Goal: Information Seeking & Learning: Learn about a topic

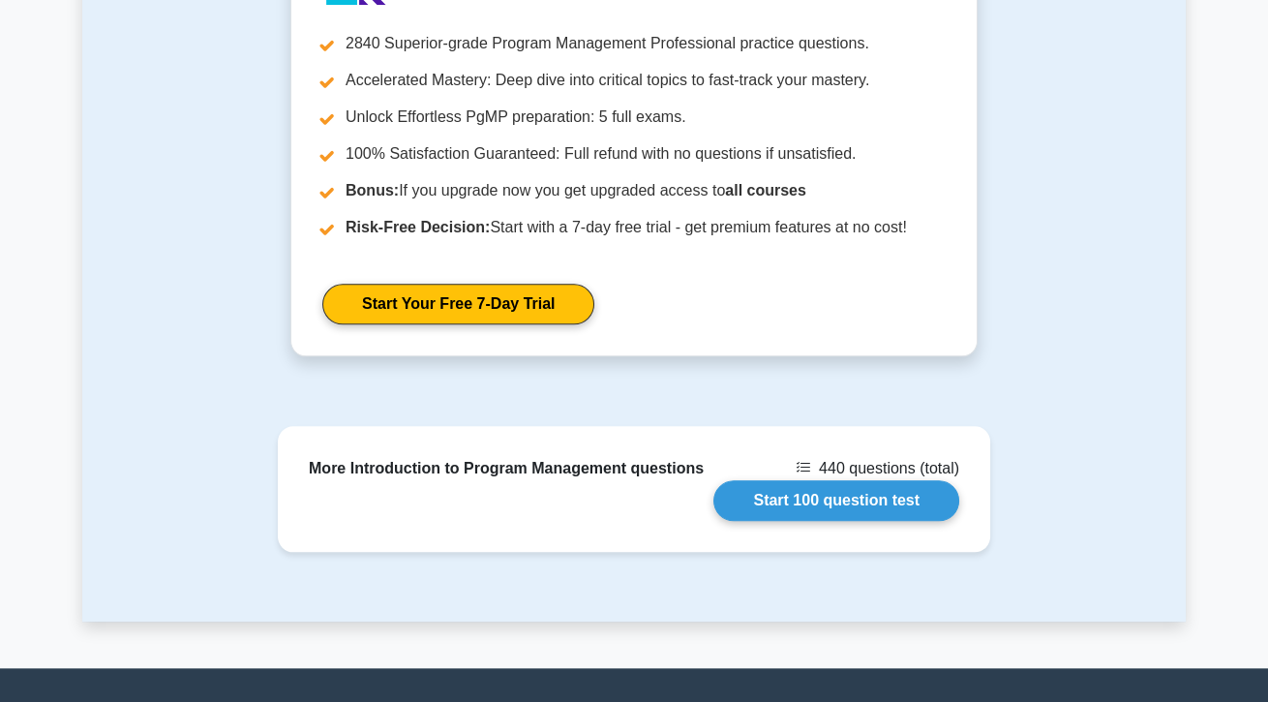
scroll to position [2779, 0]
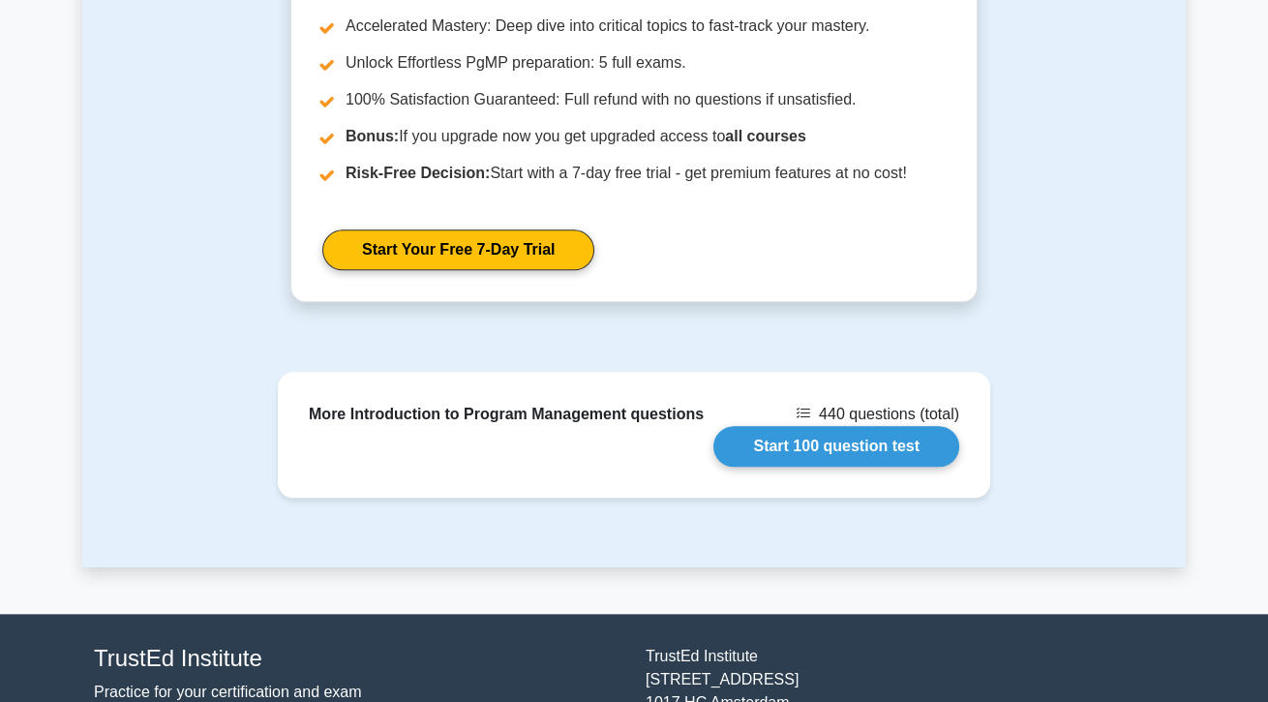
click at [800, 426] on link "Start 100 question test" at bounding box center [836, 446] width 246 height 41
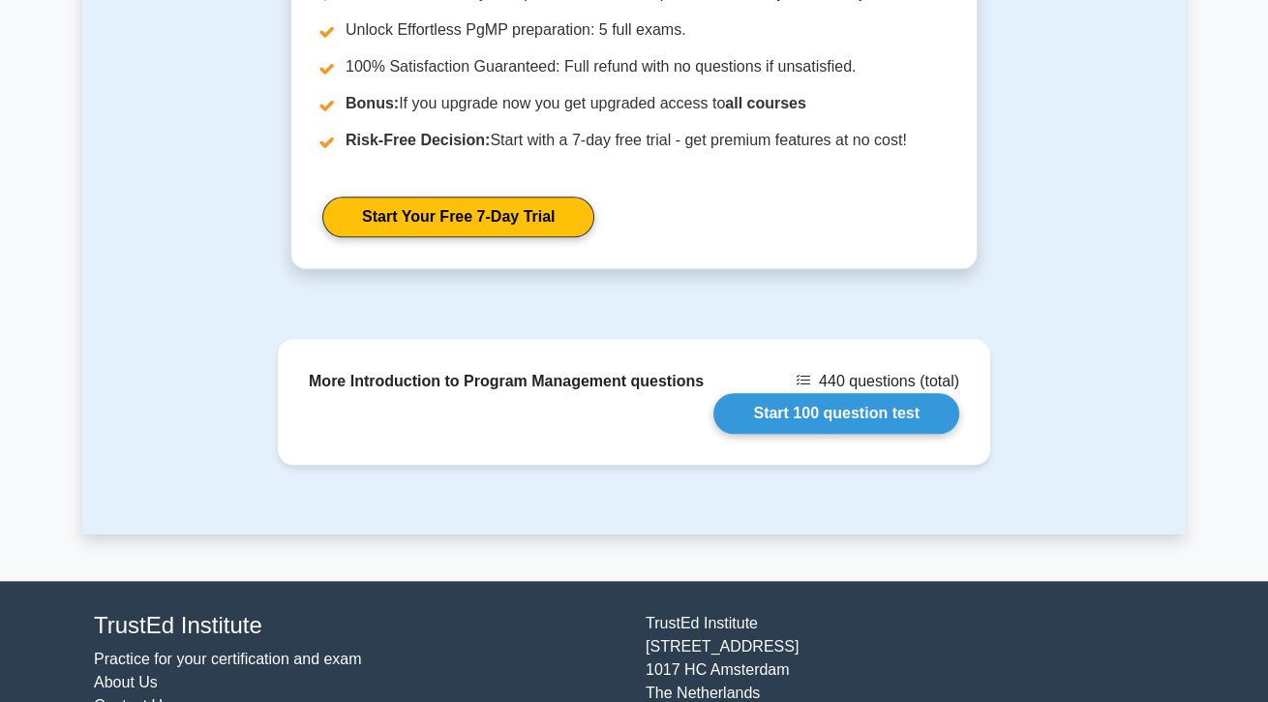
scroll to position [2867, 0]
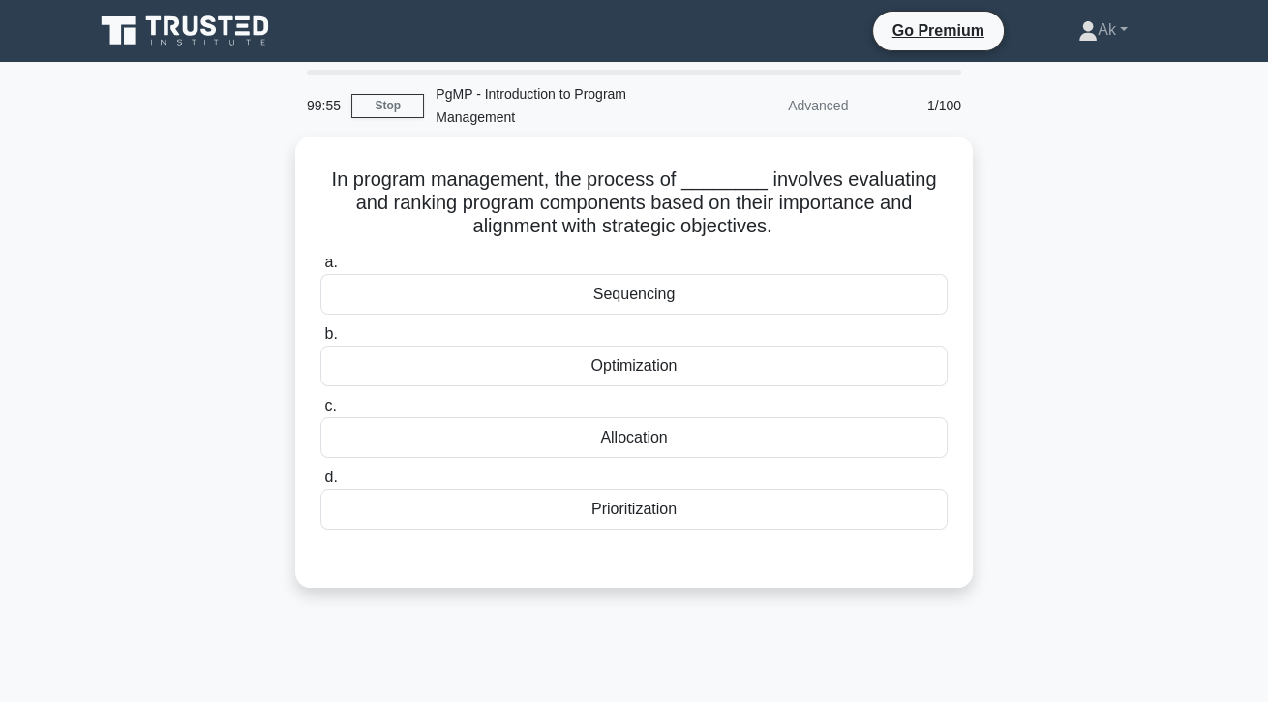
click at [848, 504] on div "Prioritization" at bounding box center [633, 509] width 627 height 41
click at [320, 484] on input "d. Prioritization" at bounding box center [320, 477] width 0 height 13
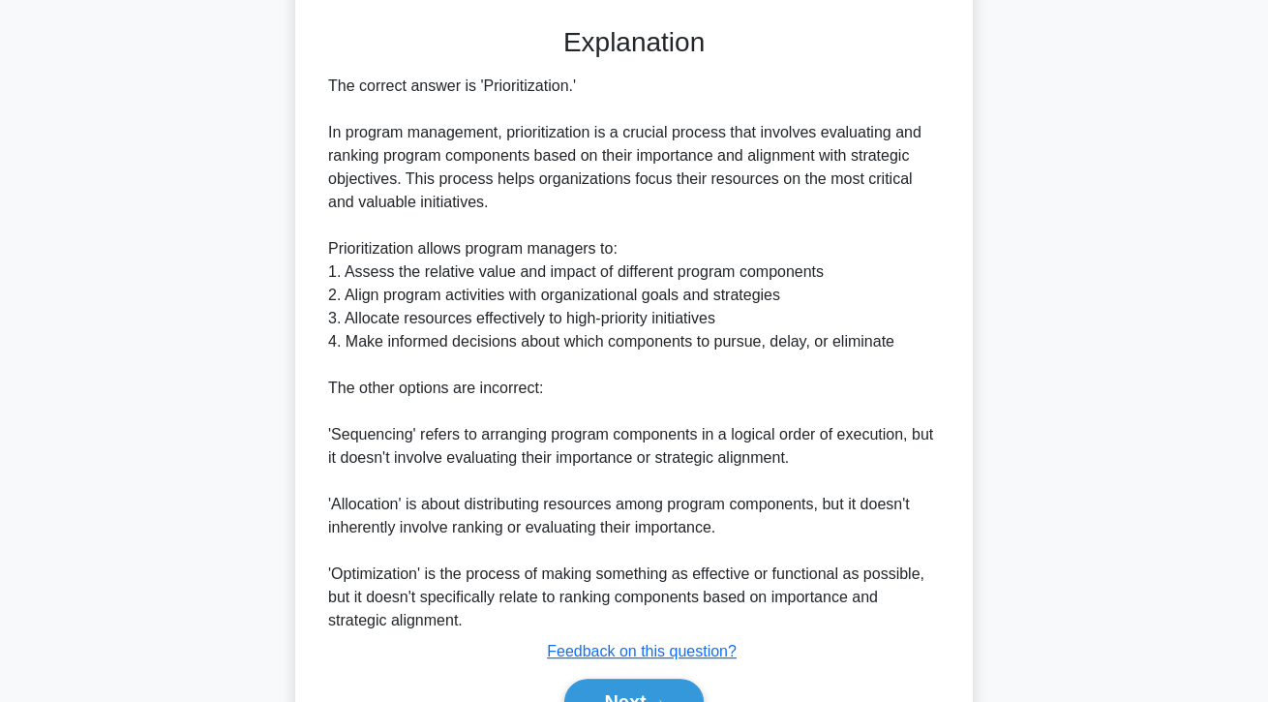
scroll to position [532, 0]
click at [602, 701] on button "Next" at bounding box center [633, 699] width 138 height 46
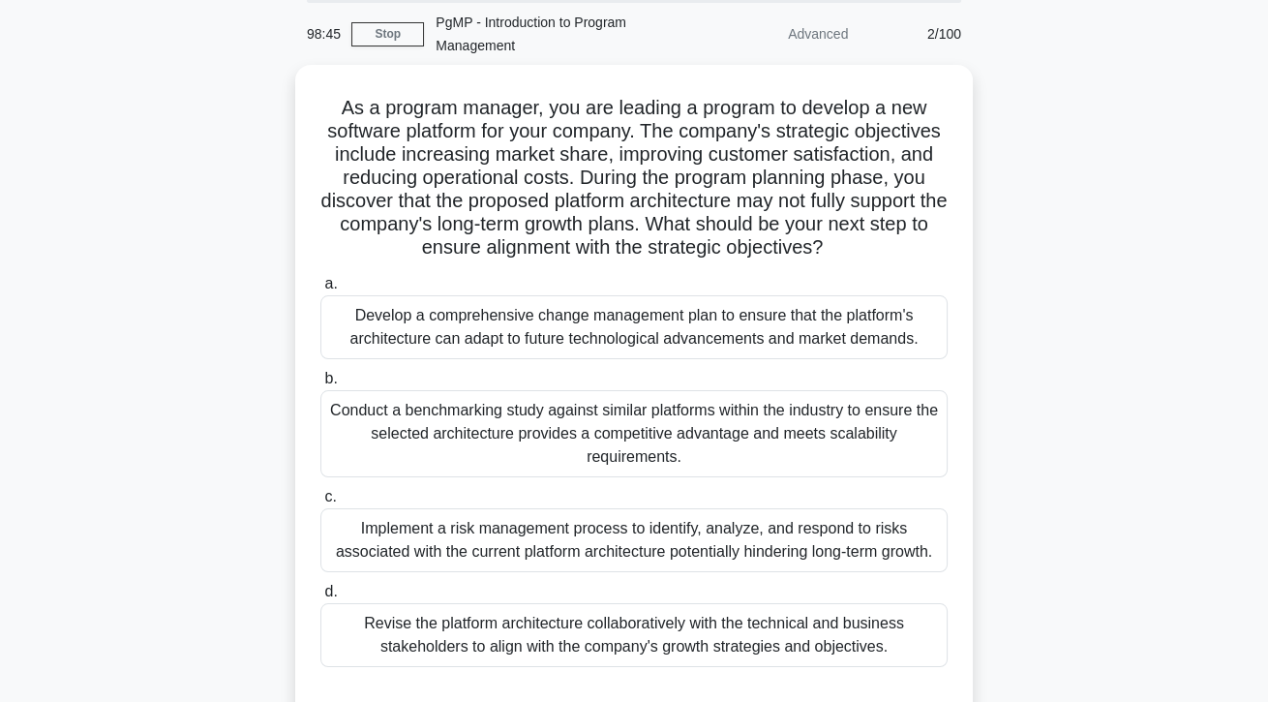
scroll to position [74, 0]
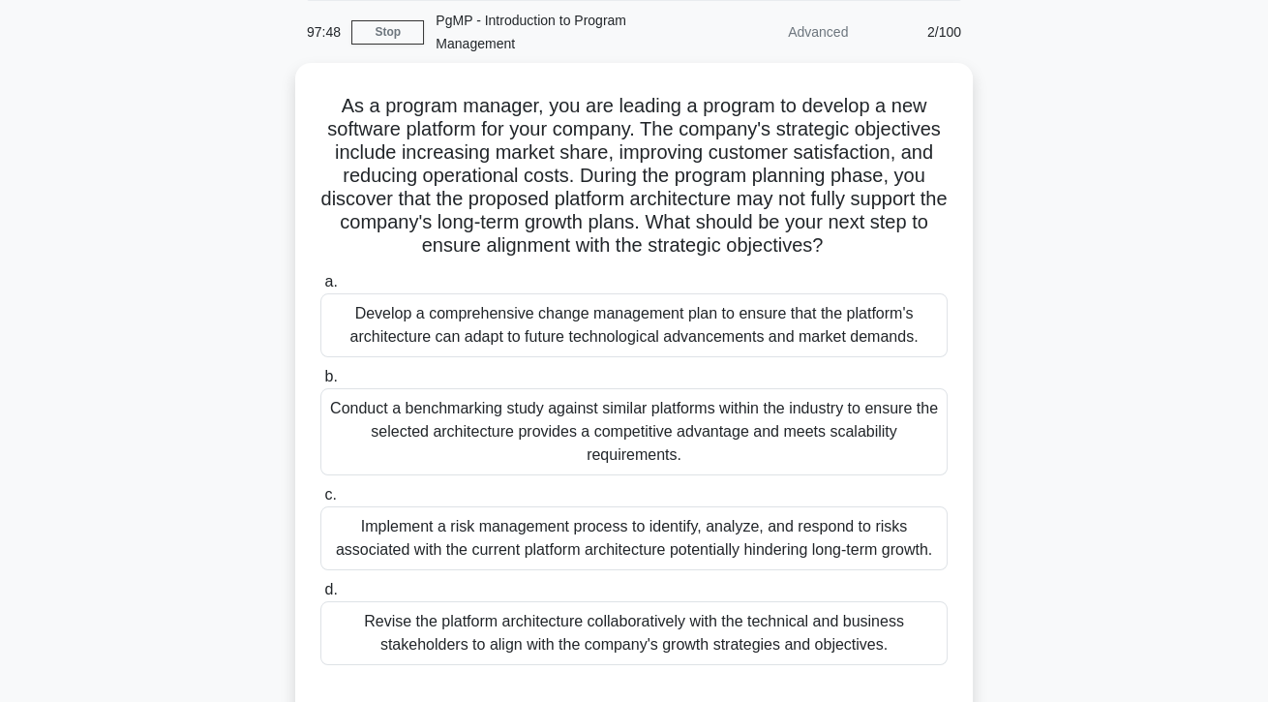
click at [793, 457] on div "Conduct a benchmarking study against similar platforms within the industry to e…" at bounding box center [633, 431] width 627 height 87
click at [320, 383] on input "b. Conduct a benchmarking study against similar platforms within the industry t…" at bounding box center [320, 377] width 0 height 13
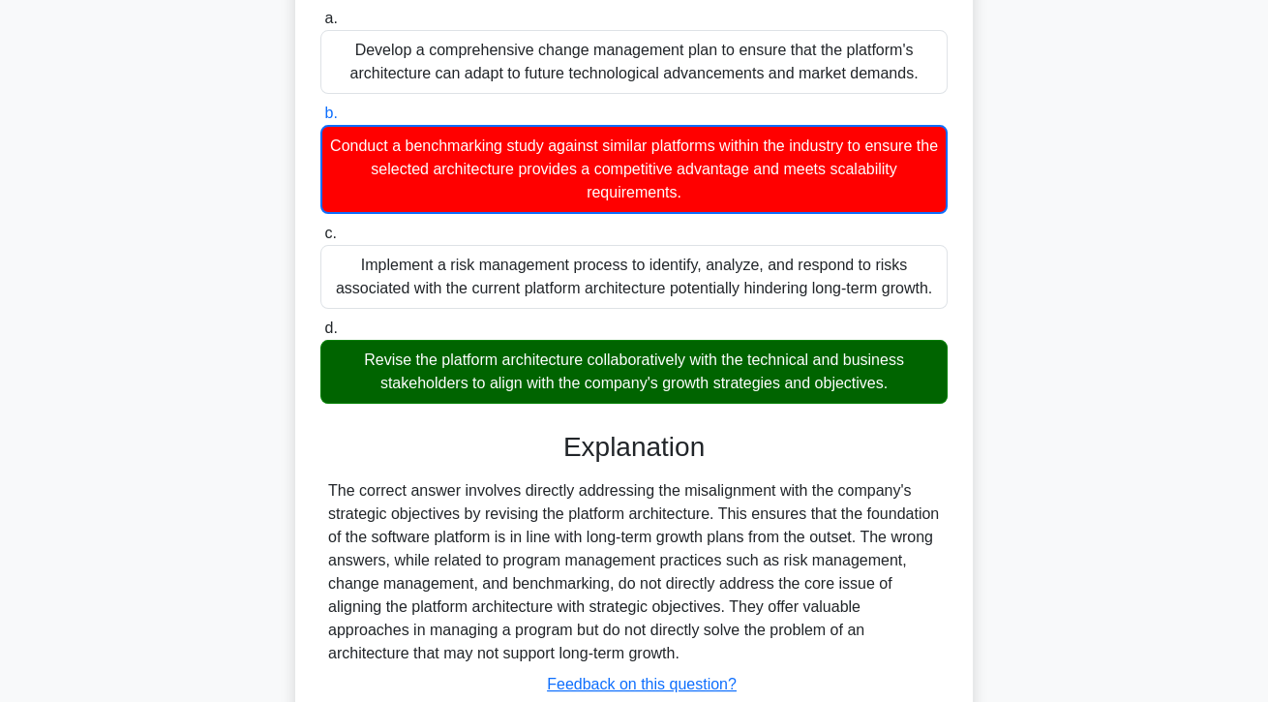
scroll to position [418, 0]
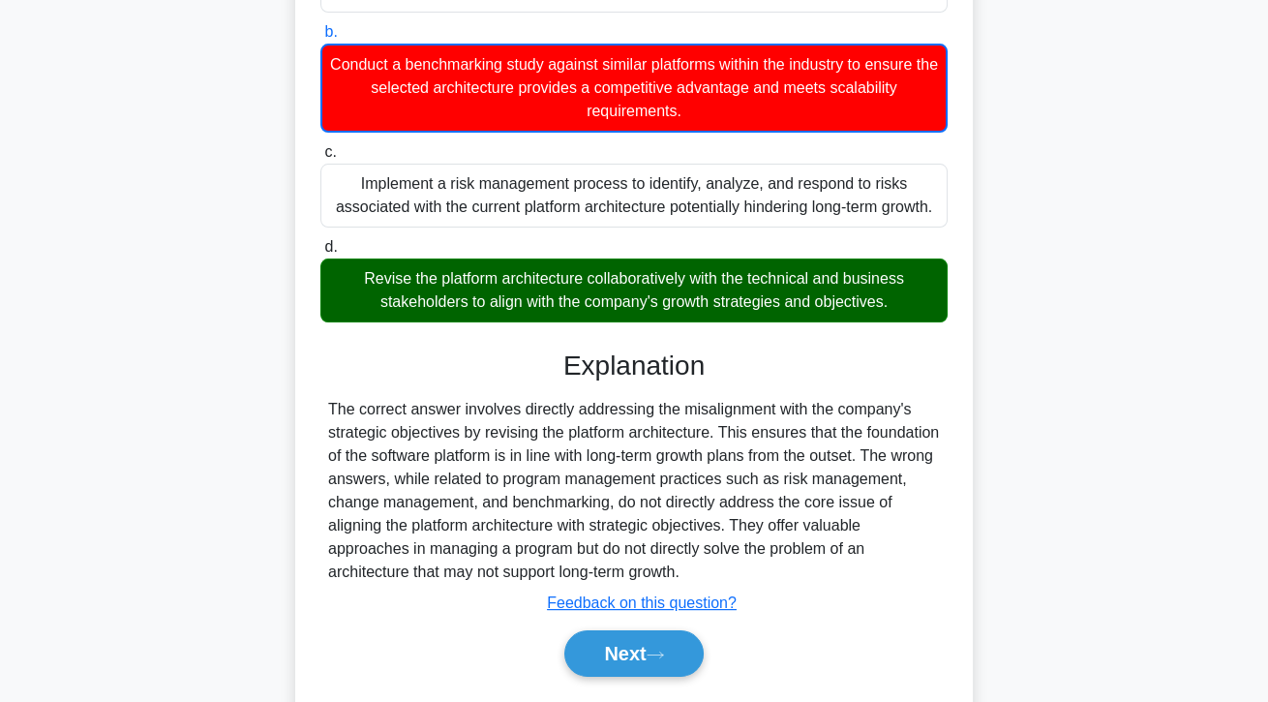
click at [675, 676] on button "Next" at bounding box center [633, 653] width 138 height 46
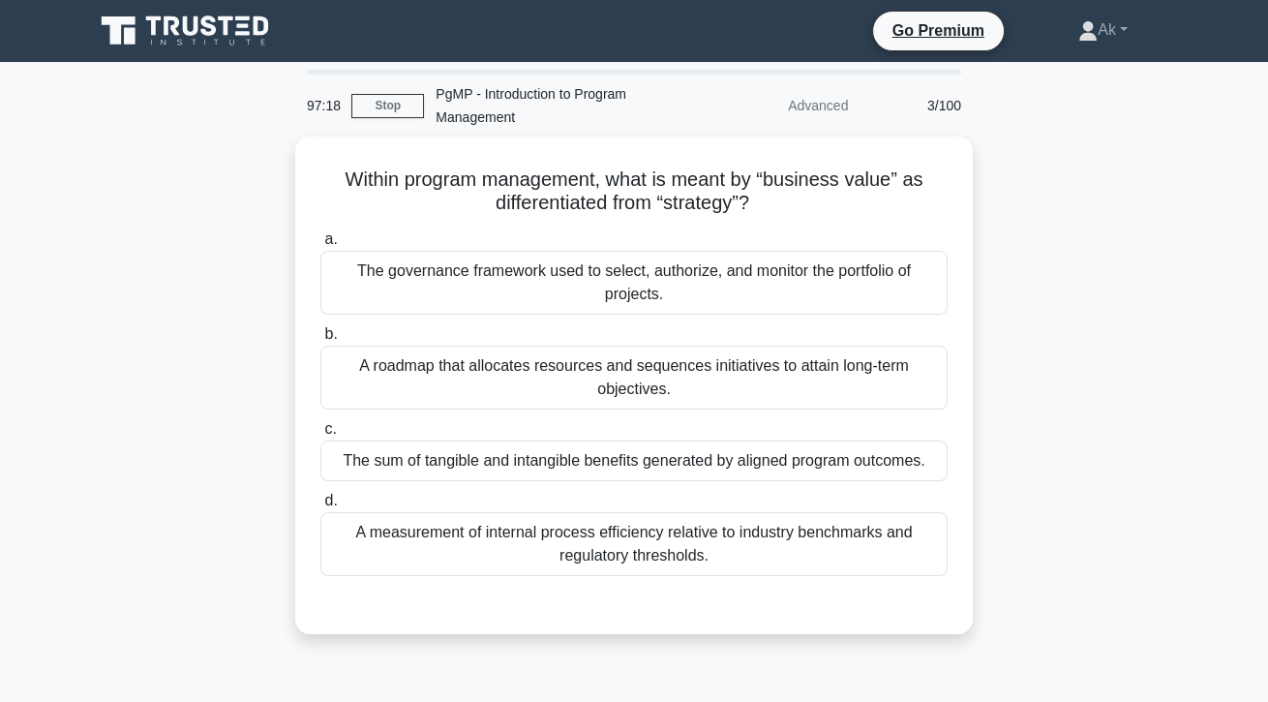
scroll to position [40, 0]
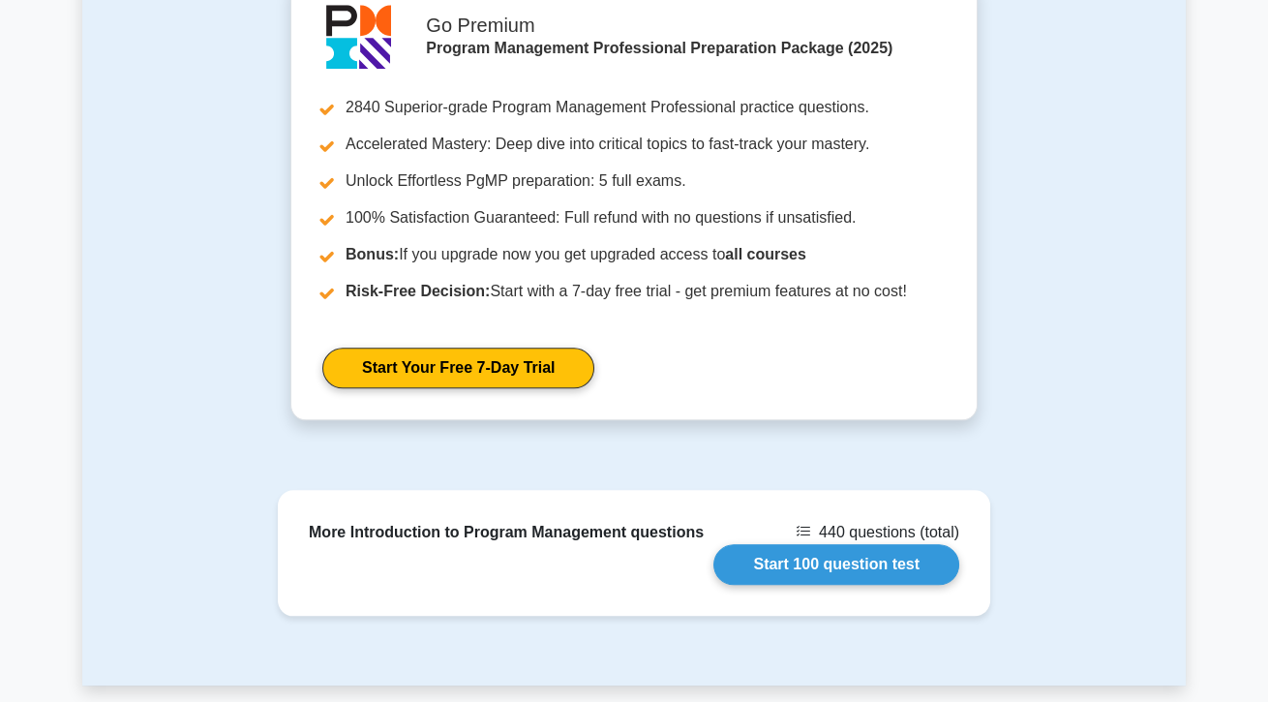
scroll to position [2872, 0]
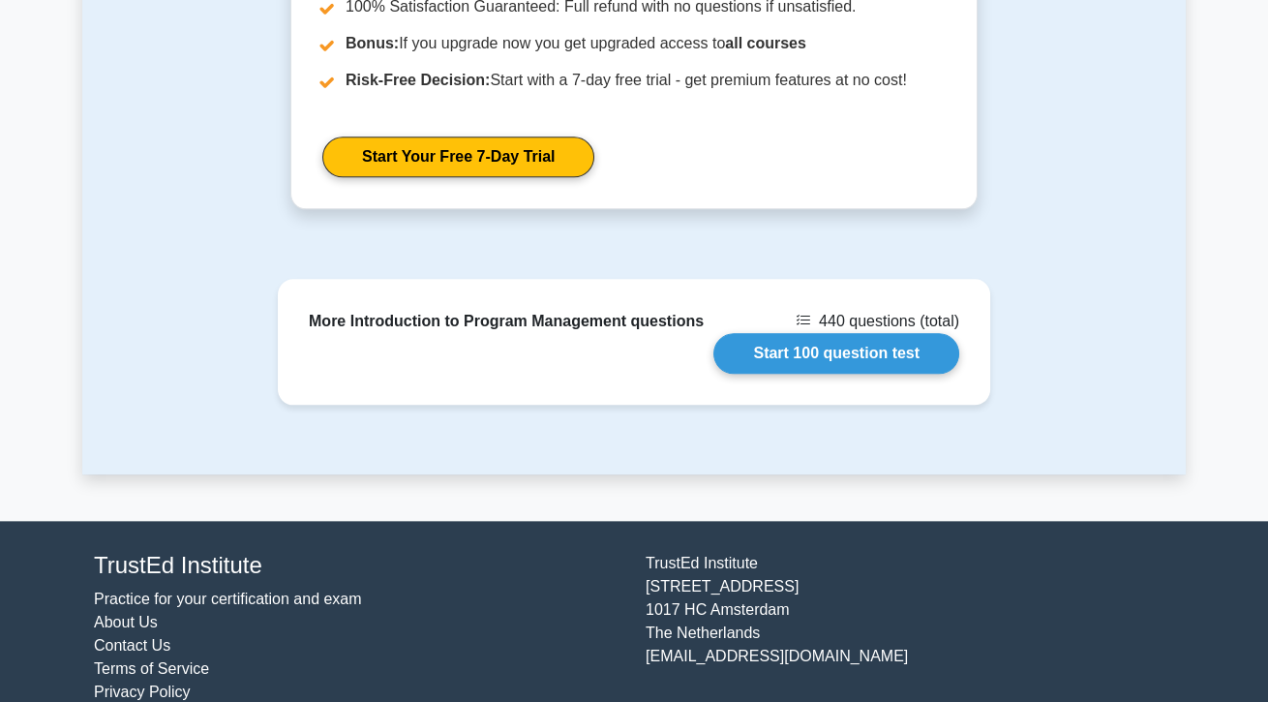
click at [794, 333] on link "Start 100 question test" at bounding box center [836, 353] width 246 height 41
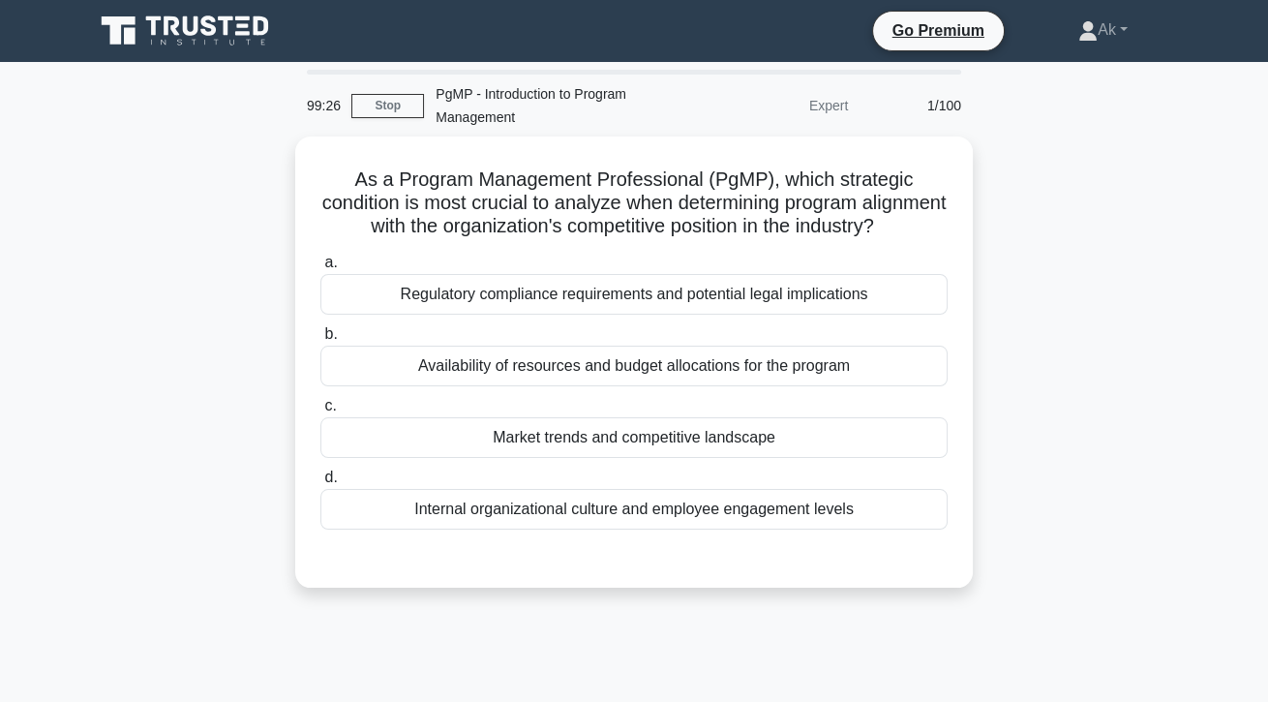
click at [747, 458] on div "Market trends and competitive landscape" at bounding box center [633, 437] width 627 height 41
click at [320, 412] on input "c. Market trends and competitive landscape" at bounding box center [320, 406] width 0 height 13
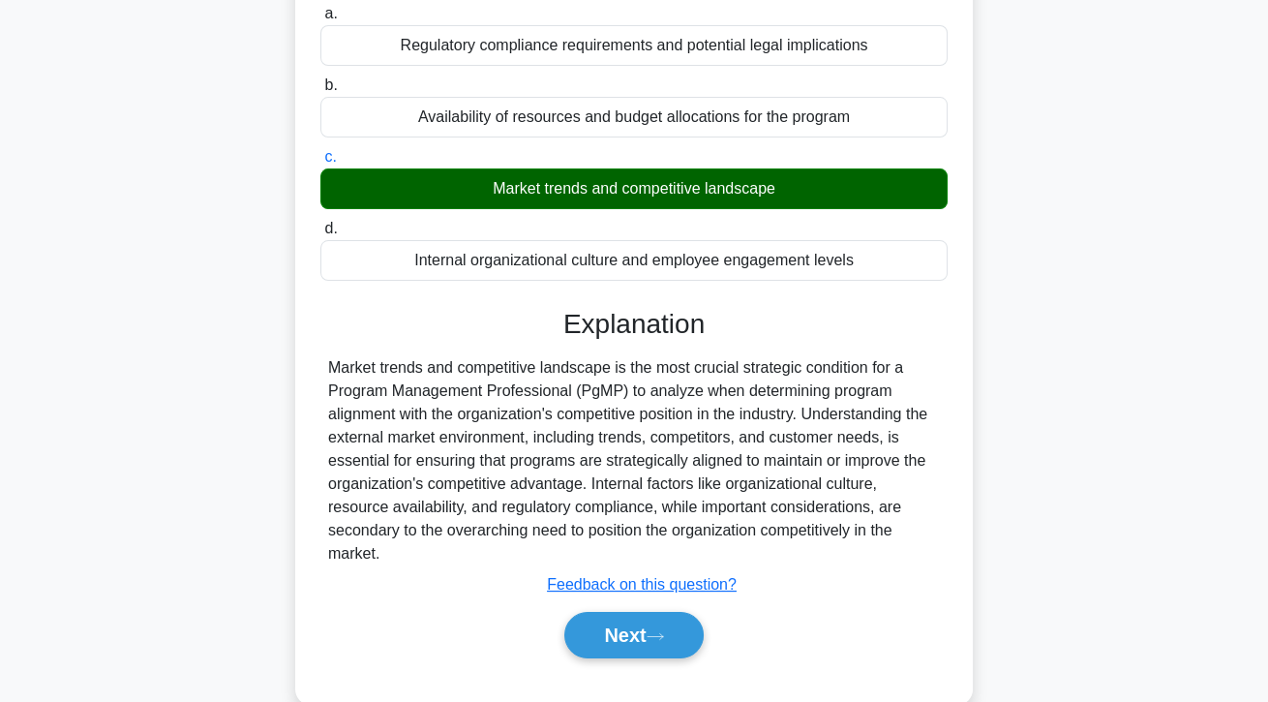
scroll to position [251, 0]
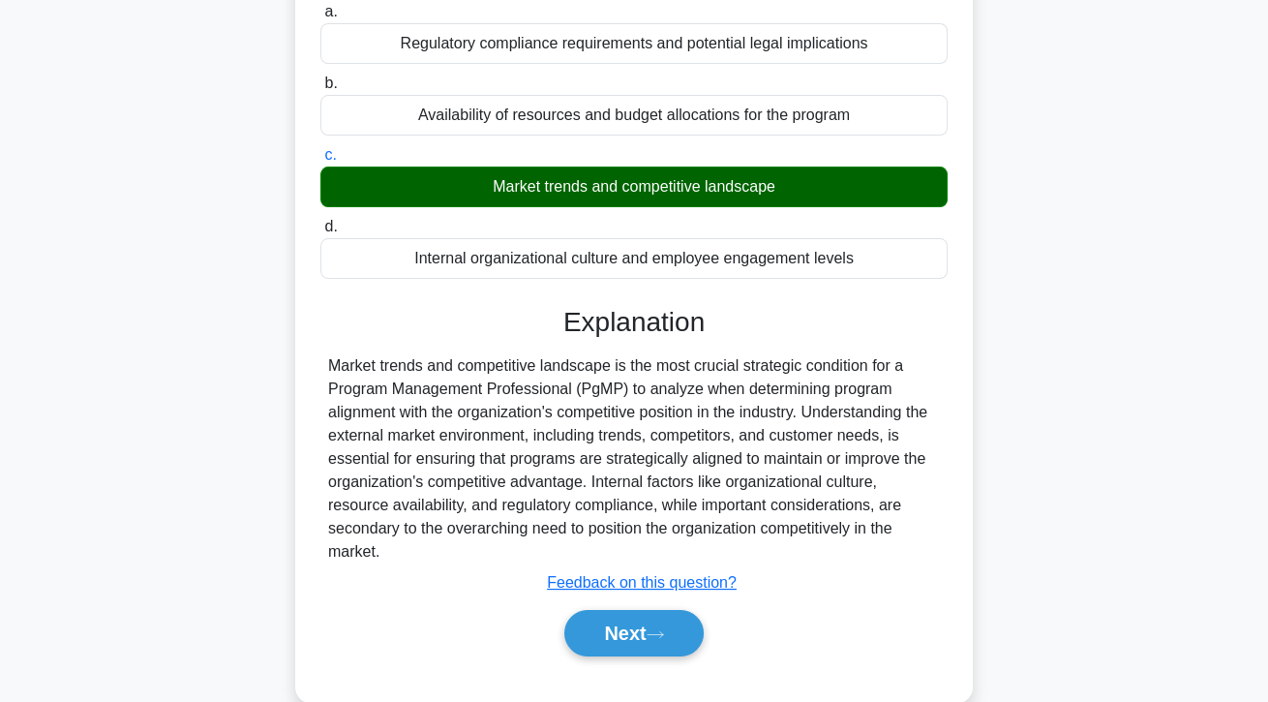
click at [685, 656] on button "Next" at bounding box center [633, 633] width 138 height 46
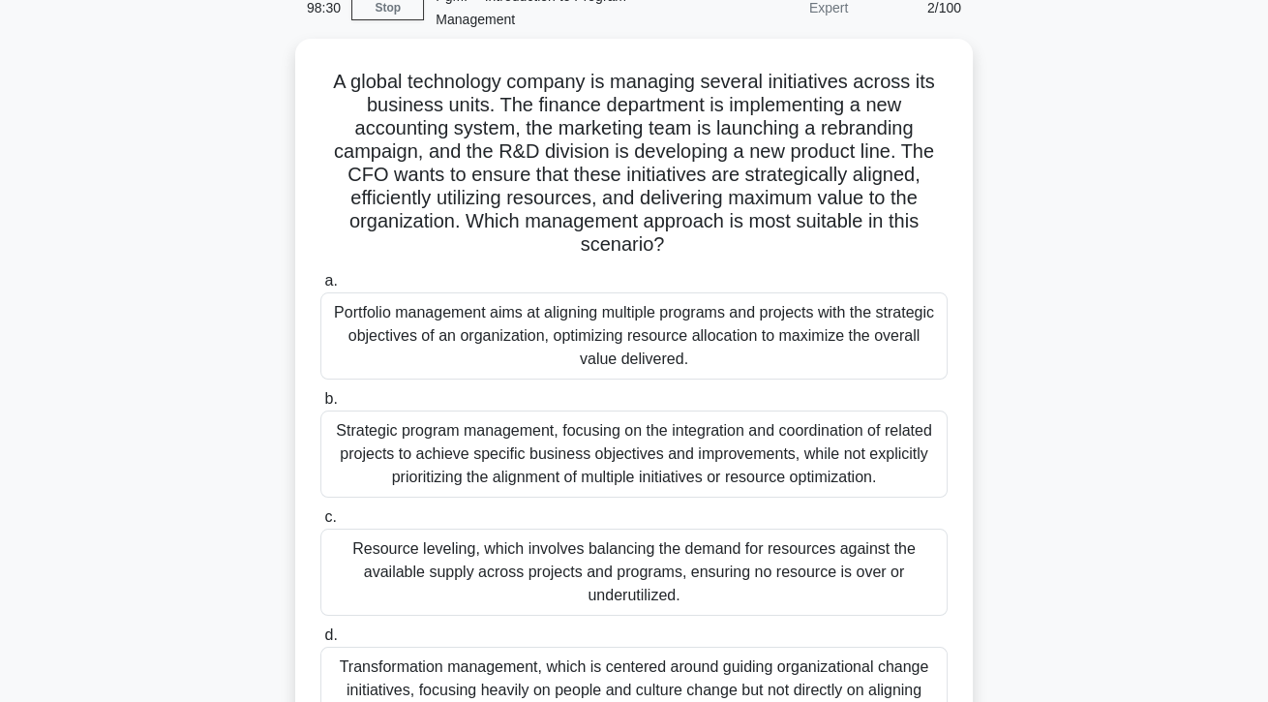
scroll to position [98, 0]
click at [856, 331] on div "Portfolio management aims at aligning multiple programs and projects with the s…" at bounding box center [633, 335] width 627 height 87
click at [320, 287] on input "a. Portfolio management aims at aligning multiple programs and projects with th…" at bounding box center [320, 281] width 0 height 13
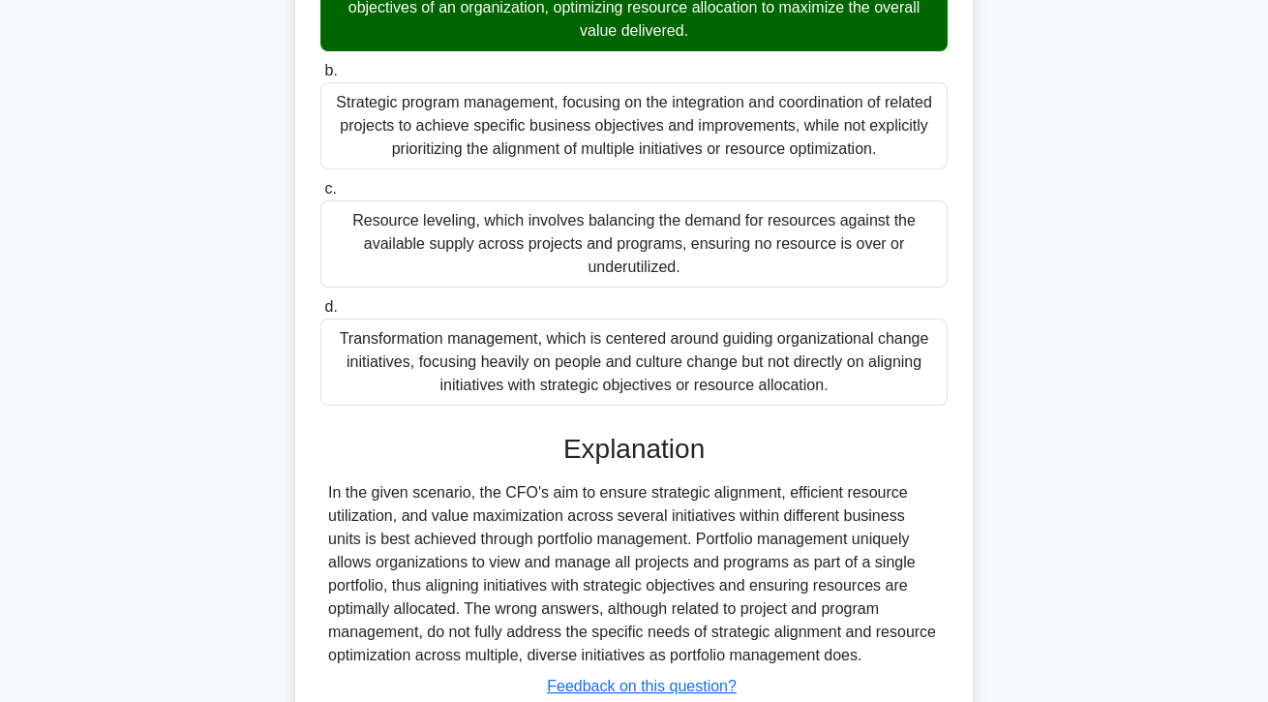
scroll to position [486, 0]
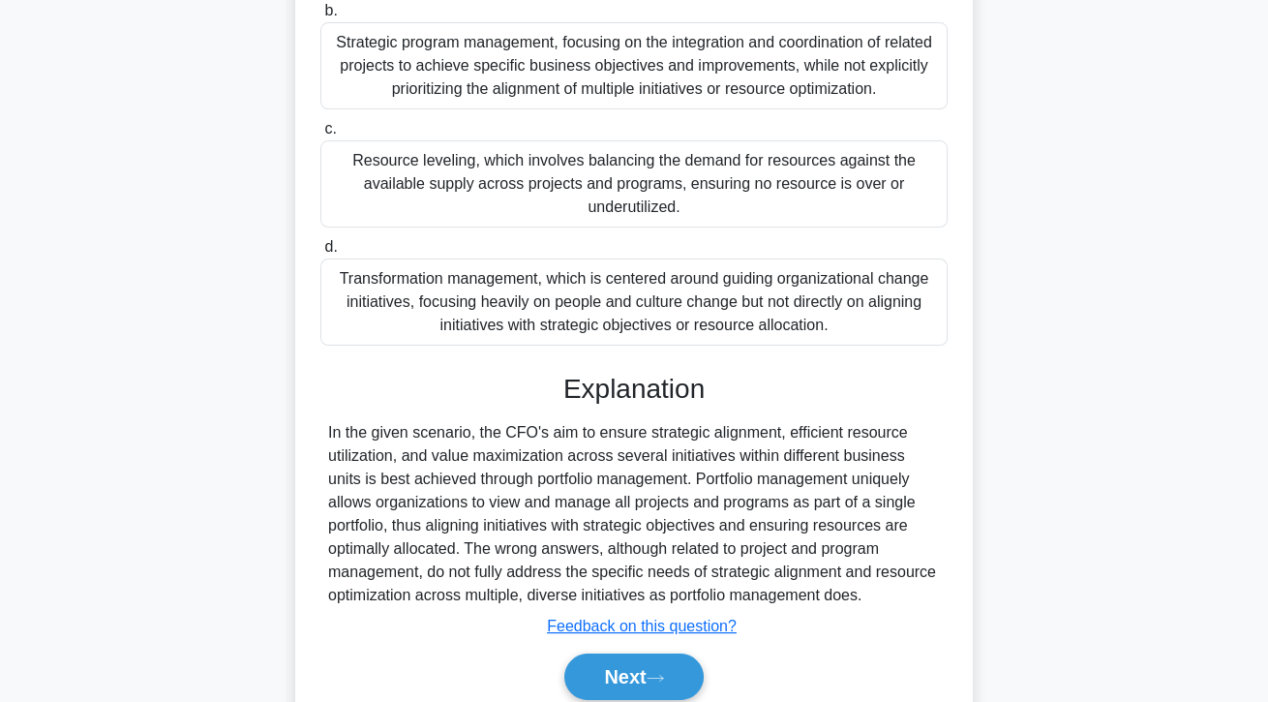
click at [683, 700] on button "Next" at bounding box center [633, 676] width 138 height 46
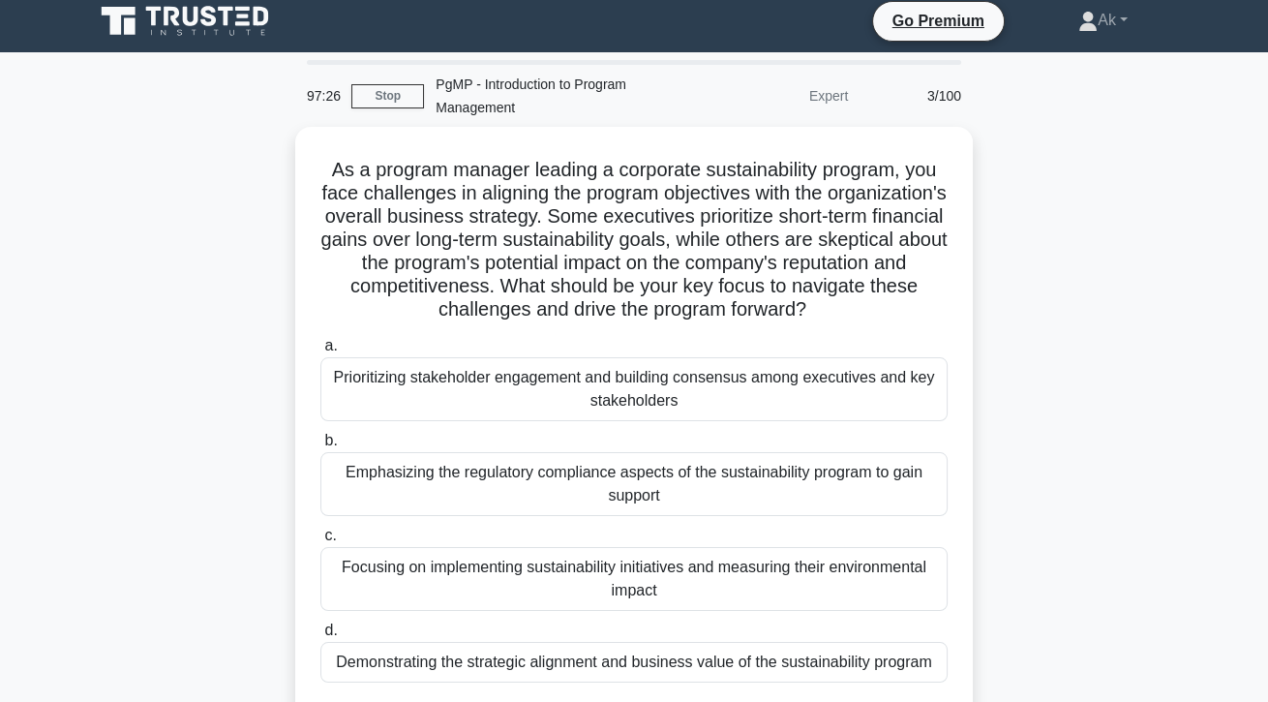
scroll to position [0, 0]
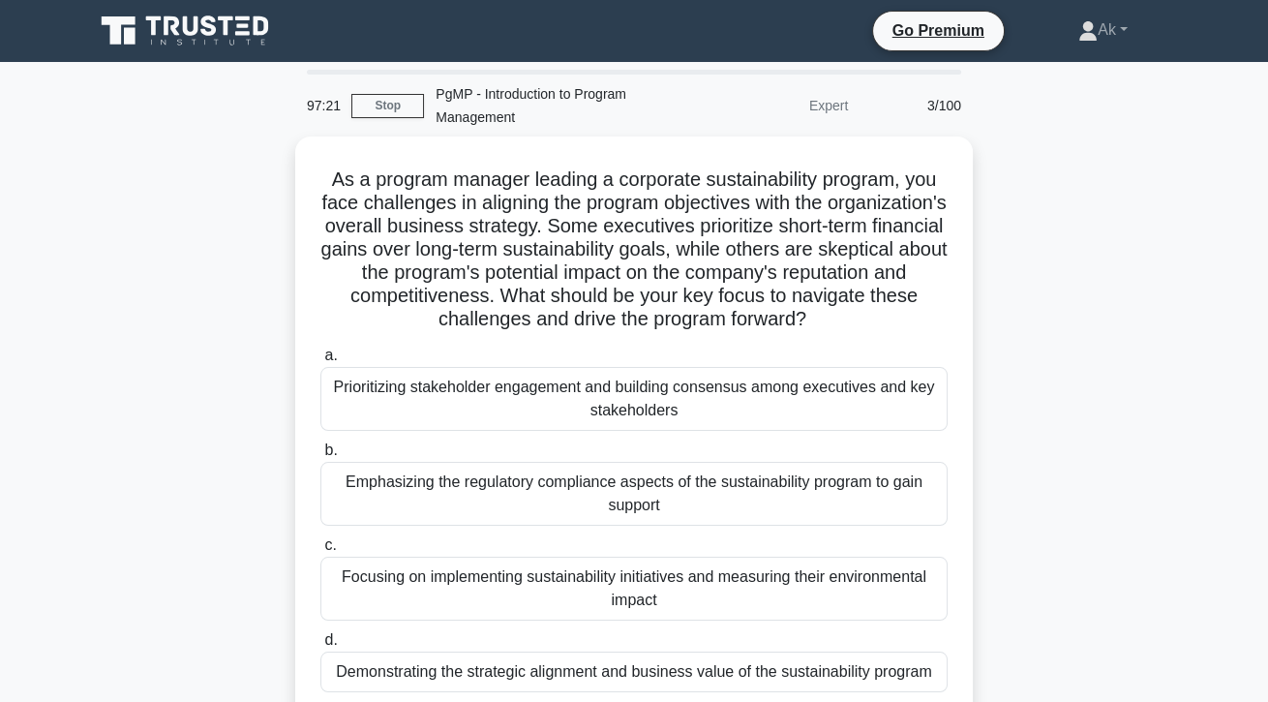
click at [892, 383] on div "Prioritizing stakeholder engagement and building consensus among executives and…" at bounding box center [633, 399] width 627 height 64
click at [320, 362] on input "a. Prioritizing stakeholder engagement and building consensus among executives …" at bounding box center [320, 355] width 0 height 13
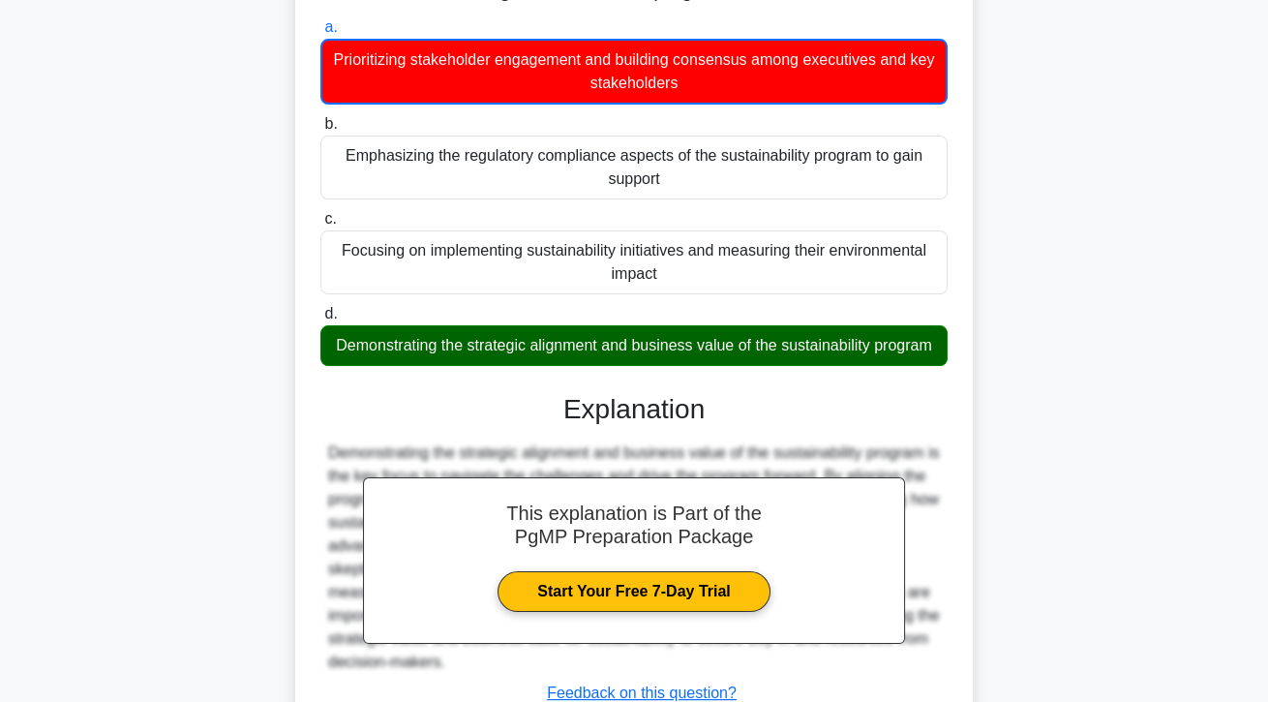
scroll to position [395, 0]
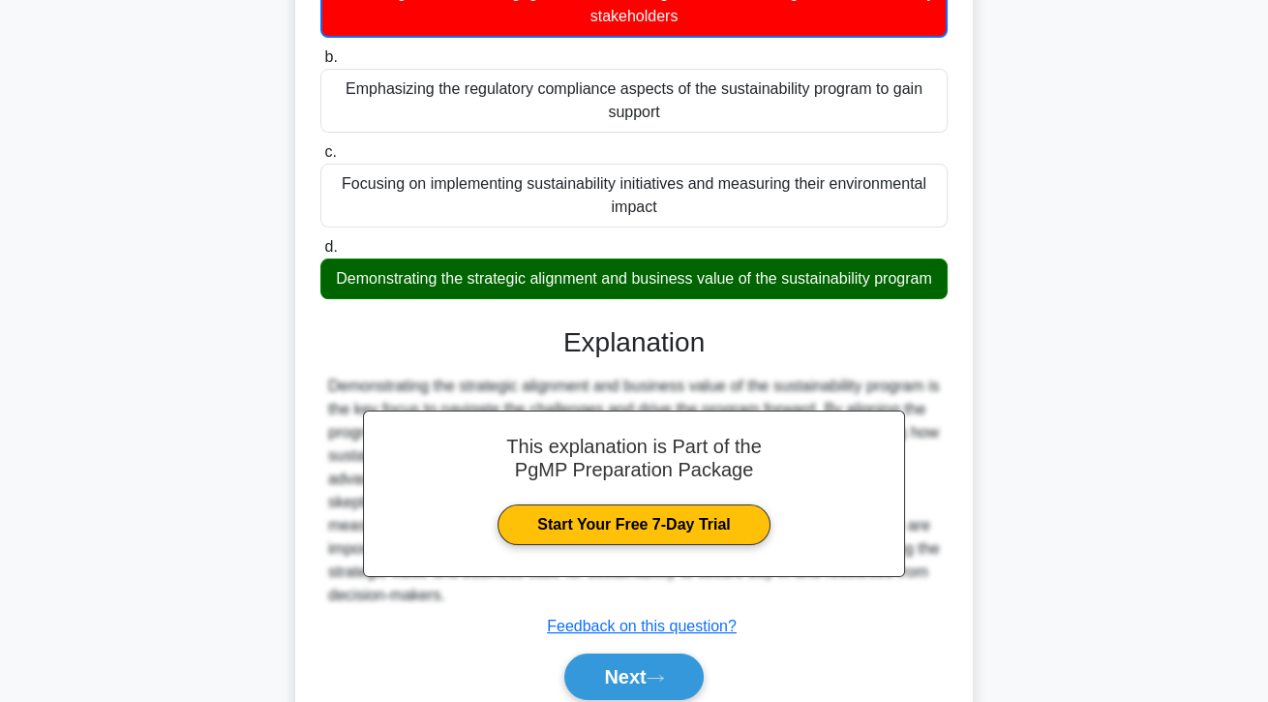
click at [696, 700] on button "Next" at bounding box center [633, 676] width 138 height 46
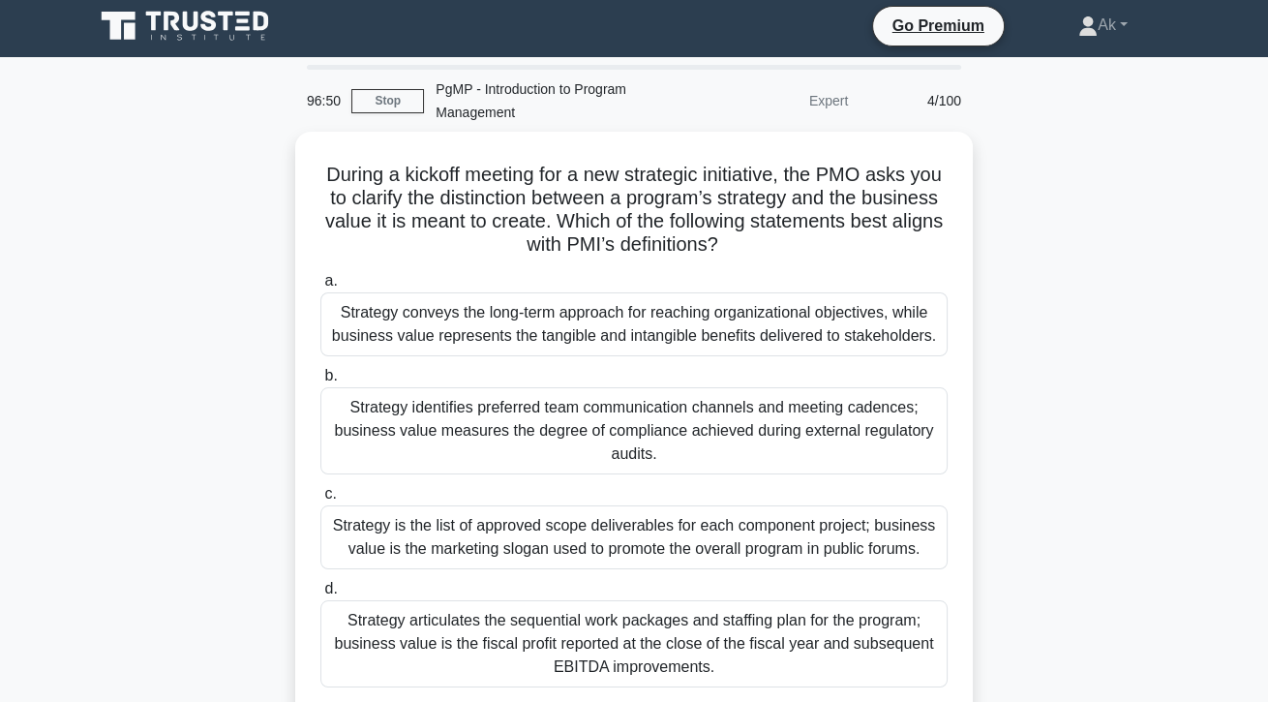
scroll to position [0, 0]
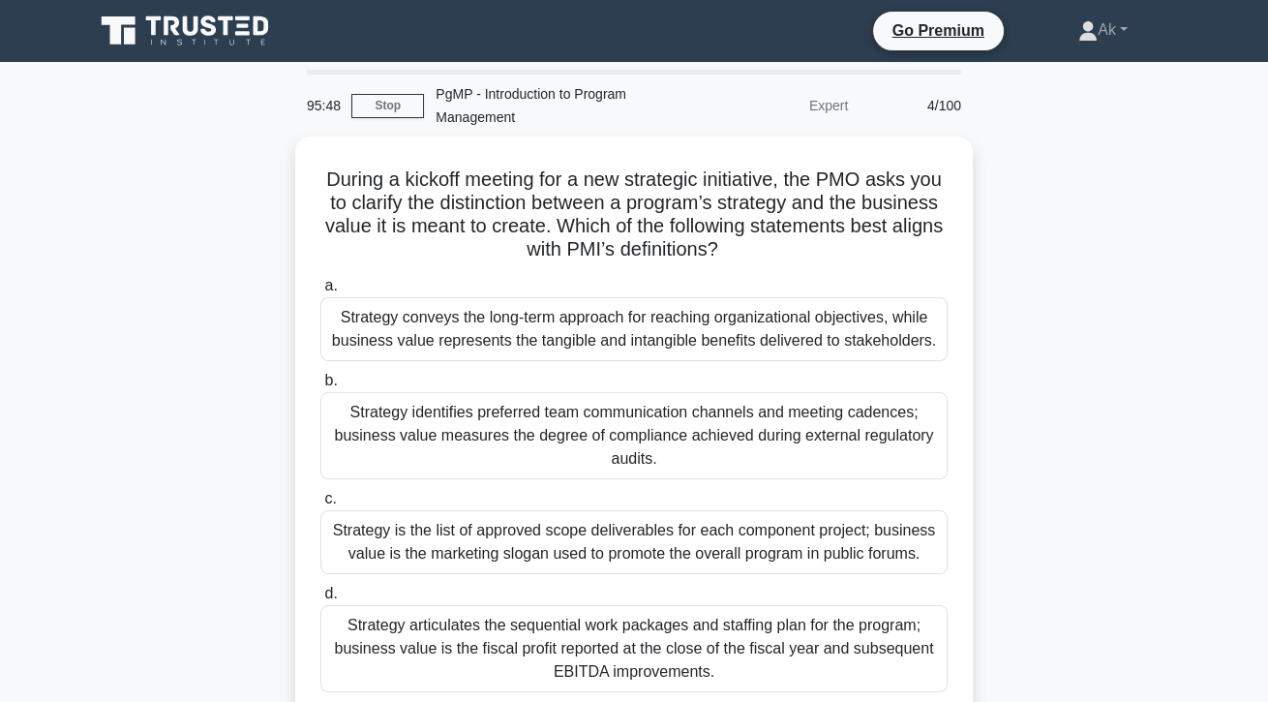
click at [878, 344] on div "Strategy conveys the long-term approach for reaching organizational objectives,…" at bounding box center [633, 329] width 627 height 64
click at [320, 292] on input "a. Strategy conveys the long-term approach for reaching organizational objectiv…" at bounding box center [320, 286] width 0 height 13
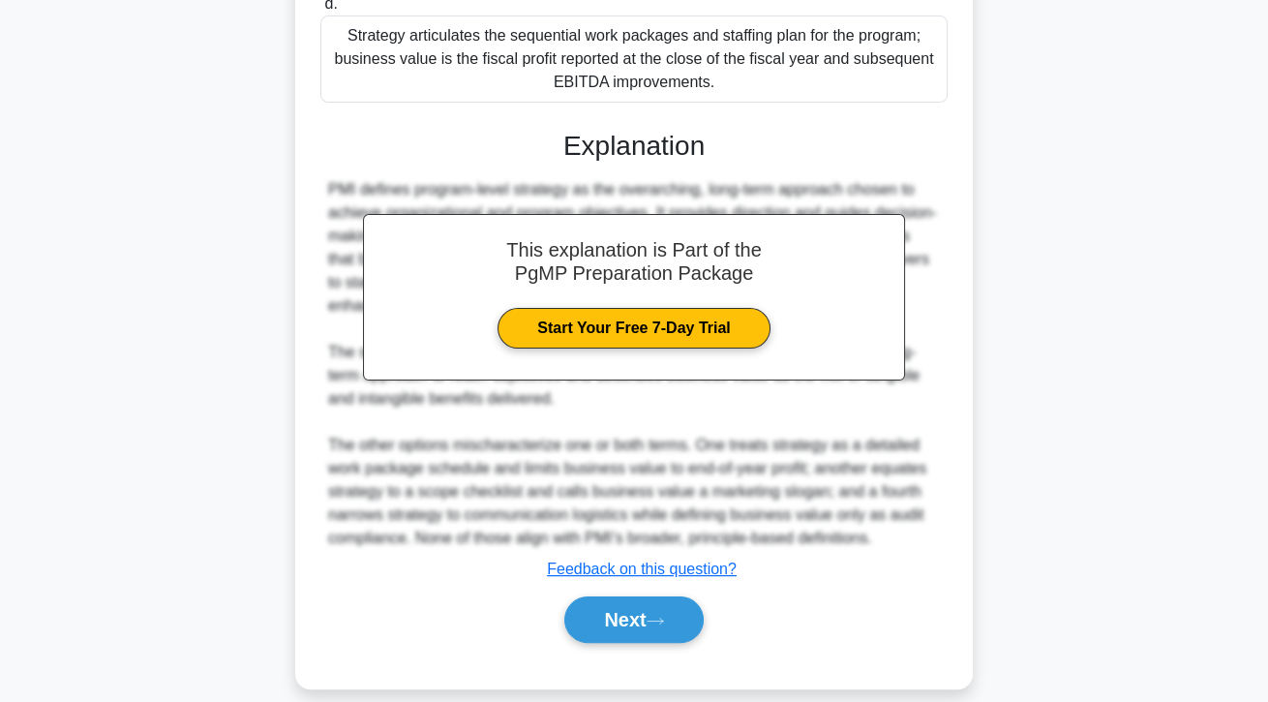
scroll to position [602, 0]
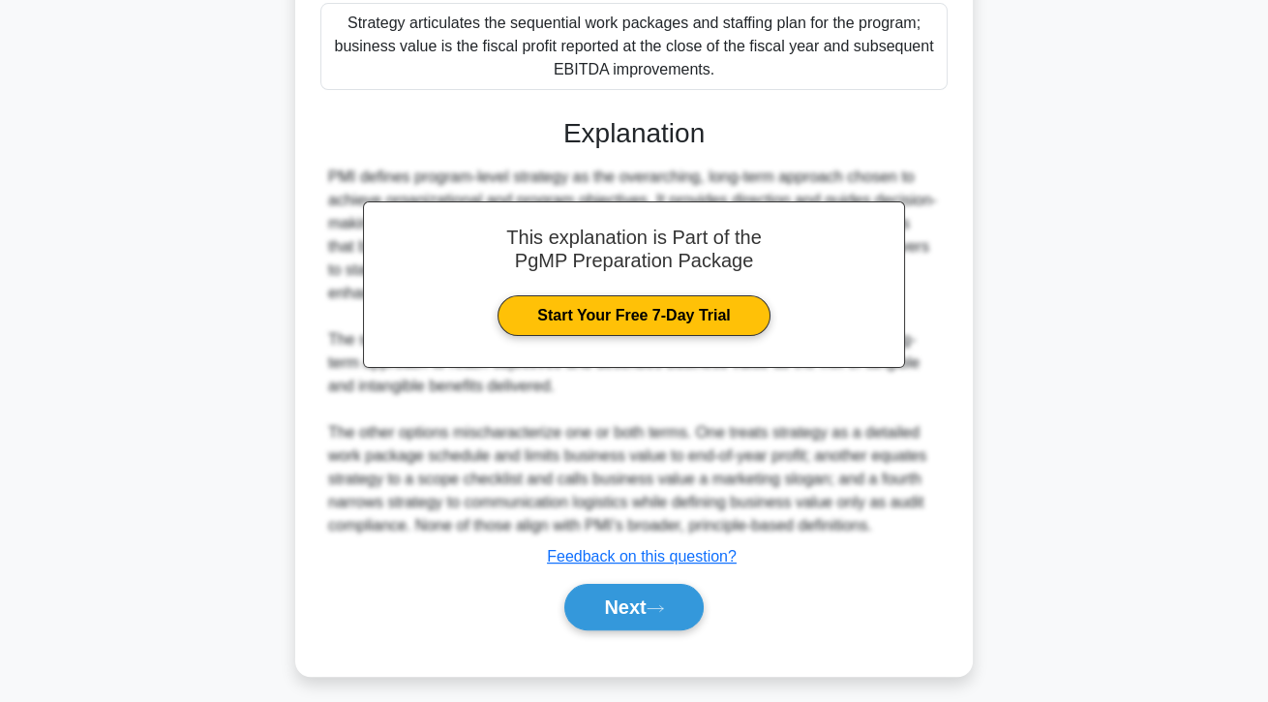
click at [659, 630] on button "Next" at bounding box center [633, 607] width 138 height 46
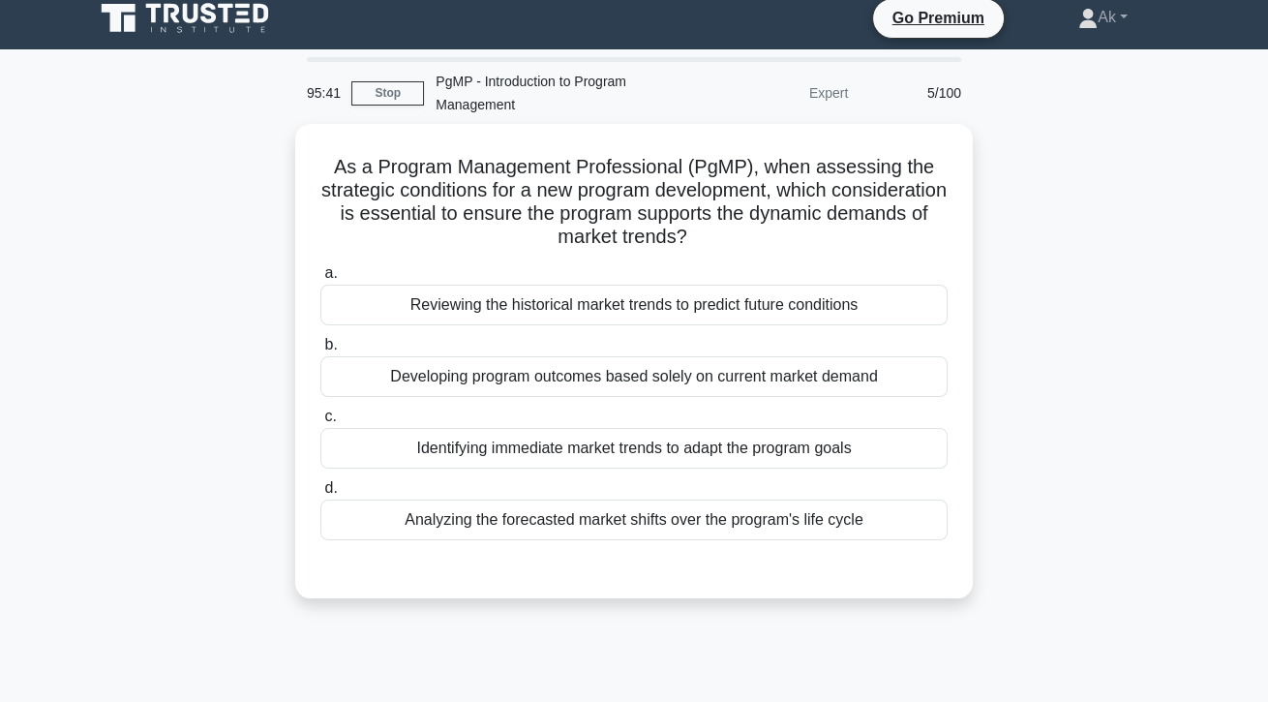
scroll to position [0, 0]
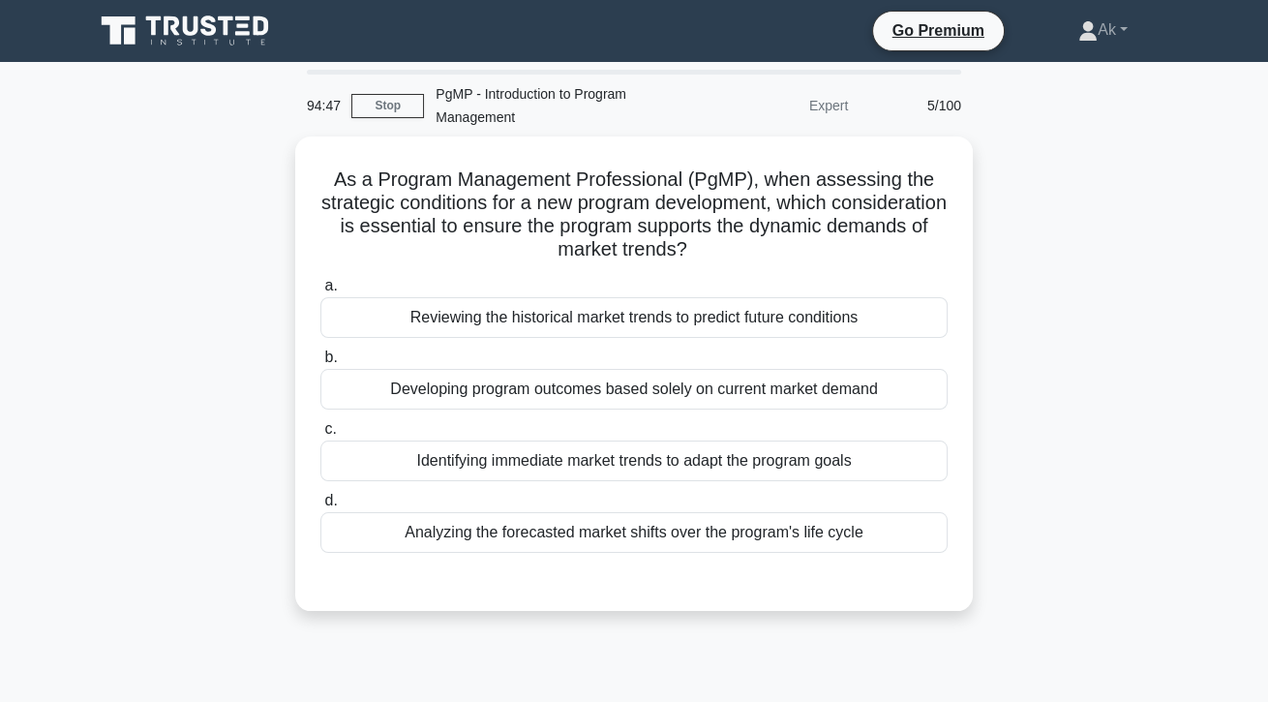
click at [786, 544] on div "Analyzing the forecasted market shifts over the program's life cycle" at bounding box center [633, 532] width 627 height 41
click at [320, 507] on input "d. Analyzing the forecasted market shifts over the program's life cycle" at bounding box center [320, 501] width 0 height 13
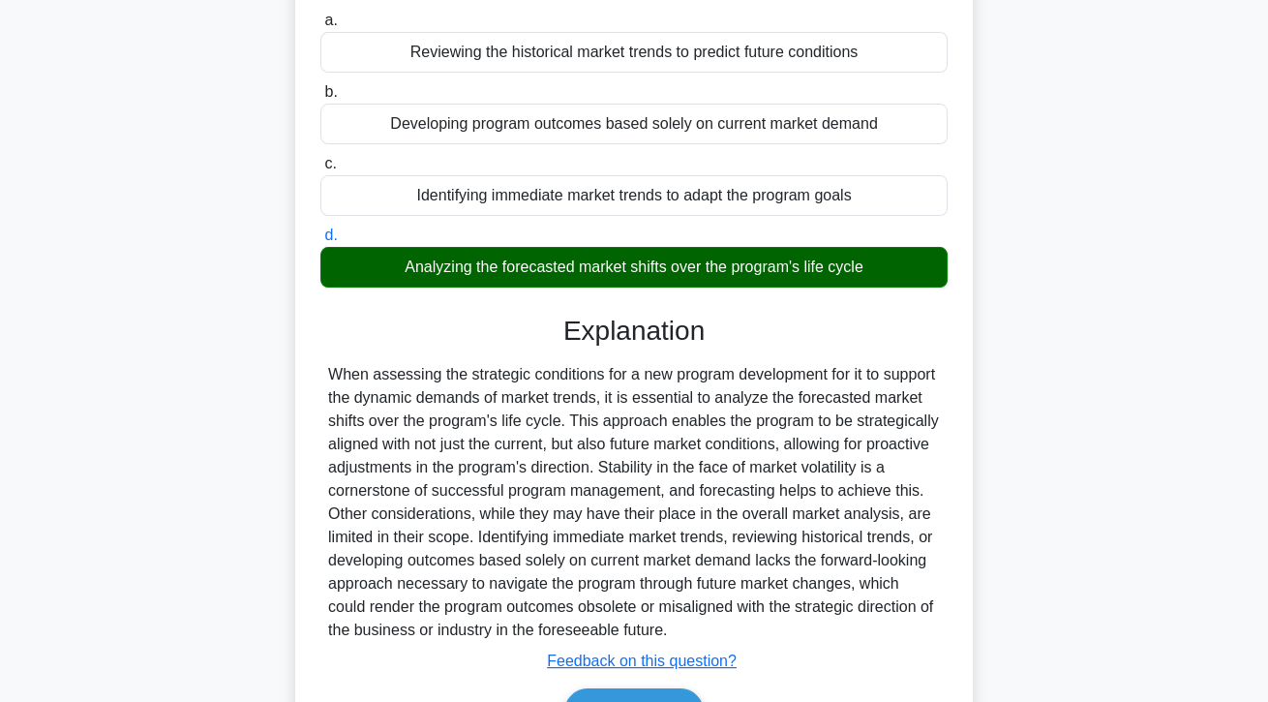
scroll to position [300, 0]
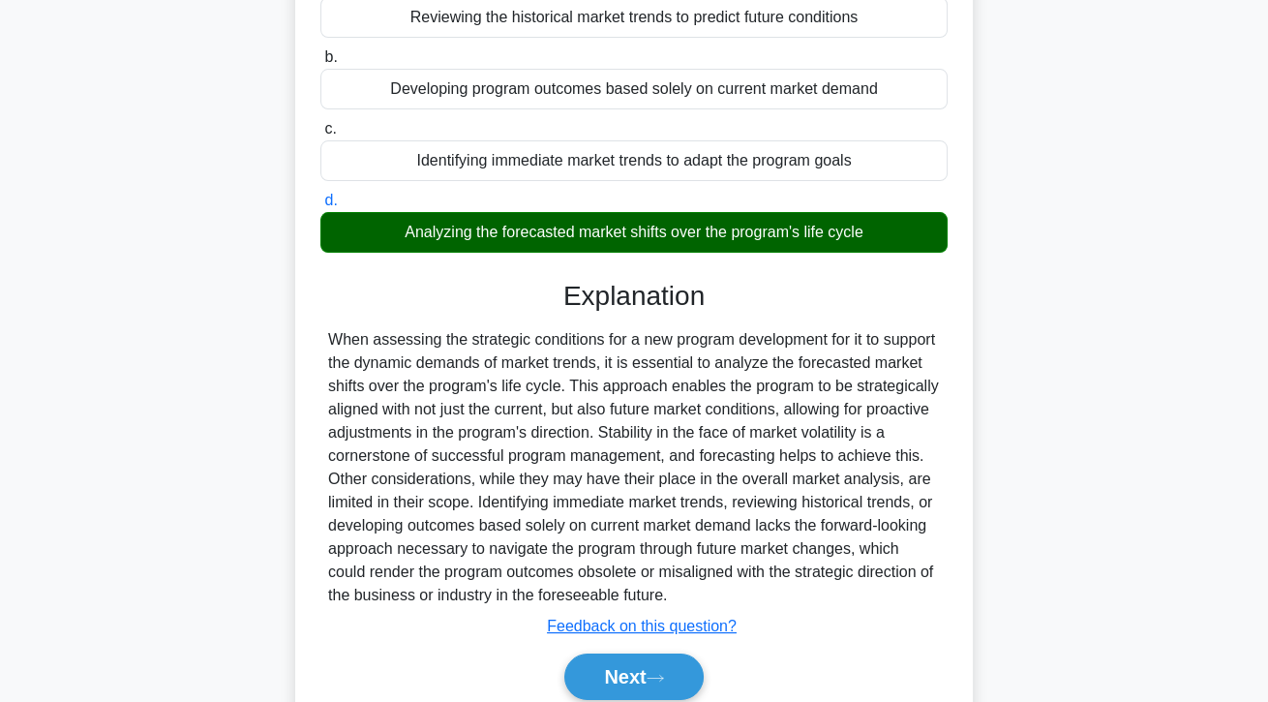
click at [689, 700] on button "Next" at bounding box center [633, 676] width 138 height 46
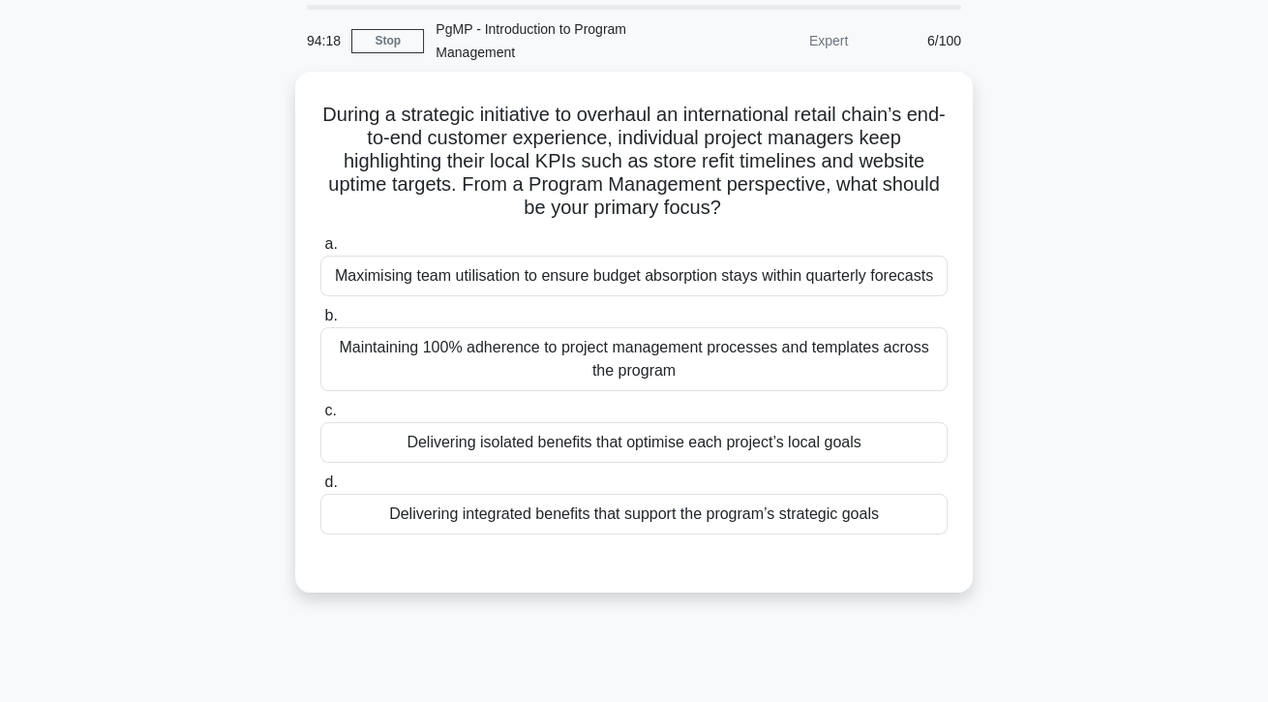
scroll to position [64, 0]
click at [768, 535] on div "Delivering integrated benefits that support the program’s strategic goals" at bounding box center [633, 515] width 627 height 41
click at [320, 490] on input "d. Delivering integrated benefits that support the program’s strategic goals" at bounding box center [320, 483] width 0 height 13
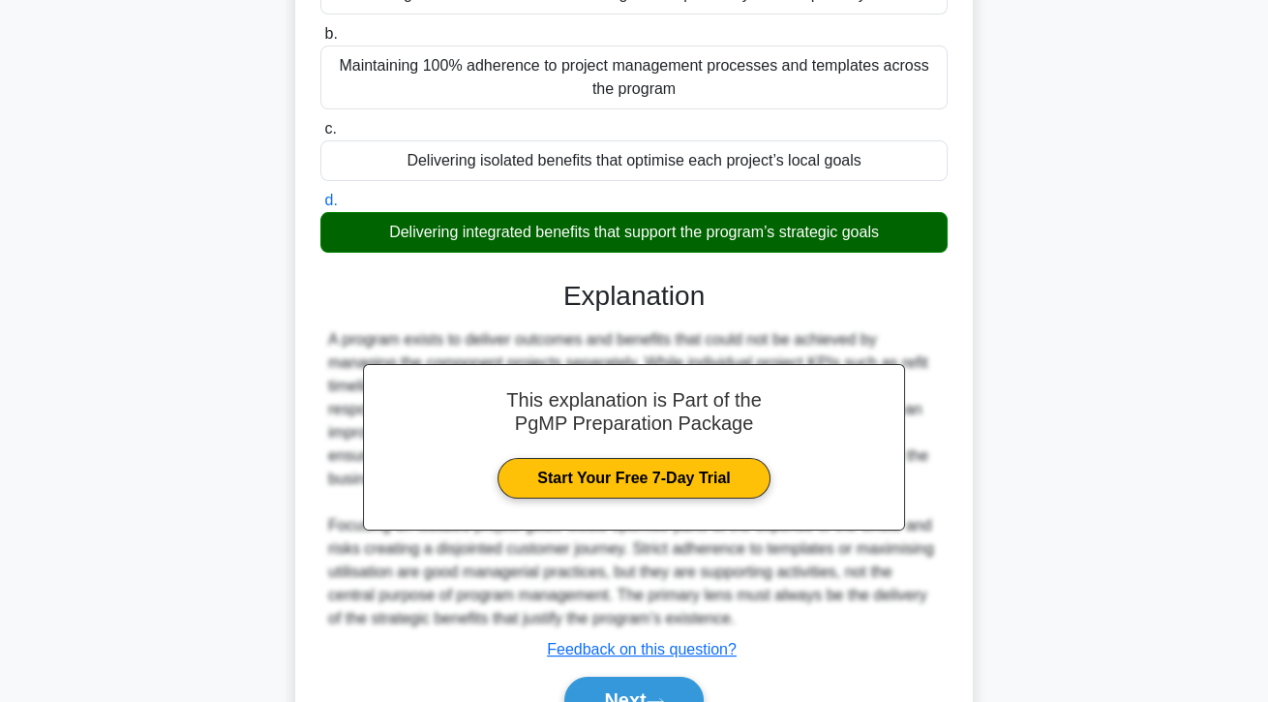
scroll to position [370, 0]
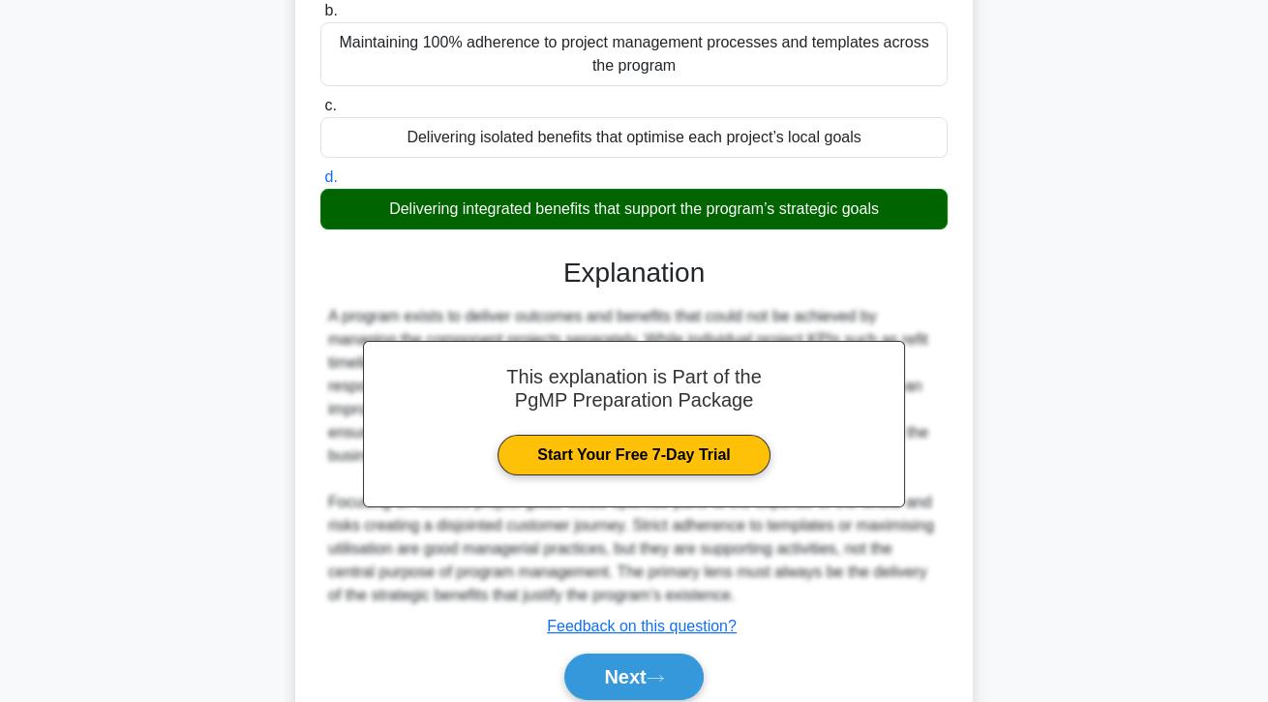
click at [675, 700] on button "Next" at bounding box center [633, 676] width 138 height 46
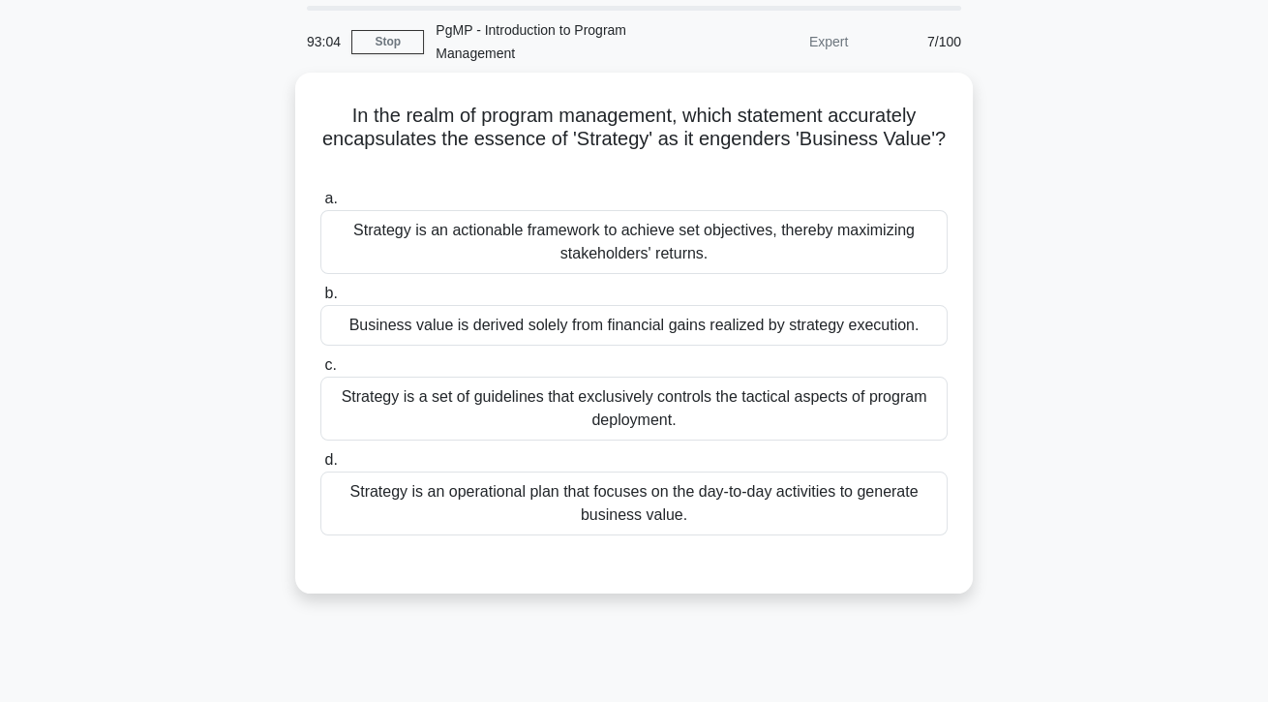
scroll to position [64, 0]
click at [862, 251] on div "Strategy is an actionable framework to achieve set objectives, thereby maximizi…" at bounding box center [633, 242] width 627 height 64
click at [320, 205] on input "a. Strategy is an actionable framework to achieve set objectives, thereby maxim…" at bounding box center [320, 199] width 0 height 13
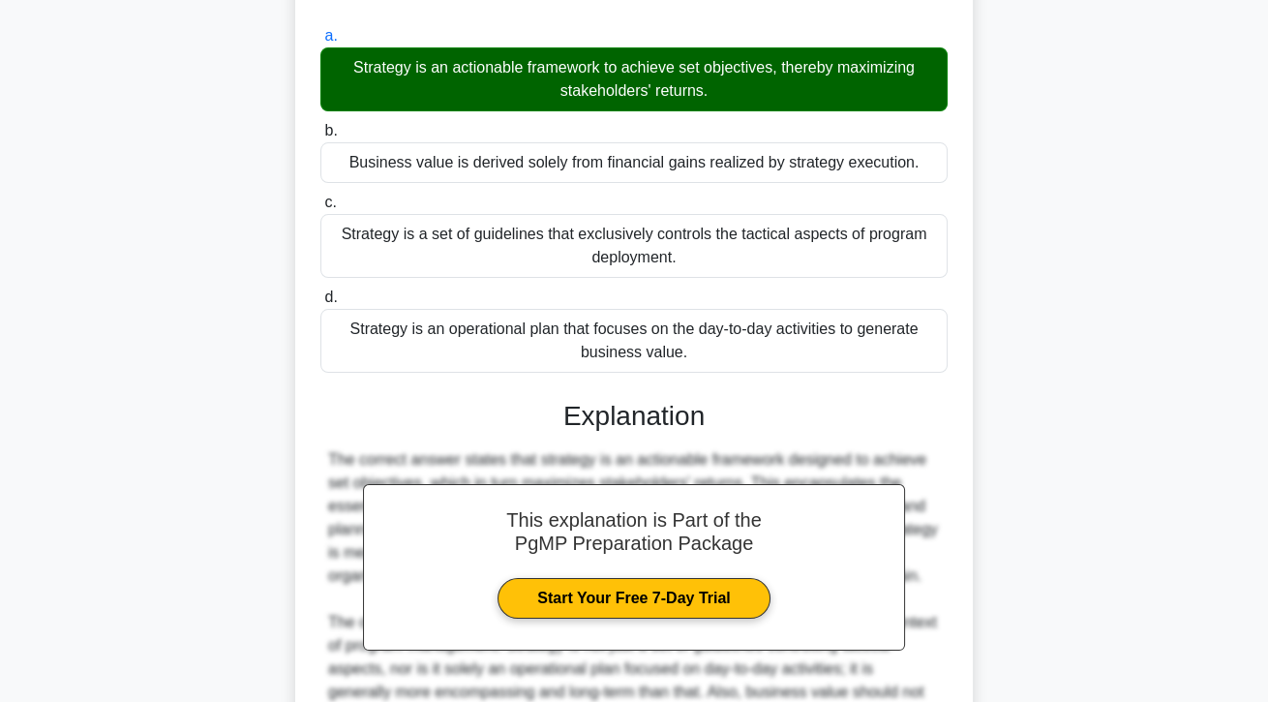
scroll to position [393, 0]
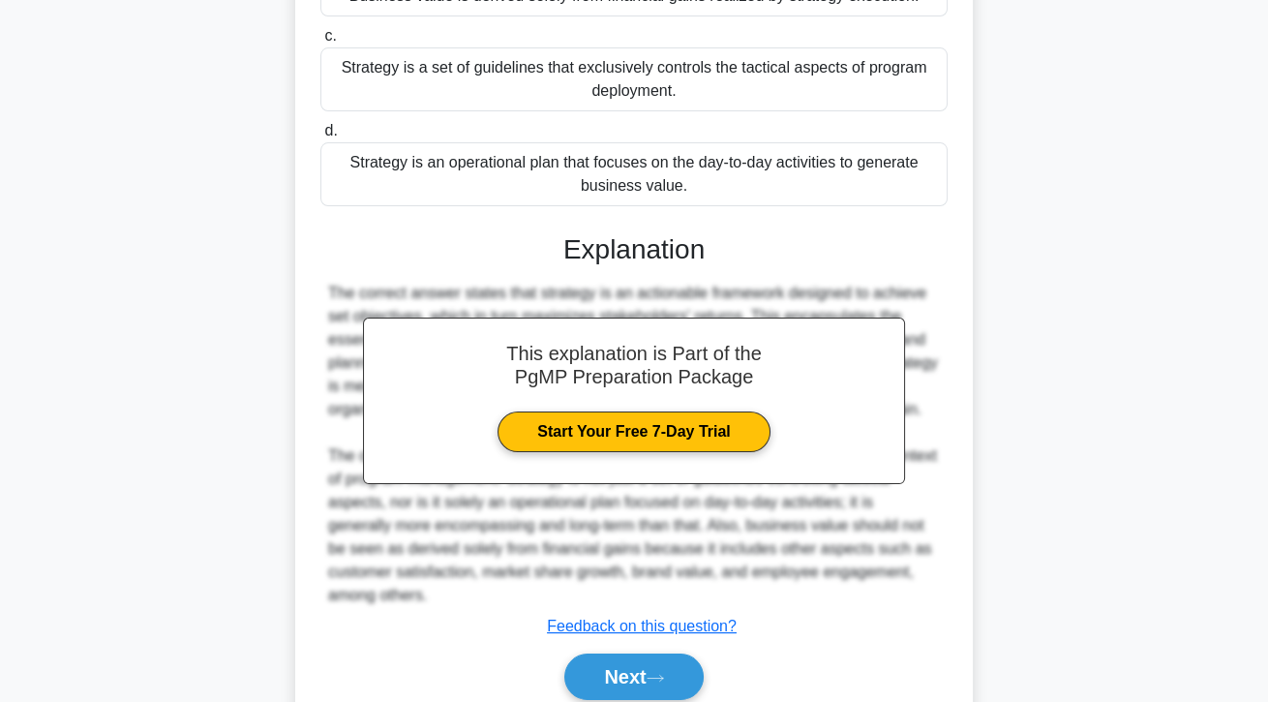
click at [671, 700] on button "Next" at bounding box center [633, 676] width 138 height 46
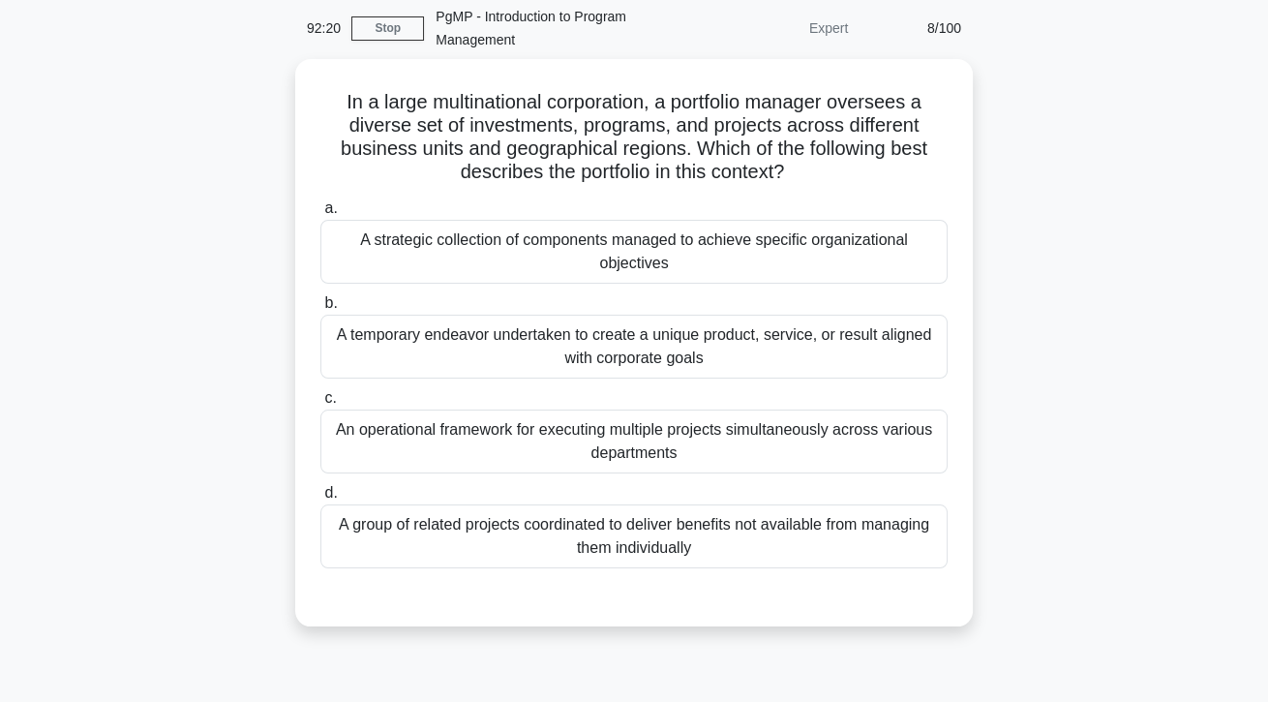
scroll to position [0, 0]
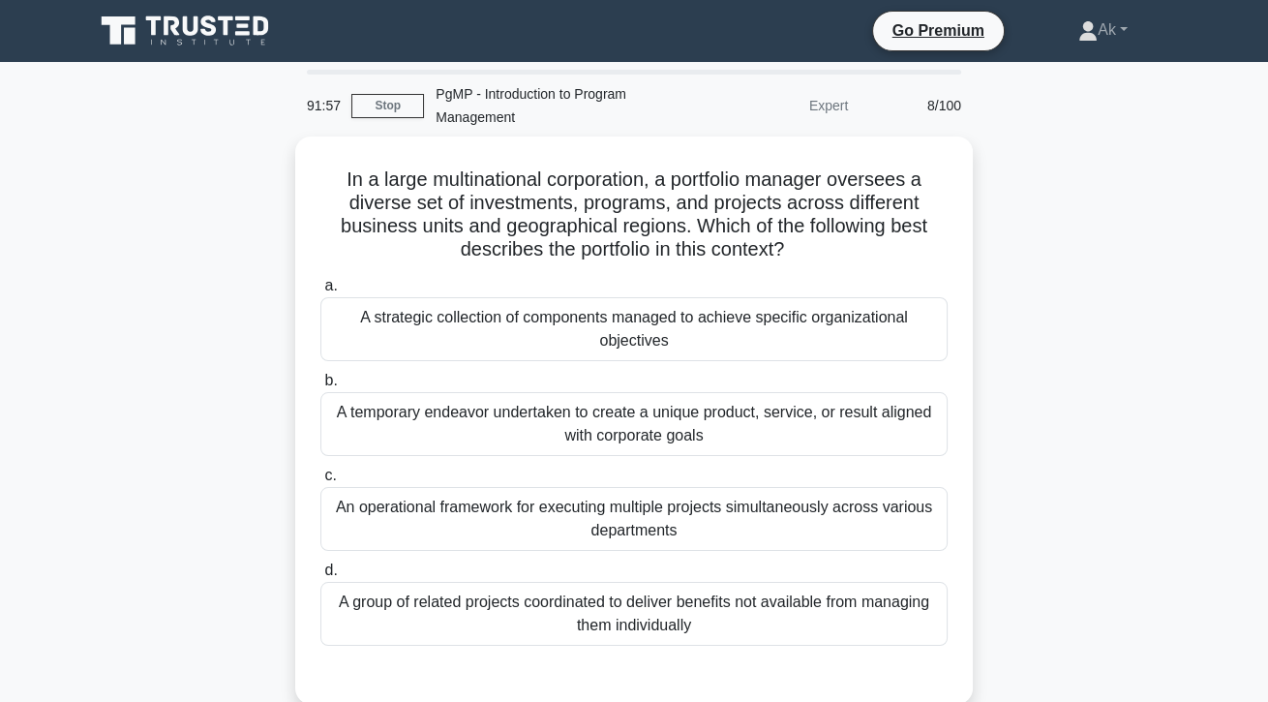
click at [800, 343] on div "A strategic collection of components managed to achieve specific organizational…" at bounding box center [633, 329] width 627 height 64
click at [320, 292] on input "a. A strategic collection of components managed to achieve specific organizatio…" at bounding box center [320, 286] width 0 height 13
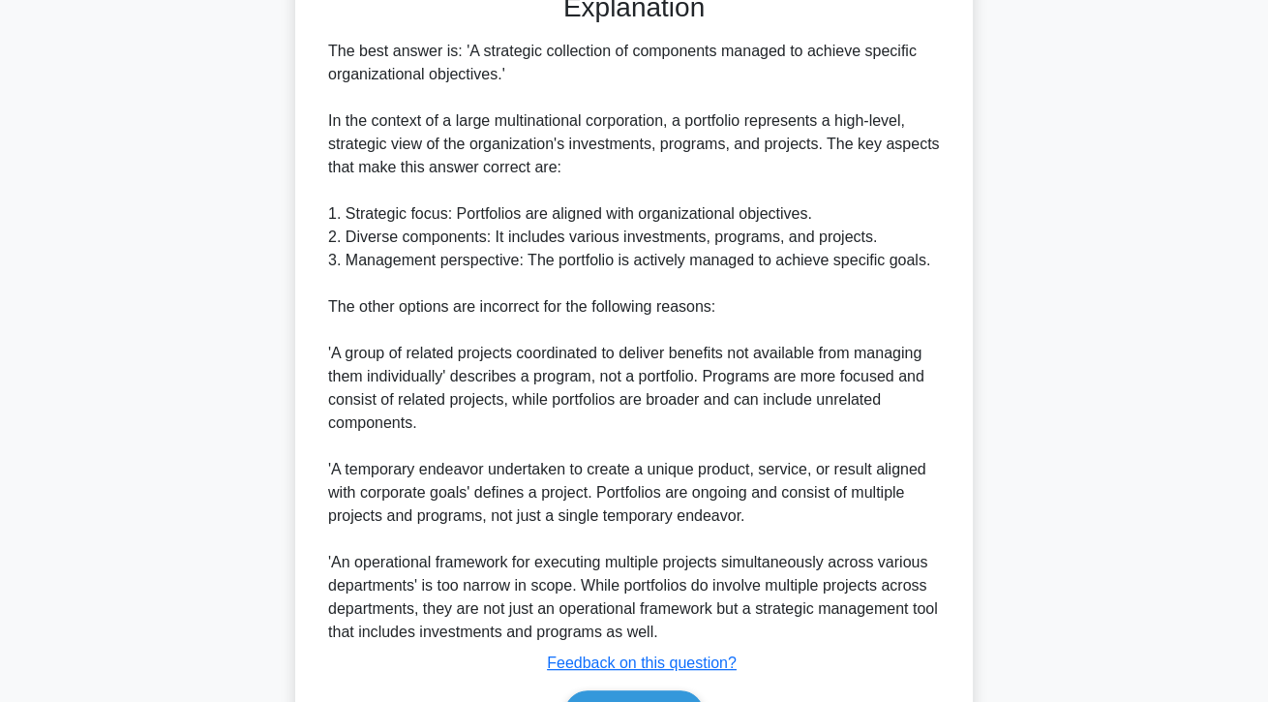
scroll to position [718, 0]
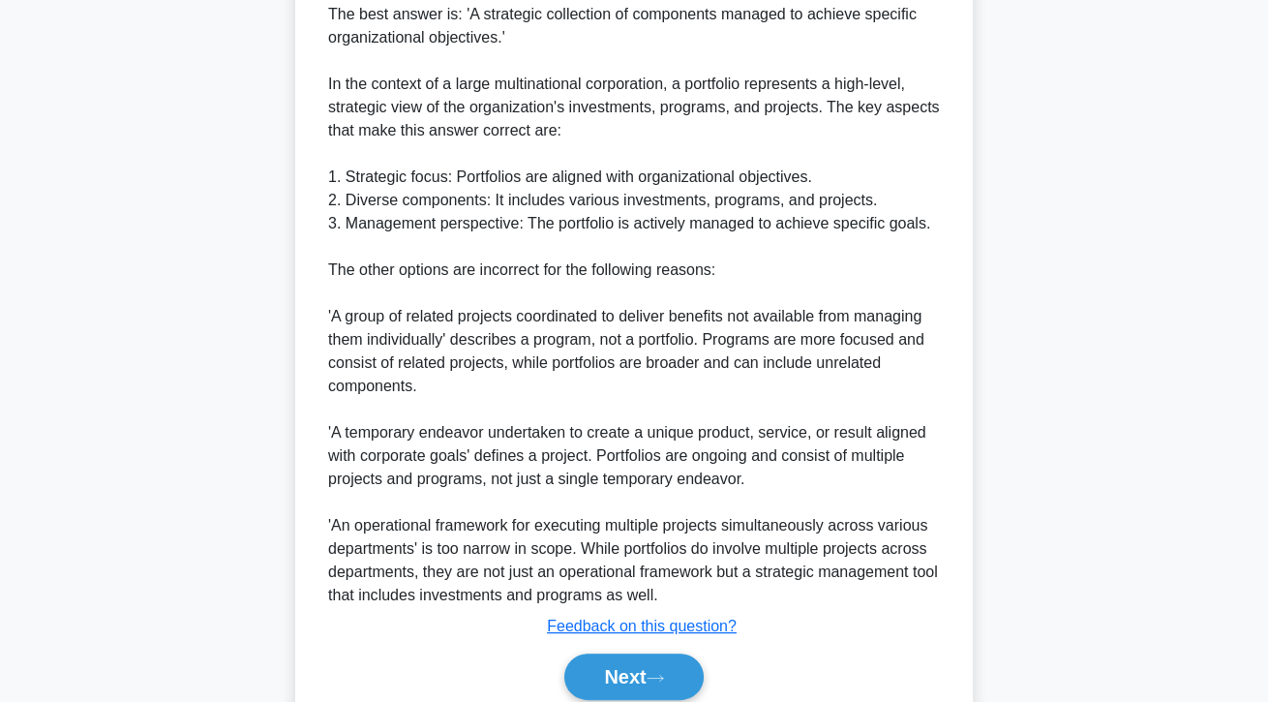
click at [678, 700] on button "Next" at bounding box center [633, 676] width 138 height 46
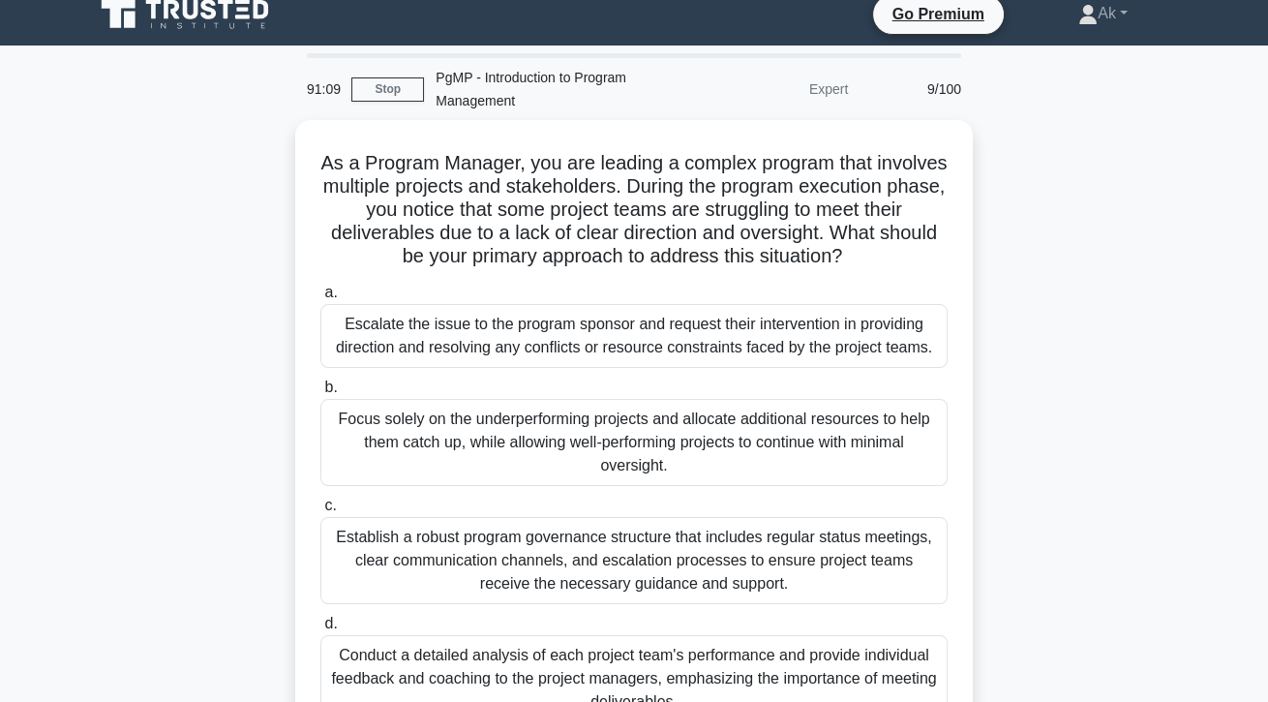
scroll to position [26, 0]
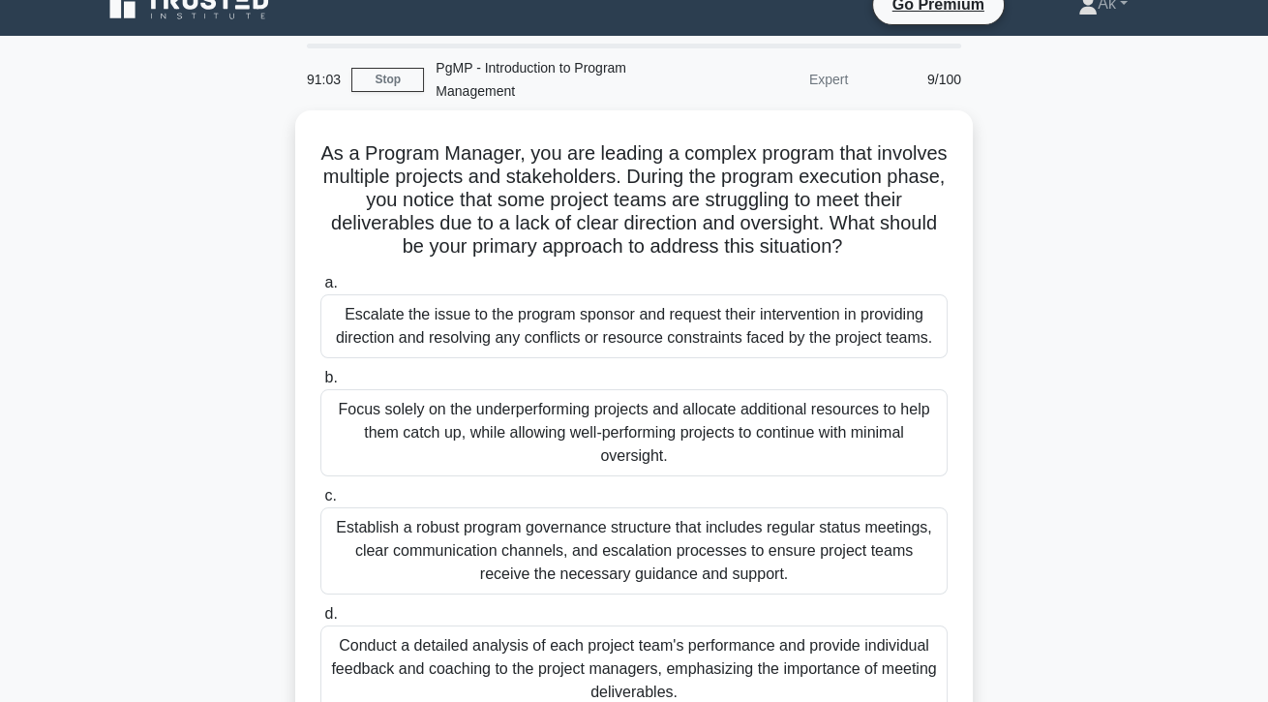
click at [769, 586] on div "Establish a robust program governance structure that includes regular status me…" at bounding box center [633, 550] width 627 height 87
click at [320, 502] on input "c. Establish a robust program governance structure that includes regular status…" at bounding box center [320, 496] width 0 height 13
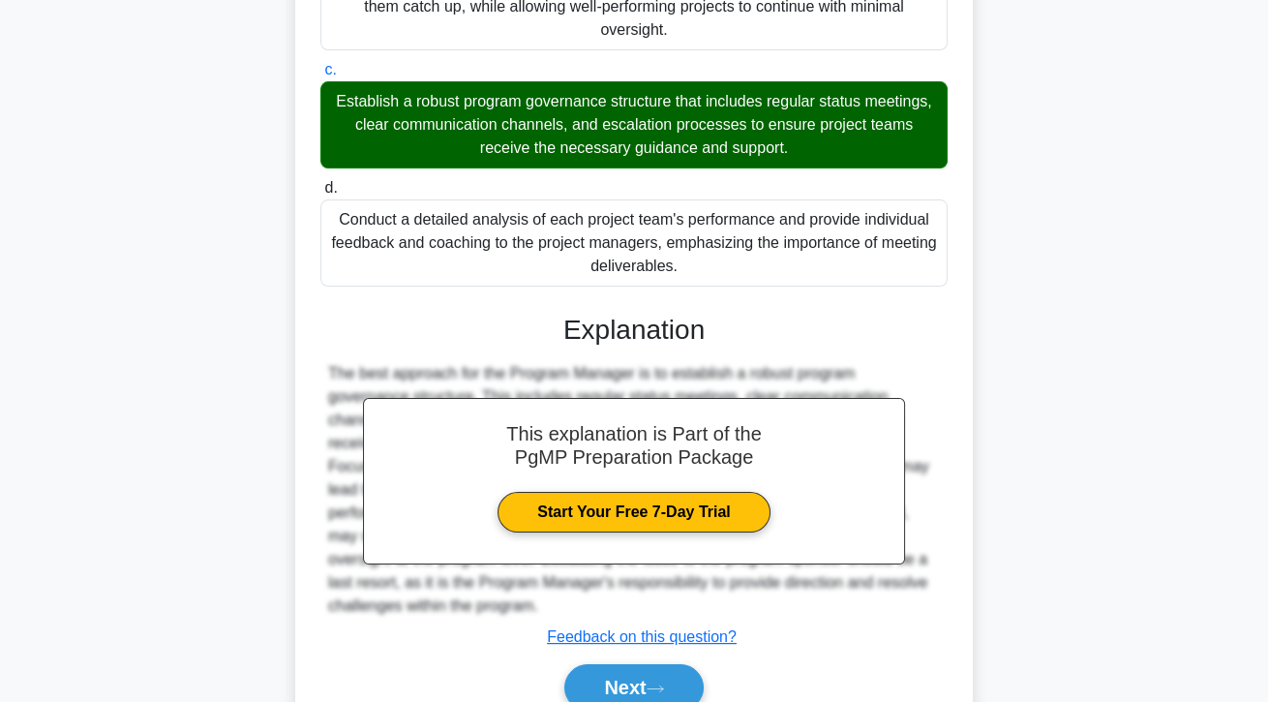
scroll to position [463, 0]
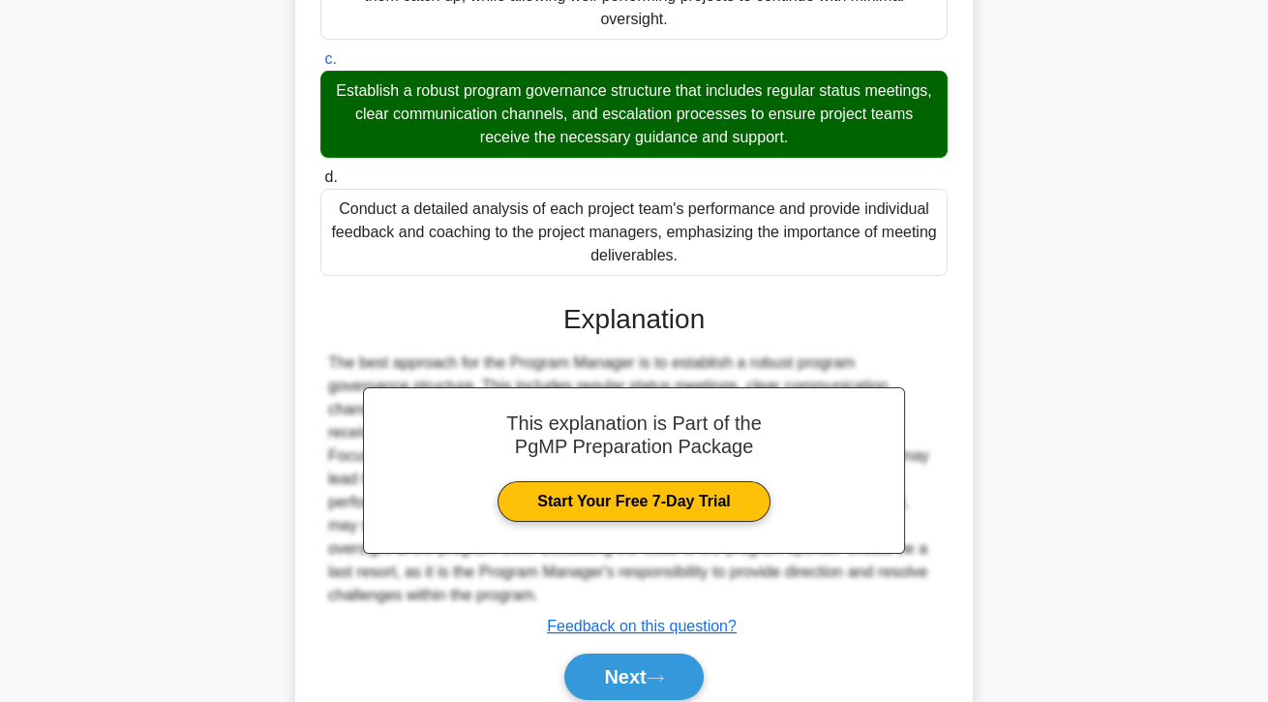
click at [678, 697] on button "Next" at bounding box center [633, 676] width 138 height 46
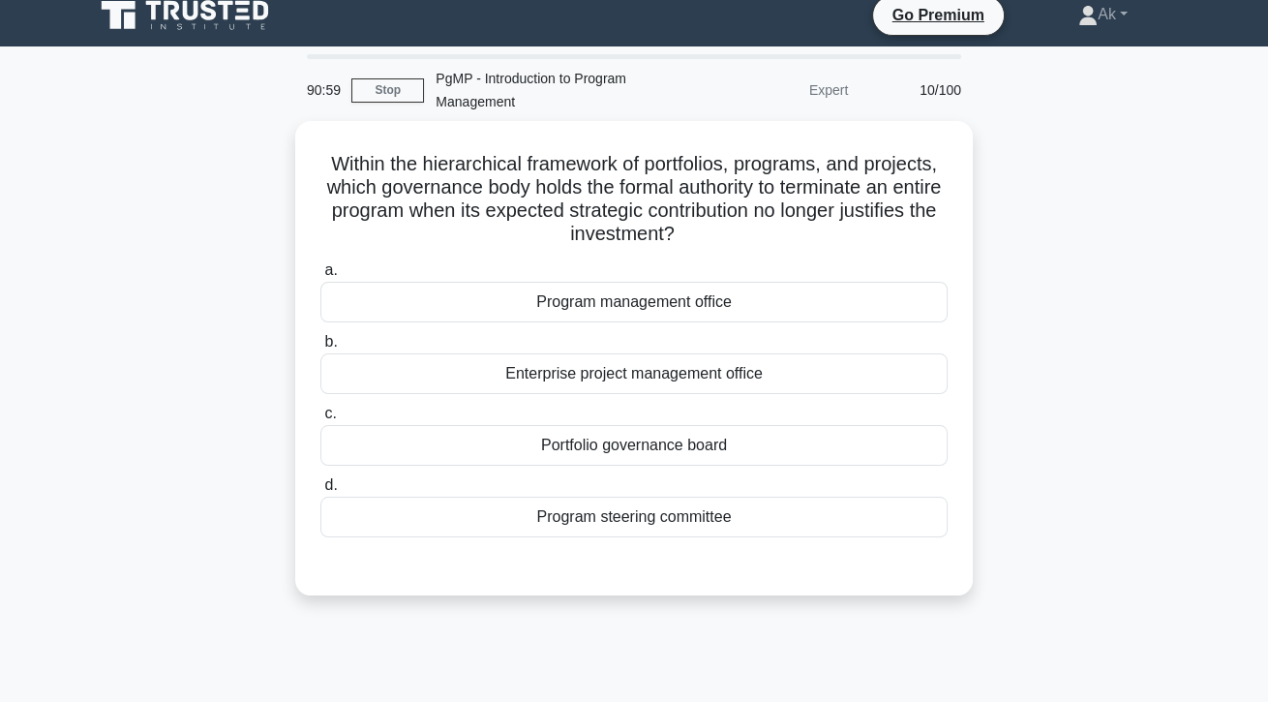
scroll to position [12, 0]
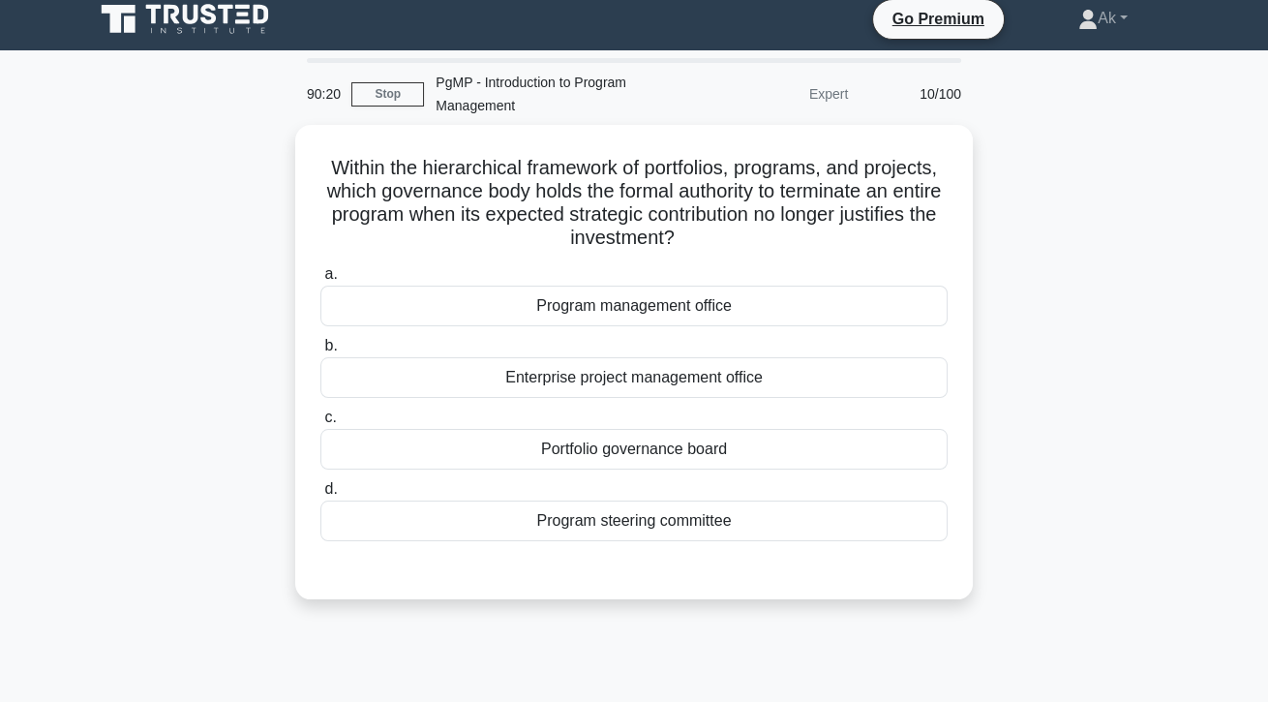
click at [708, 527] on div "Program steering committee" at bounding box center [633, 520] width 627 height 41
click at [320, 496] on input "d. Program steering committee" at bounding box center [320, 489] width 0 height 13
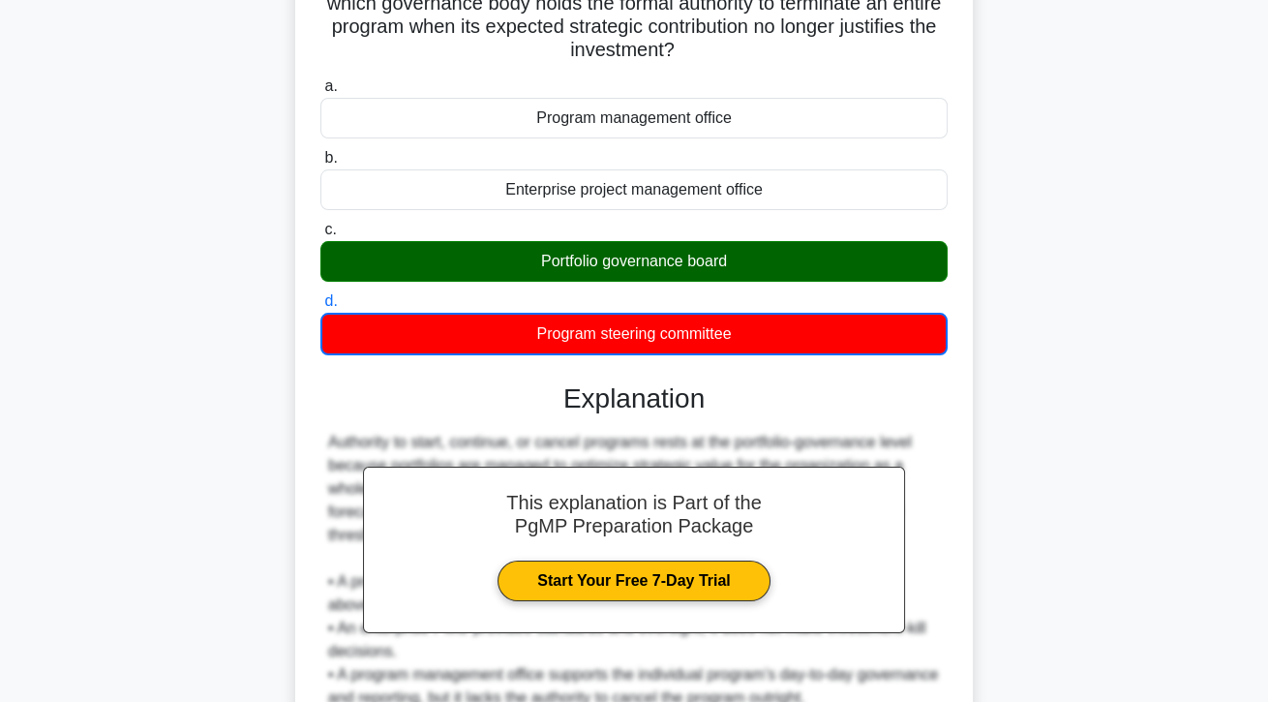
scroll to position [279, 0]
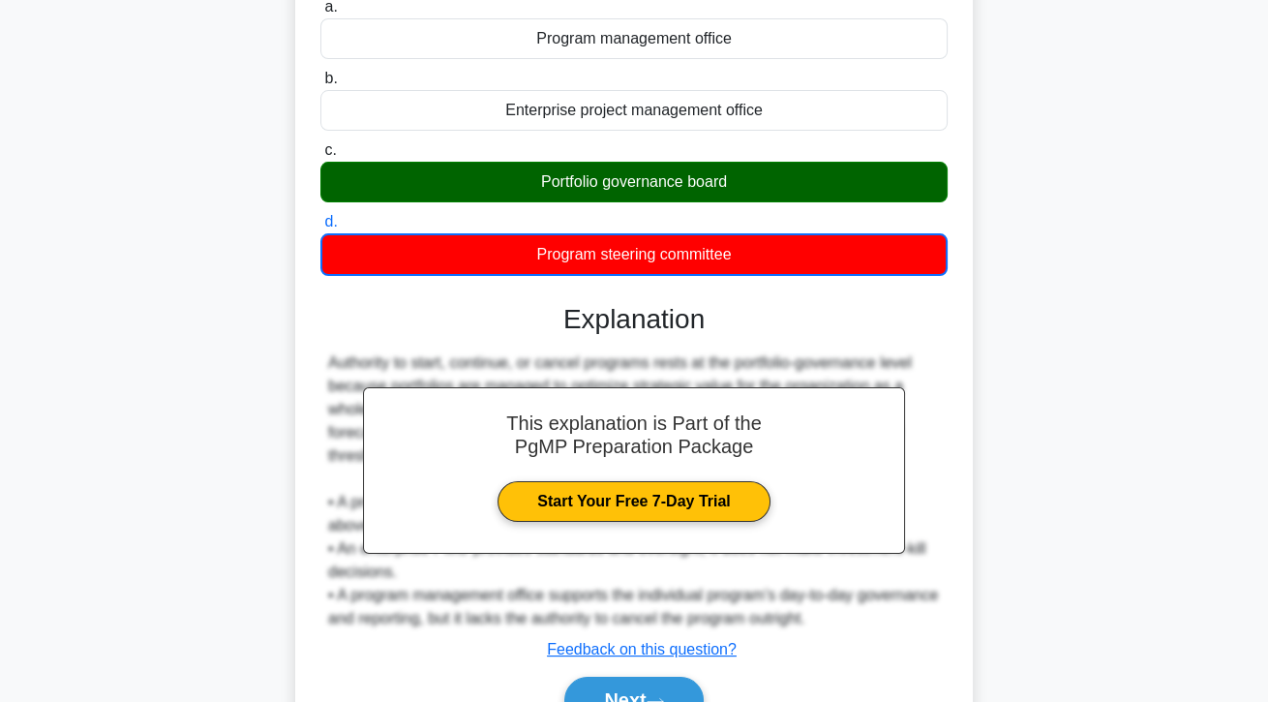
click at [684, 701] on button "Next" at bounding box center [633, 699] width 138 height 46
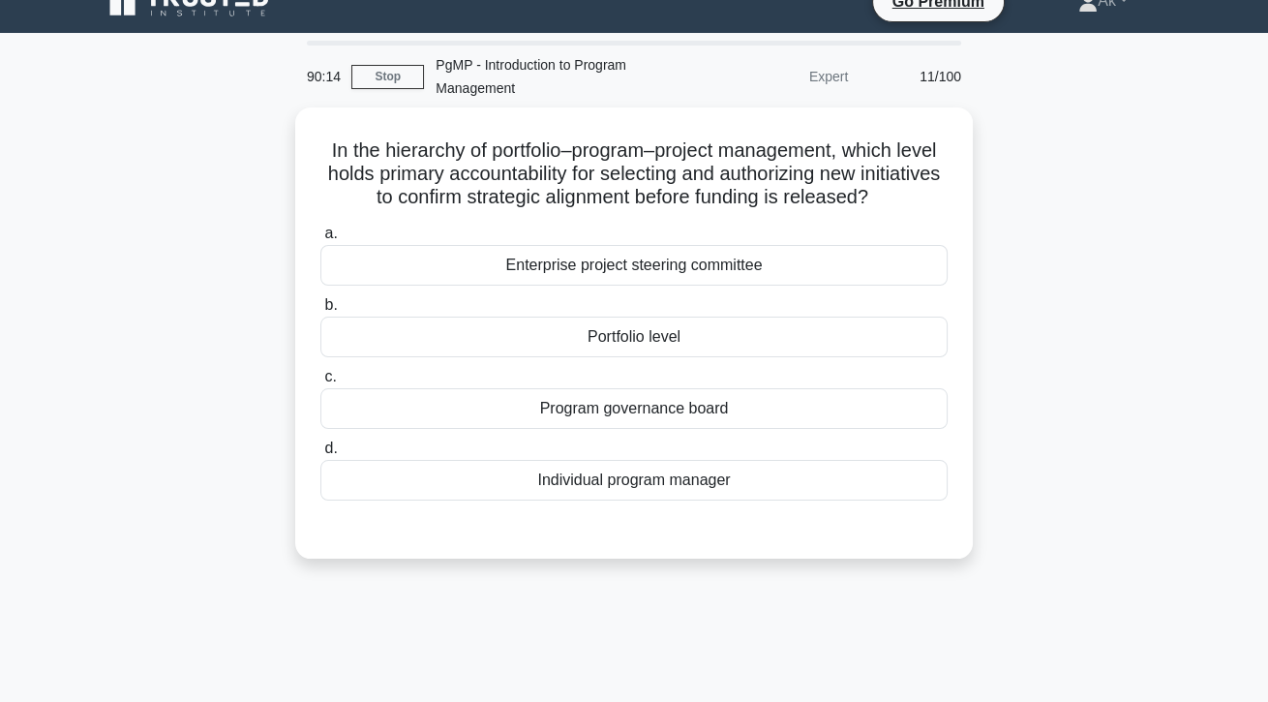
scroll to position [0, 0]
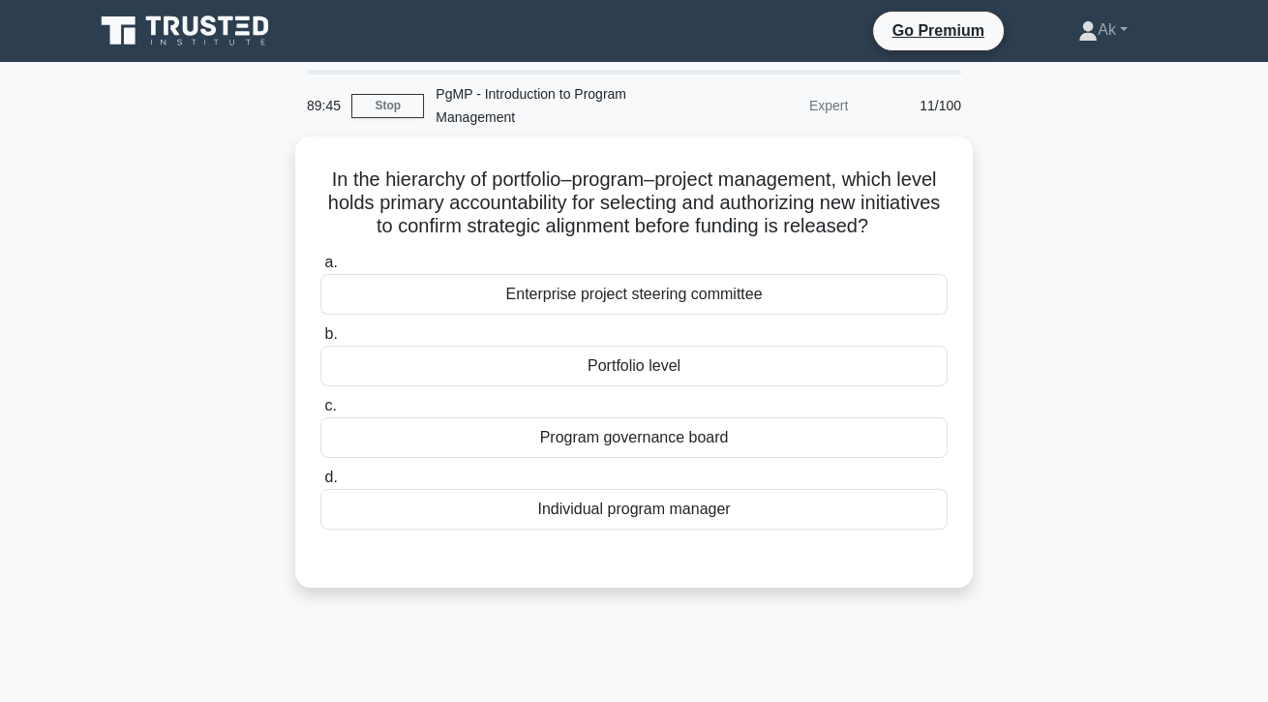
click at [722, 386] on div "Portfolio level" at bounding box center [633, 366] width 627 height 41
click at [320, 341] on input "b. Portfolio level" at bounding box center [320, 334] width 0 height 13
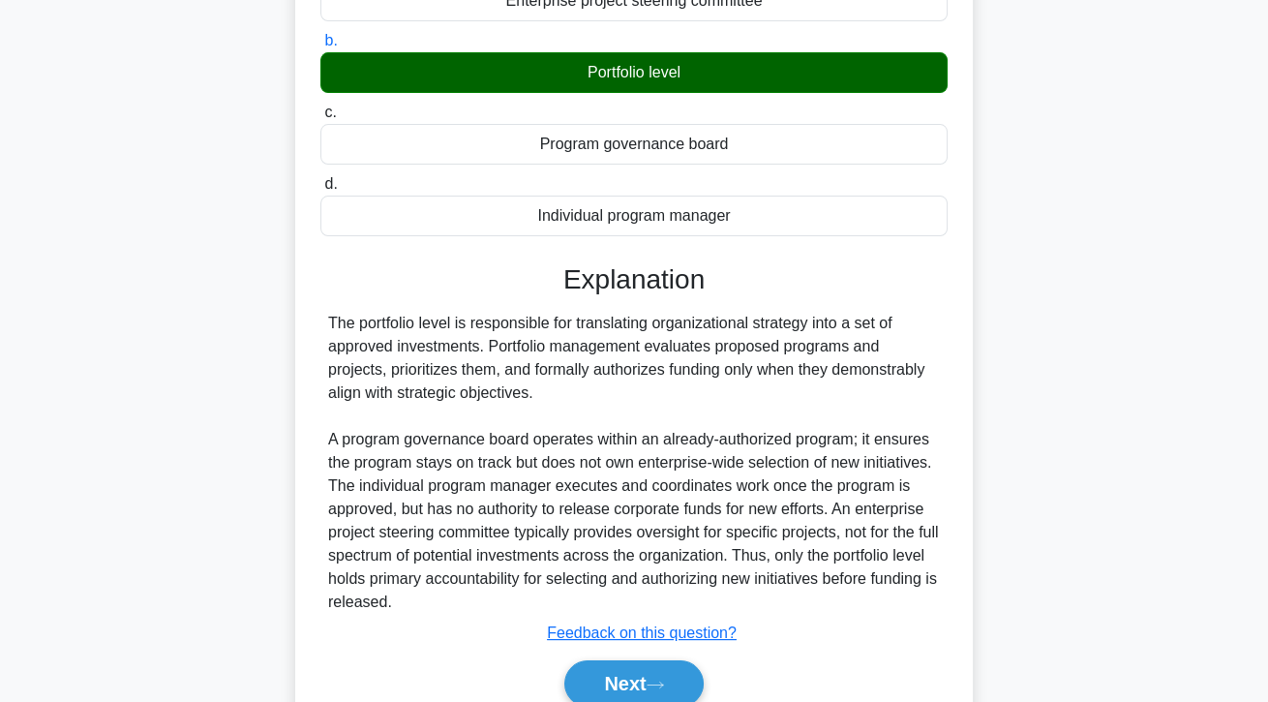
scroll to position [300, 0]
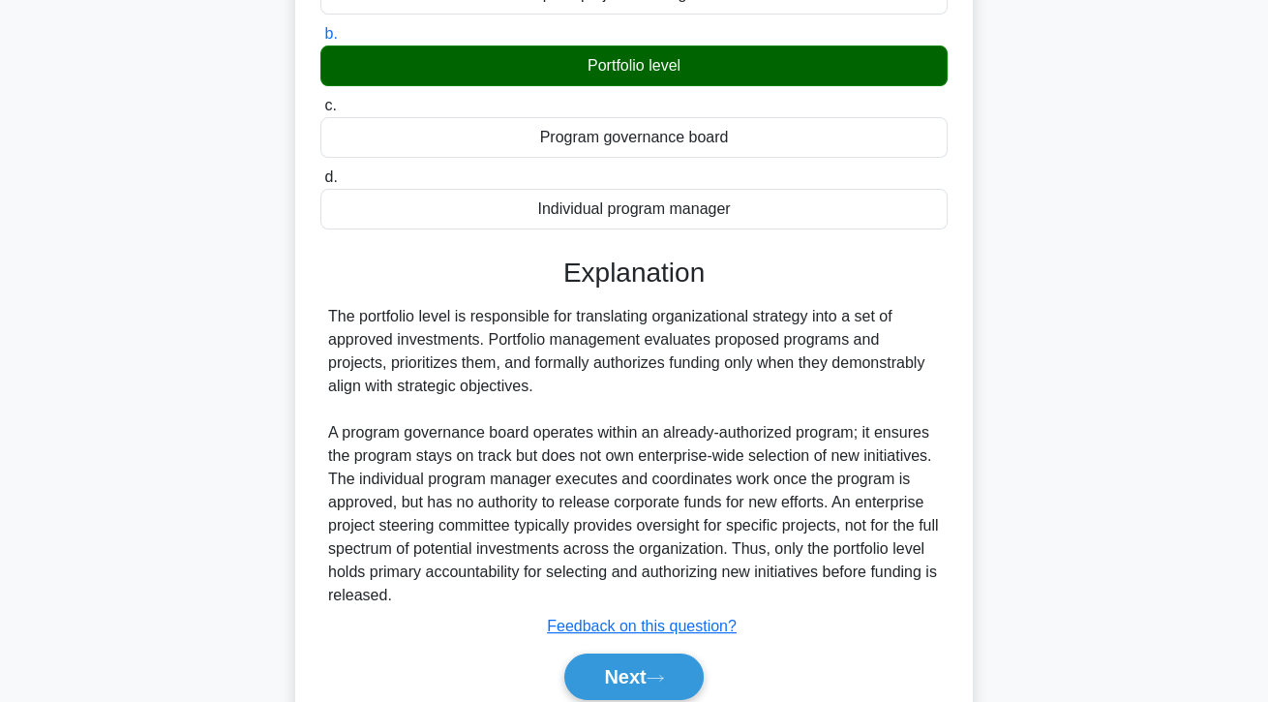
click at [678, 700] on button "Next" at bounding box center [633, 676] width 138 height 46
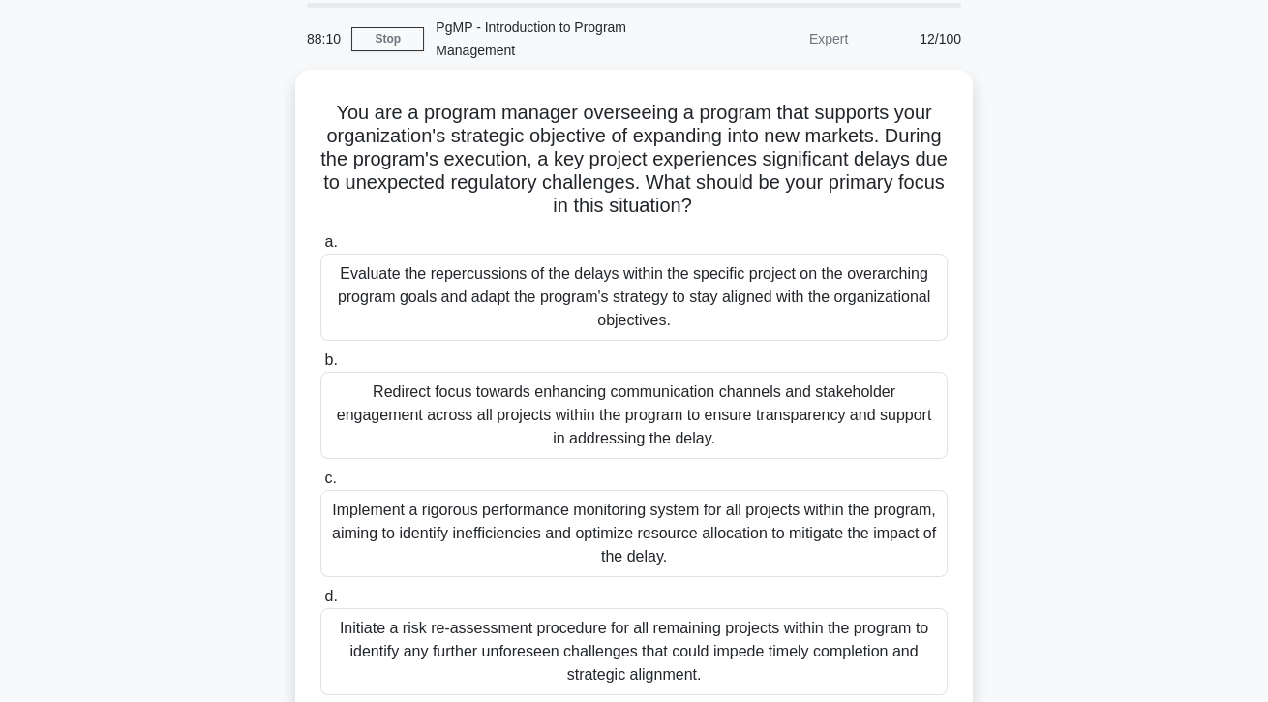
scroll to position [74, 0]
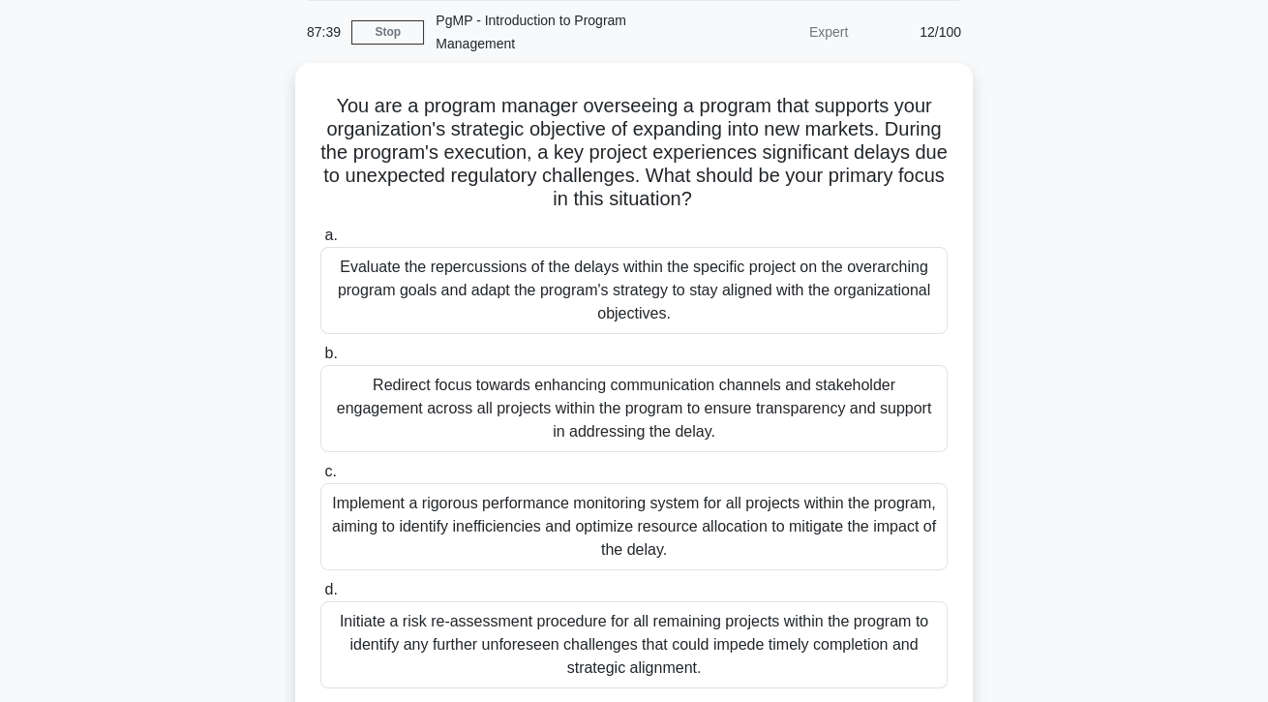
click at [702, 528] on div "Implement a rigorous performance monitoring system for all projects within the …" at bounding box center [633, 526] width 627 height 87
click at [320, 478] on input "c. Implement a rigorous performance monitoring system for all projects within t…" at bounding box center [320, 472] width 0 height 13
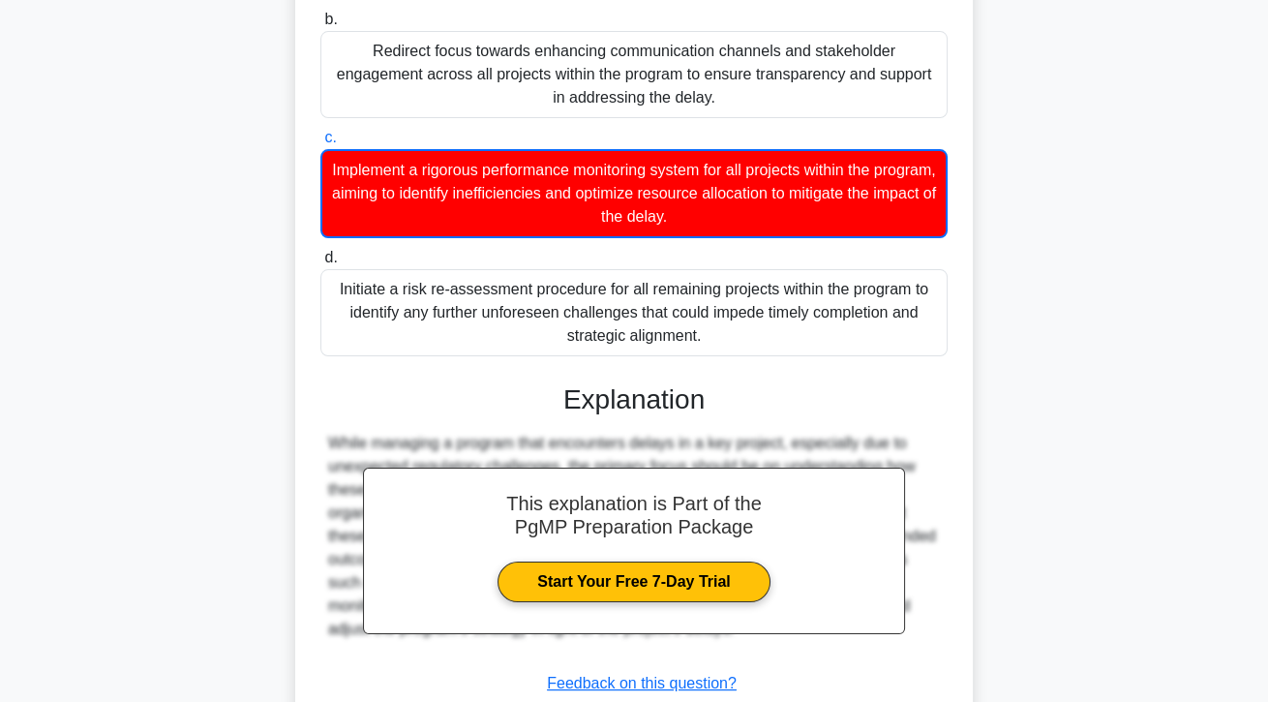
scroll to position [441, 0]
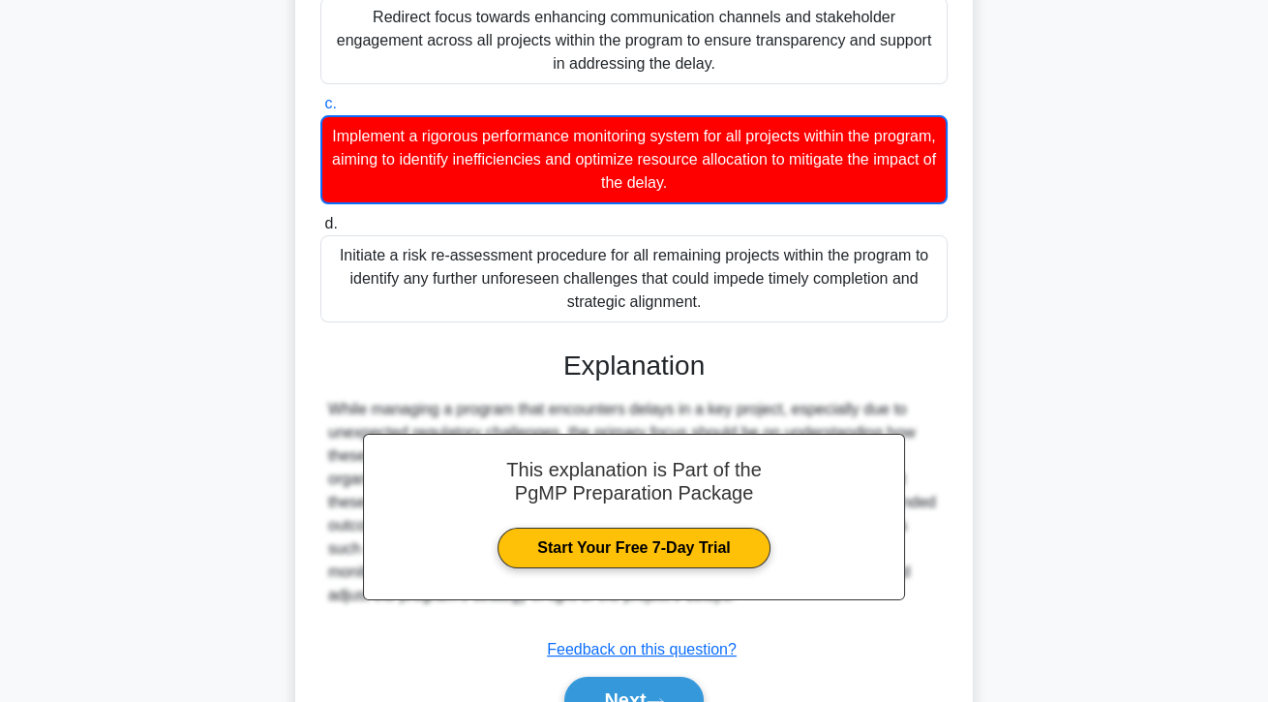
click at [669, 701] on button "Next" at bounding box center [633, 699] width 138 height 46
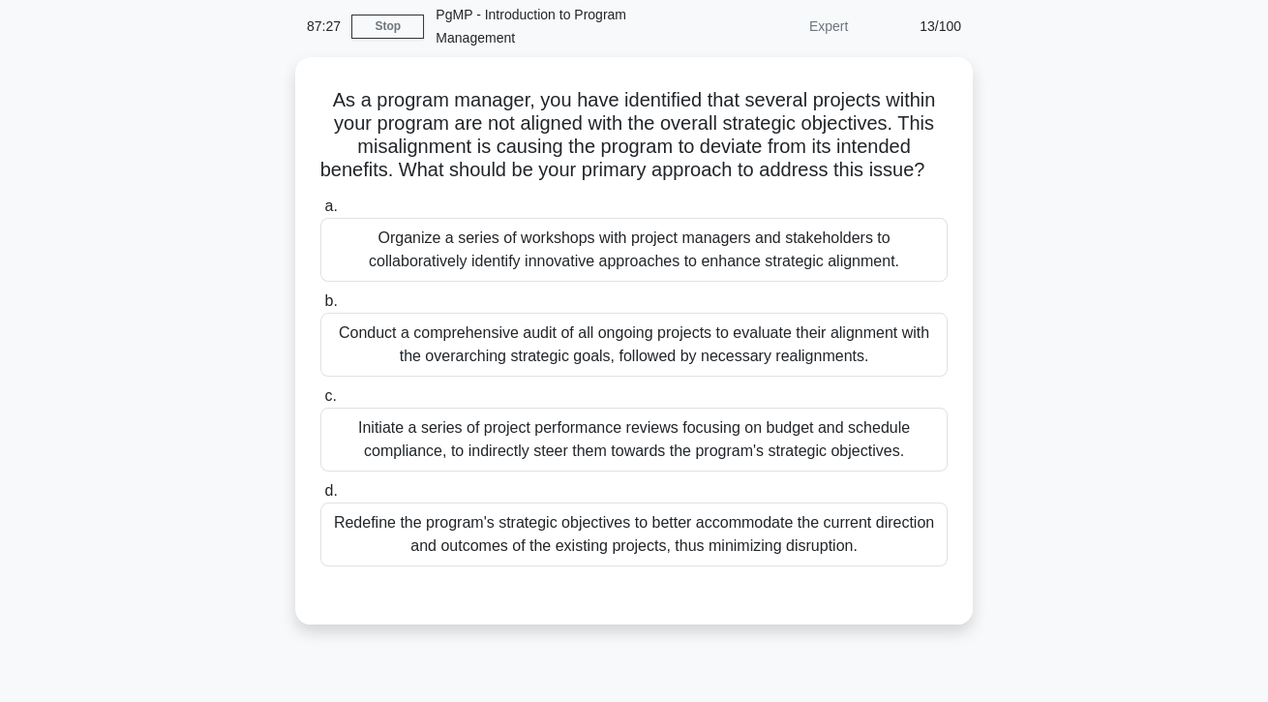
scroll to position [78, 0]
click at [739, 376] on div "Conduct a comprehensive audit of all ongoing projects to evaluate their alignme…" at bounding box center [633, 346] width 627 height 64
click at [320, 309] on input "b. Conduct a comprehensive audit of all ongoing projects to evaluate their alig…" at bounding box center [320, 302] width 0 height 13
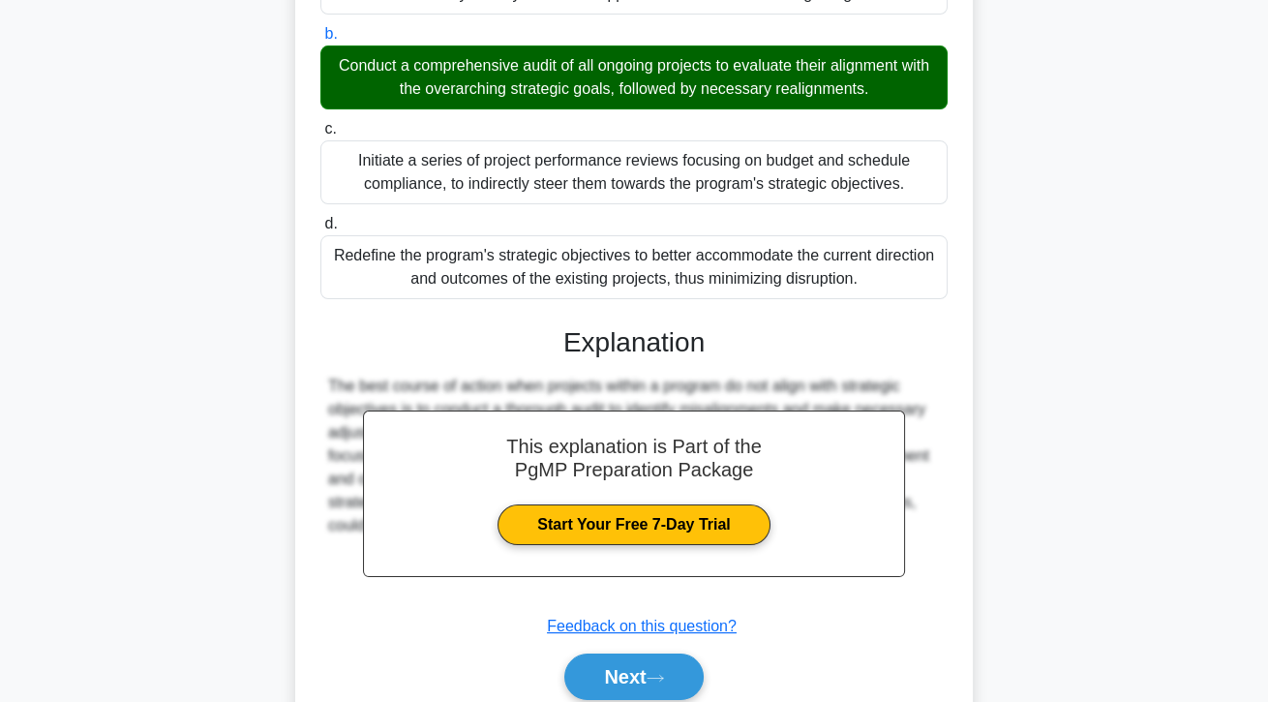
click at [692, 692] on button "Next" at bounding box center [633, 676] width 138 height 46
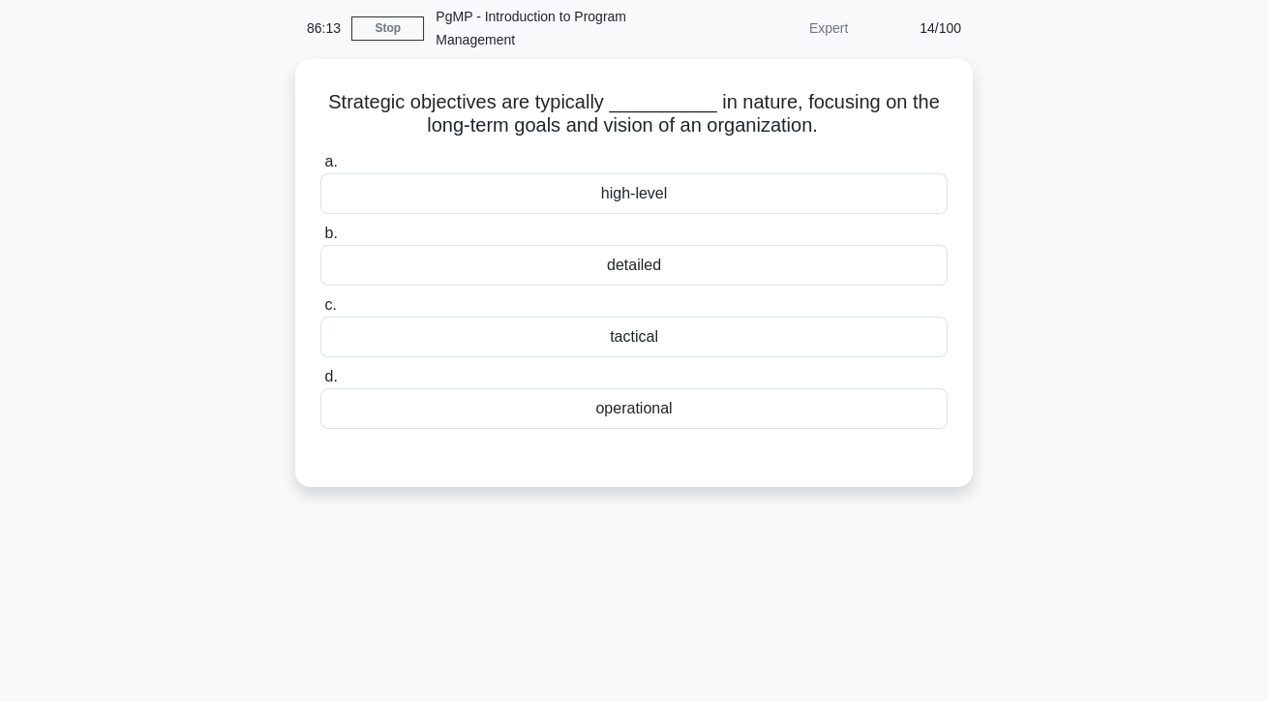
scroll to position [77, 0]
click at [732, 342] on div "tactical" at bounding box center [633, 336] width 627 height 41
click at [320, 312] on input "c. tactical" at bounding box center [320, 305] width 0 height 13
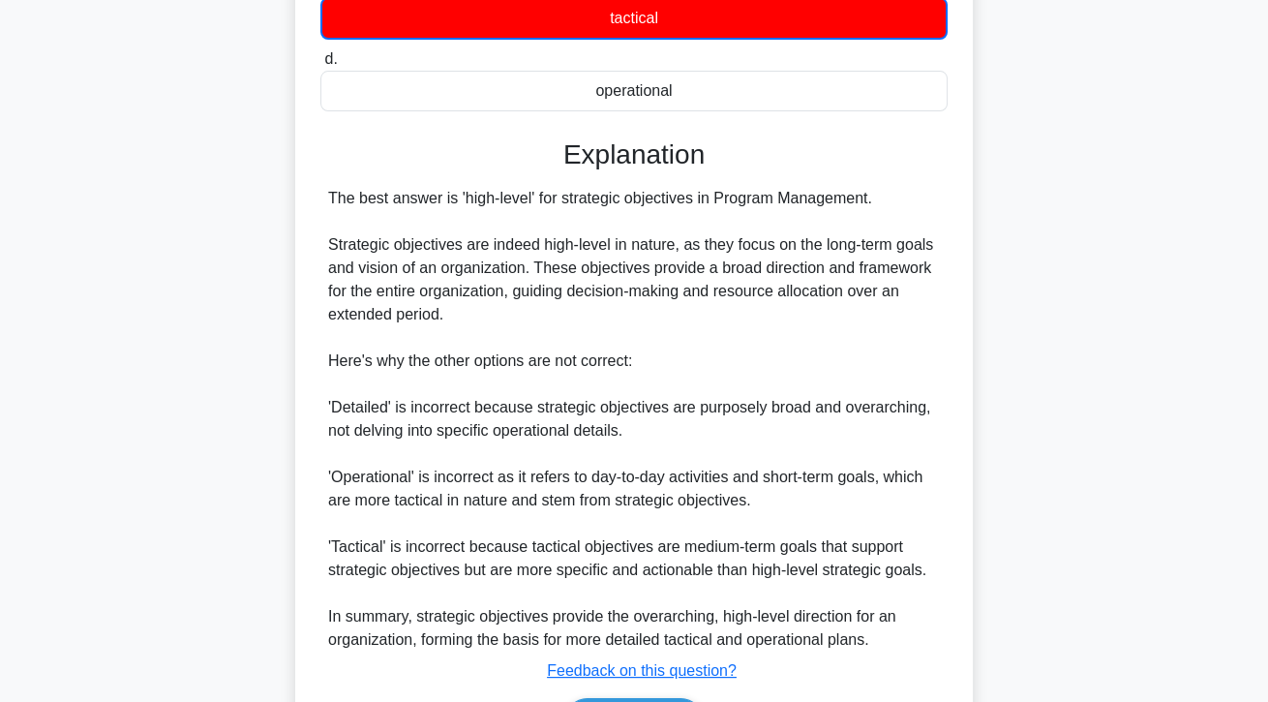
scroll to position [424, 0]
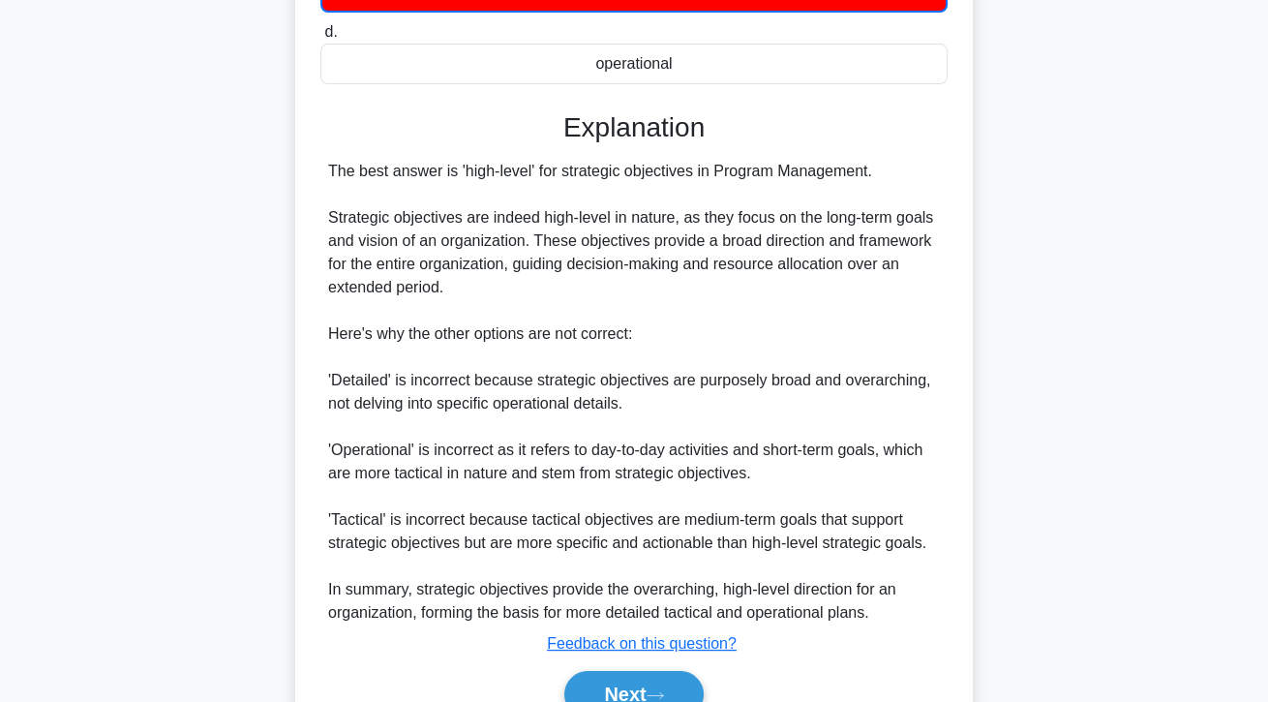
click at [667, 701] on button "Next" at bounding box center [633, 694] width 138 height 46
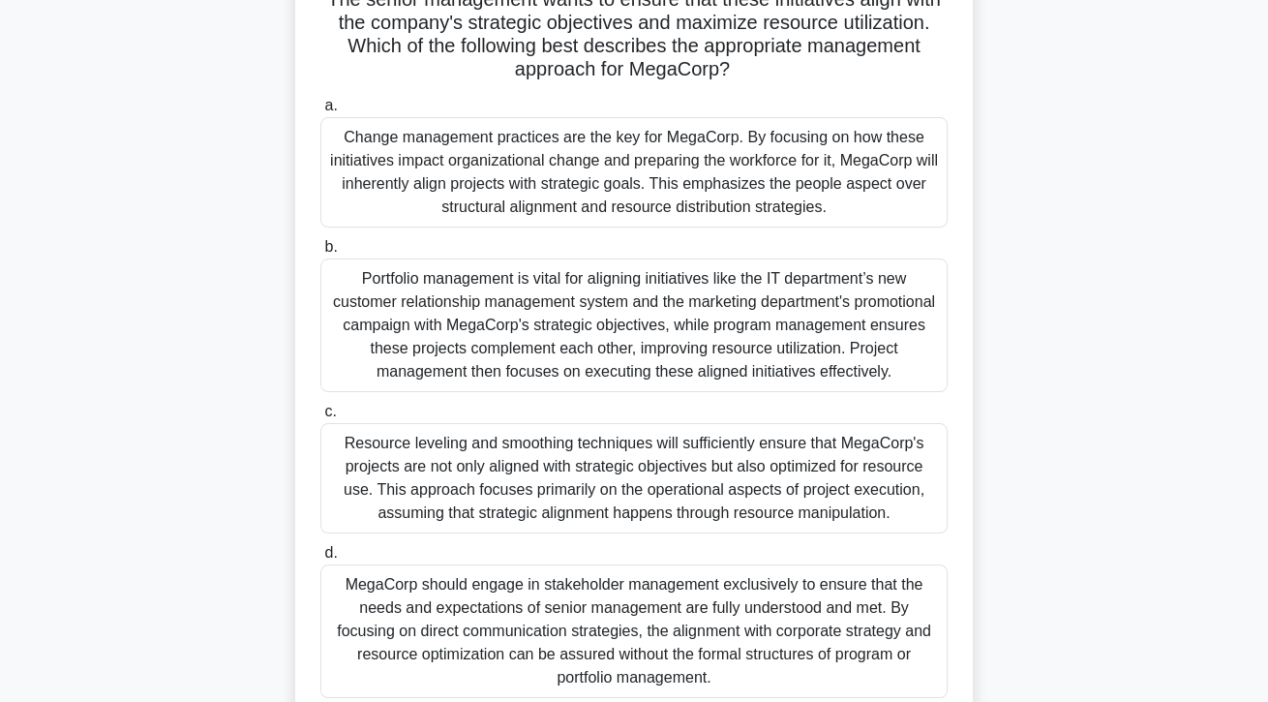
scroll to position [284, 0]
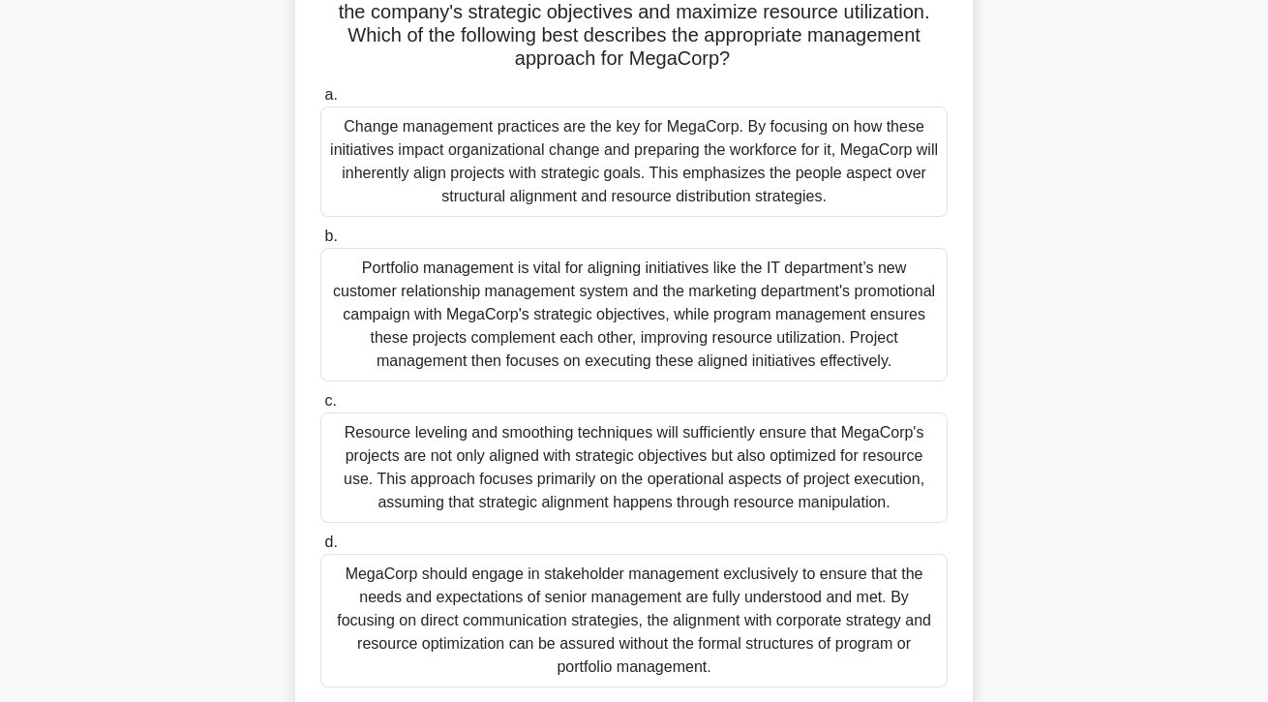
click at [410, 332] on div "Portfolio management is vital for aligning initiatives like the IT department’s…" at bounding box center [633, 315] width 627 height 134
click at [320, 243] on input "b. Portfolio management is vital for aligning initiatives like the IT departmen…" at bounding box center [320, 236] width 0 height 13
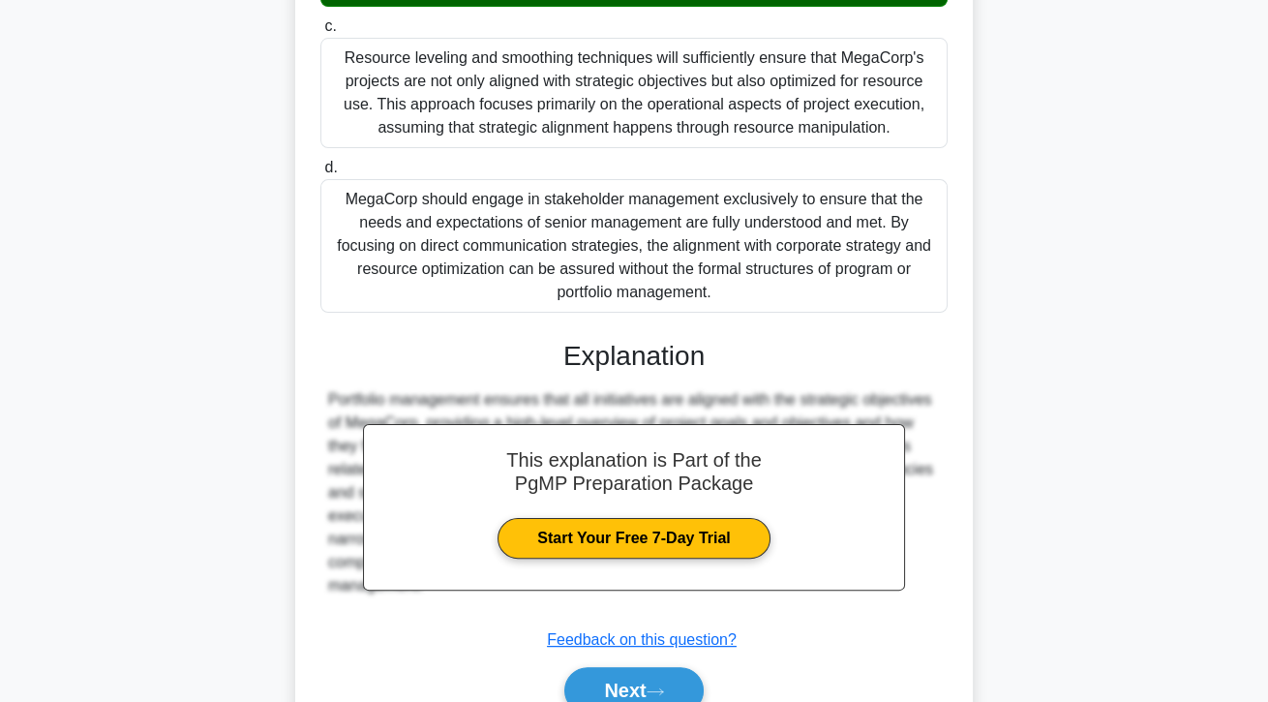
scroll to position [672, 0]
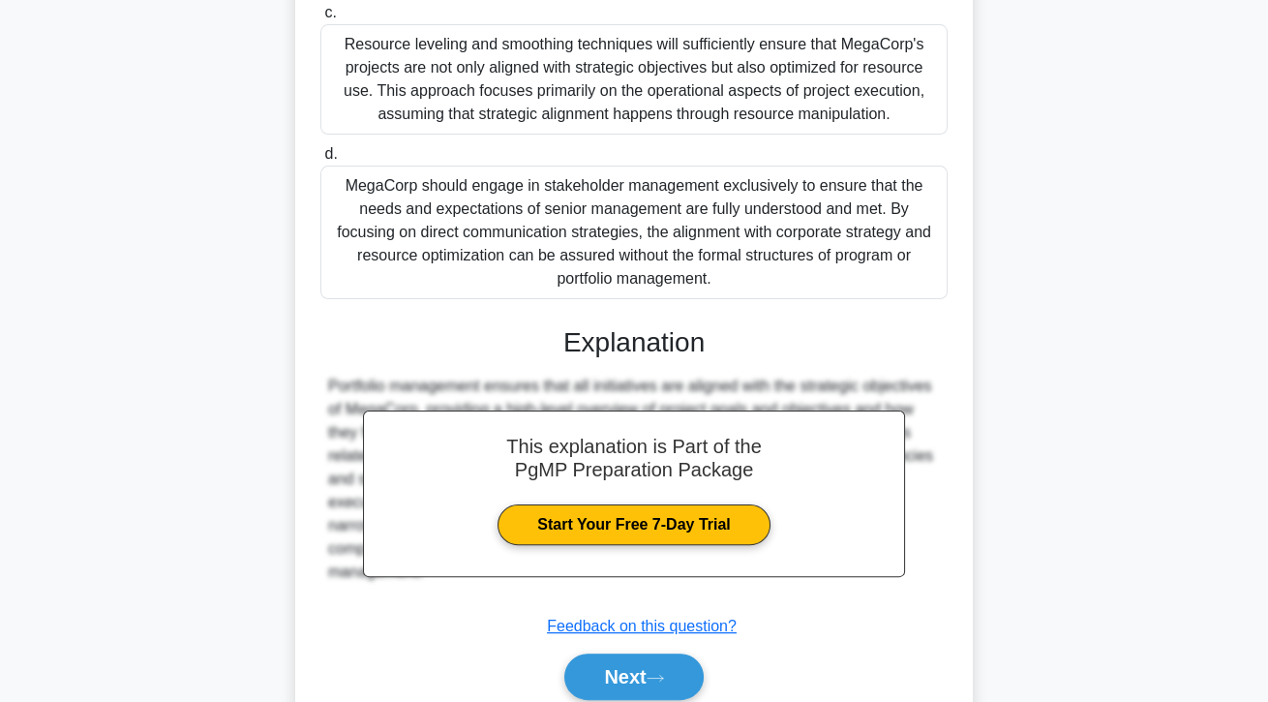
click at [624, 693] on button "Next" at bounding box center [633, 676] width 138 height 46
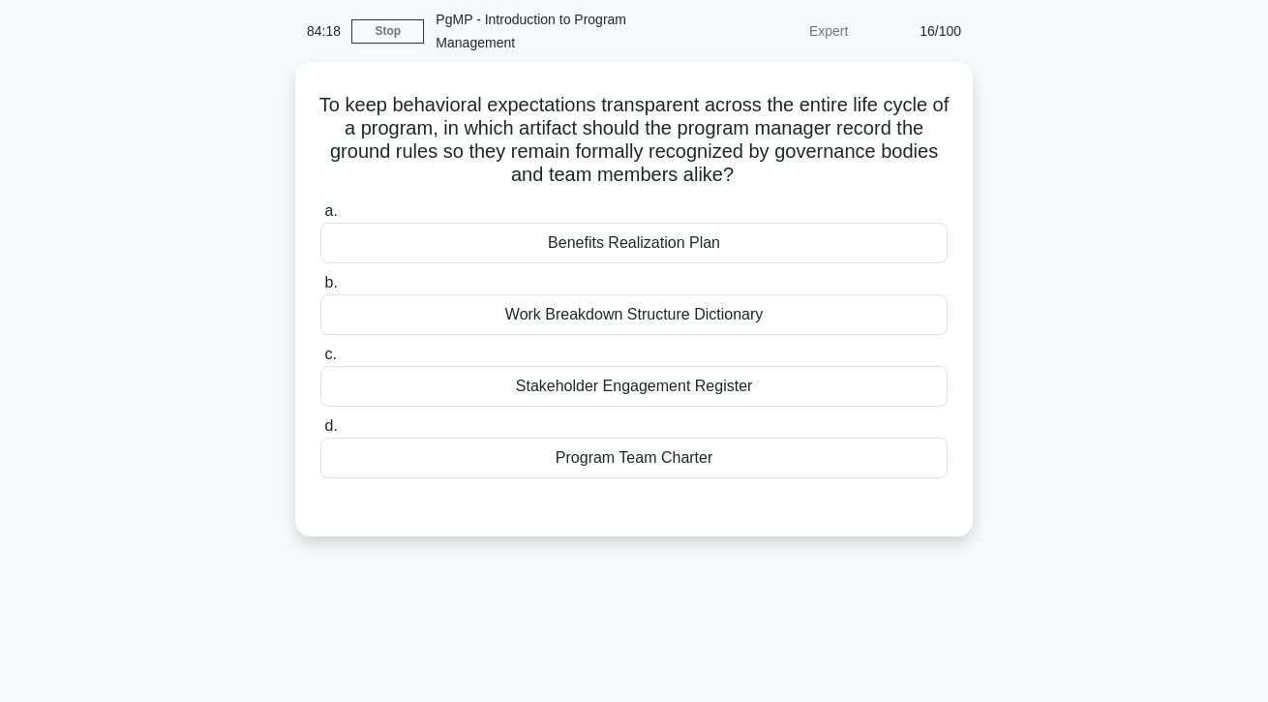
scroll to position [75, 0]
click at [532, 385] on div "Stakeholder Engagement Register" at bounding box center [633, 386] width 627 height 41
click at [320, 361] on input "c. Stakeholder Engagement Register" at bounding box center [320, 354] width 0 height 13
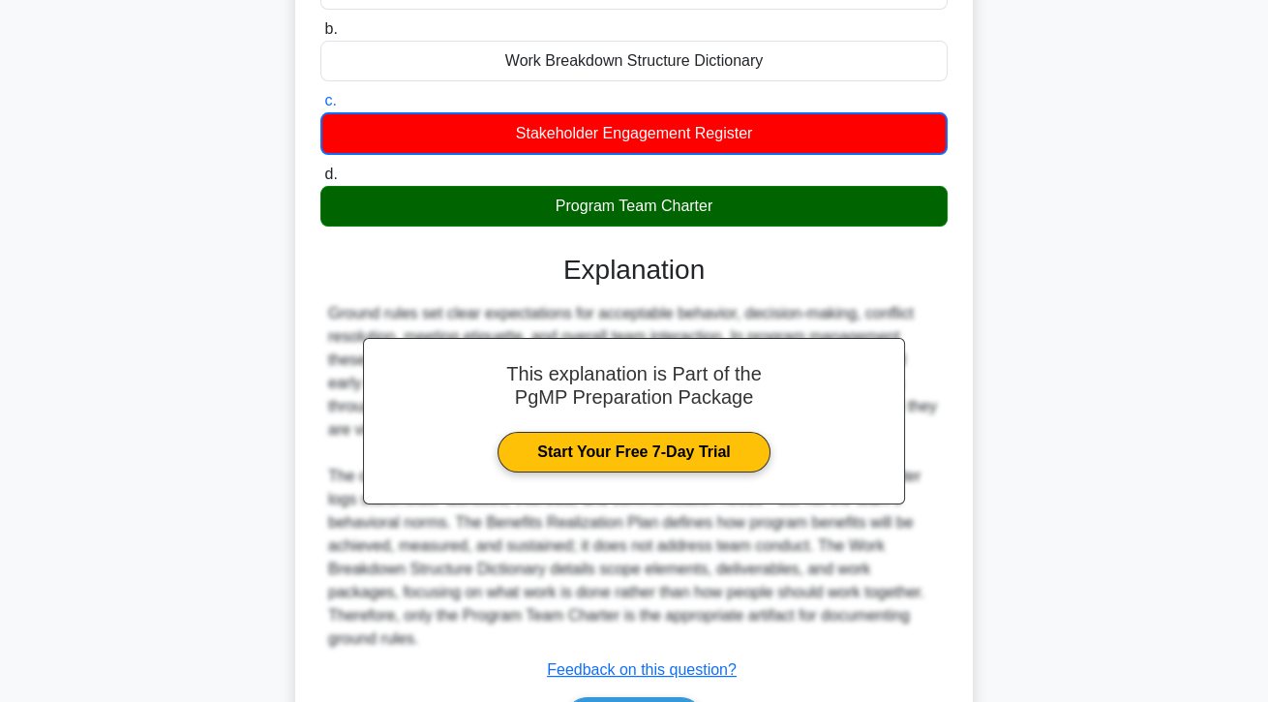
scroll to position [348, 0]
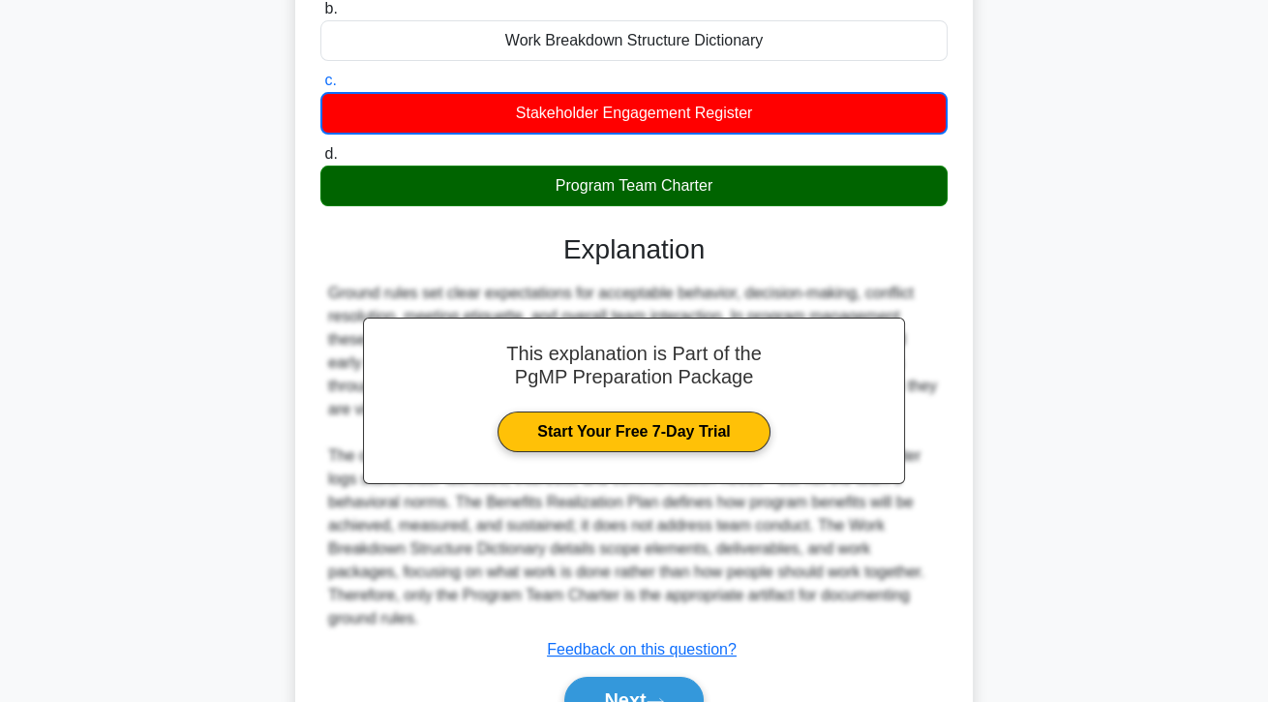
click at [607, 681] on button "Next" at bounding box center [633, 699] width 138 height 46
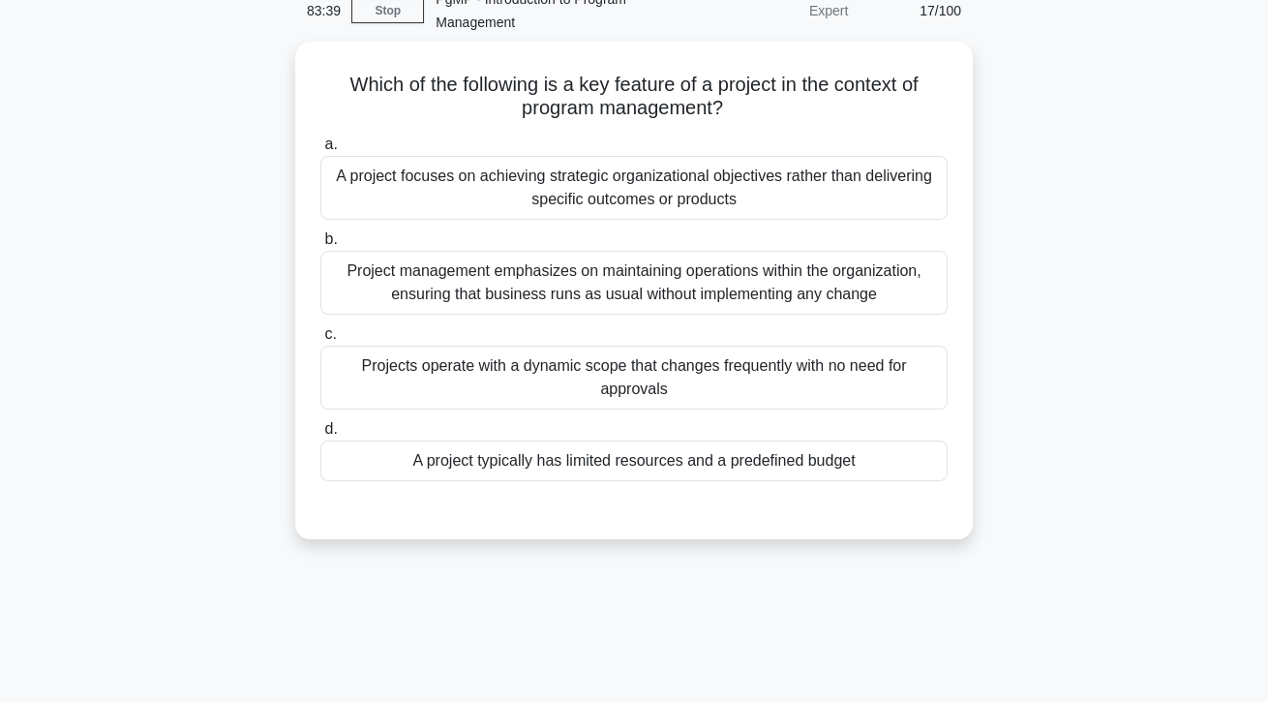
scroll to position [94, 0]
click at [496, 476] on div "A project typically has limited resources and a predefined budget" at bounding box center [633, 461] width 627 height 41
click at [320, 436] on input "d. A project typically has limited resources and a predefined budget" at bounding box center [320, 430] width 0 height 13
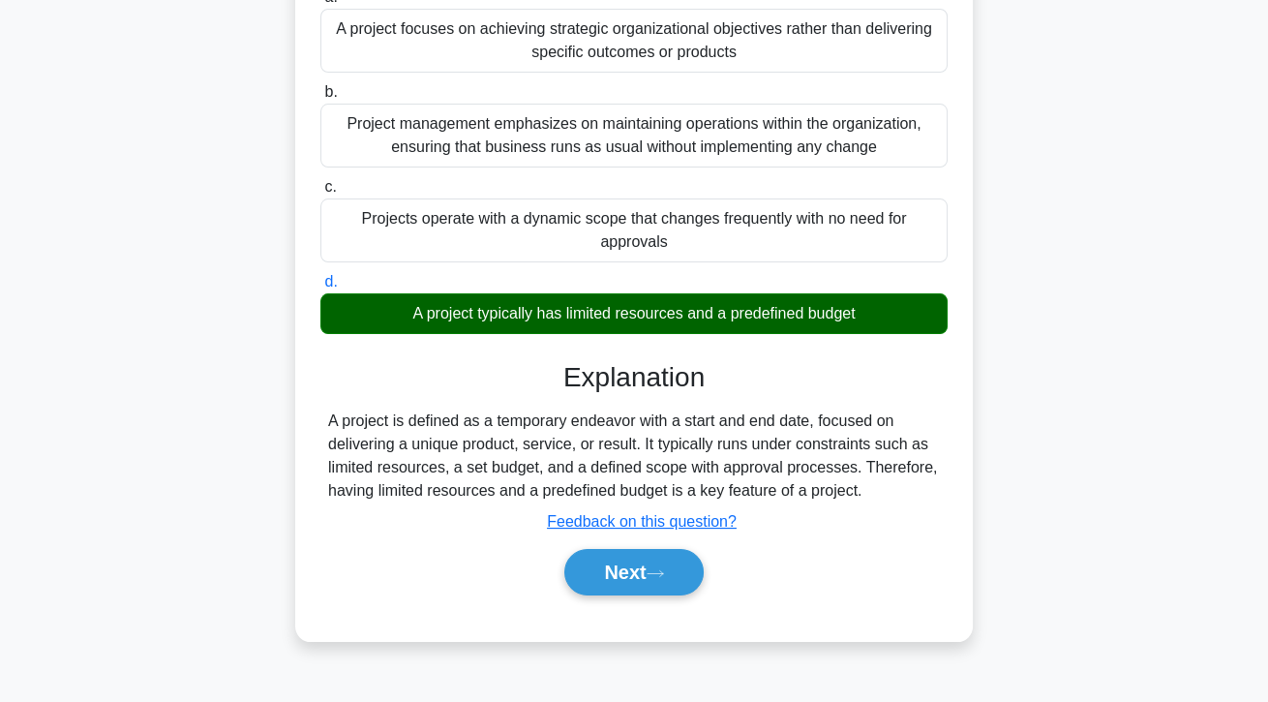
scroll to position [251, 0]
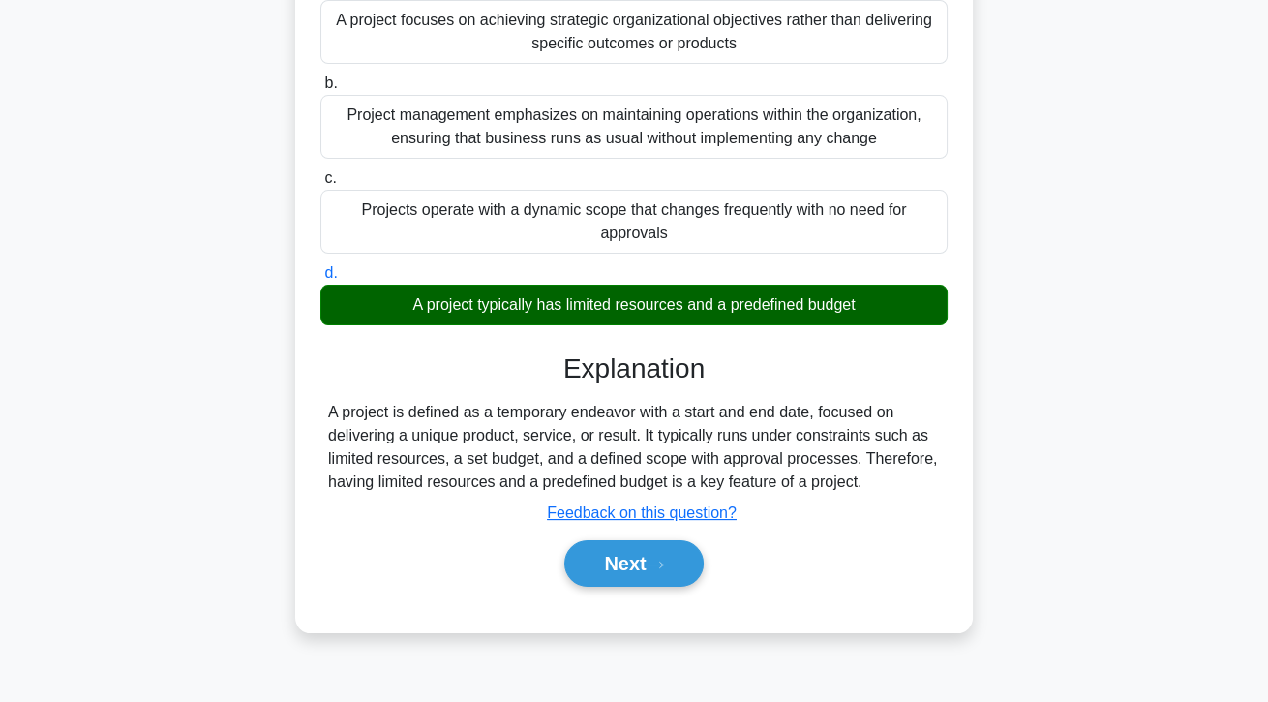
click at [597, 586] on button "Next" at bounding box center [633, 563] width 138 height 46
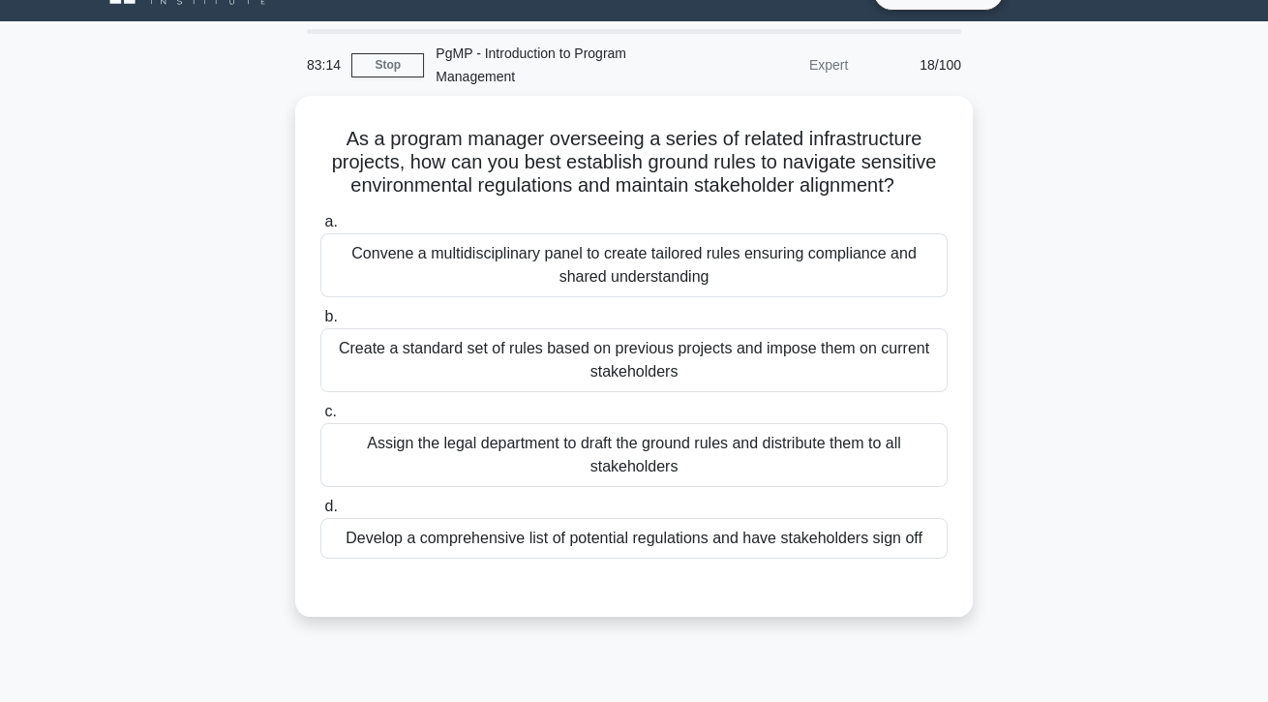
scroll to position [33, 0]
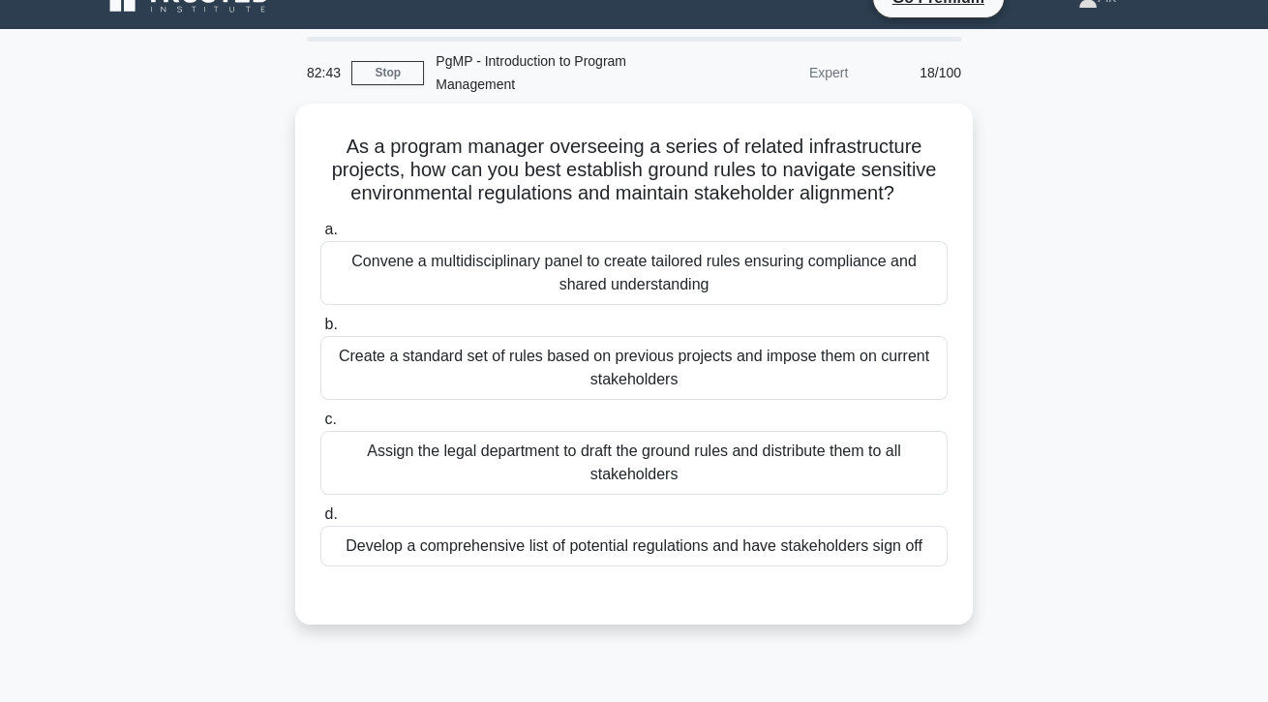
click at [402, 302] on div "Convene a multidisciplinary panel to create tailored rules ensuring compliance …" at bounding box center [633, 273] width 627 height 64
click at [320, 236] on input "a. Convene a multidisciplinary panel to create tailored rules ensuring complian…" at bounding box center [320, 230] width 0 height 13
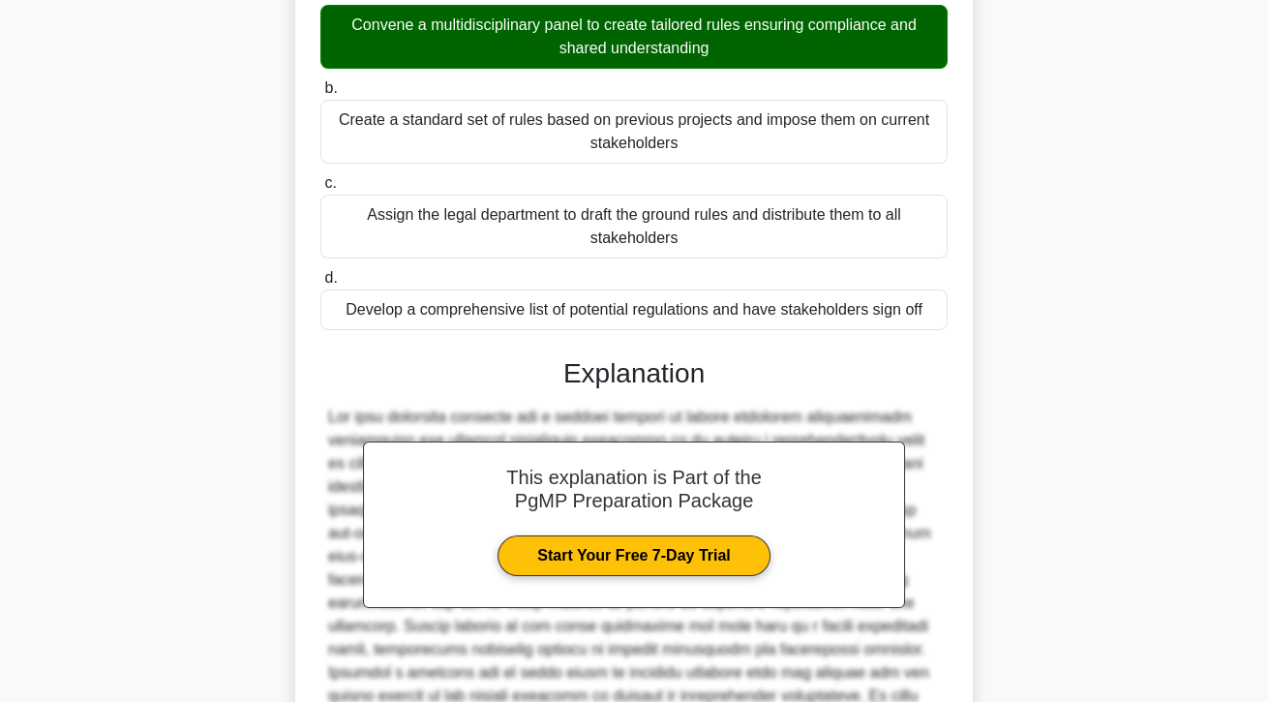
scroll to position [463, 0]
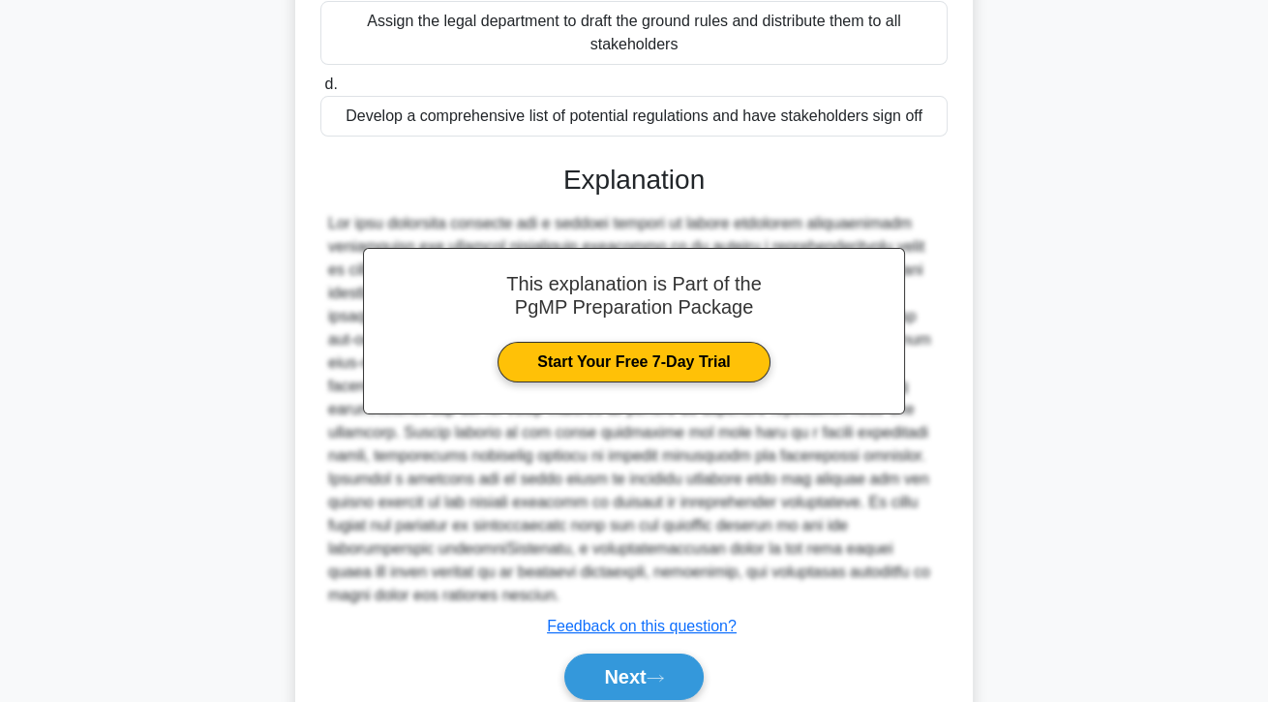
click at [598, 700] on button "Next" at bounding box center [633, 676] width 138 height 46
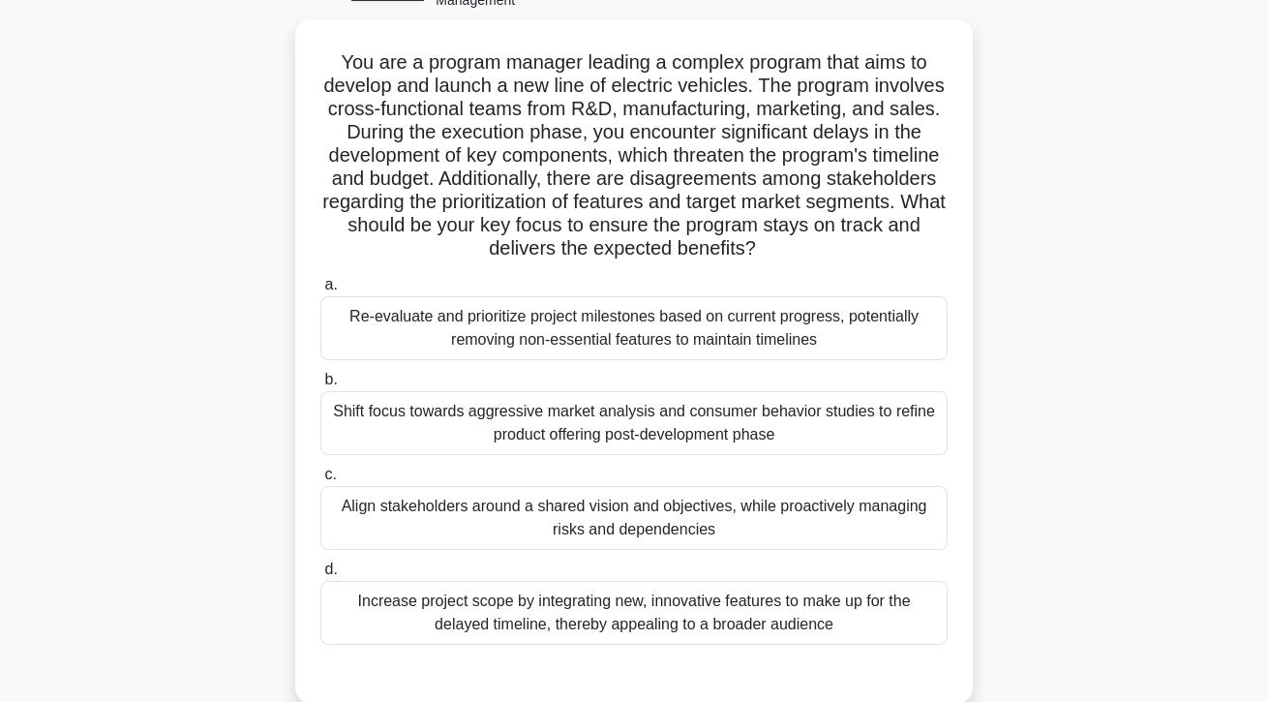
scroll to position [116, 0]
click at [508, 524] on div "Align stakeholders around a shared vision and objectives, while proactively man…" at bounding box center [633, 519] width 627 height 64
click at [320, 482] on input "c. Align stakeholders around a shared vision and objectives, while proactively …" at bounding box center [320, 475] width 0 height 13
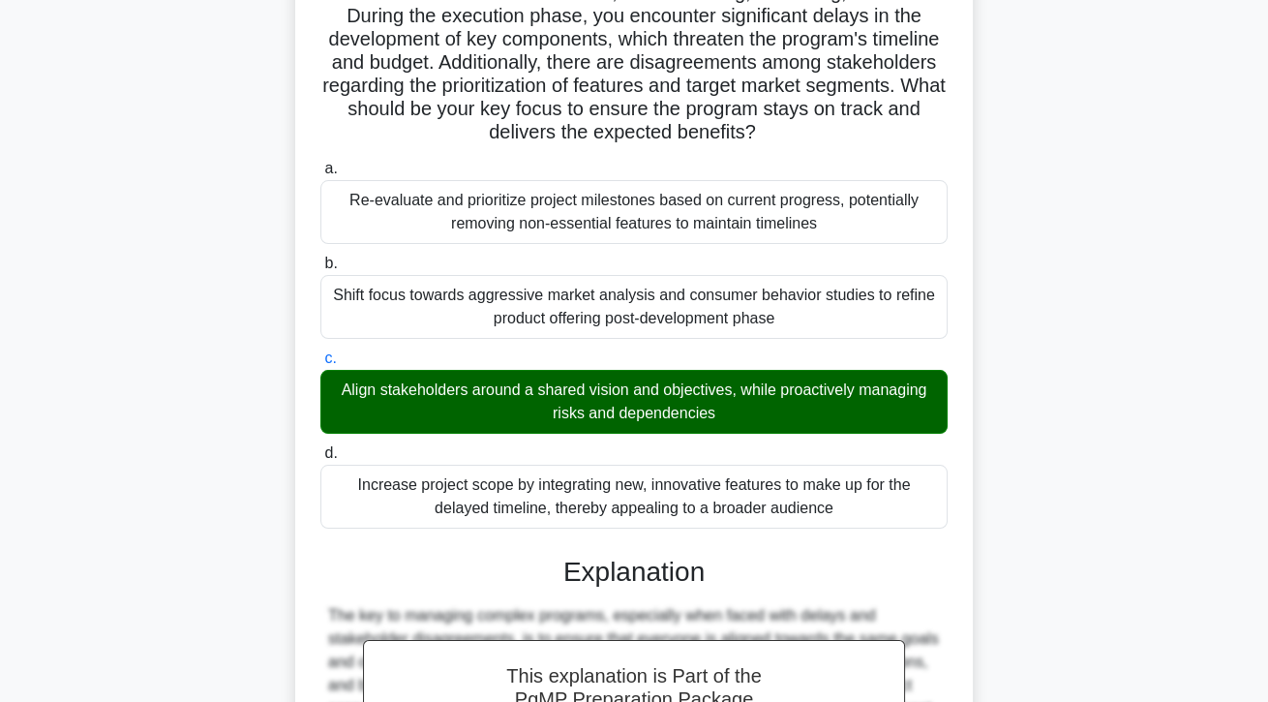
scroll to position [439, 0]
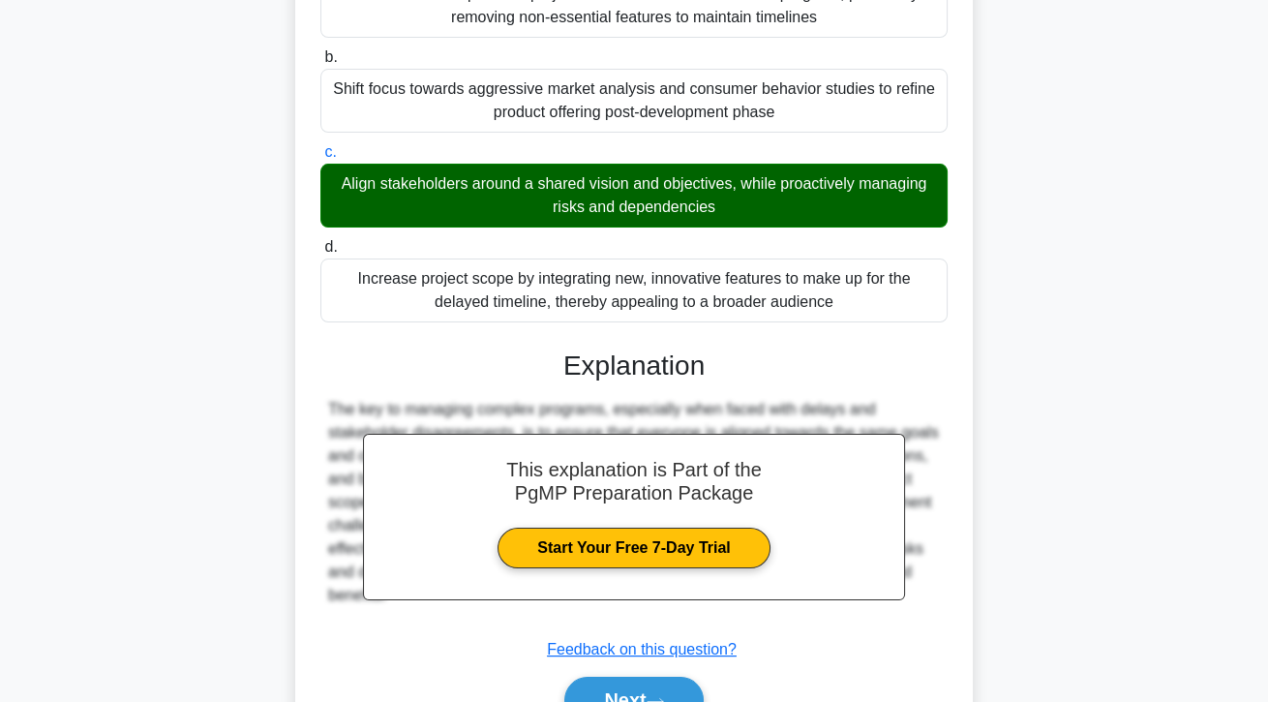
click at [594, 699] on button "Next" at bounding box center [633, 699] width 138 height 46
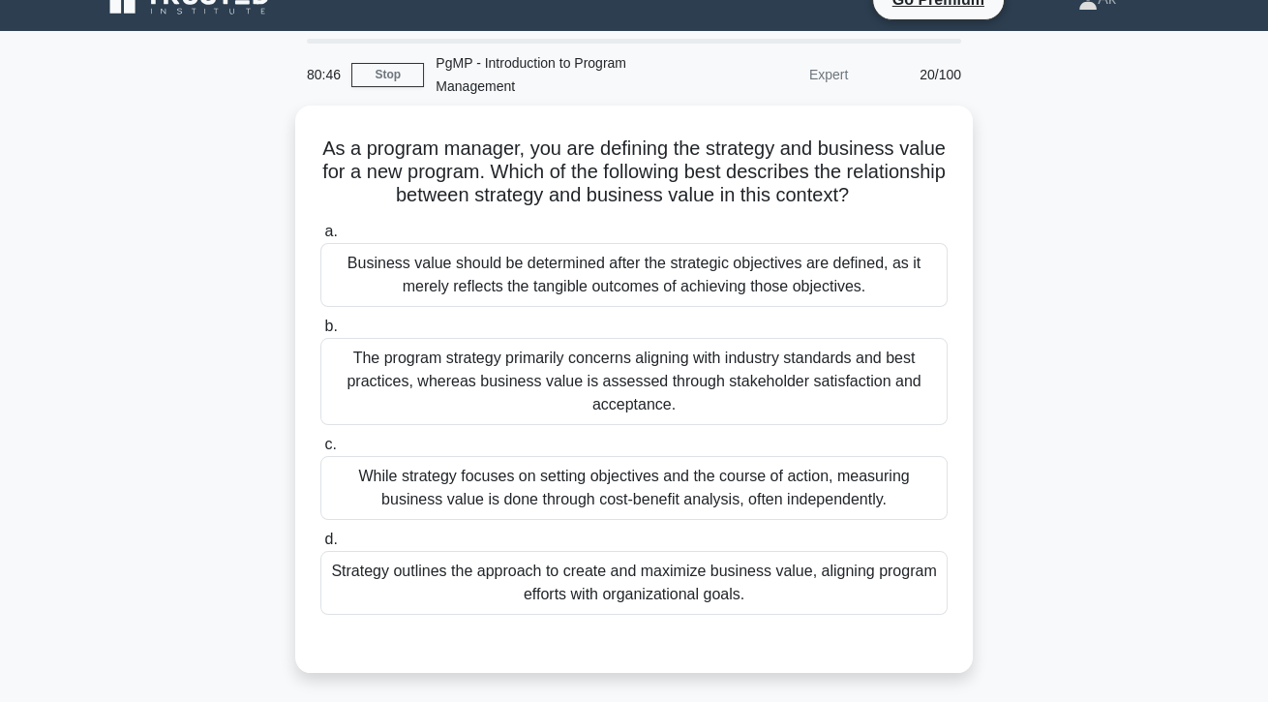
scroll to position [32, 0]
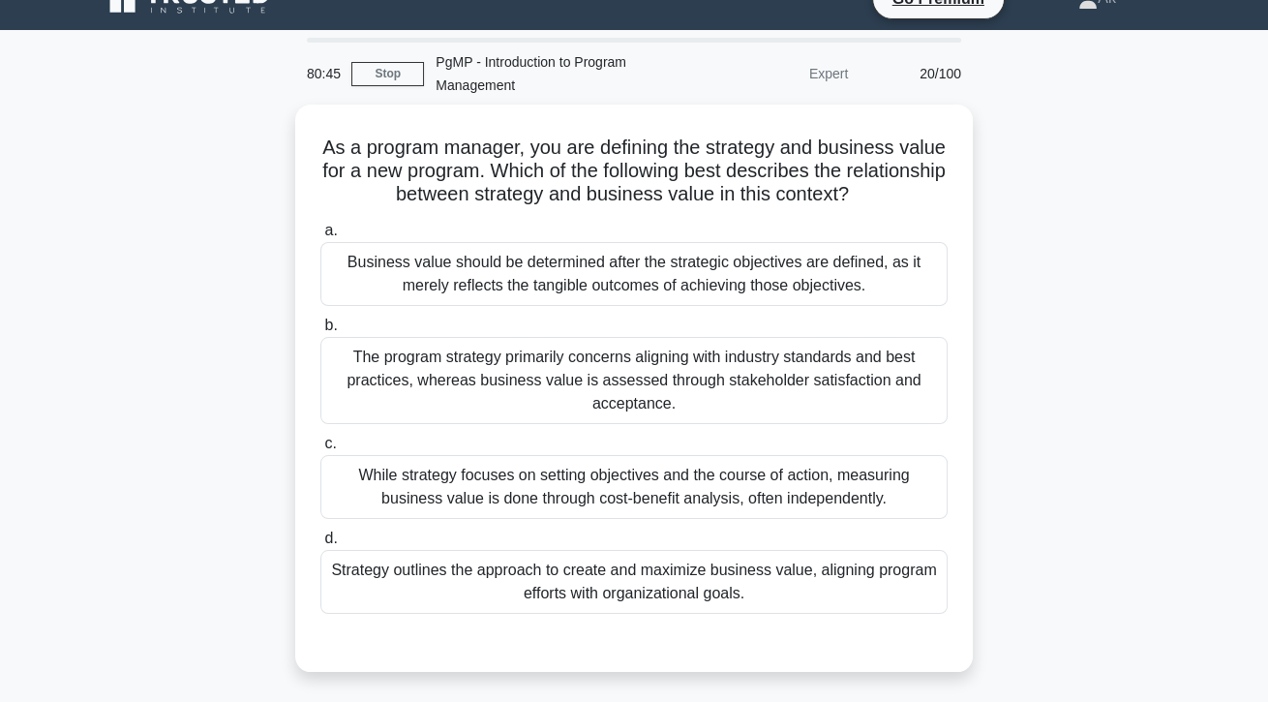
click at [919, 583] on div "Strategy outlines the approach to create and maximize business value, aligning …" at bounding box center [633, 582] width 627 height 64
click at [320, 545] on input "d. Strategy outlines the approach to create and maximize business value, aligni…" at bounding box center [320, 538] width 0 height 13
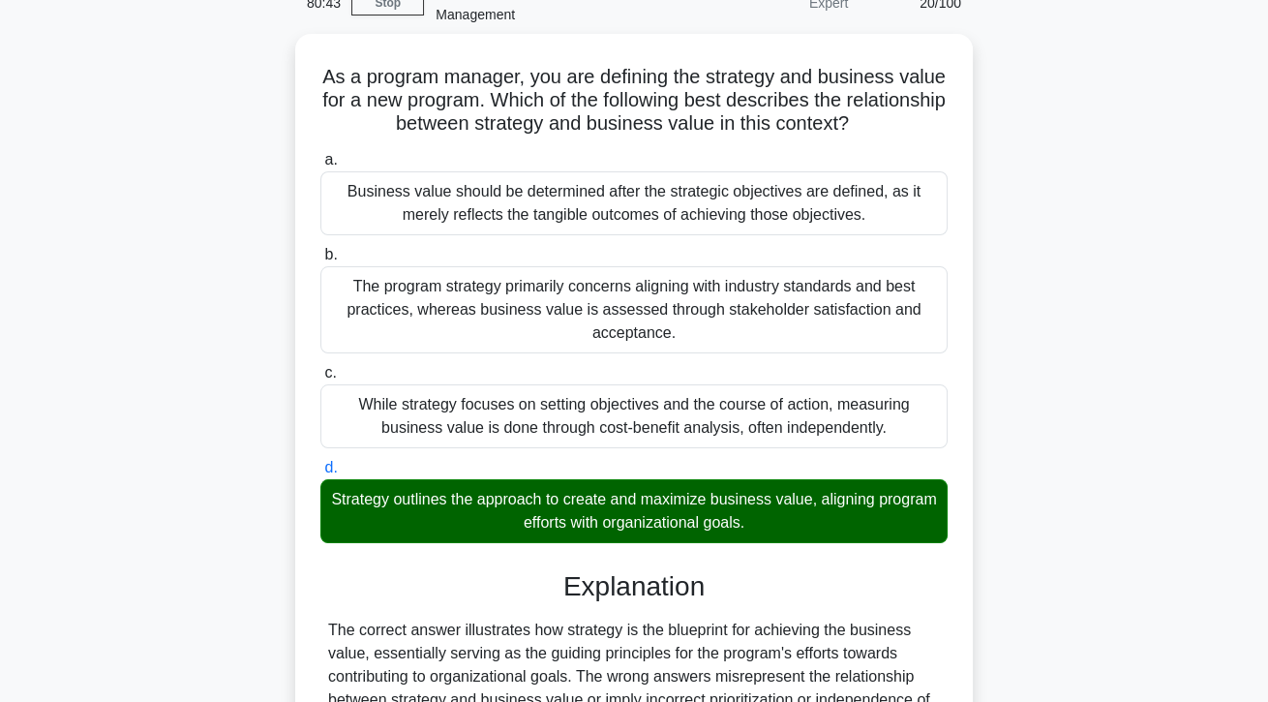
scroll to position [251, 0]
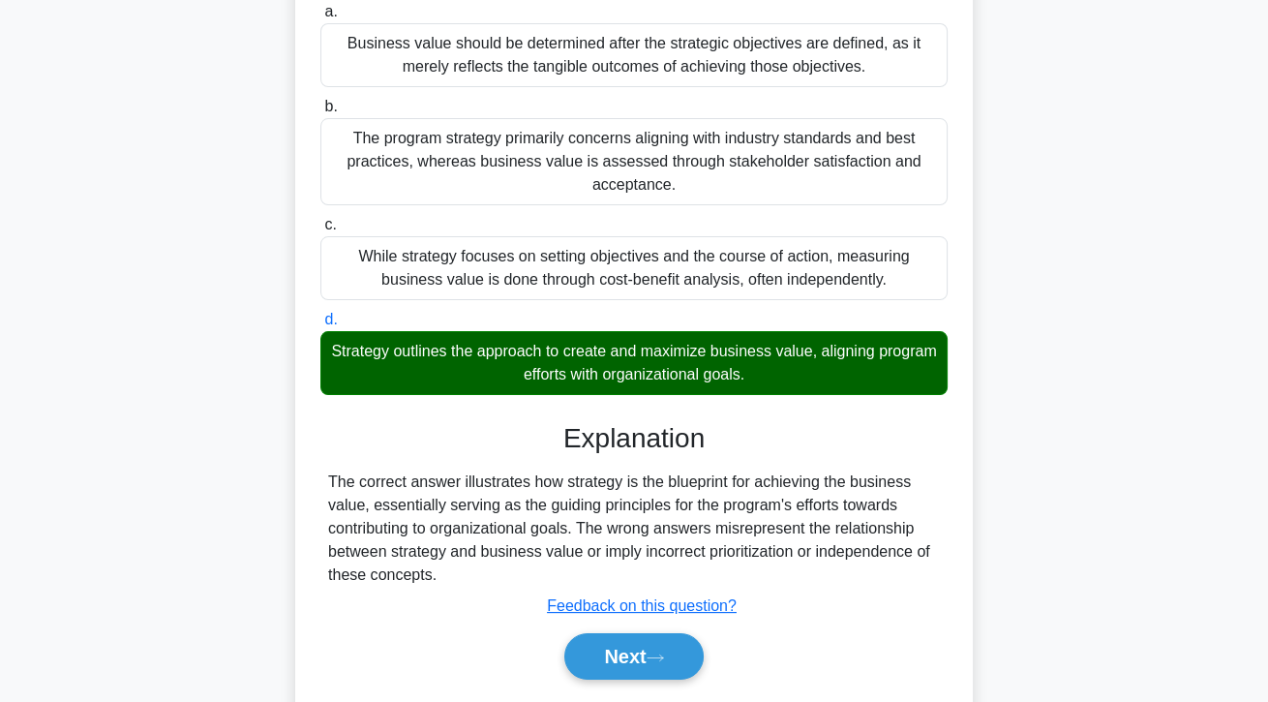
click at [644, 664] on button "Next" at bounding box center [633, 656] width 138 height 46
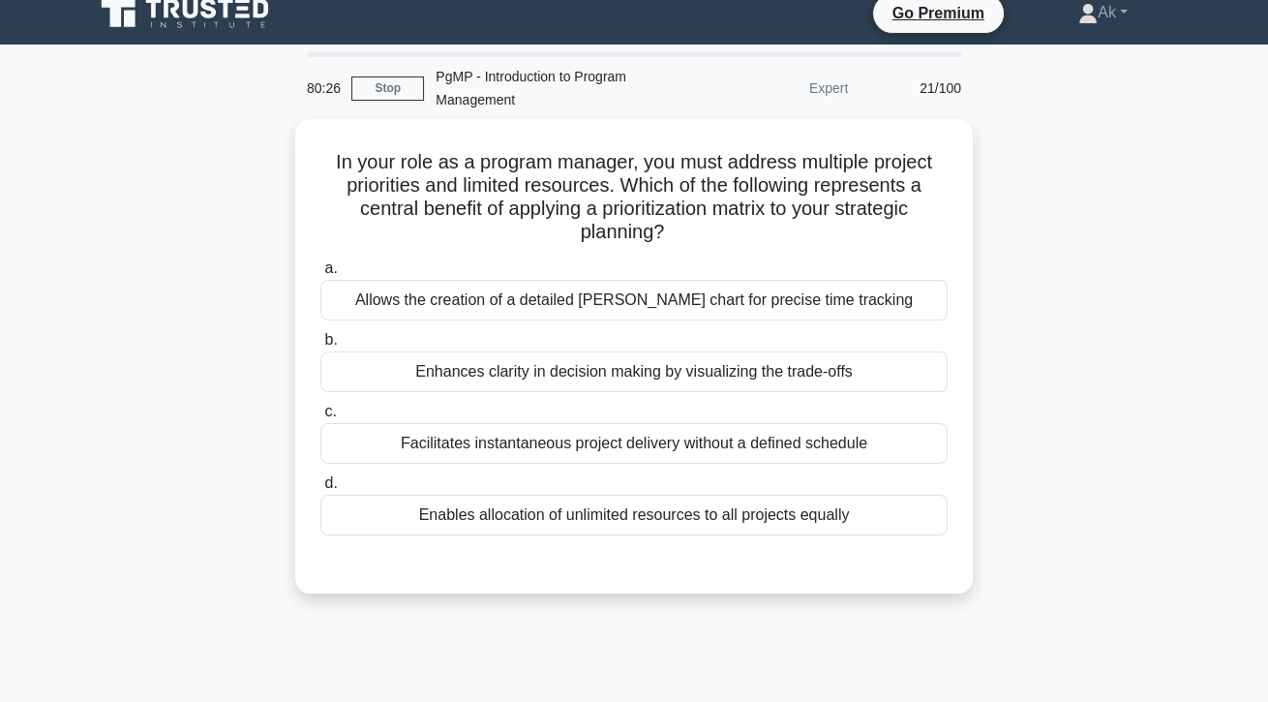
scroll to position [17, 0]
click at [921, 372] on div "Enhances clarity in decision making by visualizing the trade-offs" at bounding box center [633, 371] width 627 height 41
click at [320, 346] on input "b. Enhances clarity in decision making by visualizing the trade-offs" at bounding box center [320, 340] width 0 height 13
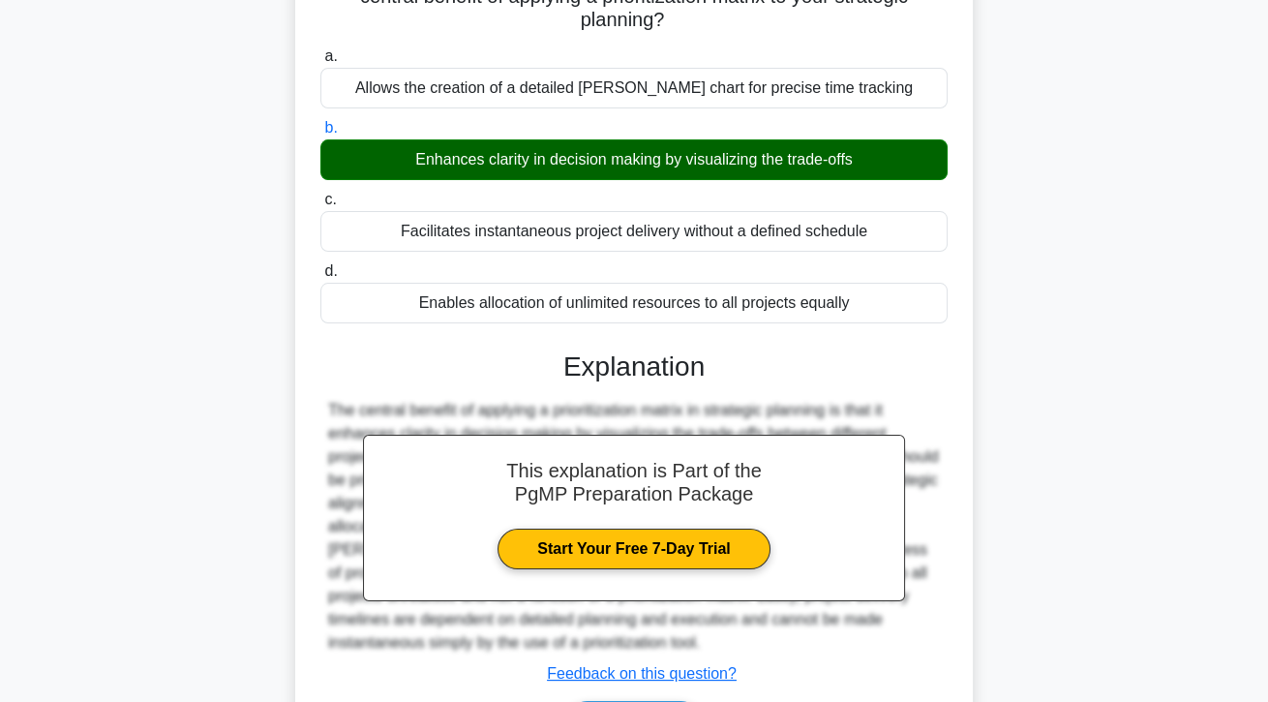
scroll to position [254, 0]
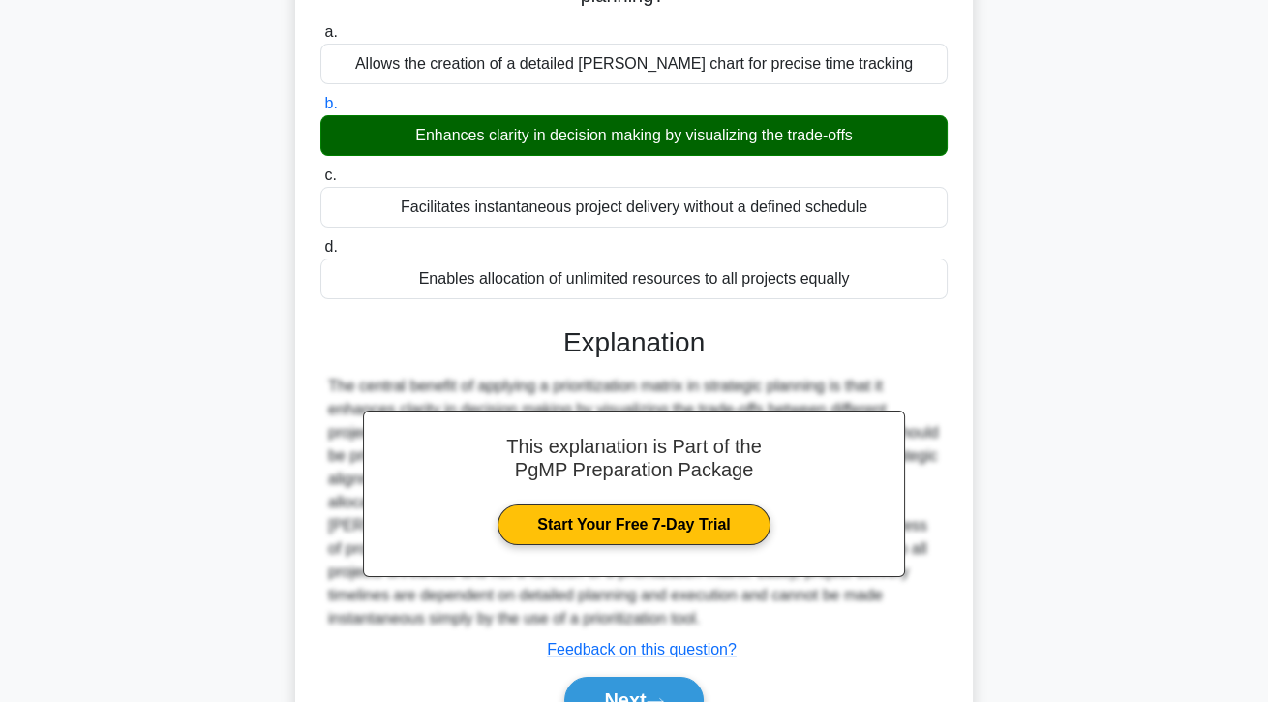
click at [659, 699] on button "Next" at bounding box center [633, 699] width 138 height 46
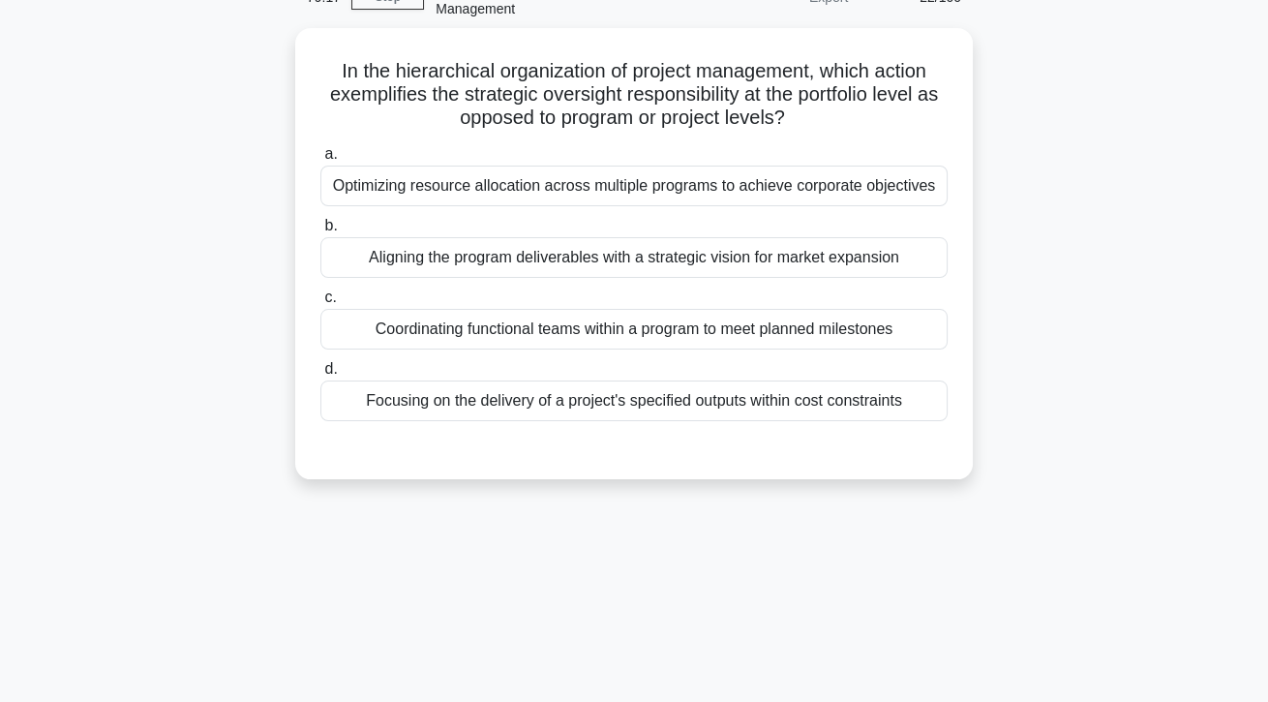
scroll to position [106, 0]
click at [911, 423] on div "Focusing on the delivery of a project's specified outputs within cost constrain…" at bounding box center [633, 402] width 627 height 41
click at [320, 377] on input "d. Focusing on the delivery of a project's specified outputs within cost constr…" at bounding box center [320, 371] width 0 height 13
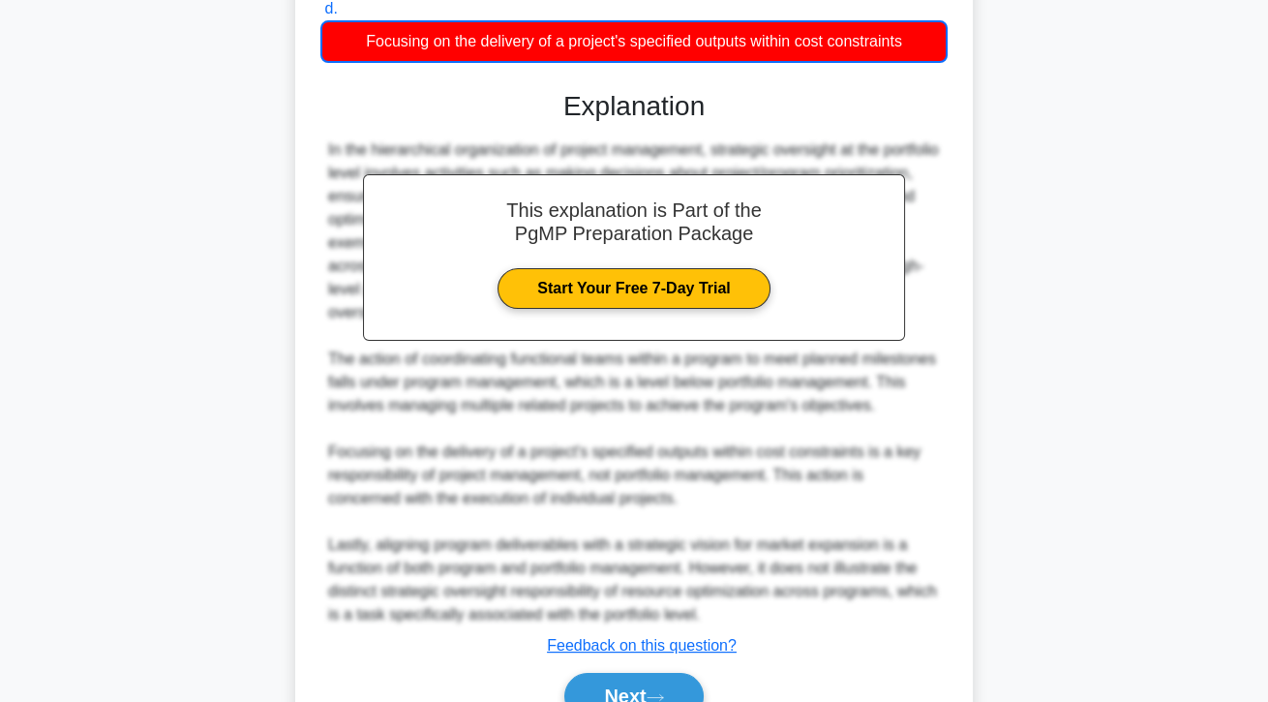
scroll to position [469, 0]
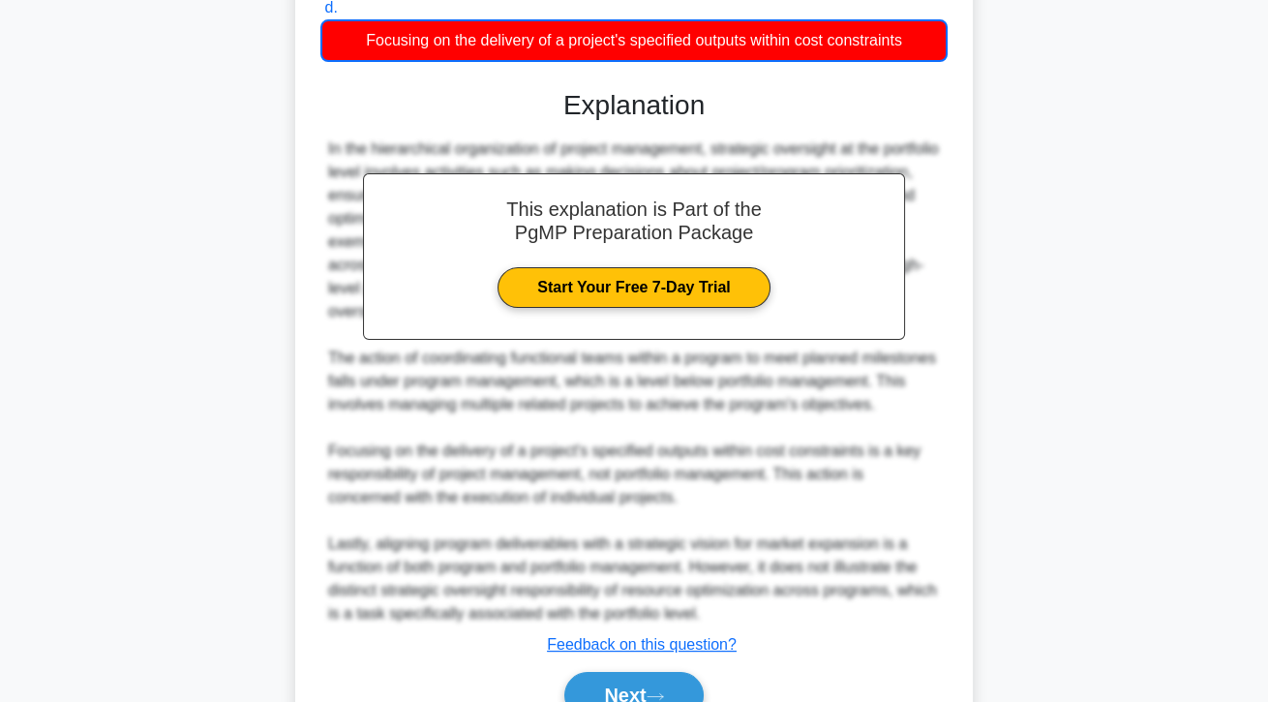
click at [662, 701] on button "Next" at bounding box center [633, 695] width 138 height 46
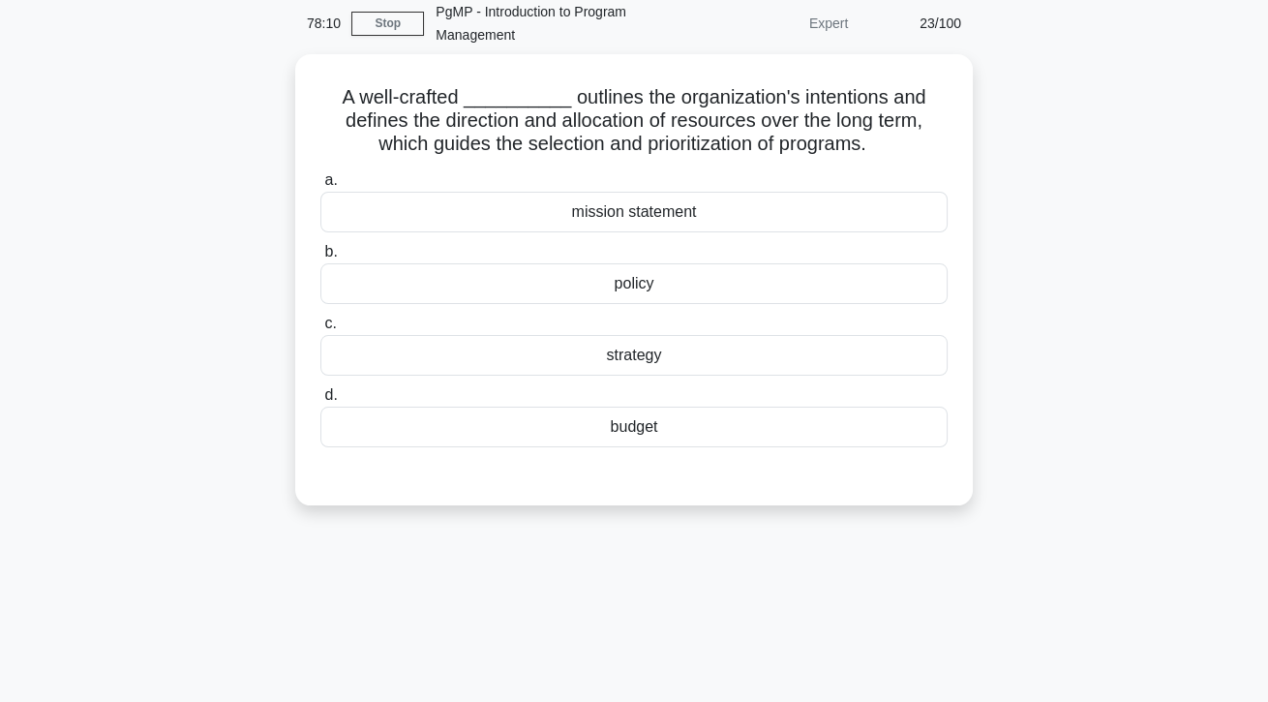
scroll to position [81, 0]
click at [728, 349] on div "strategy" at bounding box center [633, 356] width 627 height 41
click at [320, 331] on input "c. strategy" at bounding box center [320, 324] width 0 height 13
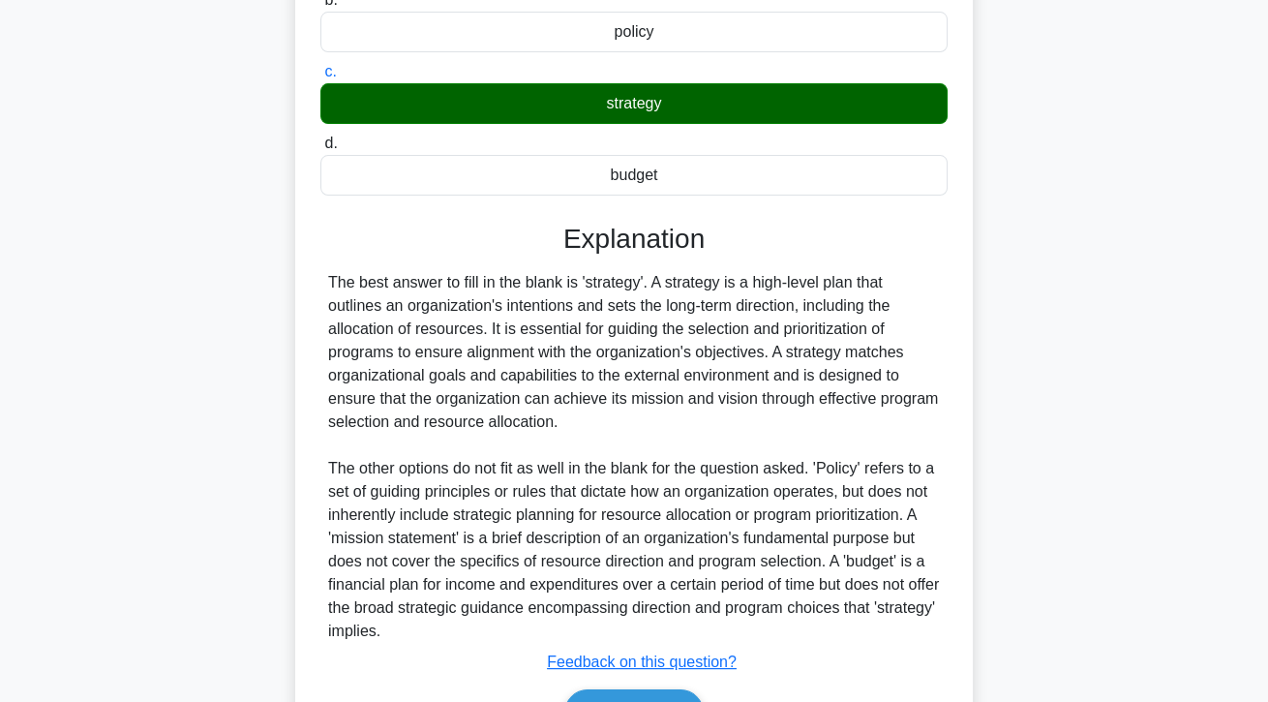
scroll to position [346, 0]
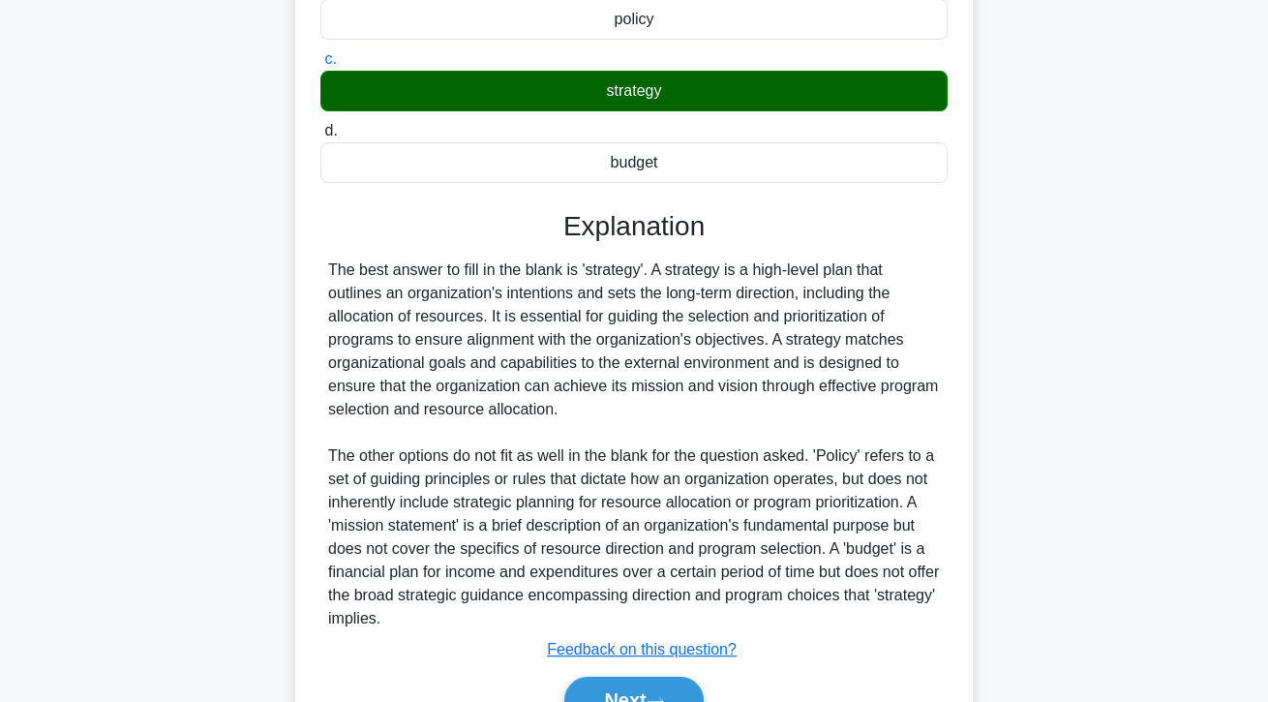
click at [664, 701] on button "Next" at bounding box center [633, 699] width 138 height 46
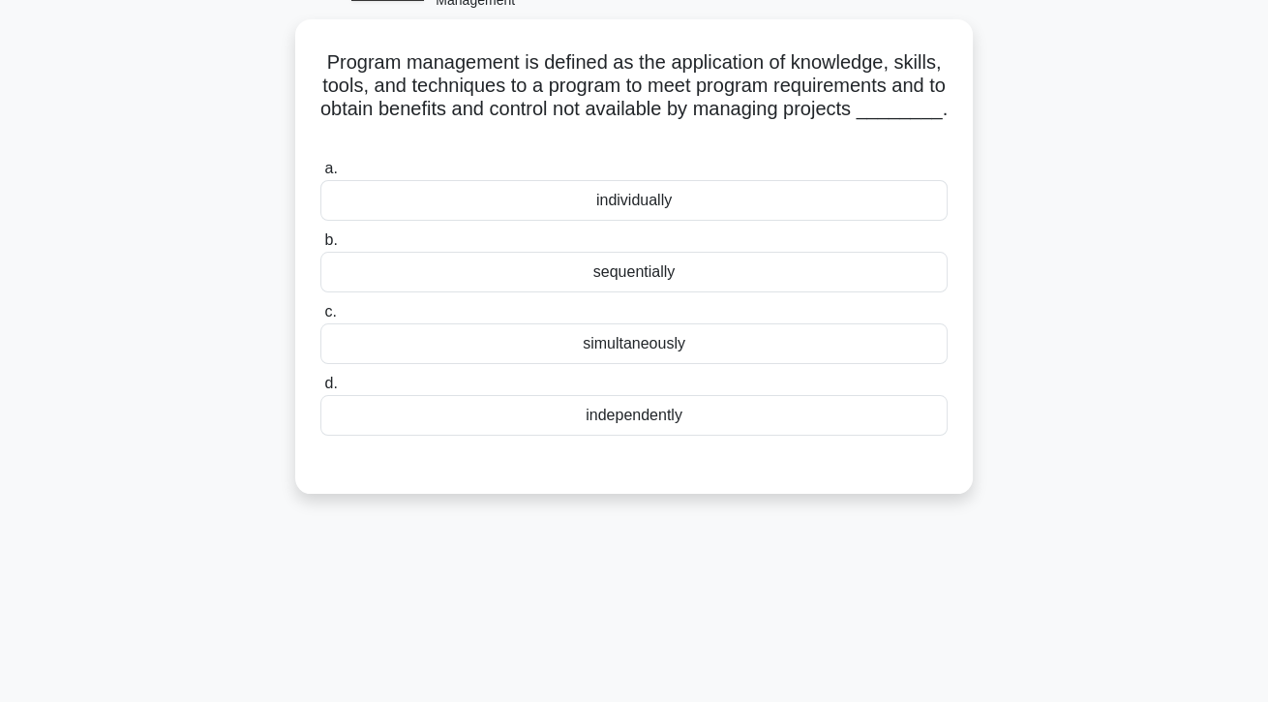
scroll to position [114, 0]
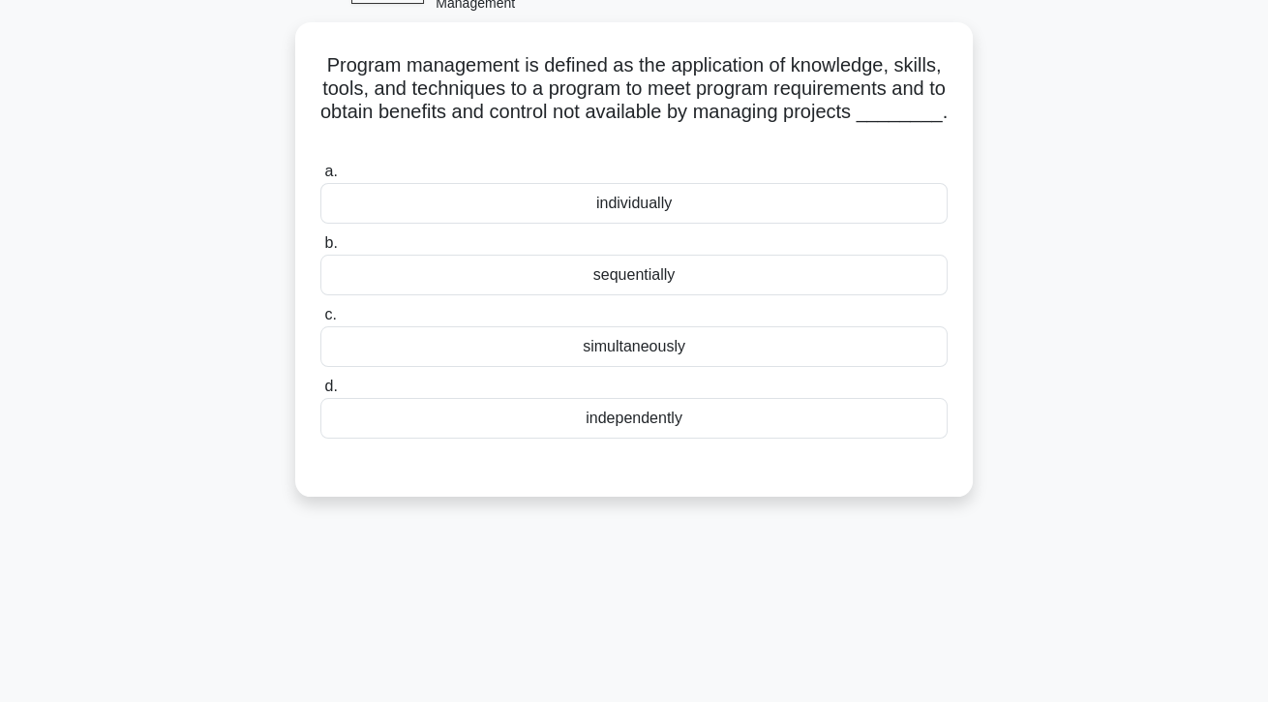
click at [676, 218] on div "individually" at bounding box center [633, 203] width 627 height 41
click at [320, 178] on input "a. individually" at bounding box center [320, 171] width 0 height 13
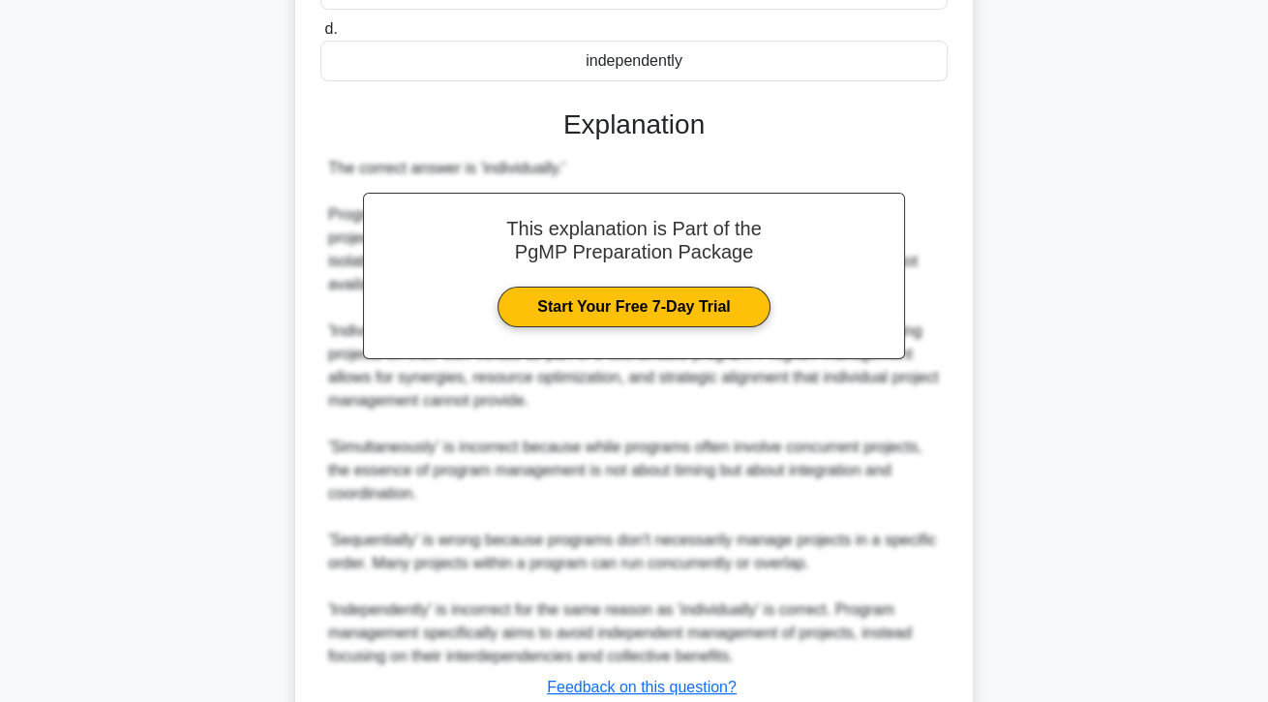
scroll to position [509, 0]
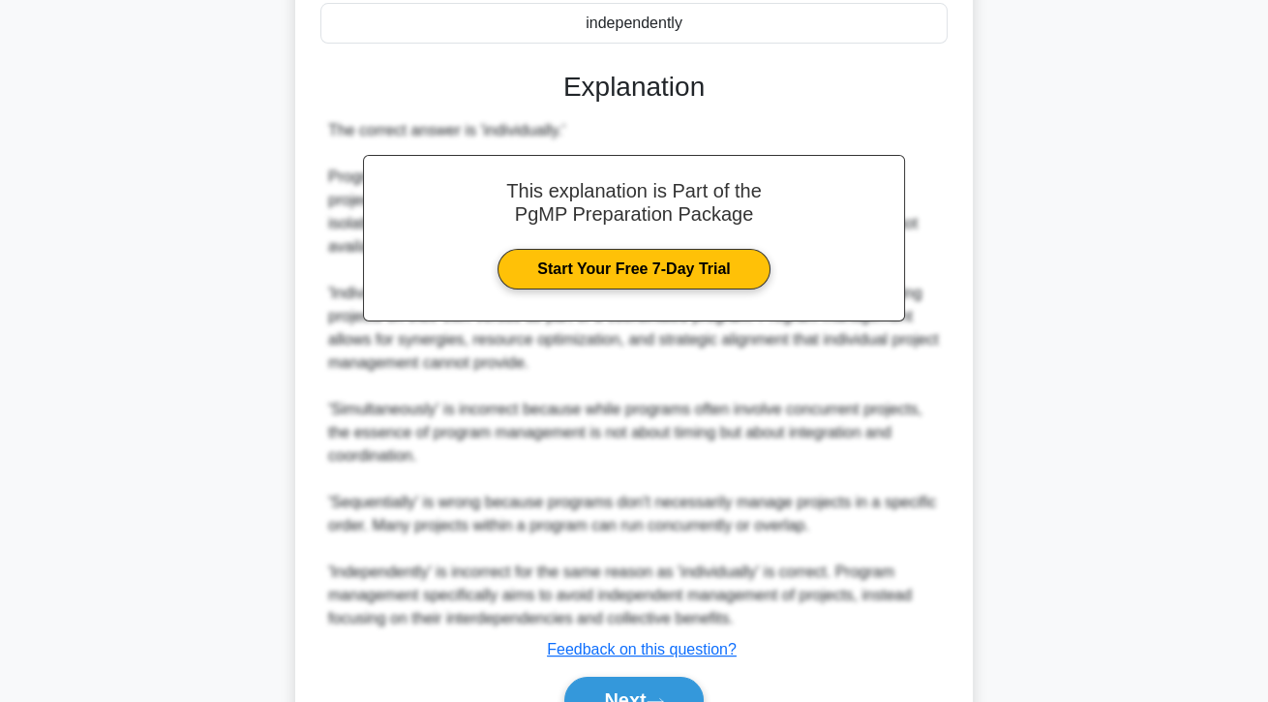
click at [622, 701] on button "Next" at bounding box center [633, 699] width 138 height 46
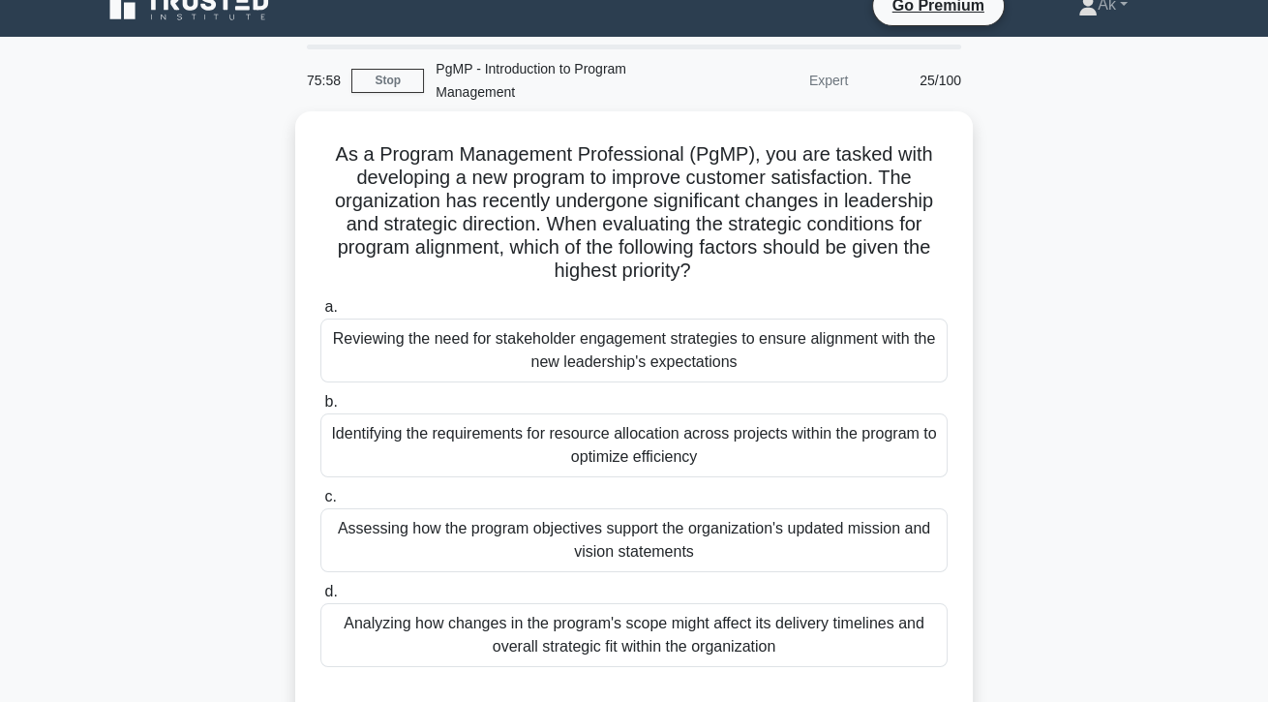
scroll to position [0, 0]
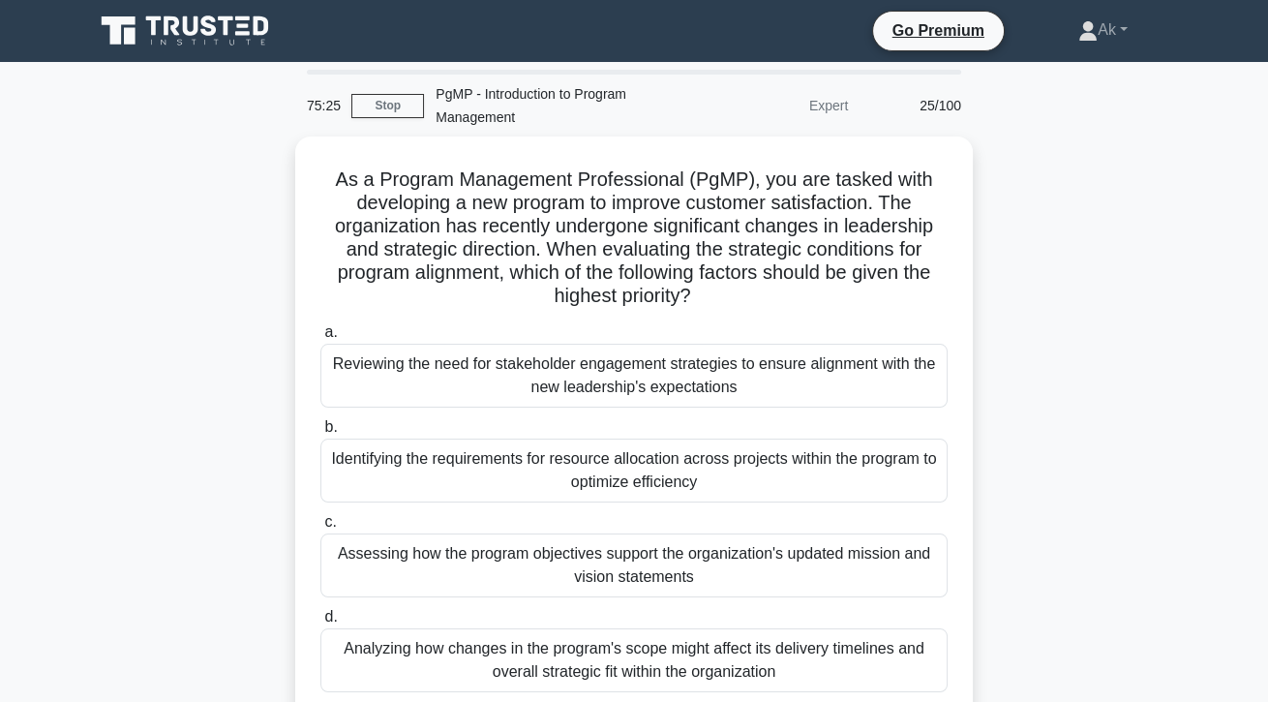
click at [878, 390] on div "Reviewing the need for stakeholder engagement strategies to ensure alignment wi…" at bounding box center [633, 376] width 627 height 64
click at [320, 339] on input "a. Reviewing the need for stakeholder engagement strategies to ensure alignment…" at bounding box center [320, 332] width 0 height 13
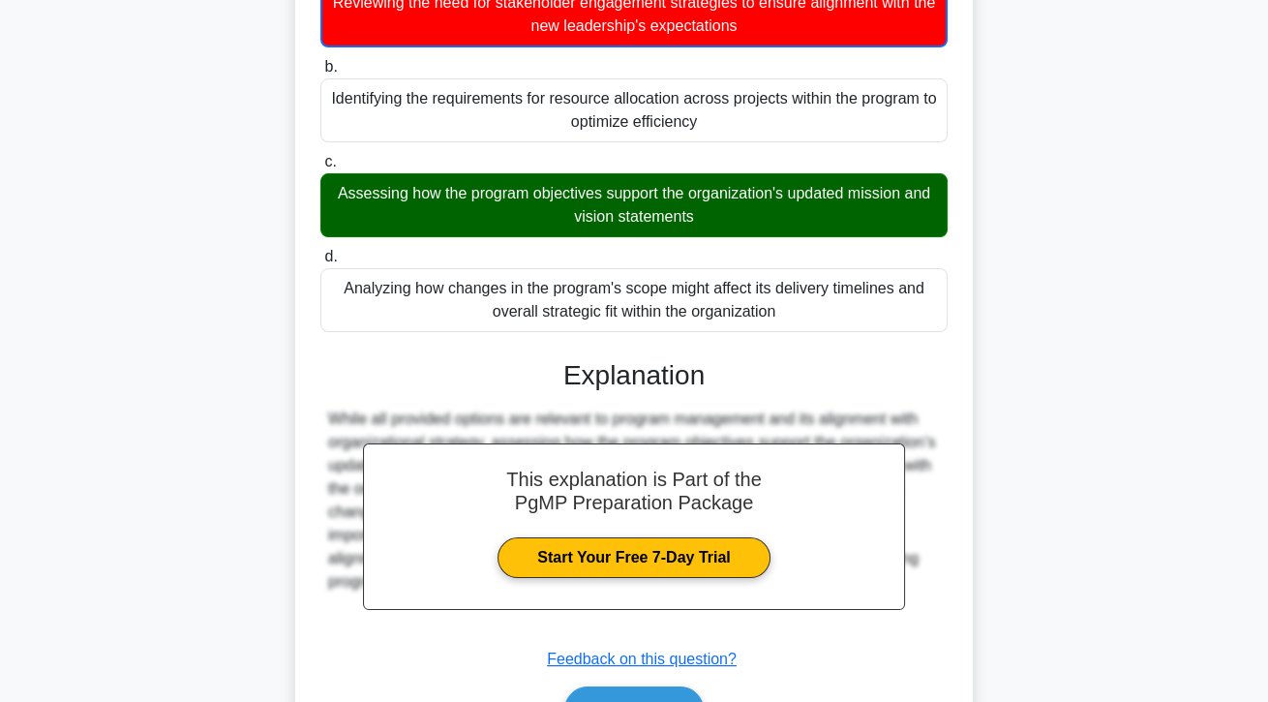
click at [680, 701] on button "Next" at bounding box center [633, 709] width 138 height 46
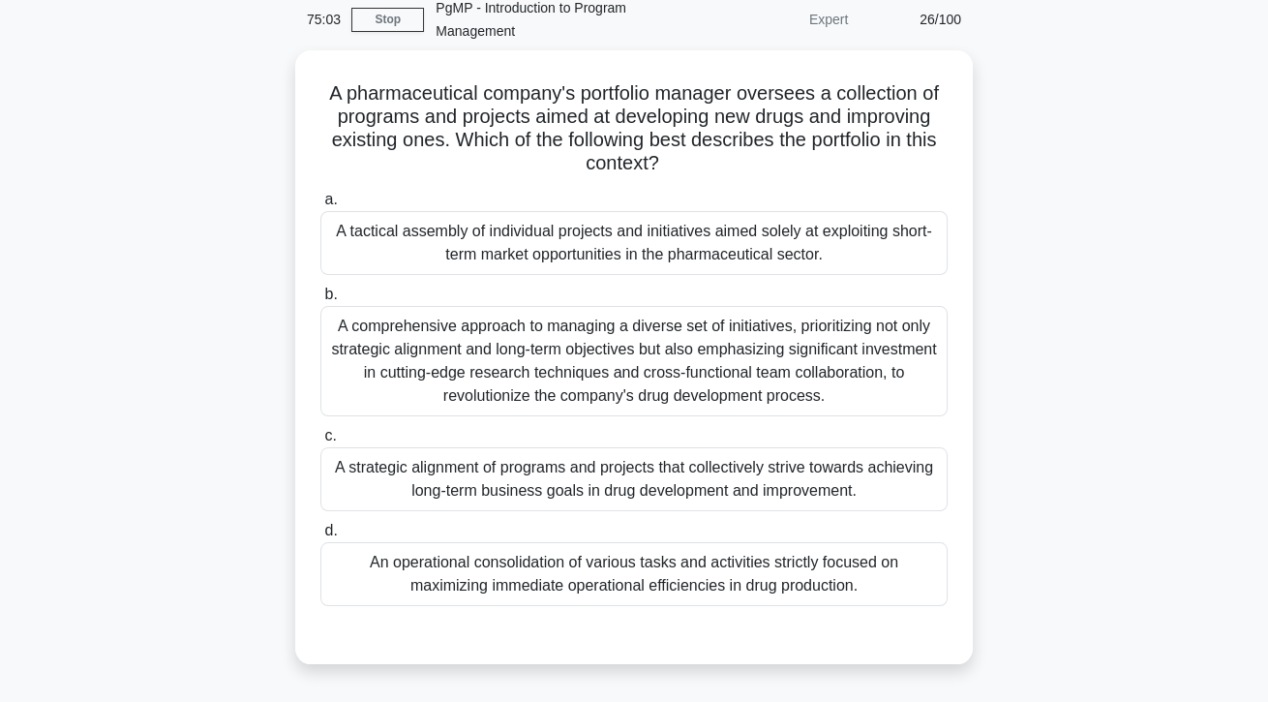
scroll to position [79, 0]
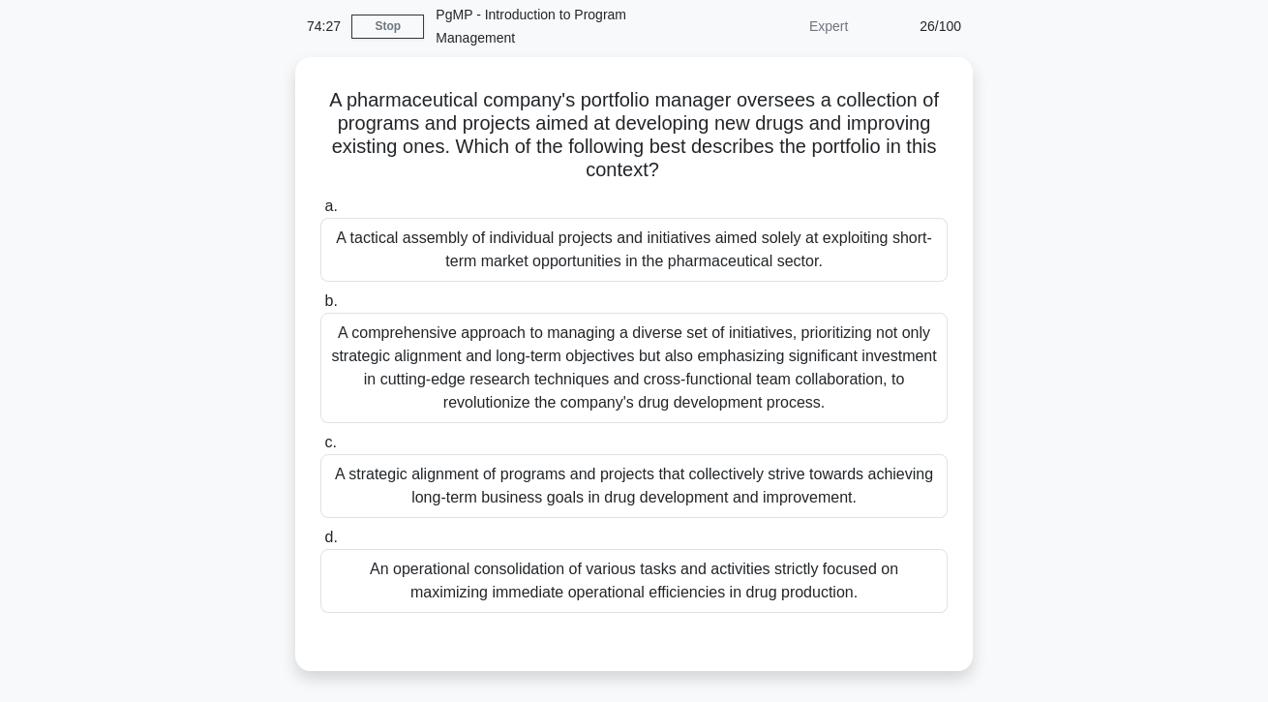
click at [868, 497] on div "A strategic alignment of programs and projects that collectively strive towards…" at bounding box center [633, 486] width 627 height 64
click at [320, 449] on input "c. A strategic alignment of programs and projects that collectively strive towa…" at bounding box center [320, 442] width 0 height 13
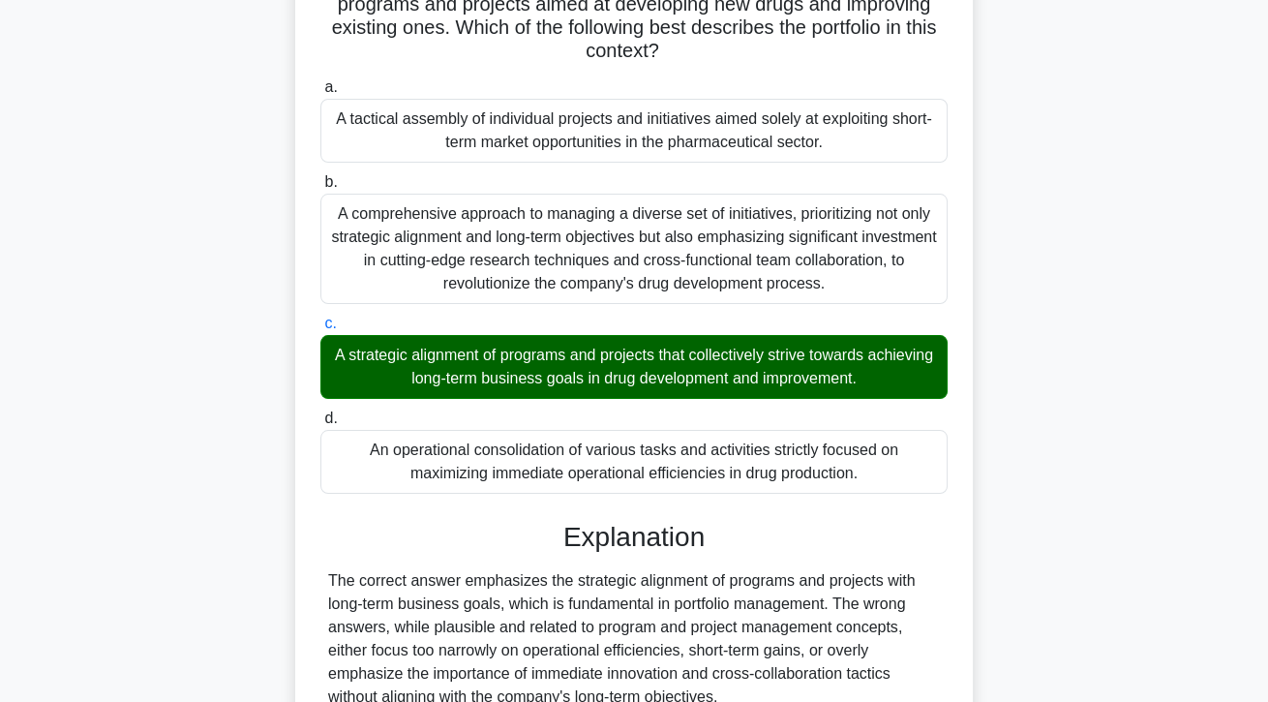
scroll to position [277, 0]
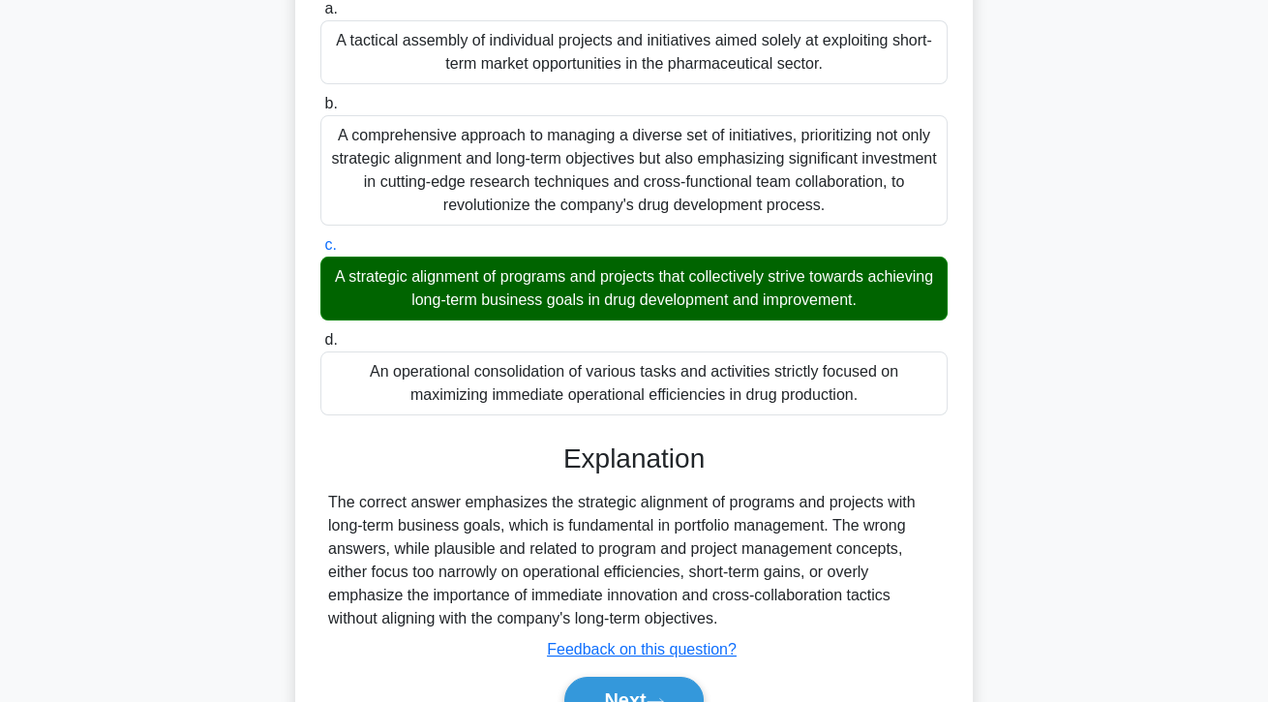
click at [665, 701] on button "Next" at bounding box center [633, 699] width 138 height 46
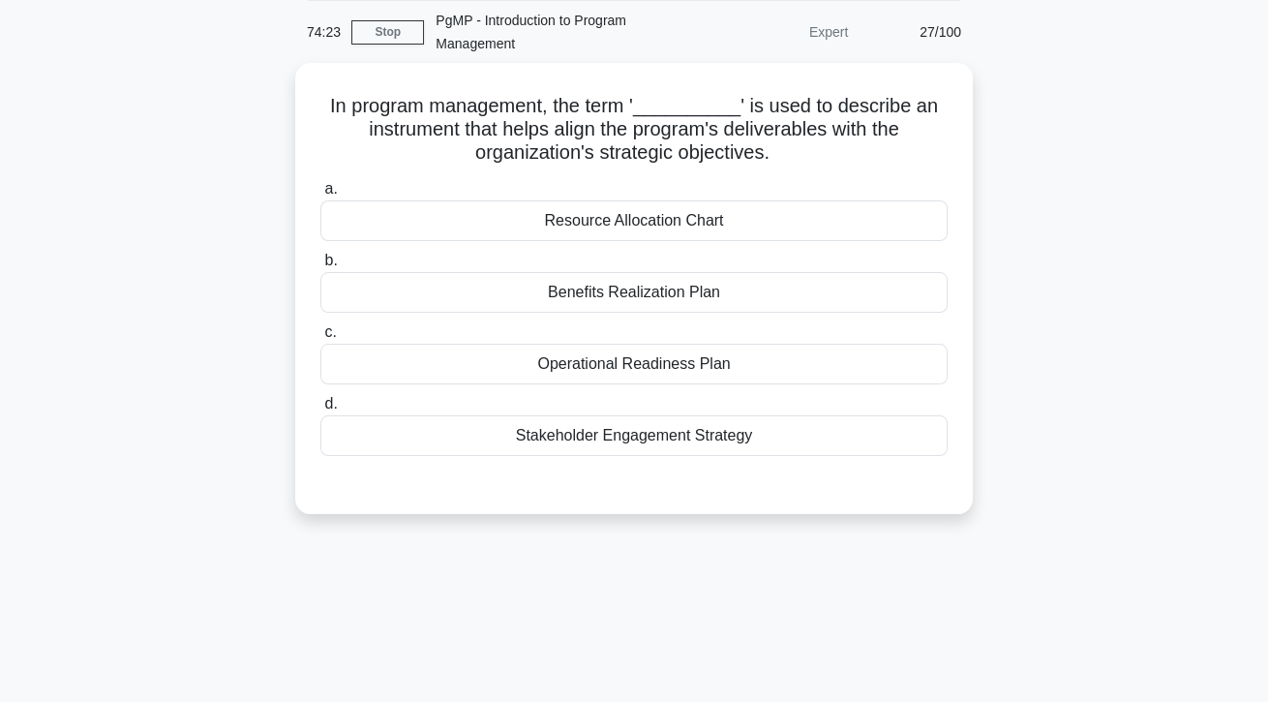
scroll to position [77, 0]
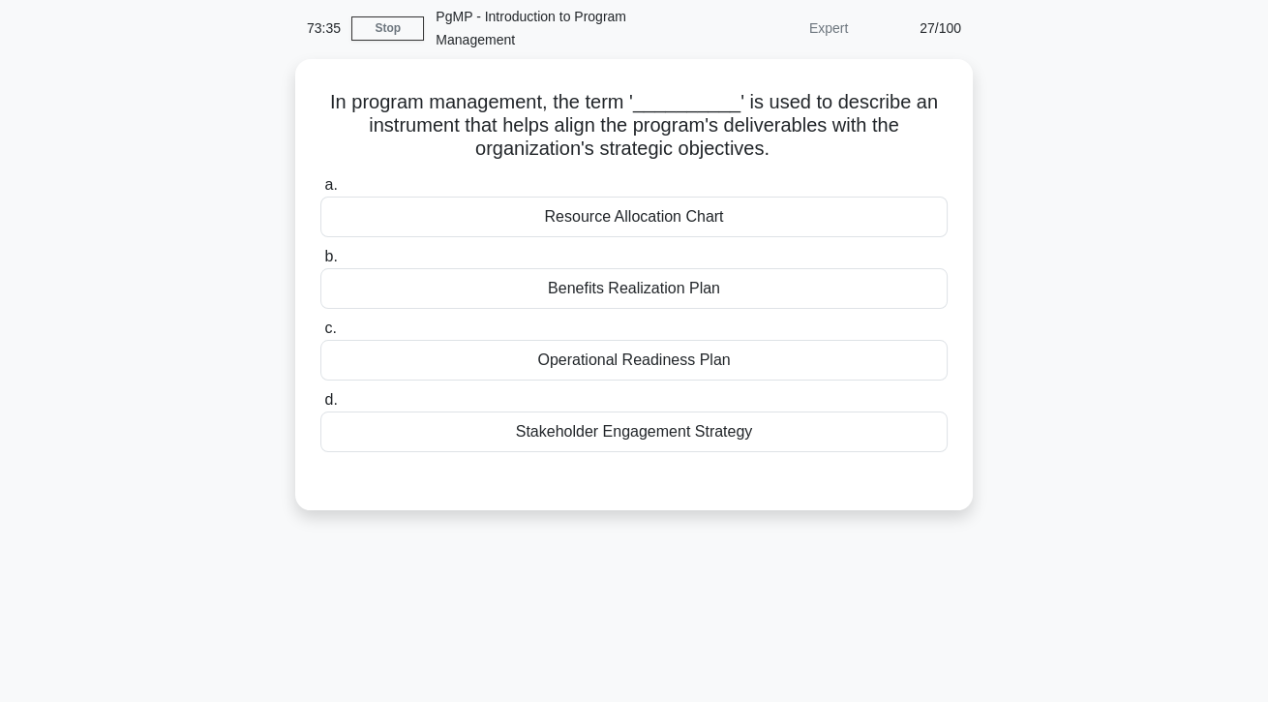
click at [856, 284] on div "Benefits Realization Plan" at bounding box center [633, 288] width 627 height 41
click at [320, 263] on input "b. Benefits Realization Plan" at bounding box center [320, 257] width 0 height 13
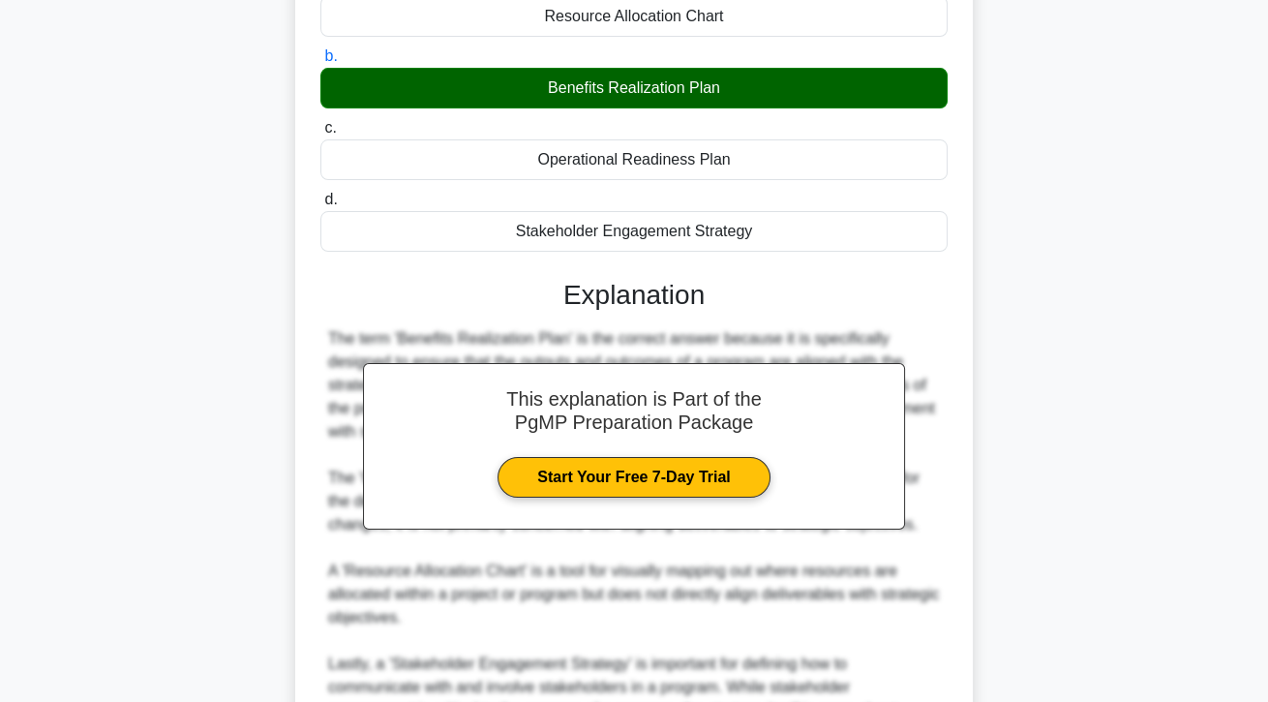
scroll to position [416, 0]
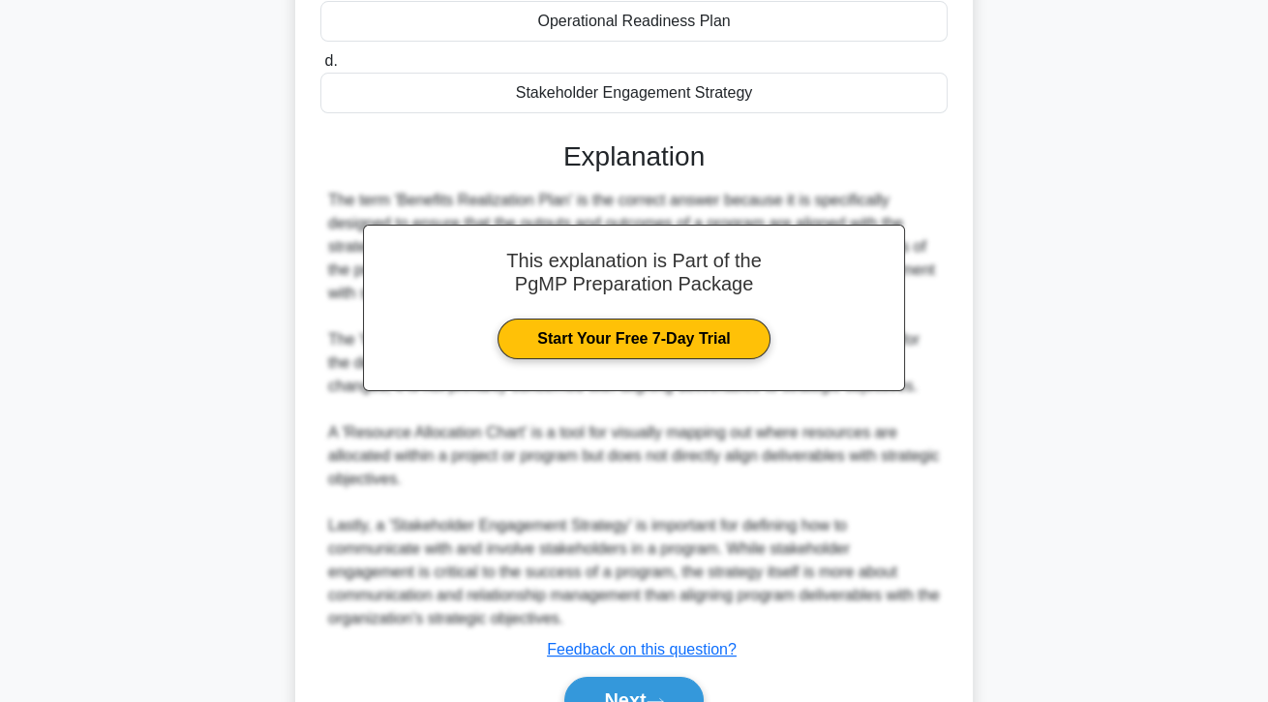
click at [668, 701] on button "Next" at bounding box center [633, 699] width 138 height 46
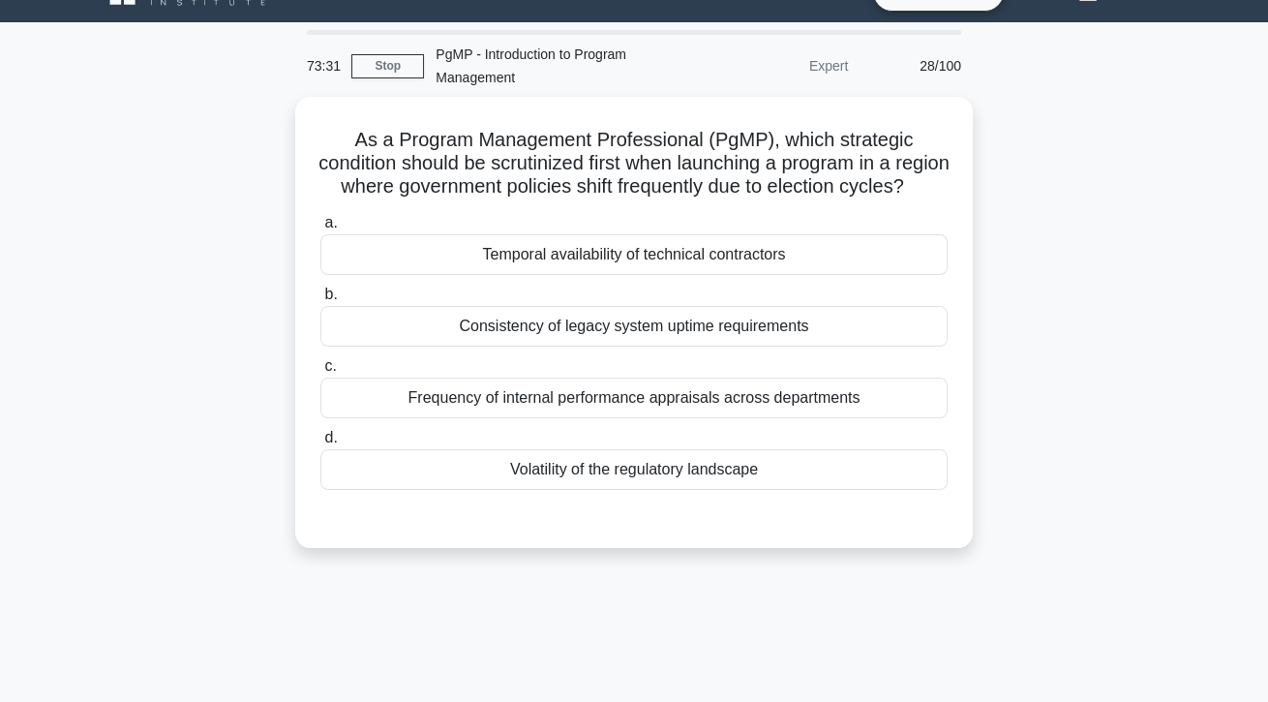
scroll to position [0, 0]
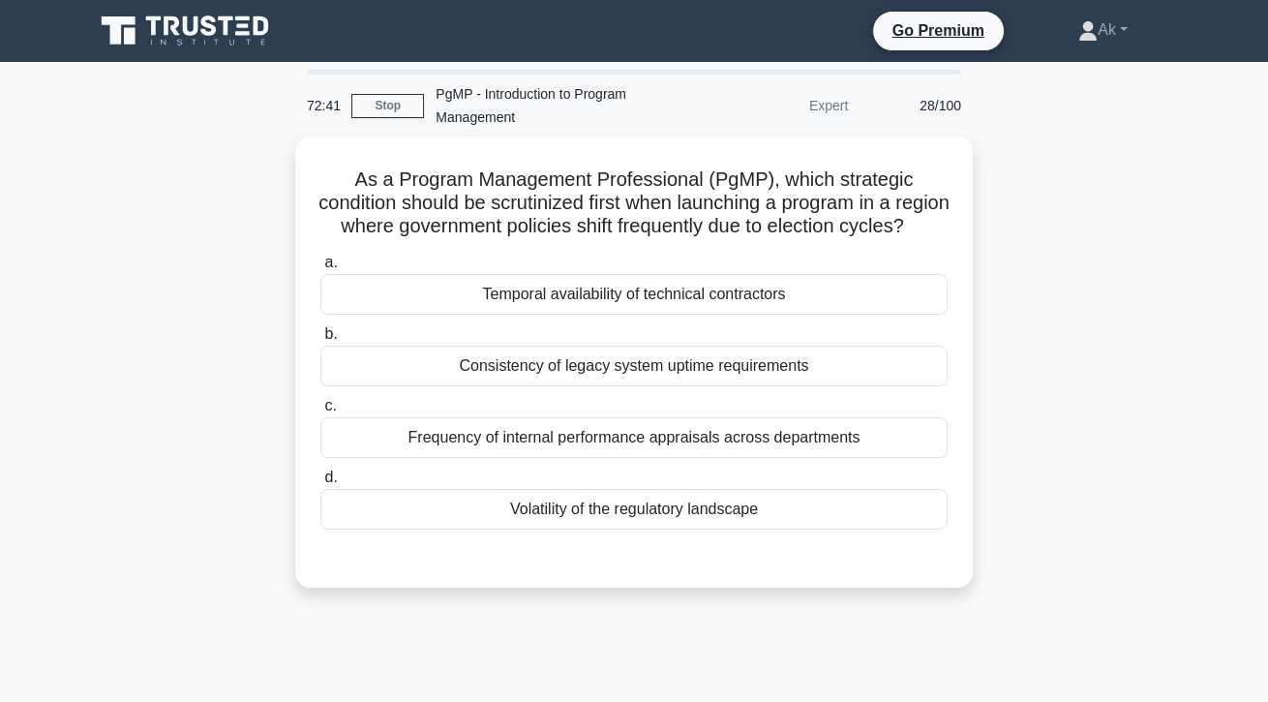
click at [852, 458] on div "Frequency of internal performance appraisals across departments" at bounding box center [633, 437] width 627 height 41
click at [320, 412] on input "c. Frequency of internal performance appraisals across departments" at bounding box center [320, 406] width 0 height 13
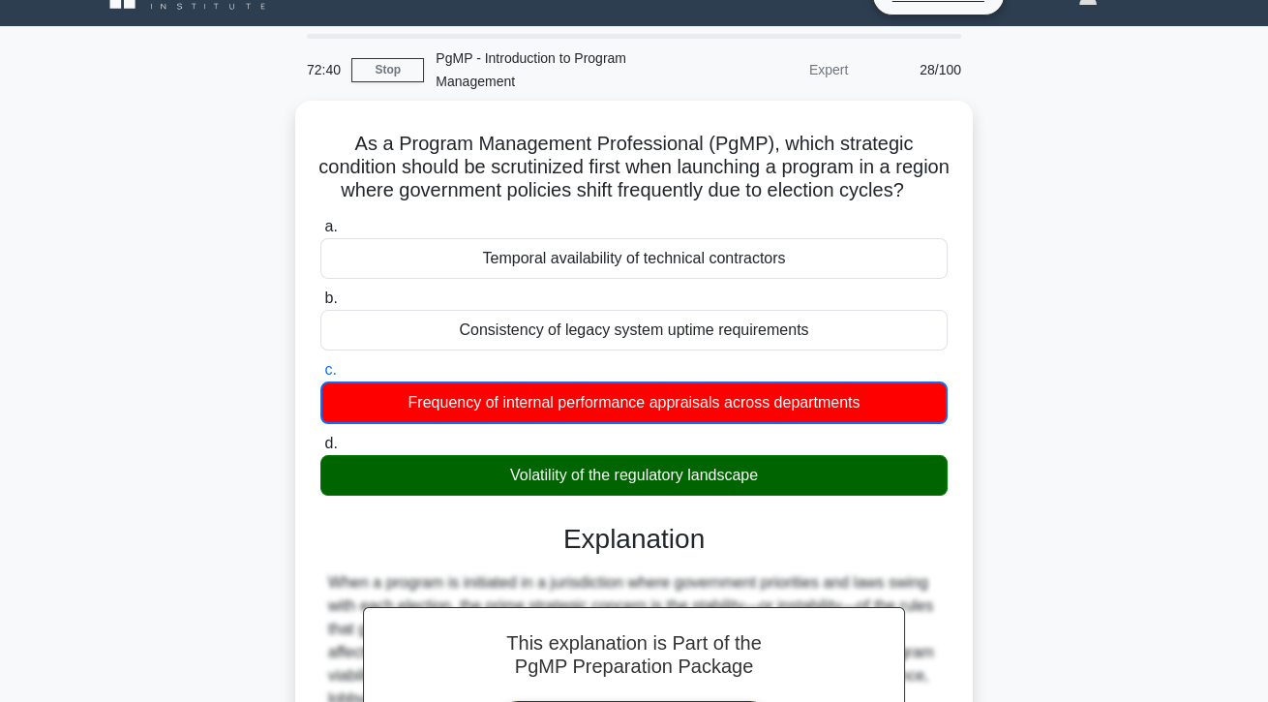
scroll to position [372, 0]
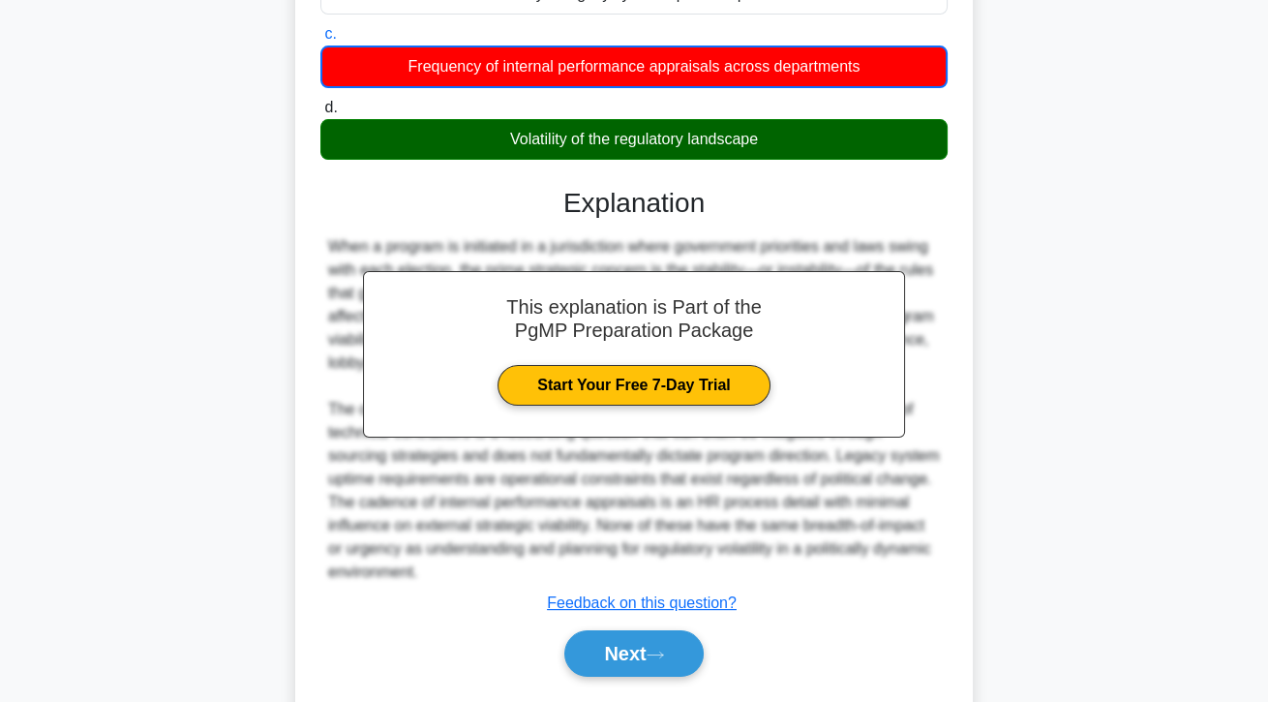
click at [653, 676] on button "Next" at bounding box center [633, 653] width 138 height 46
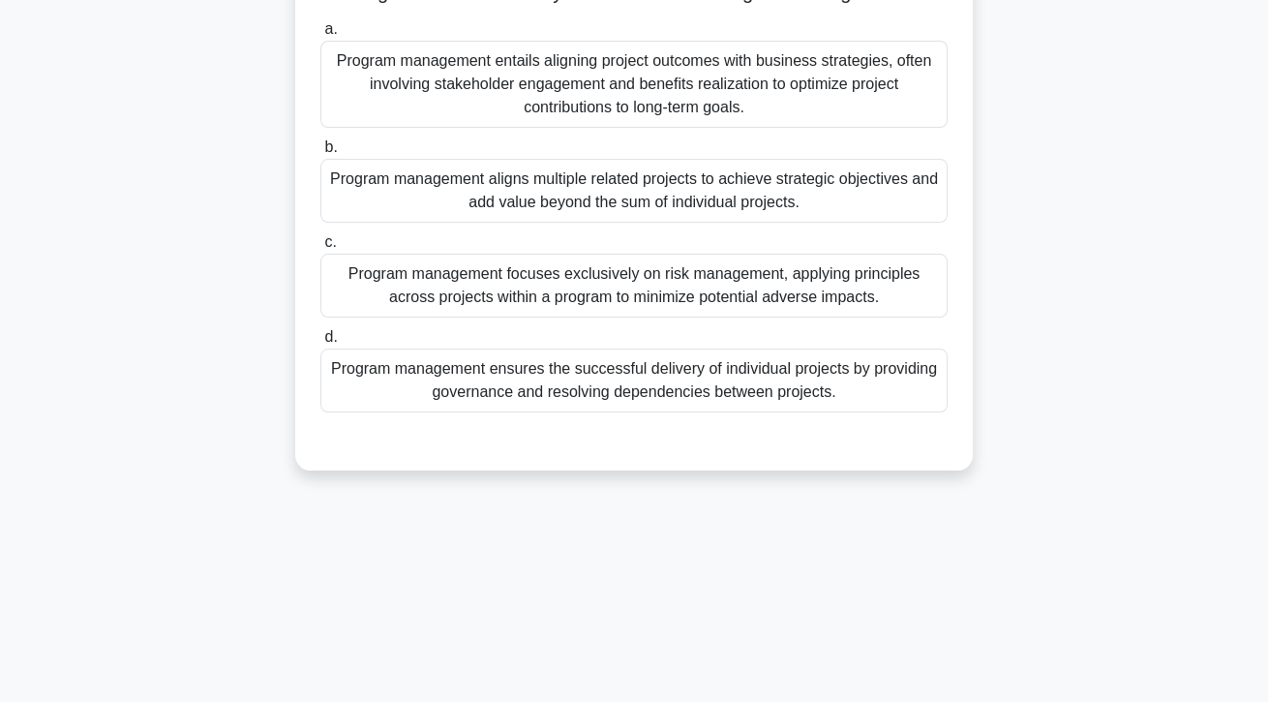
scroll to position [145, 0]
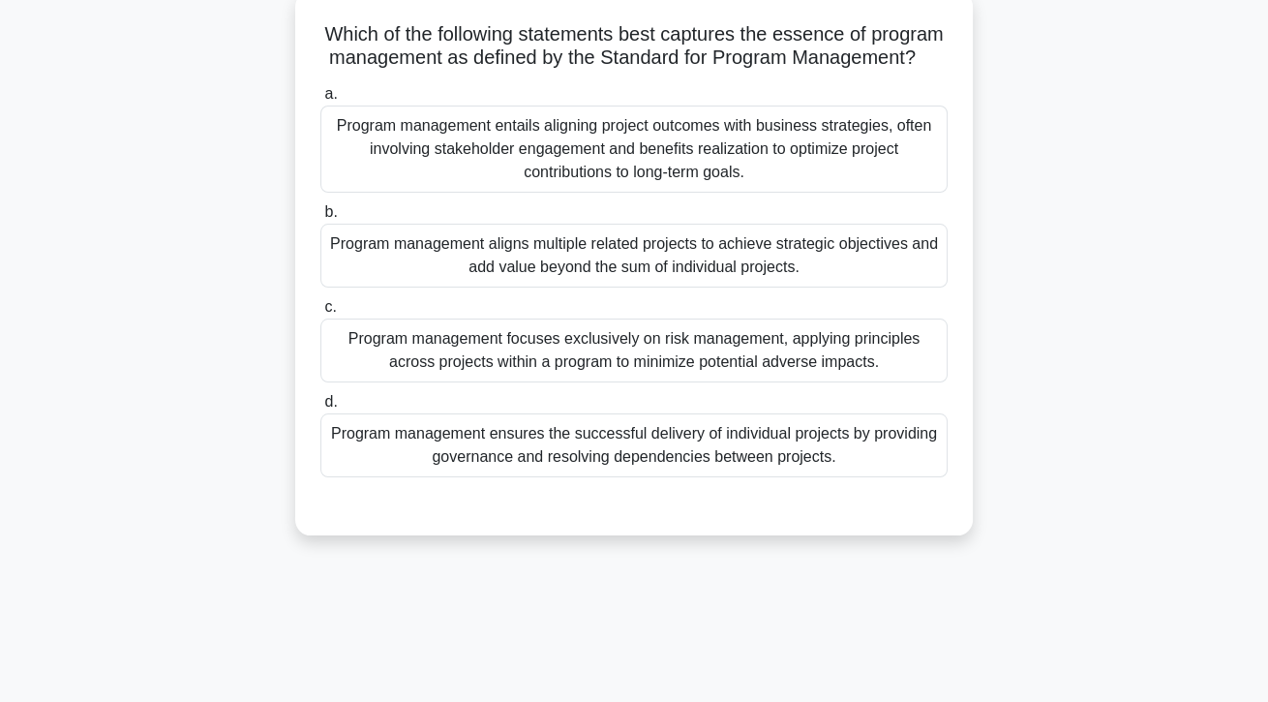
click at [892, 285] on div "Program management aligns multiple related projects to achieve strategic object…" at bounding box center [633, 256] width 627 height 64
click at [320, 219] on input "b. Program management aligns multiple related projects to achieve strategic obj…" at bounding box center [320, 212] width 0 height 13
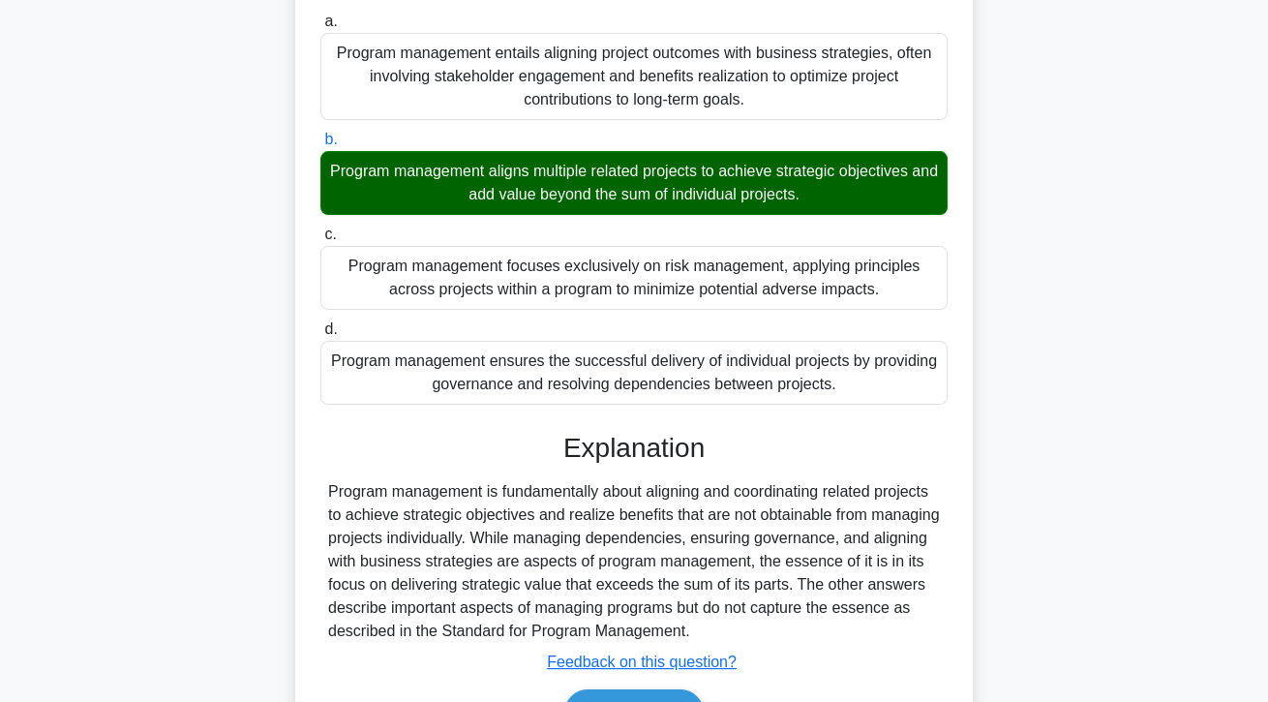
scroll to position [277, 0]
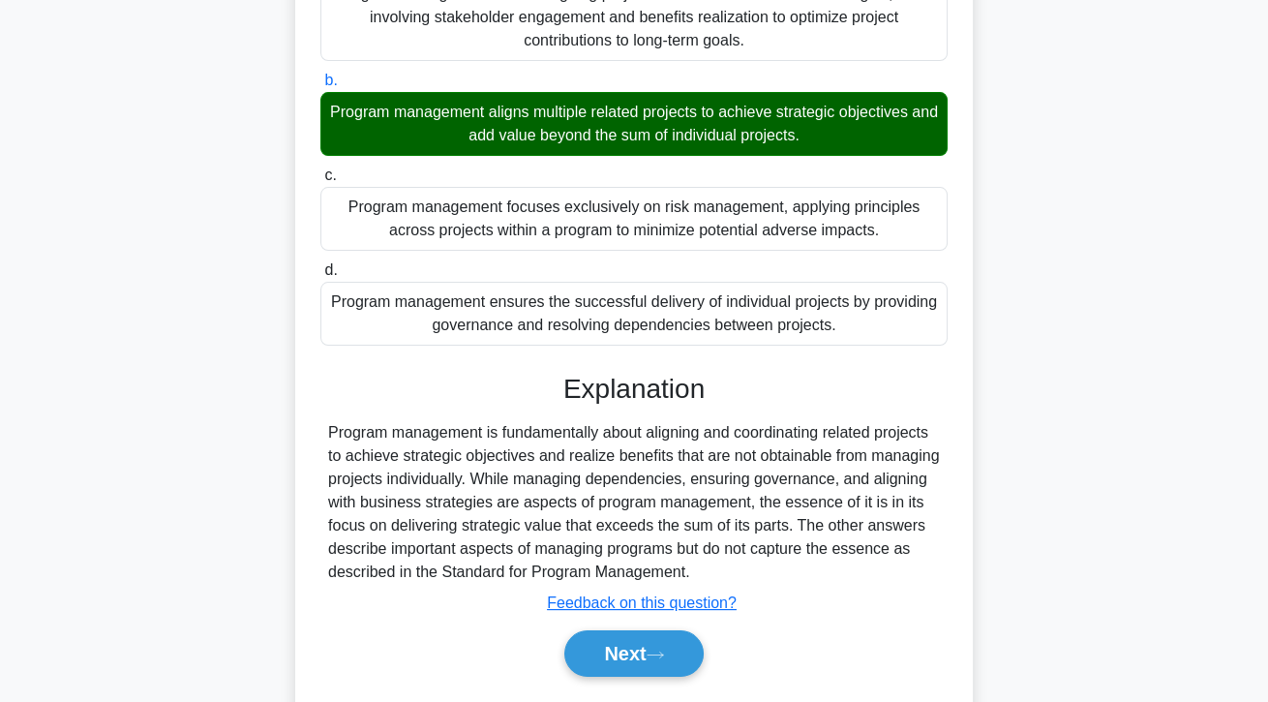
click at [639, 676] on button "Next" at bounding box center [633, 653] width 138 height 46
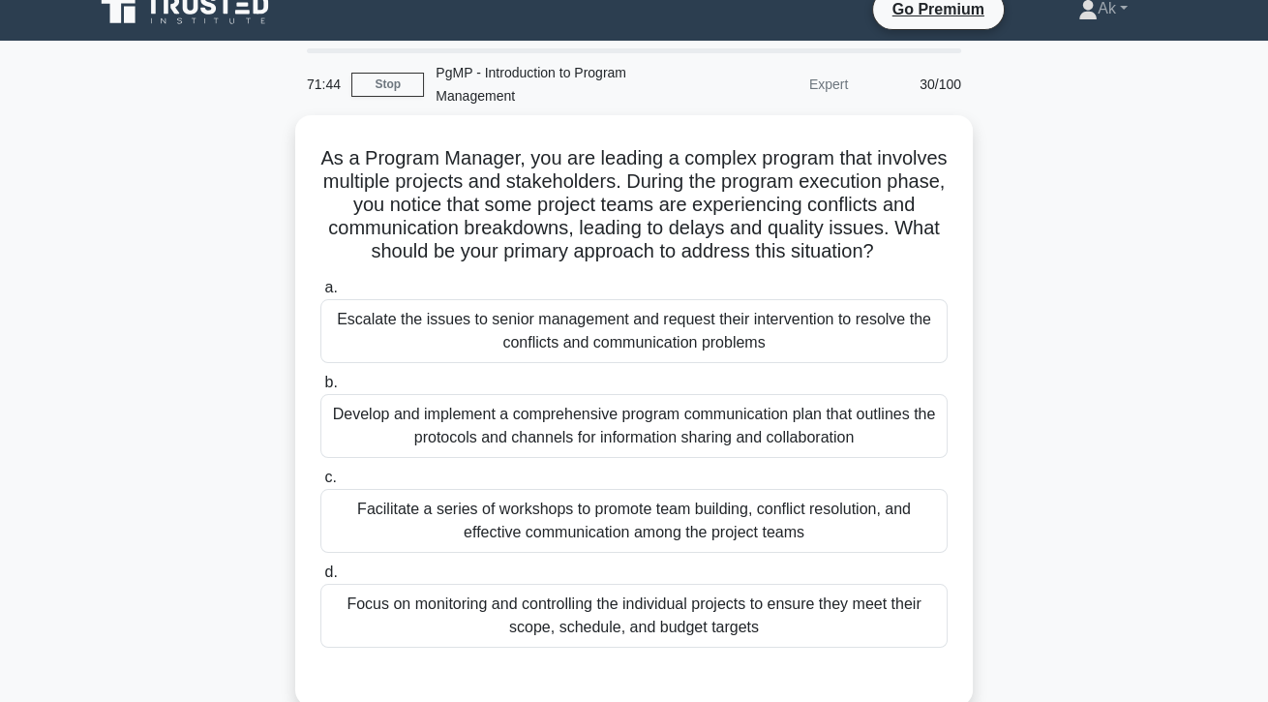
scroll to position [25, 0]
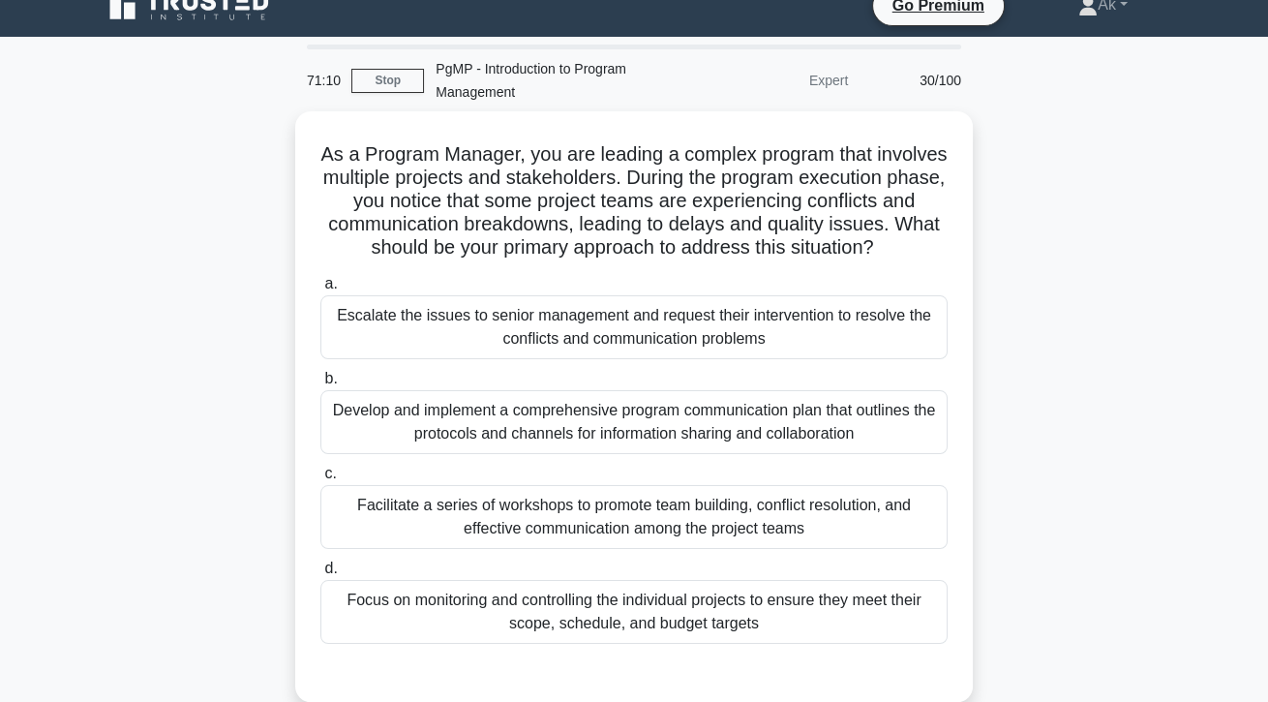
click at [852, 541] on div "Facilitate a series of workshops to promote team building, conflict resolution,…" at bounding box center [633, 517] width 627 height 64
click at [320, 480] on input "c. Facilitate a series of workshops to promote team building, conflict resoluti…" at bounding box center [320, 473] width 0 height 13
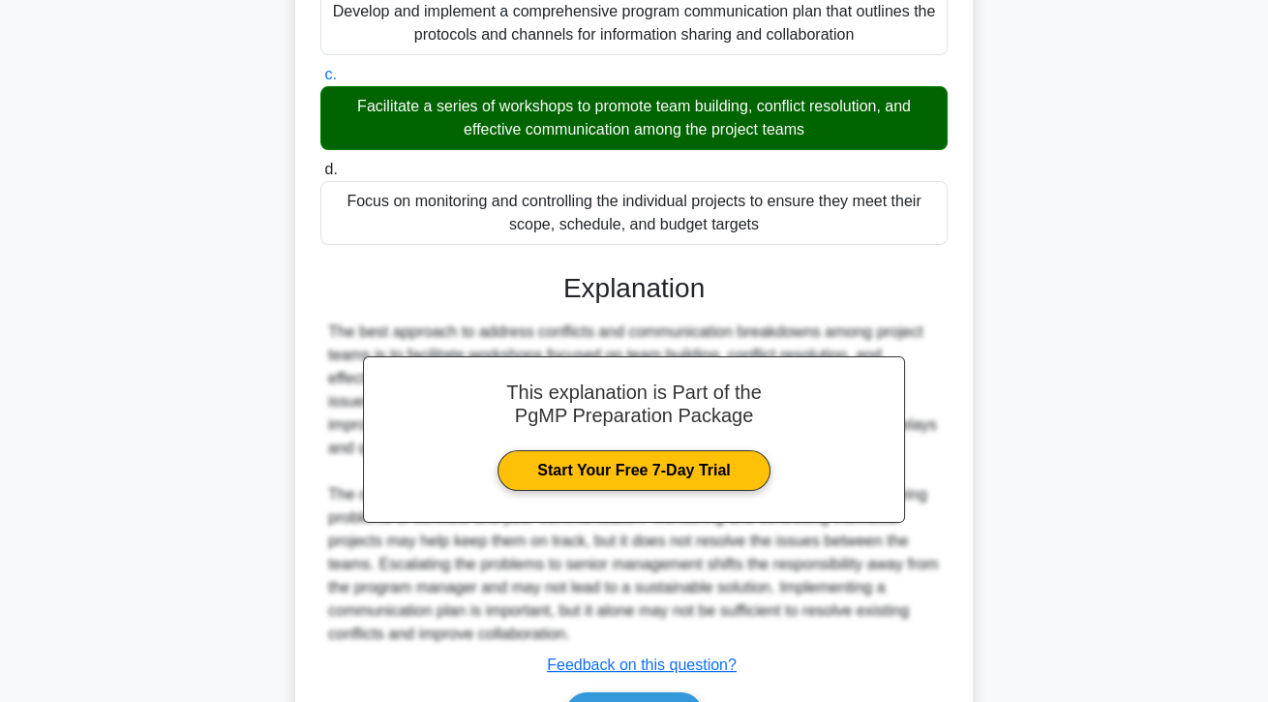
scroll to position [463, 0]
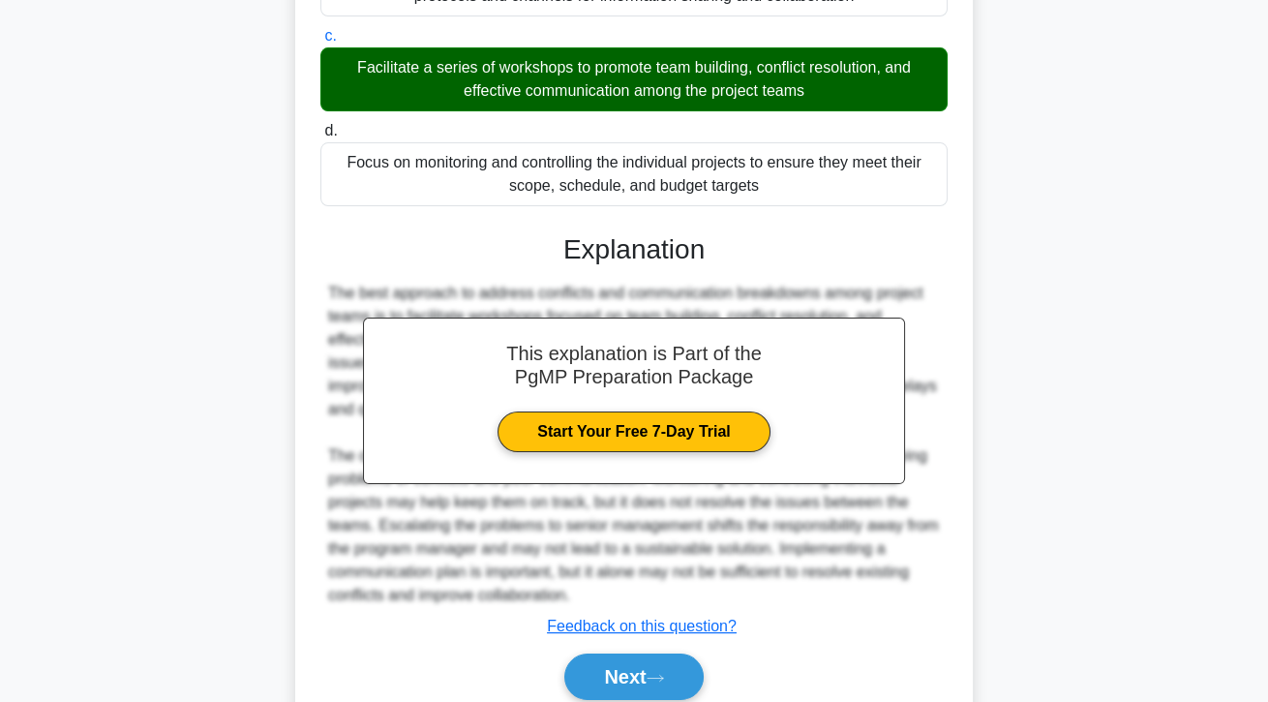
click at [655, 700] on button "Next" at bounding box center [633, 676] width 138 height 46
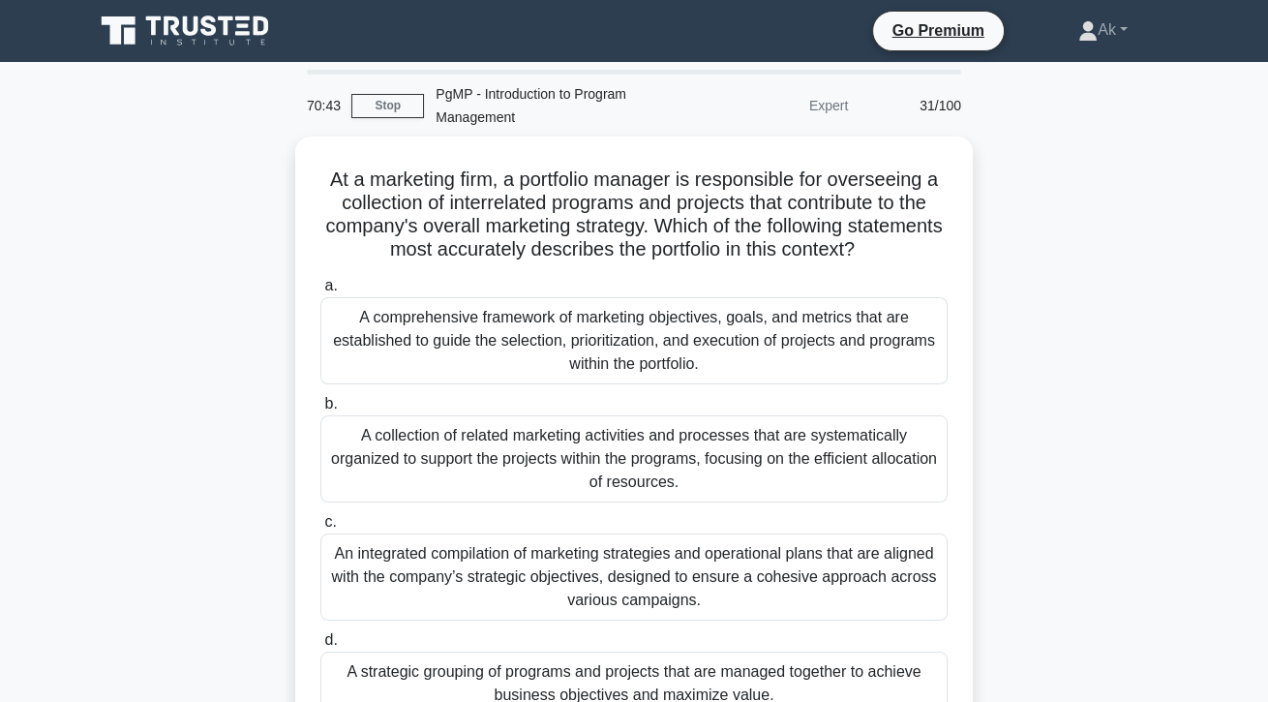
scroll to position [6, 0]
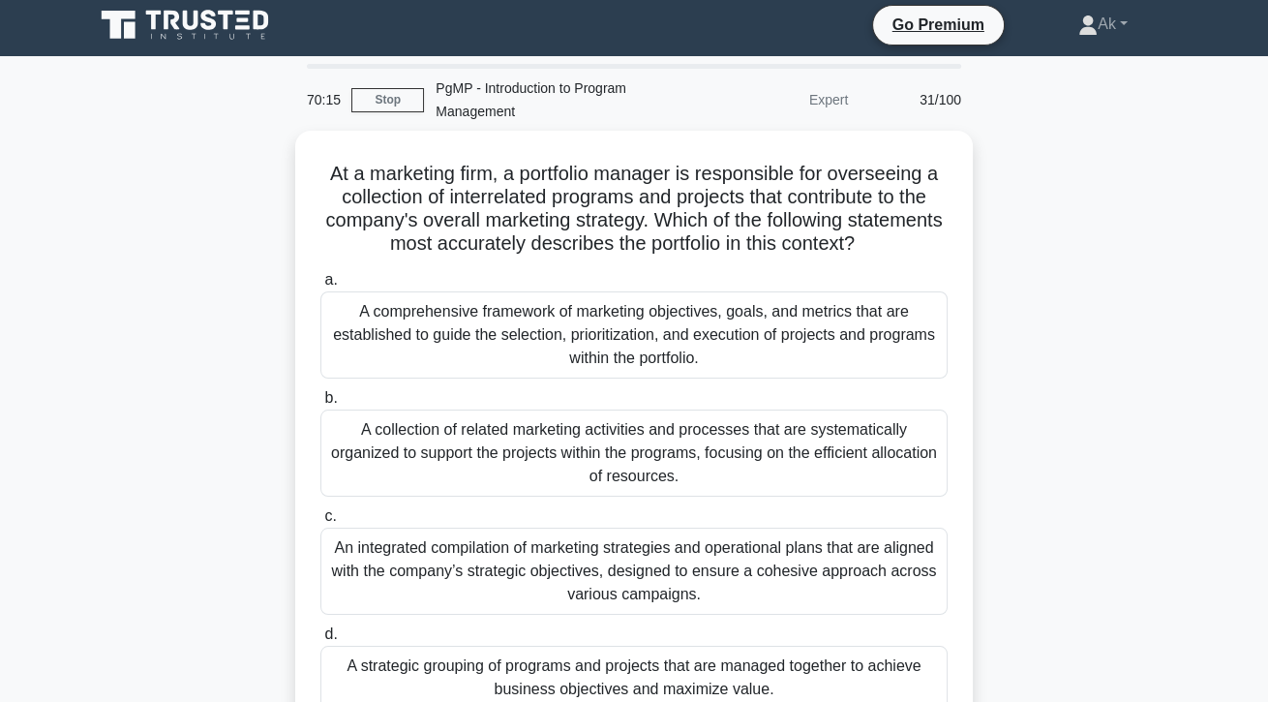
click at [805, 326] on div "A comprehensive framework of marketing objectives, goals, and metrics that are …" at bounding box center [633, 334] width 627 height 87
click at [320, 286] on input "a. A comprehensive framework of marketing objectives, goals, and metrics that a…" at bounding box center [320, 280] width 0 height 13
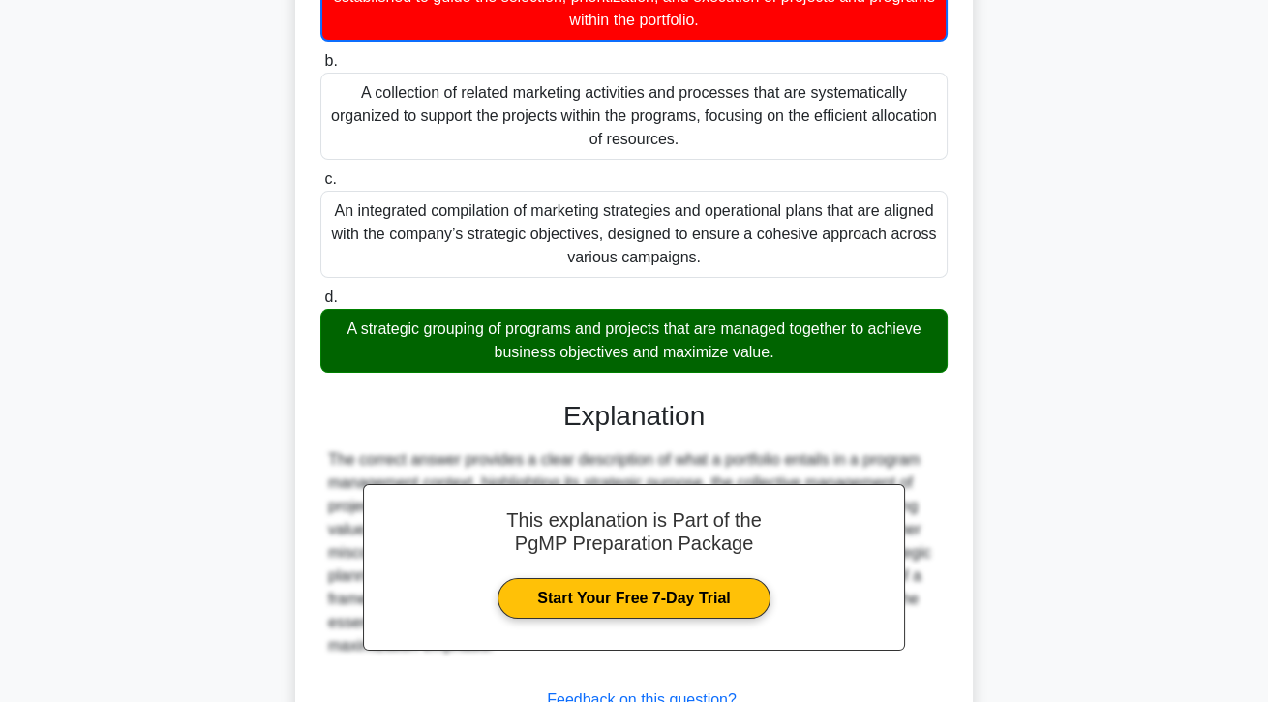
scroll to position [395, 0]
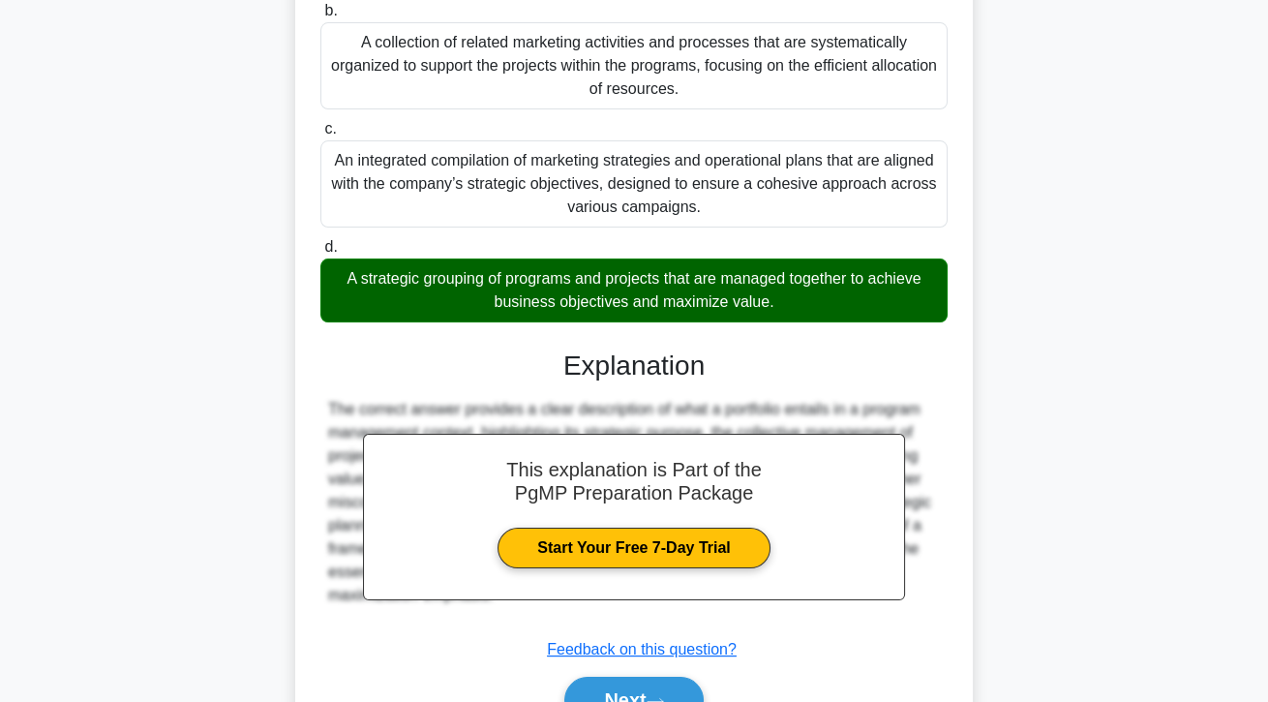
click at [660, 701] on button "Next" at bounding box center [633, 699] width 138 height 46
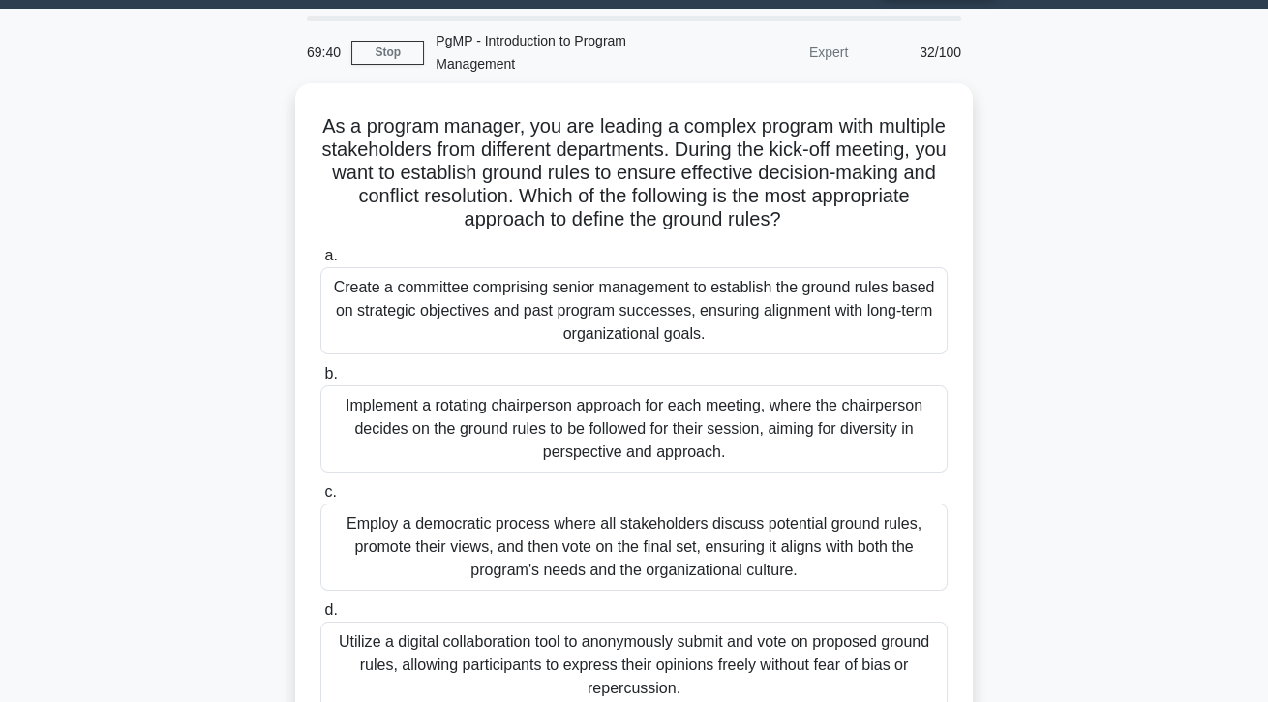
scroll to position [44, 0]
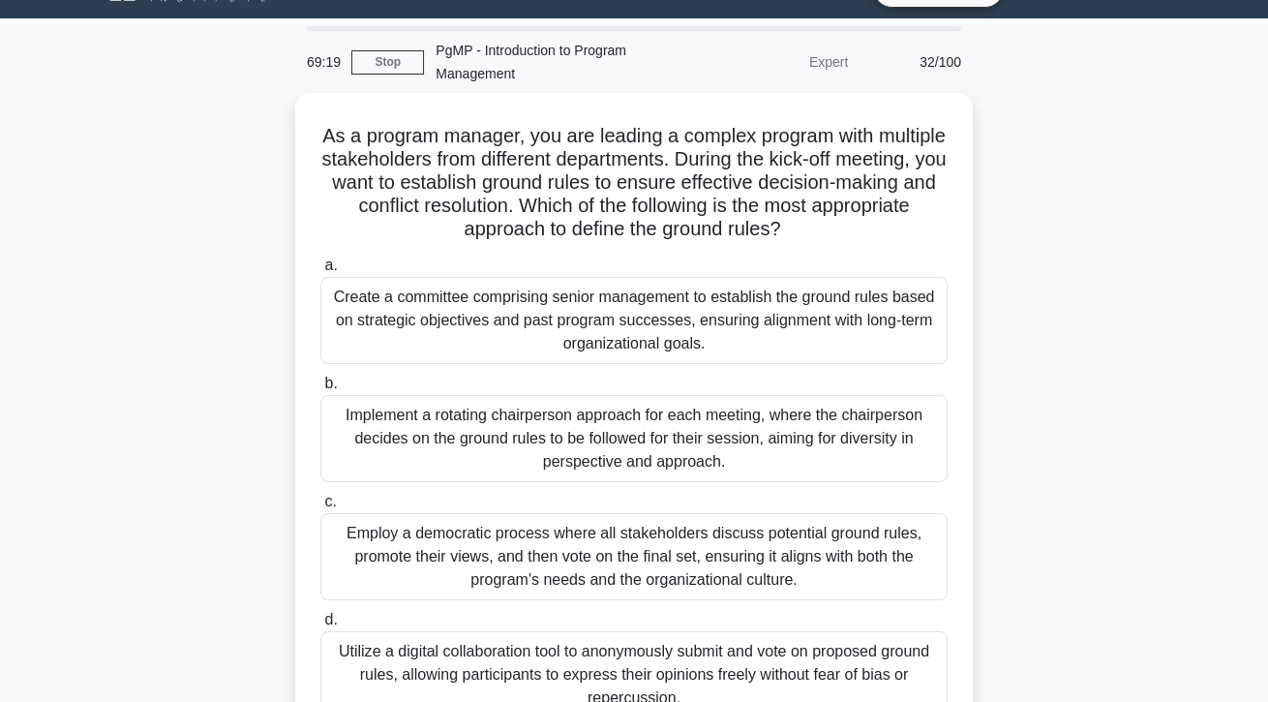
click at [910, 558] on div "Employ a democratic process where all stakeholders discuss potential ground rul…" at bounding box center [633, 556] width 627 height 87
click at [320, 508] on input "c. Employ a democratic process where all stakeholders discuss potential ground …" at bounding box center [320, 502] width 0 height 13
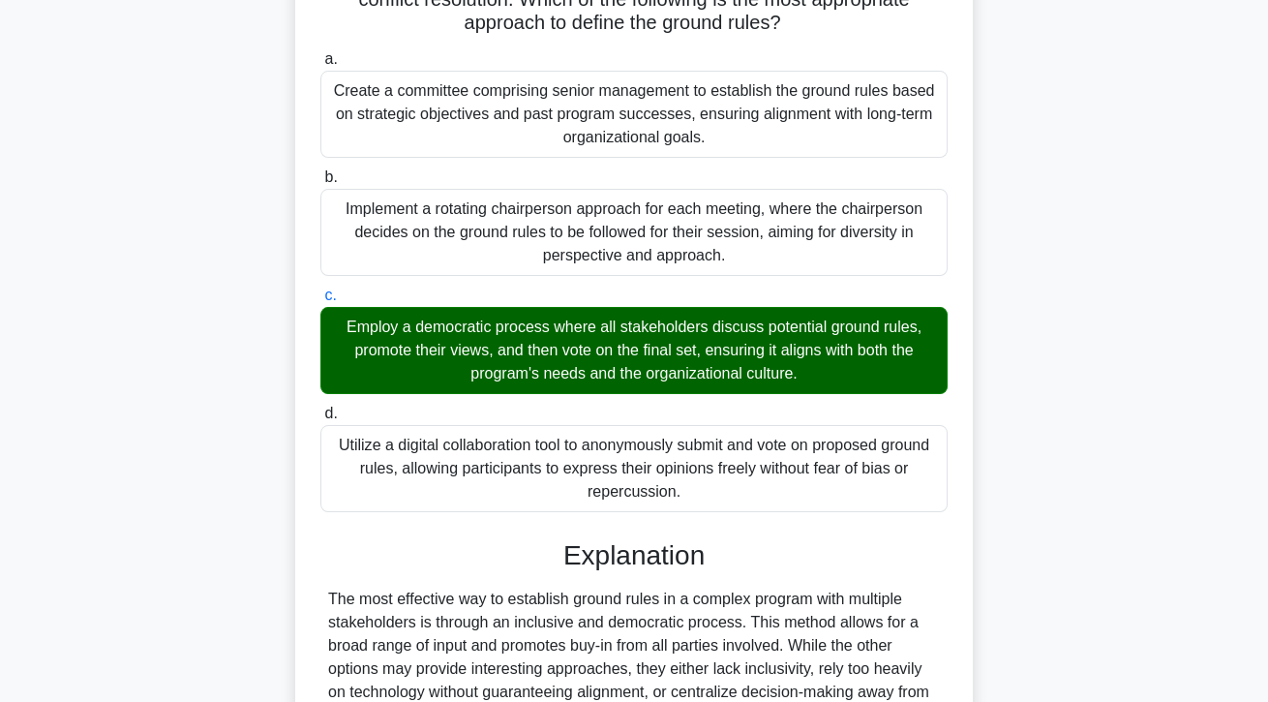
scroll to position [416, 0]
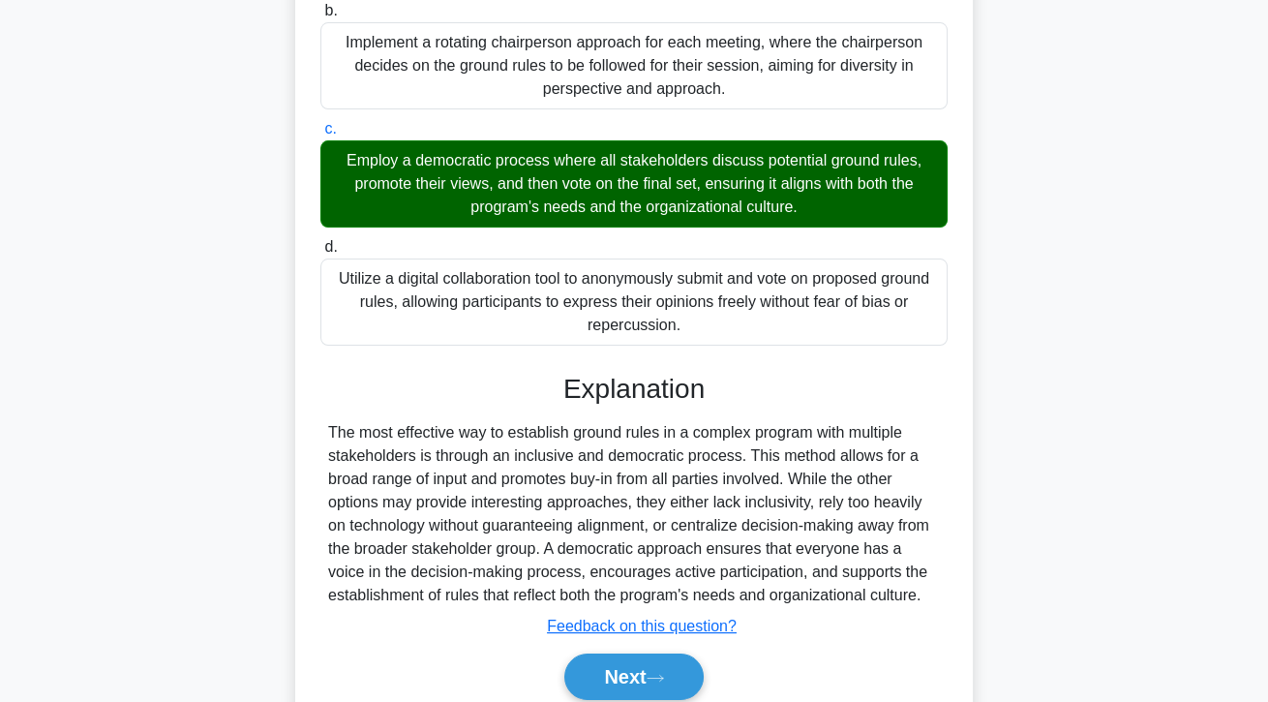
click at [661, 700] on button "Next" at bounding box center [633, 676] width 138 height 46
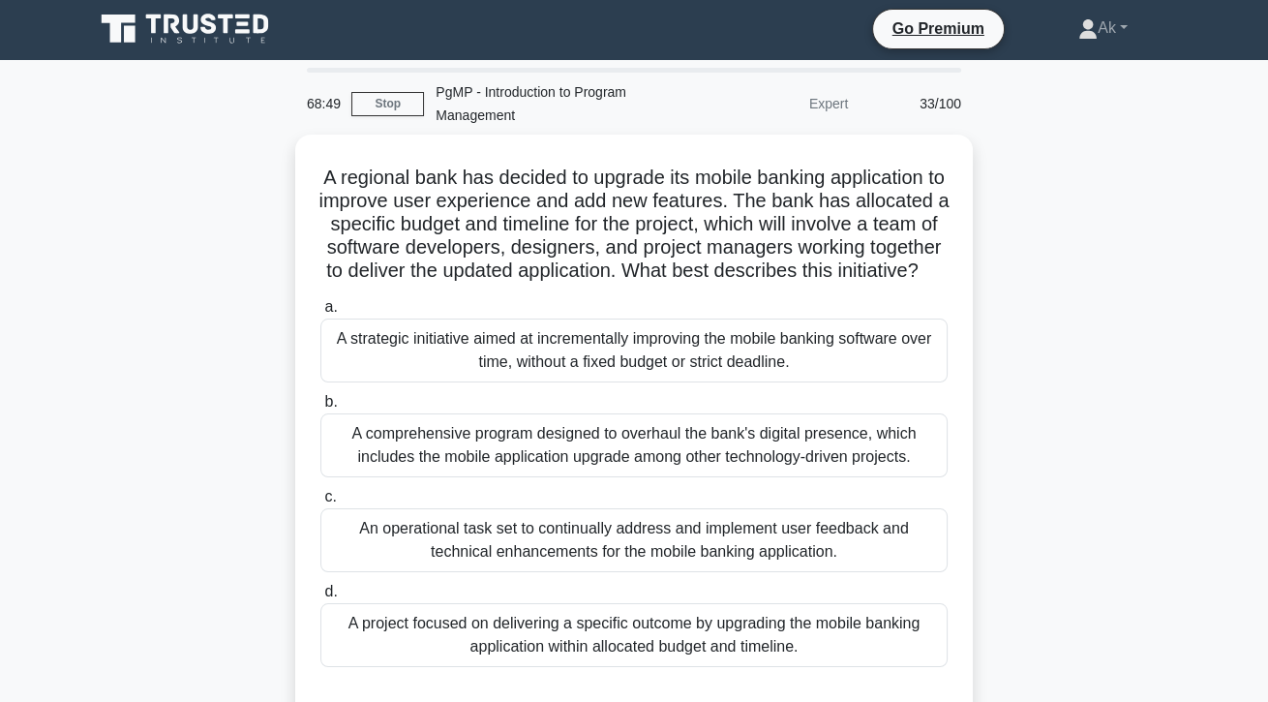
scroll to position [7, 0]
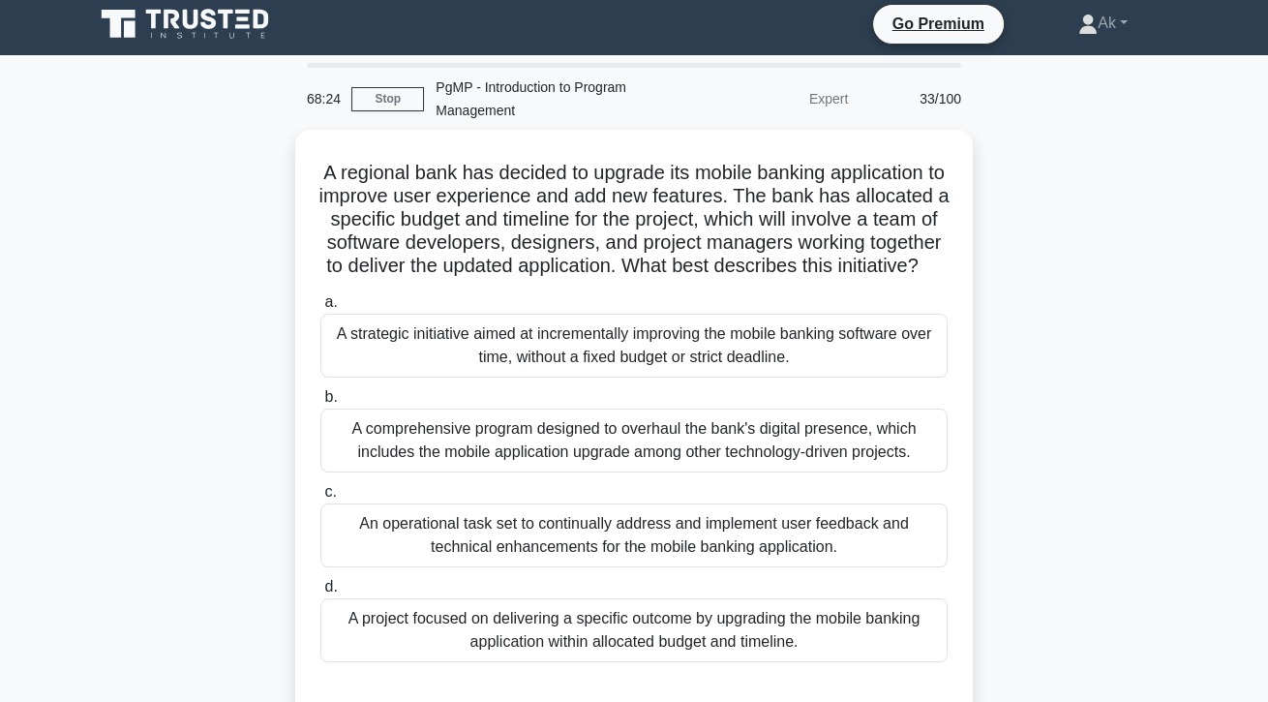
click at [901, 655] on div "A project focused on delivering a specific outcome by upgrading the mobile bank…" at bounding box center [633, 630] width 627 height 64
click at [320, 593] on input "d. A project focused on delivering a specific outcome by upgrading the mobile b…" at bounding box center [320, 587] width 0 height 13
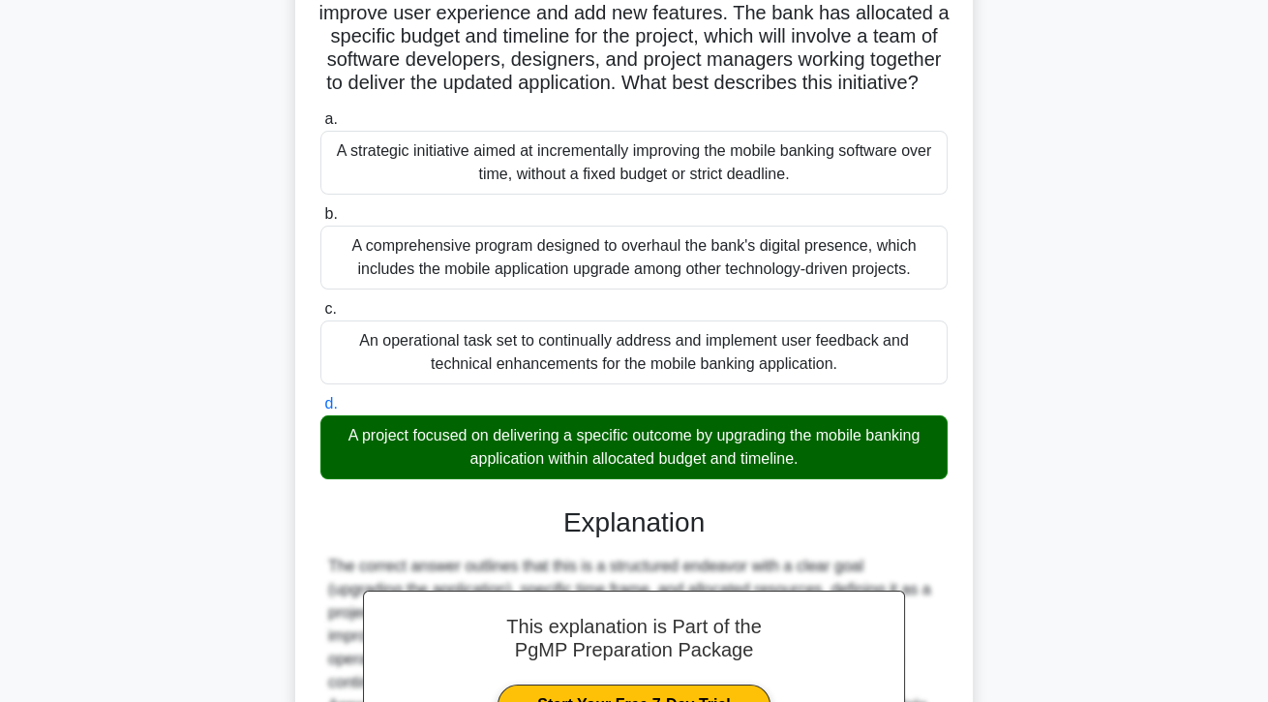
scroll to position [370, 0]
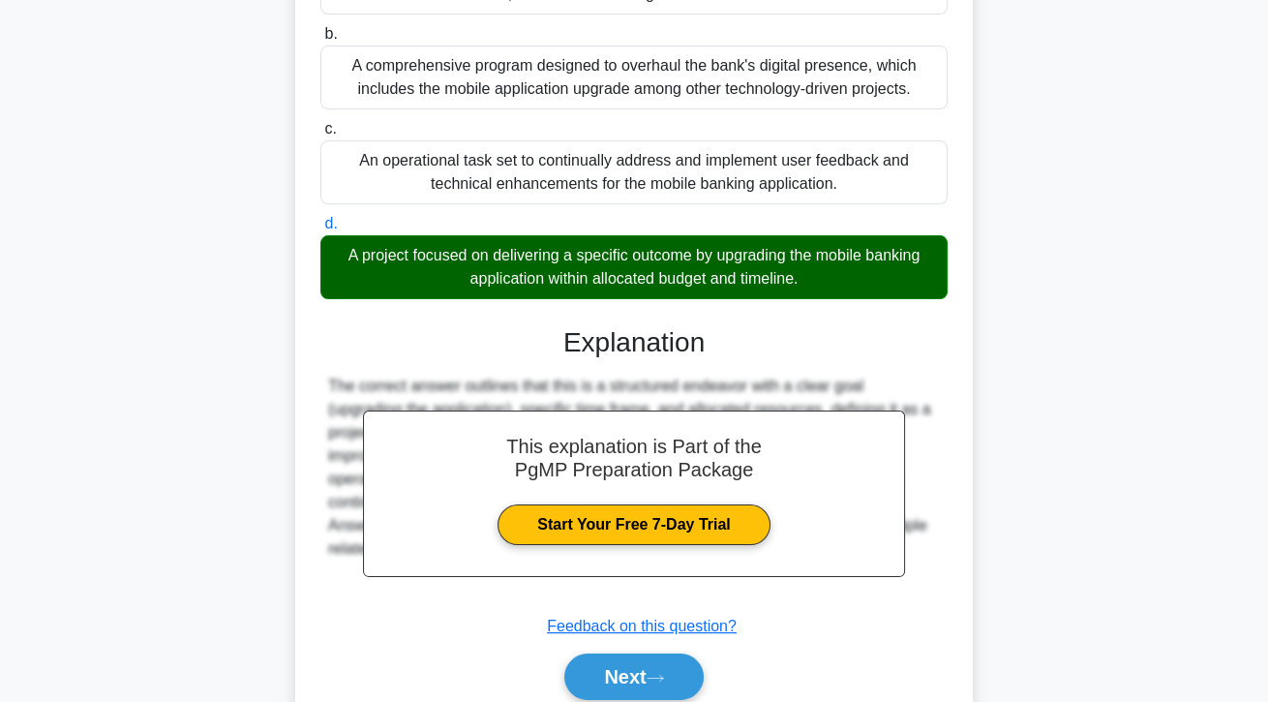
click at [664, 699] on button "Next" at bounding box center [633, 676] width 138 height 46
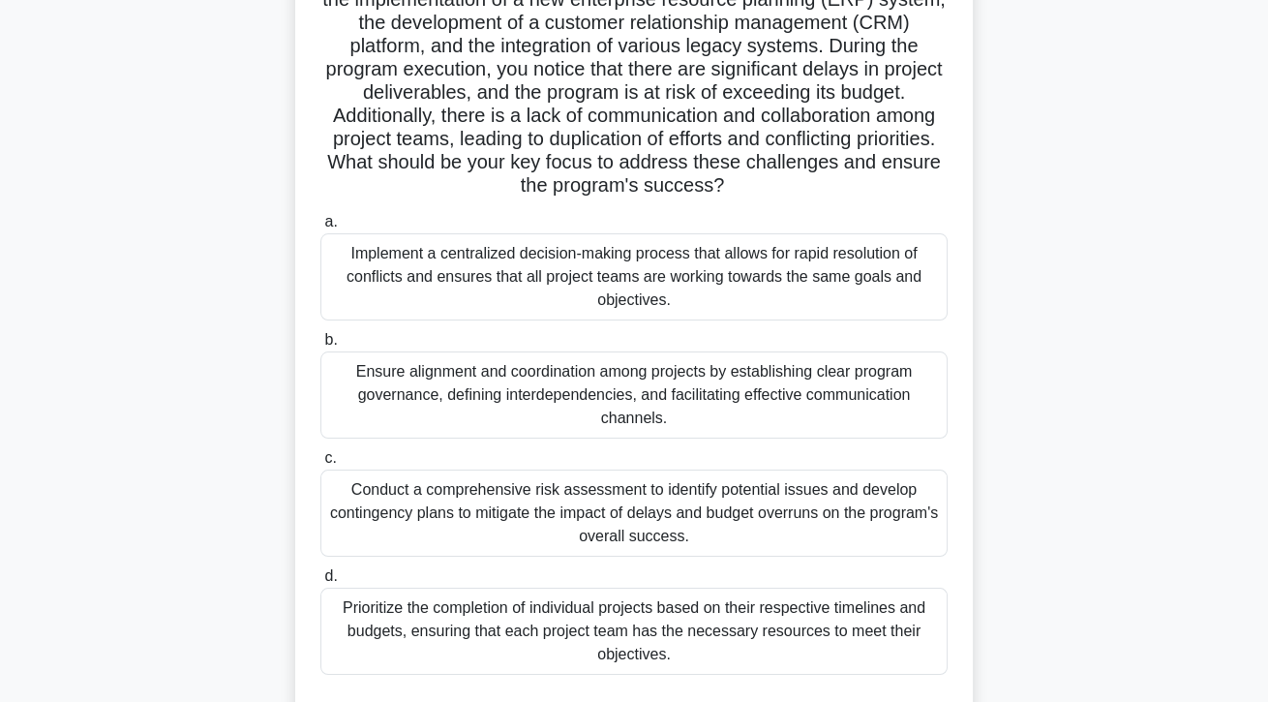
scroll to position [251, 0]
click at [860, 398] on div "Ensure alignment and coordination among projects by establishing clear program …" at bounding box center [633, 393] width 627 height 87
click at [320, 346] on input "b. Ensure alignment and coordination among projects by establishing clear progr…" at bounding box center [320, 339] width 0 height 13
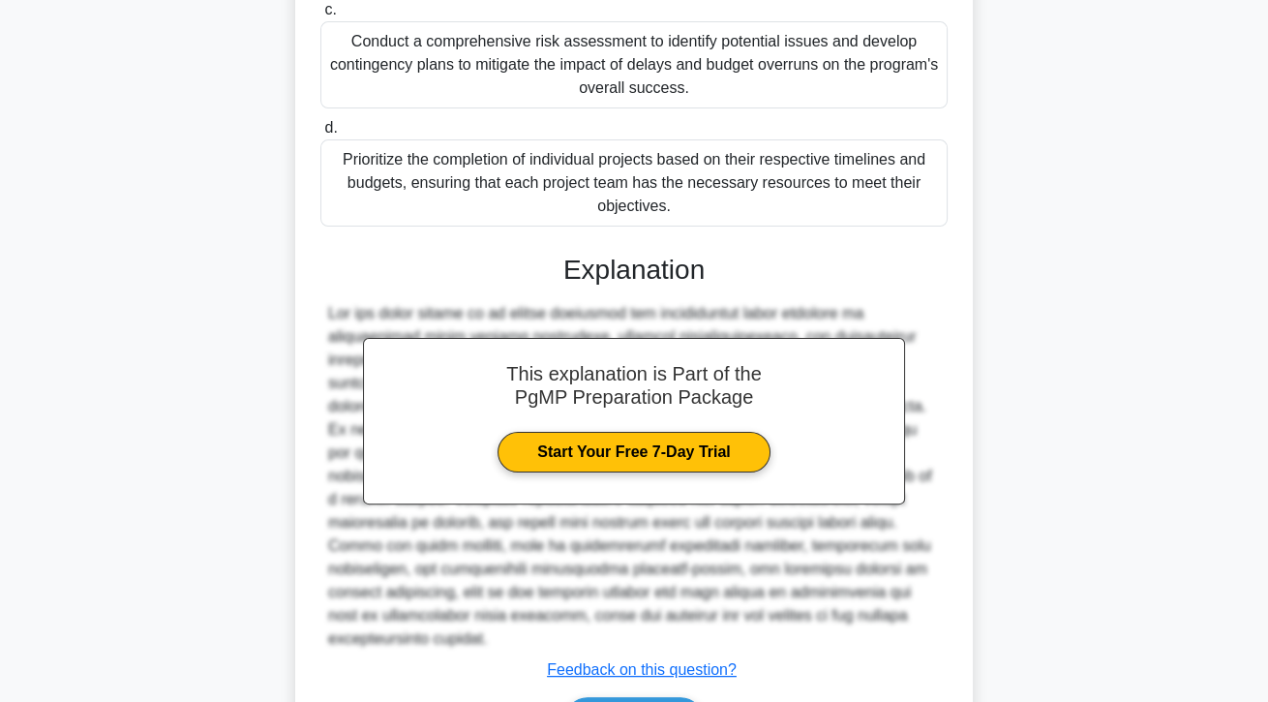
scroll to position [703, 0]
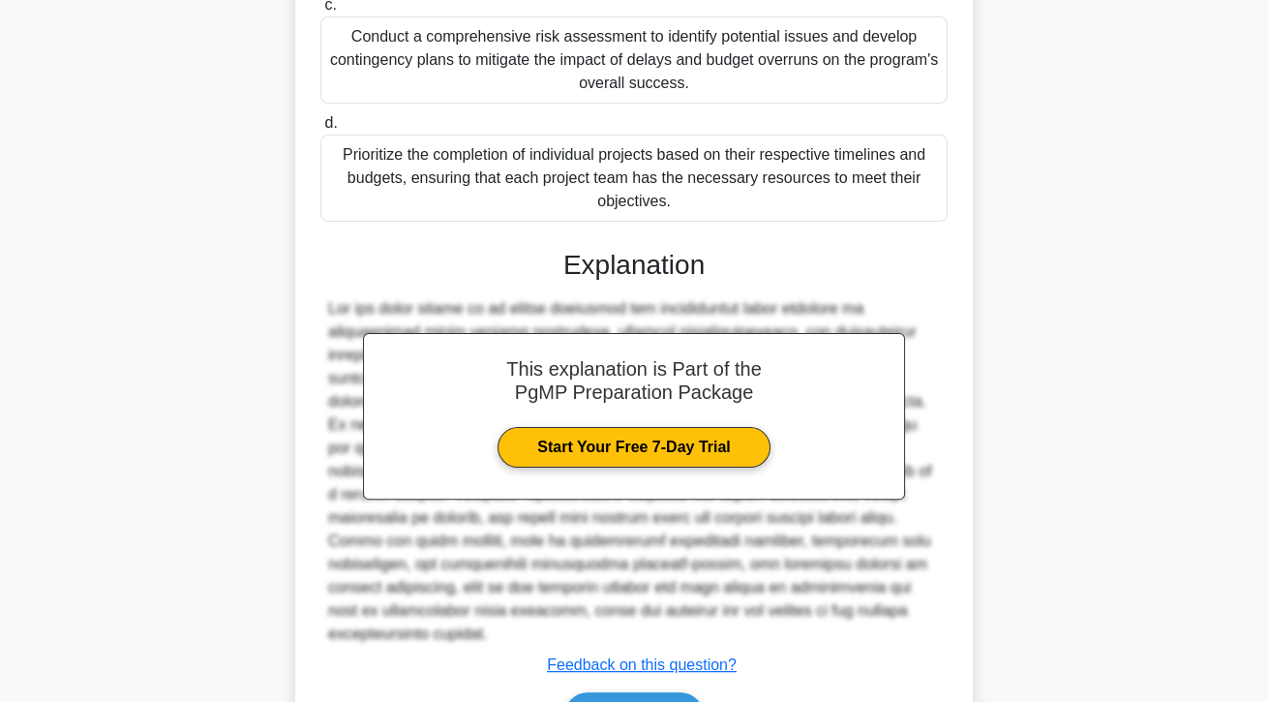
click at [673, 701] on button "Next" at bounding box center [633, 715] width 138 height 46
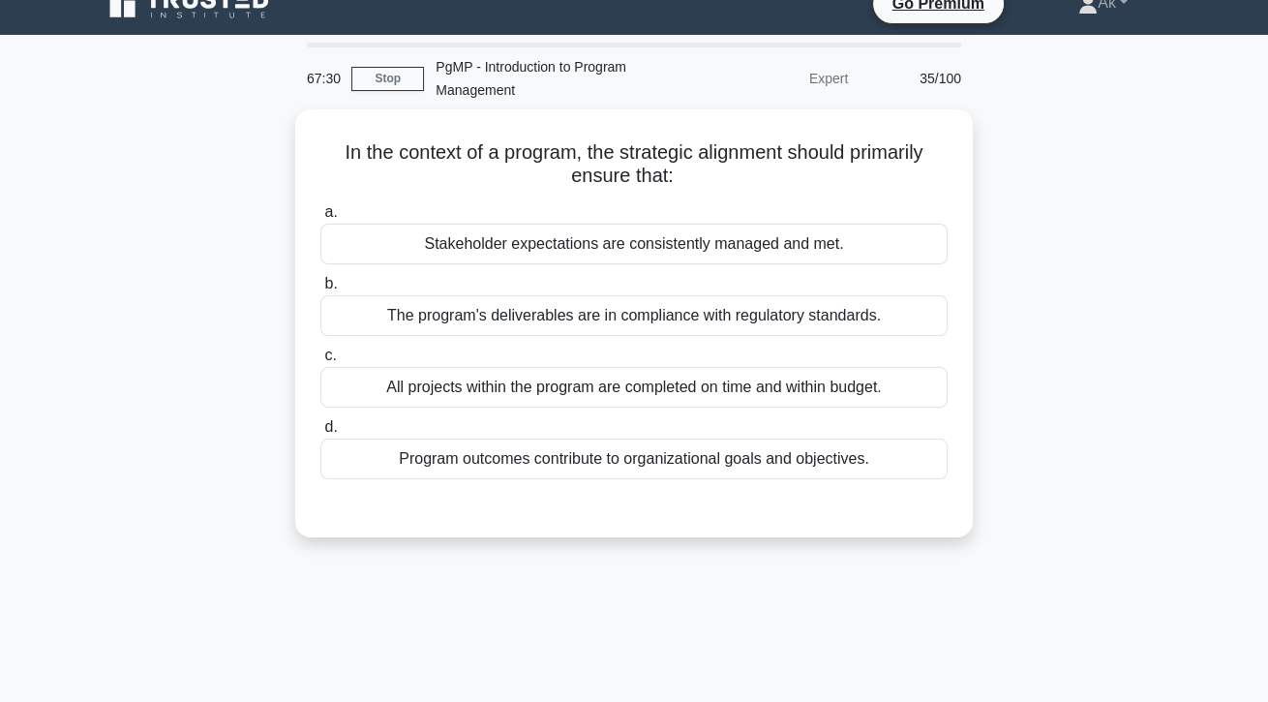
scroll to position [0, 0]
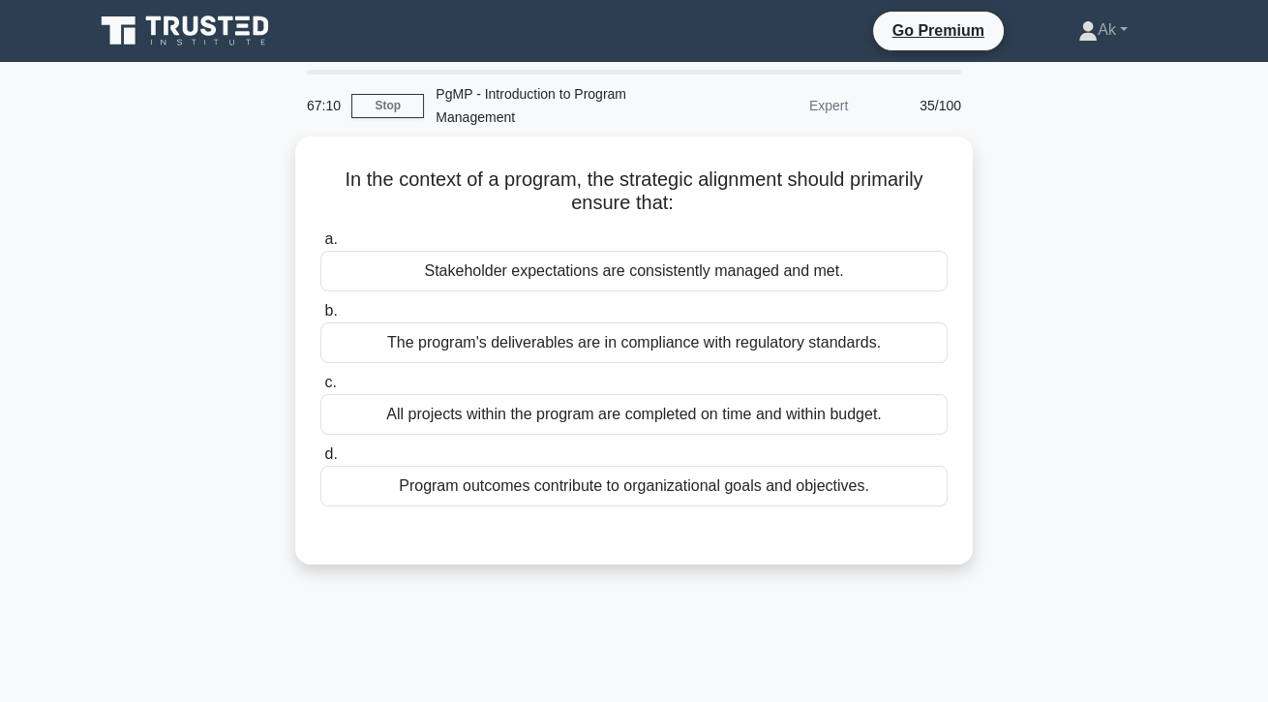
click at [886, 499] on div "Program outcomes contribute to organizational goals and objectives." at bounding box center [633, 486] width 627 height 41
click at [320, 461] on input "d. Program outcomes contribute to organizational goals and objectives." at bounding box center [320, 454] width 0 height 13
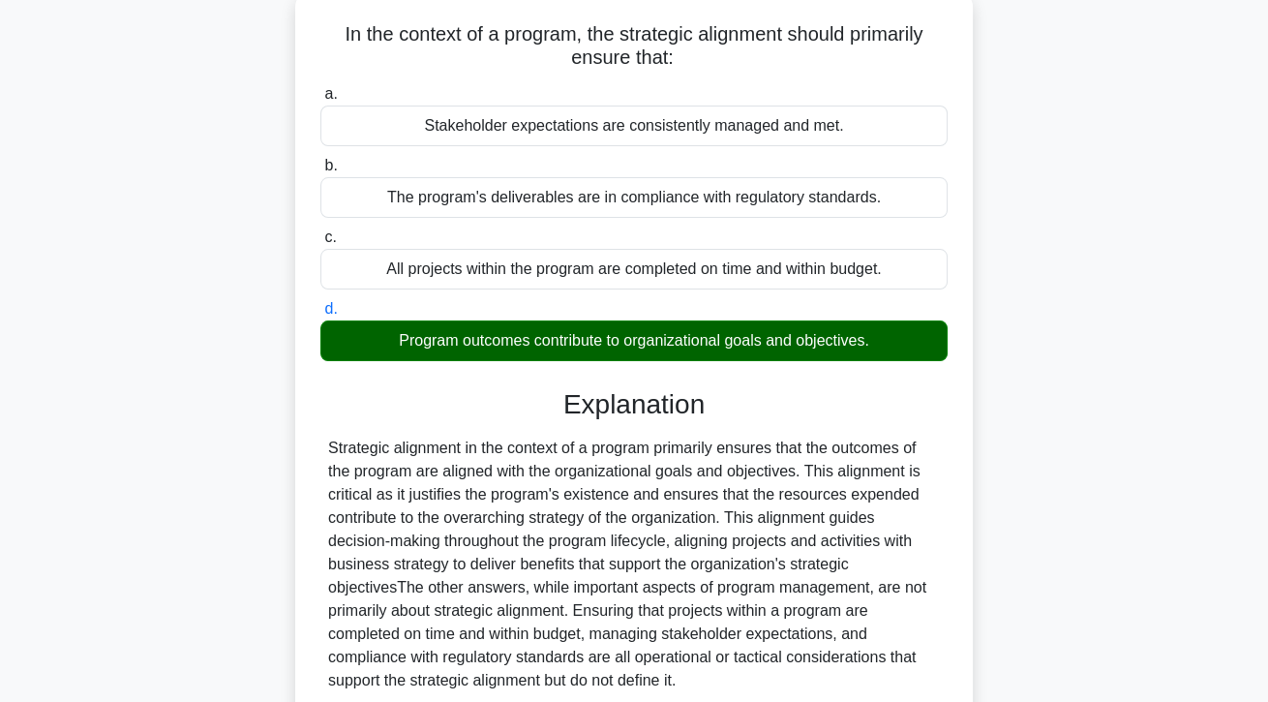
scroll to position [251, 0]
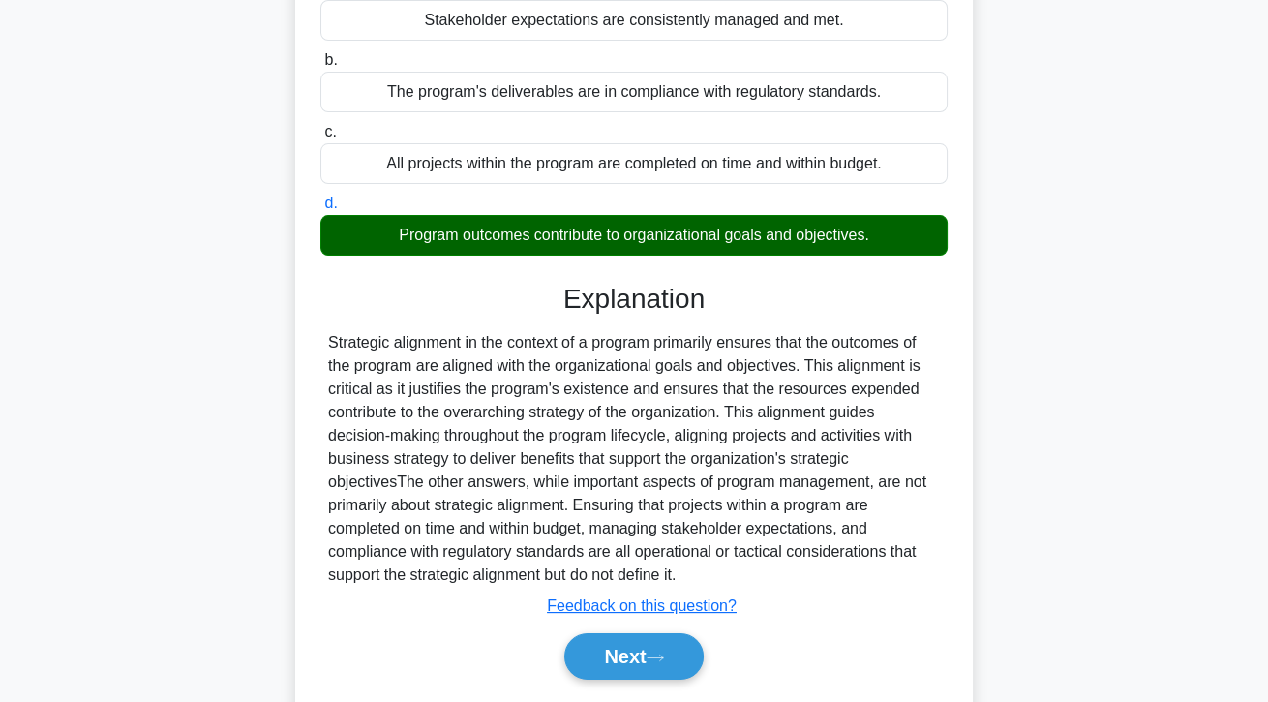
click at [641, 667] on button "Next" at bounding box center [633, 656] width 138 height 46
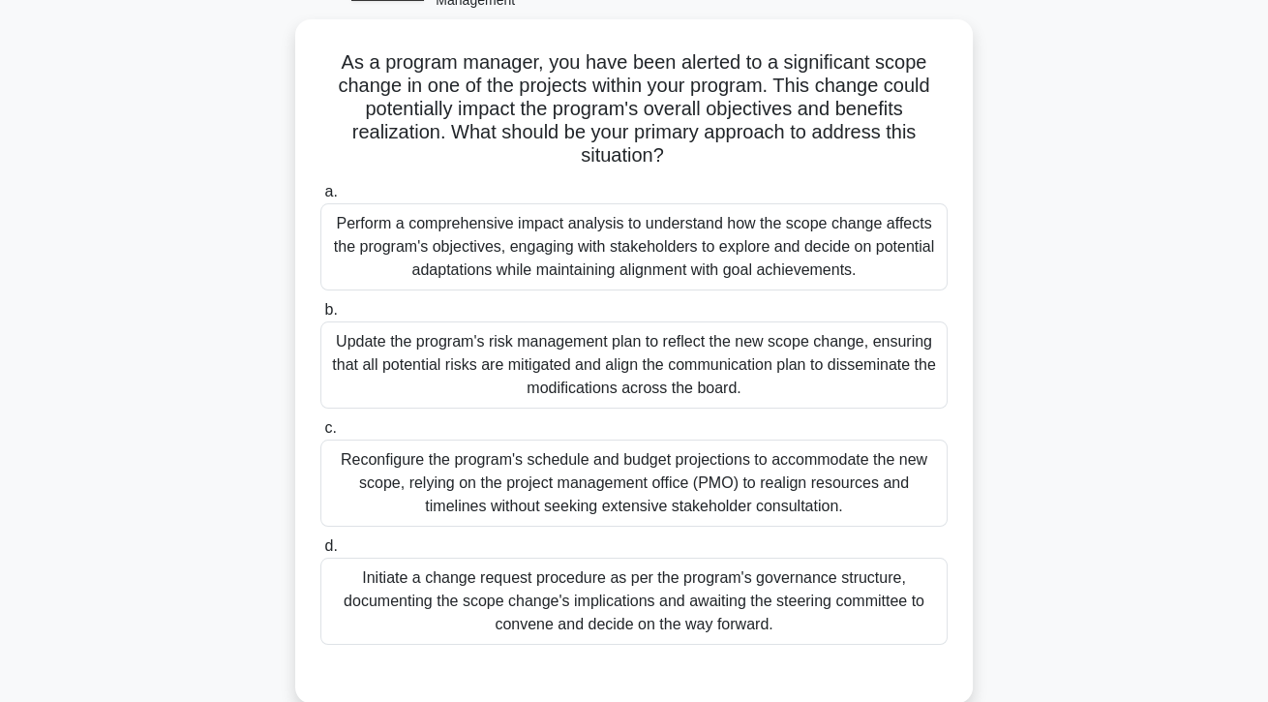
scroll to position [118, 0]
click at [908, 251] on div "Perform a comprehensive impact analysis to understand how the scope change affe…" at bounding box center [633, 245] width 627 height 87
click at [320, 197] on input "a. Perform a comprehensive impact analysis to understand how the scope change a…" at bounding box center [320, 191] width 0 height 13
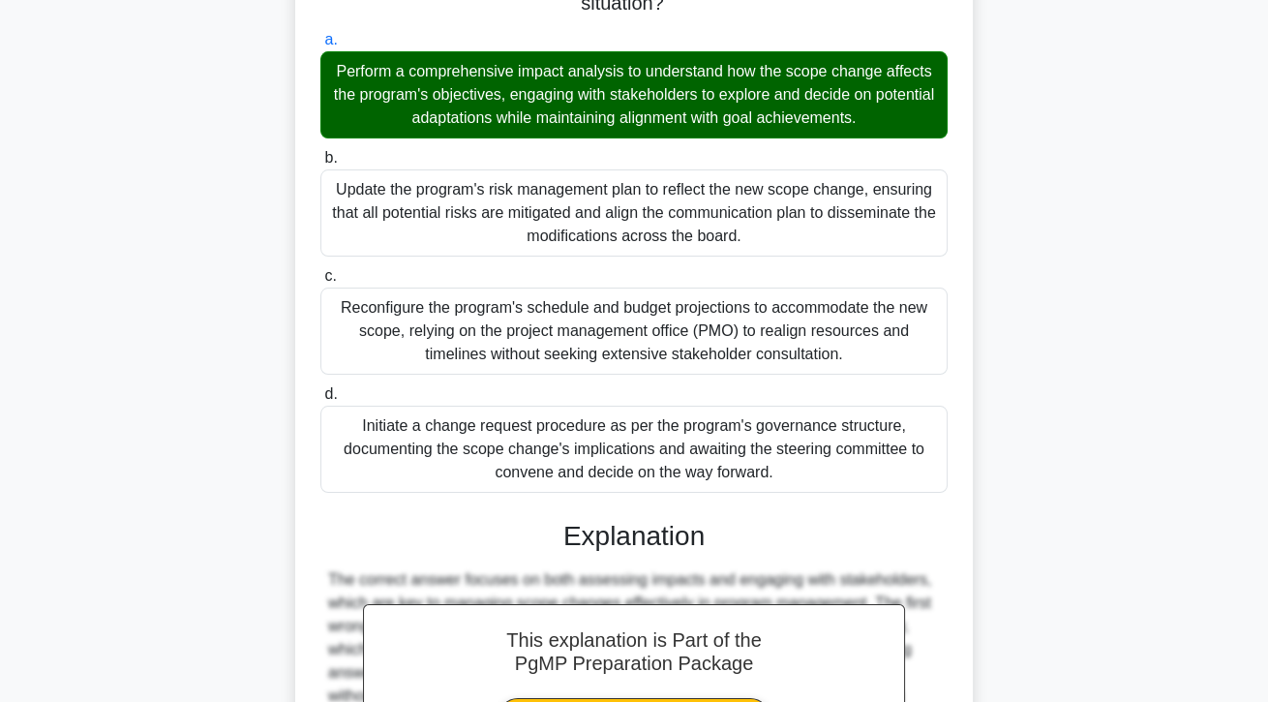
scroll to position [439, 0]
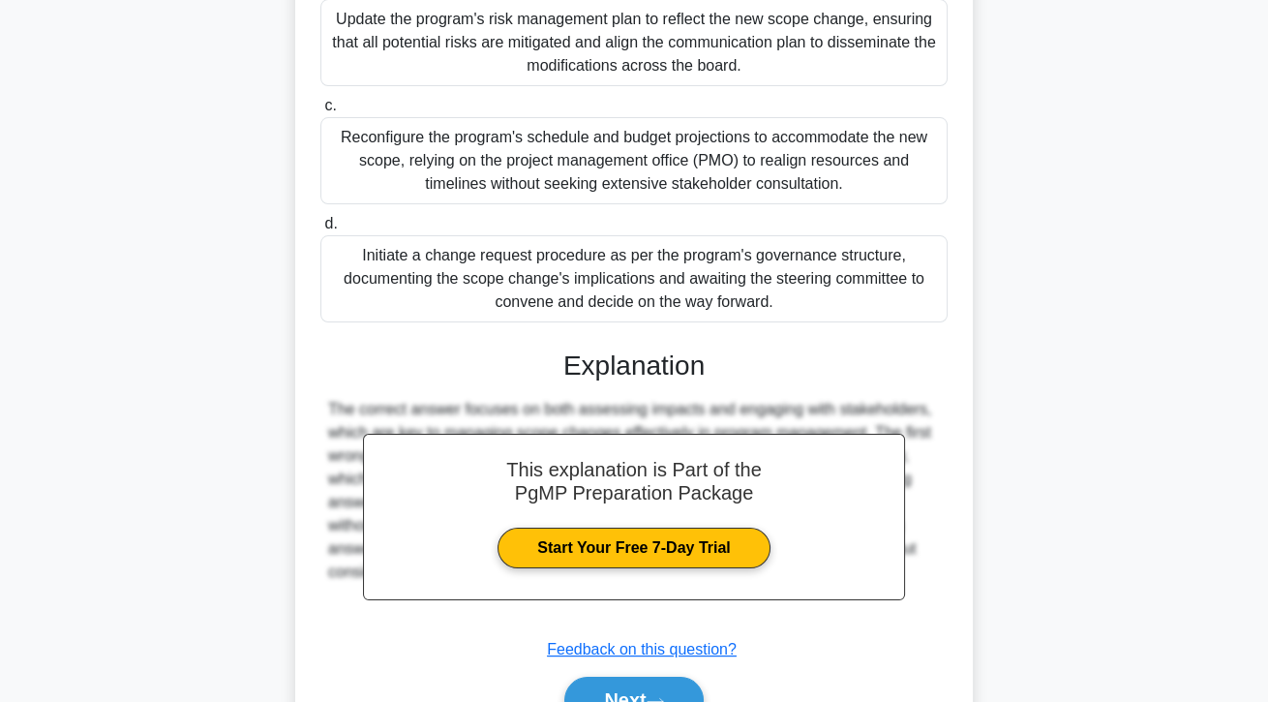
click at [676, 695] on button "Next" at bounding box center [633, 699] width 138 height 46
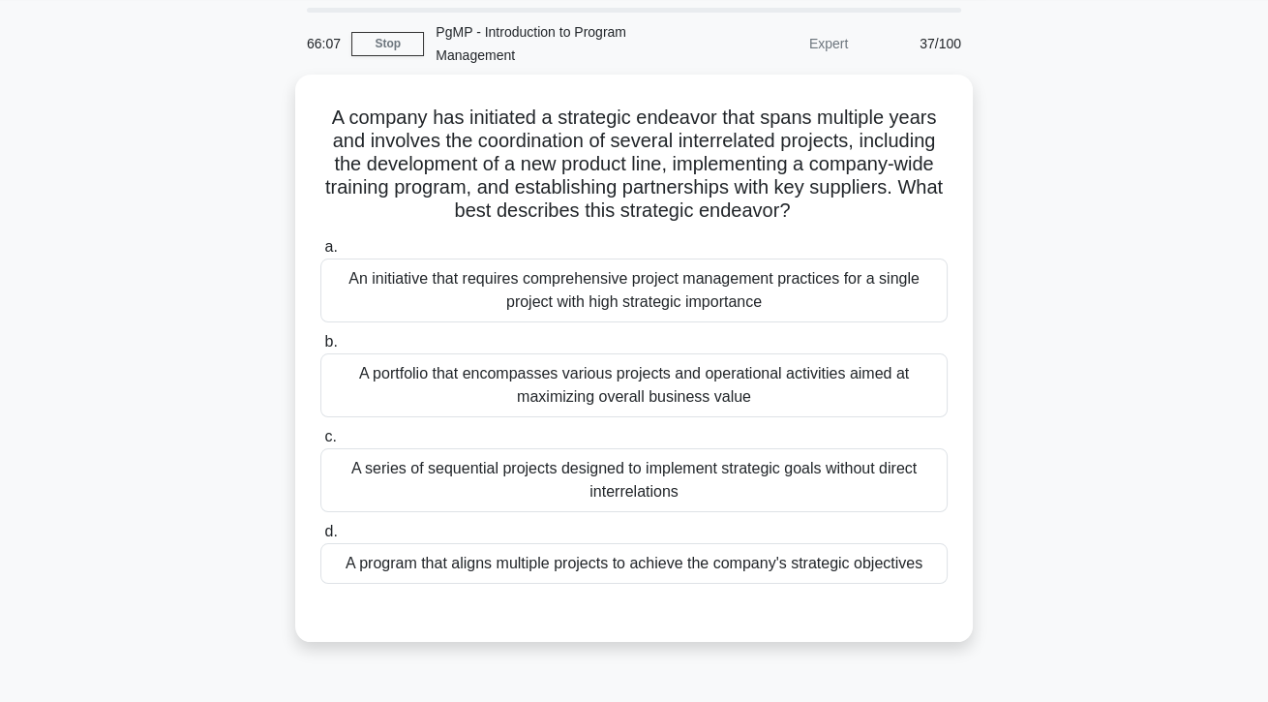
scroll to position [54, 0]
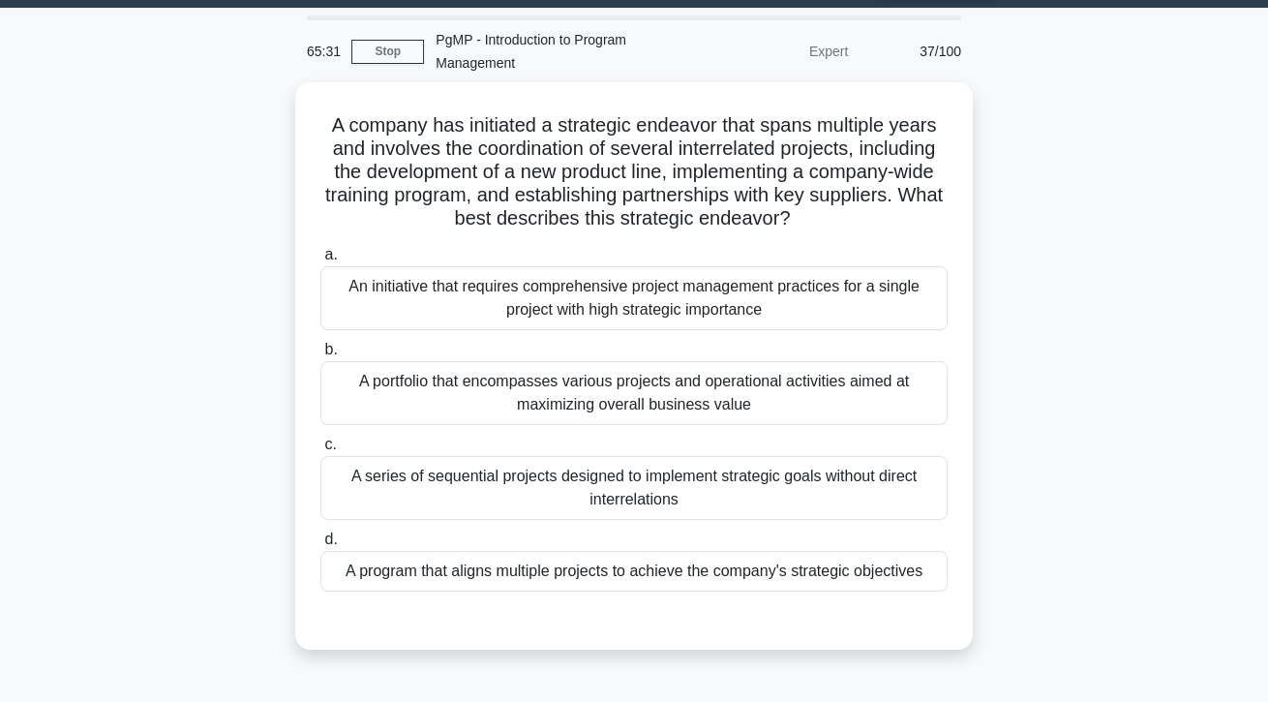
click at [928, 398] on div "A portfolio that encompasses various projects and operational activities aimed …" at bounding box center [633, 393] width 627 height 64
click at [320, 356] on input "b. A portfolio that encompasses various projects and operational activities aim…" at bounding box center [320, 350] width 0 height 13
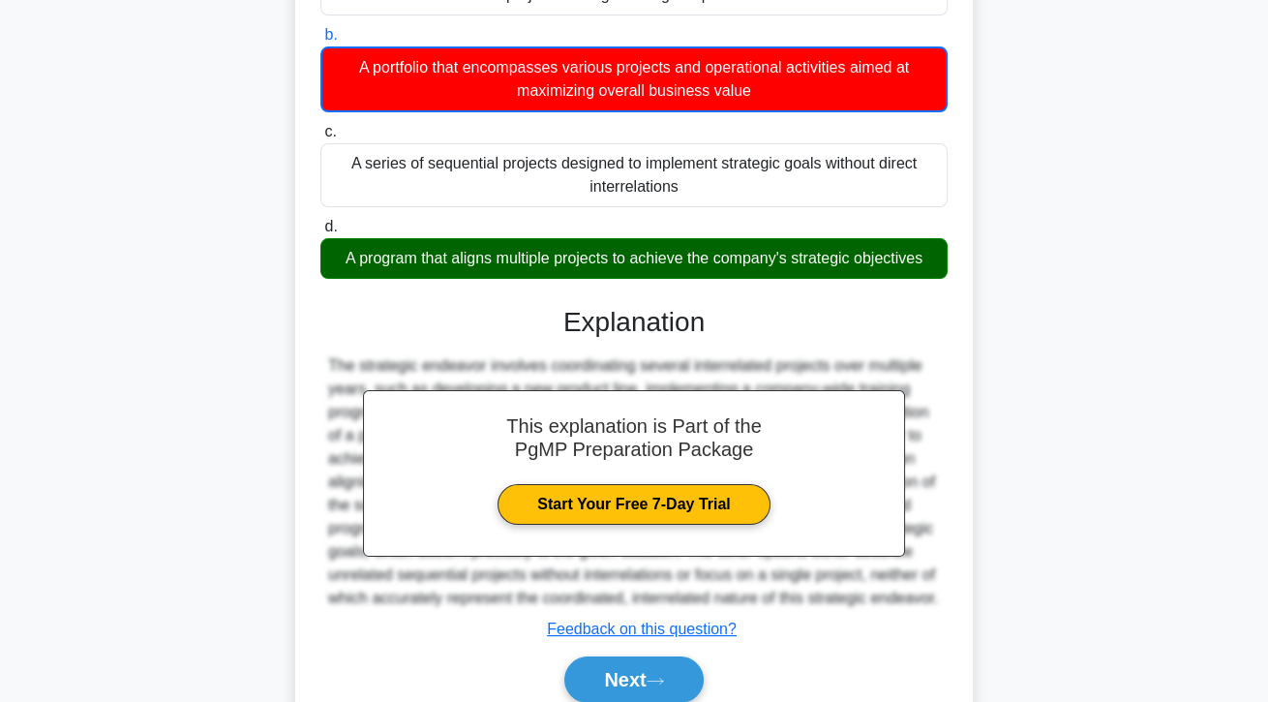
scroll to position [372, 0]
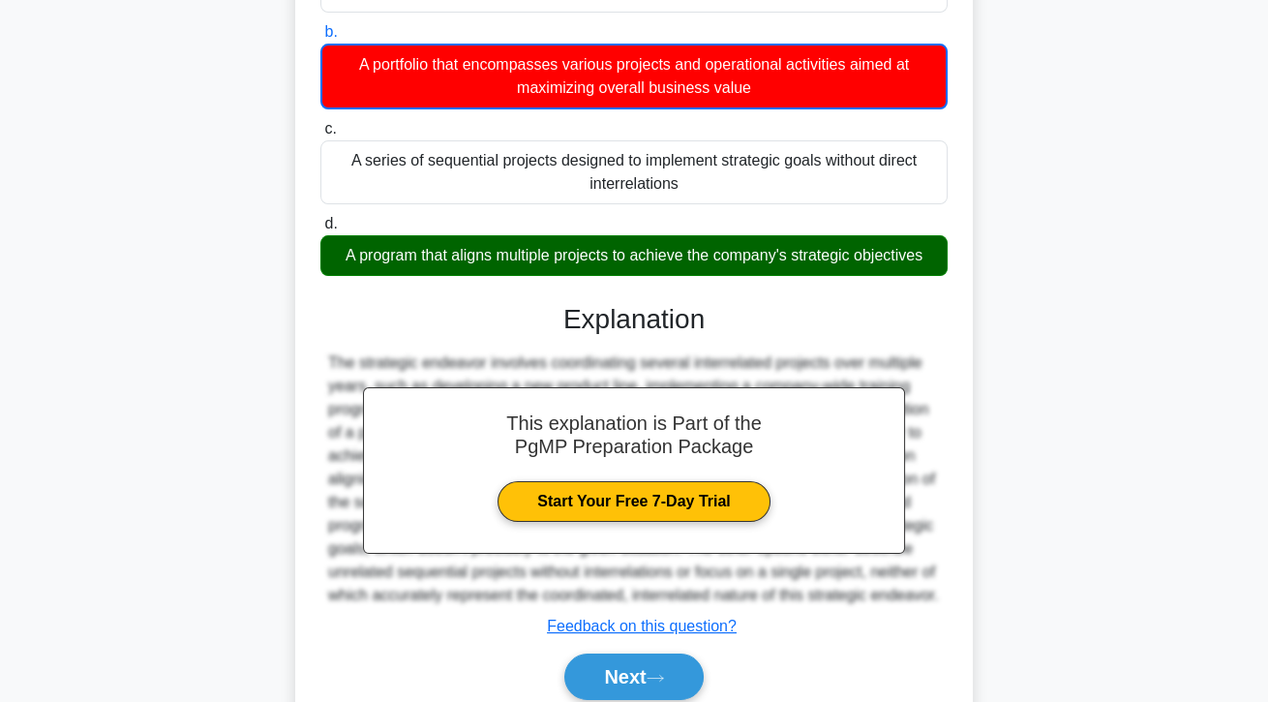
click at [664, 700] on button "Next" at bounding box center [633, 676] width 138 height 46
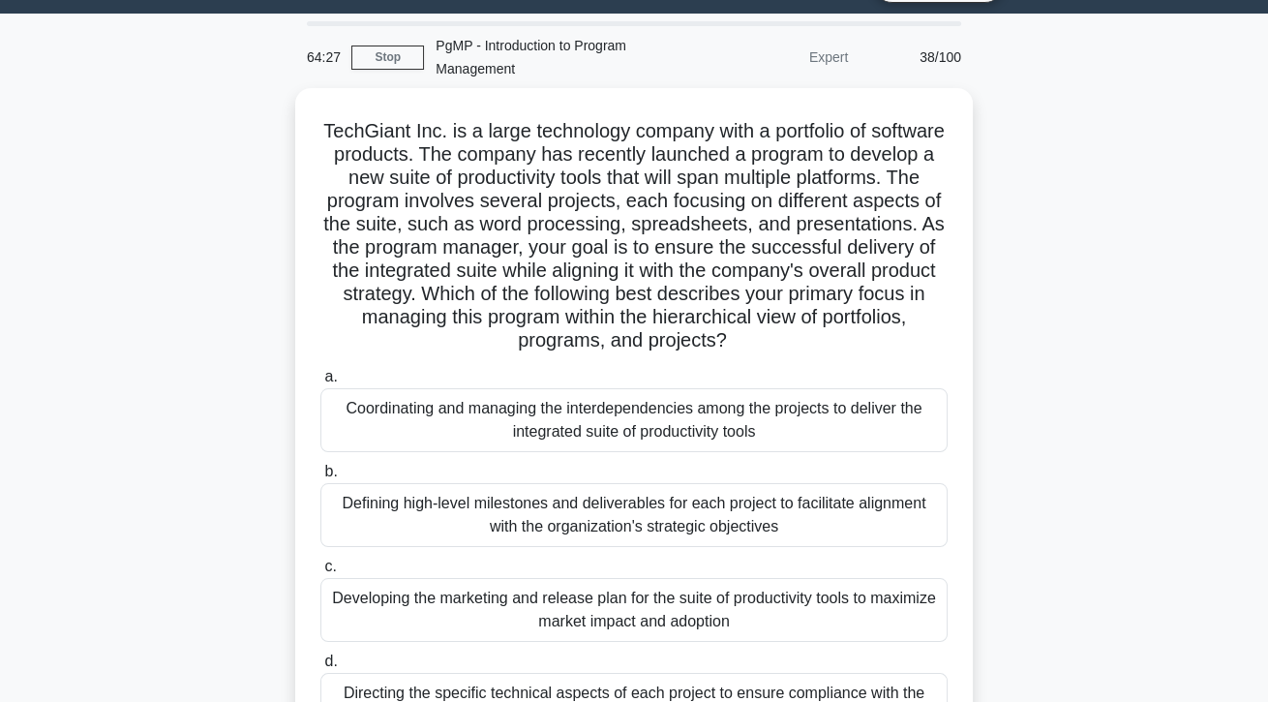
scroll to position [48, 0]
click at [733, 432] on div "Coordinating and managing the interdependencies among the projects to deliver t…" at bounding box center [633, 420] width 627 height 64
click at [320, 383] on input "a. Coordinating and managing the interdependencies among the projects to delive…" at bounding box center [320, 377] width 0 height 13
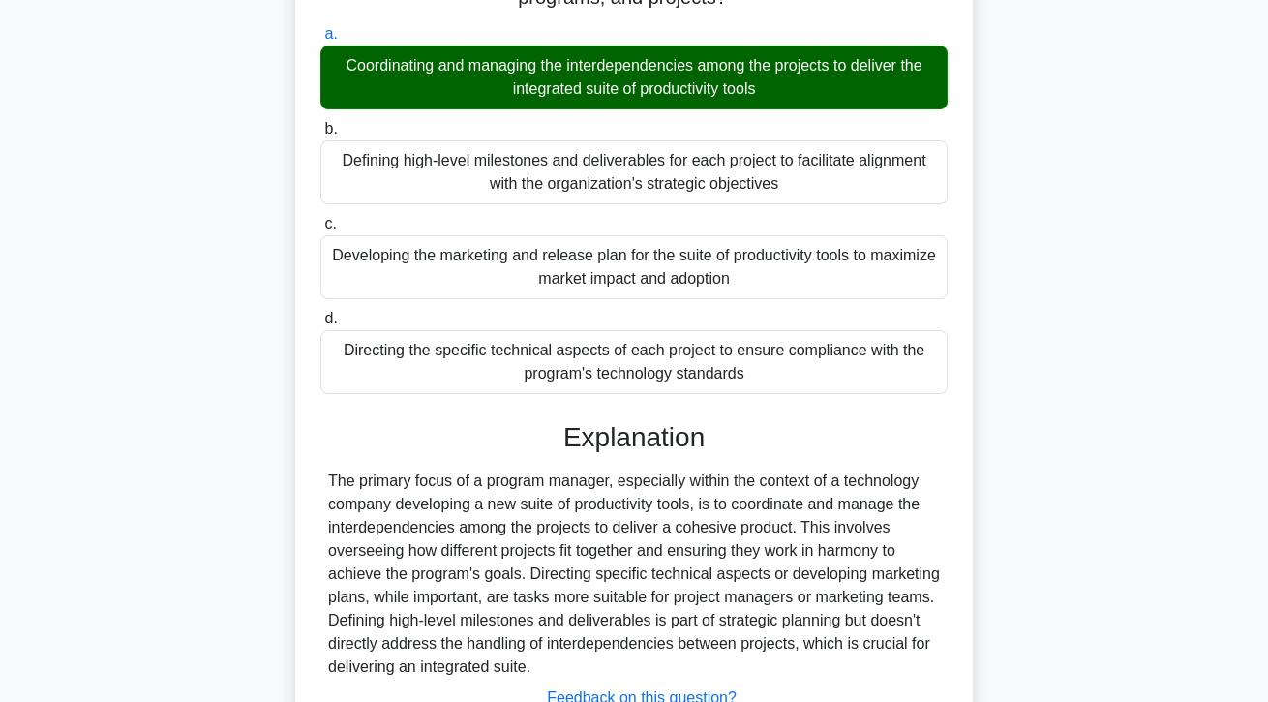
scroll to position [439, 0]
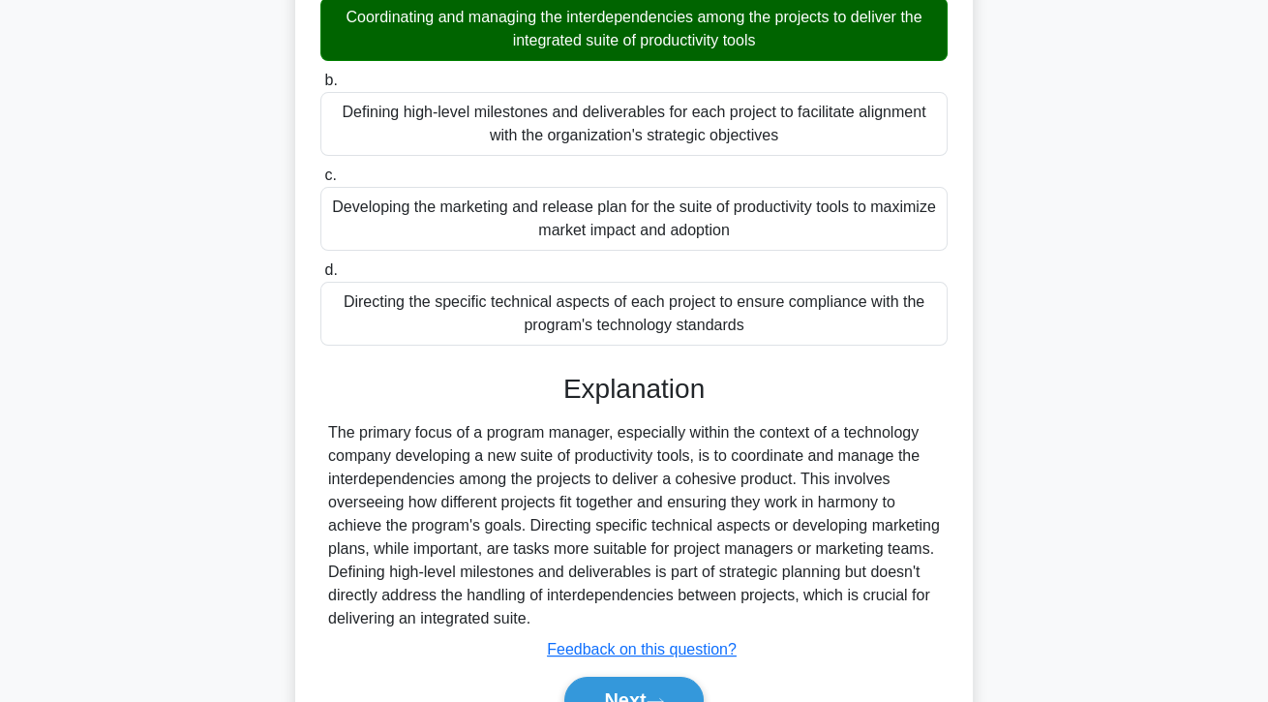
click at [664, 696] on icon at bounding box center [654, 701] width 17 height 11
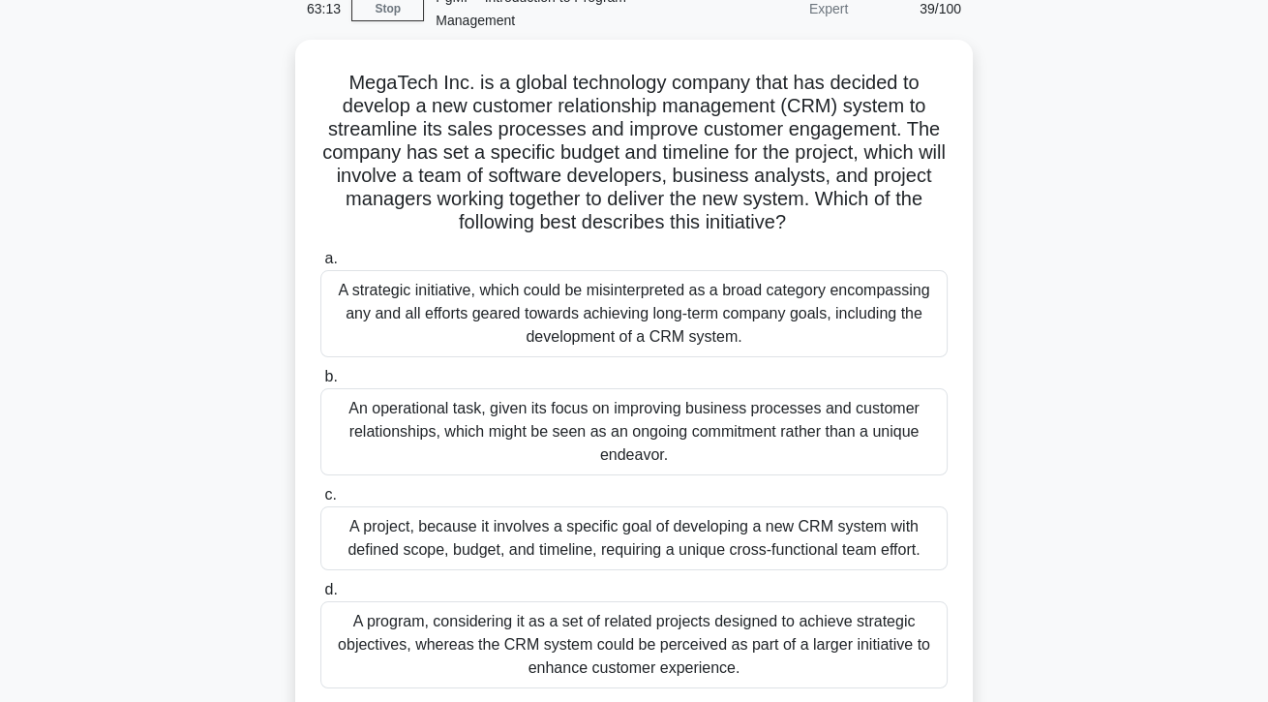
scroll to position [98, 0]
click at [365, 546] on div "A project, because it involves a specific goal of developing a new CRM system w…" at bounding box center [633, 537] width 627 height 64
click at [320, 500] on input "c. A project, because it involves a specific goal of developing a new CRM syste…" at bounding box center [320, 494] width 0 height 13
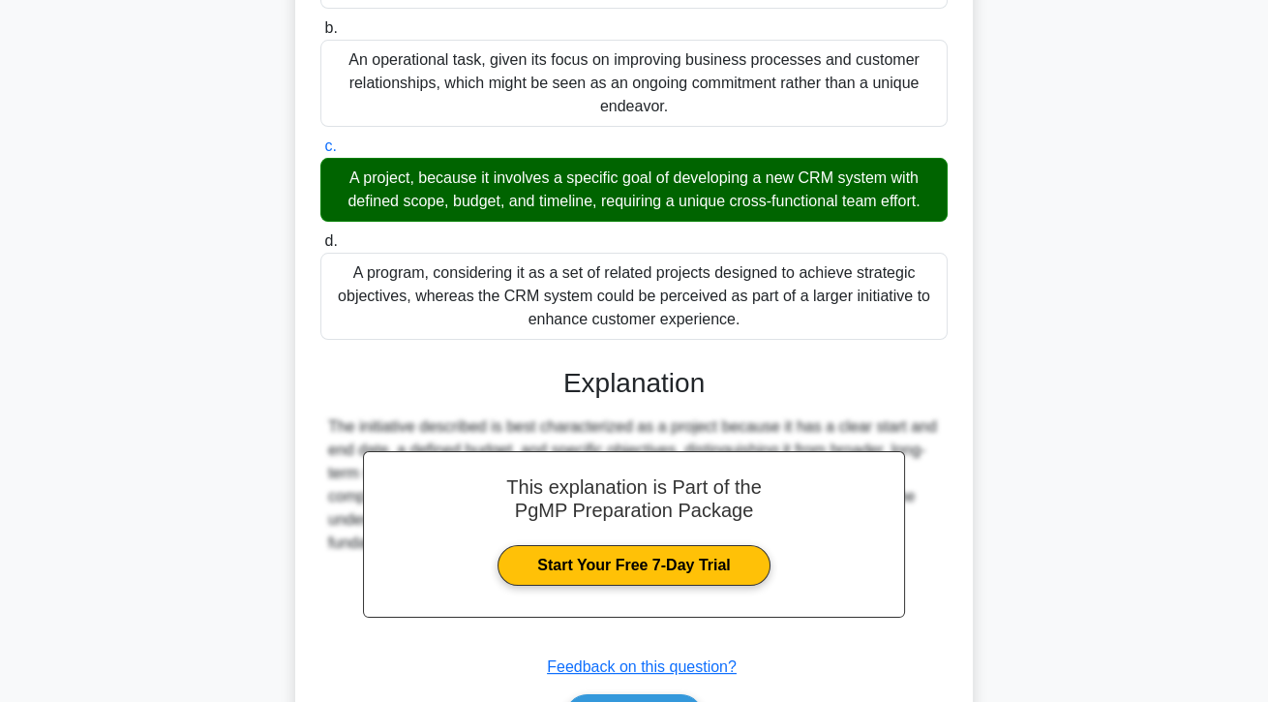
scroll to position [457, 0]
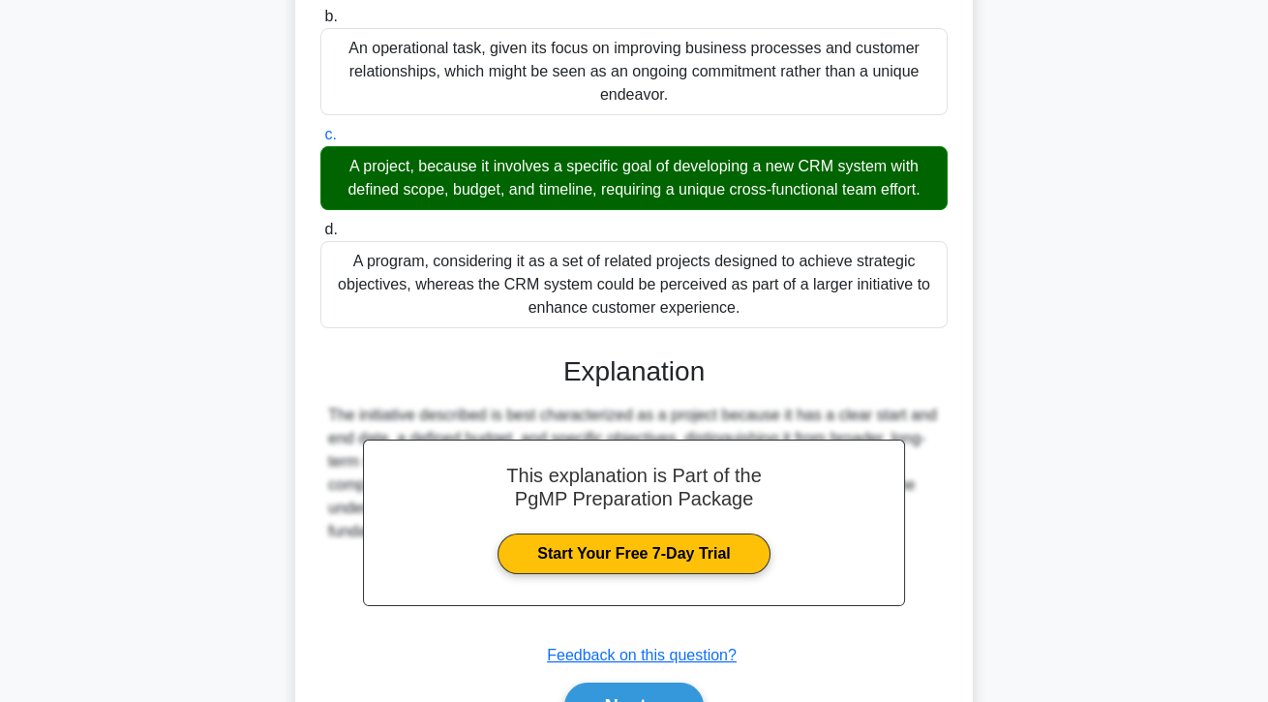
click at [600, 701] on button "Next" at bounding box center [633, 705] width 138 height 46
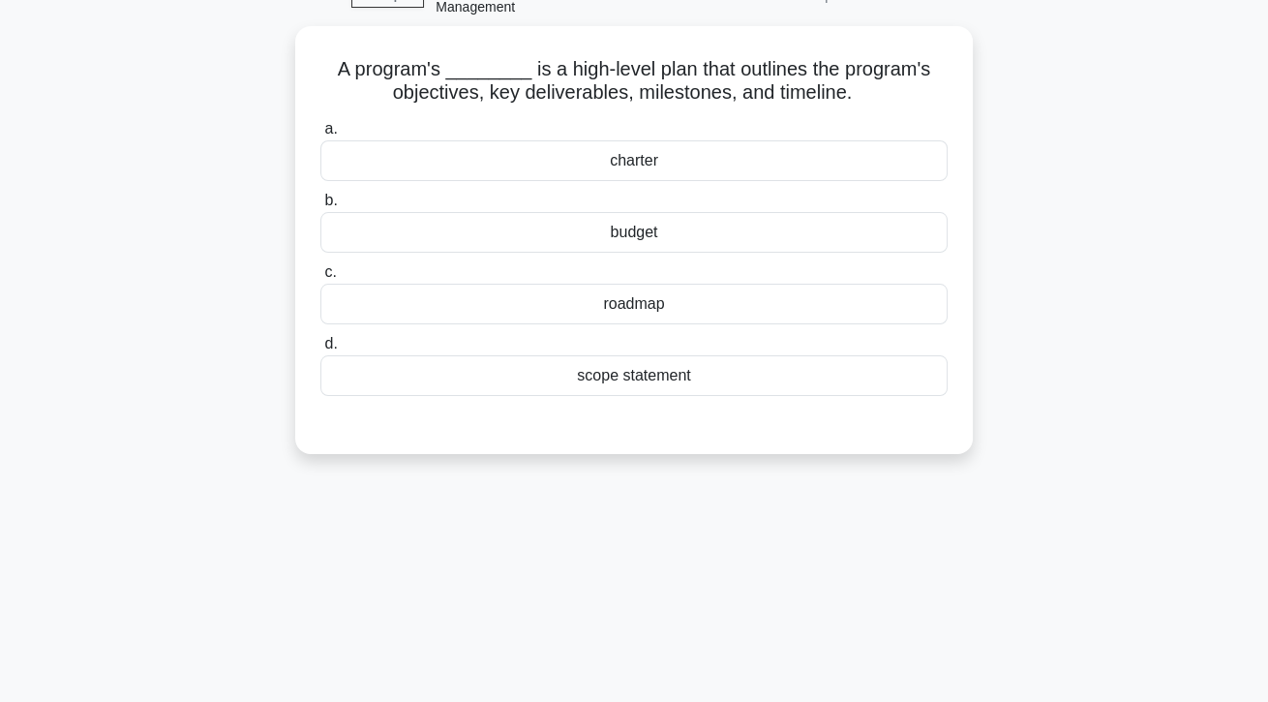
scroll to position [102, 0]
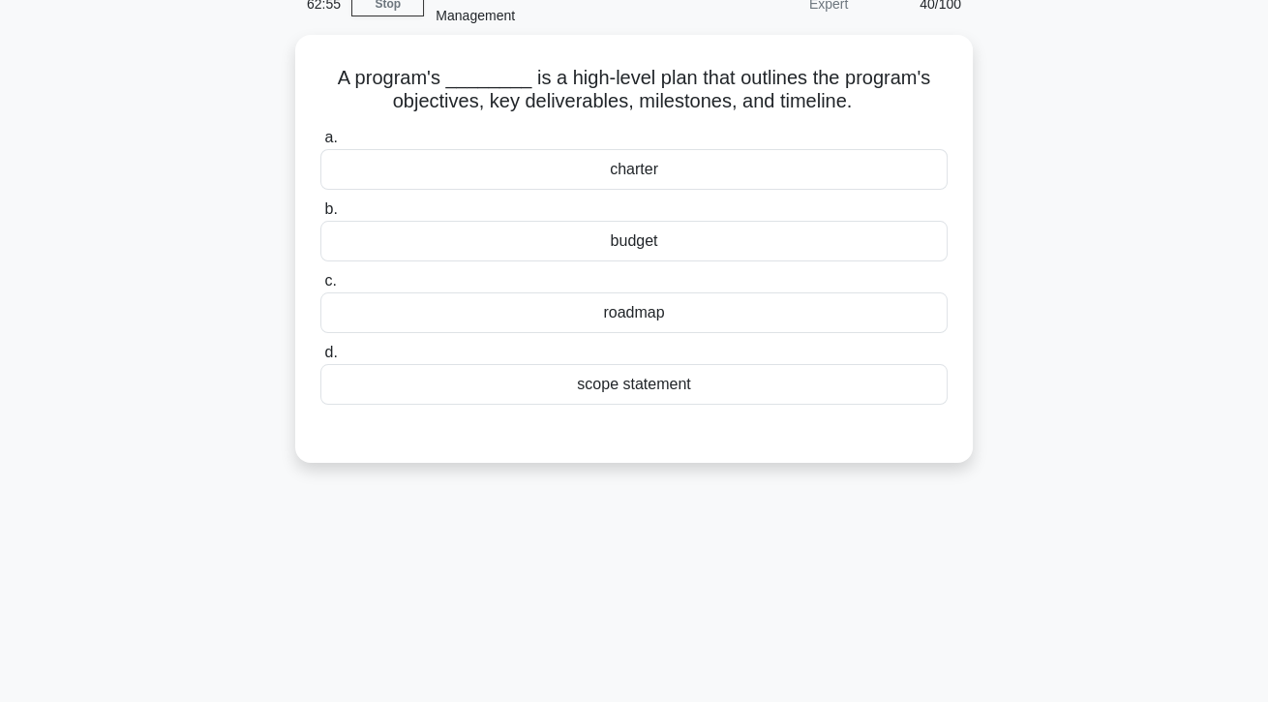
click at [487, 168] on div "charter" at bounding box center [633, 169] width 627 height 41
click at [320, 144] on input "a. charter" at bounding box center [320, 138] width 0 height 13
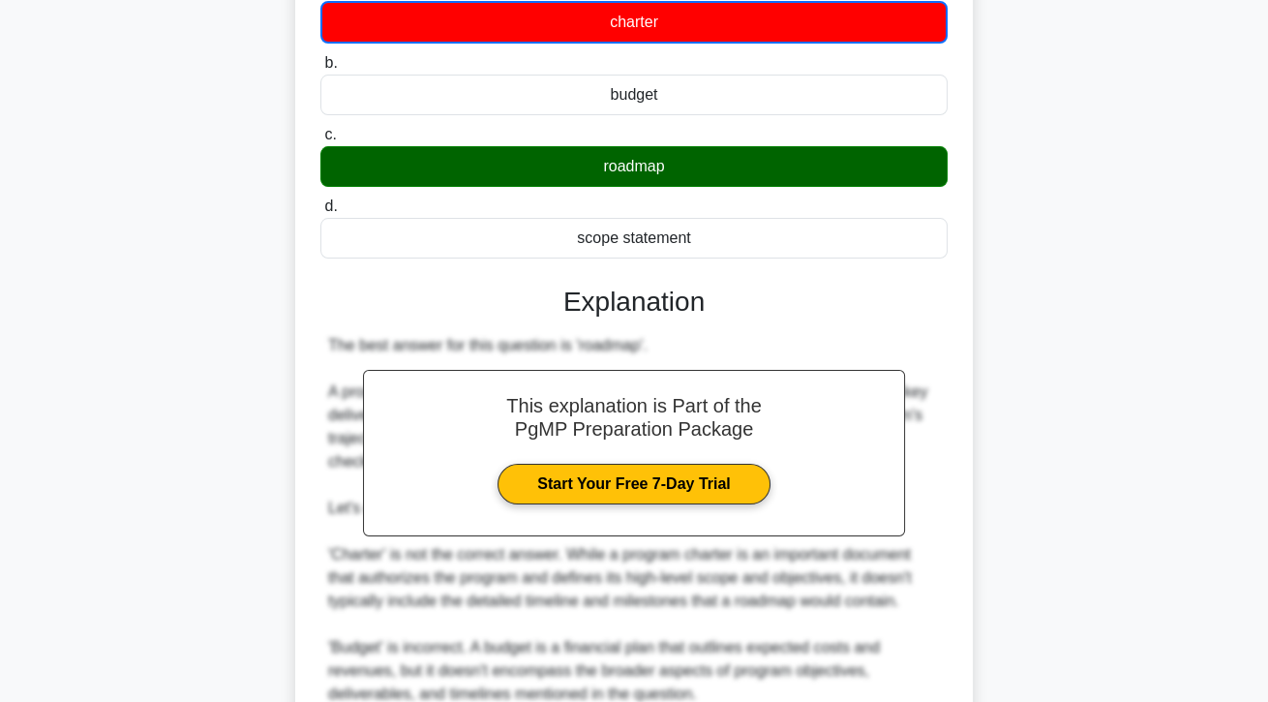
scroll to position [488, 0]
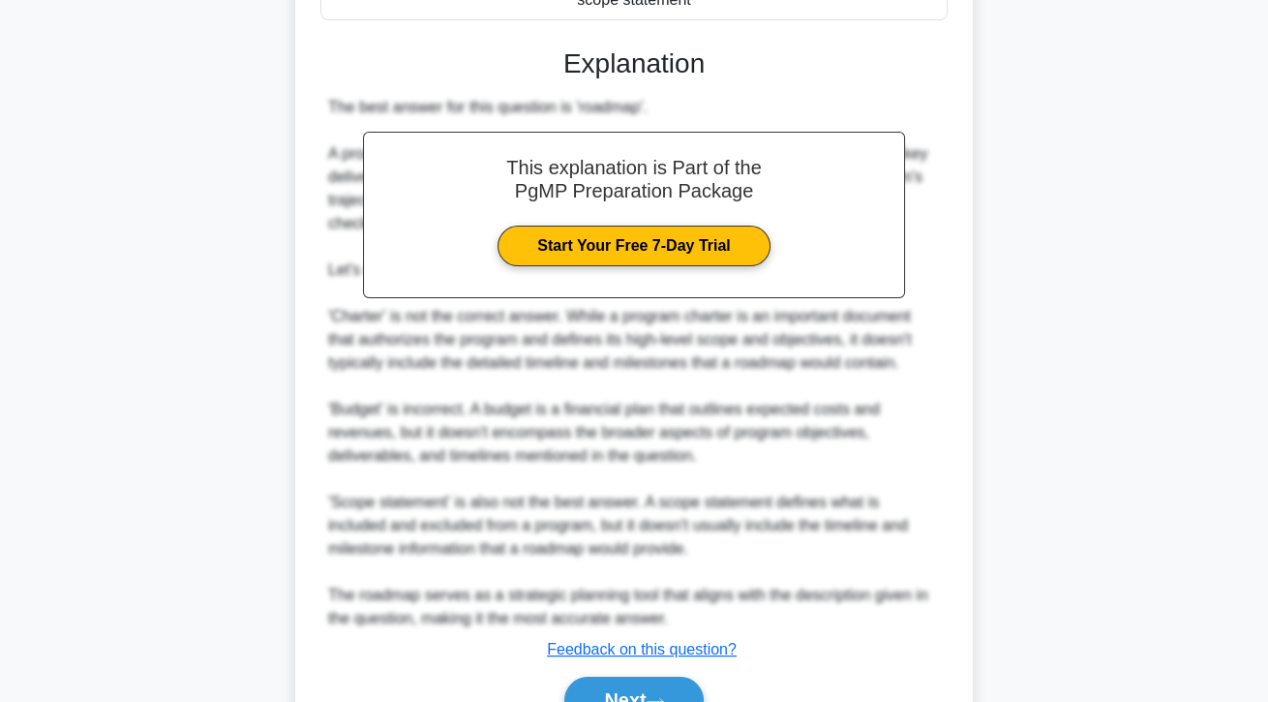
click at [644, 701] on button "Next" at bounding box center [633, 699] width 138 height 46
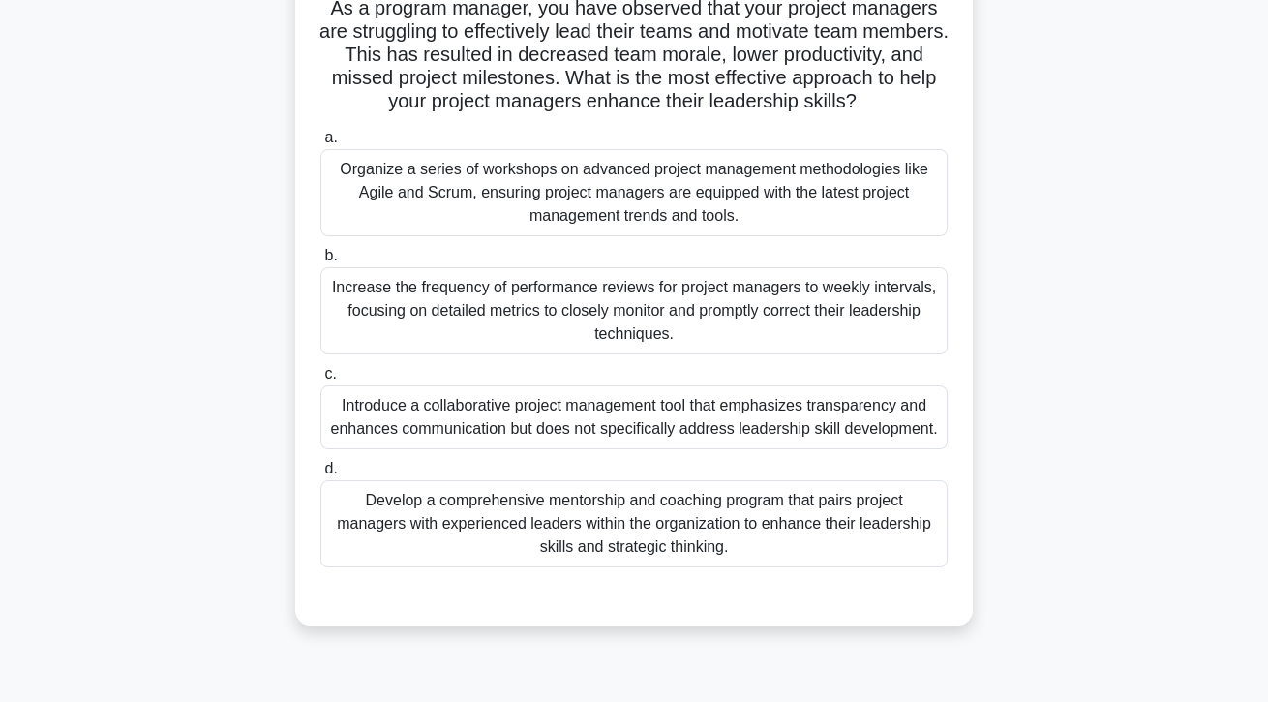
scroll to position [173, 0]
click at [623, 565] on div "Develop a comprehensive mentorship and coaching program that pairs project mana…" at bounding box center [633, 521] width 627 height 87
click at [320, 473] on input "d. Develop a comprehensive mentorship and coaching program that pairs project m…" at bounding box center [320, 467] width 0 height 13
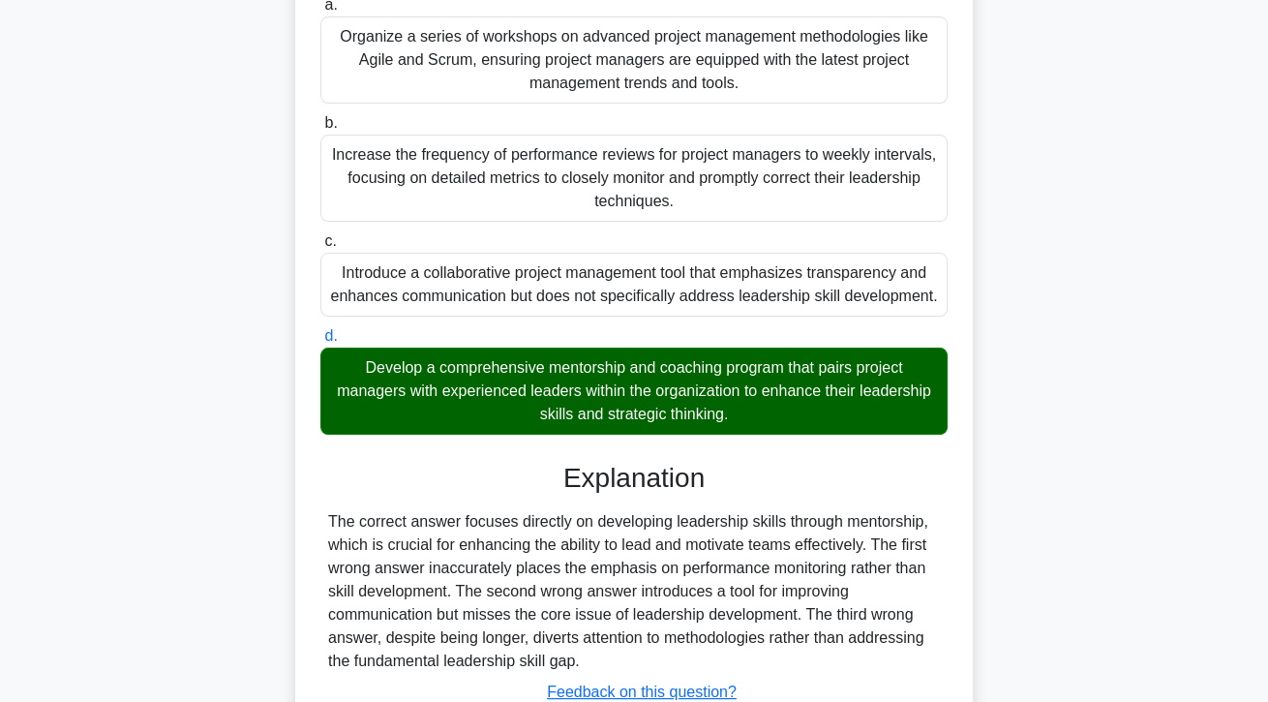
scroll to position [393, 0]
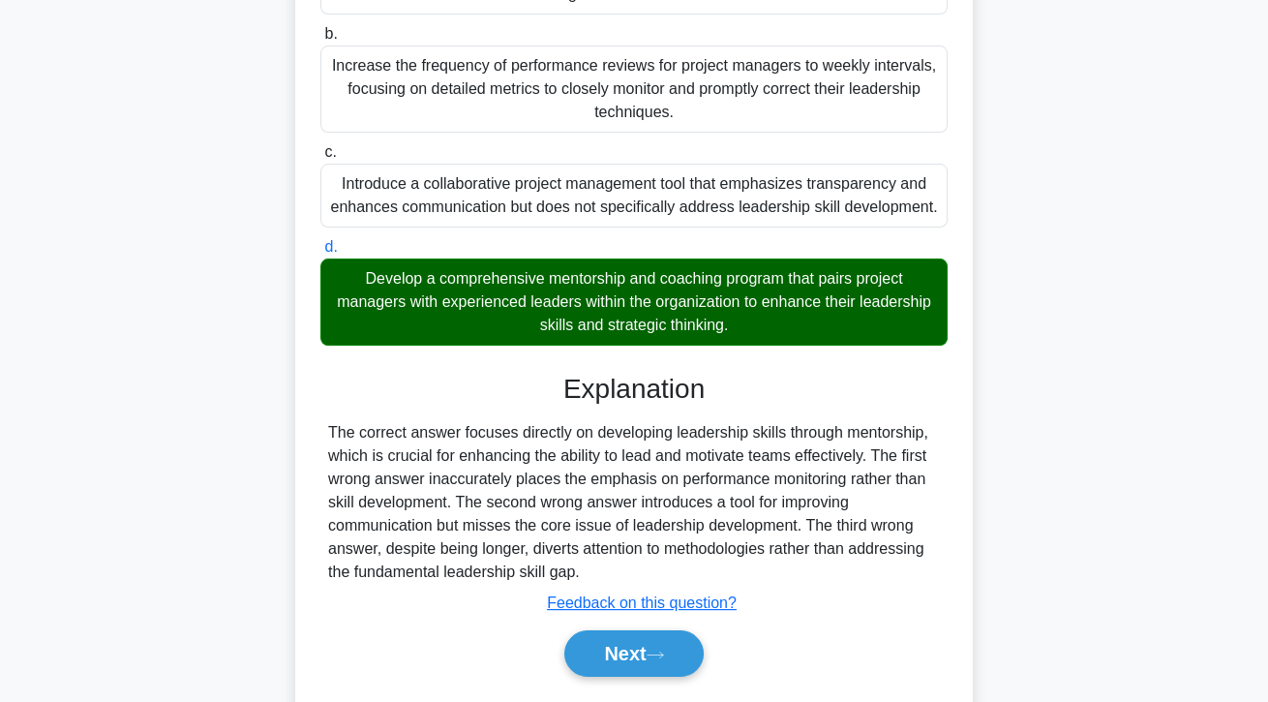
click at [664, 660] on icon at bounding box center [654, 654] width 17 height 11
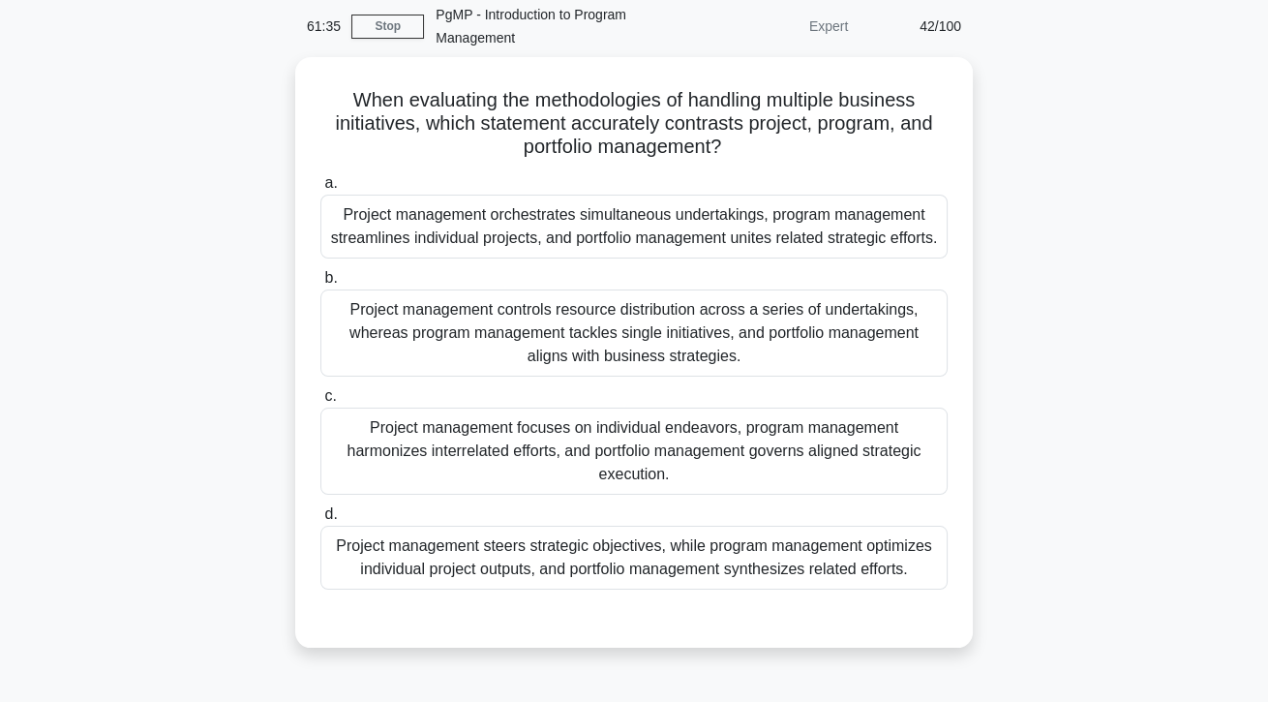
scroll to position [63, 0]
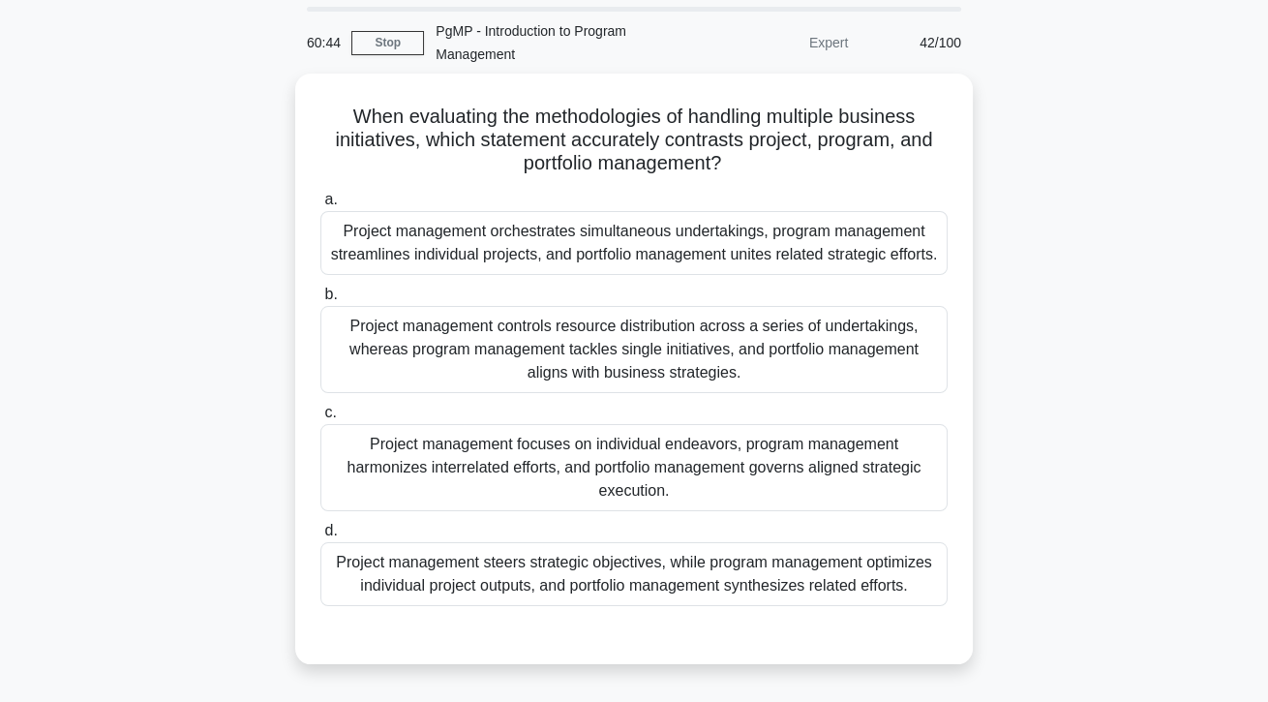
click at [857, 491] on div "Project management focuses on individual endeavors, program management harmoniz…" at bounding box center [633, 467] width 627 height 87
click at [320, 419] on input "c. Project management focuses on individual endeavors, program management harmo…" at bounding box center [320, 412] width 0 height 13
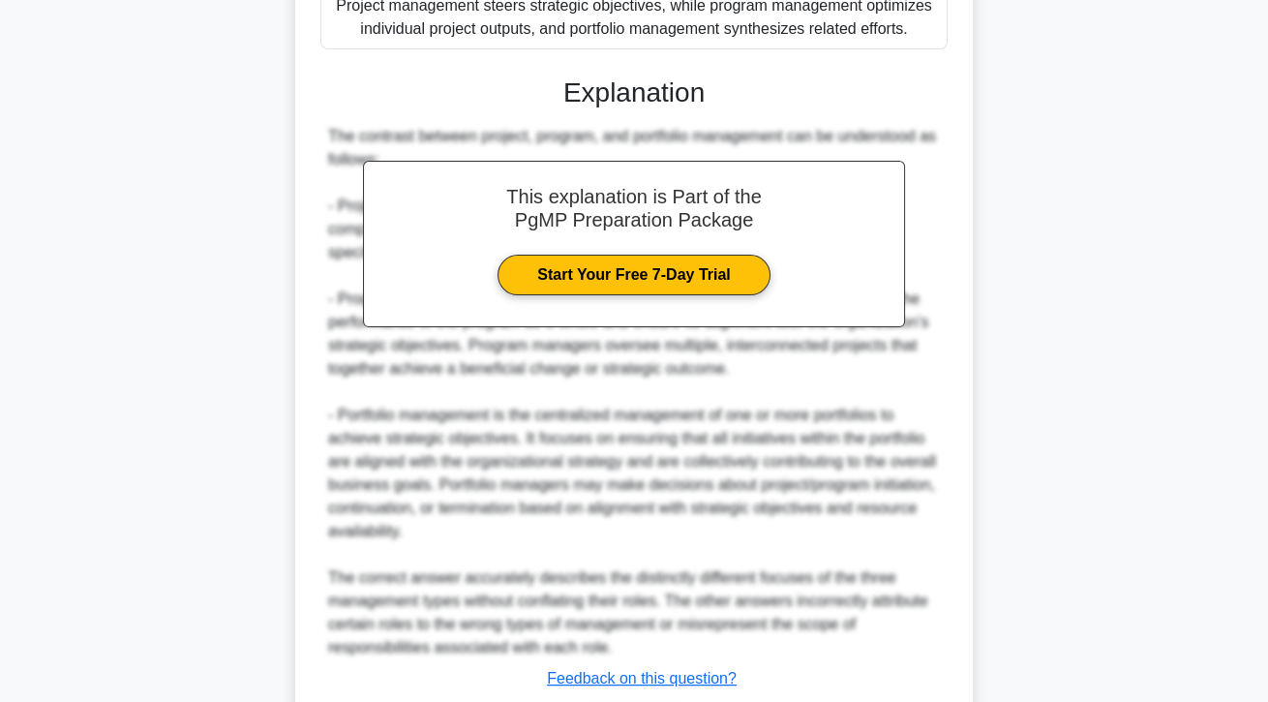
scroll to position [718, 0]
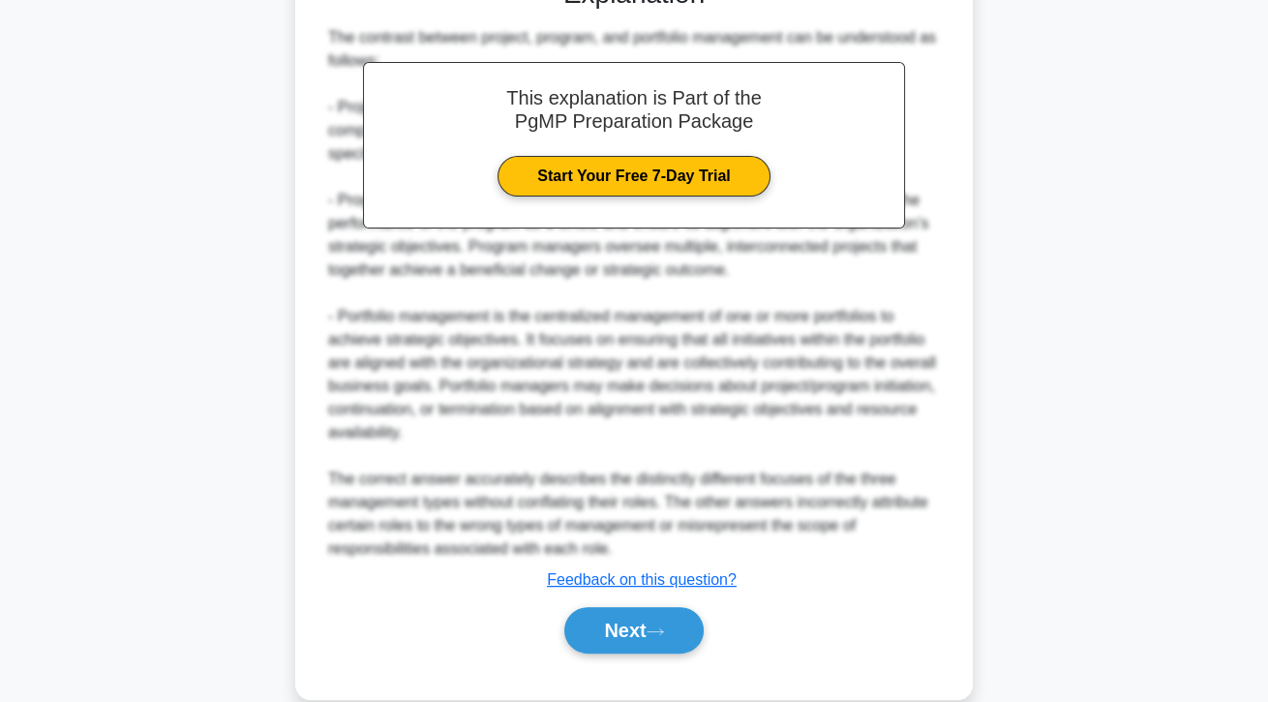
click at [673, 653] on button "Next" at bounding box center [633, 630] width 138 height 46
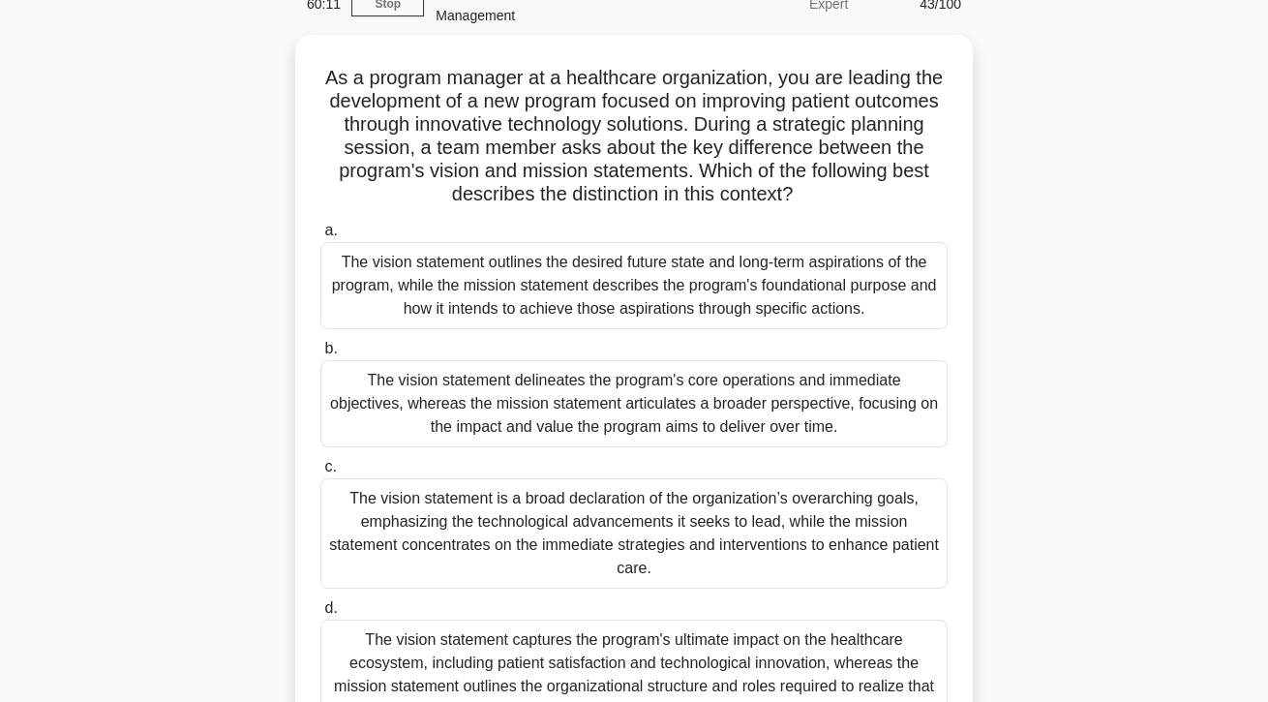
scroll to position [105, 0]
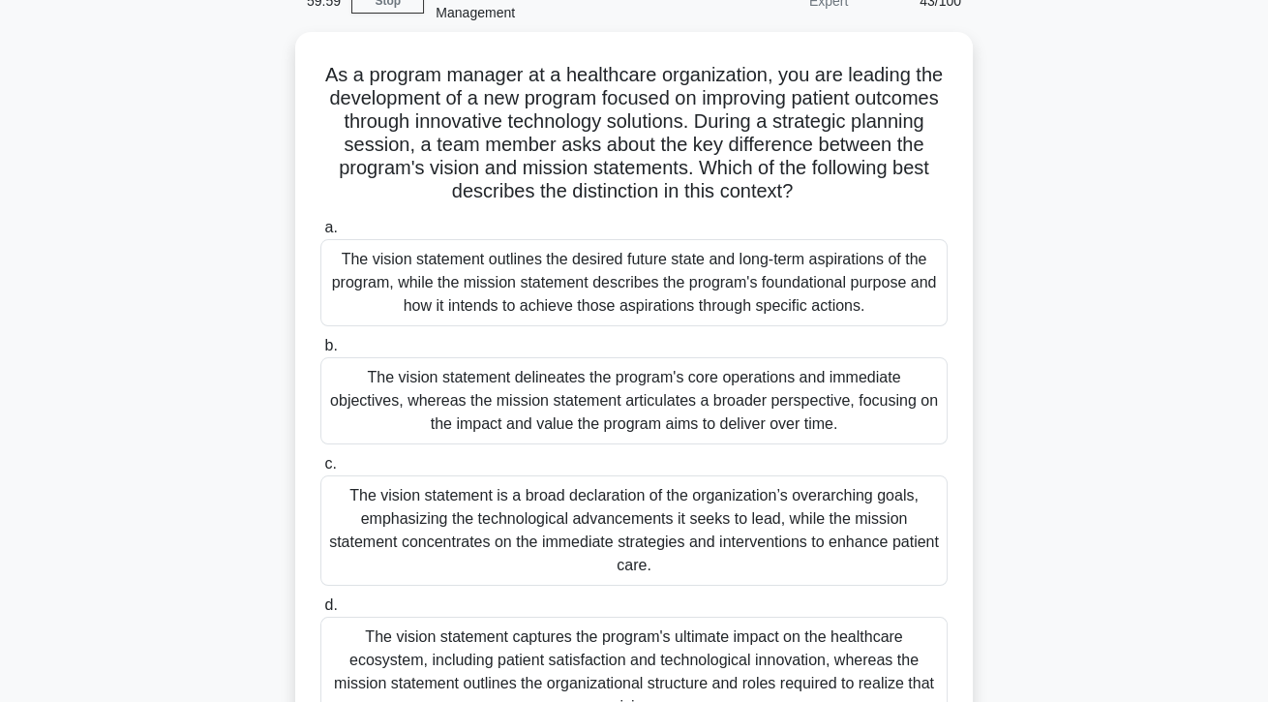
click at [867, 287] on div "The vision statement outlines the desired future state and long-term aspiration…" at bounding box center [633, 282] width 627 height 87
click at [320, 234] on input "a. The vision statement outlines the desired future state and long-term aspirat…" at bounding box center [320, 228] width 0 height 13
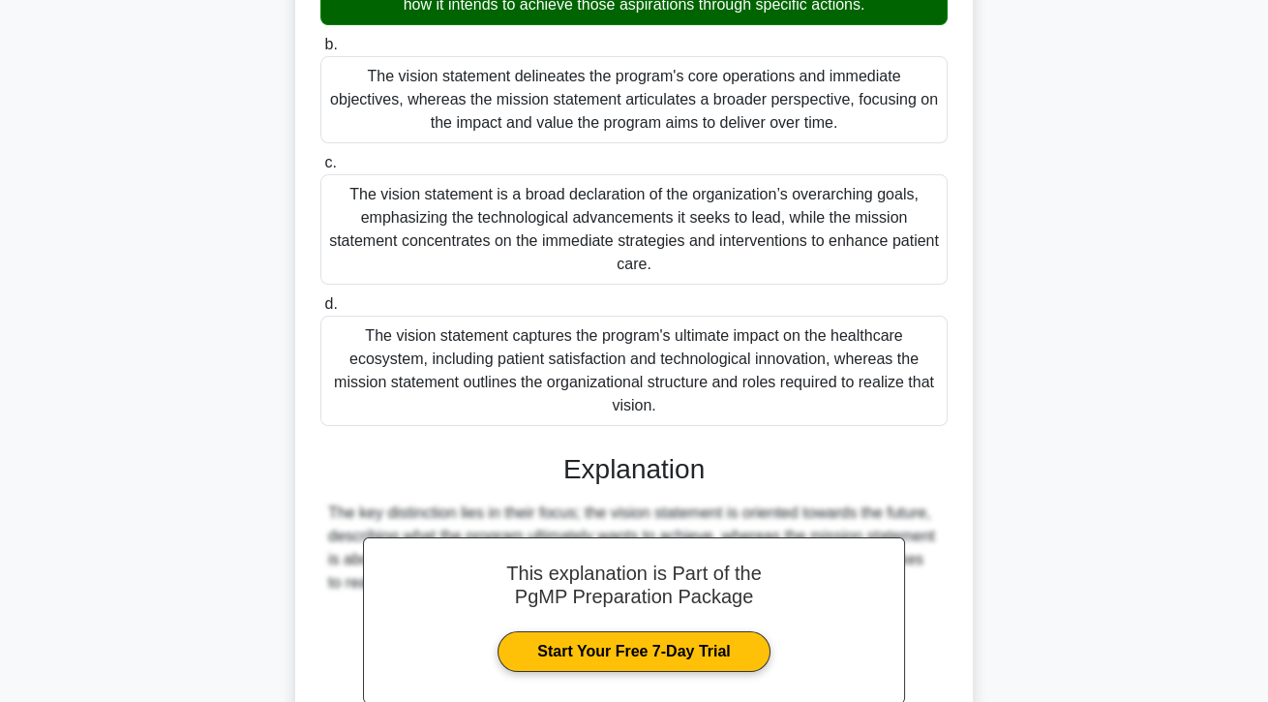
scroll to position [509, 0]
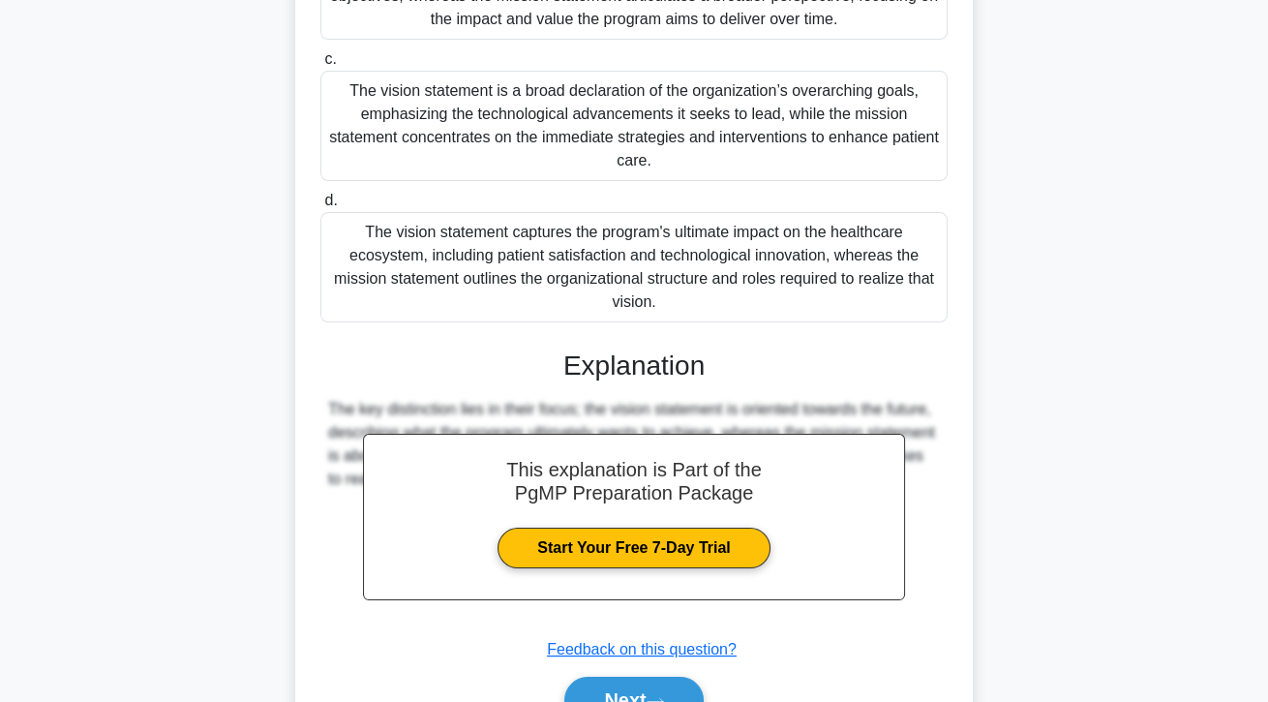
click at [685, 701] on button "Next" at bounding box center [633, 699] width 138 height 46
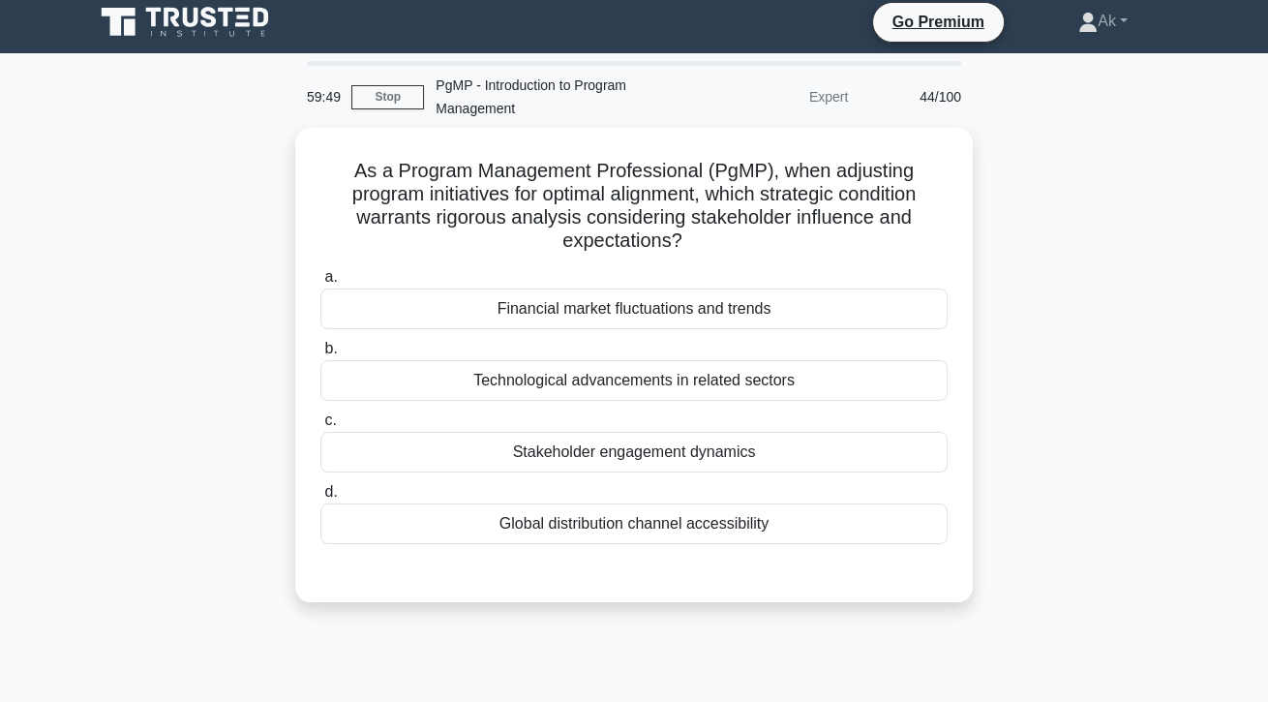
scroll to position [0, 0]
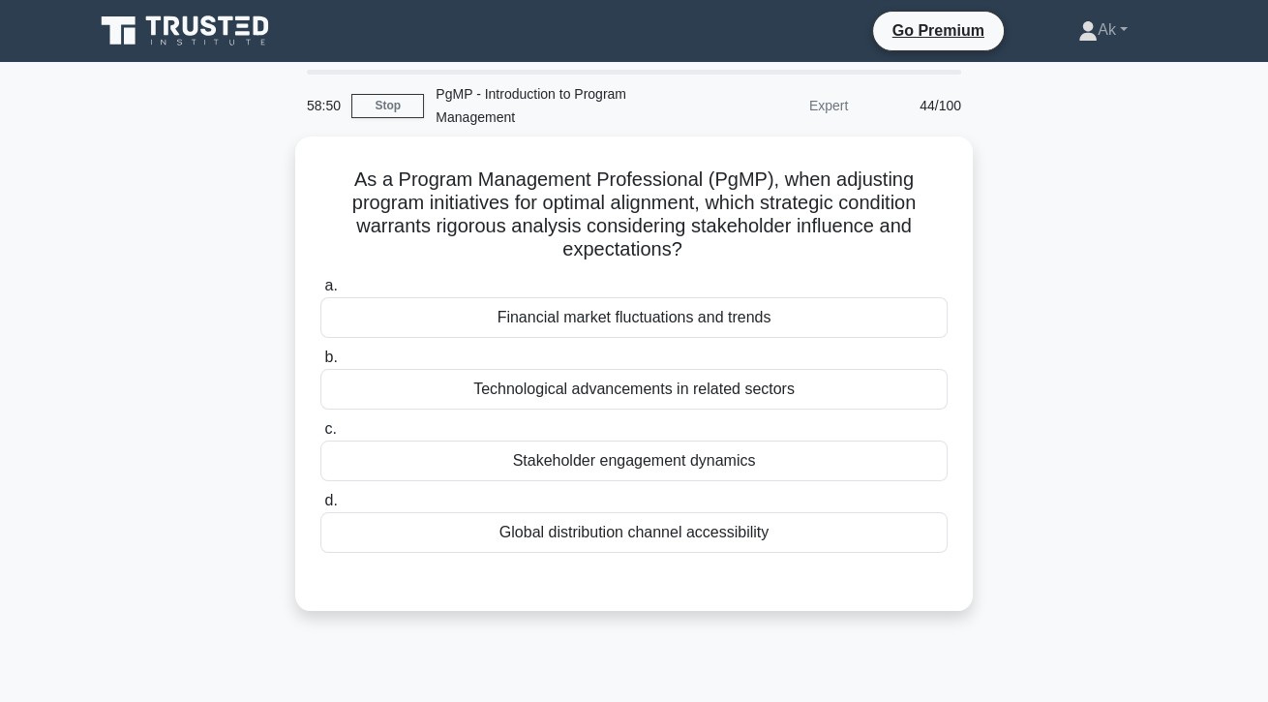
click at [826, 475] on div "Stakeholder engagement dynamics" at bounding box center [633, 460] width 627 height 41
click at [320, 436] on input "c. Stakeholder engagement dynamics" at bounding box center [320, 429] width 0 height 13
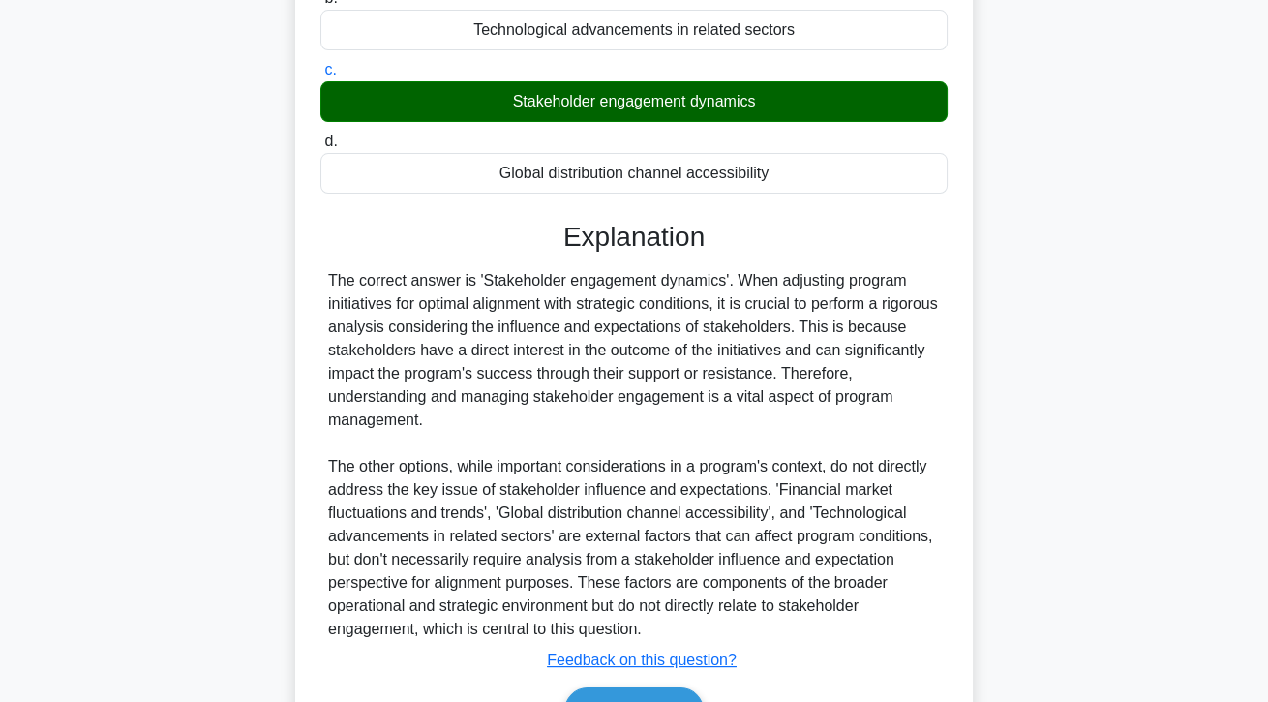
scroll to position [370, 0]
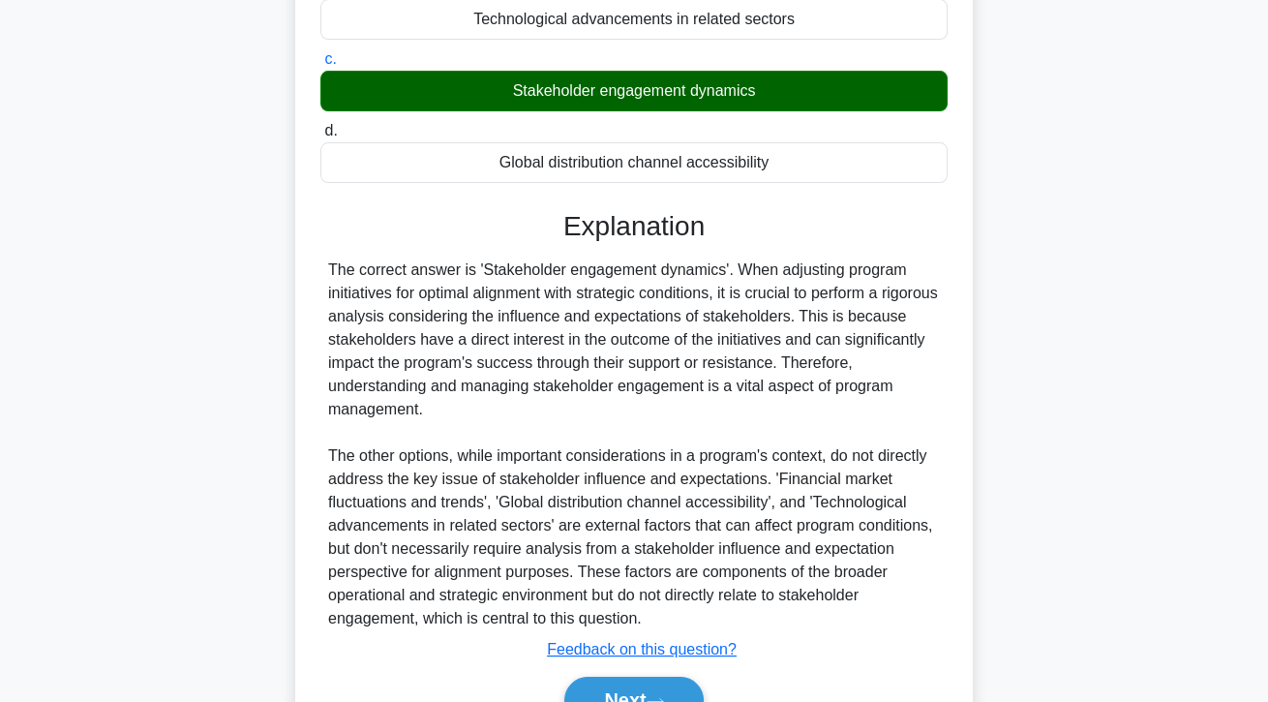
click at [685, 701] on div "a. Financial market fluctuations and trends b. Technological advancements in re…" at bounding box center [633, 323] width 631 height 846
click at [680, 701] on button "Next" at bounding box center [633, 699] width 138 height 46
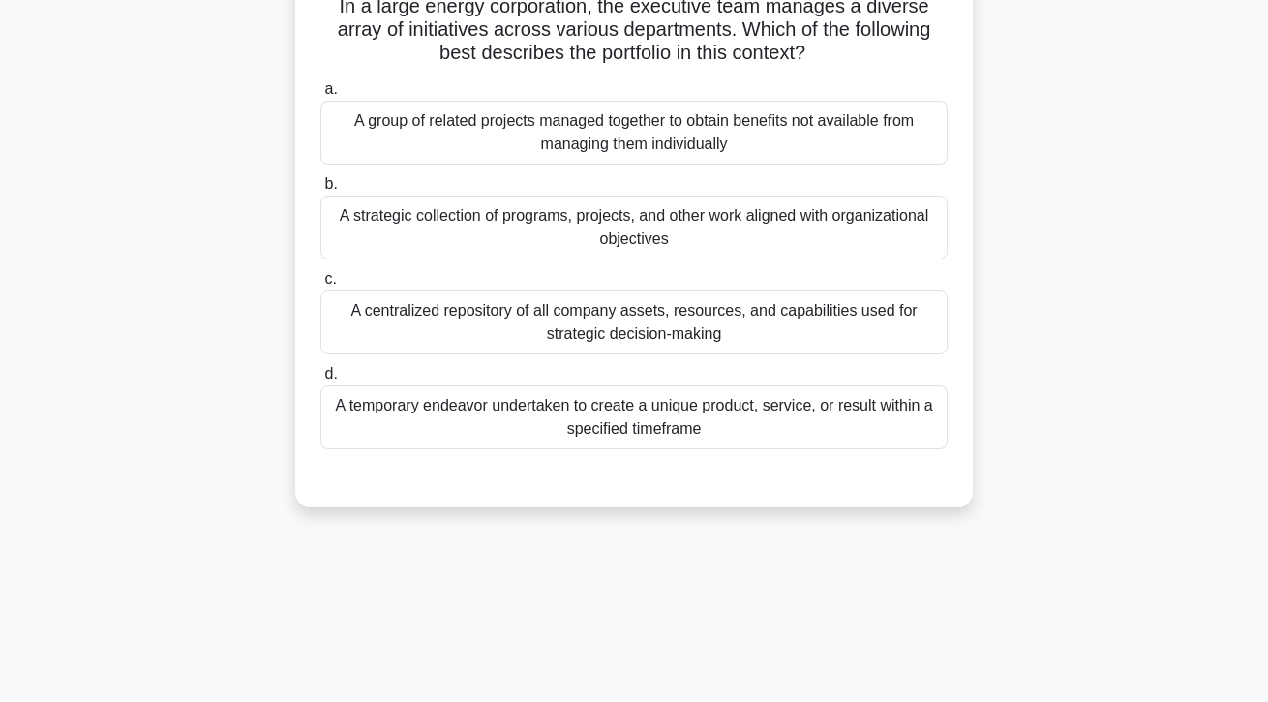
scroll to position [0, 0]
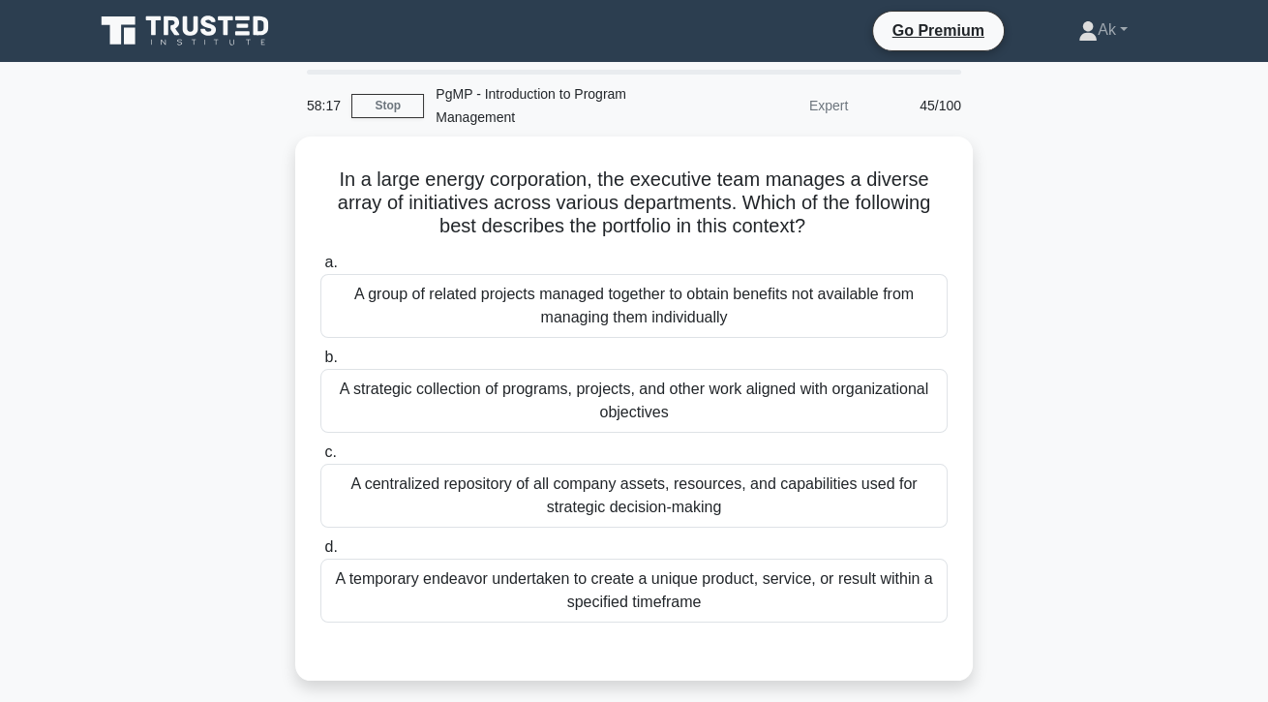
click at [880, 418] on div "A strategic collection of programs, projects, and other work aligned with organ…" at bounding box center [633, 401] width 627 height 64
click at [320, 364] on input "b. A strategic collection of programs, projects, and other work aligned with or…" at bounding box center [320, 357] width 0 height 13
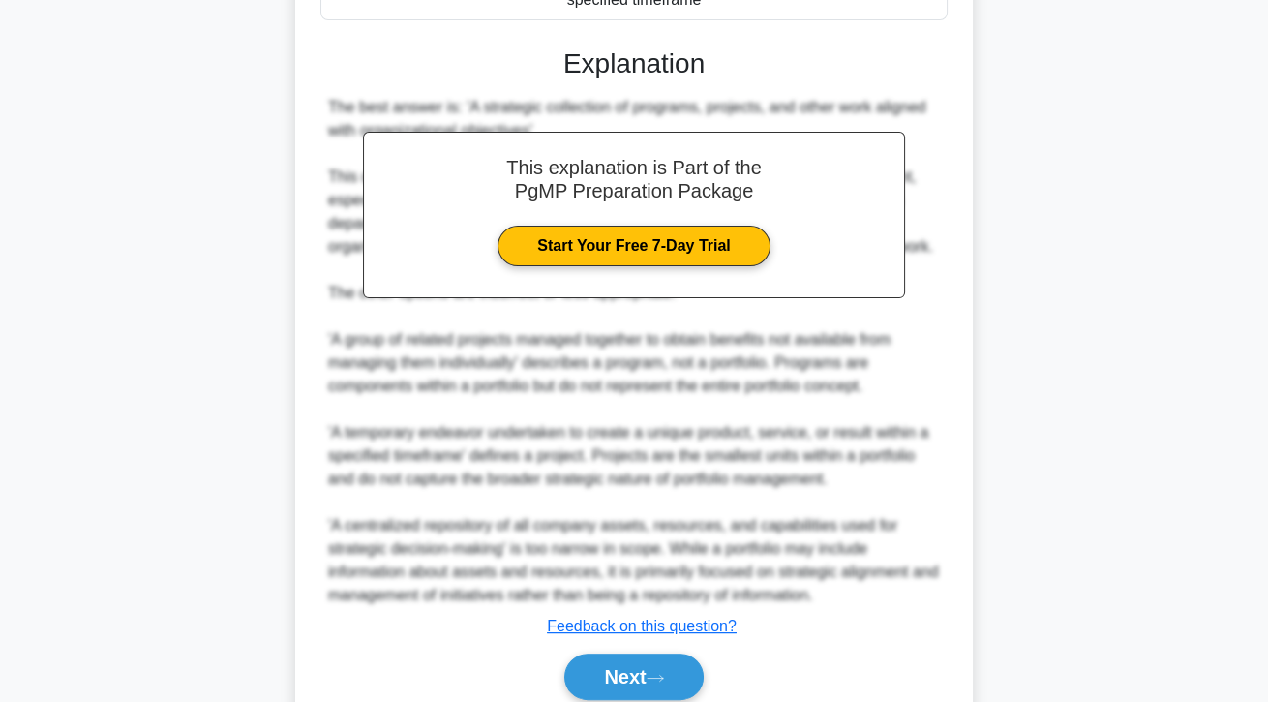
click at [671, 700] on button "Next" at bounding box center [633, 676] width 138 height 46
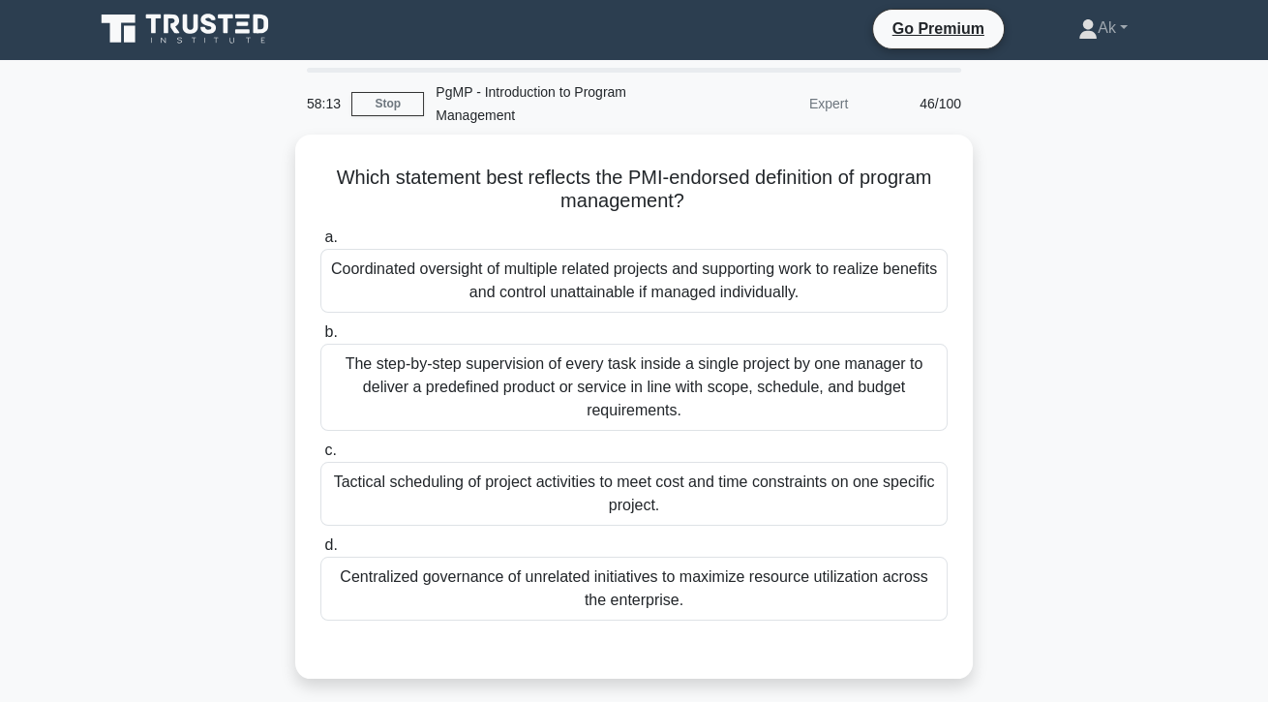
scroll to position [1, 0]
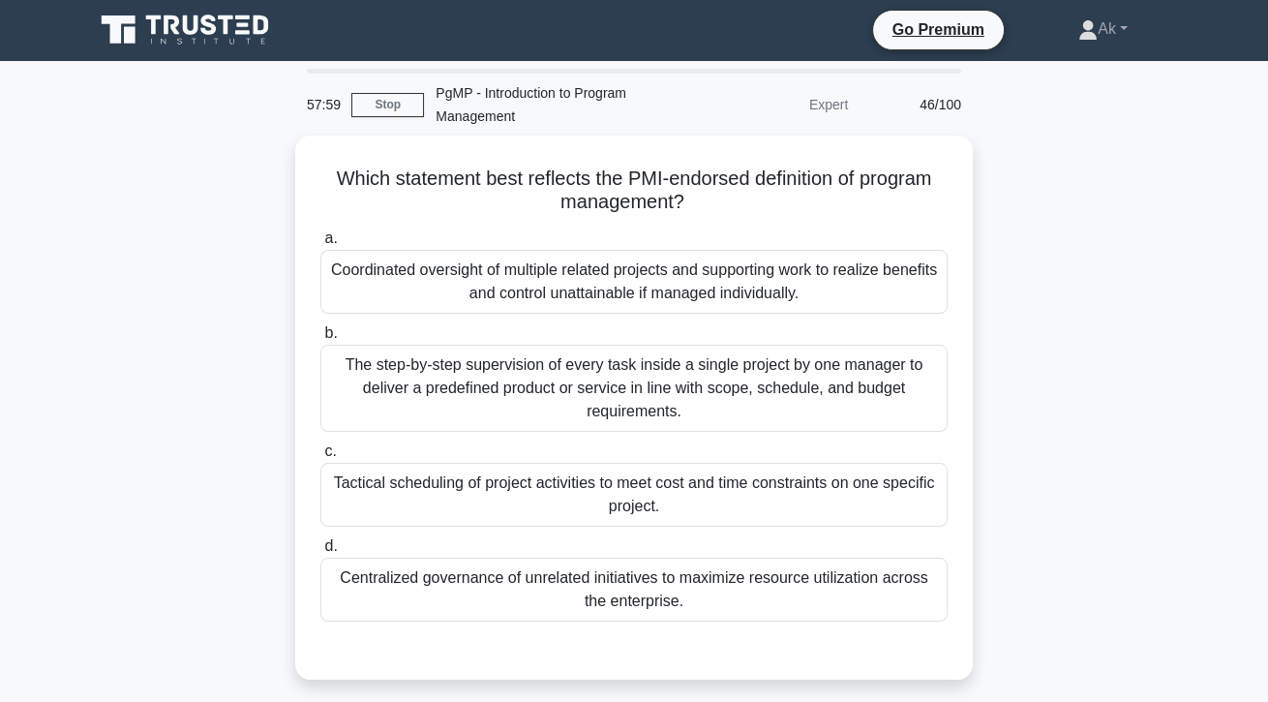
click at [896, 273] on div "Coordinated oversight of multiple related projects and supporting work to reali…" at bounding box center [633, 282] width 627 height 64
click at [320, 245] on input "a. Coordinated oversight of multiple related projects and supporting work to re…" at bounding box center [320, 238] width 0 height 13
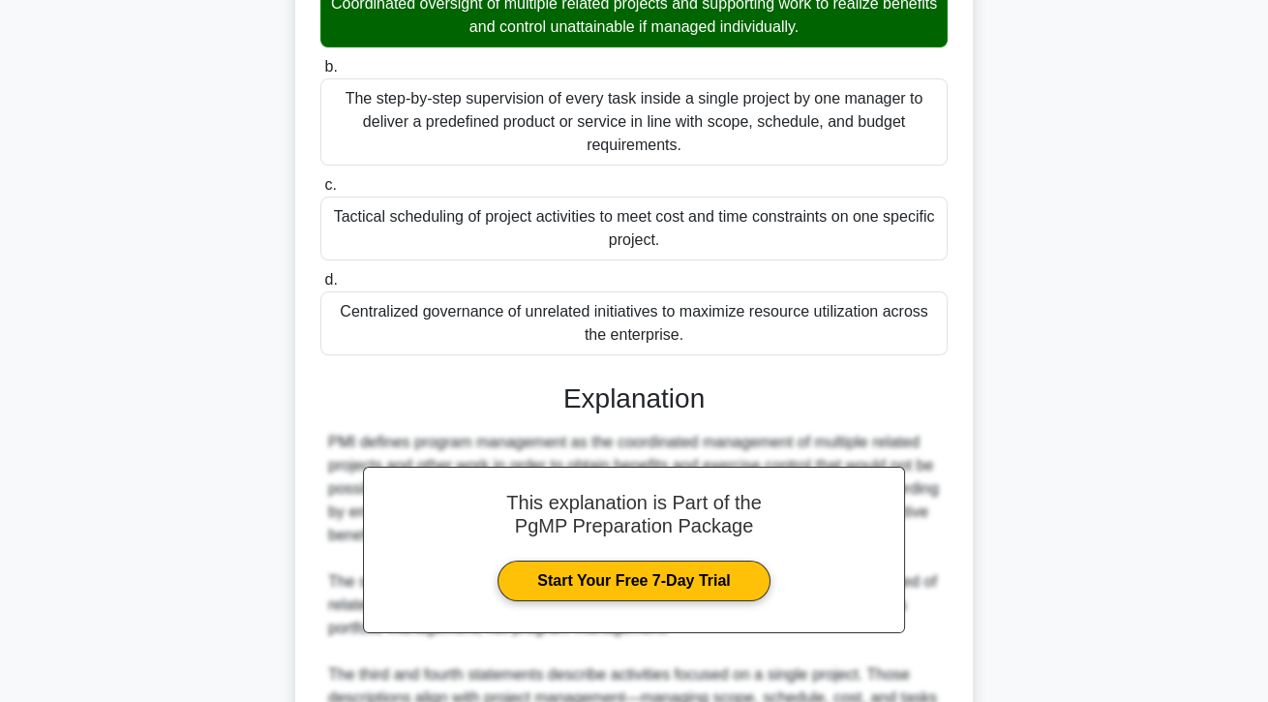
scroll to position [393, 0]
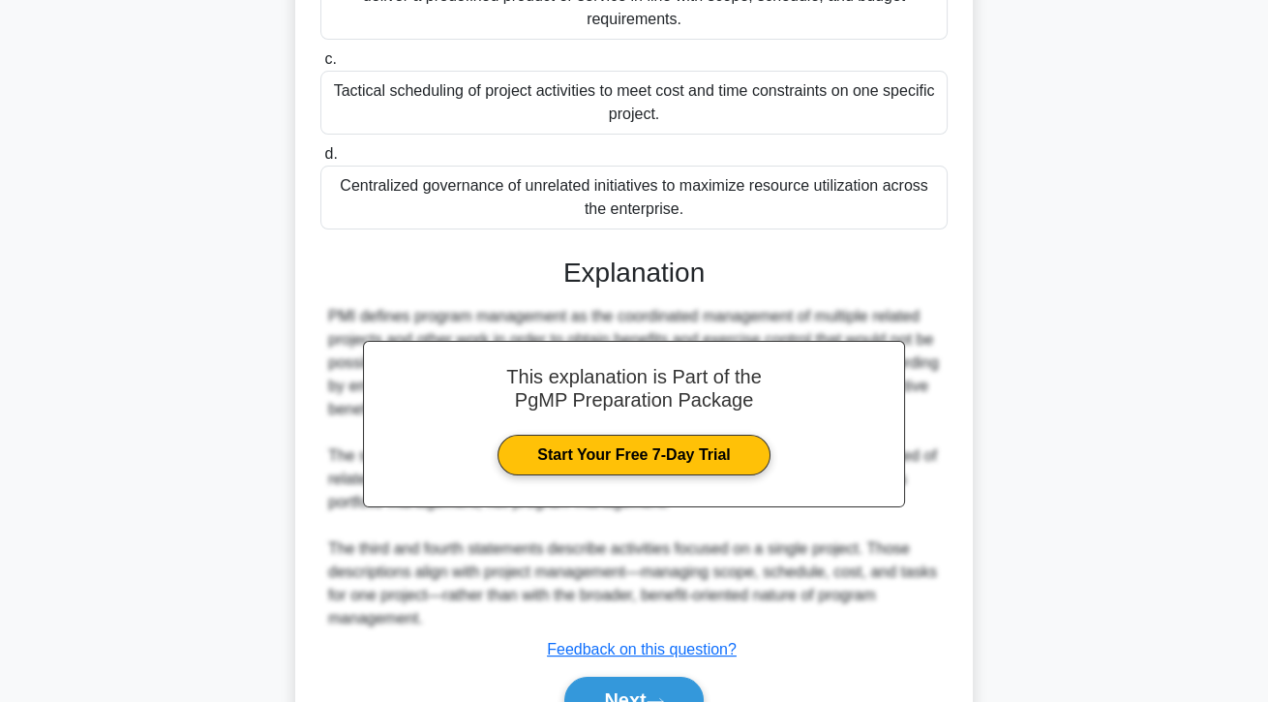
click at [671, 701] on button "Next" at bounding box center [633, 699] width 138 height 46
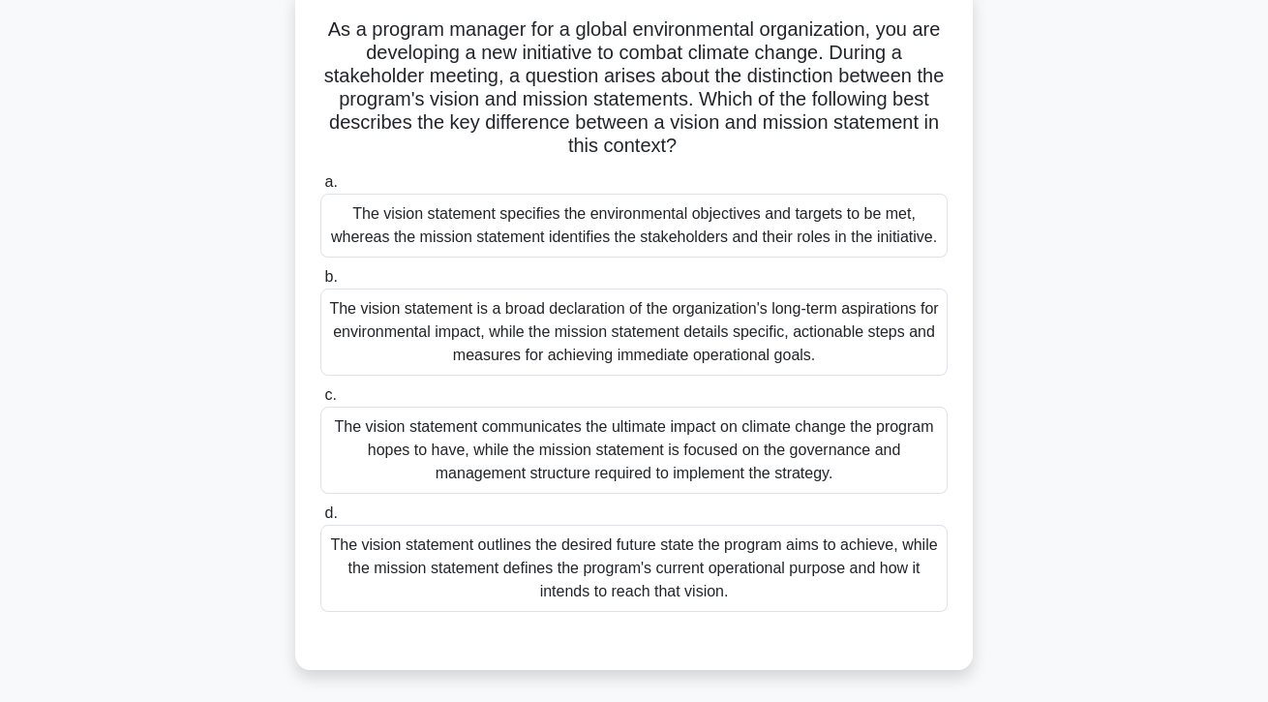
scroll to position [144, 0]
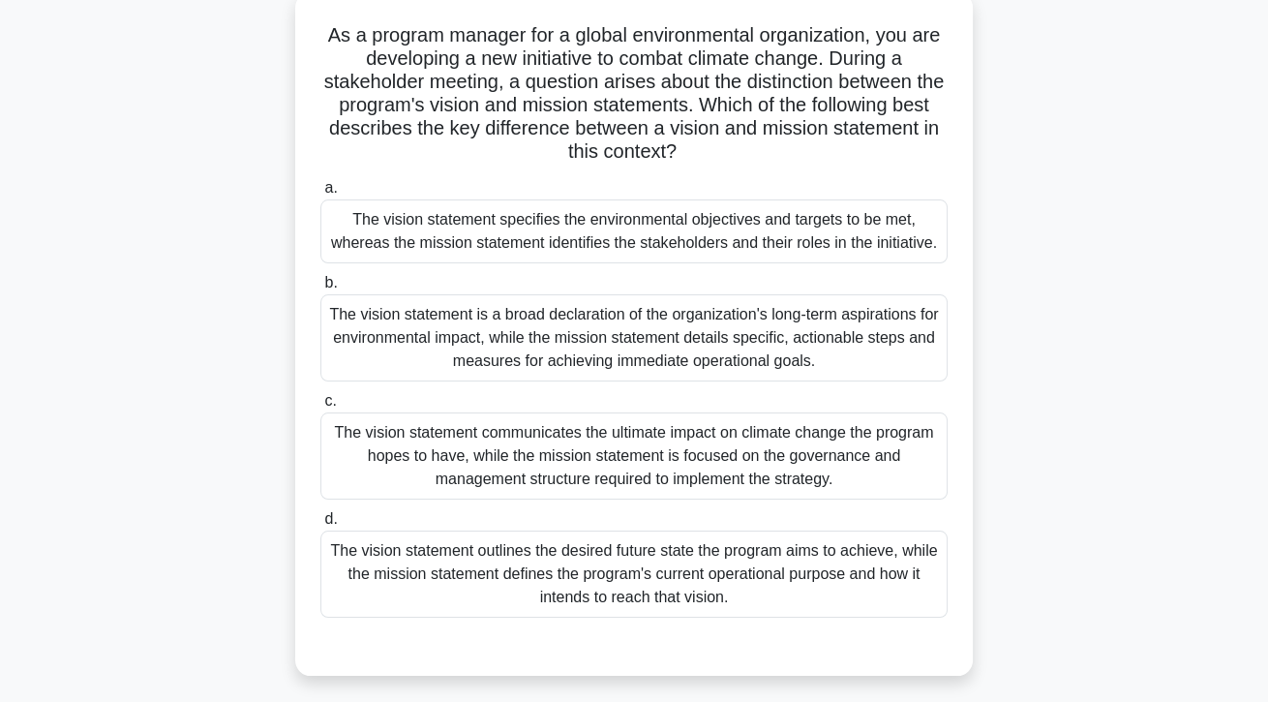
click at [444, 381] on div "The vision statement is a broad declaration of the organization's long-term asp…" at bounding box center [633, 337] width 627 height 87
click at [320, 289] on input "b. The vision statement is a broad declaration of the organization's long-term …" at bounding box center [320, 283] width 0 height 13
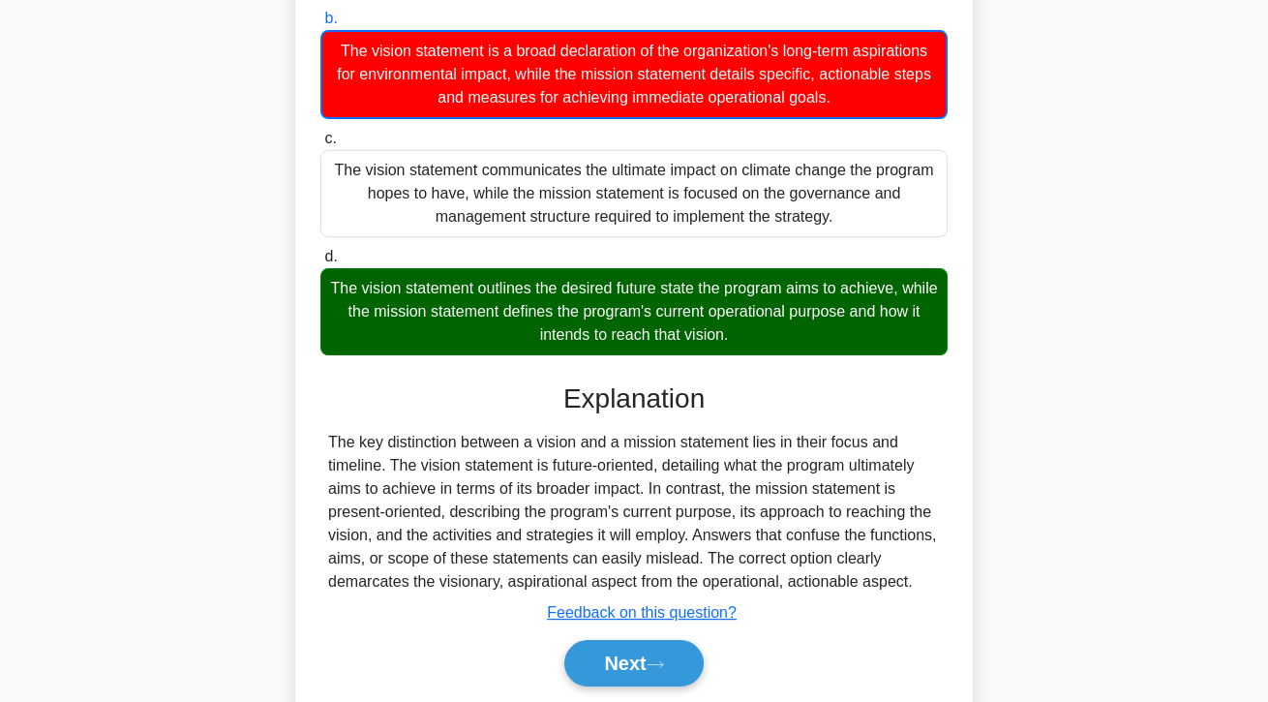
scroll to position [418, 0]
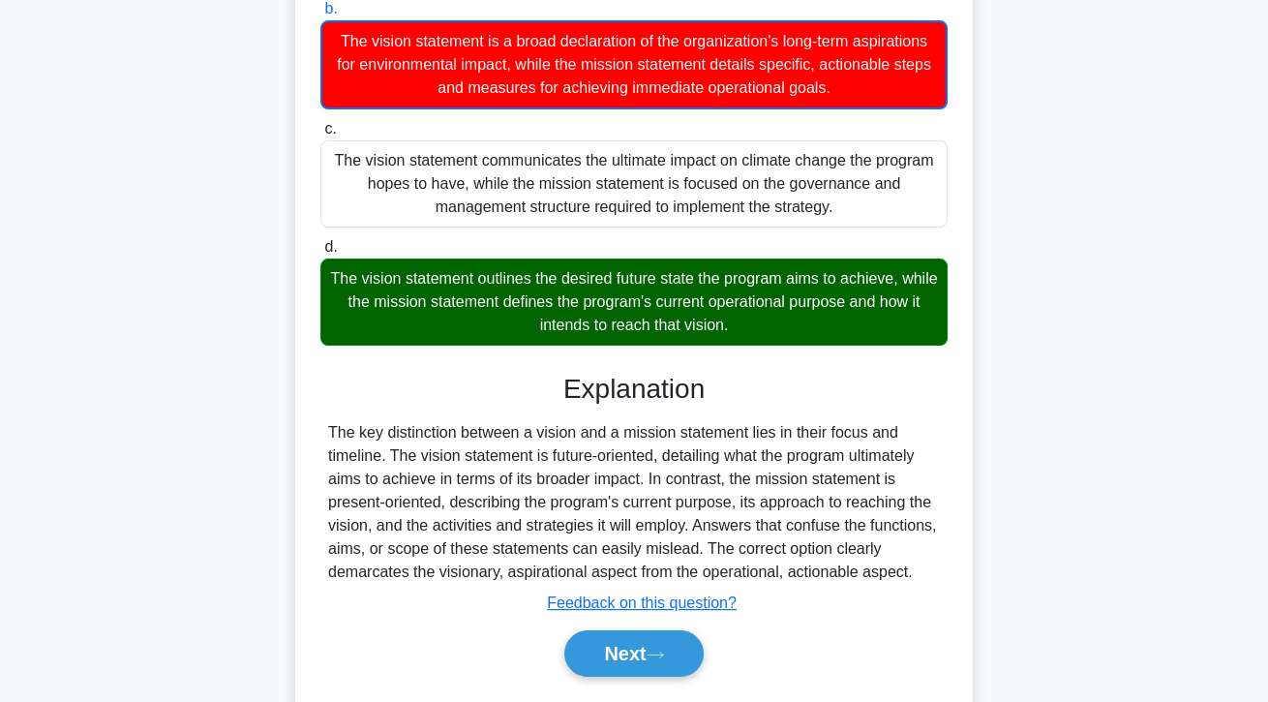
click at [685, 676] on button "Next" at bounding box center [633, 653] width 138 height 46
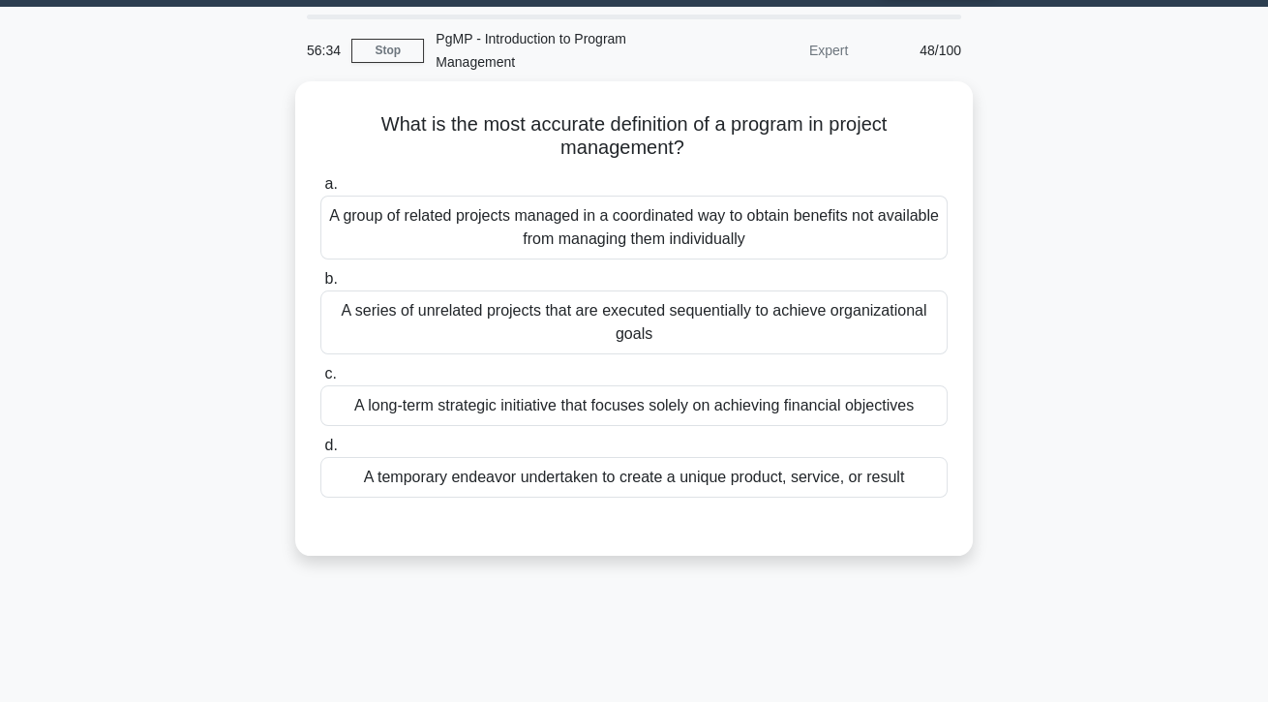
scroll to position [55, 0]
click at [884, 231] on div "A group of related projects managed in a coordinated way to obtain benefits not…" at bounding box center [633, 227] width 627 height 64
click at [320, 191] on input "a. A group of related projects managed in a coordinated way to obtain benefits …" at bounding box center [320, 184] width 0 height 13
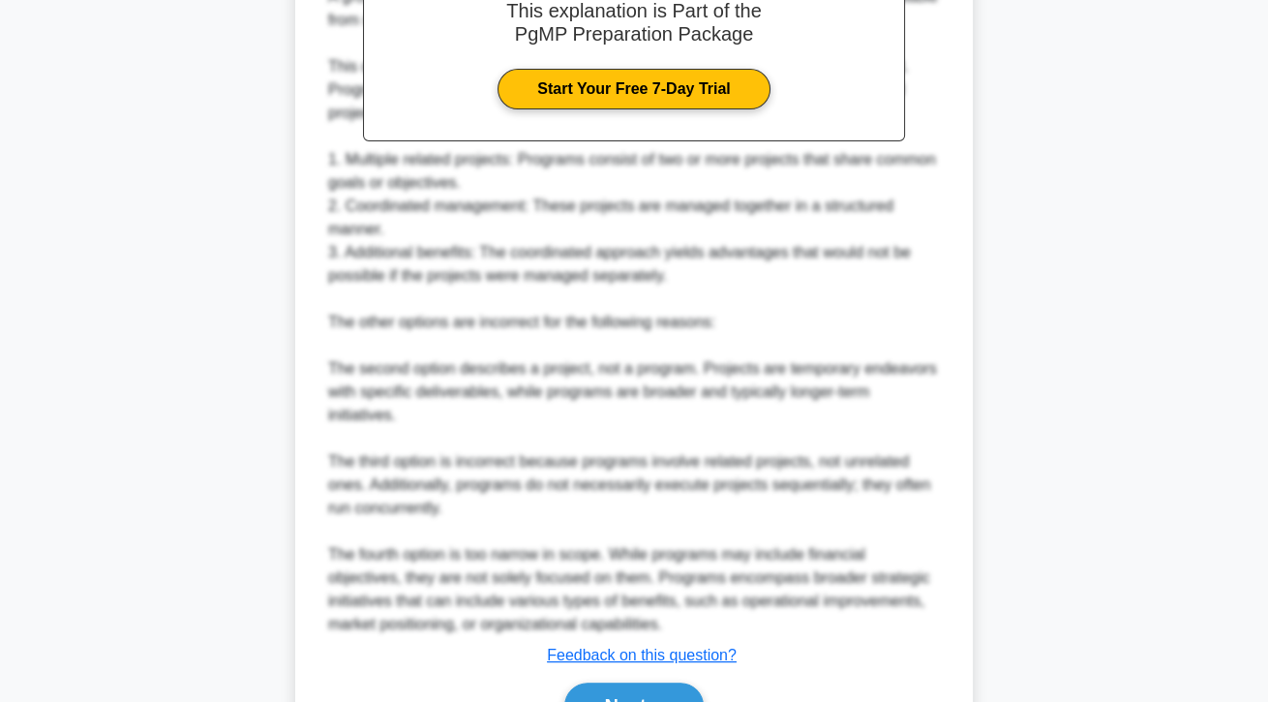
click at [657, 701] on button "Next" at bounding box center [633, 705] width 138 height 46
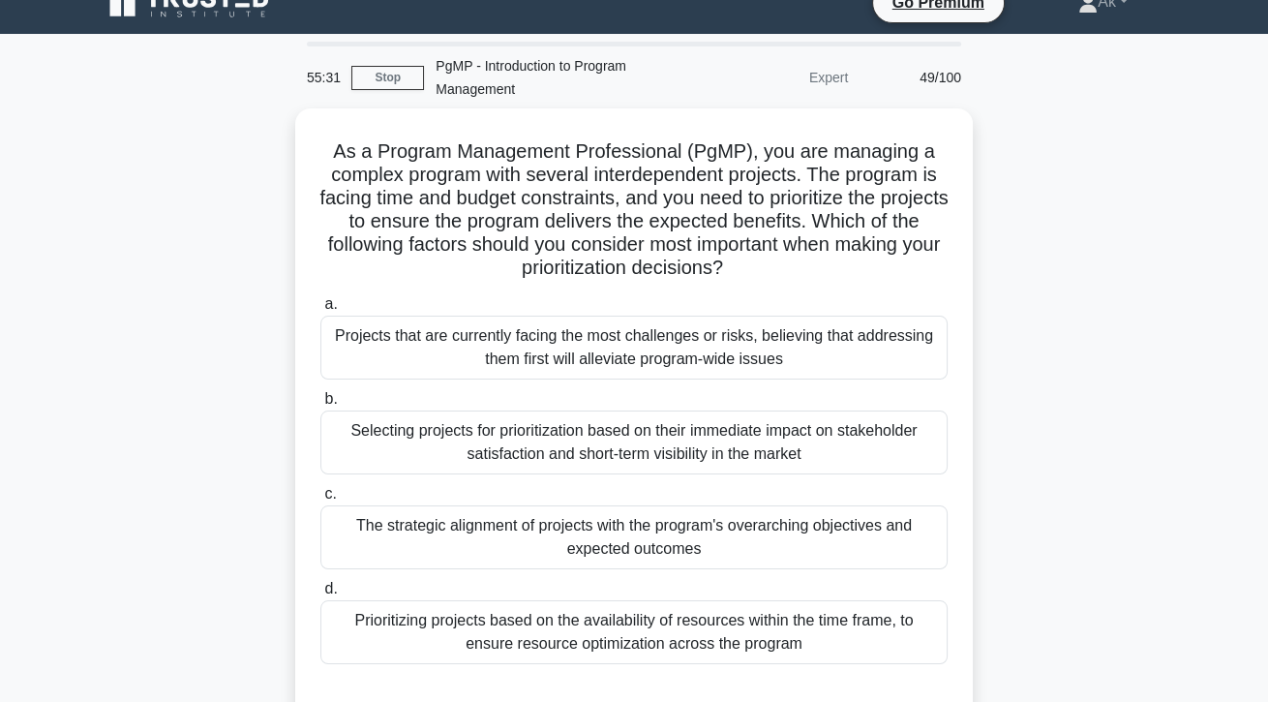
scroll to position [14, 0]
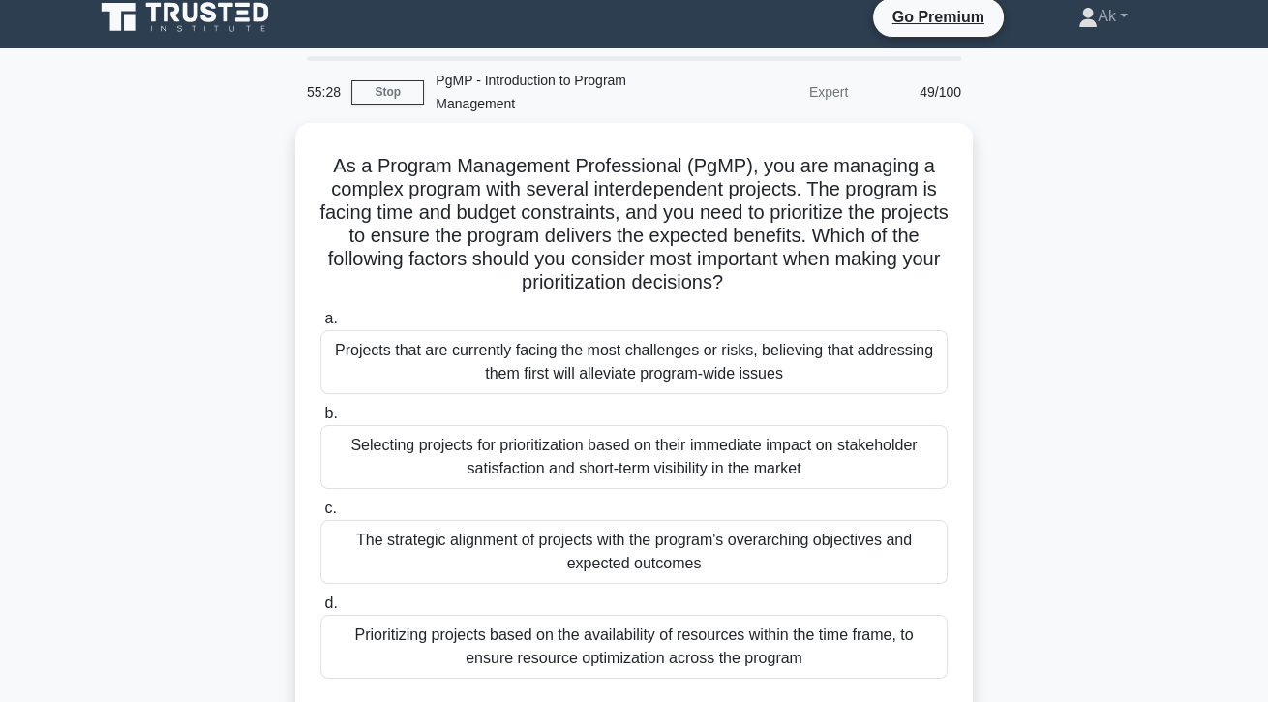
click at [852, 544] on div "The strategic alignment of projects with the program's overarching objectives a…" at bounding box center [633, 552] width 627 height 64
click at [320, 515] on input "c. The strategic alignment of projects with the program's overarching objective…" at bounding box center [320, 508] width 0 height 13
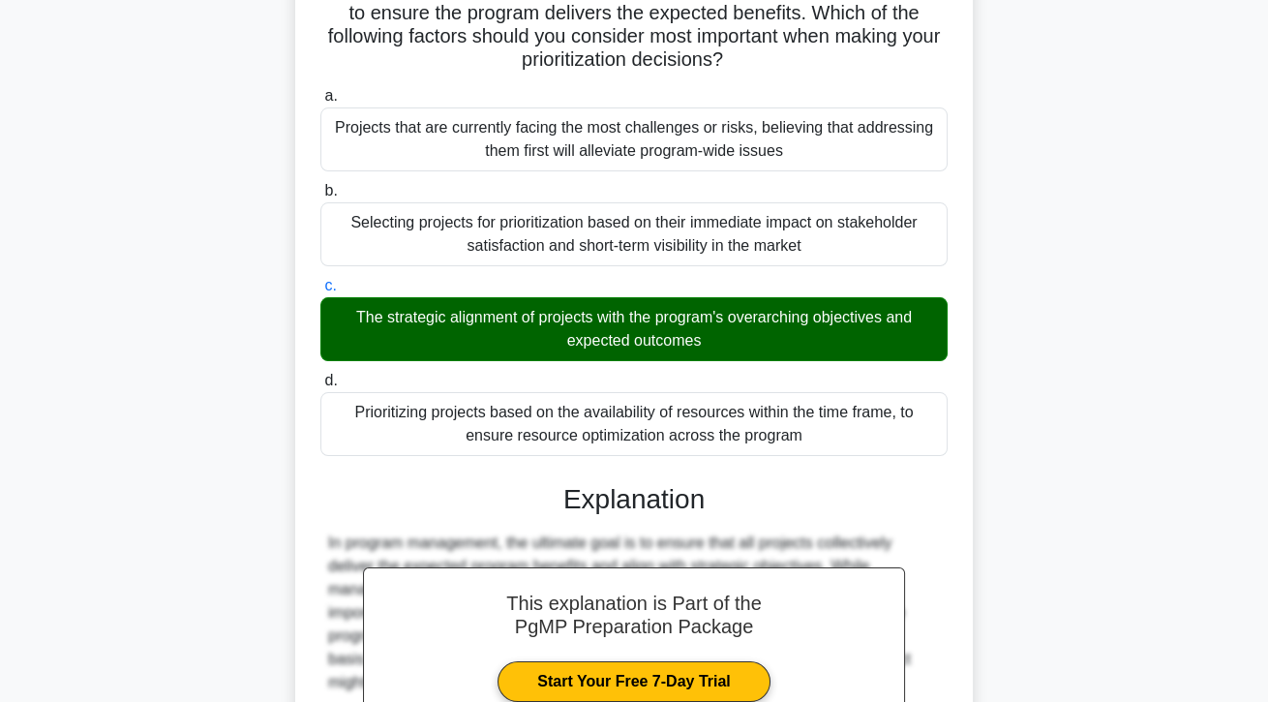
scroll to position [370, 0]
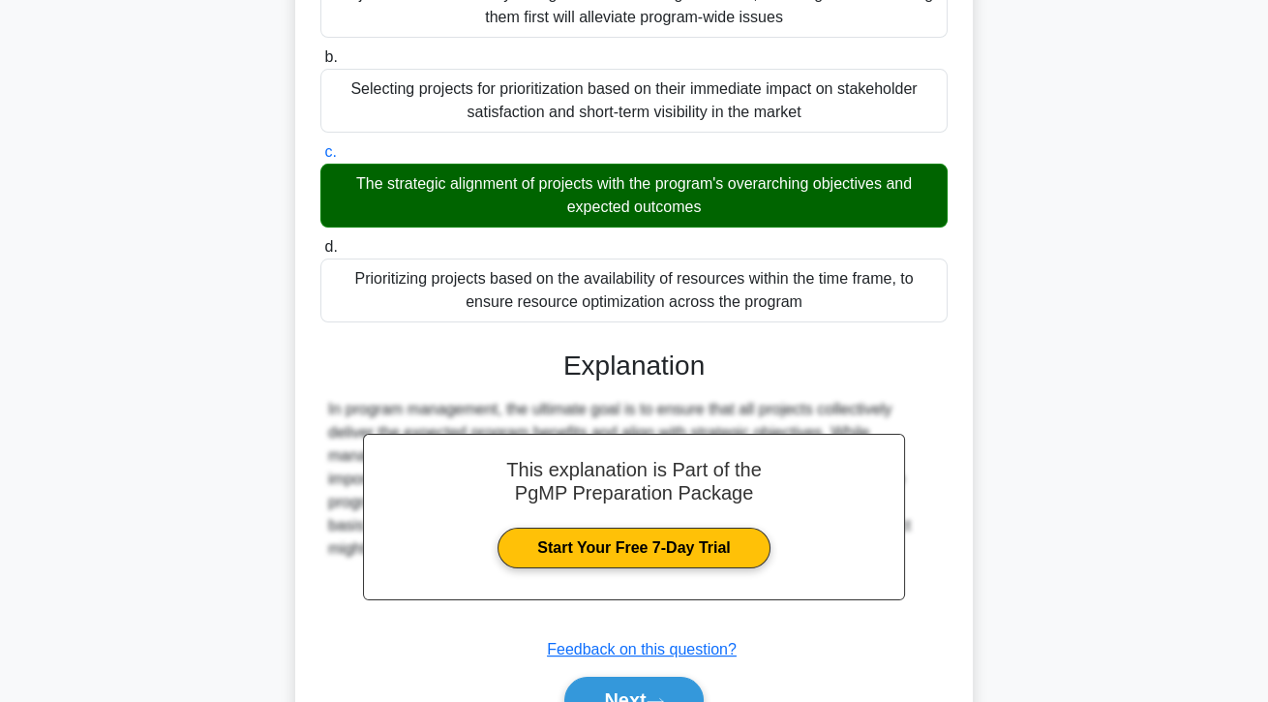
click at [671, 701] on button "Next" at bounding box center [633, 699] width 138 height 46
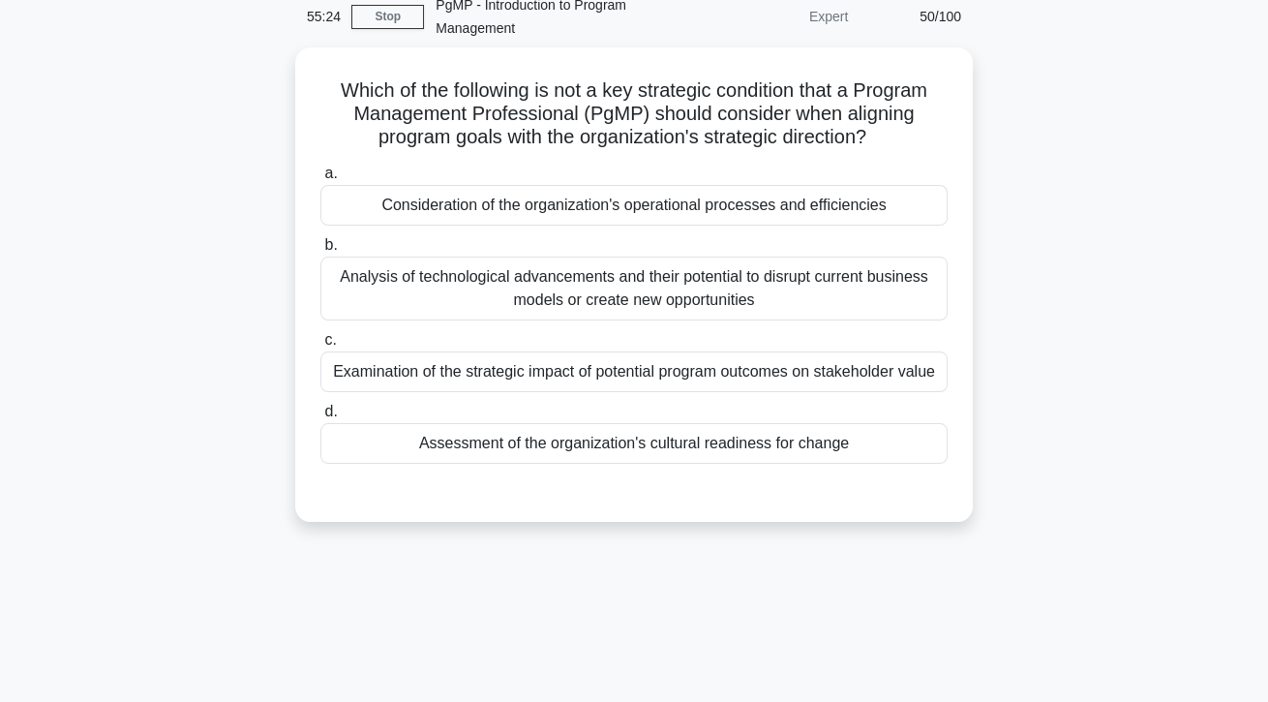
scroll to position [0, 0]
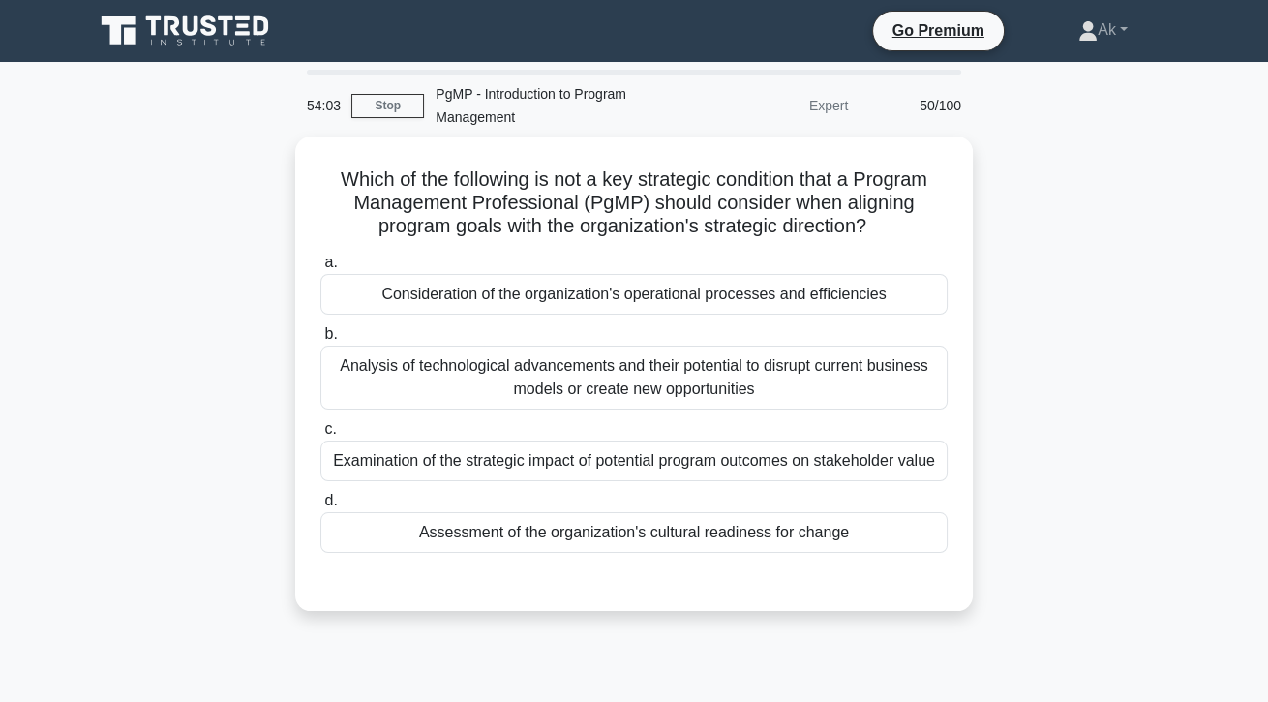
click at [467, 308] on div "Consideration of the organization's operational processes and efficiencies" at bounding box center [633, 294] width 627 height 41
click at [320, 269] on input "a. Consideration of the organization's operational processes and efficiencies" at bounding box center [320, 262] width 0 height 13
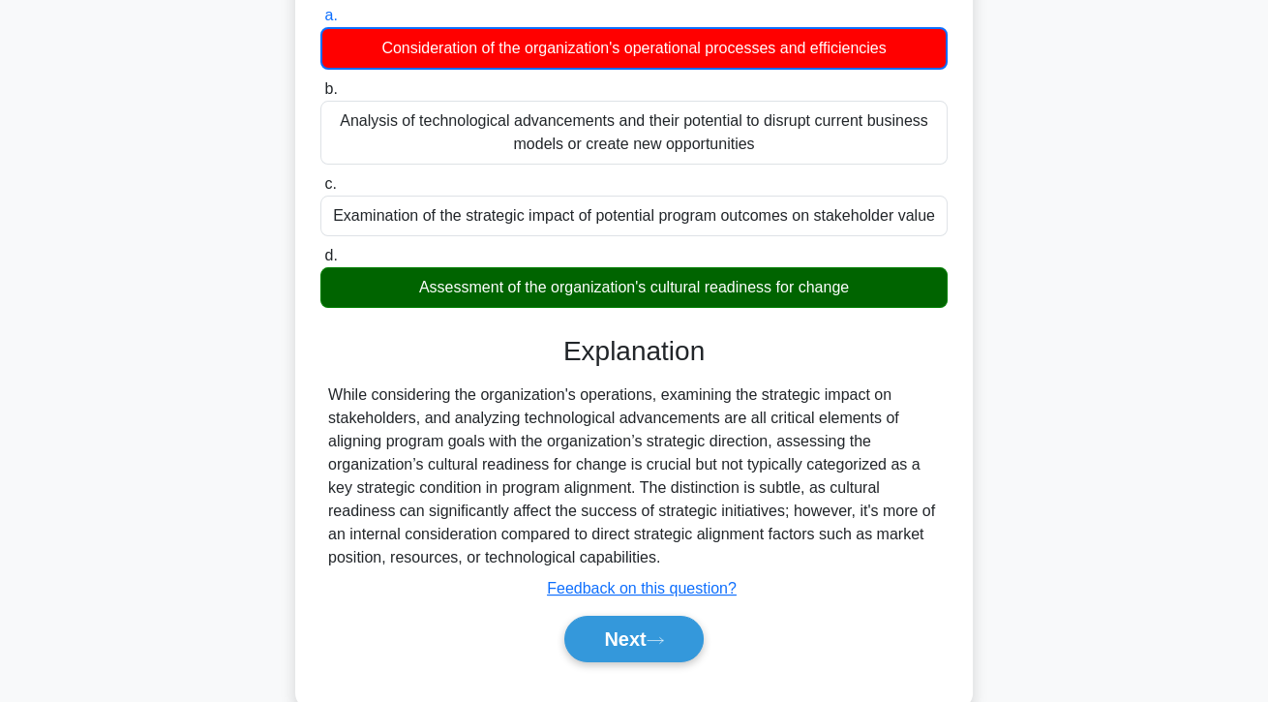
scroll to position [251, 0]
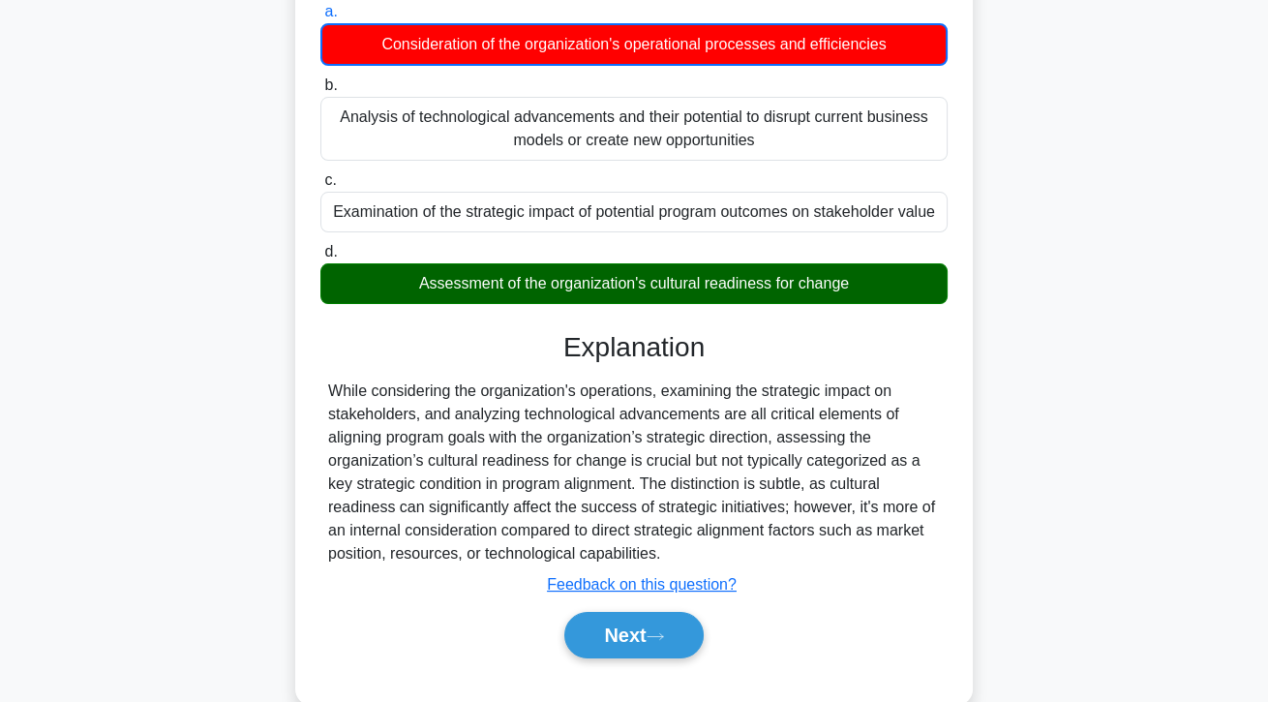
click at [607, 658] on button "Next" at bounding box center [633, 635] width 138 height 46
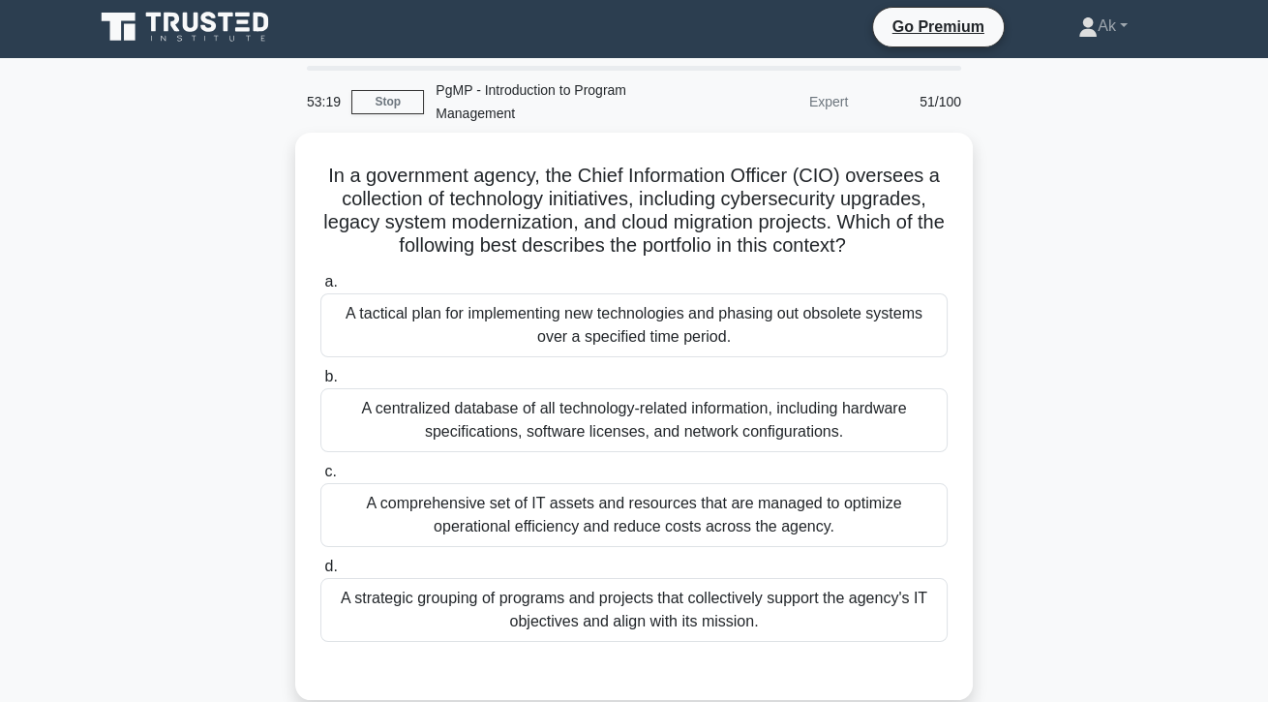
scroll to position [0, 0]
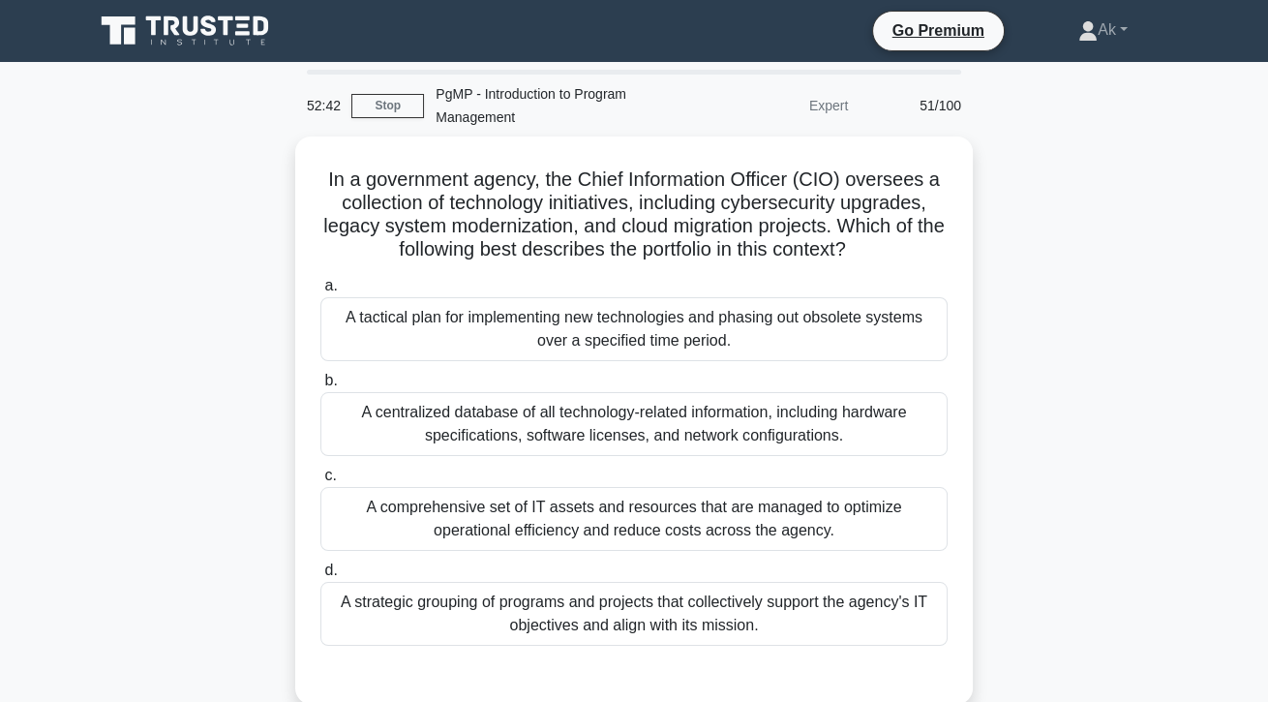
click at [369, 626] on div "A strategic grouping of programs and projects that collectively support the age…" at bounding box center [633, 614] width 627 height 64
click at [320, 577] on input "d. A strategic grouping of programs and projects that collectively support the …" at bounding box center [320, 570] width 0 height 13
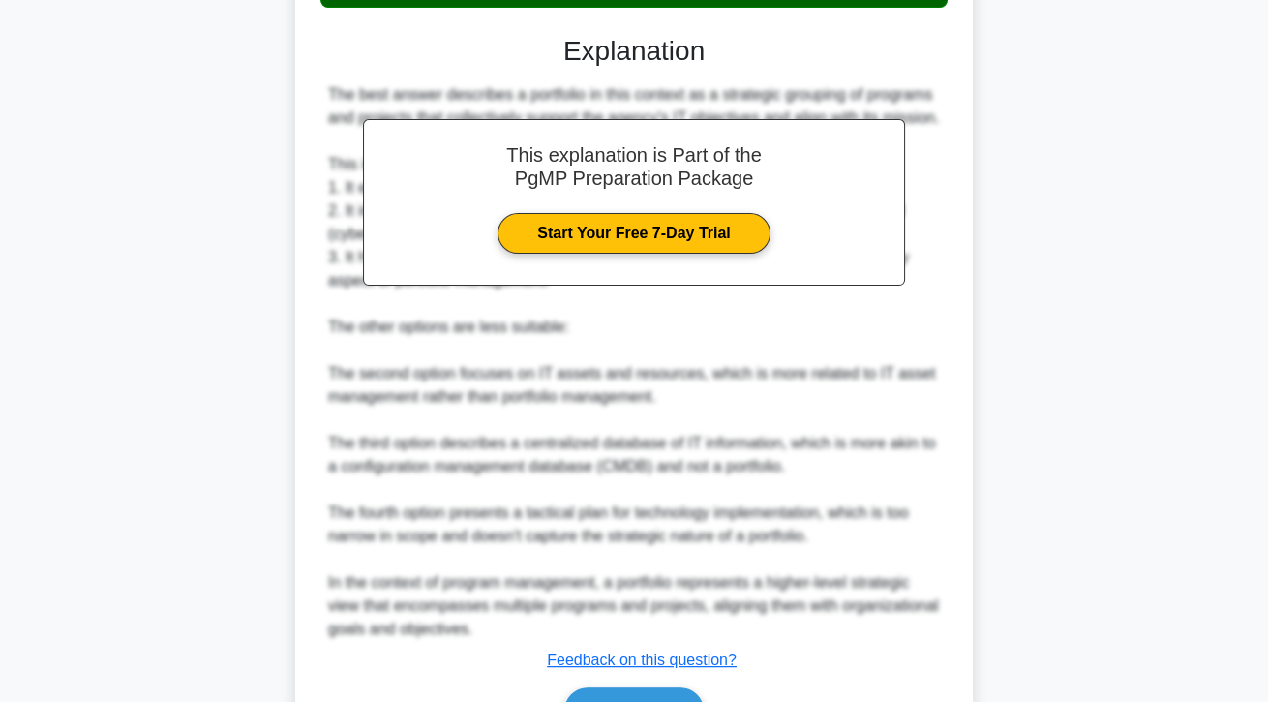
scroll to position [672, 0]
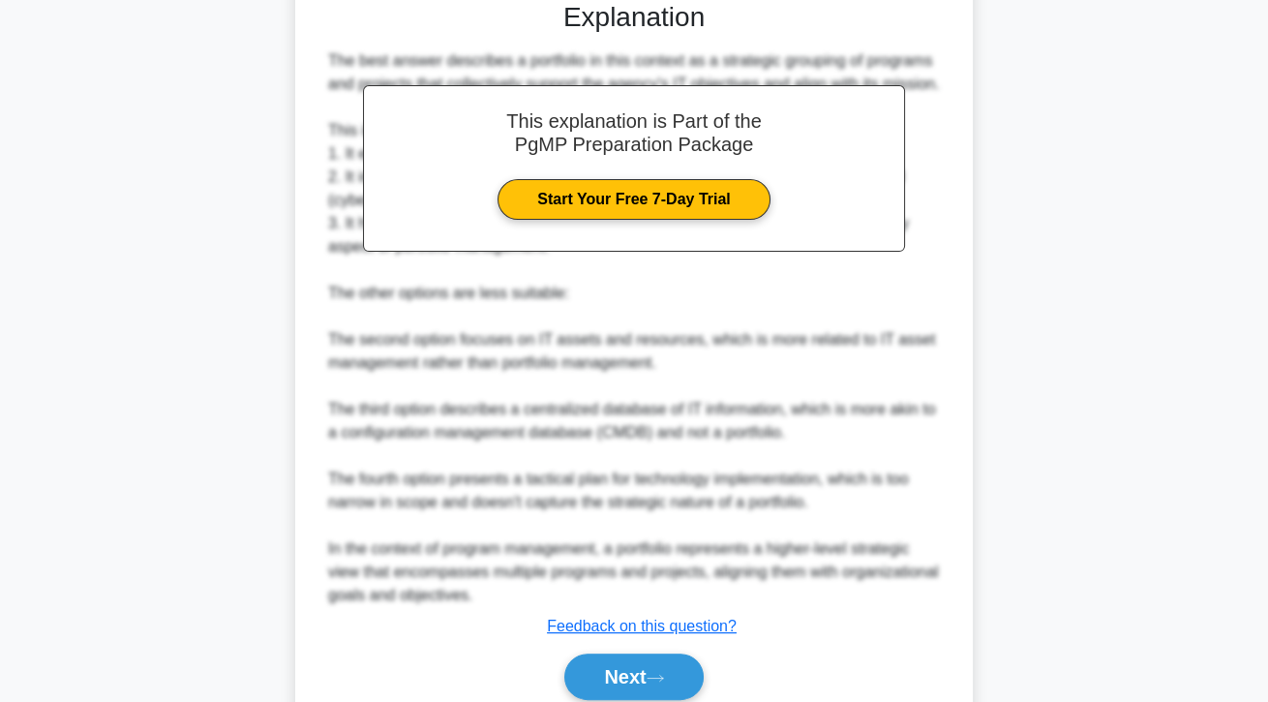
click at [655, 700] on button "Next" at bounding box center [633, 676] width 138 height 46
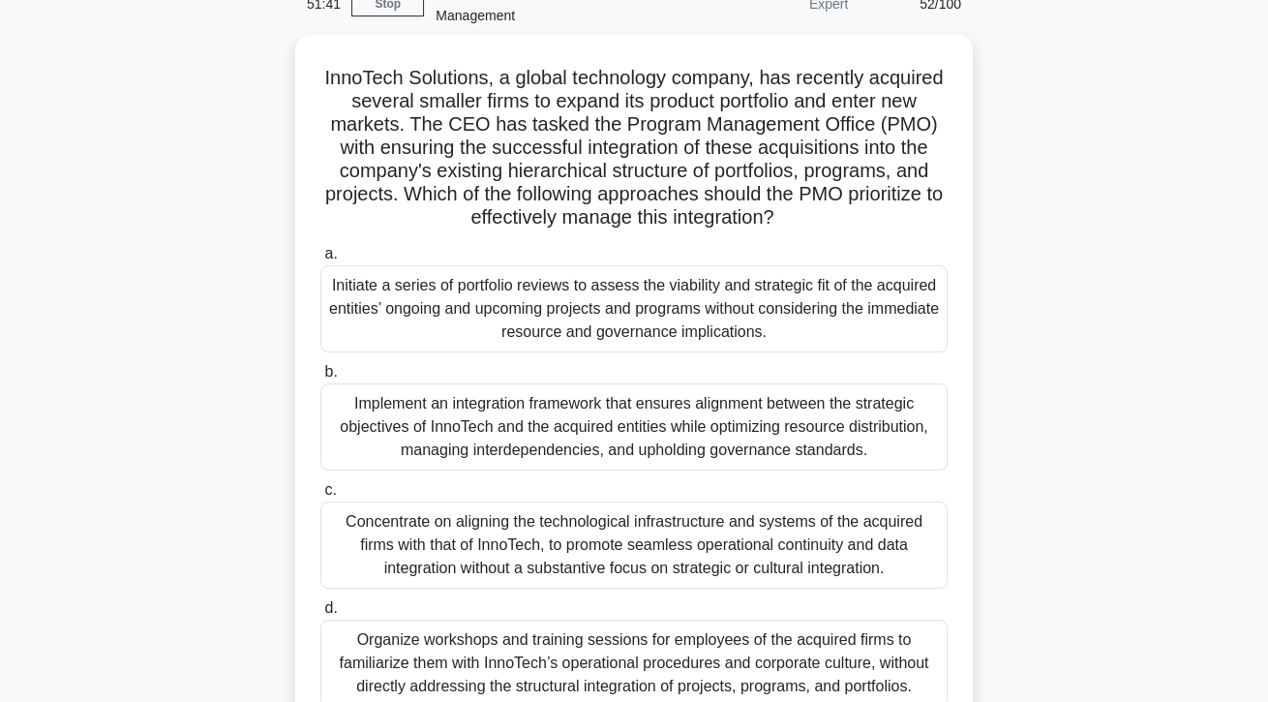
scroll to position [105, 0]
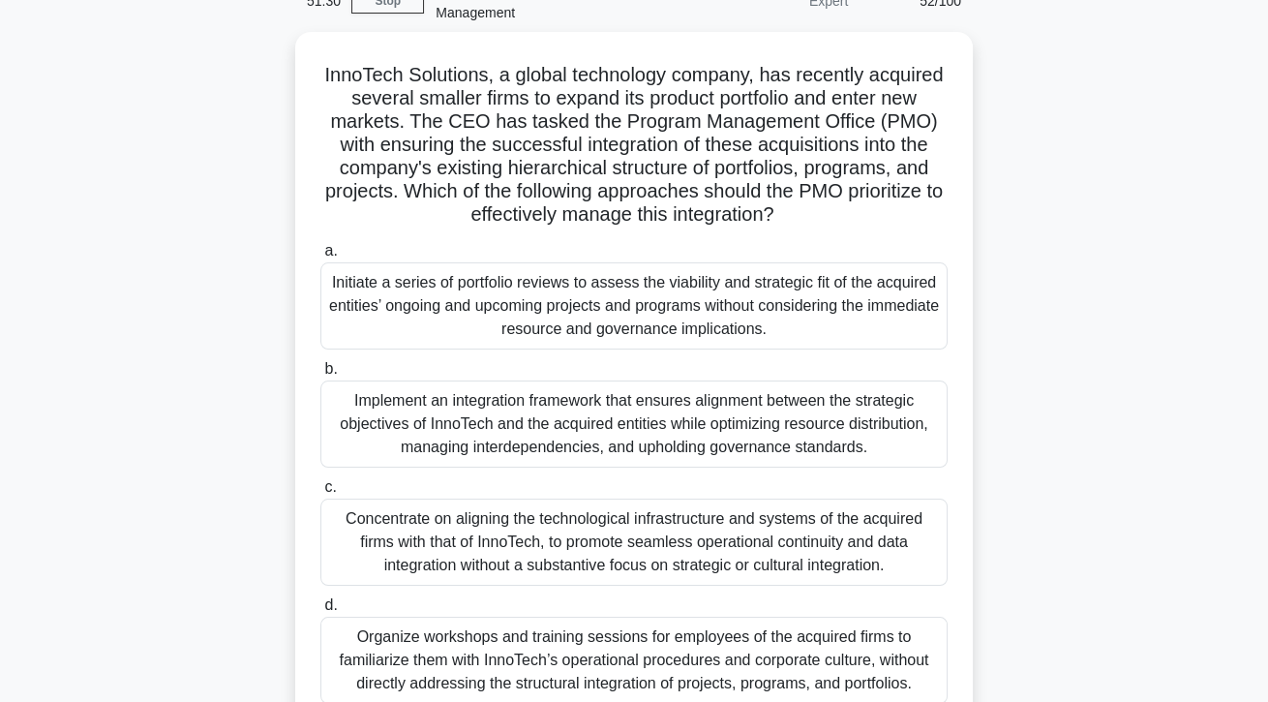
click at [339, 663] on div "Organize workshops and training sessions for employees of the acquired firms to…" at bounding box center [633, 659] width 627 height 87
click at [320, 612] on input "d. Organize workshops and training sessions for employees of the acquired firms…" at bounding box center [320, 605] width 0 height 13
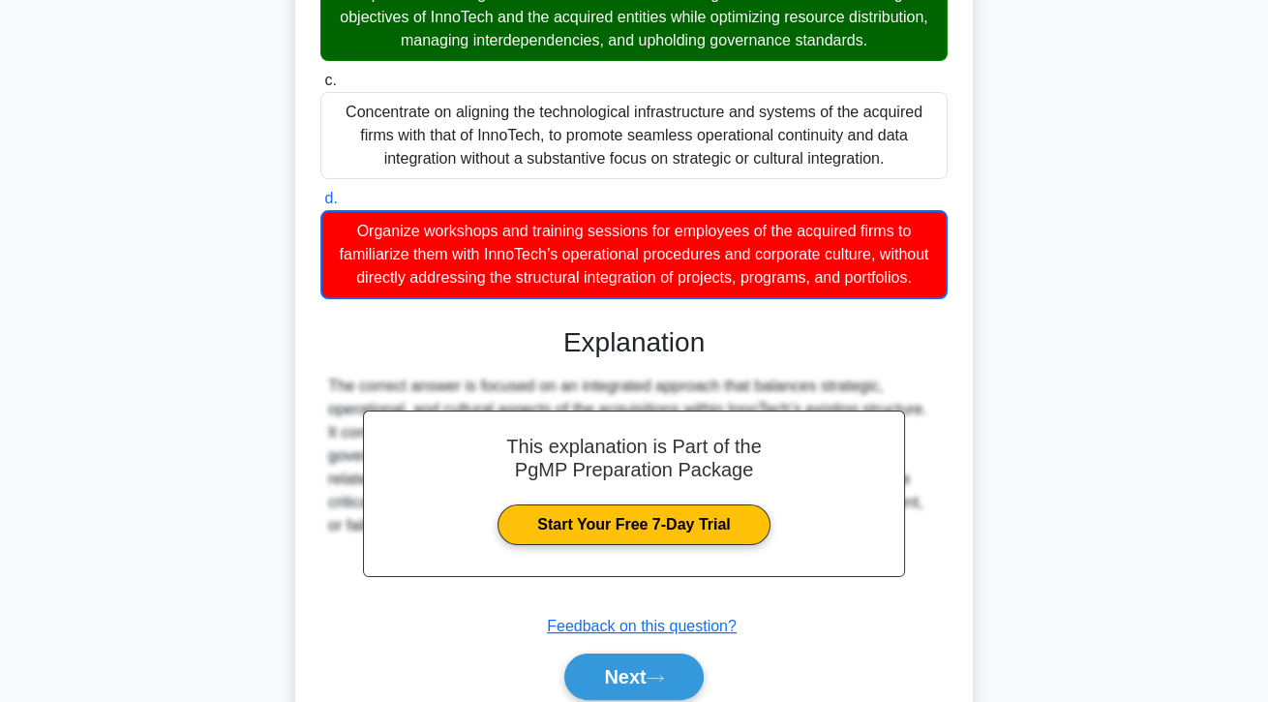
scroll to position [511, 0]
click at [600, 700] on button "Next" at bounding box center [633, 676] width 138 height 46
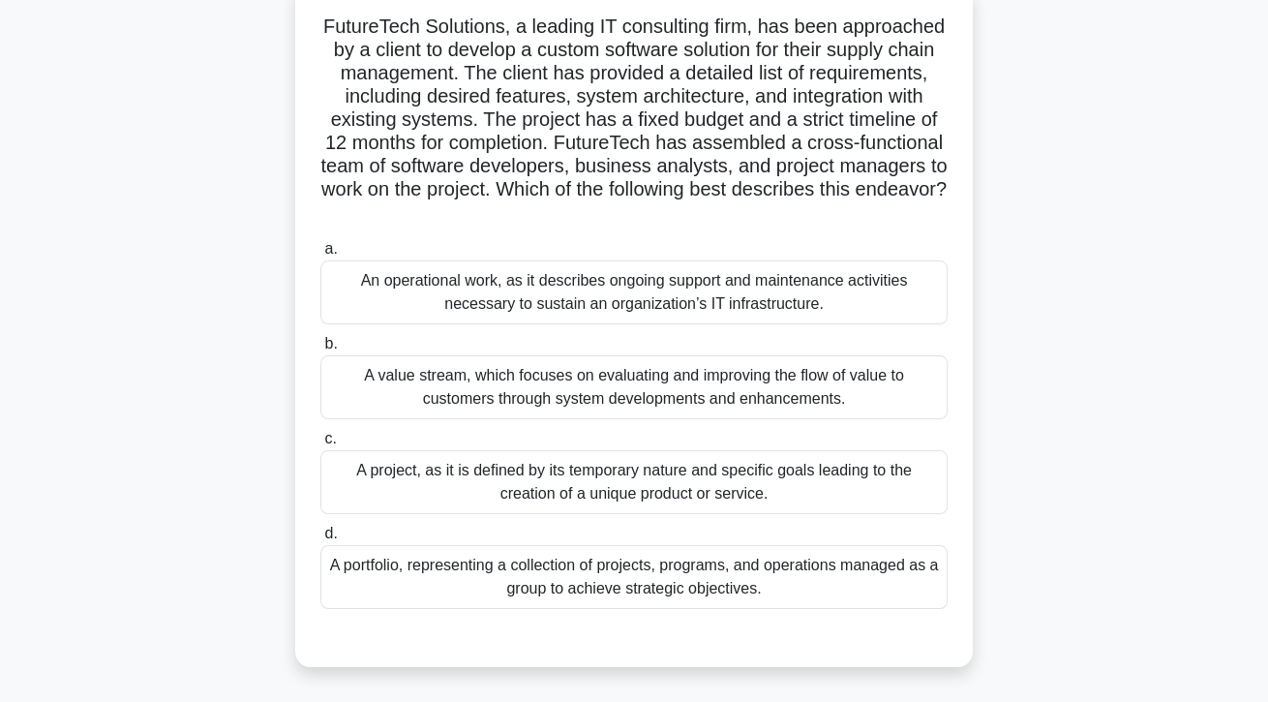
scroll to position [156, 0]
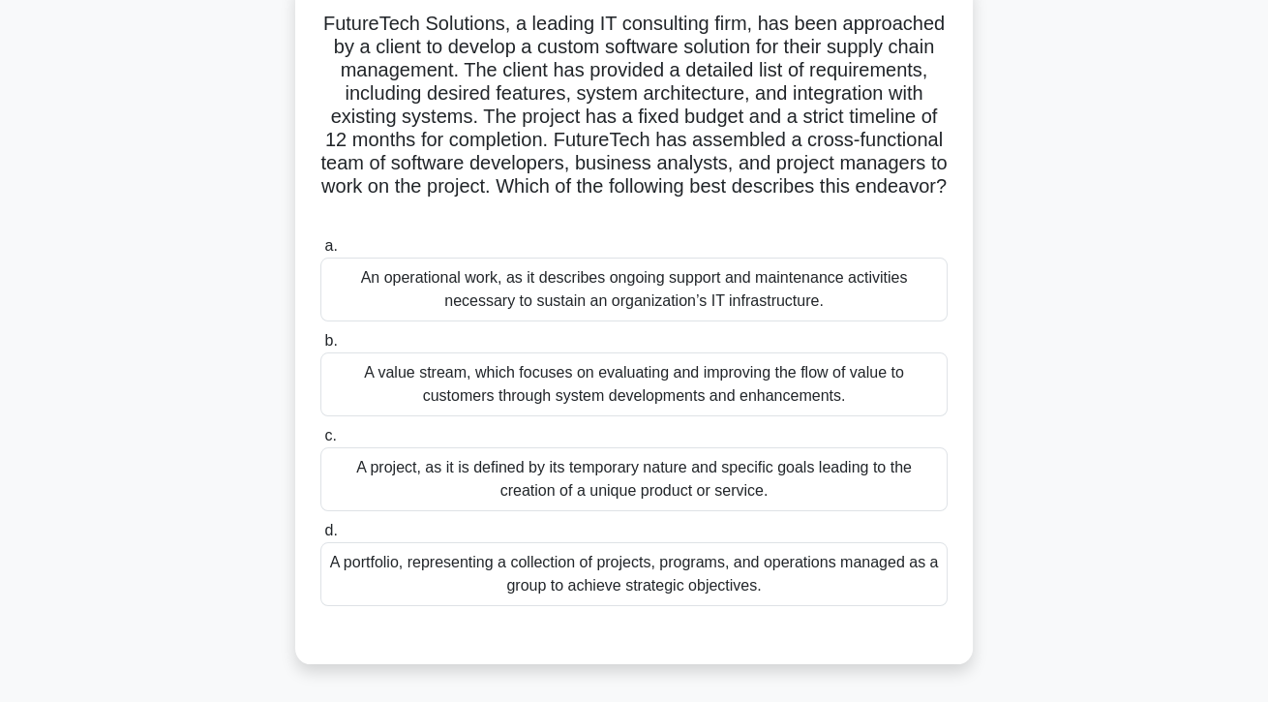
click at [407, 479] on div "A project, as it is defined by its temporary nature and specific goals leading …" at bounding box center [633, 479] width 627 height 64
click at [320, 442] on input "c. A project, as it is defined by its temporary nature and specific goals leadi…" at bounding box center [320, 436] width 0 height 13
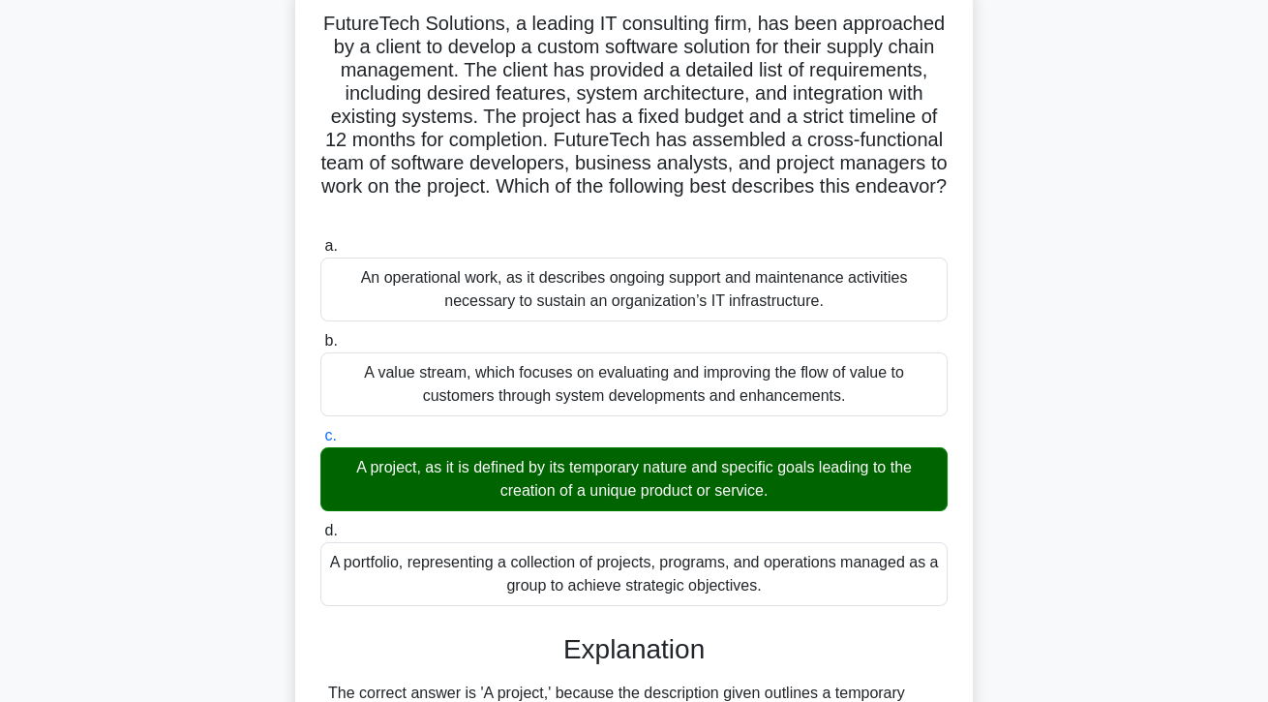
scroll to position [393, 0]
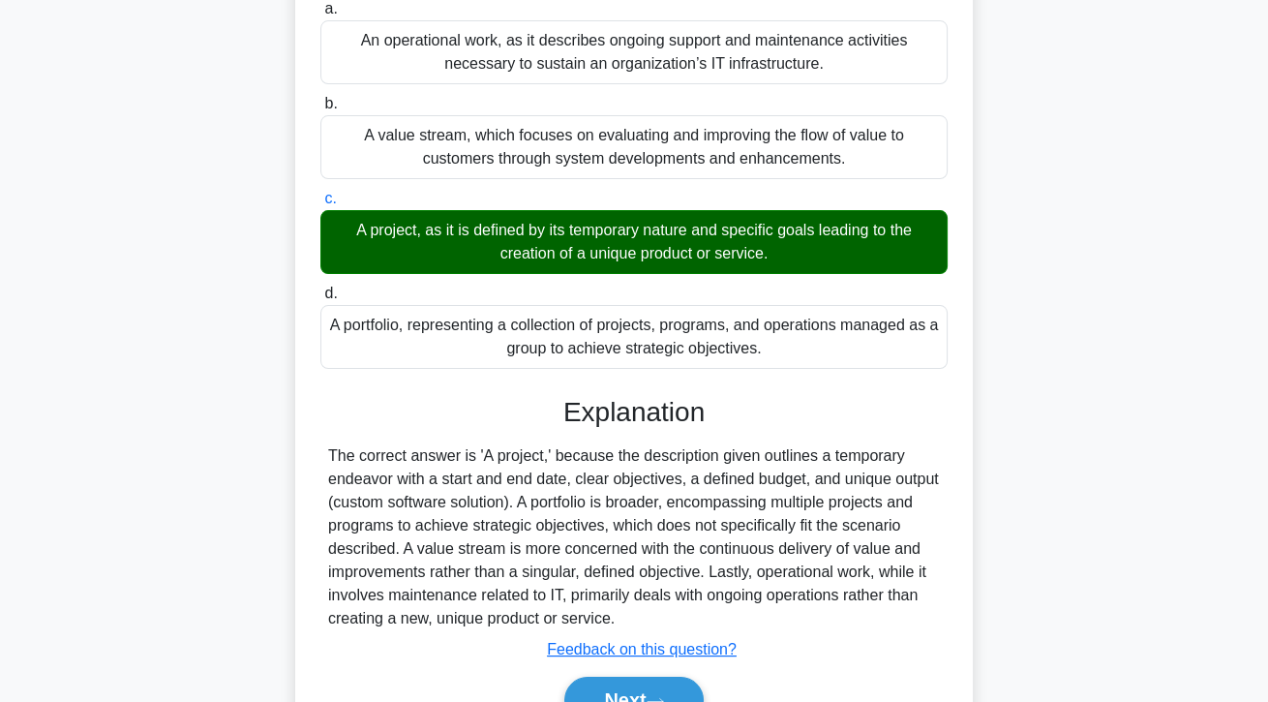
click at [584, 701] on button "Next" at bounding box center [633, 699] width 138 height 46
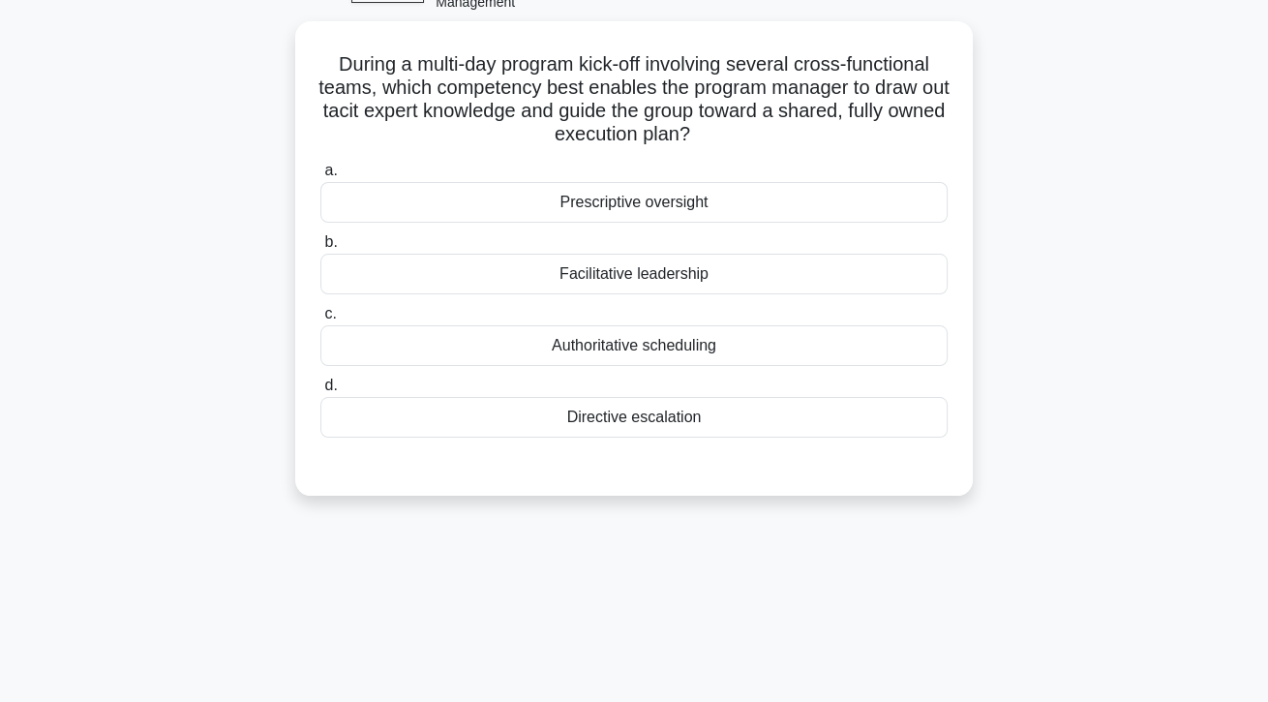
scroll to position [0, 0]
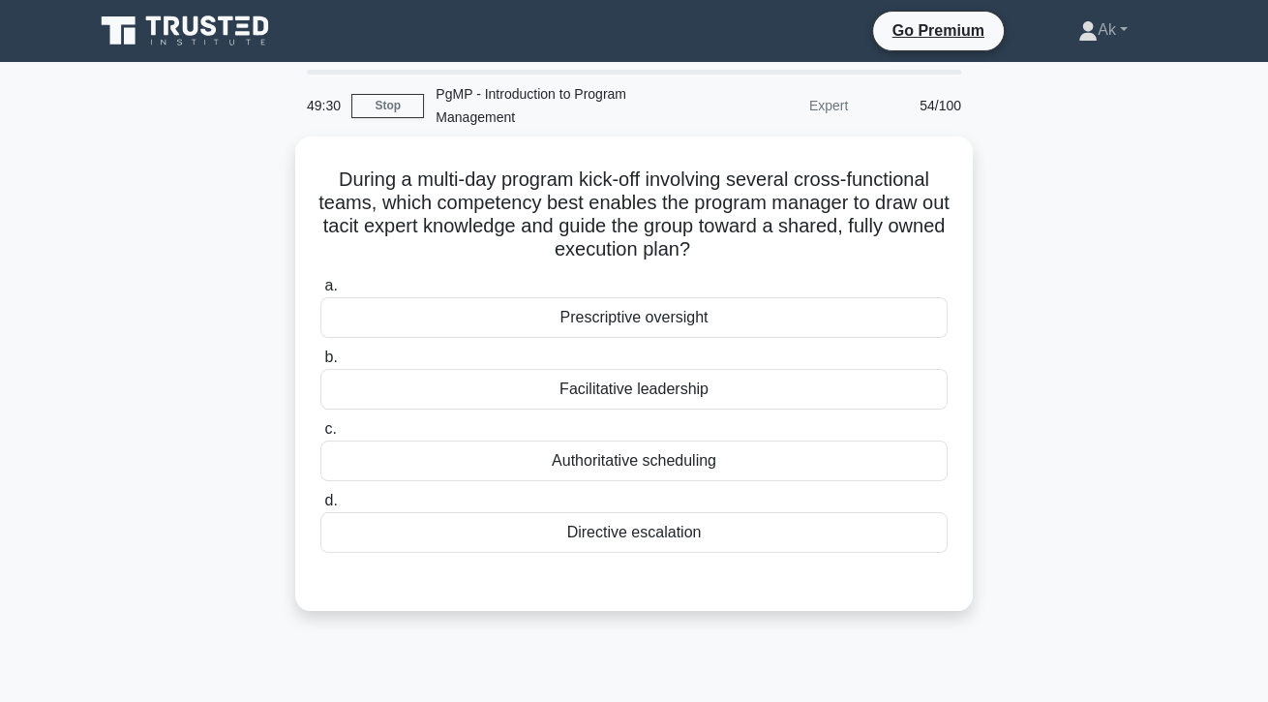
click at [813, 389] on div "Facilitative leadership" at bounding box center [633, 389] width 627 height 41
click at [320, 364] on input "b. Facilitative leadership" at bounding box center [320, 357] width 0 height 13
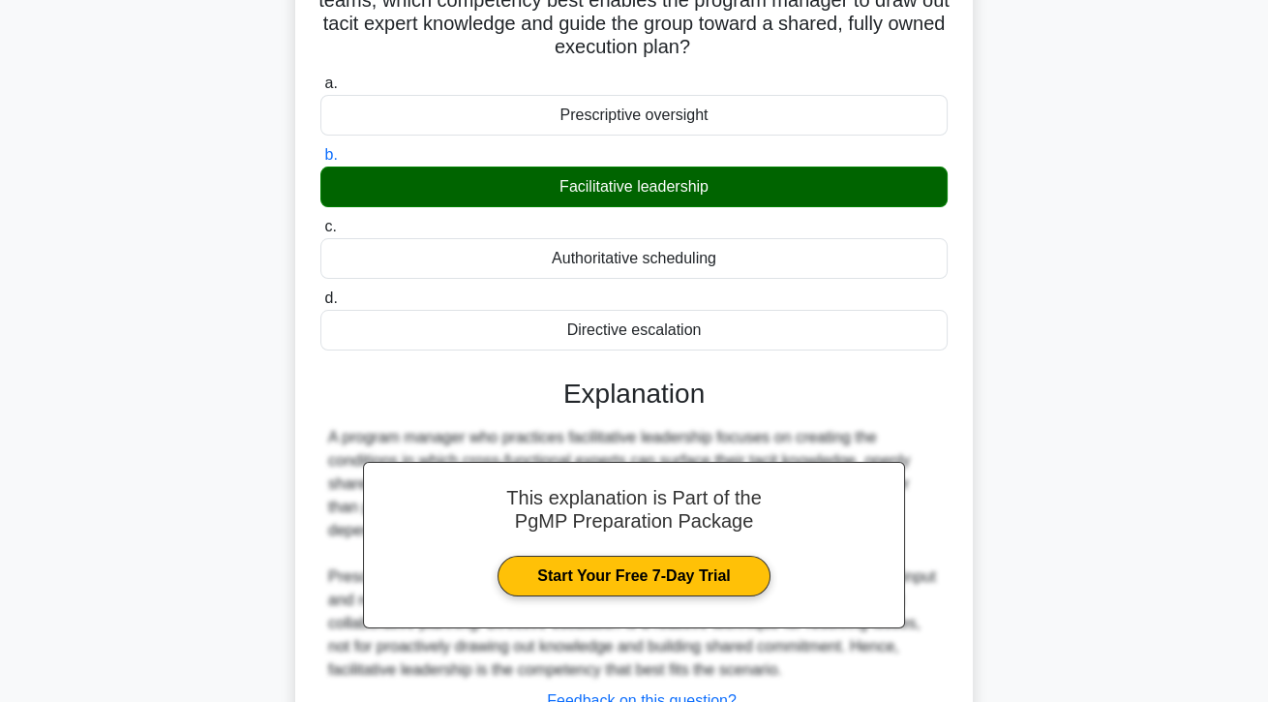
scroll to position [254, 0]
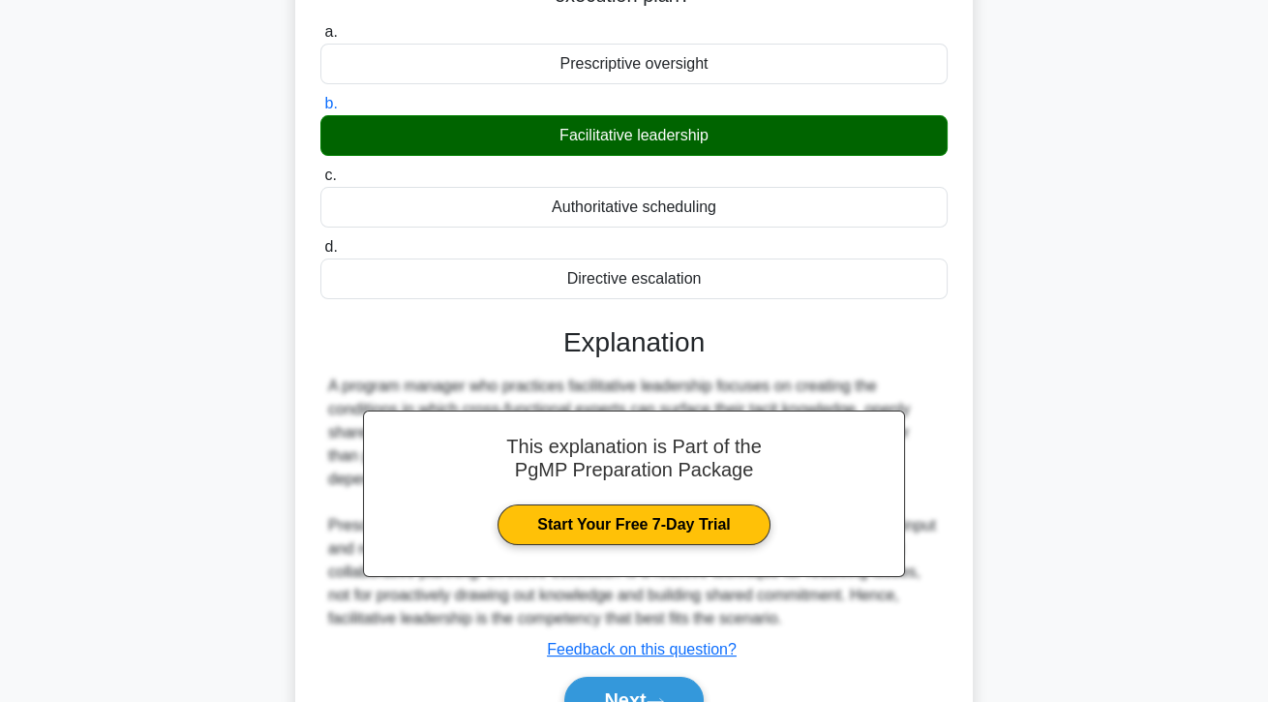
click at [691, 701] on button "Next" at bounding box center [633, 699] width 138 height 46
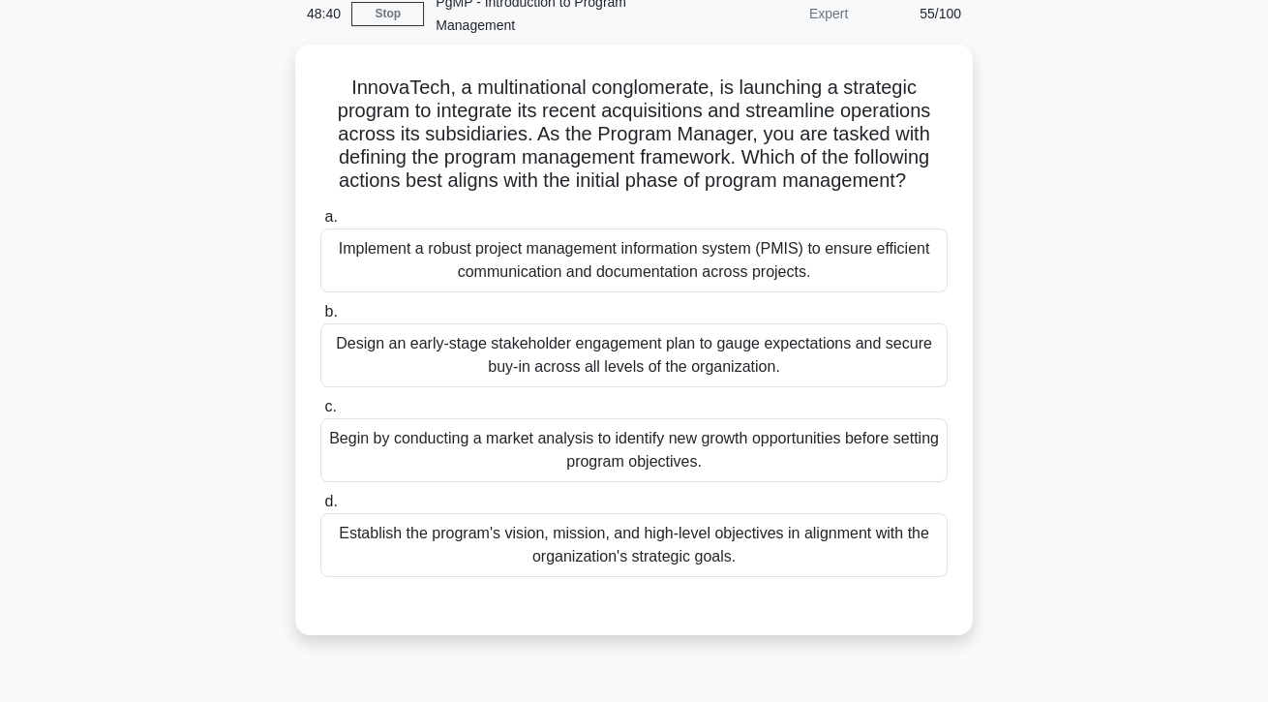
scroll to position [93, 0]
click at [823, 556] on div "Establish the program's vision, mission, and high-level objectives in alignment…" at bounding box center [633, 544] width 627 height 64
click at [320, 507] on input "d. Establish the program's vision, mission, and high-level objectives in alignm…" at bounding box center [320, 501] width 0 height 13
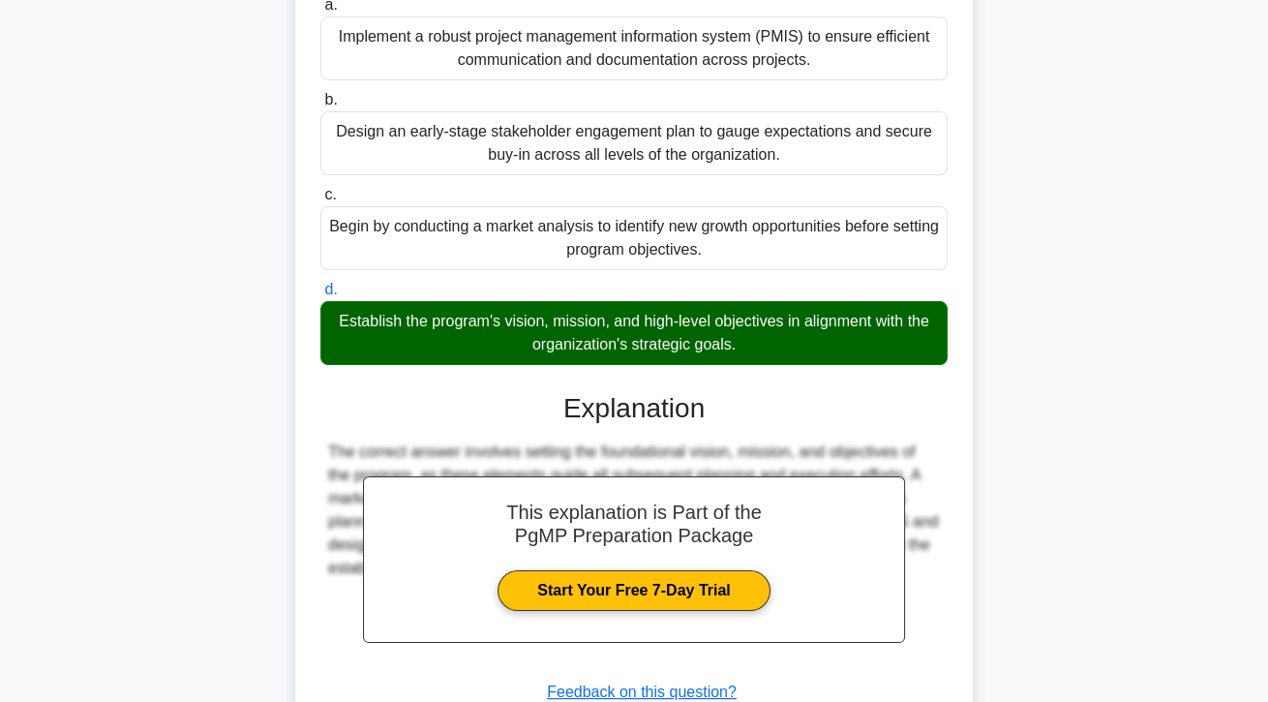
scroll to position [346, 0]
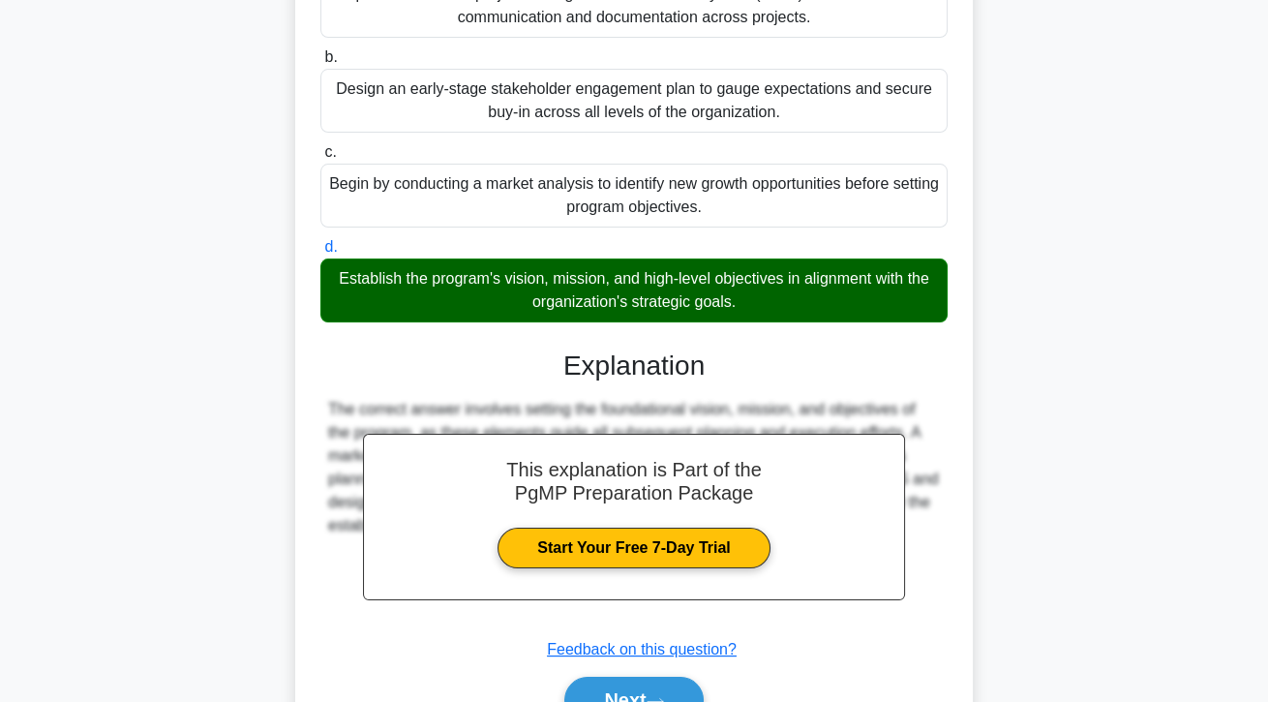
click at [675, 701] on button "Next" at bounding box center [633, 699] width 138 height 46
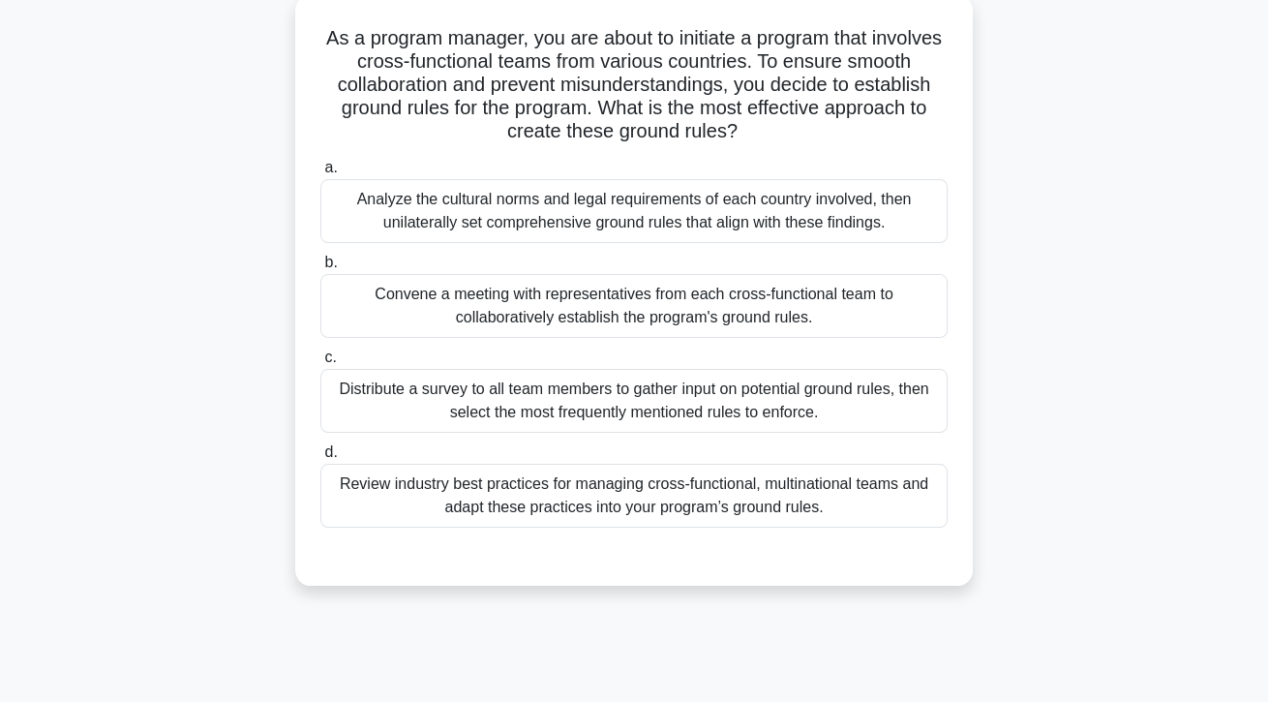
scroll to position [141, 0]
click at [784, 309] on div "Convene a meeting with representatives from each cross-functional team to colla…" at bounding box center [633, 306] width 627 height 64
click at [320, 269] on input "b. Convene a meeting with representatives from each cross-functional team to co…" at bounding box center [320, 262] width 0 height 13
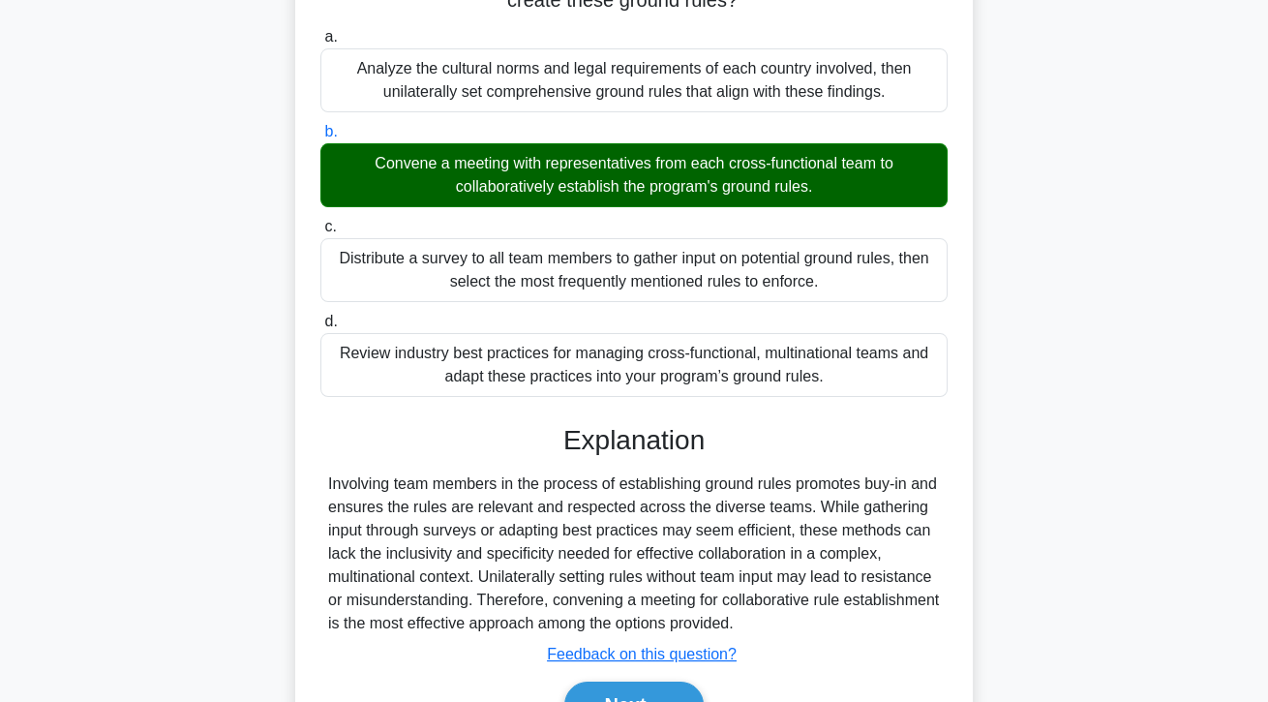
click at [686, 698] on button "Next" at bounding box center [633, 704] width 138 height 46
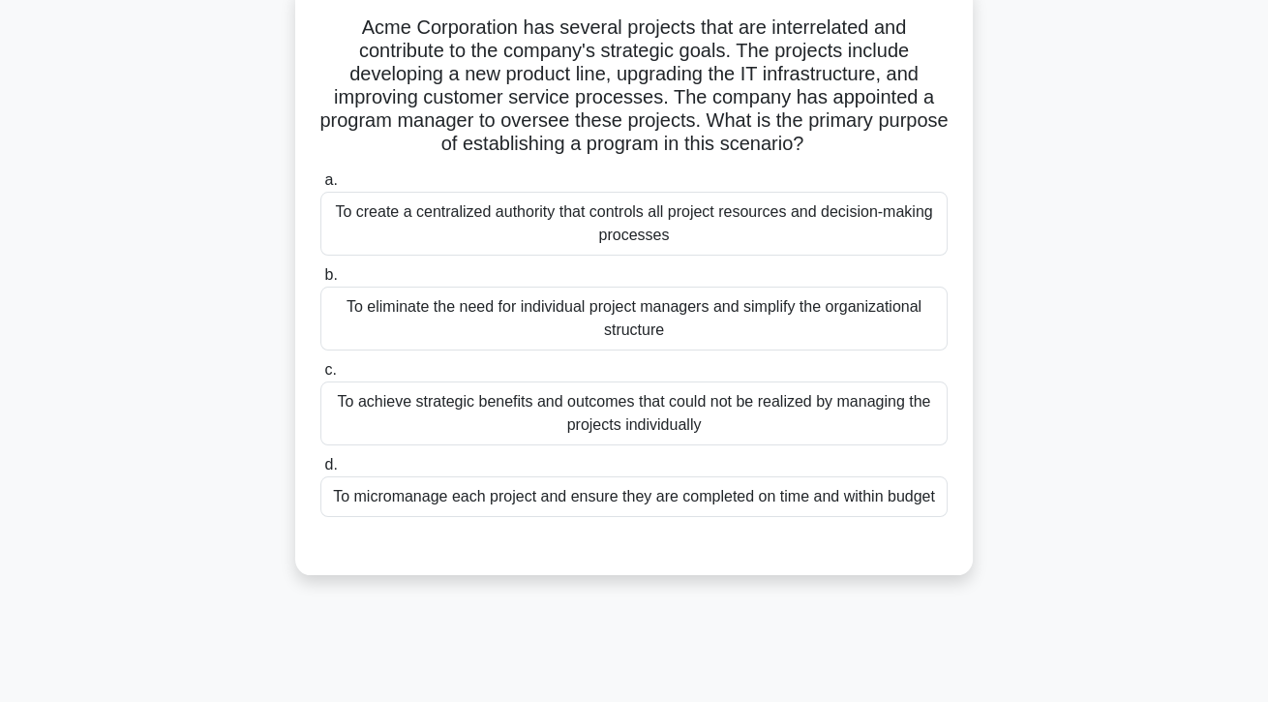
scroll to position [156, 0]
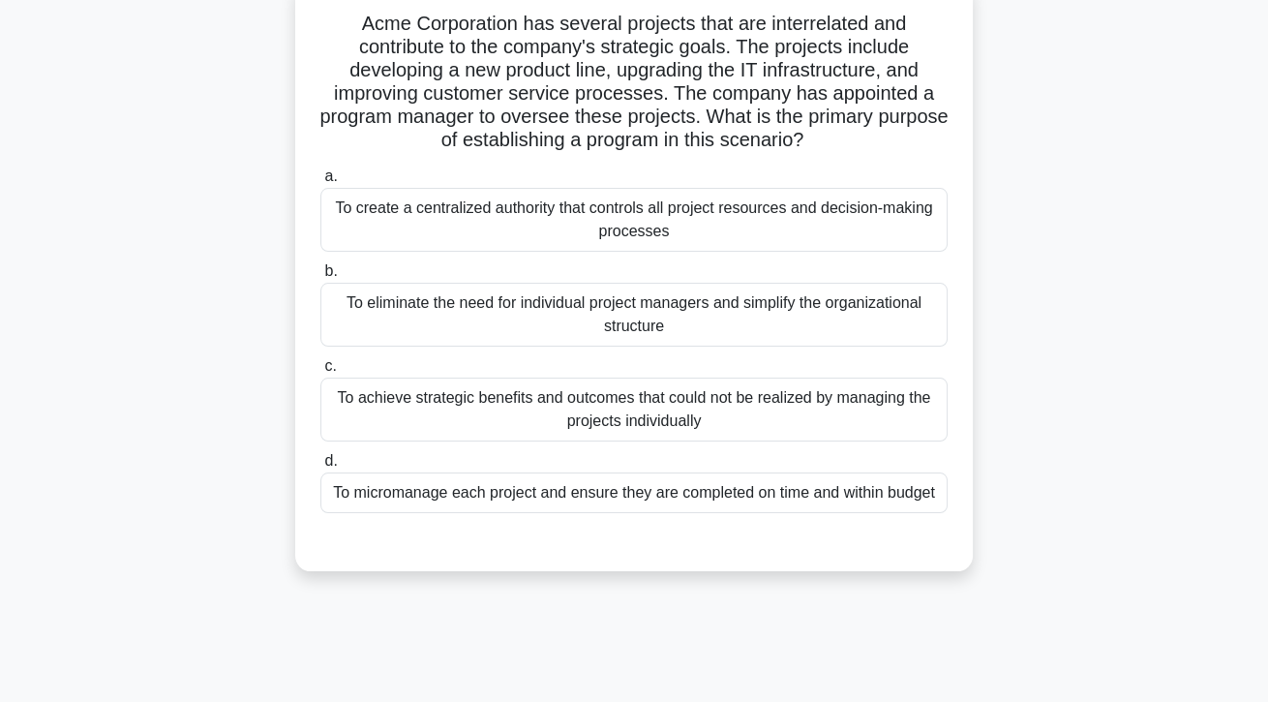
click at [920, 425] on div "To achieve strategic benefits and outcomes that could not be realized by managi…" at bounding box center [633, 409] width 627 height 64
click at [320, 373] on input "c. To achieve strategic benefits and outcomes that could not be realized by man…" at bounding box center [320, 366] width 0 height 13
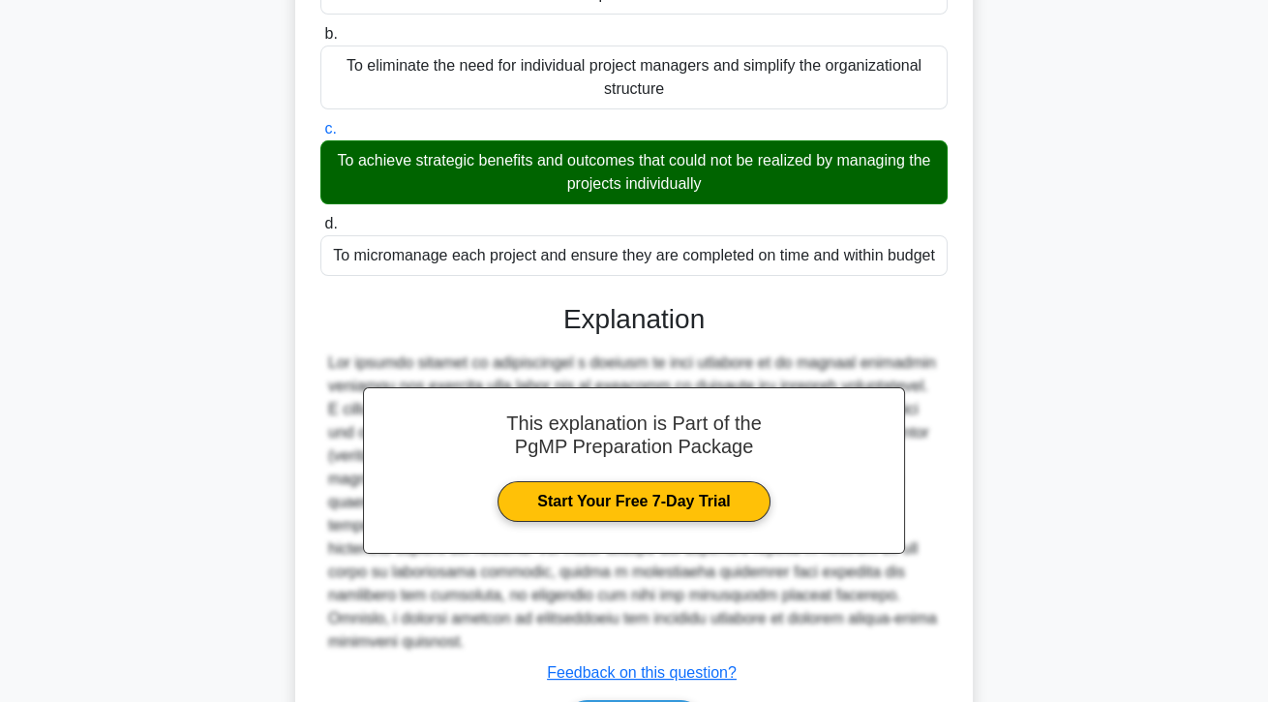
scroll to position [439, 0]
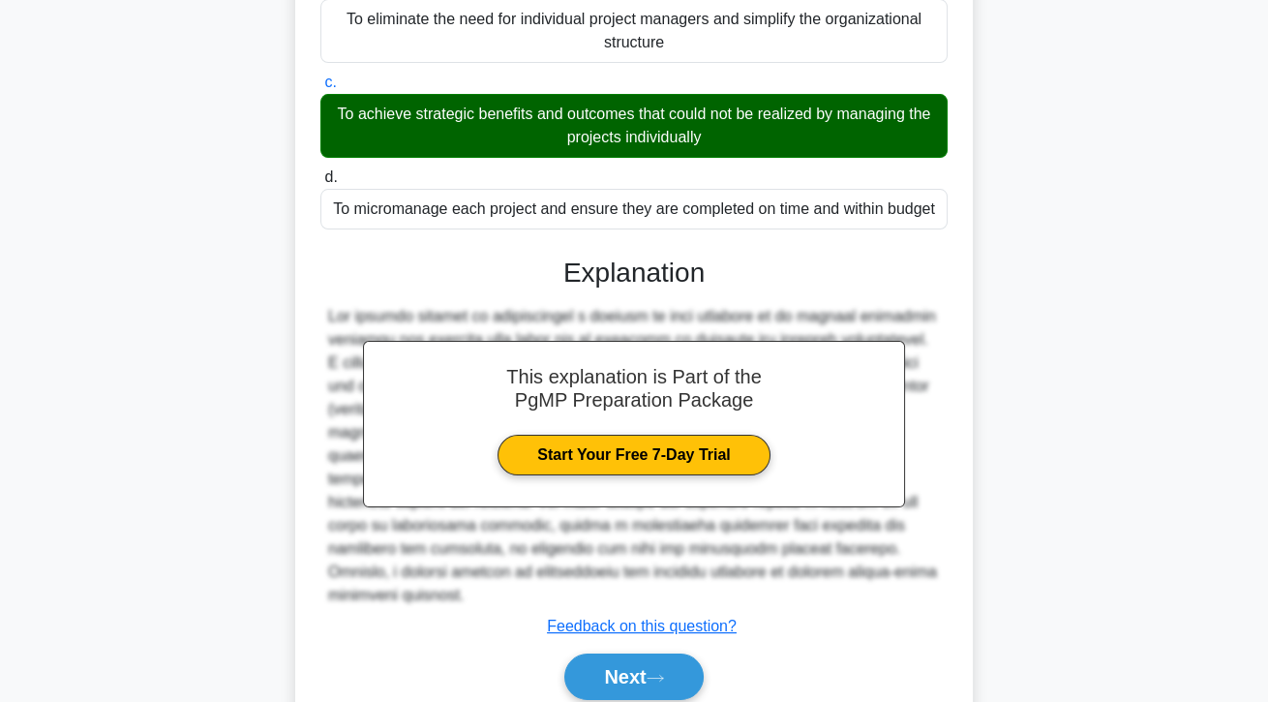
click at [694, 690] on button "Next" at bounding box center [633, 676] width 138 height 46
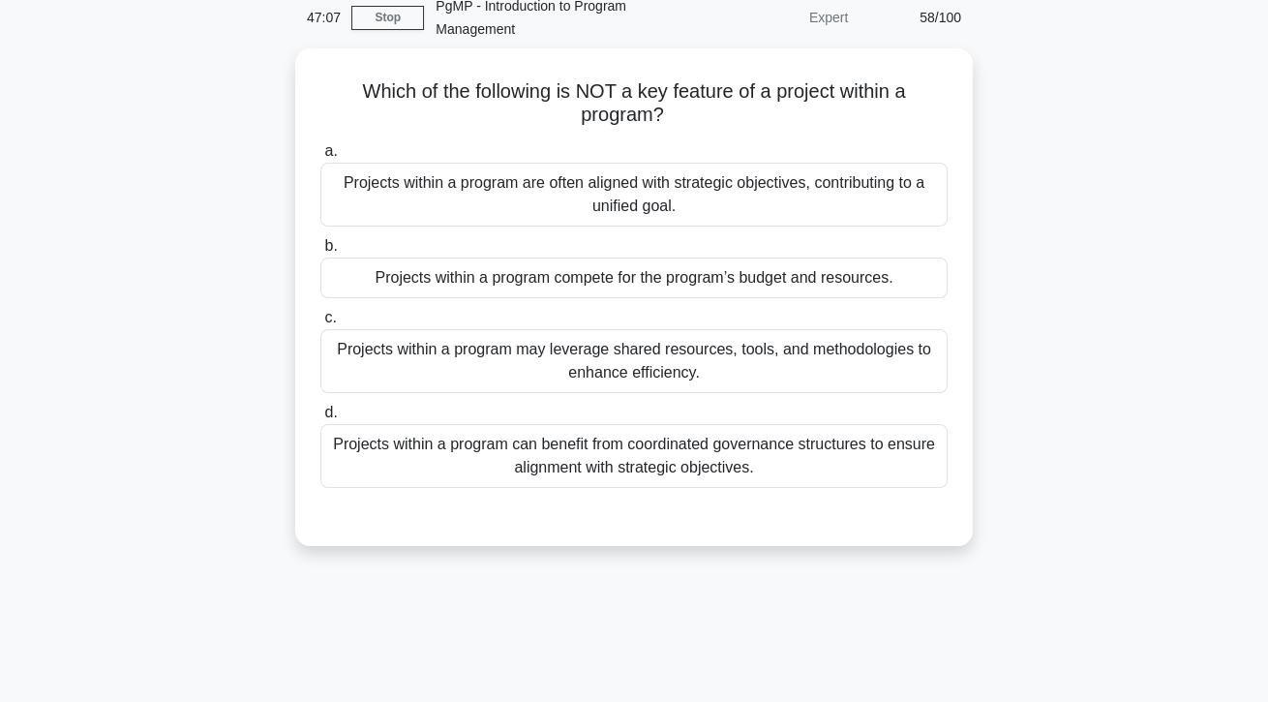
scroll to position [0, 0]
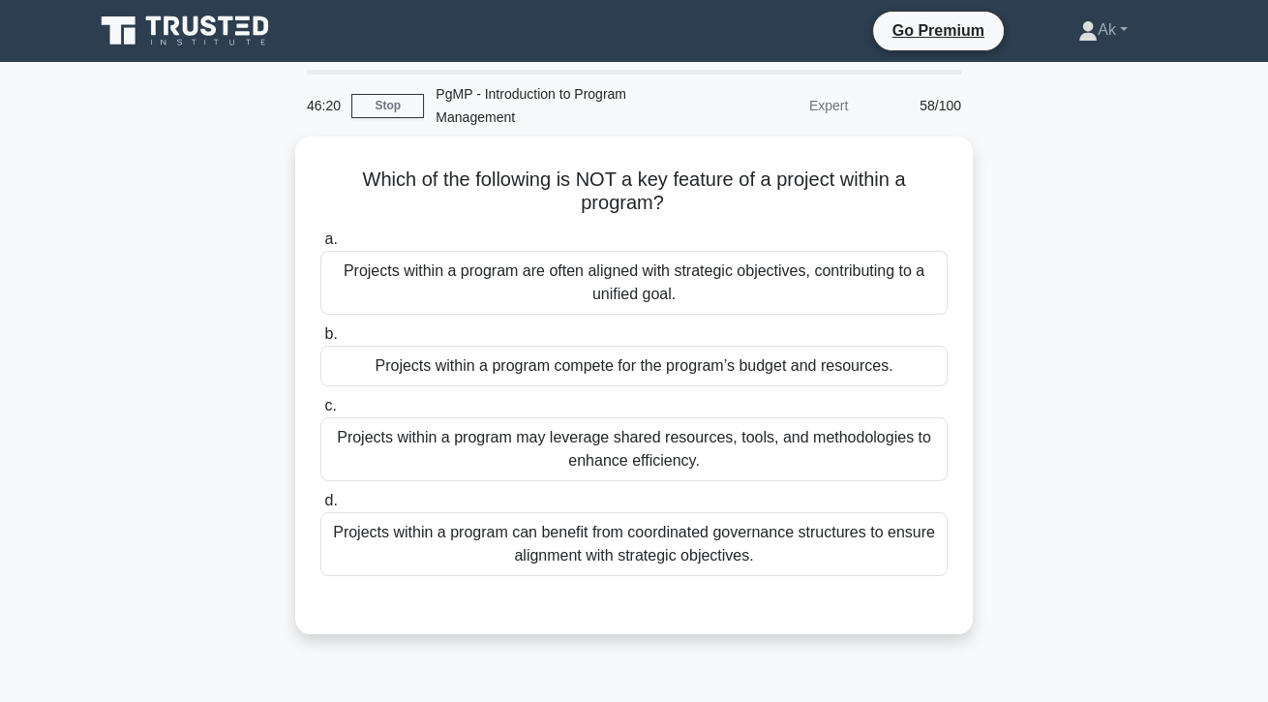
click at [798, 373] on div "Projects within a program compete for the program’s budget and resources." at bounding box center [633, 366] width 627 height 41
click at [320, 341] on input "b. Projects within a program compete for the program’s budget and resources." at bounding box center [320, 334] width 0 height 13
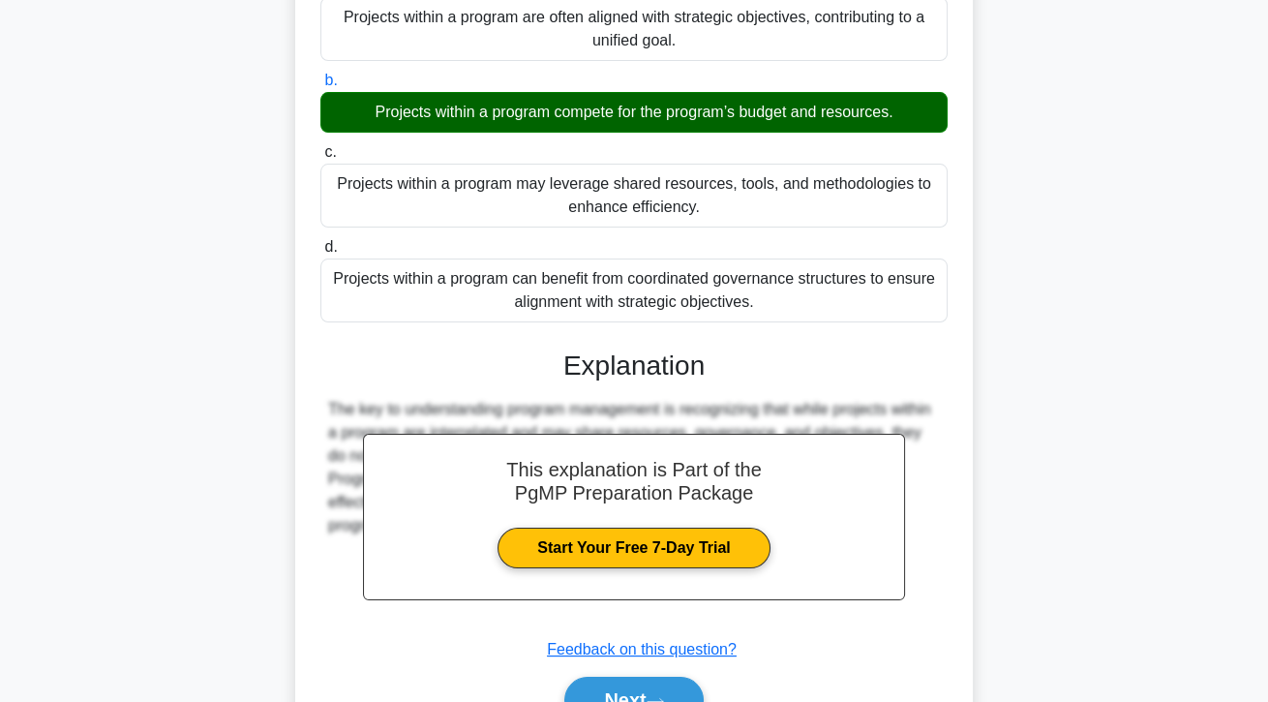
click at [695, 698] on button "Next" at bounding box center [633, 699] width 138 height 46
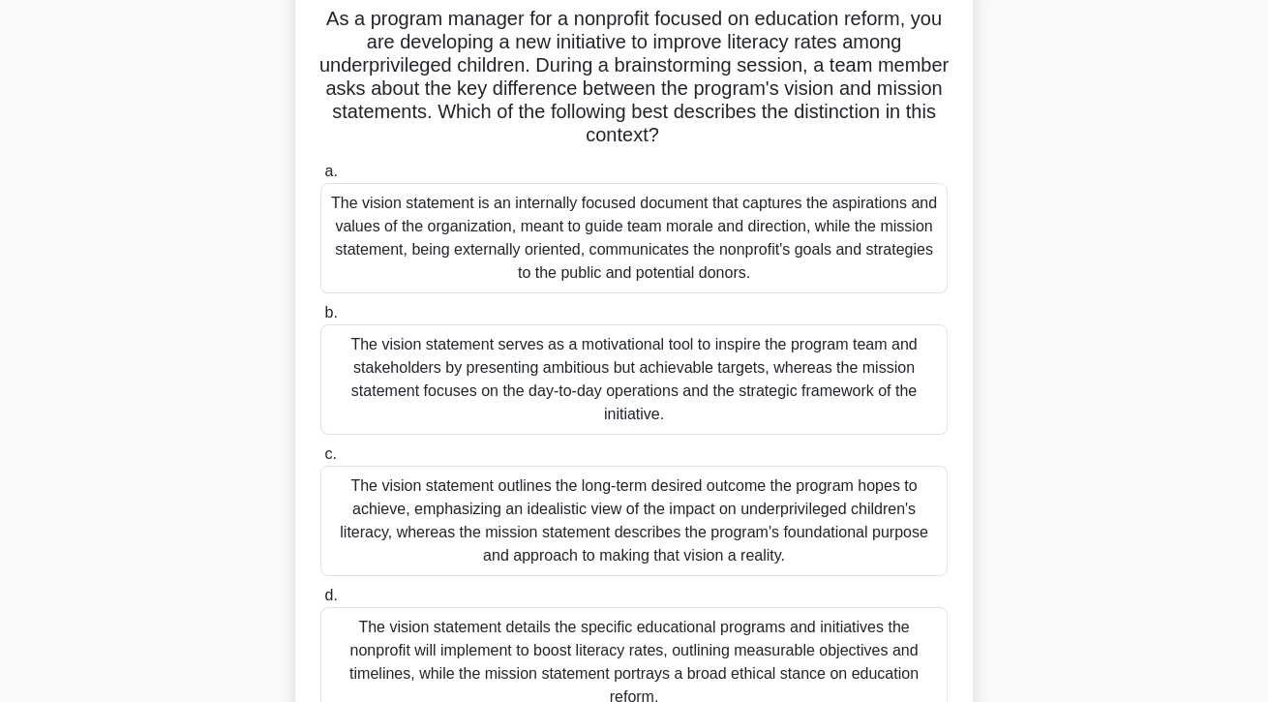
scroll to position [178, 0]
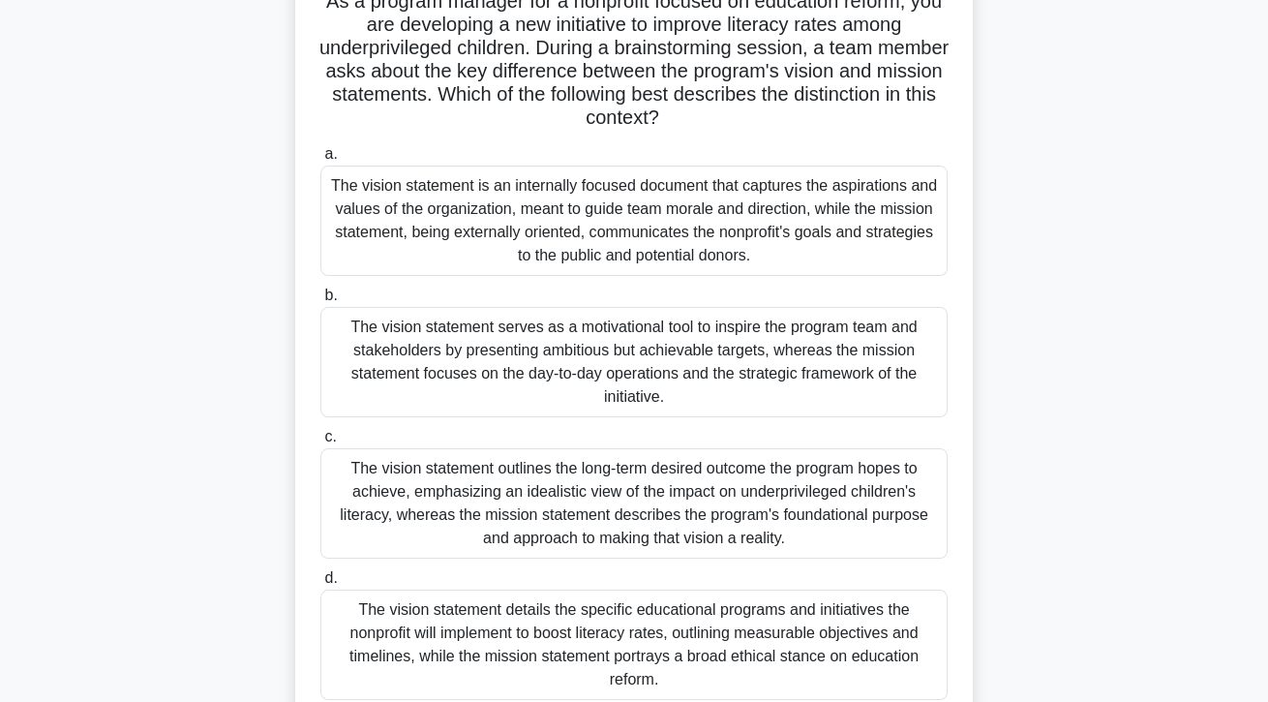
click at [859, 506] on div "The vision statement outlines the long-term desired outcome the program hopes t…" at bounding box center [633, 503] width 627 height 110
click at [320, 443] on input "c. The vision statement outlines the long-term desired outcome the program hope…" at bounding box center [320, 437] width 0 height 13
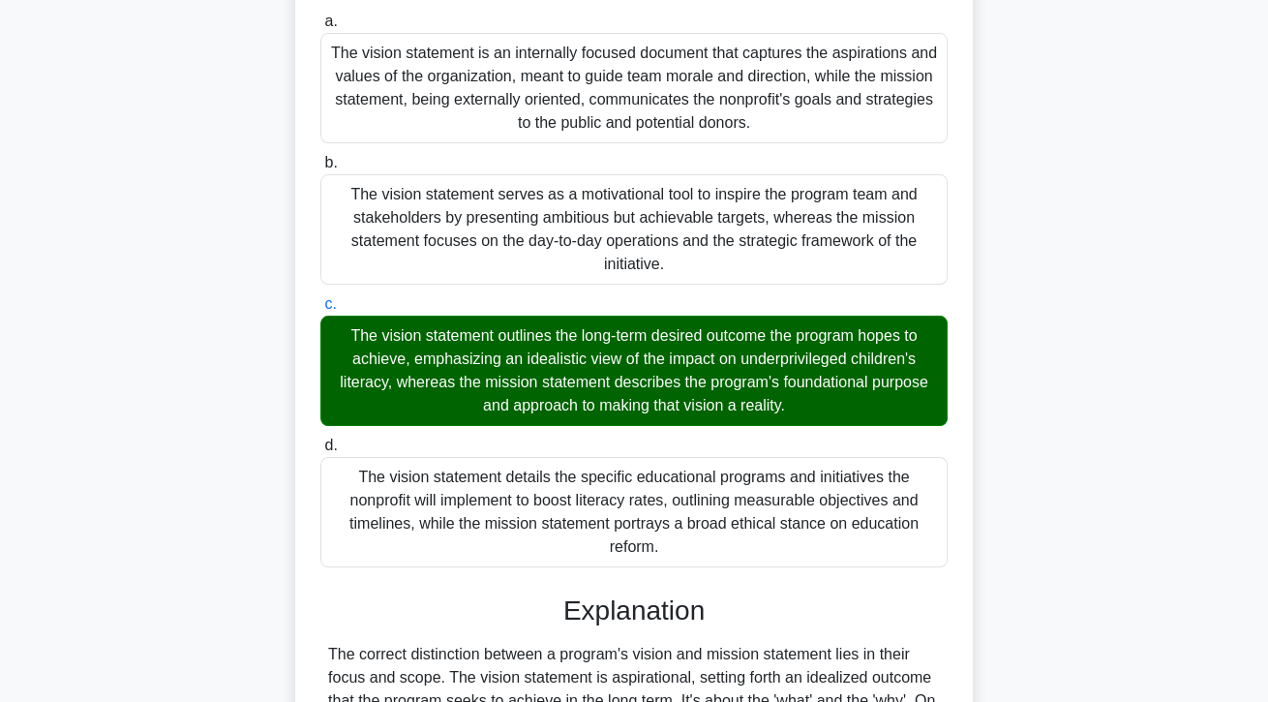
scroll to position [509, 0]
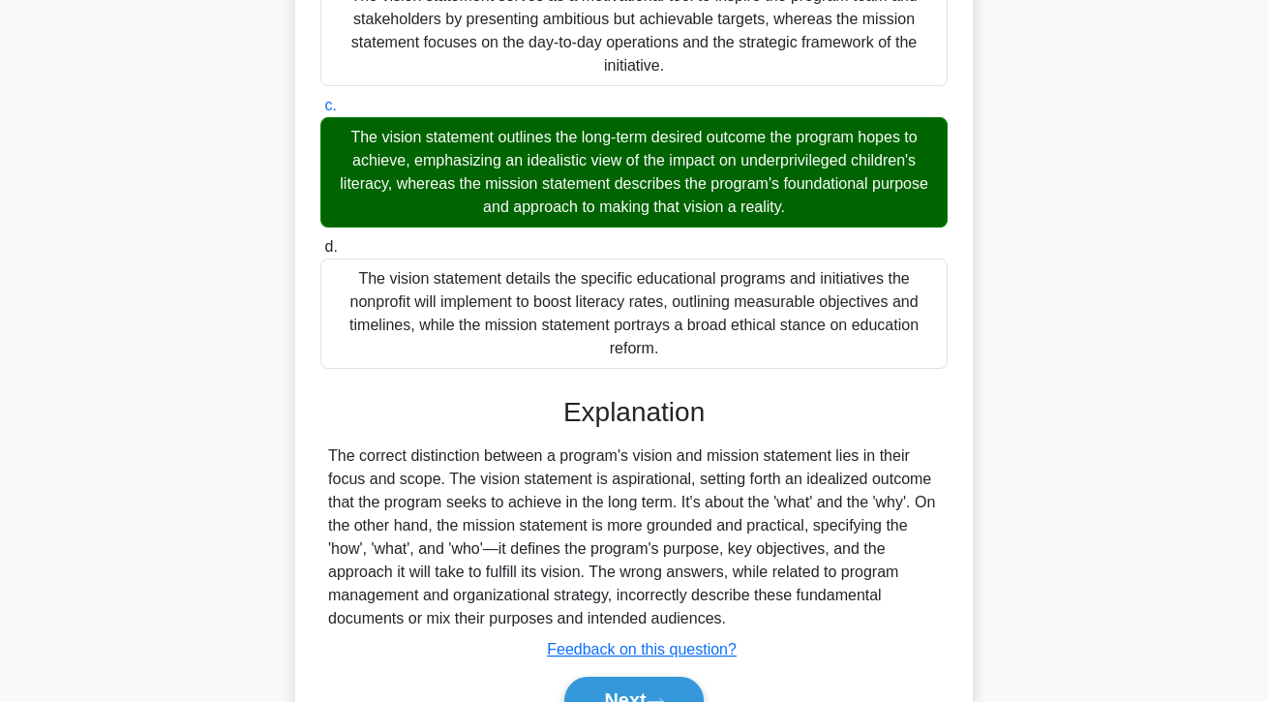
click at [693, 699] on button "Next" at bounding box center [633, 699] width 138 height 46
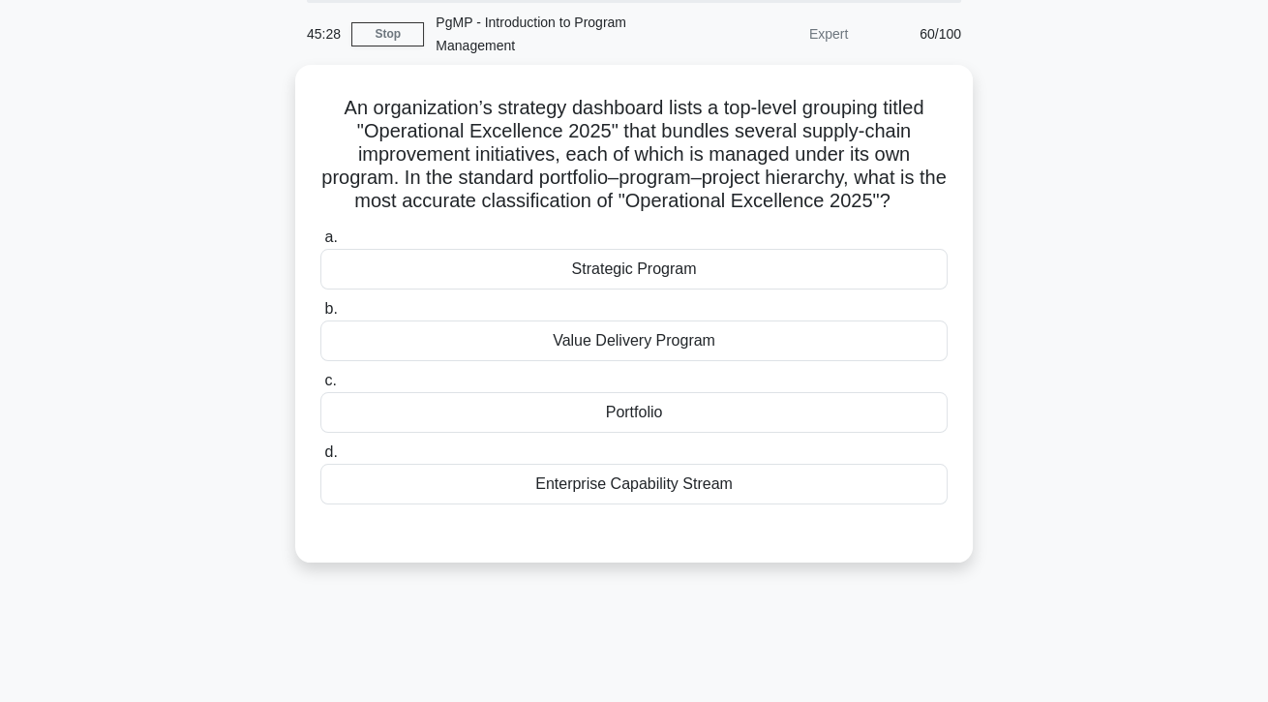
scroll to position [71, 0]
click at [718, 411] on div "Portfolio" at bounding box center [633, 413] width 627 height 41
click at [320, 388] on input "c. Portfolio" at bounding box center [320, 382] width 0 height 13
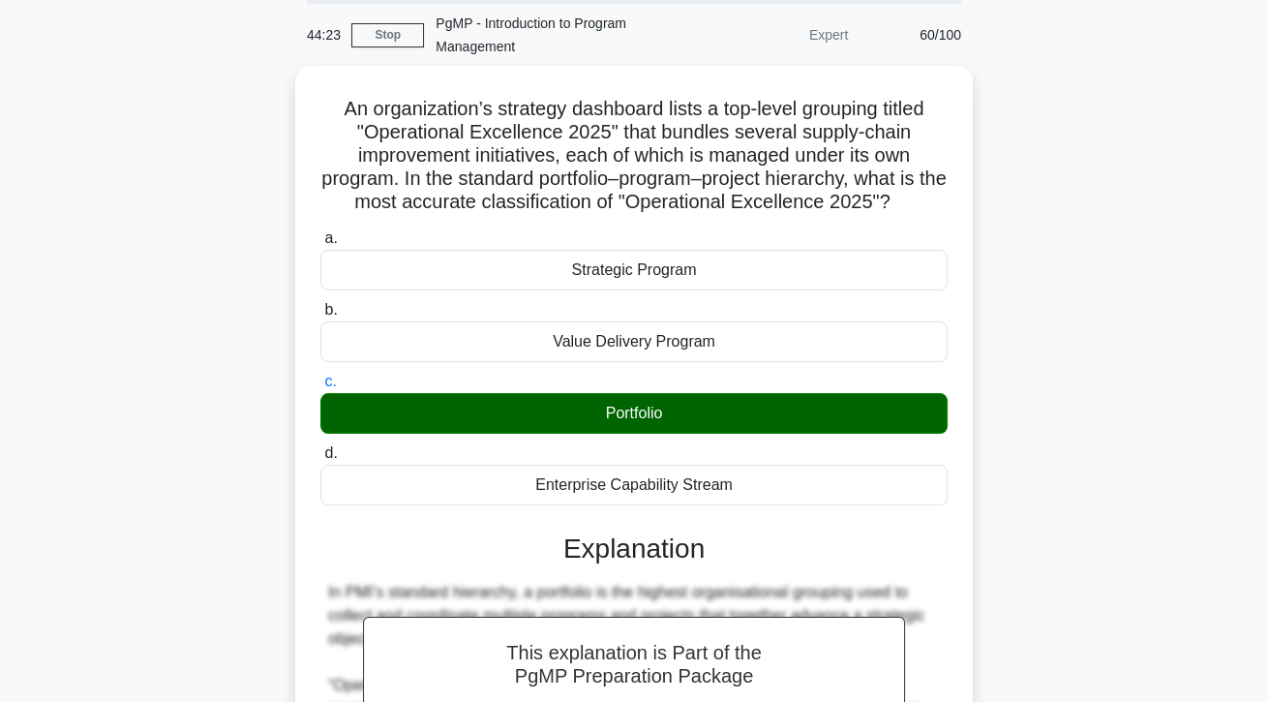
scroll to position [346, 0]
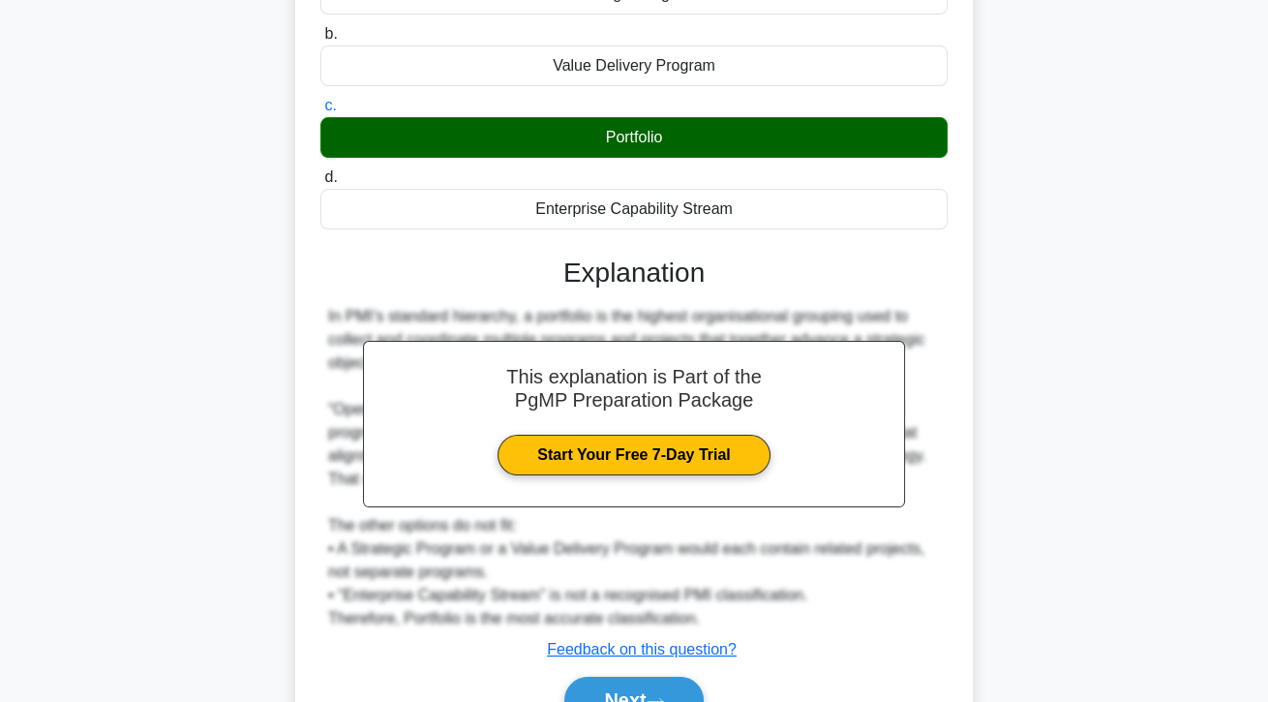
click at [689, 701] on button "Next" at bounding box center [633, 699] width 138 height 46
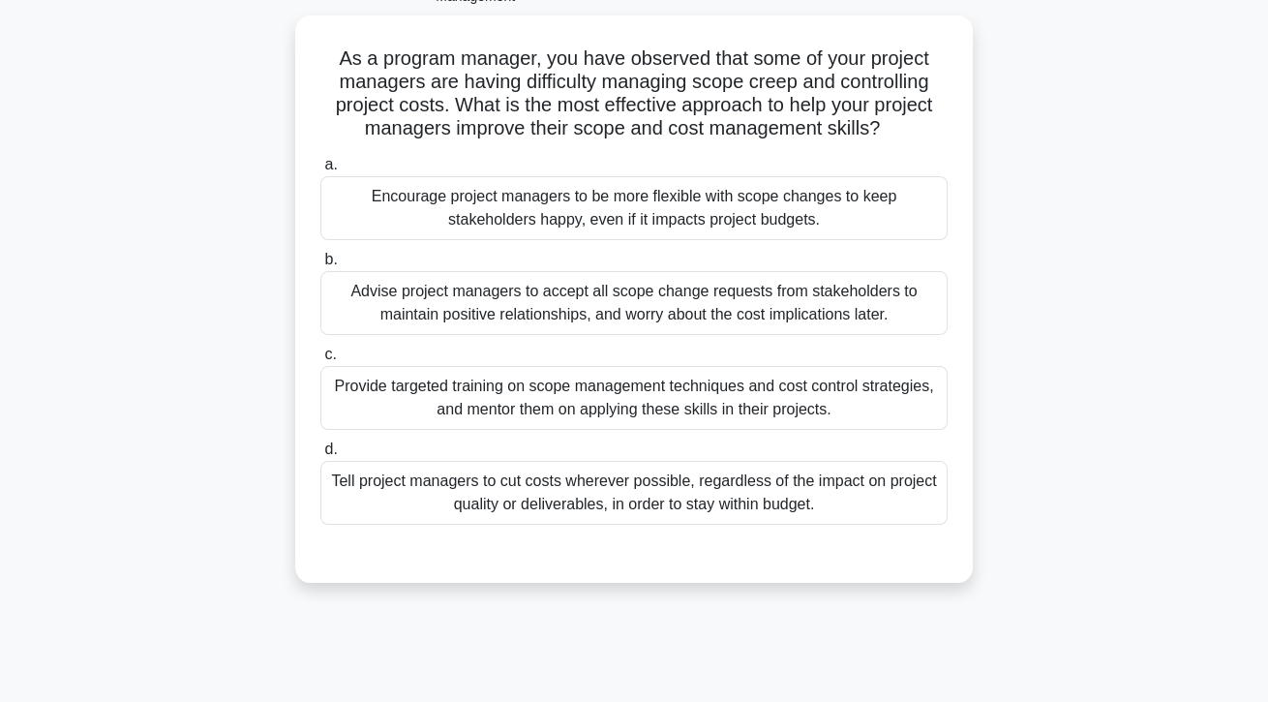
scroll to position [88, 0]
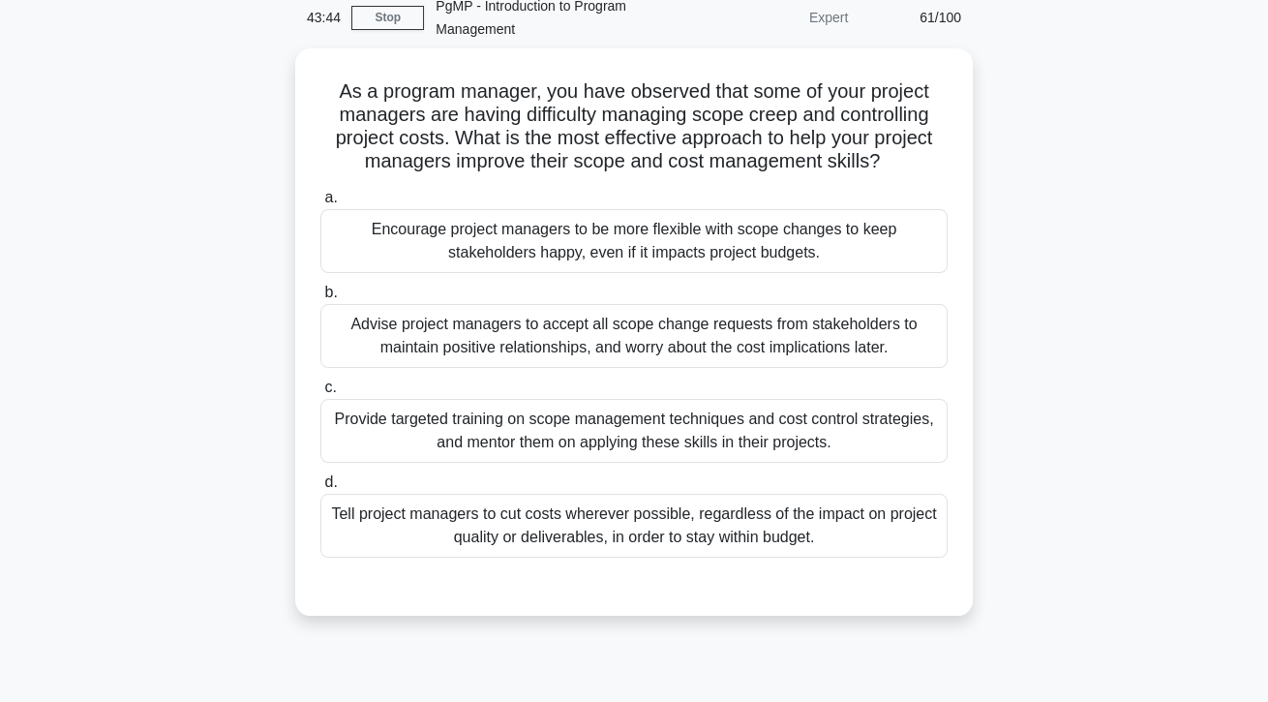
click at [516, 420] on div "Provide targeted training on scope management techniques and cost control strat…" at bounding box center [633, 431] width 627 height 64
click at [320, 394] on input "c. Provide targeted training on scope management techniques and cost control st…" at bounding box center [320, 387] width 0 height 13
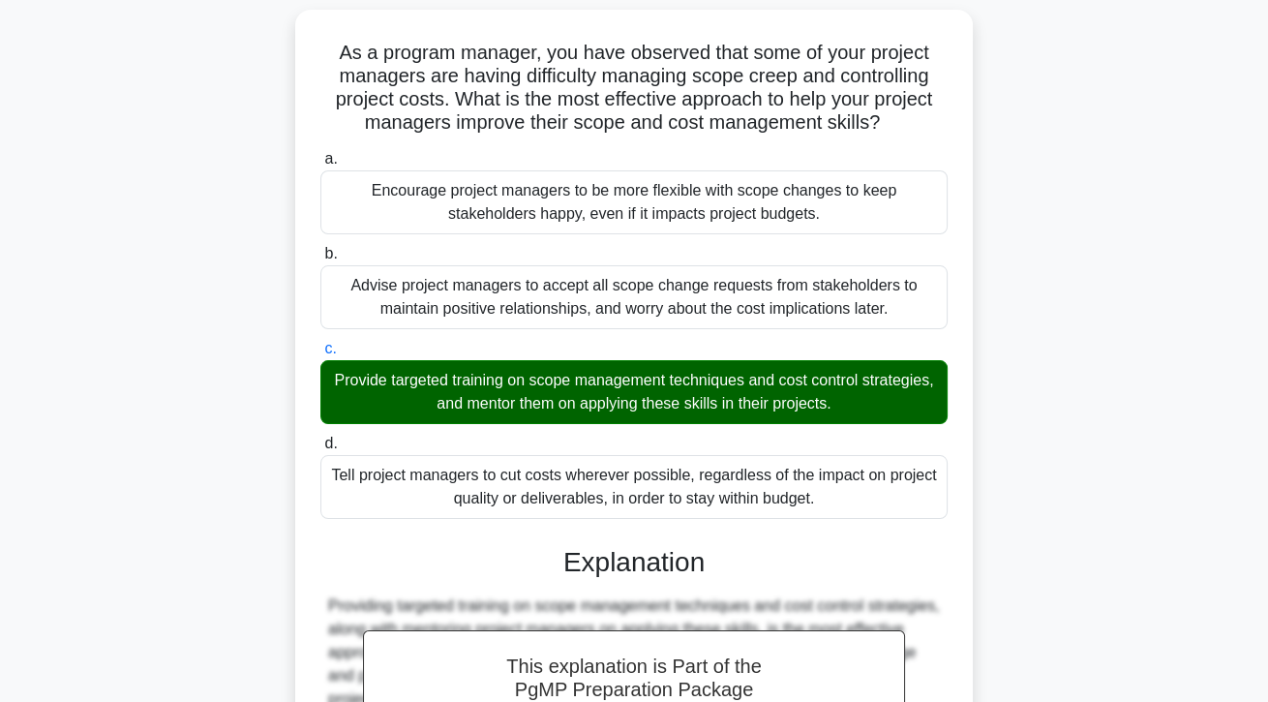
scroll to position [370, 0]
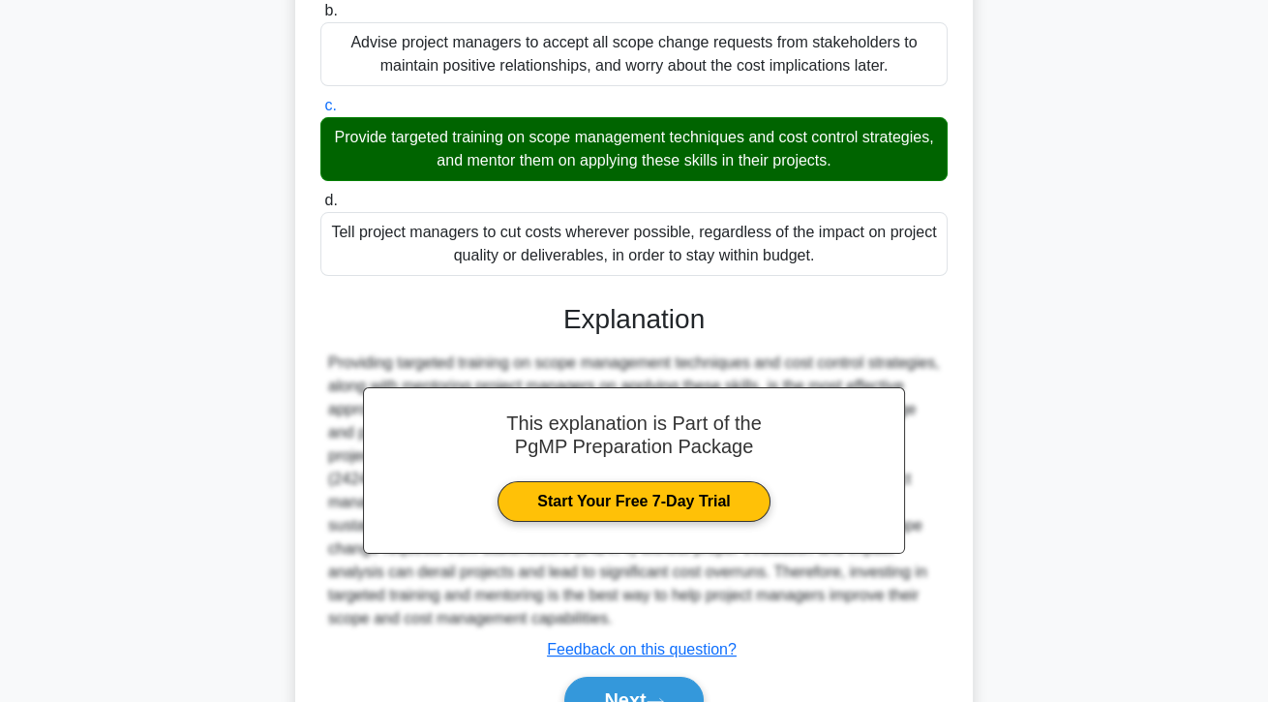
click at [583, 701] on button "Next" at bounding box center [633, 699] width 138 height 46
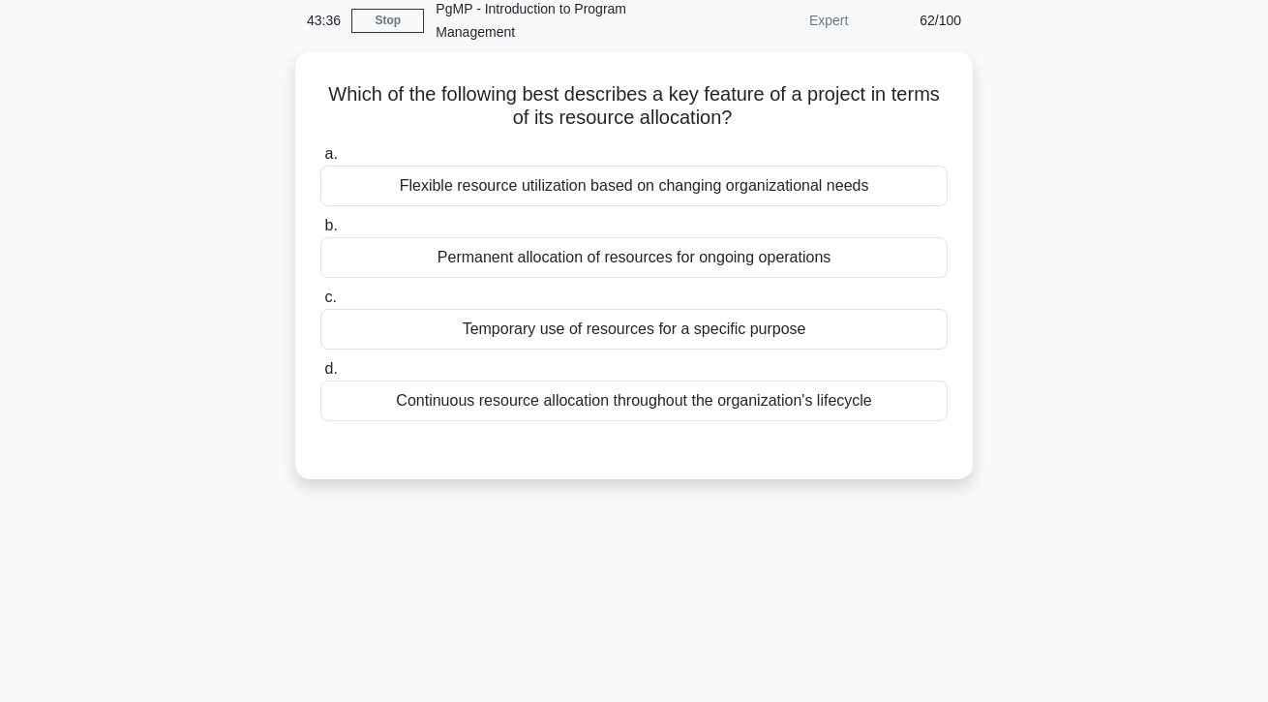
scroll to position [0, 0]
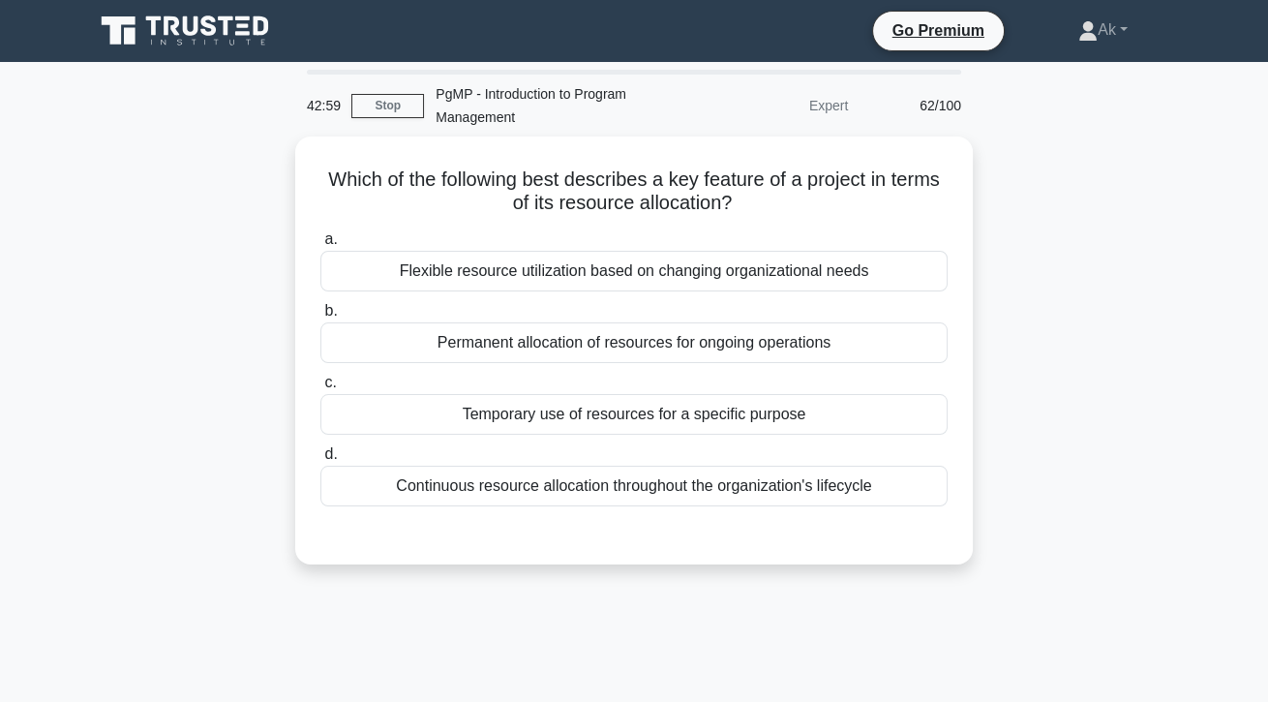
click at [460, 424] on div "Temporary use of resources for a specific purpose" at bounding box center [633, 414] width 627 height 41
click at [320, 389] on input "c. Temporary use of resources for a specific purpose" at bounding box center [320, 382] width 0 height 13
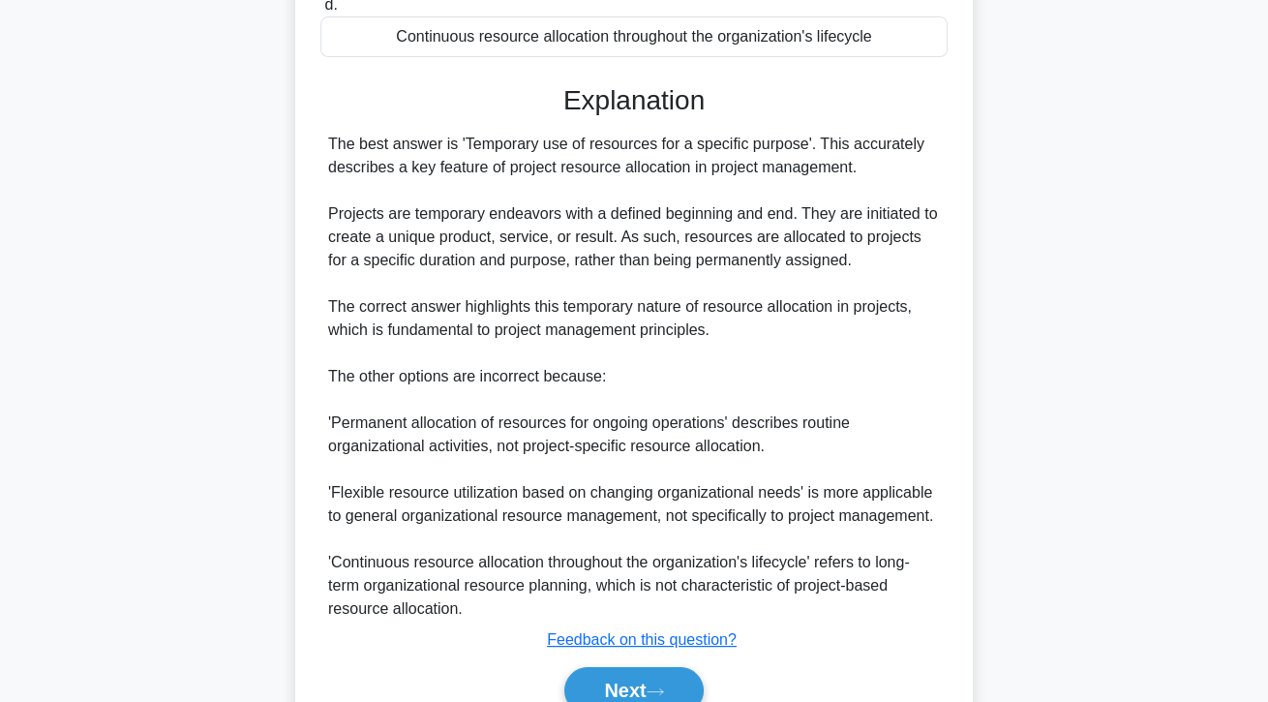
scroll to position [451, 0]
click at [577, 701] on button "Next" at bounding box center [633, 688] width 138 height 46
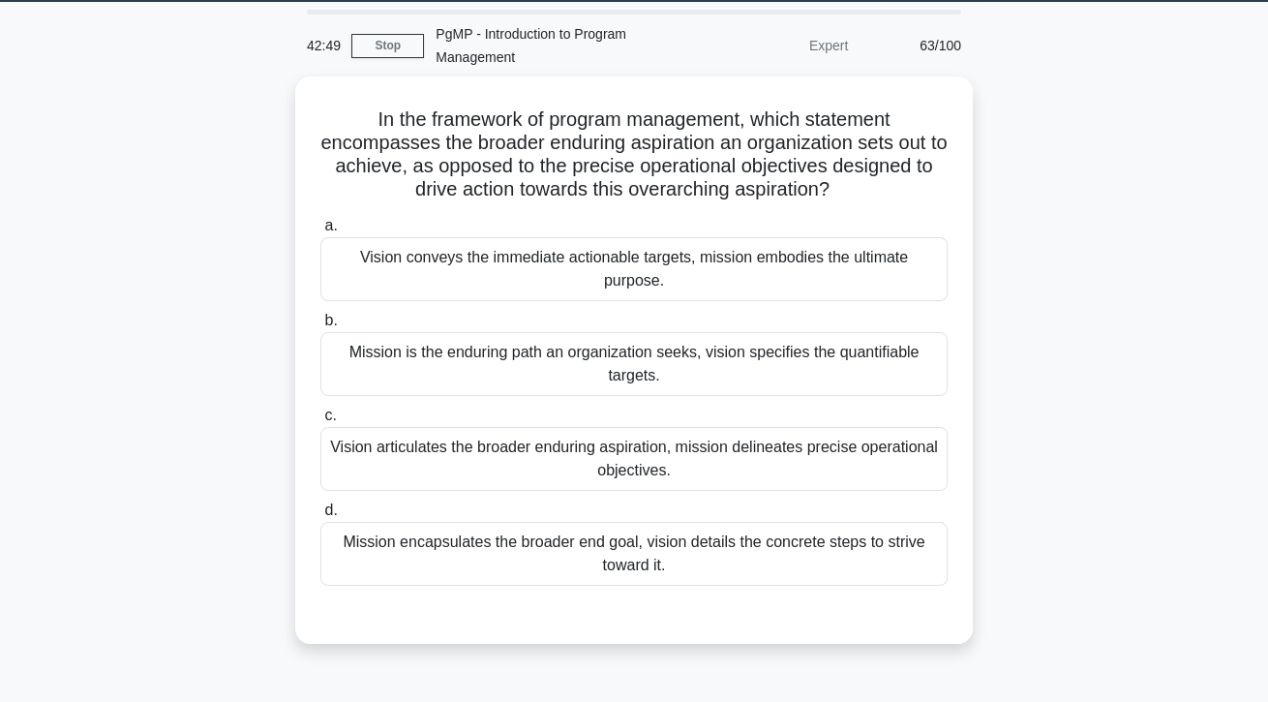
scroll to position [57, 0]
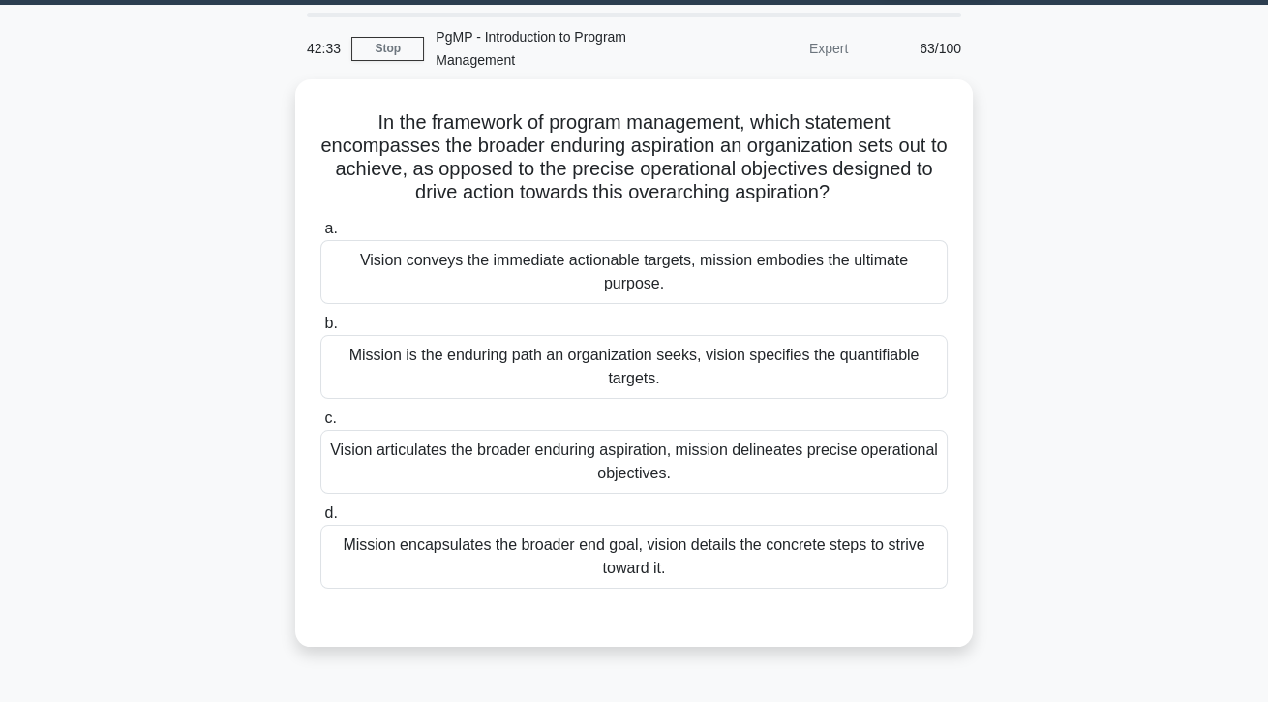
click at [379, 451] on div "Vision articulates the broader enduring aspiration, mission delineates precise …" at bounding box center [633, 462] width 627 height 64
click at [320, 425] on input "c. Vision articulates the broader enduring aspiration, mission delineates preci…" at bounding box center [320, 418] width 0 height 13
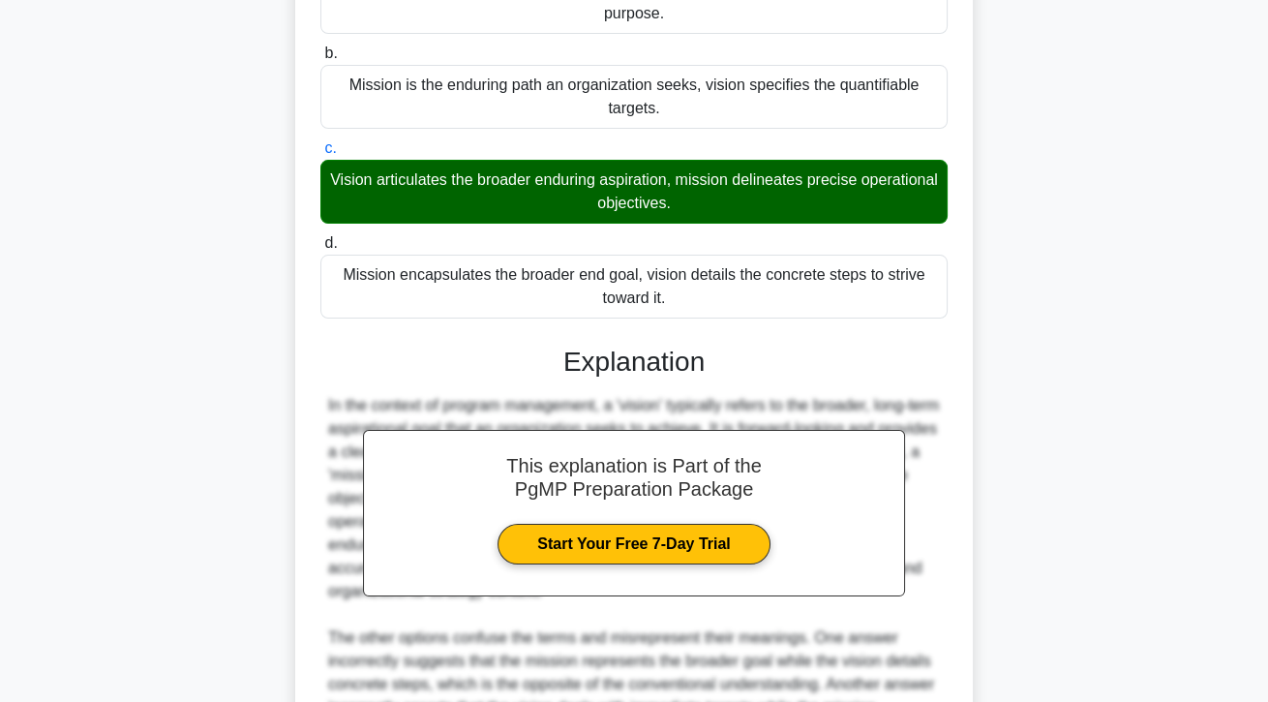
scroll to position [532, 0]
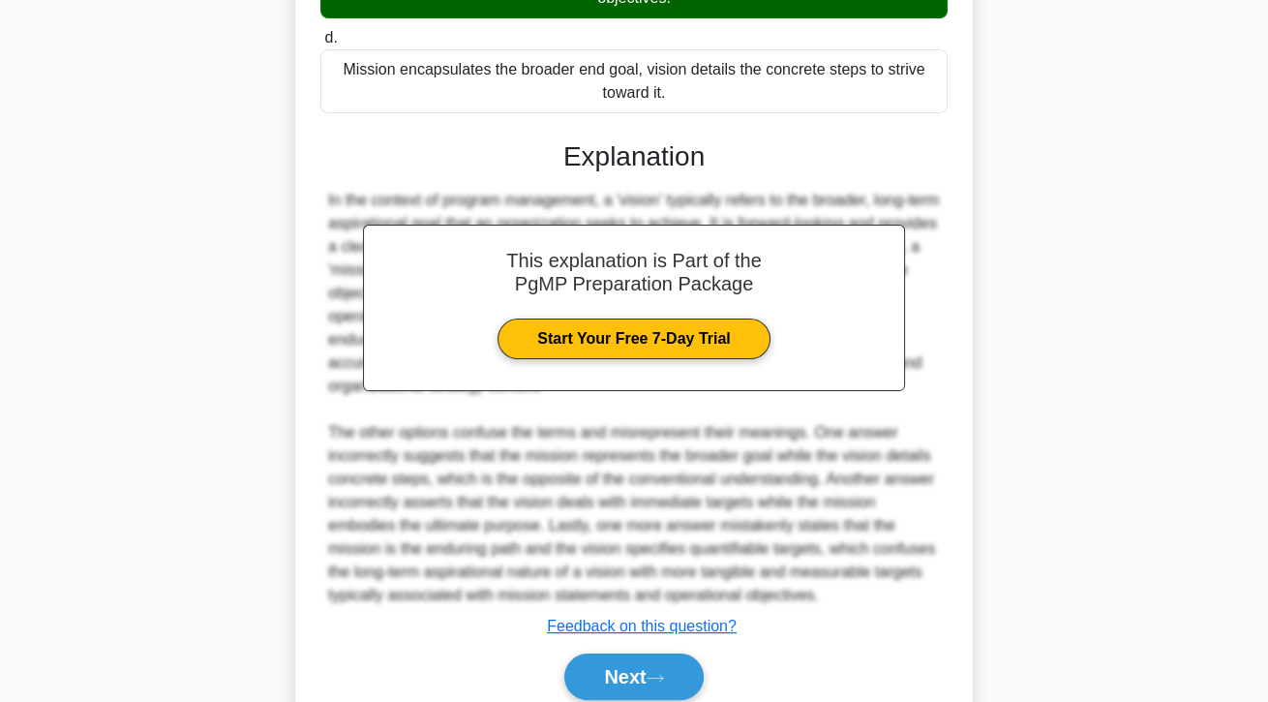
click at [584, 700] on button "Next" at bounding box center [633, 676] width 138 height 46
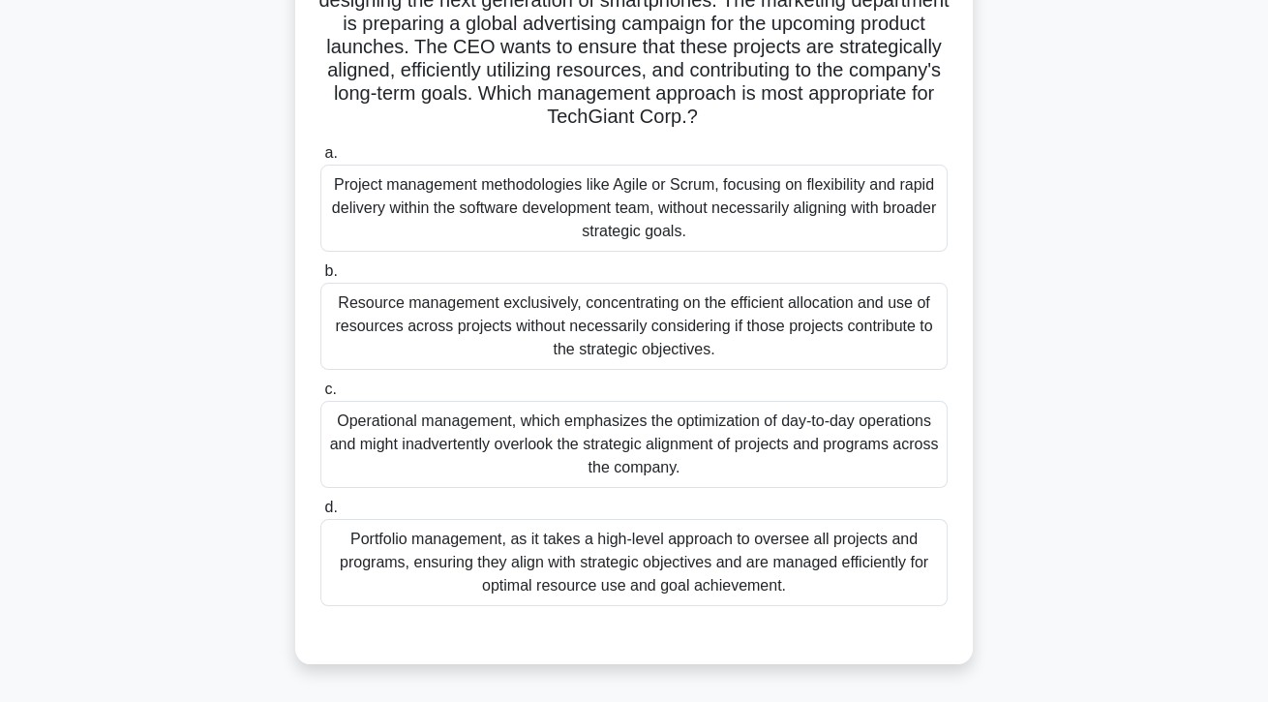
scroll to position [251, 0]
click at [726, 563] on div "Portfolio management, as it takes a high-level approach to oversee all projects…" at bounding box center [633, 560] width 627 height 87
click at [320, 512] on input "d. Portfolio management, as it takes a high-level approach to oversee all proje…" at bounding box center [320, 505] width 0 height 13
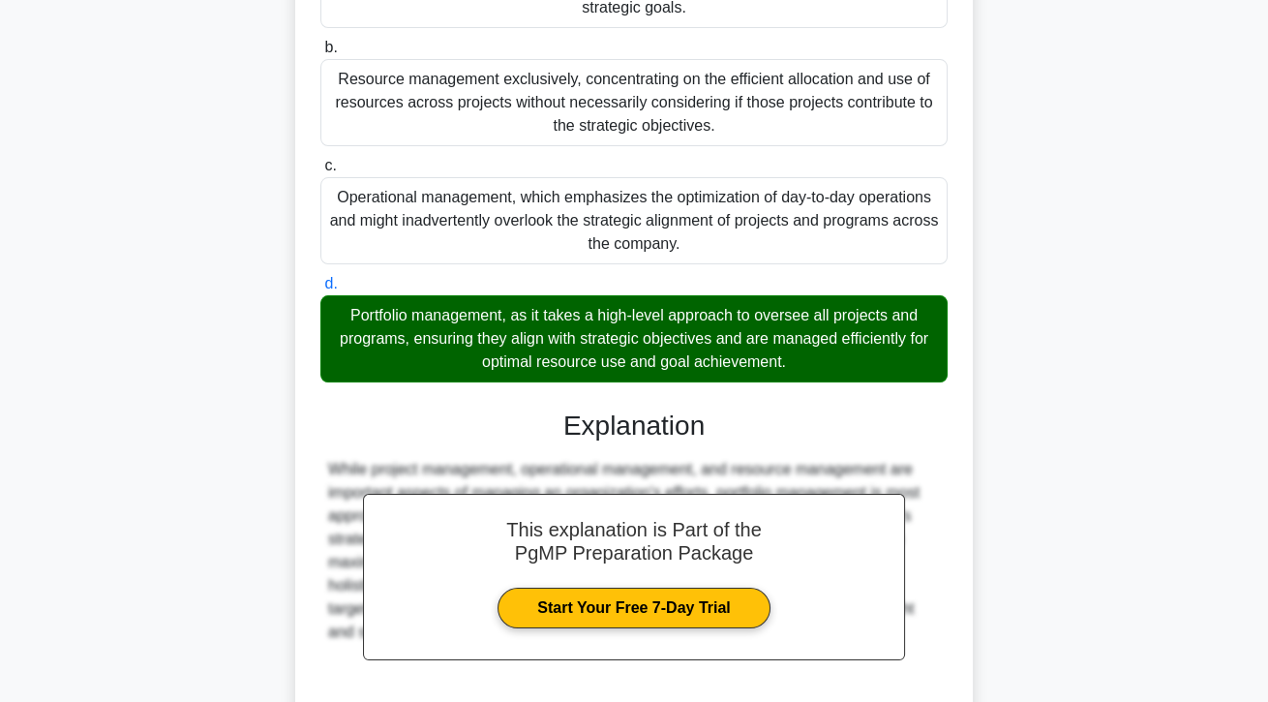
scroll to position [532, 0]
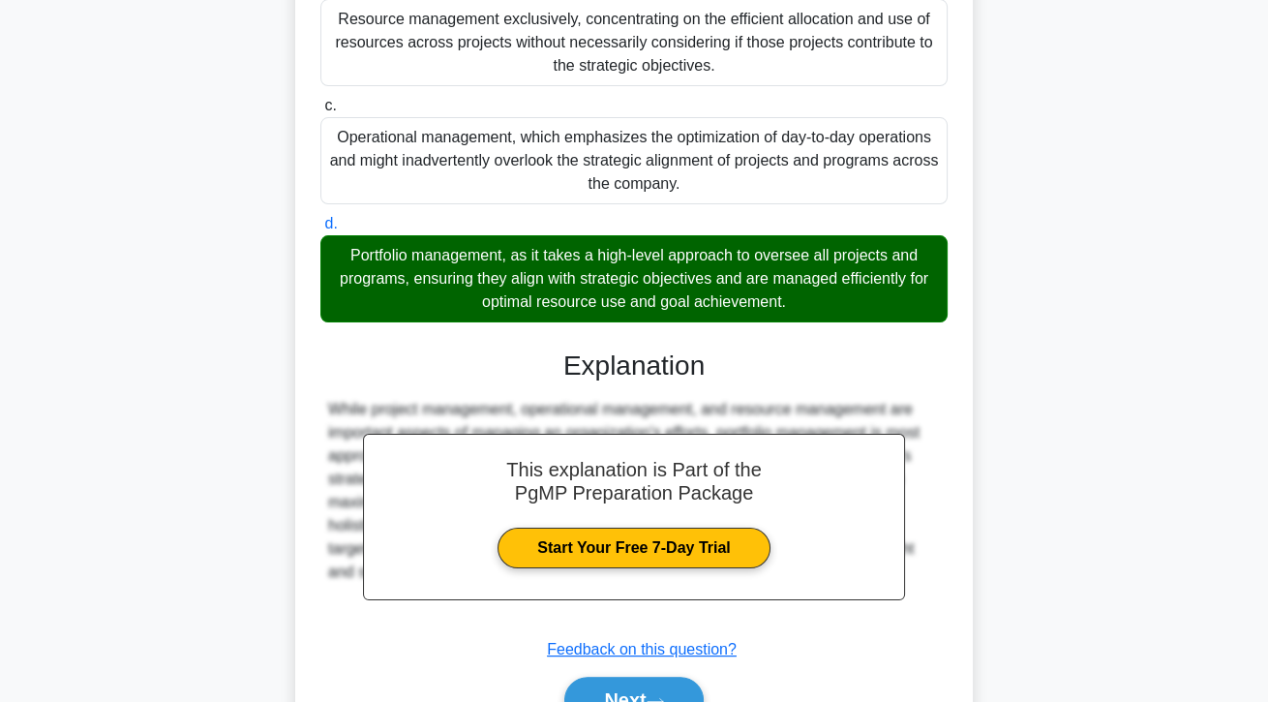
click at [671, 699] on button "Next" at bounding box center [633, 699] width 138 height 46
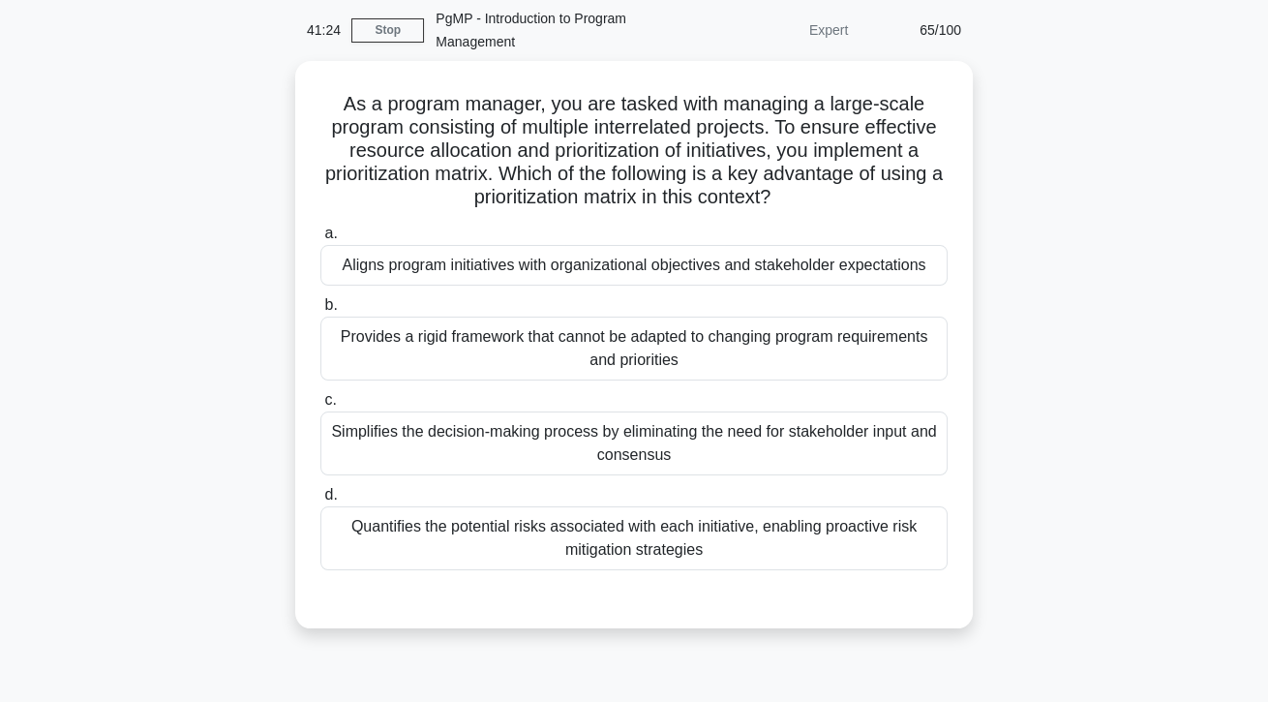
scroll to position [75, 0]
click at [888, 265] on div "Aligns program initiatives with organizational objectives and stakeholder expec…" at bounding box center [633, 265] width 627 height 41
click at [320, 240] on input "a. Aligns program initiatives with organizational objectives and stakeholder ex…" at bounding box center [320, 233] width 0 height 13
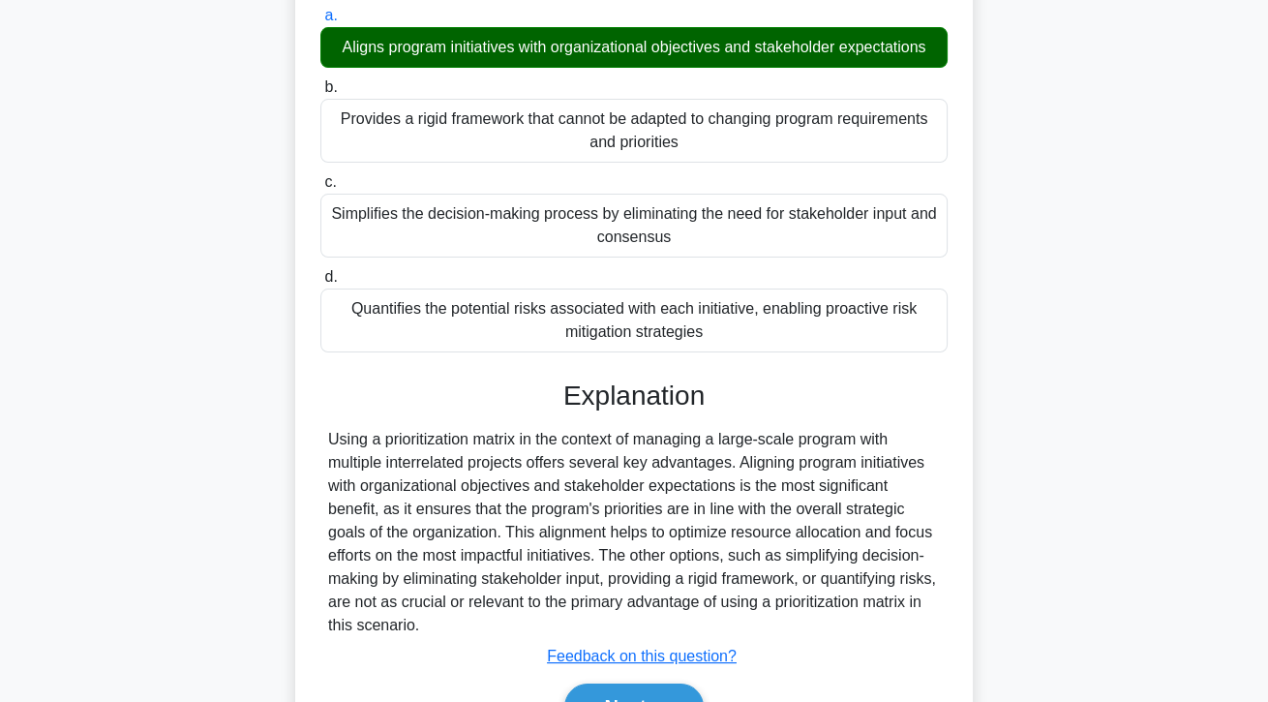
scroll to position [323, 0]
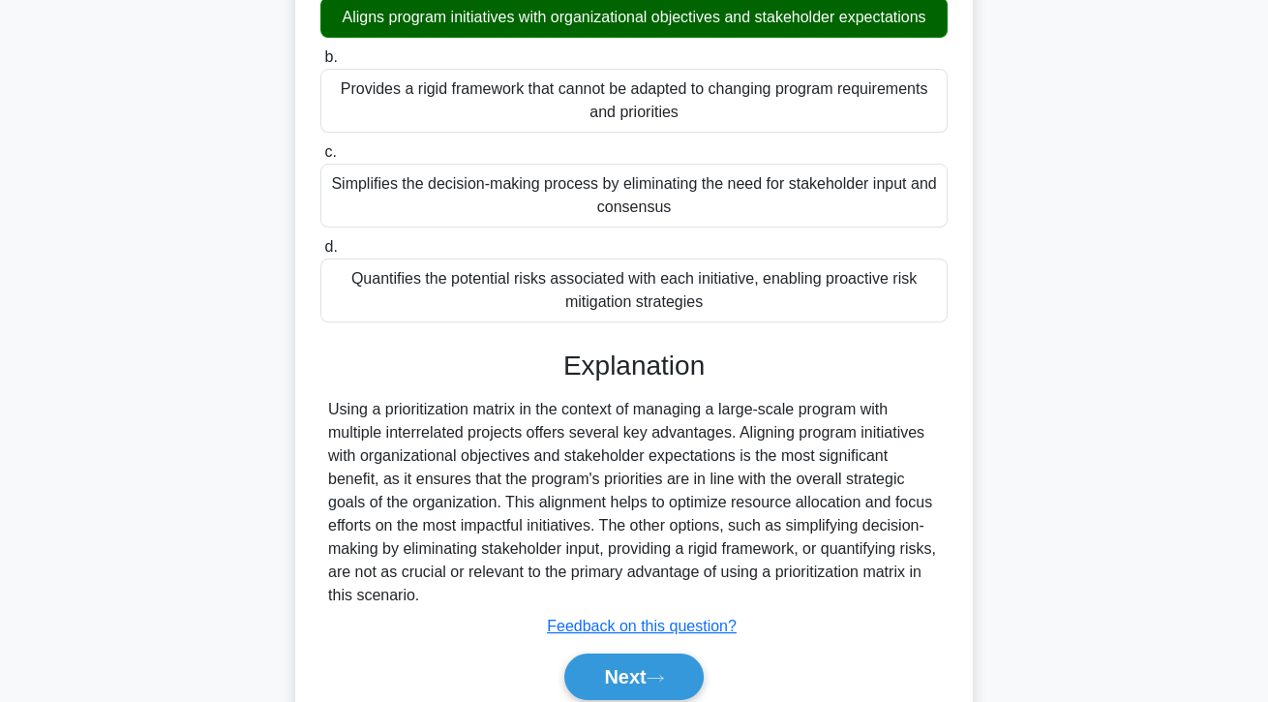
click at [685, 700] on button "Next" at bounding box center [633, 676] width 138 height 46
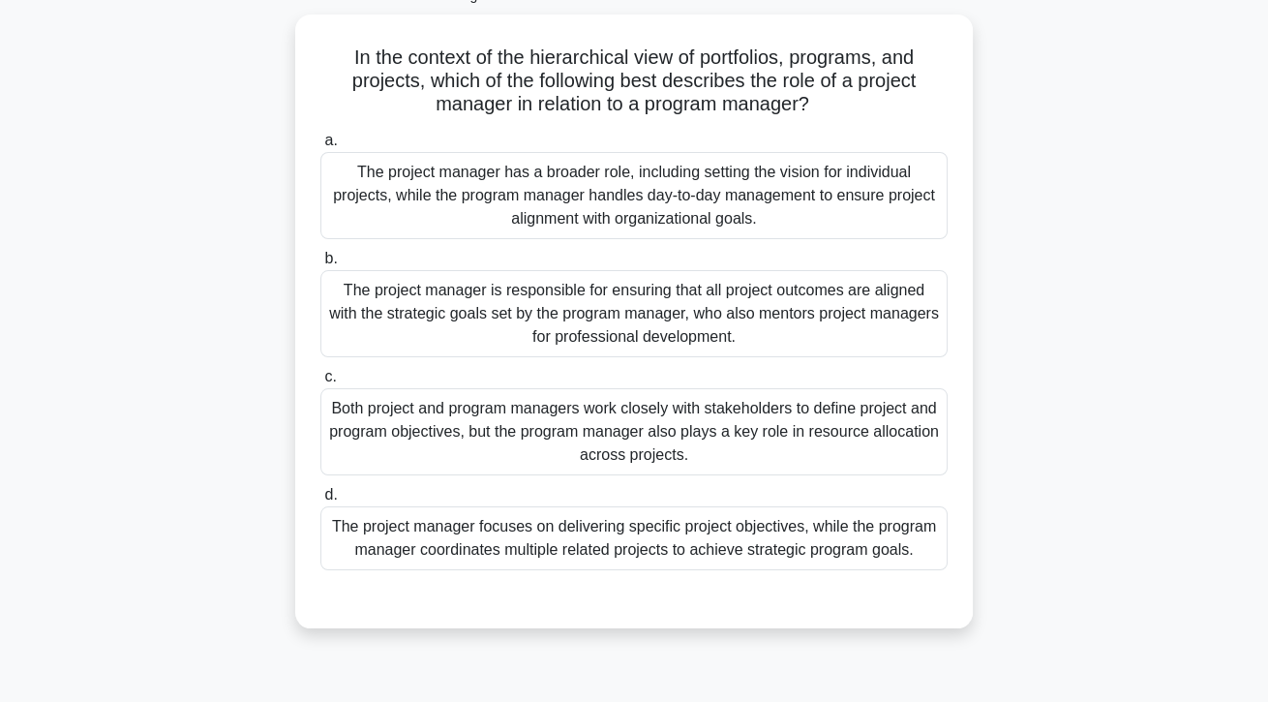
scroll to position [122, 0]
click at [793, 550] on div "The project manager focuses on delivering specific project objectives, while th…" at bounding box center [633, 538] width 627 height 64
click at [320, 501] on input "d. The project manager focuses on delivering specific project objectives, while…" at bounding box center [320, 495] width 0 height 13
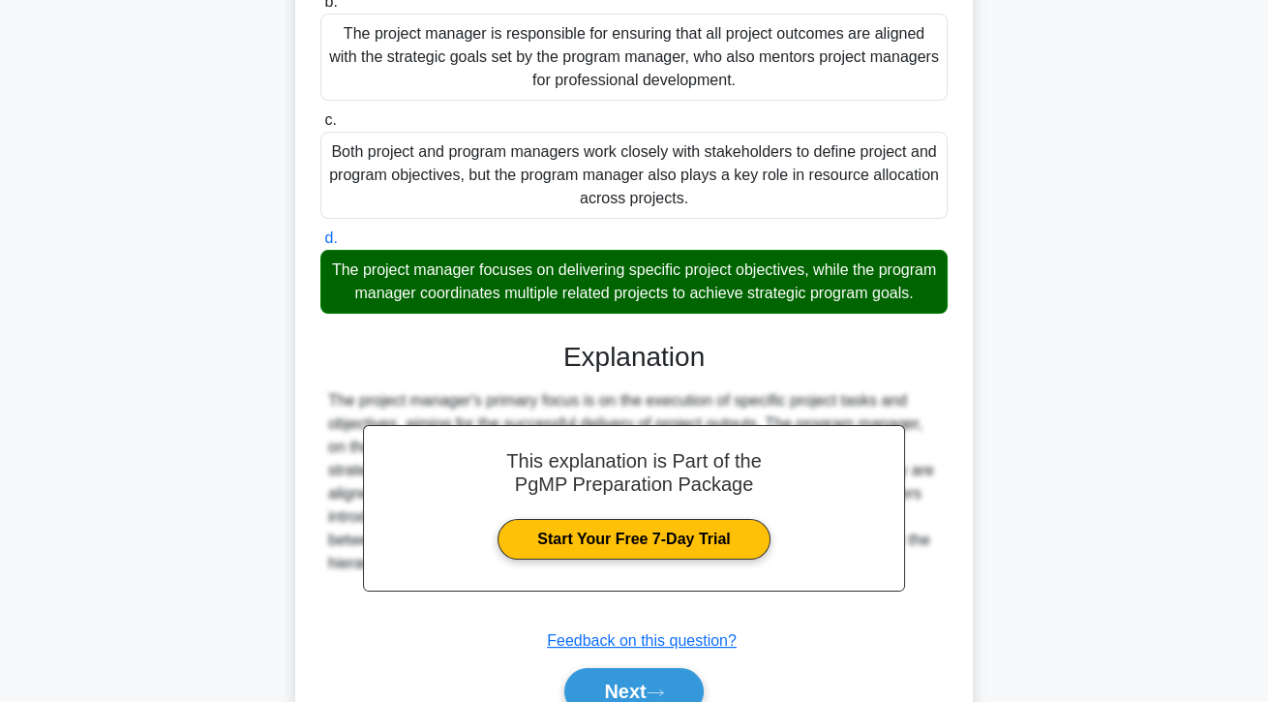
scroll to position [380, 0]
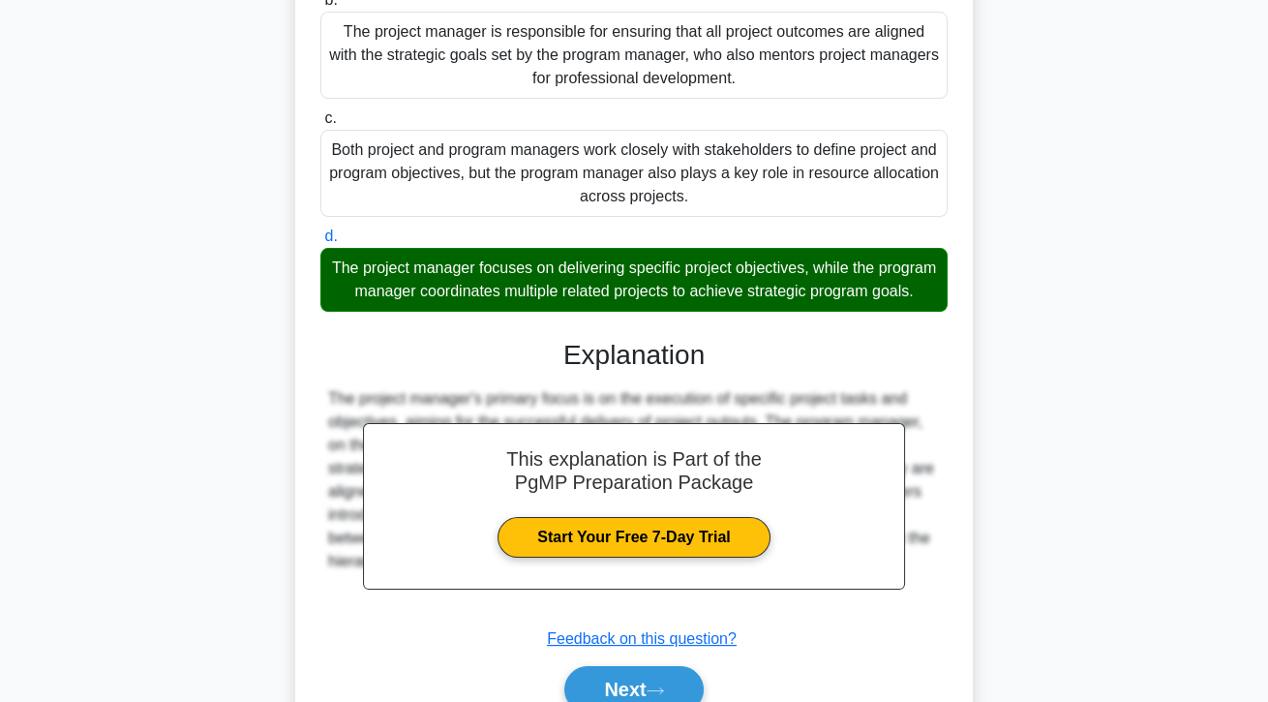
click at [682, 701] on button "Next" at bounding box center [633, 689] width 138 height 46
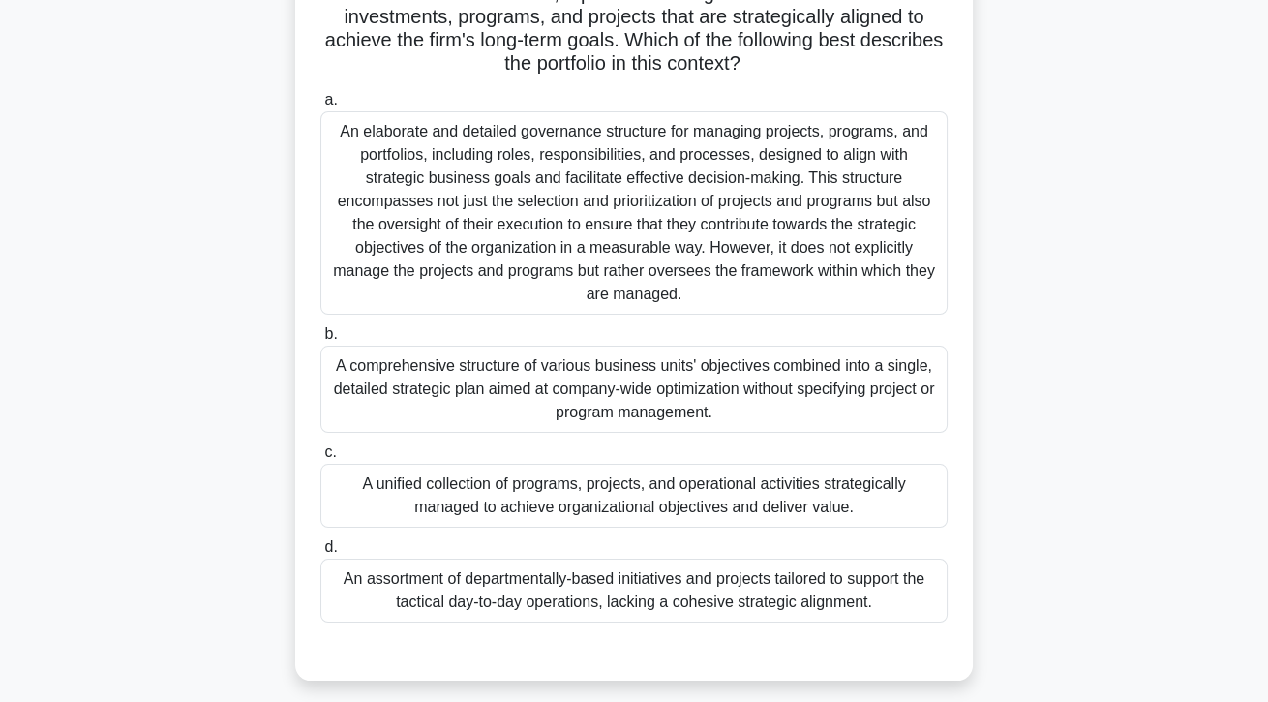
scroll to position [188, 0]
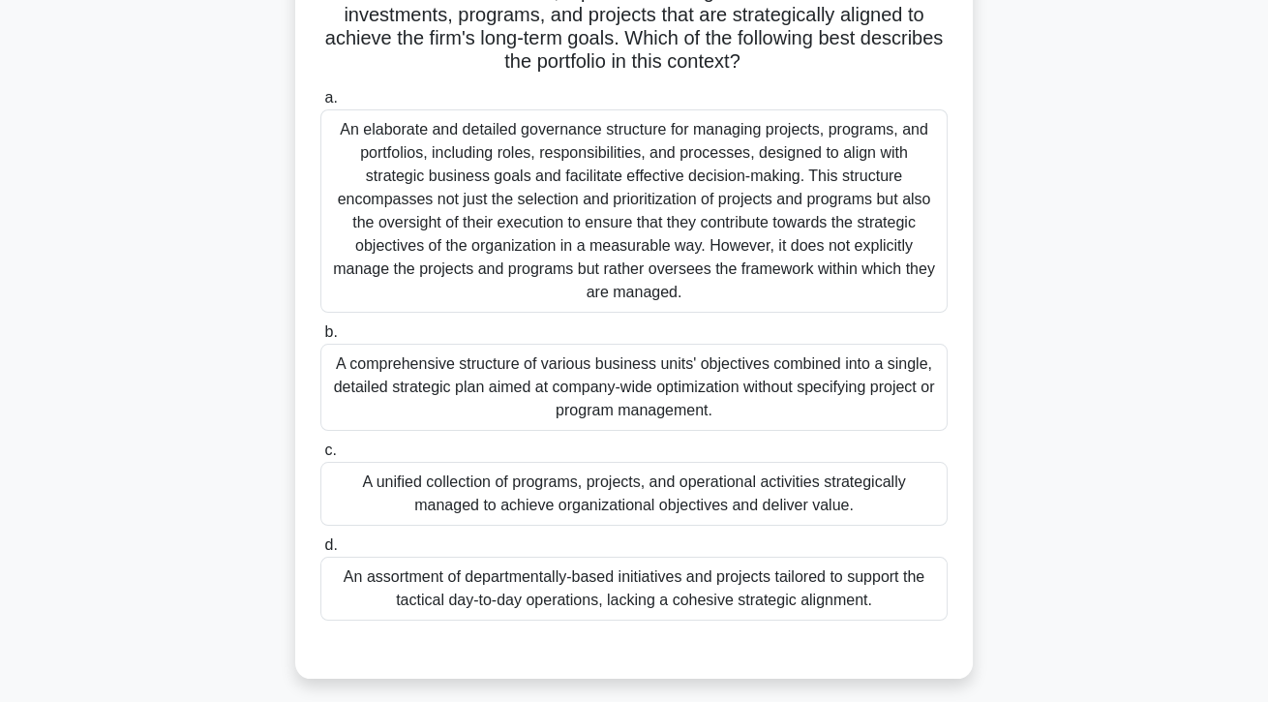
click at [377, 496] on div "A unified collection of programs, projects, and operational activities strategi…" at bounding box center [633, 494] width 627 height 64
click at [320, 457] on input "c. A unified collection of programs, projects, and operational activities strat…" at bounding box center [320, 450] width 0 height 13
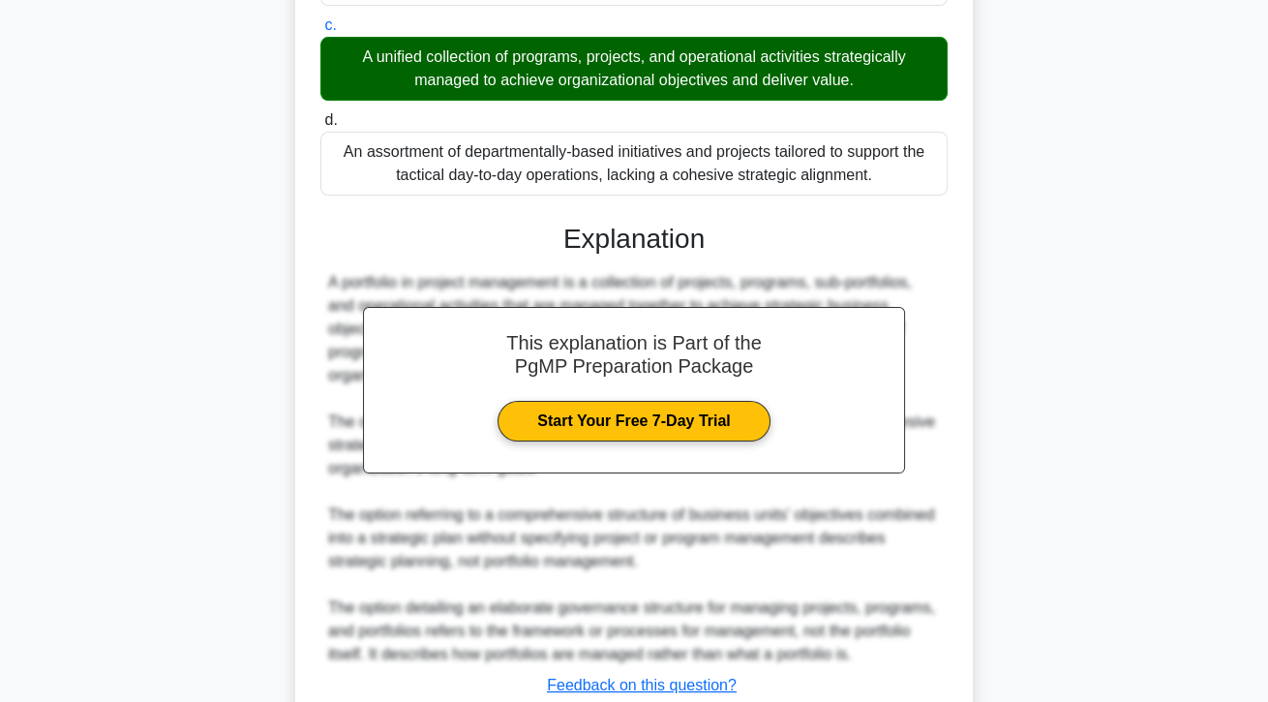
scroll to position [672, 0]
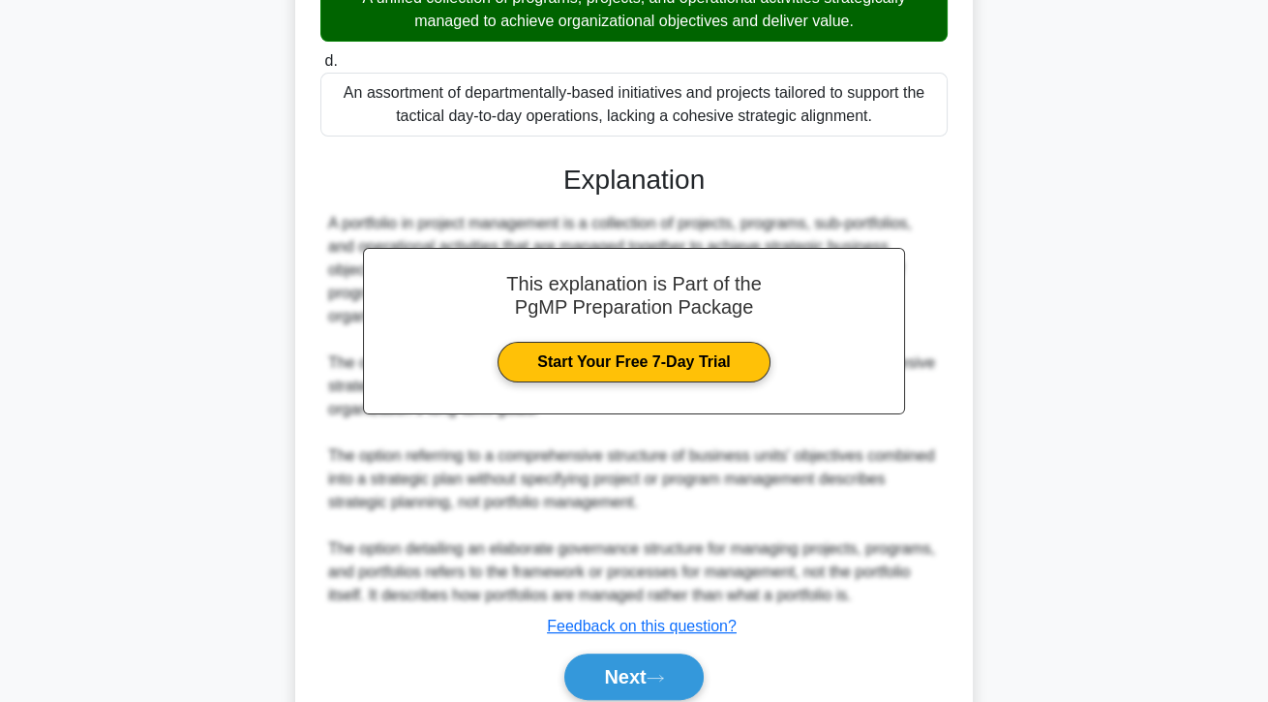
click at [590, 693] on button "Next" at bounding box center [633, 676] width 138 height 46
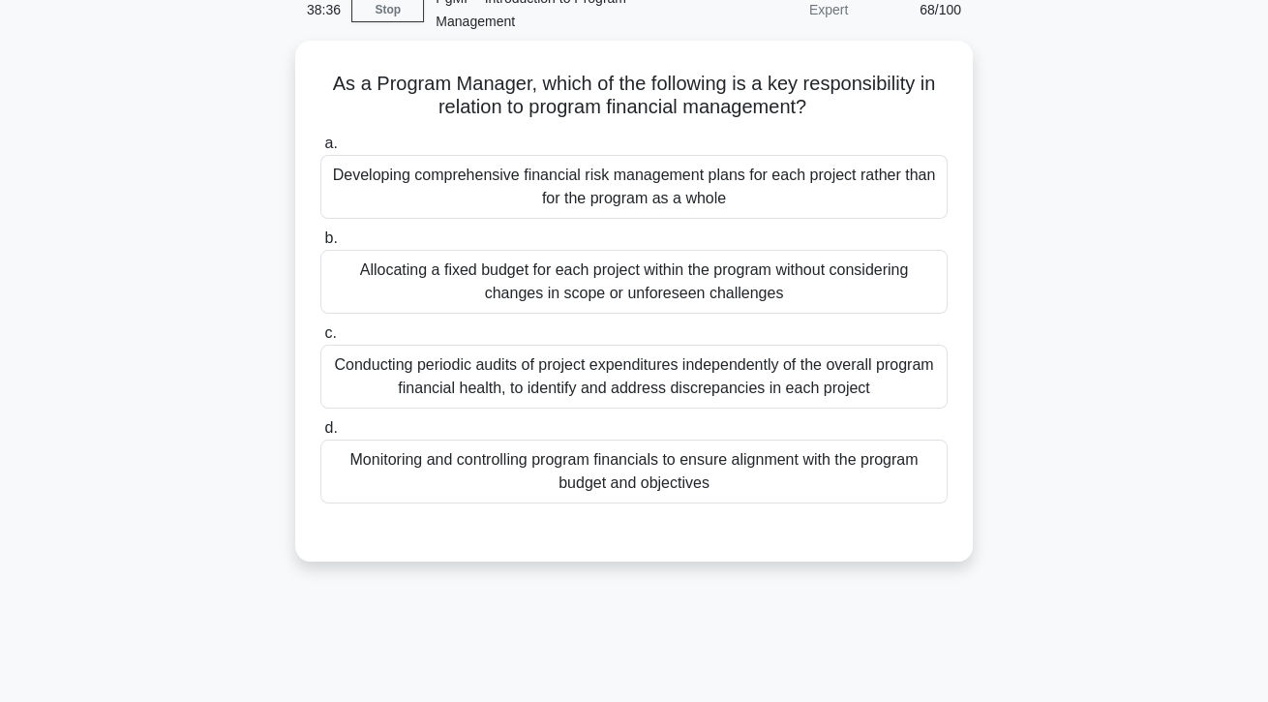
scroll to position [83, 0]
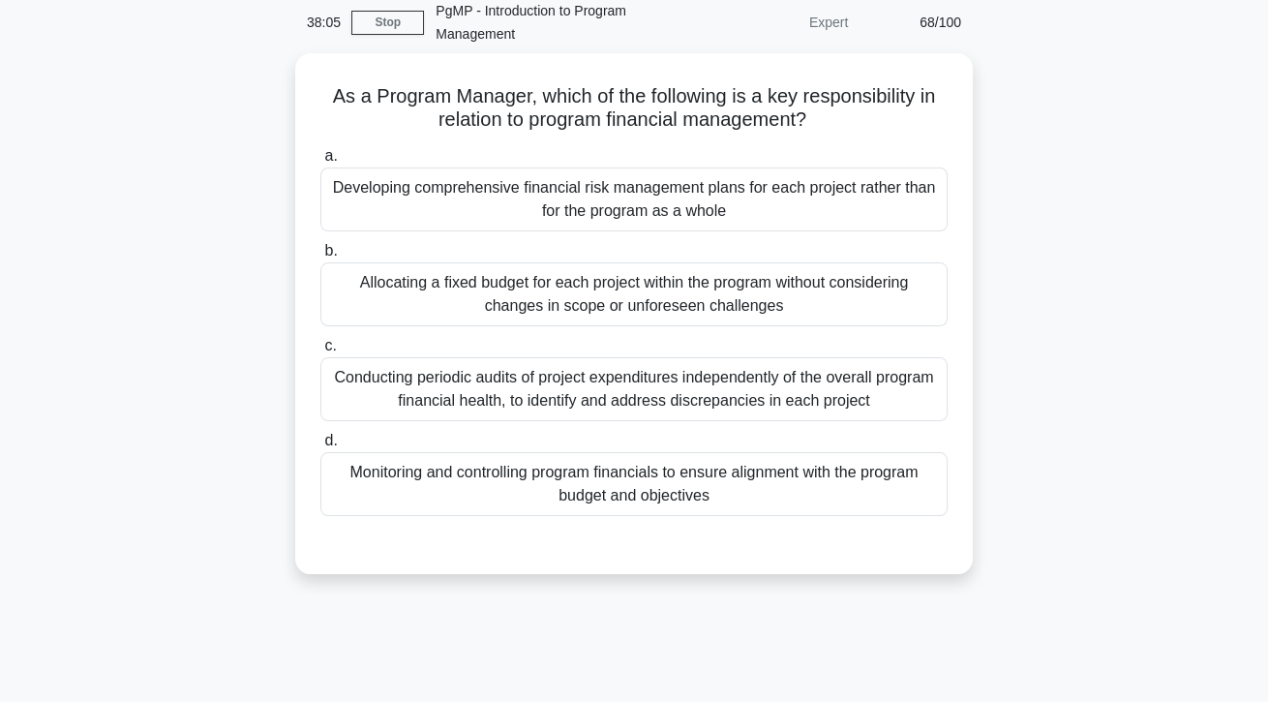
click at [438, 494] on div "Monitoring and controlling program financials to ensure alignment with the prog…" at bounding box center [633, 484] width 627 height 64
click at [320, 447] on input "d. Monitoring and controlling program financials to ensure alignment with the p…" at bounding box center [320, 441] width 0 height 13
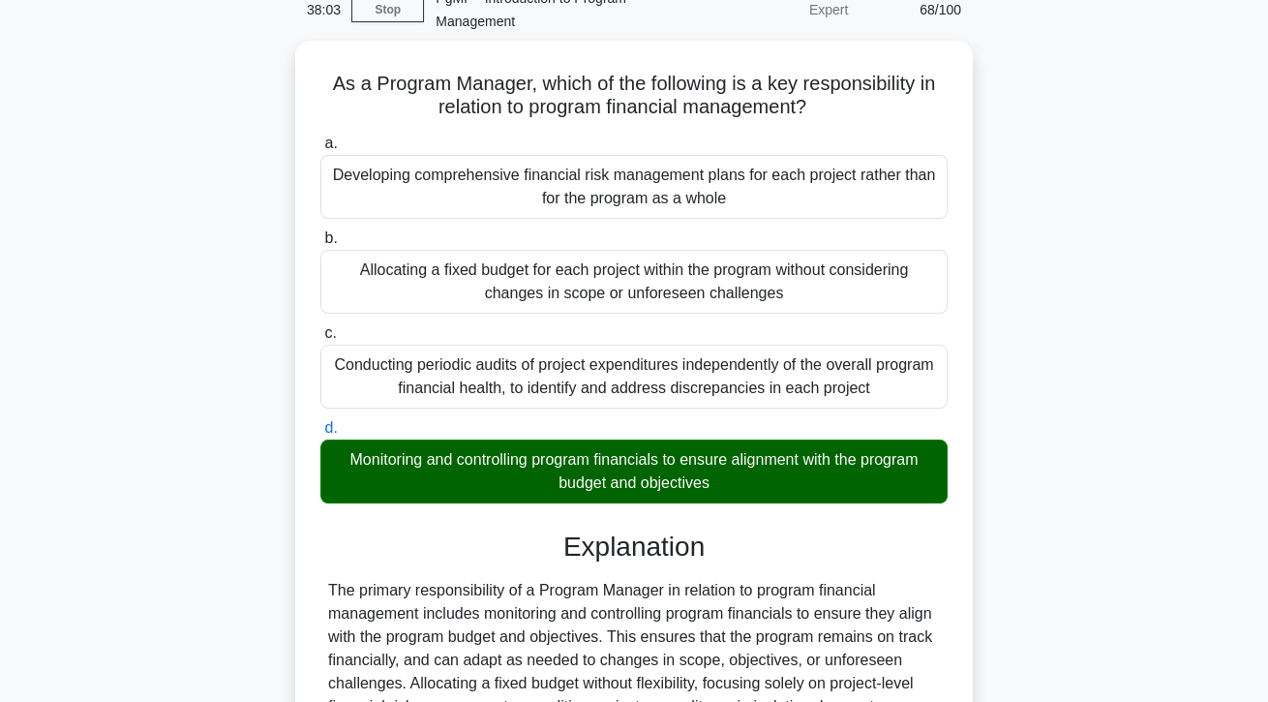
scroll to position [251, 0]
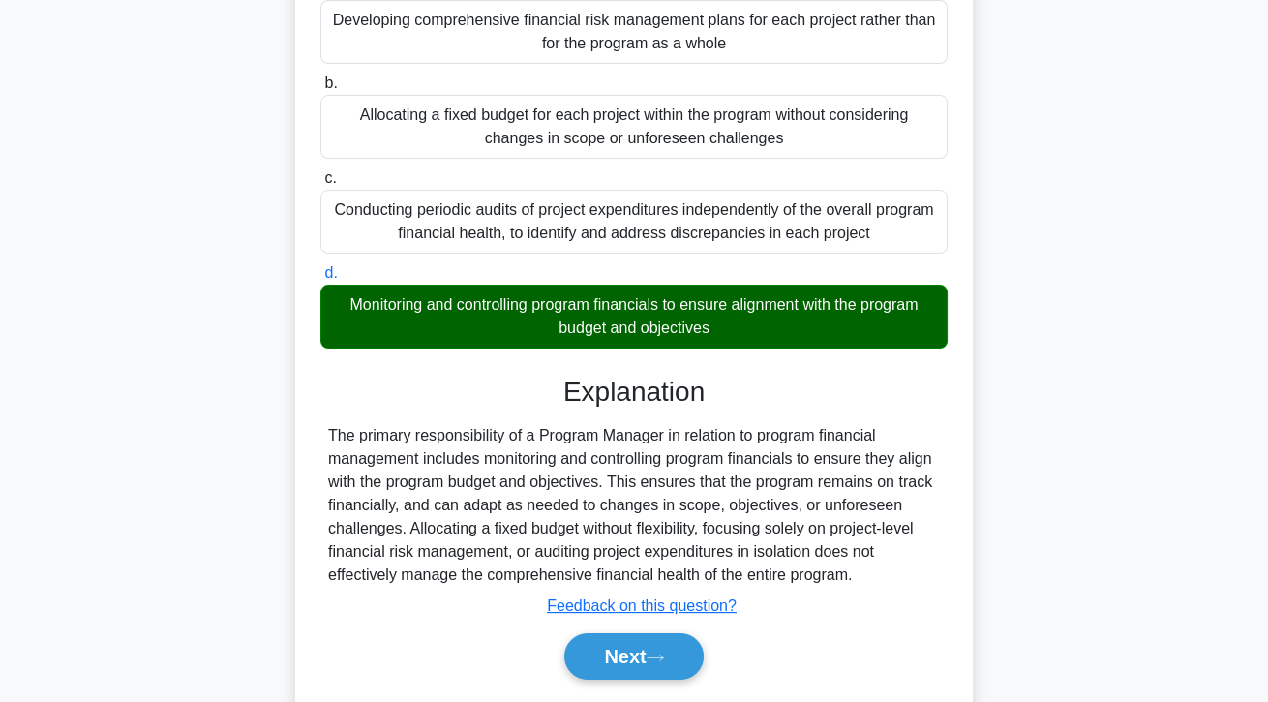
click at [676, 647] on button "Next" at bounding box center [633, 656] width 138 height 46
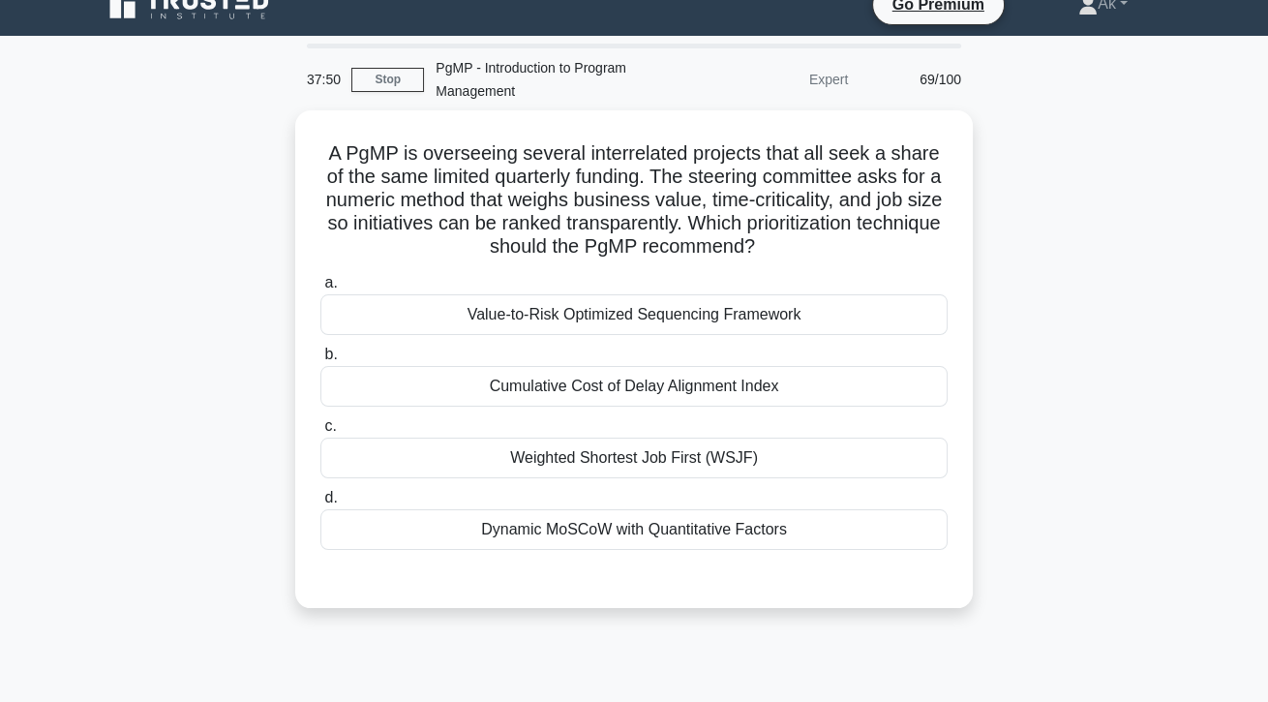
scroll to position [13, 0]
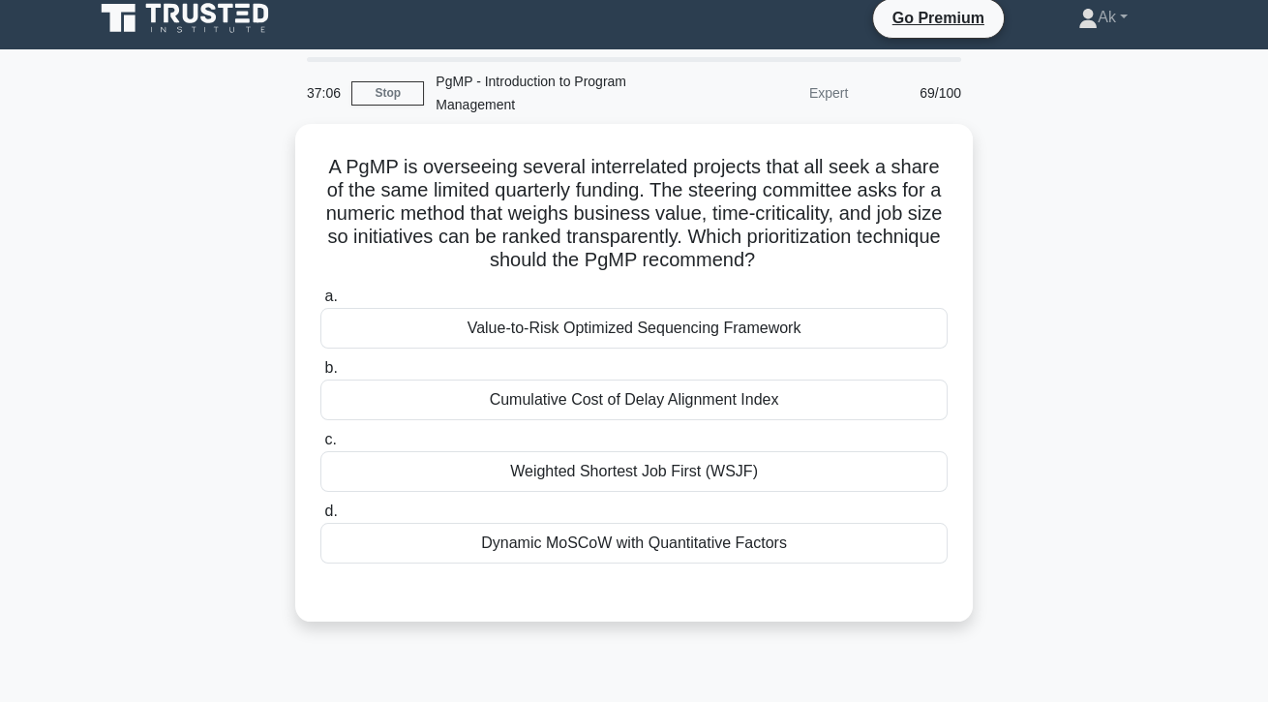
click at [687, 553] on div "Dynamic MoSCoW with Quantitative Factors" at bounding box center [633, 543] width 627 height 41
click at [320, 518] on input "d. Dynamic MoSCoW with Quantitative Factors" at bounding box center [320, 511] width 0 height 13
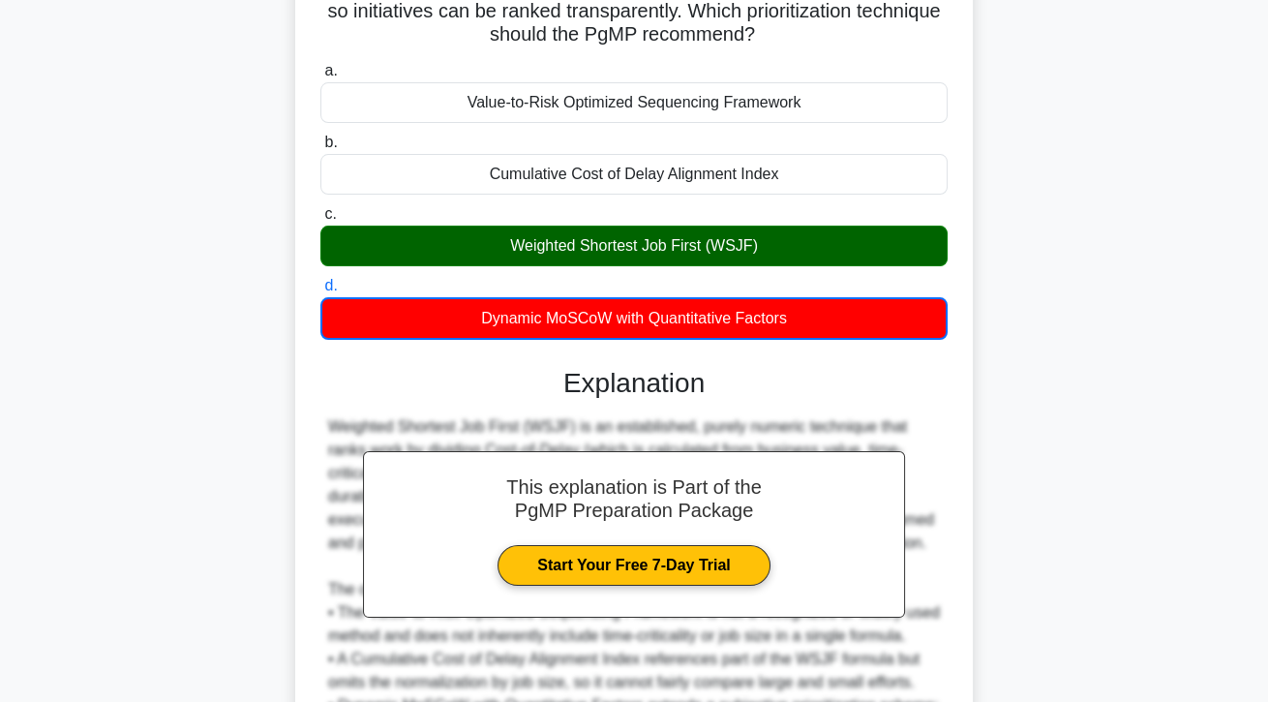
scroll to position [465, 0]
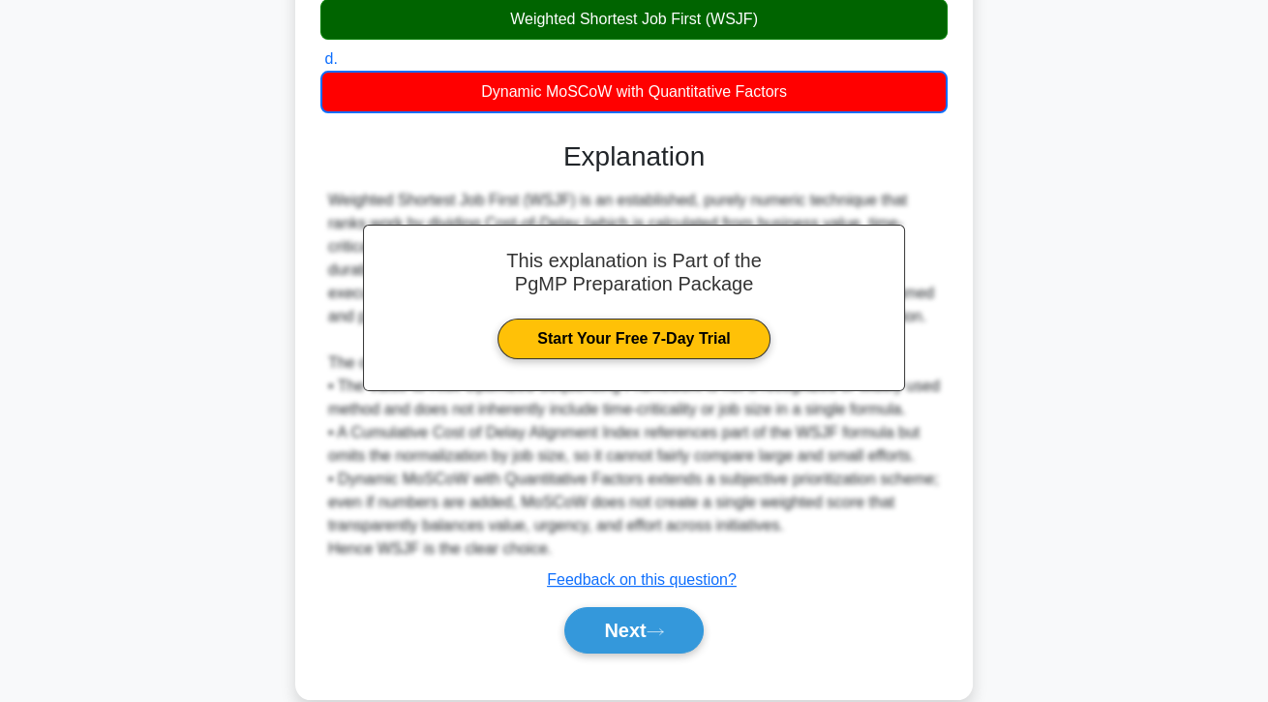
click at [596, 653] on button "Next" at bounding box center [633, 630] width 138 height 46
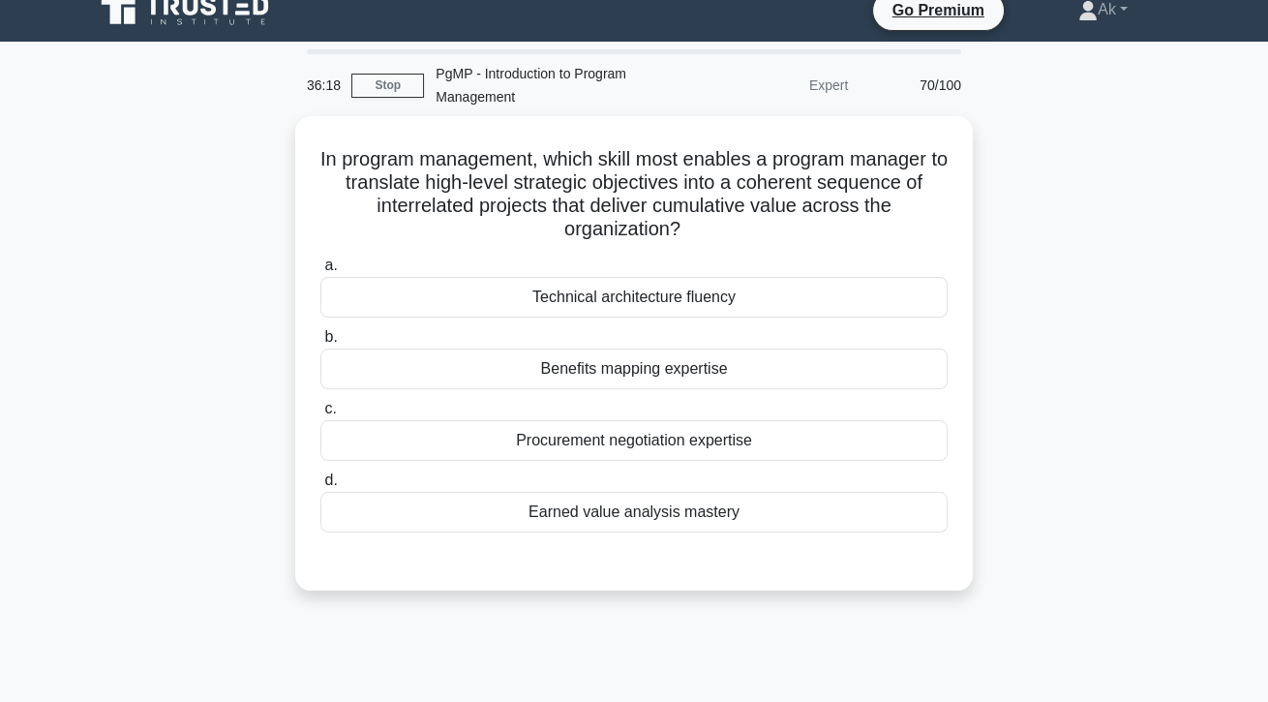
scroll to position [21, 0]
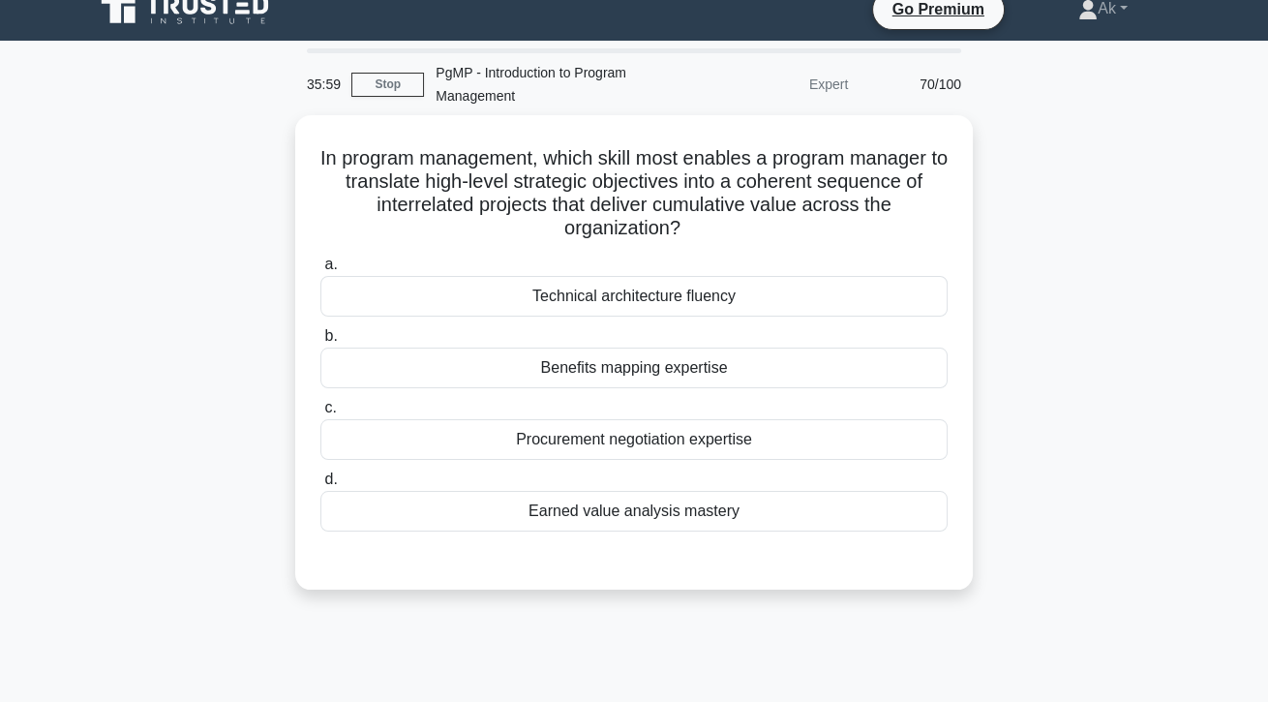
click at [918, 353] on div "Benefits mapping expertise" at bounding box center [633, 367] width 627 height 41
click at [320, 343] on input "b. Benefits mapping expertise" at bounding box center [320, 336] width 0 height 13
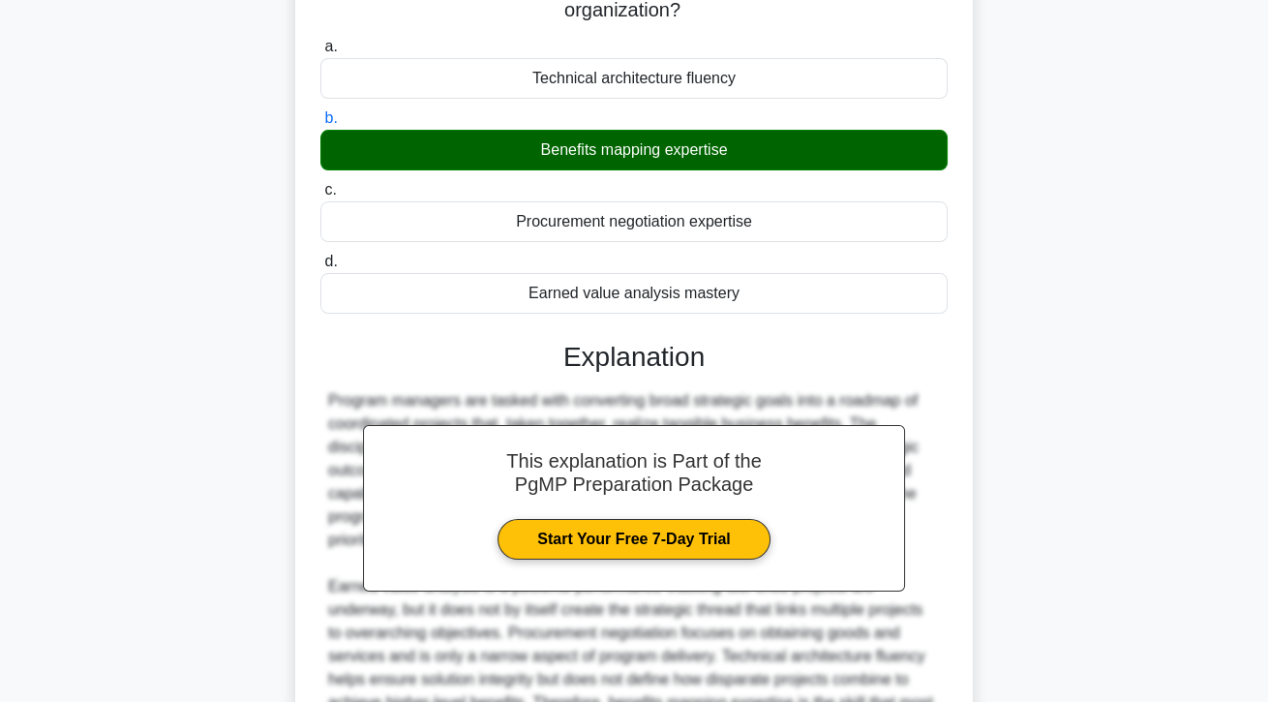
scroll to position [370, 0]
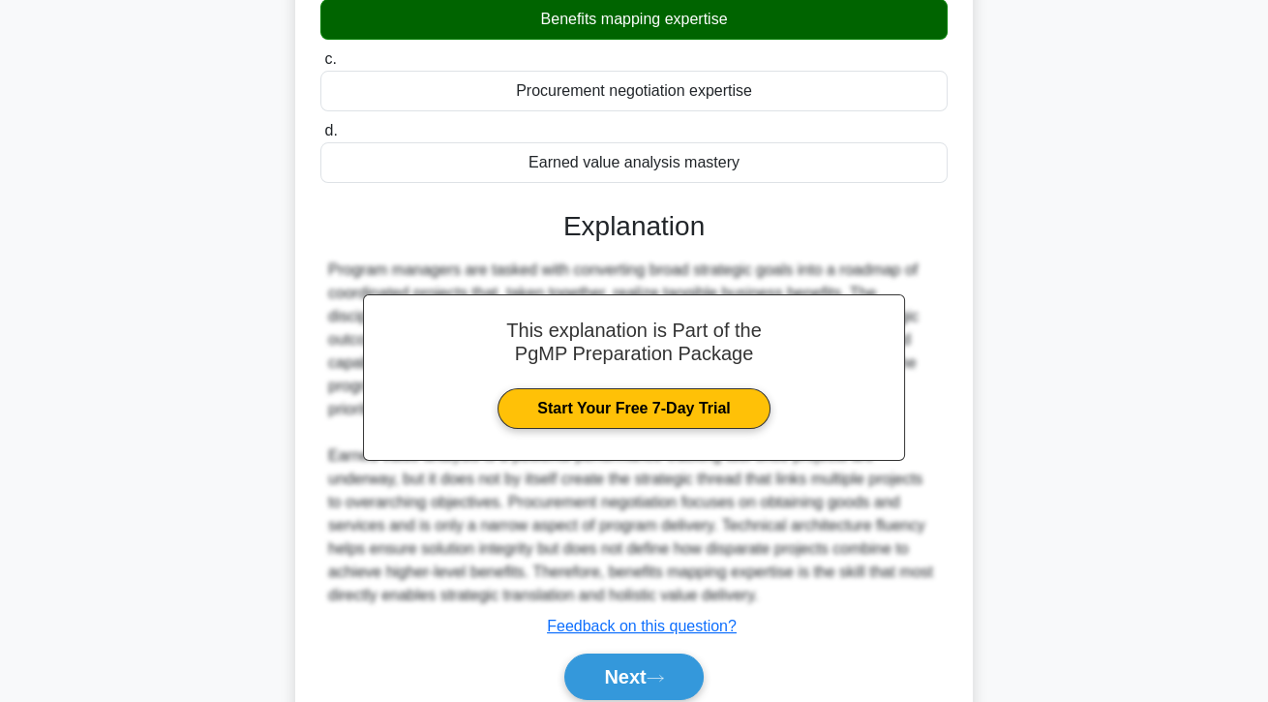
click at [662, 700] on button "Next" at bounding box center [633, 676] width 138 height 46
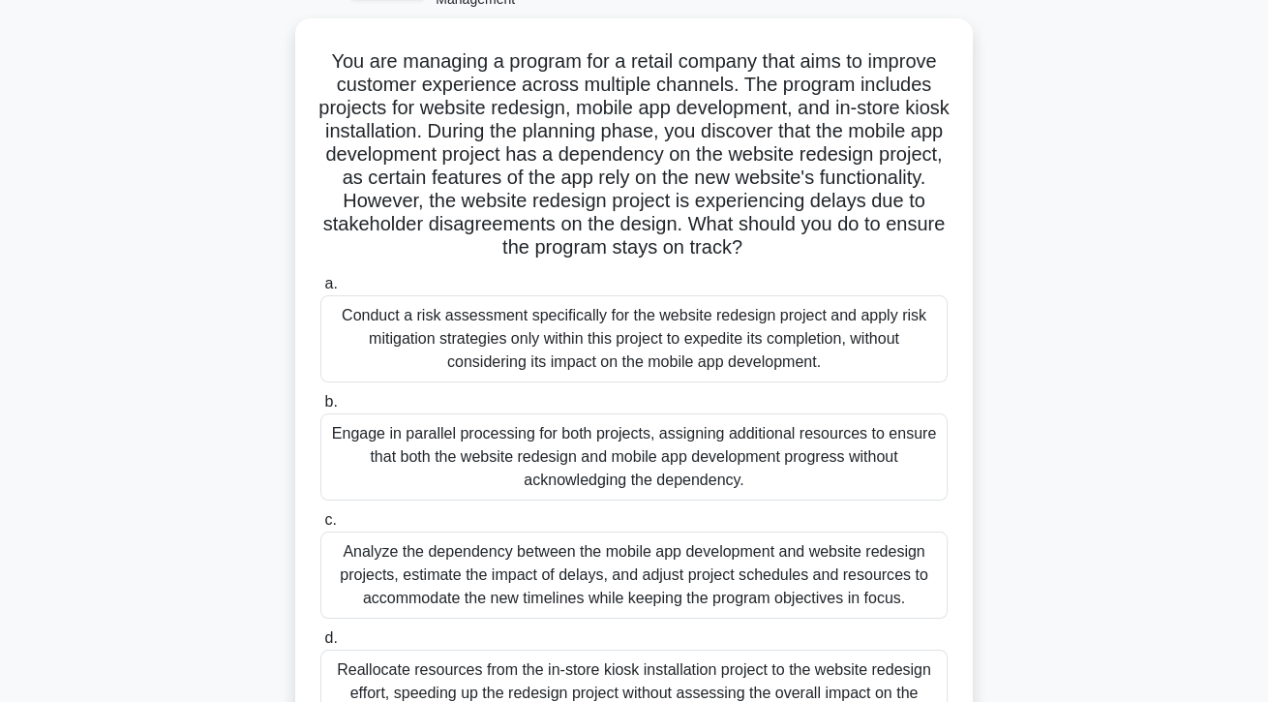
scroll to position [102, 0]
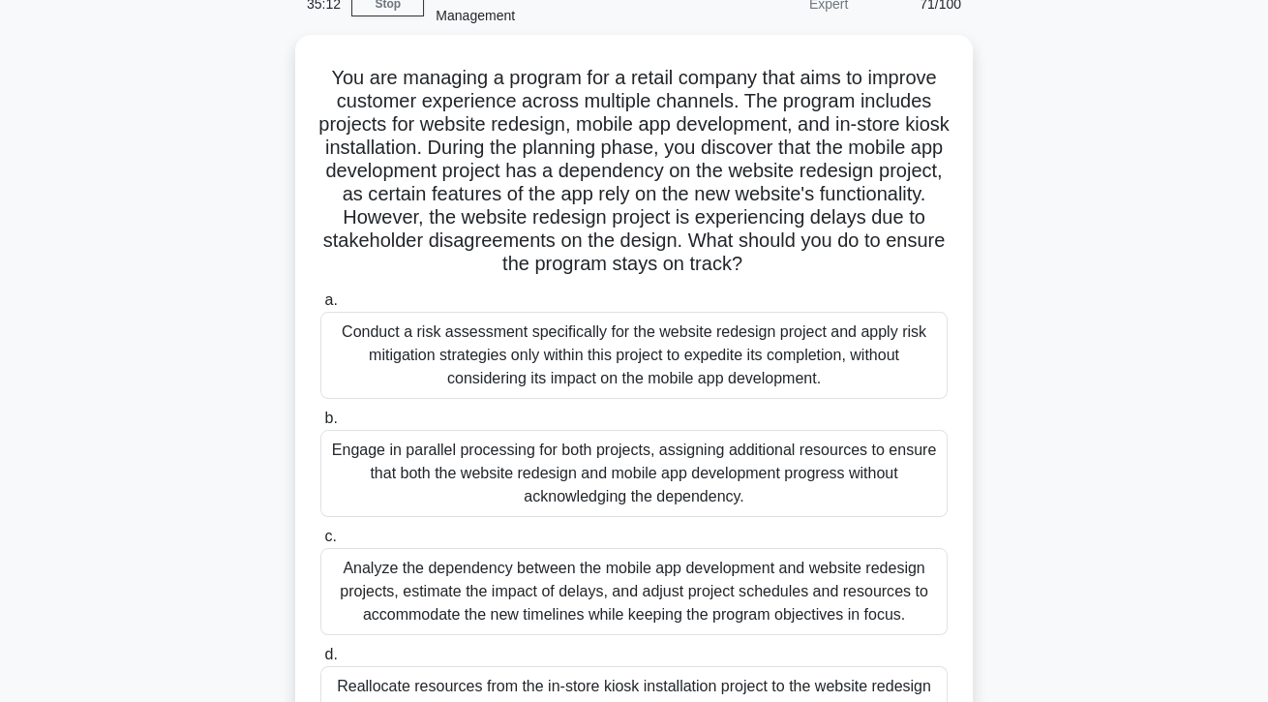
click at [915, 604] on div "Analyze the dependency between the mobile app development and website redesign …" at bounding box center [633, 591] width 627 height 87
click at [320, 543] on input "c. Analyze the dependency between the mobile app development and website redesi…" at bounding box center [320, 536] width 0 height 13
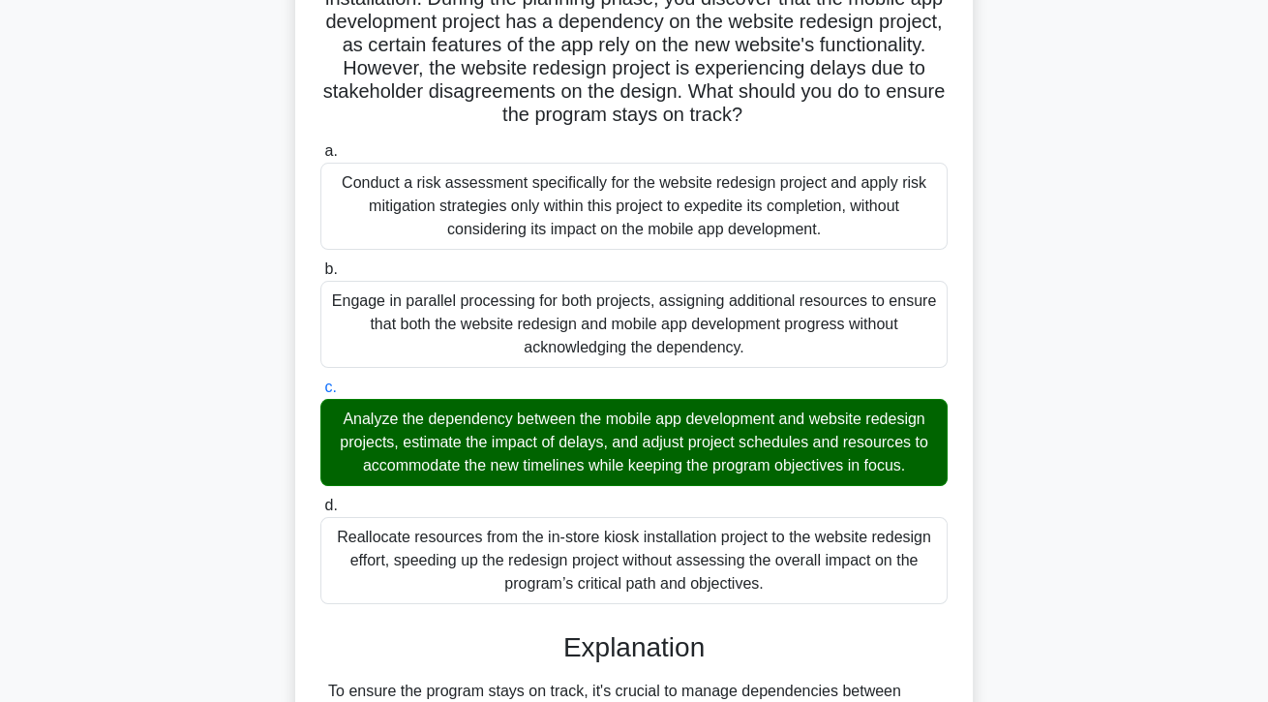
scroll to position [532, 0]
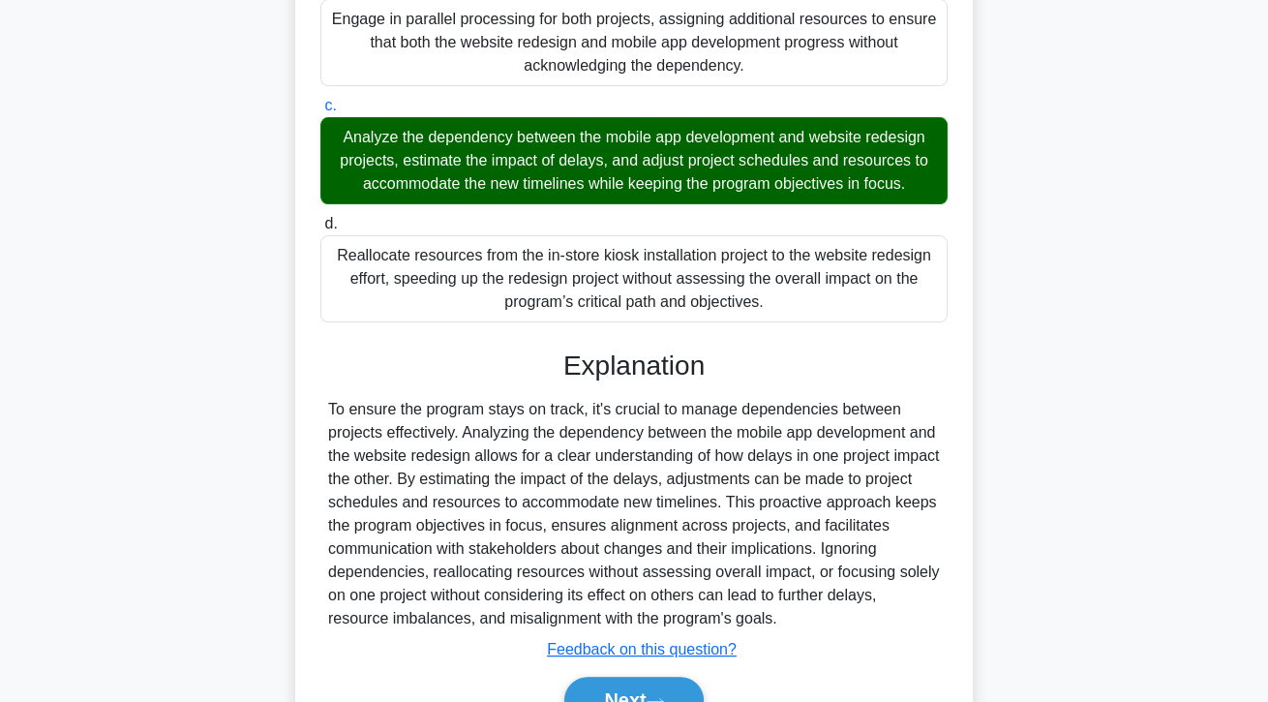
click at [593, 694] on button "Next" at bounding box center [633, 699] width 138 height 46
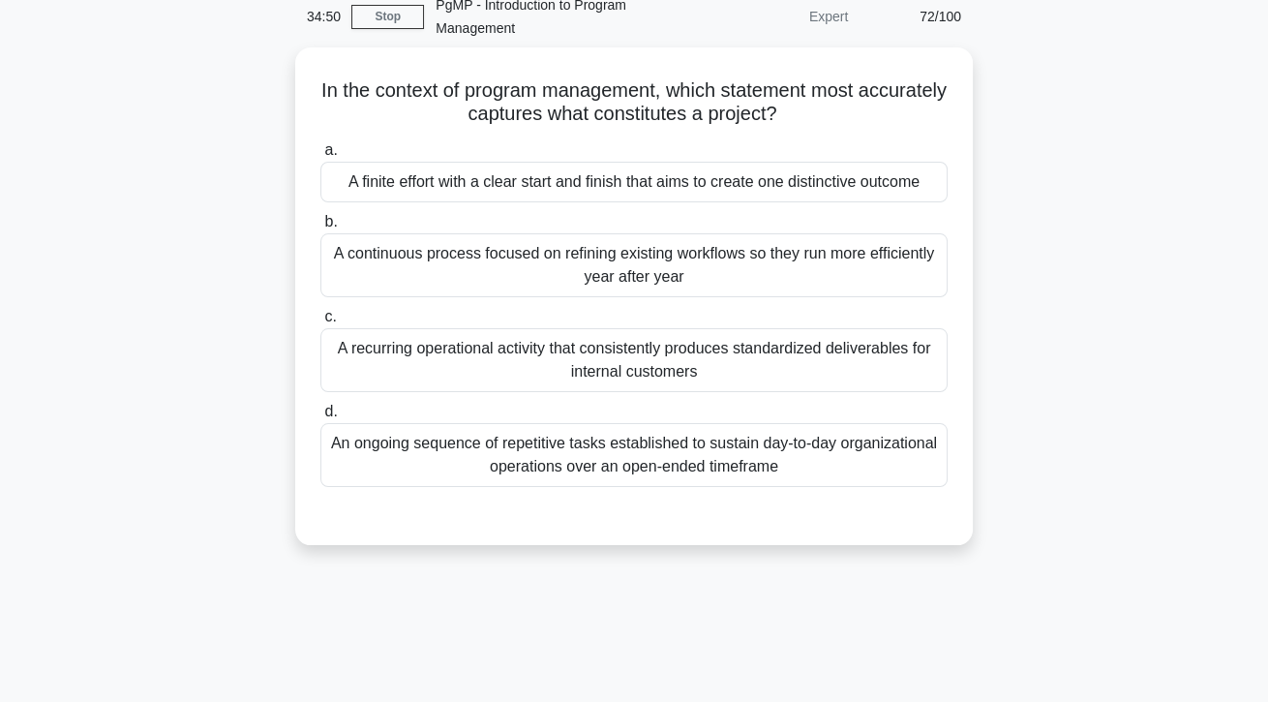
scroll to position [75, 0]
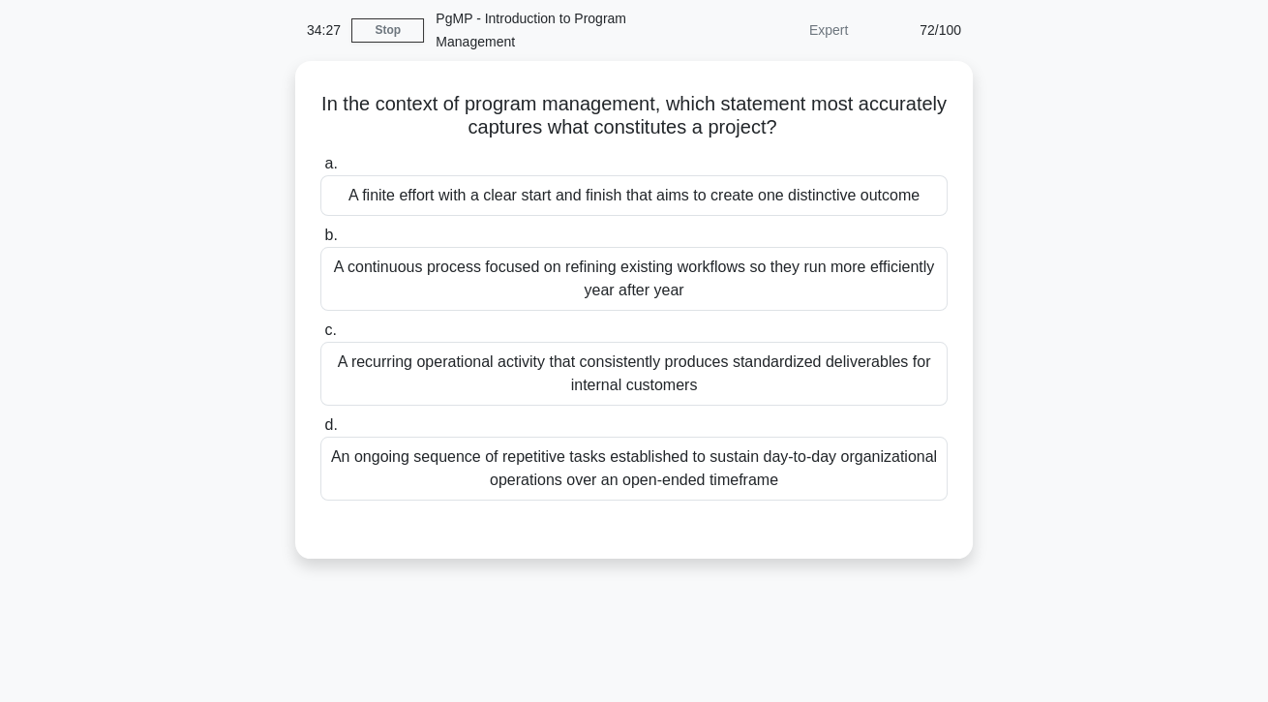
click at [932, 202] on div "A finite effort with a clear start and finish that aims to create one distincti…" at bounding box center [633, 195] width 627 height 41
click at [320, 170] on input "a. A finite effort with a clear start and finish that aims to create one distin…" at bounding box center [320, 164] width 0 height 13
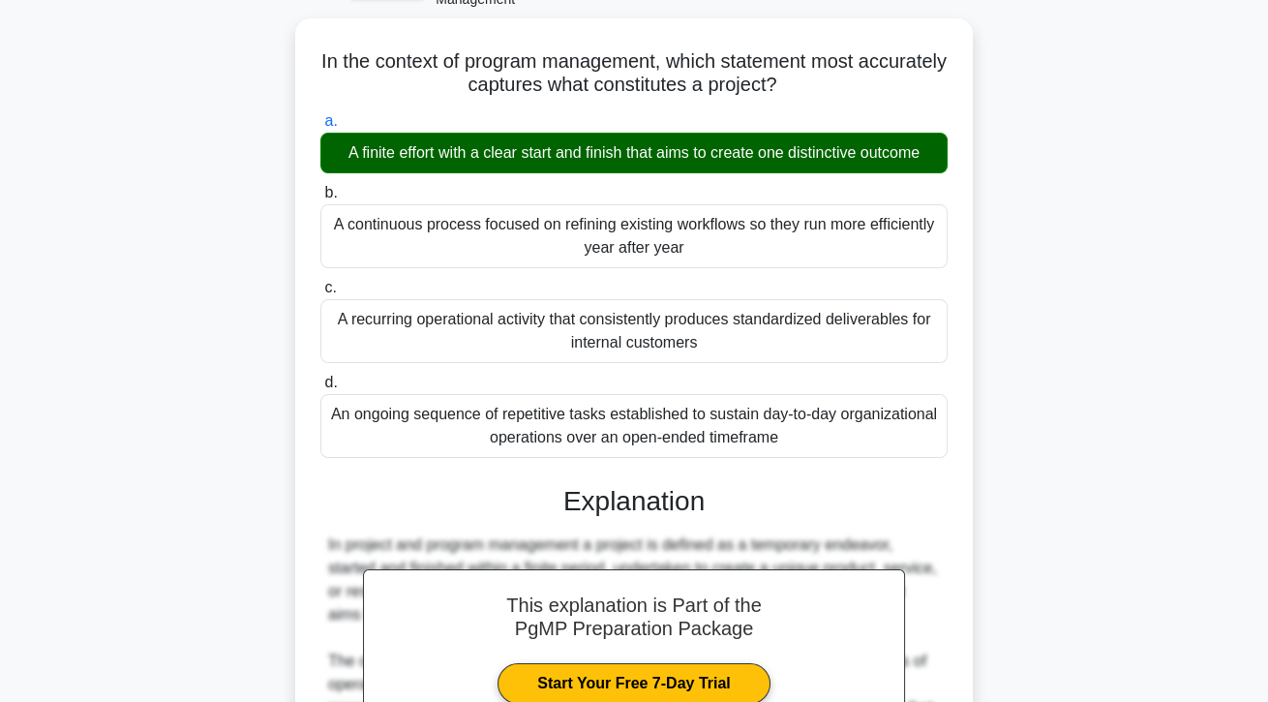
scroll to position [300, 0]
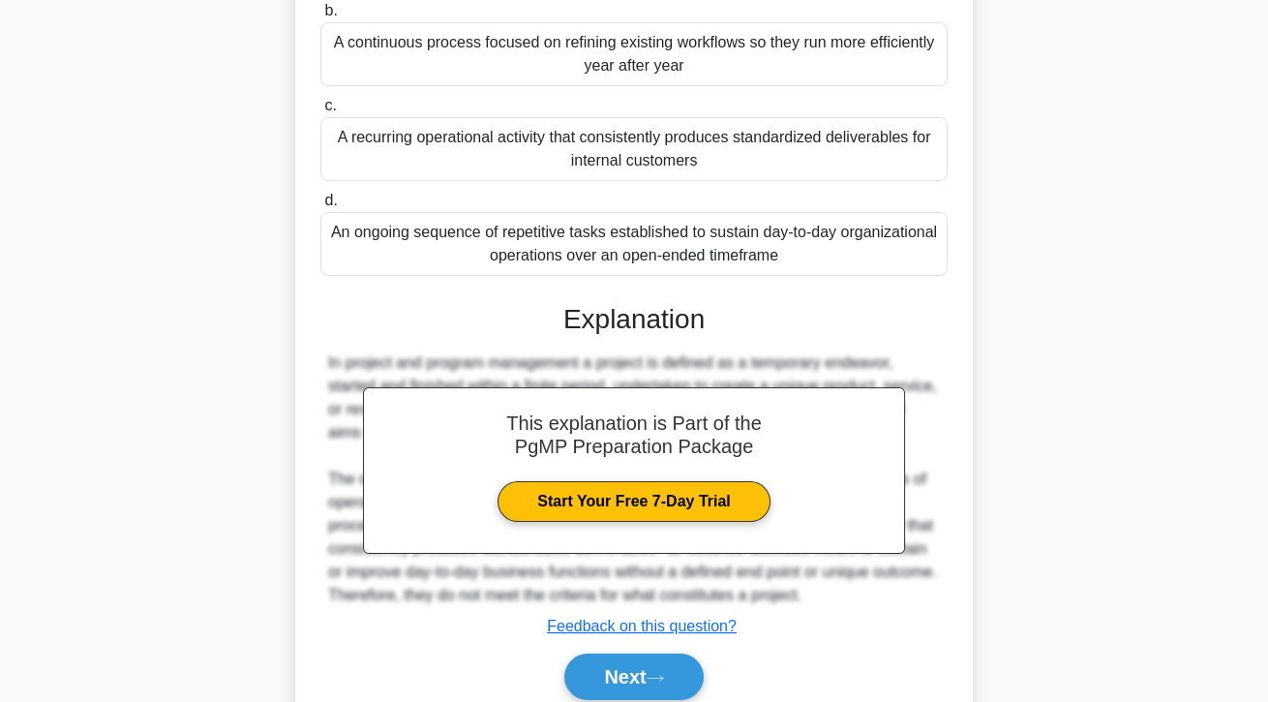
click at [682, 700] on button "Next" at bounding box center [633, 676] width 138 height 46
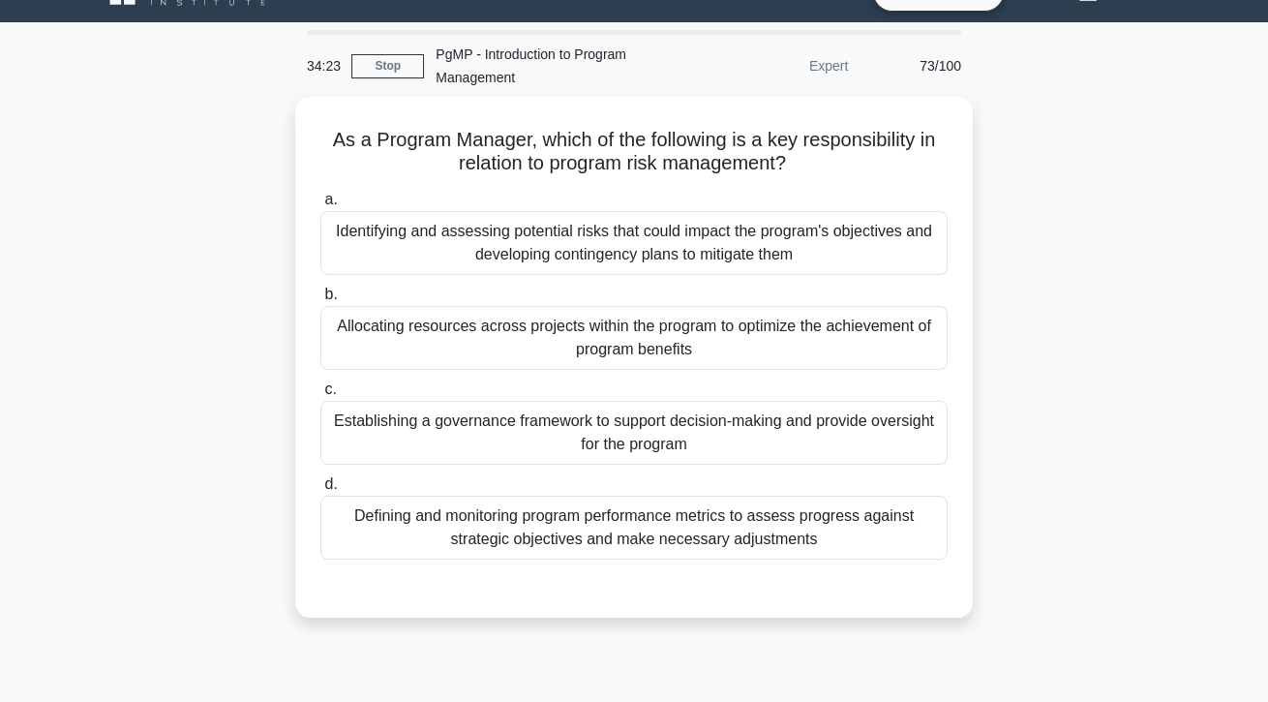
scroll to position [39, 0]
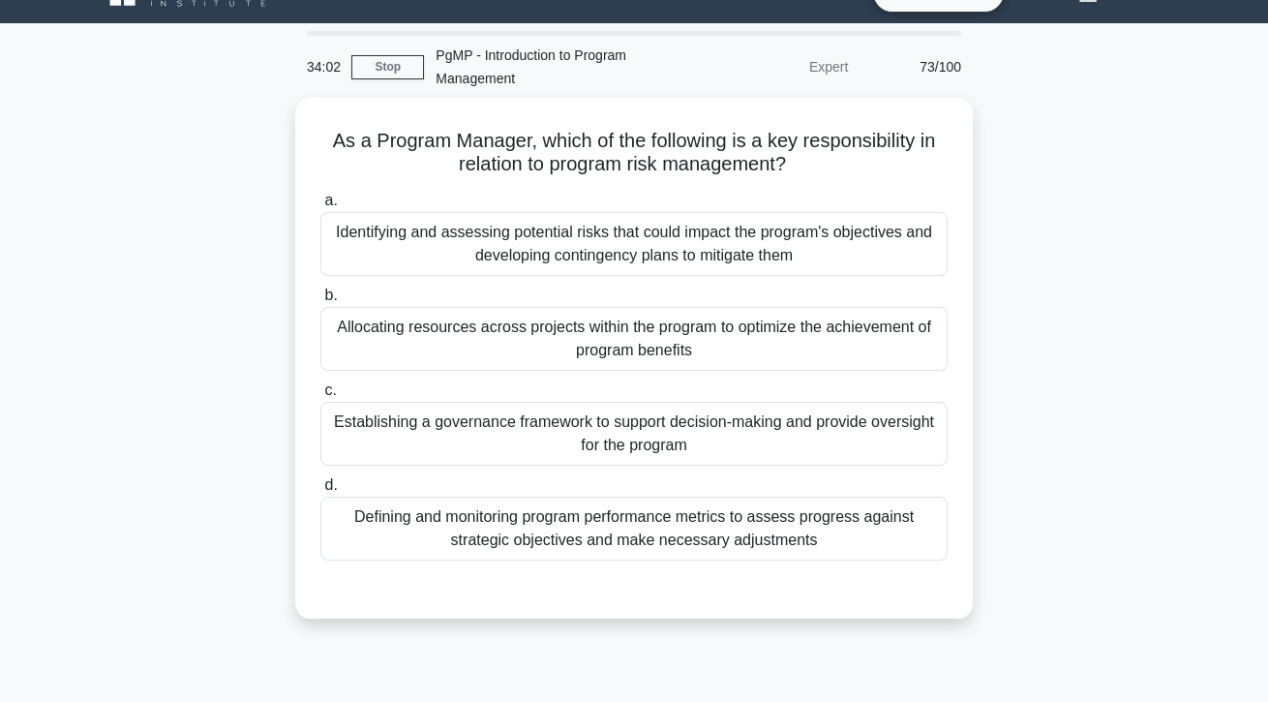
click at [903, 266] on div "Identifying and assessing potential risks that could impact the program's objec…" at bounding box center [633, 244] width 627 height 64
click at [320, 207] on input "a. Identifying and assessing potential risks that could impact the program's ob…" at bounding box center [320, 201] width 0 height 13
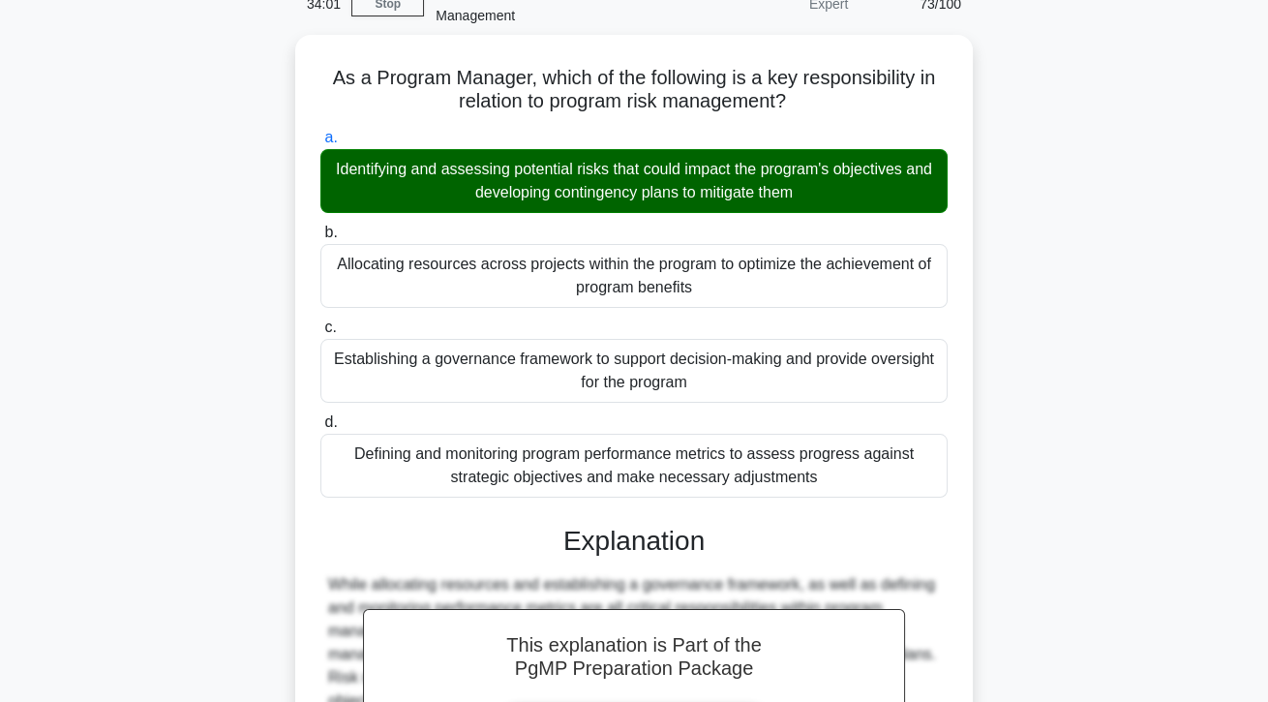
scroll to position [277, 0]
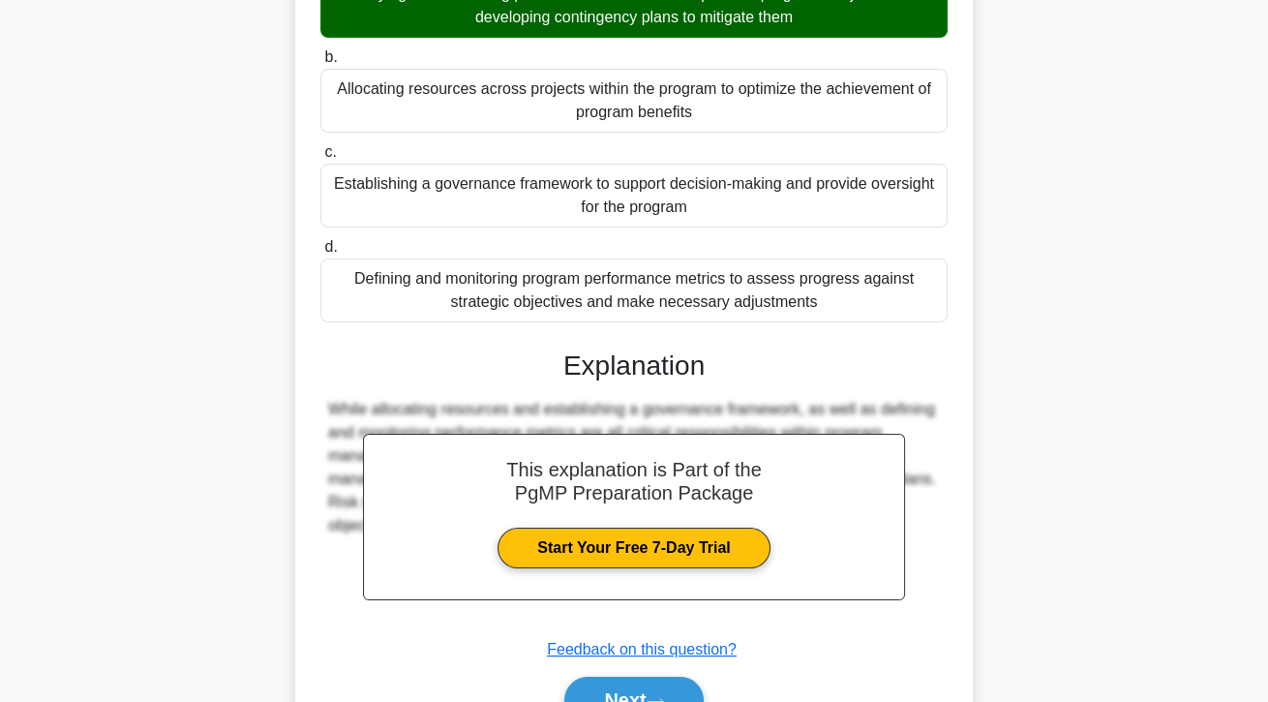
click at [676, 694] on button "Next" at bounding box center [633, 699] width 138 height 46
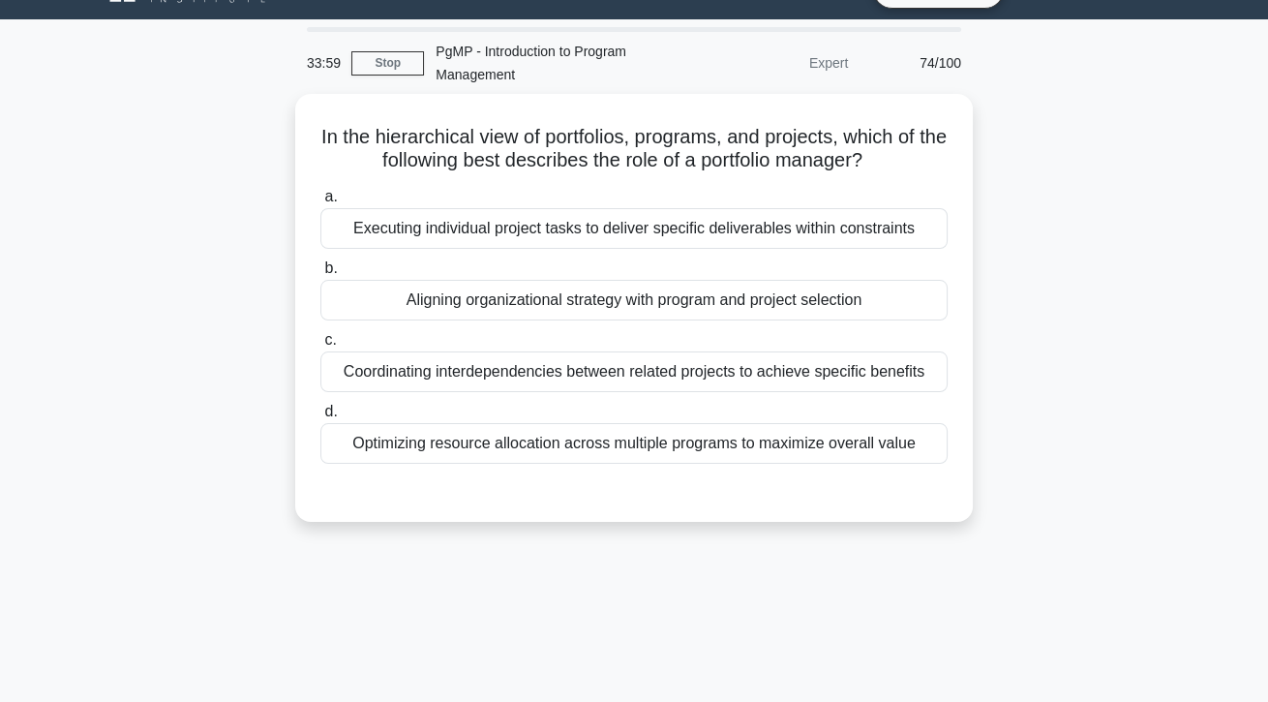
scroll to position [24, 0]
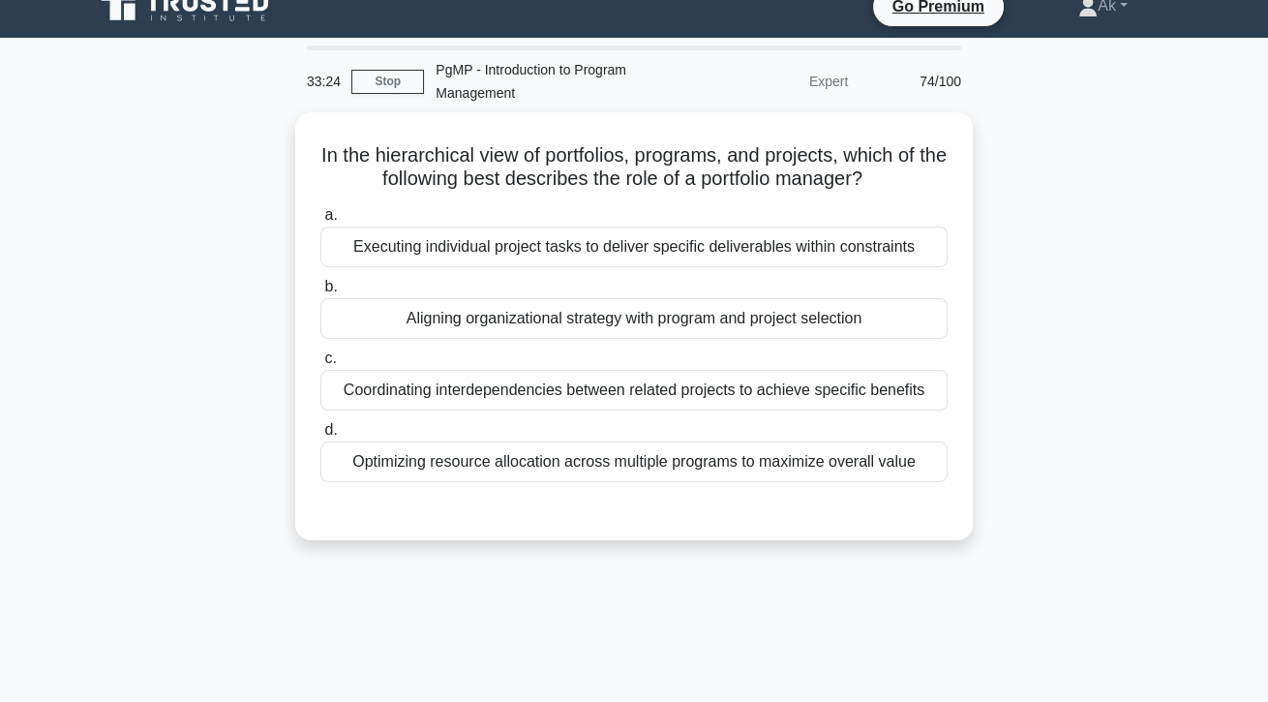
click at [867, 321] on div "Aligning organizational strategy with program and project selection" at bounding box center [633, 318] width 627 height 41
click at [320, 293] on input "b. Aligning organizational strategy with program and project selection" at bounding box center [320, 287] width 0 height 13
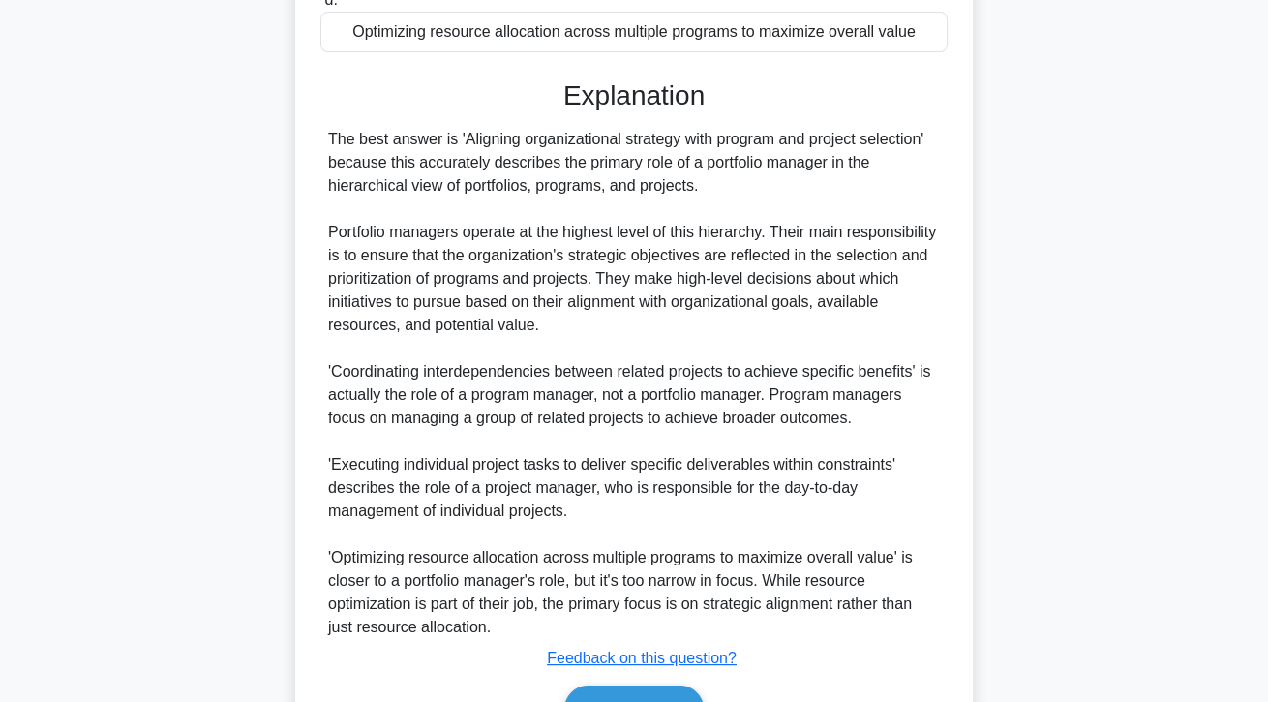
scroll to position [463, 0]
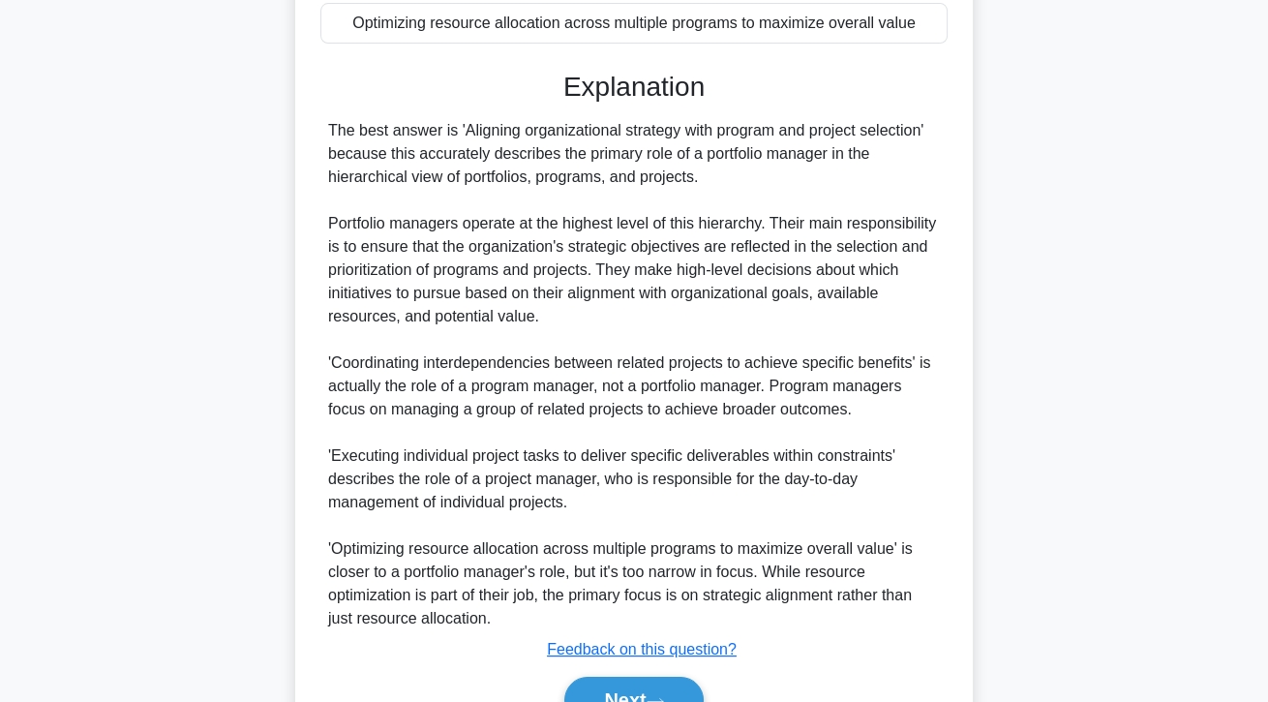
click at [656, 701] on button "Next" at bounding box center [633, 699] width 138 height 46
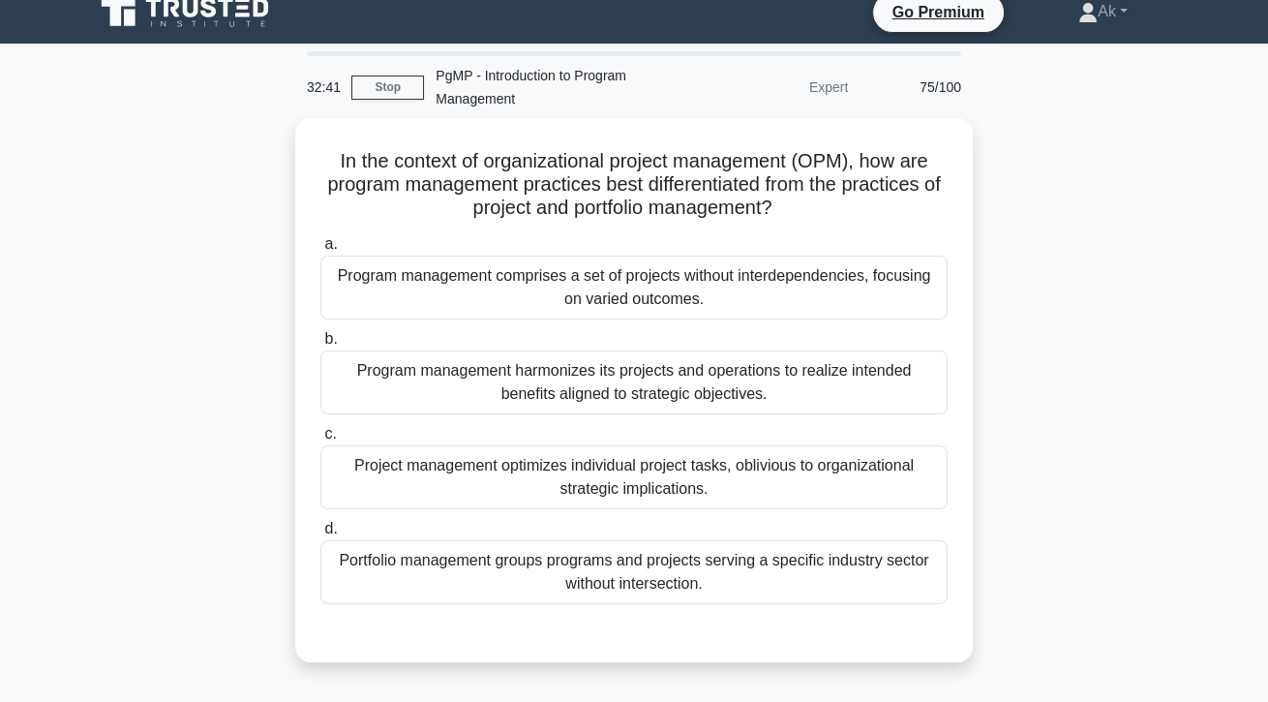
scroll to position [0, 0]
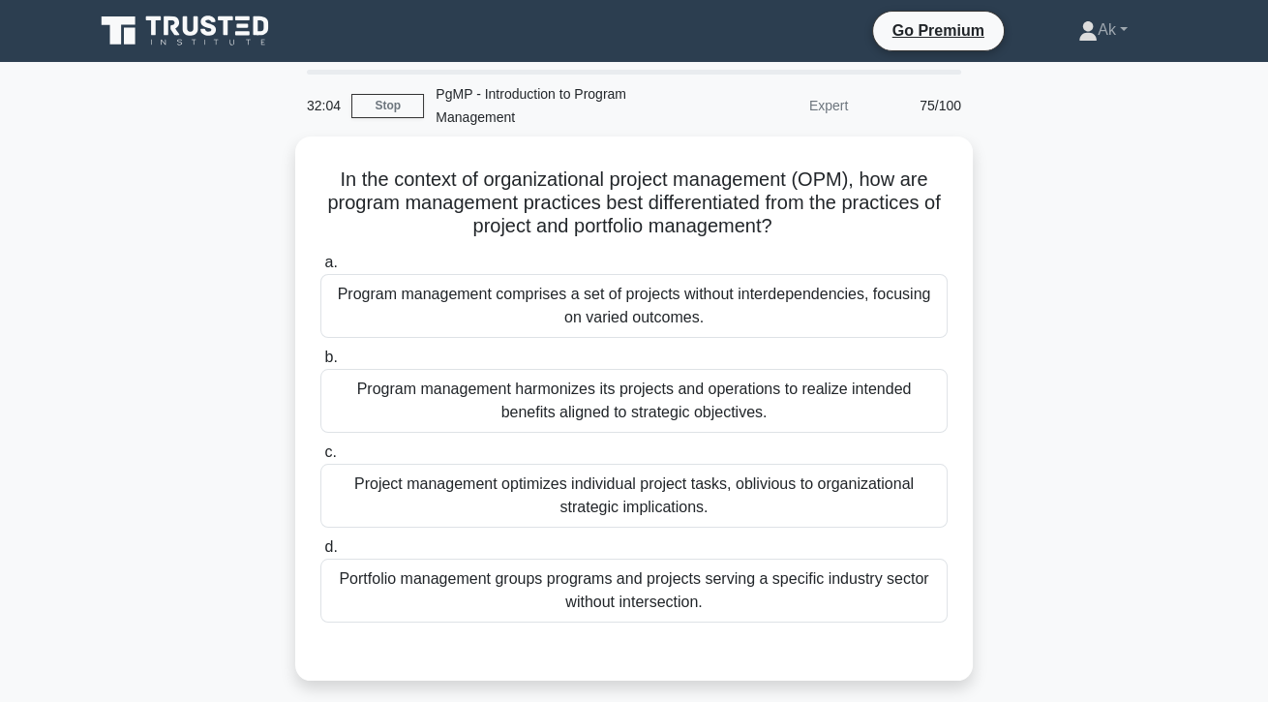
click at [929, 406] on div "Program management harmonizes its projects and operations to realize intended b…" at bounding box center [633, 401] width 627 height 64
click at [320, 364] on input "b. Program management harmonizes its projects and operations to realize intende…" at bounding box center [320, 357] width 0 height 13
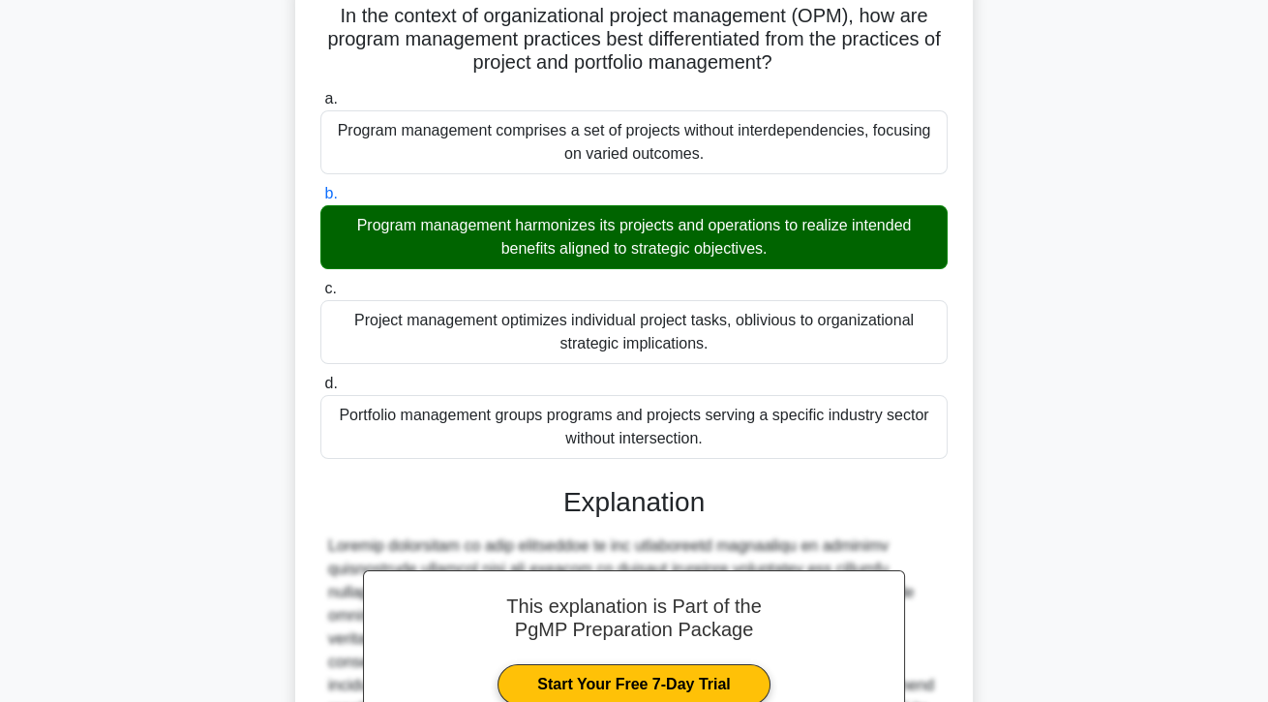
scroll to position [393, 0]
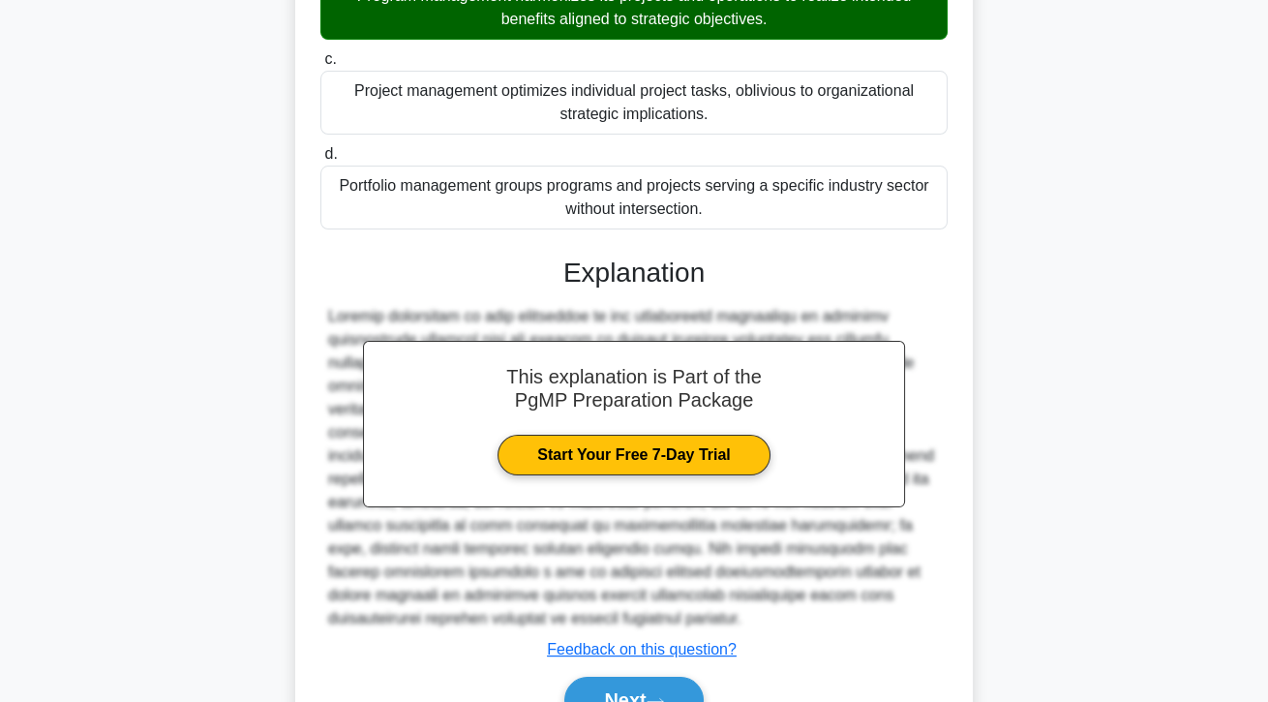
click at [666, 701] on button "Next" at bounding box center [633, 699] width 138 height 46
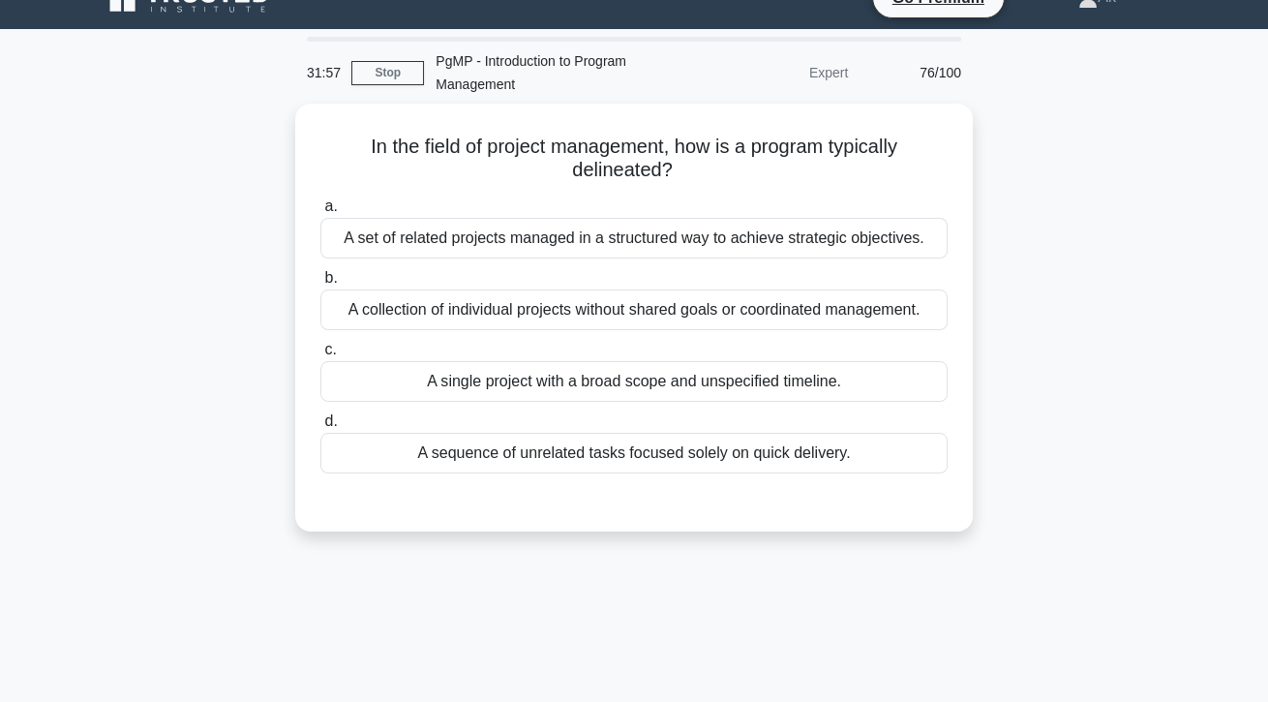
scroll to position [37, 0]
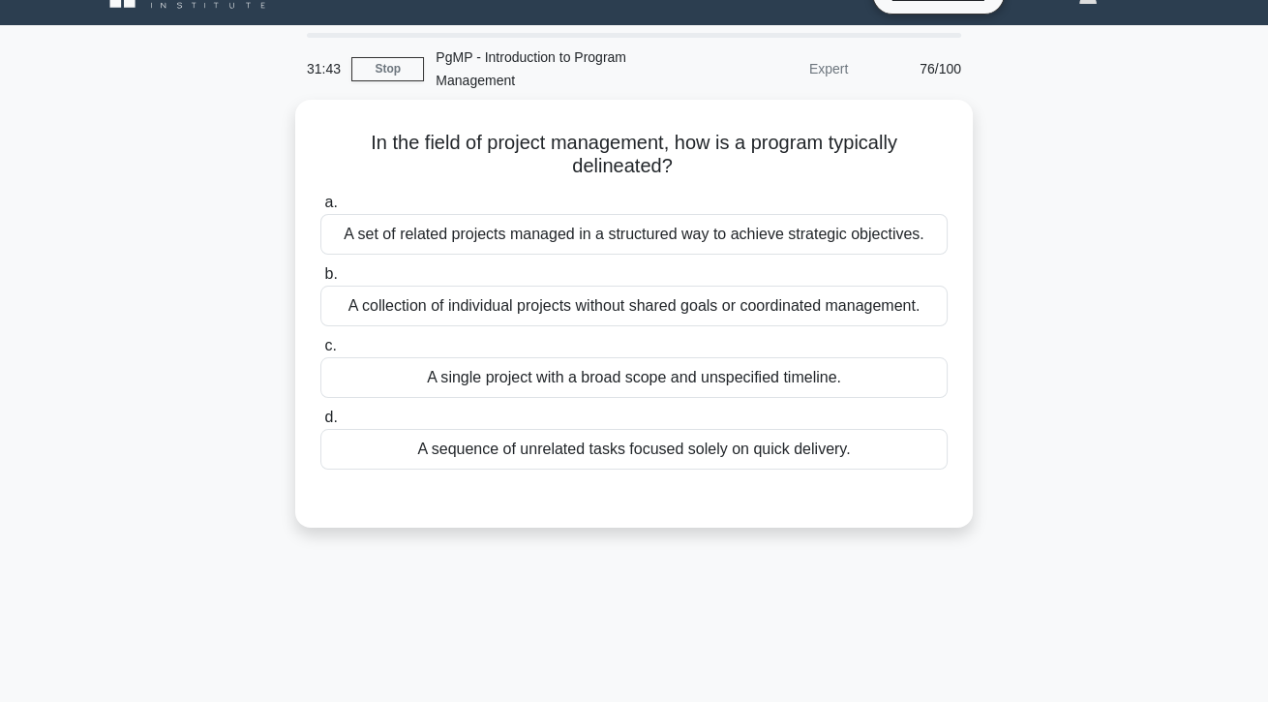
click at [881, 231] on div "A set of related projects managed in a structured way to achieve strategic obje…" at bounding box center [633, 234] width 627 height 41
click at [320, 209] on input "a. A set of related projects managed in a structured way to achieve strategic o…" at bounding box center [320, 202] width 0 height 13
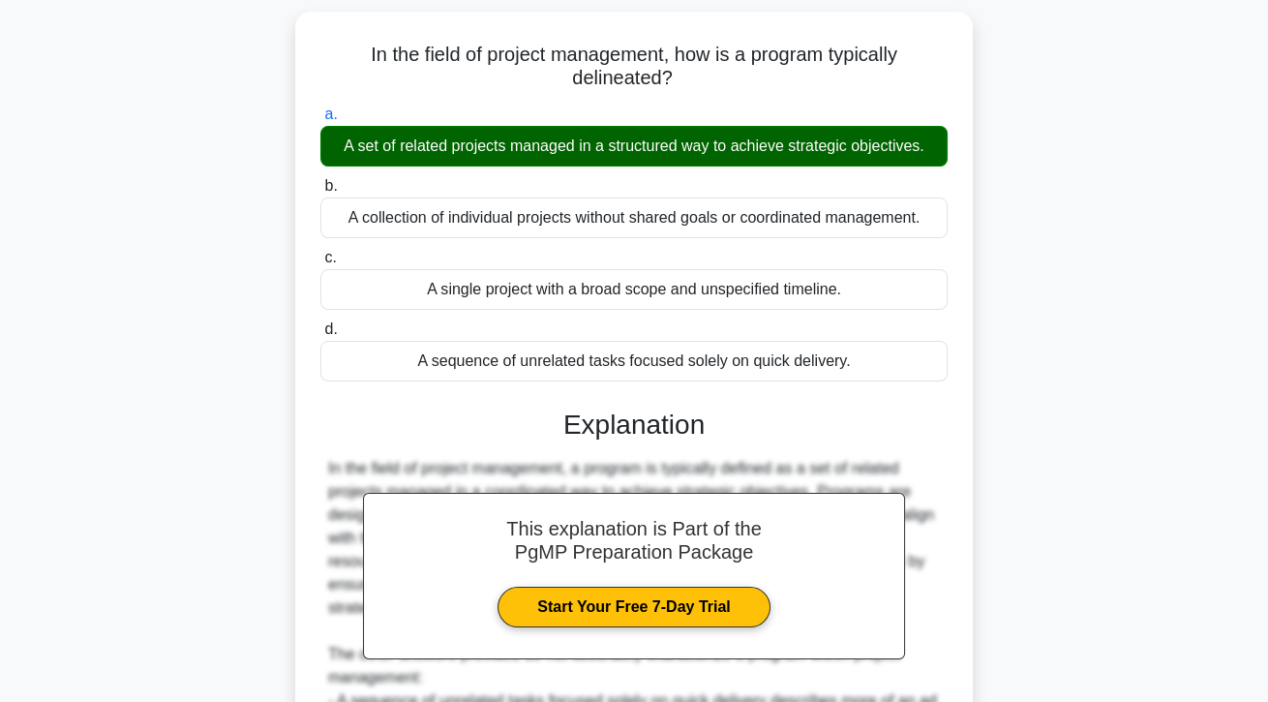
scroll to position [370, 0]
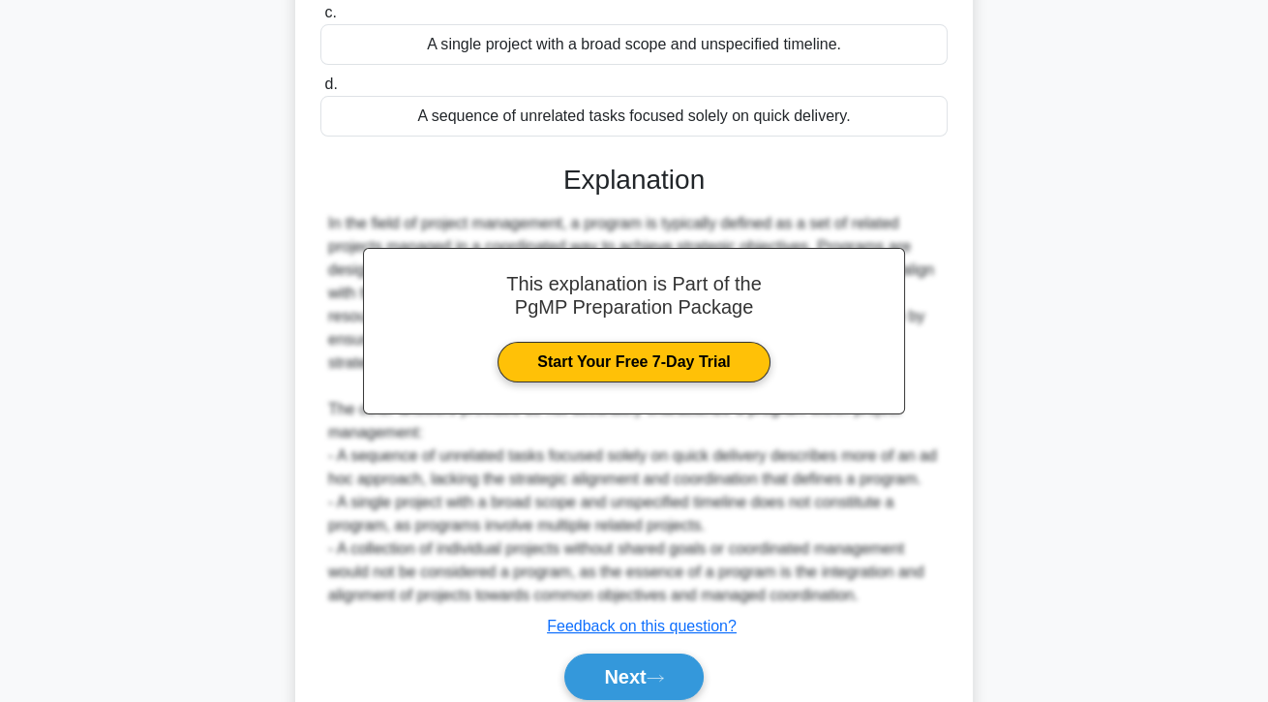
click at [676, 700] on button "Next" at bounding box center [633, 676] width 138 height 46
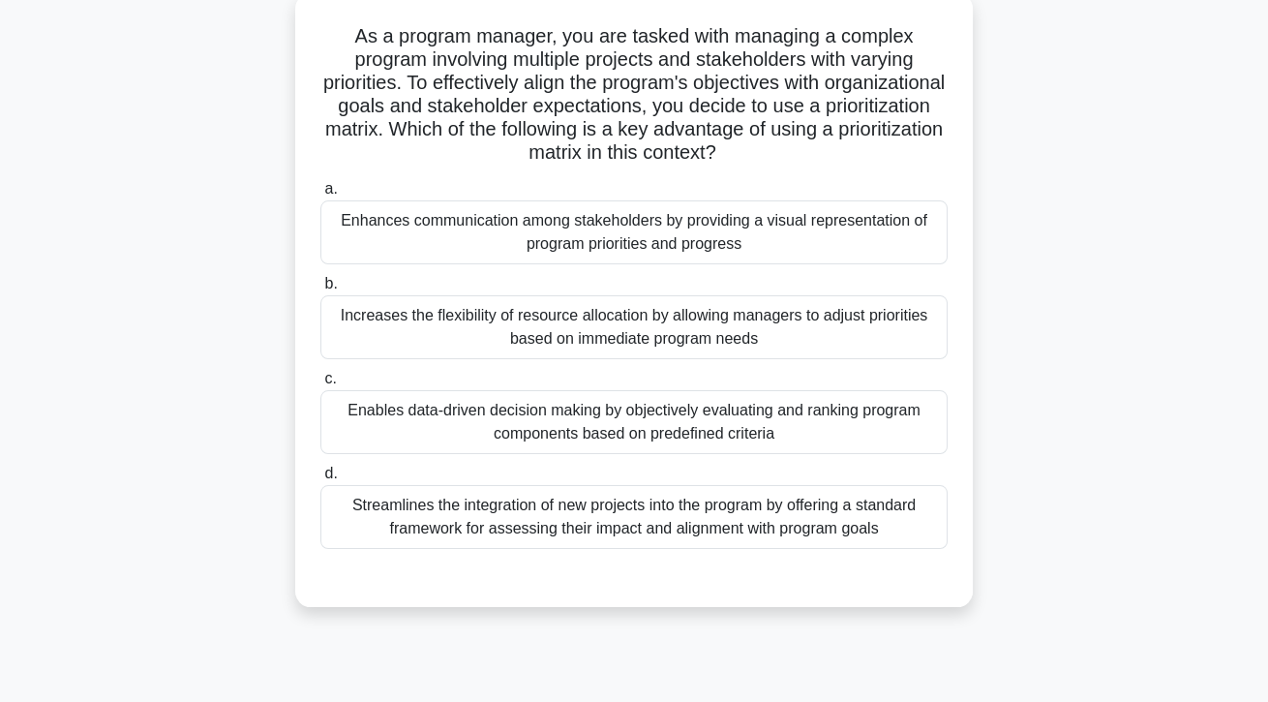
scroll to position [140, 0]
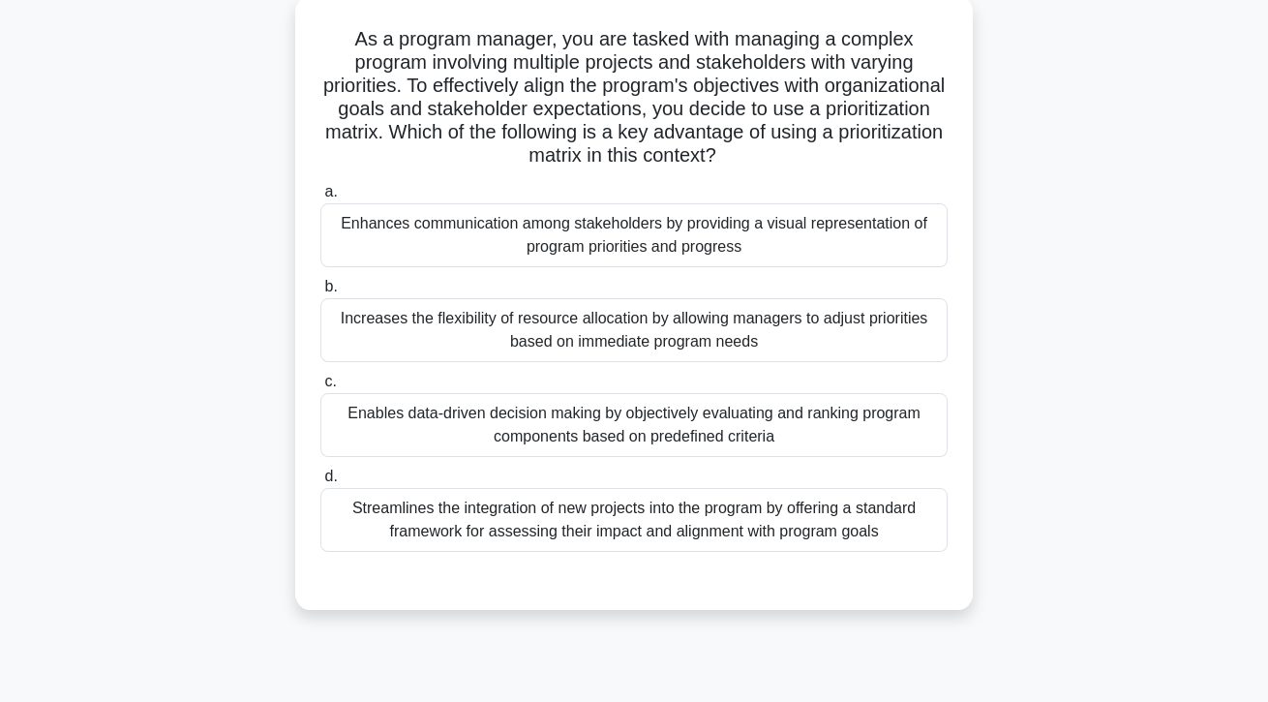
click at [874, 230] on div "Enhances communication among stakeholders by providing a visual representation …" at bounding box center [633, 235] width 627 height 64
click at [320, 198] on input "a. Enhances communication among stakeholders by providing a visual representati…" at bounding box center [320, 192] width 0 height 13
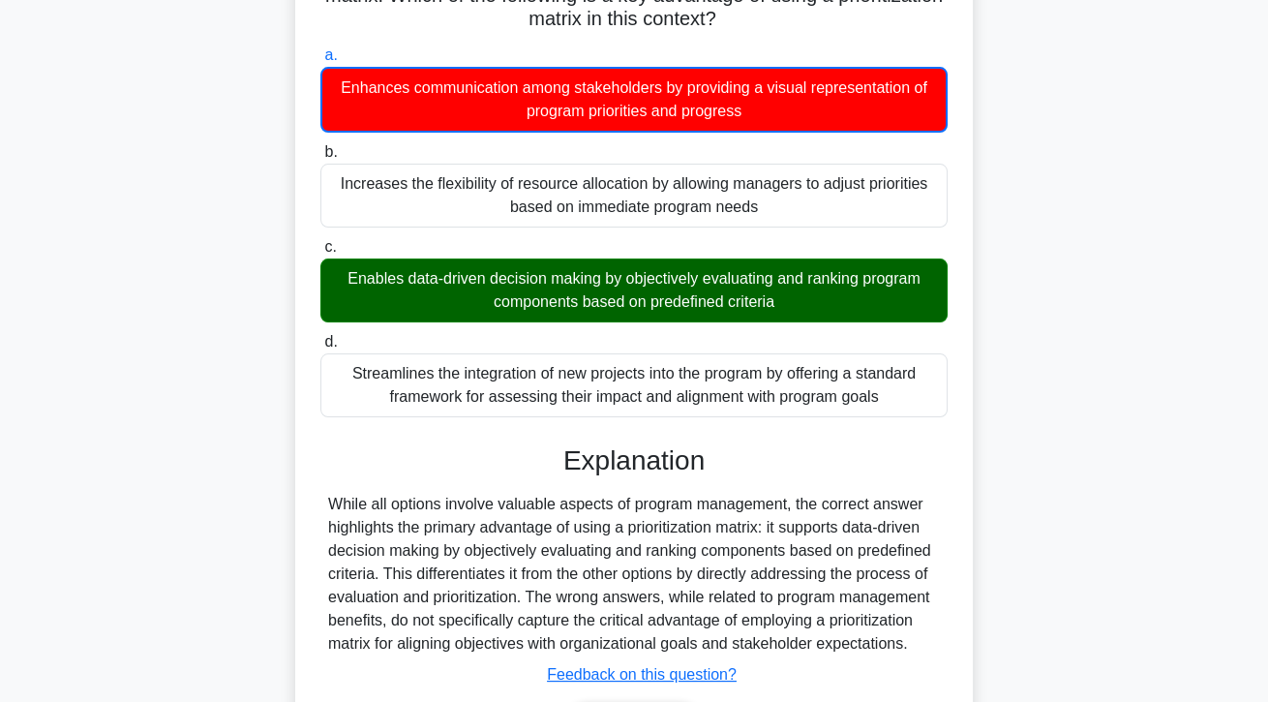
scroll to position [325, 0]
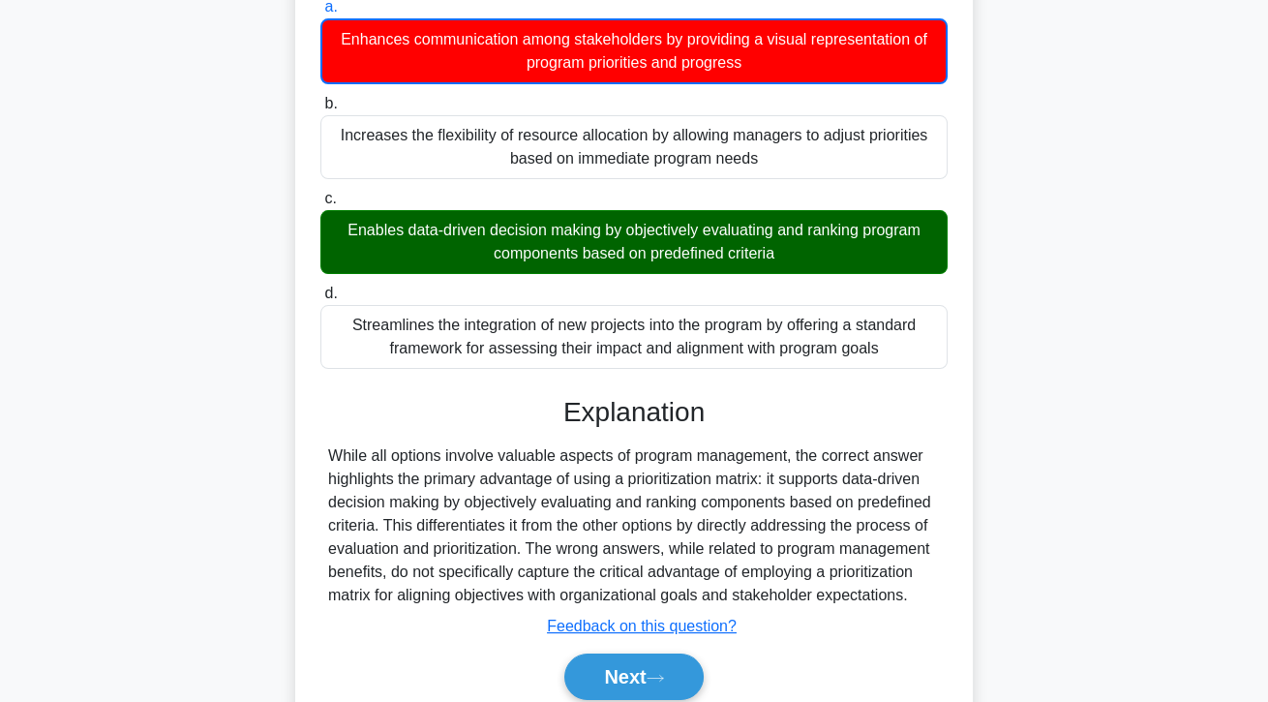
click at [674, 700] on button "Next" at bounding box center [633, 676] width 138 height 46
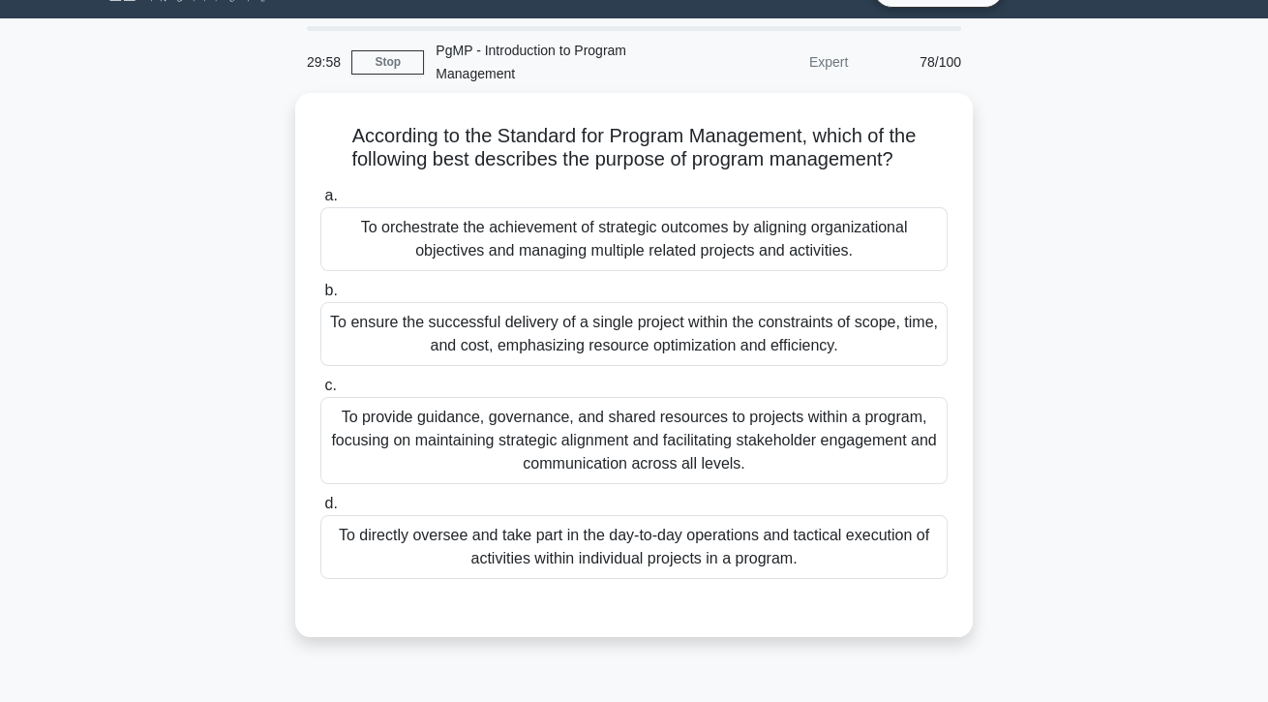
scroll to position [0, 0]
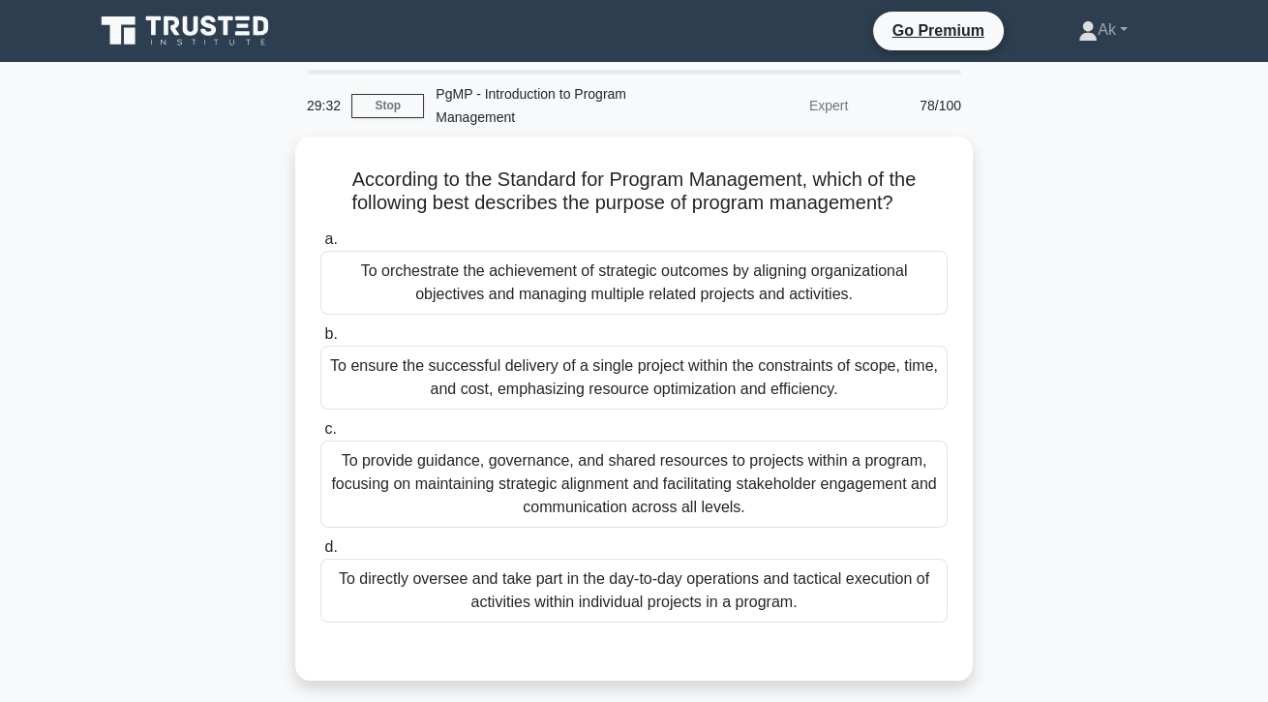
click at [883, 292] on div "To orchestrate the achievement of strategic outcomes by aligning organizational…" at bounding box center [633, 283] width 627 height 64
click at [320, 246] on input "a. To orchestrate the achievement of strategic outcomes by aligning organizatio…" at bounding box center [320, 239] width 0 height 13
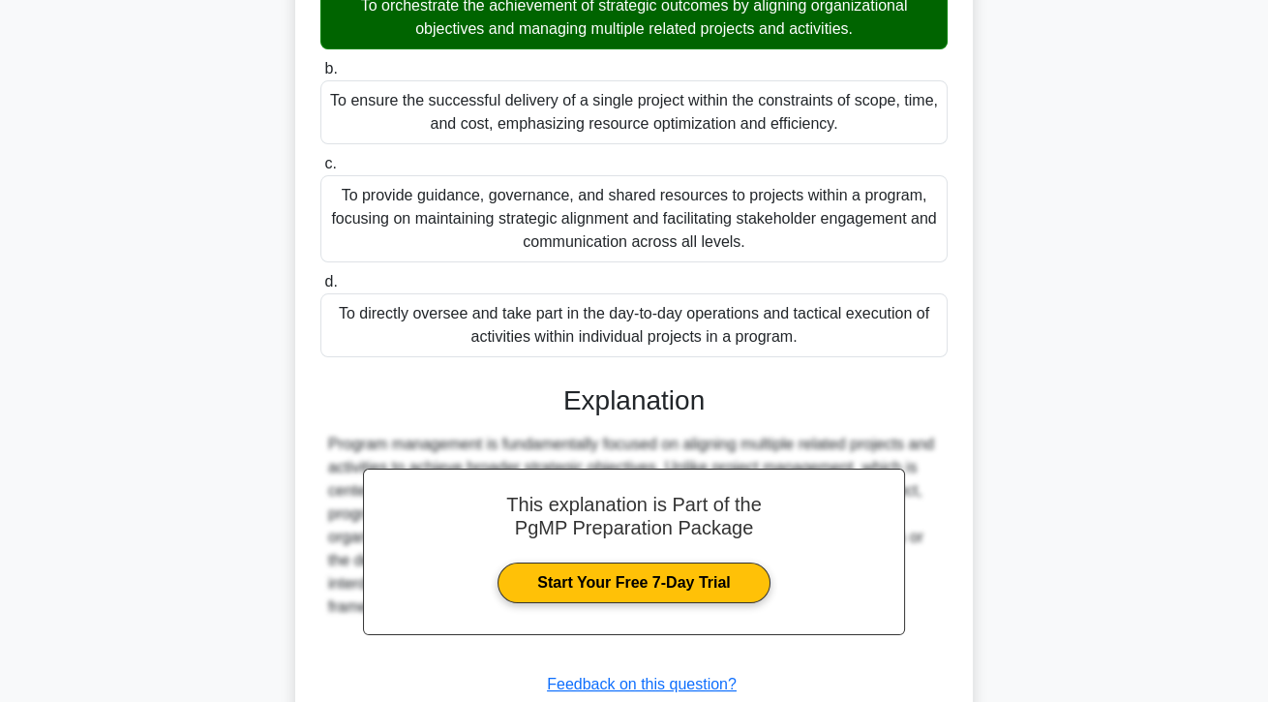
scroll to position [300, 0]
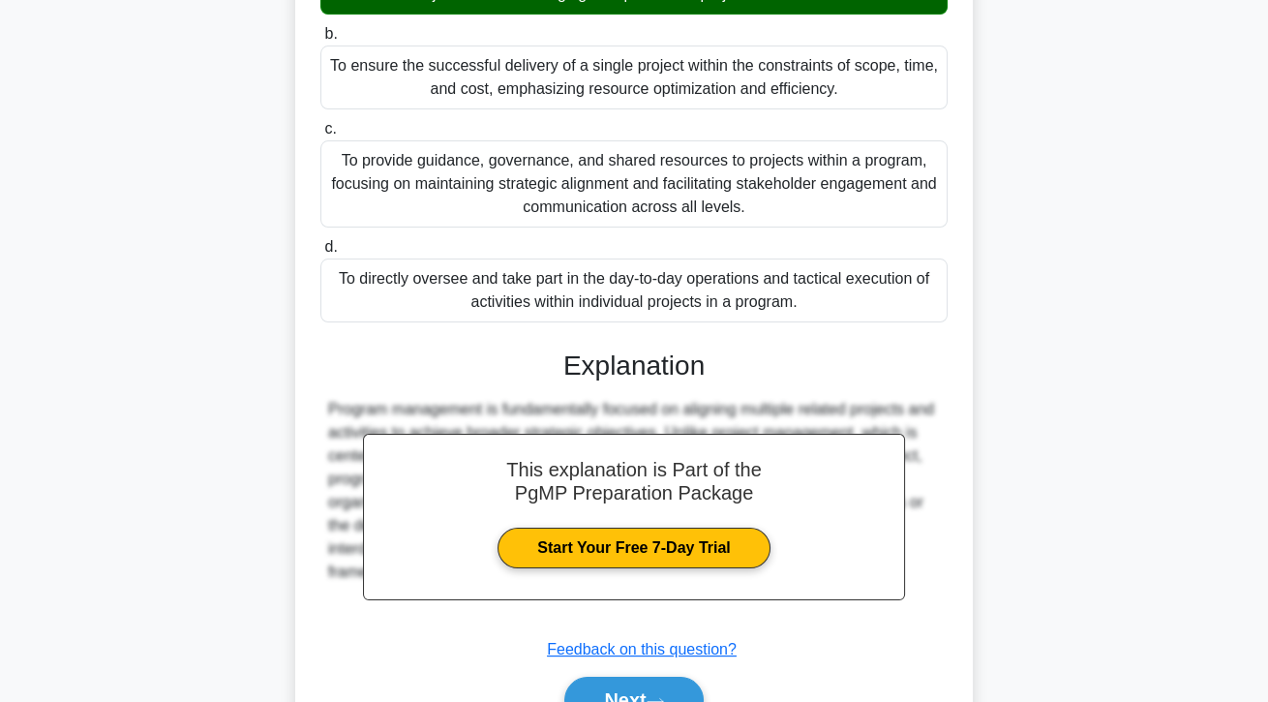
click at [663, 696] on icon at bounding box center [654, 701] width 17 height 11
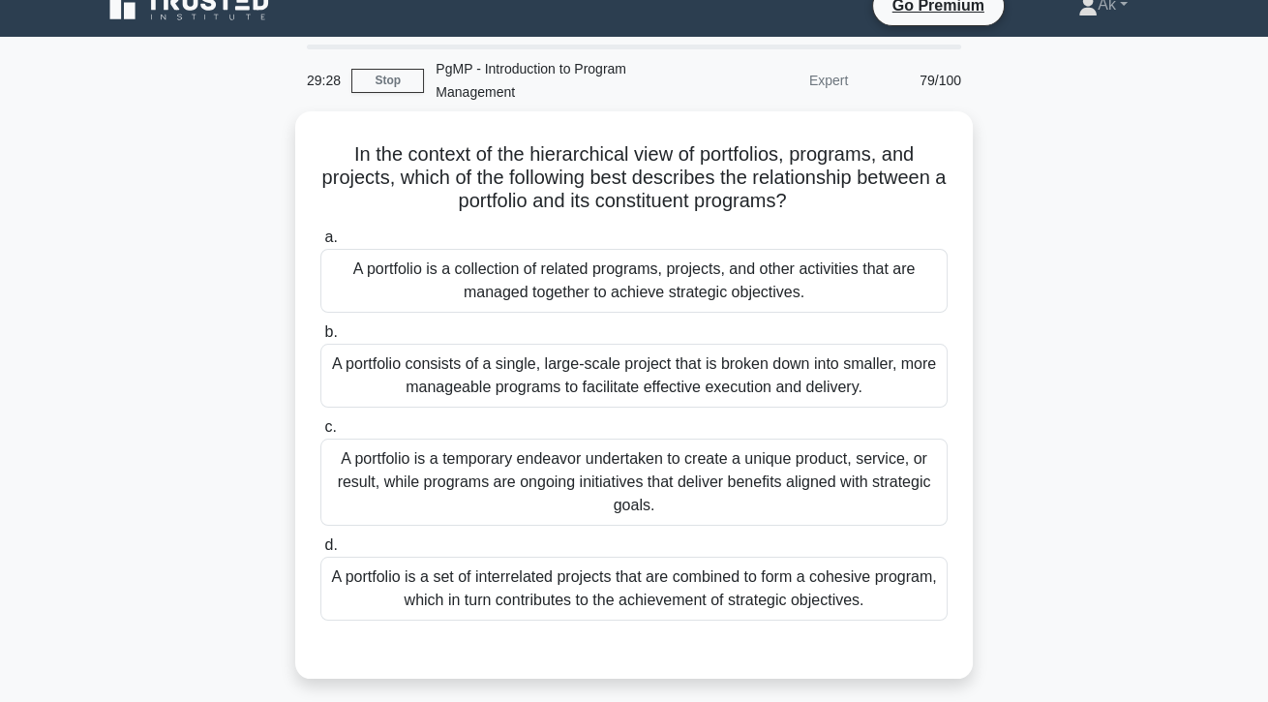
scroll to position [23, 0]
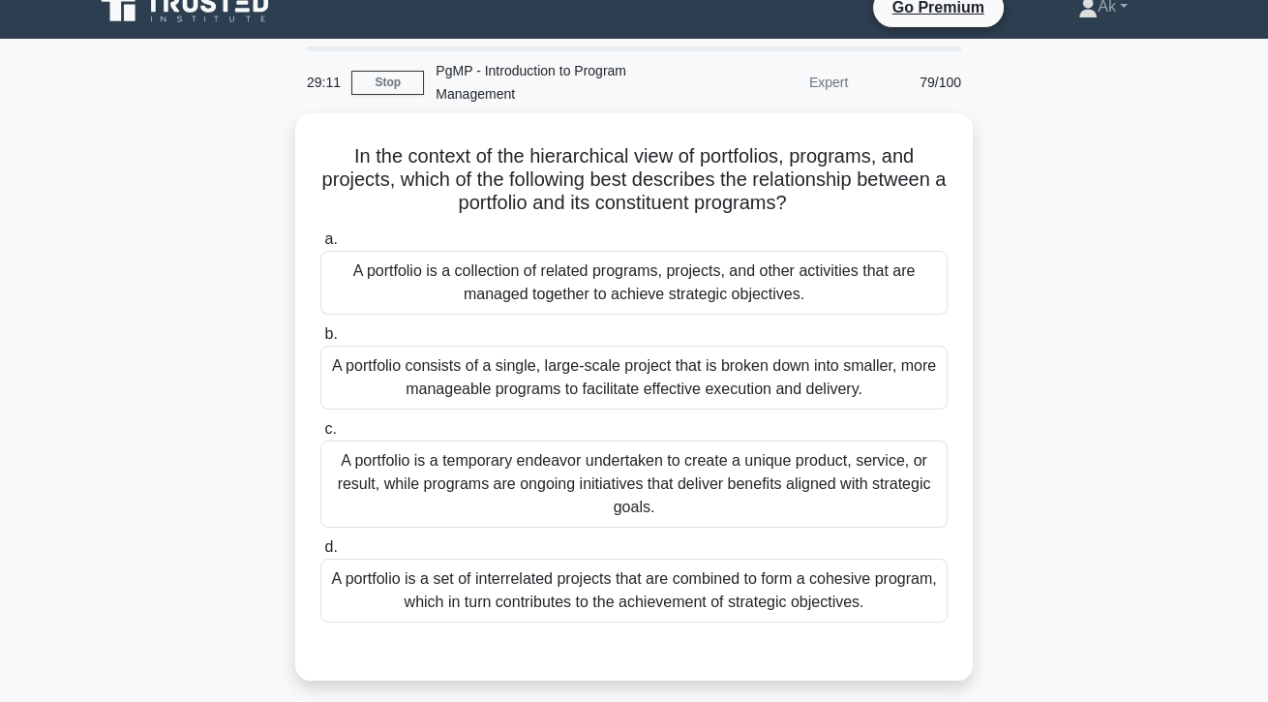
click at [792, 294] on div "A portfolio is a collection of related programs, projects, and other activities…" at bounding box center [633, 283] width 627 height 64
click at [320, 246] on input "a. A portfolio is a collection of related programs, projects, and other activit…" at bounding box center [320, 239] width 0 height 13
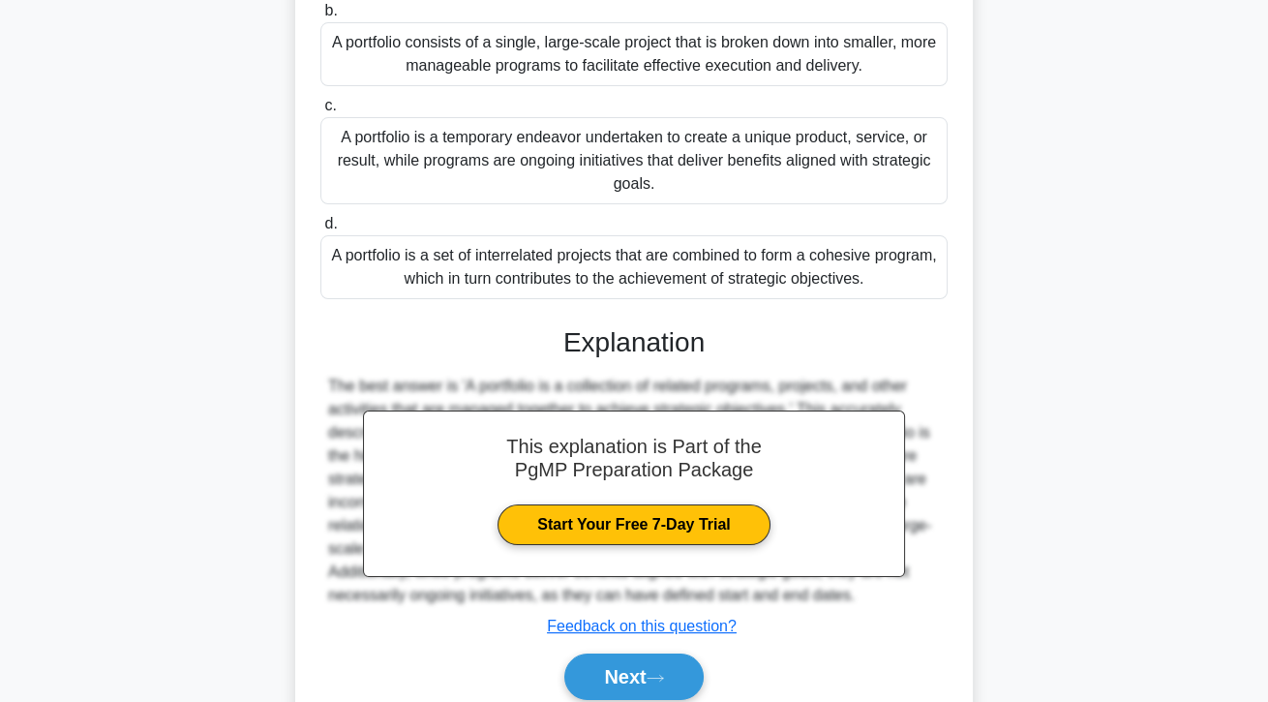
click at [682, 692] on button "Next" at bounding box center [633, 676] width 138 height 46
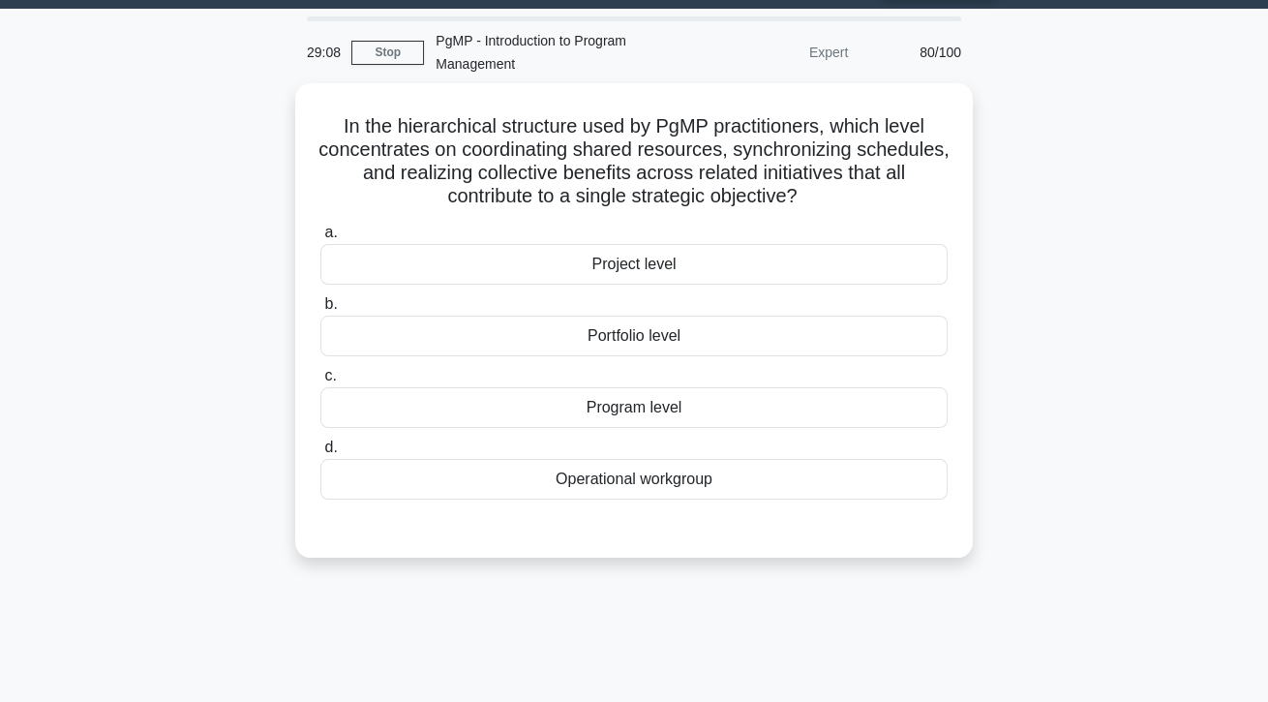
scroll to position [54, 0]
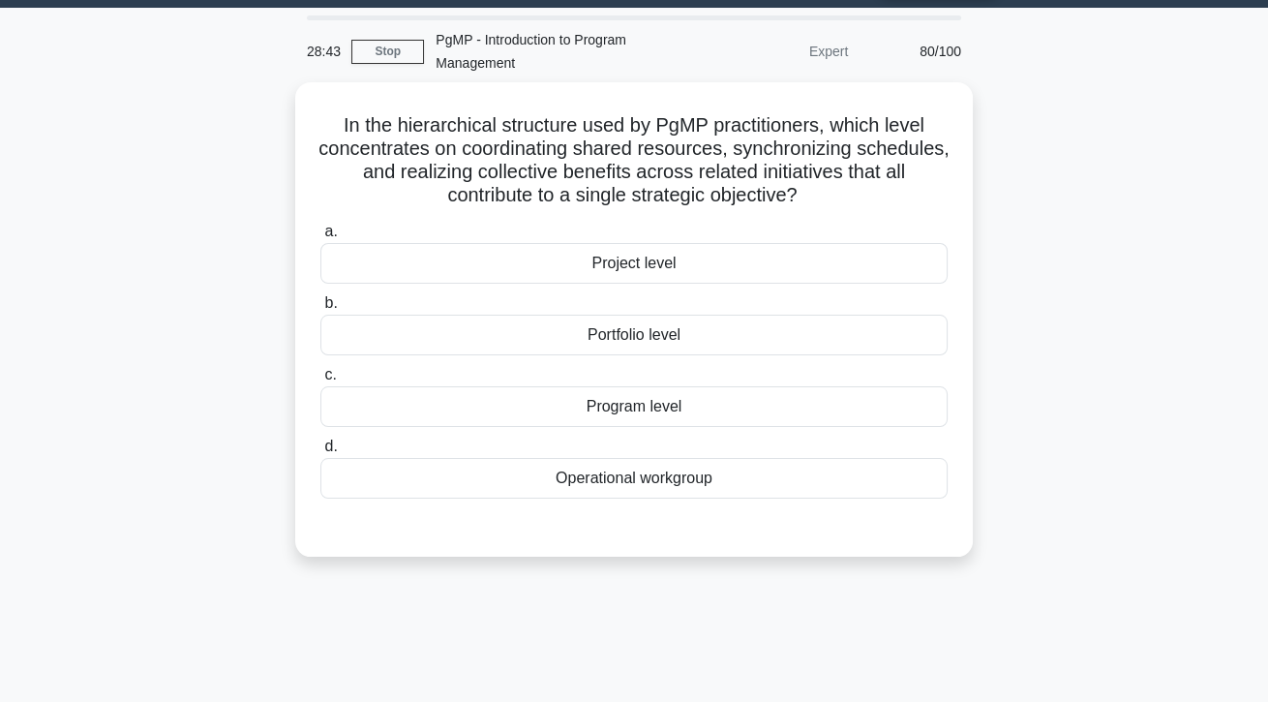
click at [666, 410] on div "Program level" at bounding box center [633, 406] width 627 height 41
click at [320, 381] on input "c. Program level" at bounding box center [320, 375] width 0 height 13
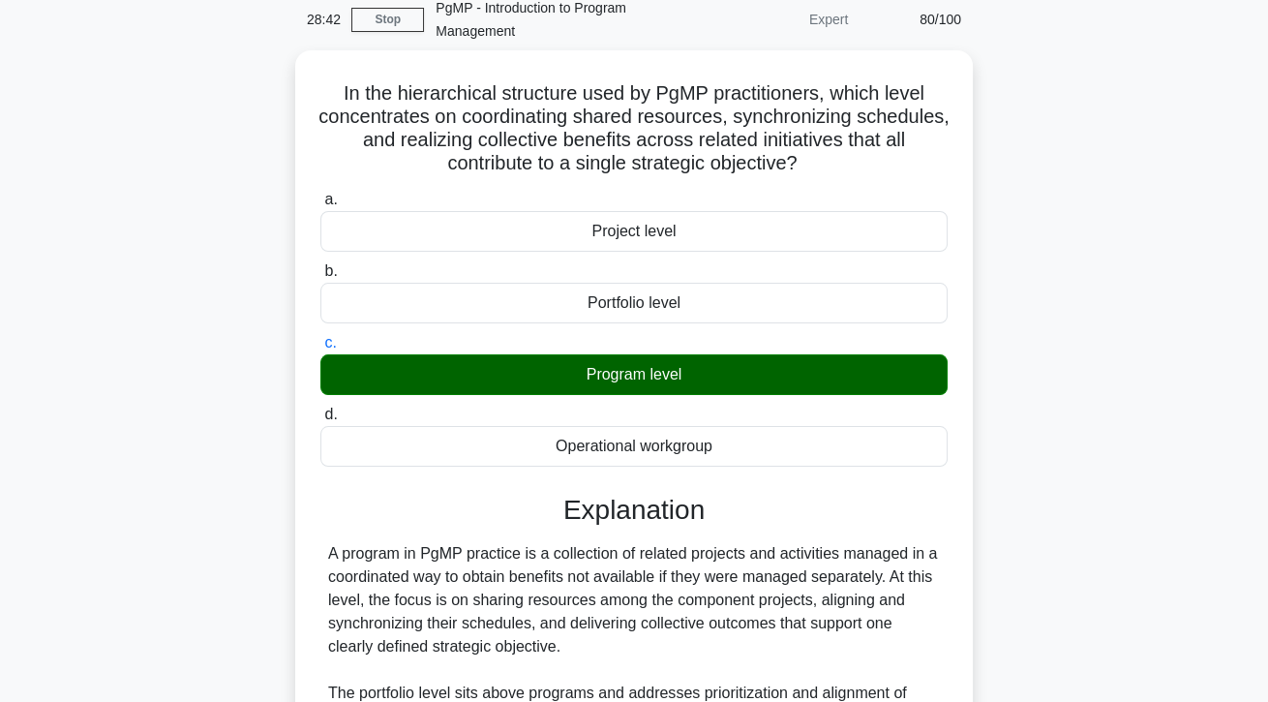
scroll to position [346, 0]
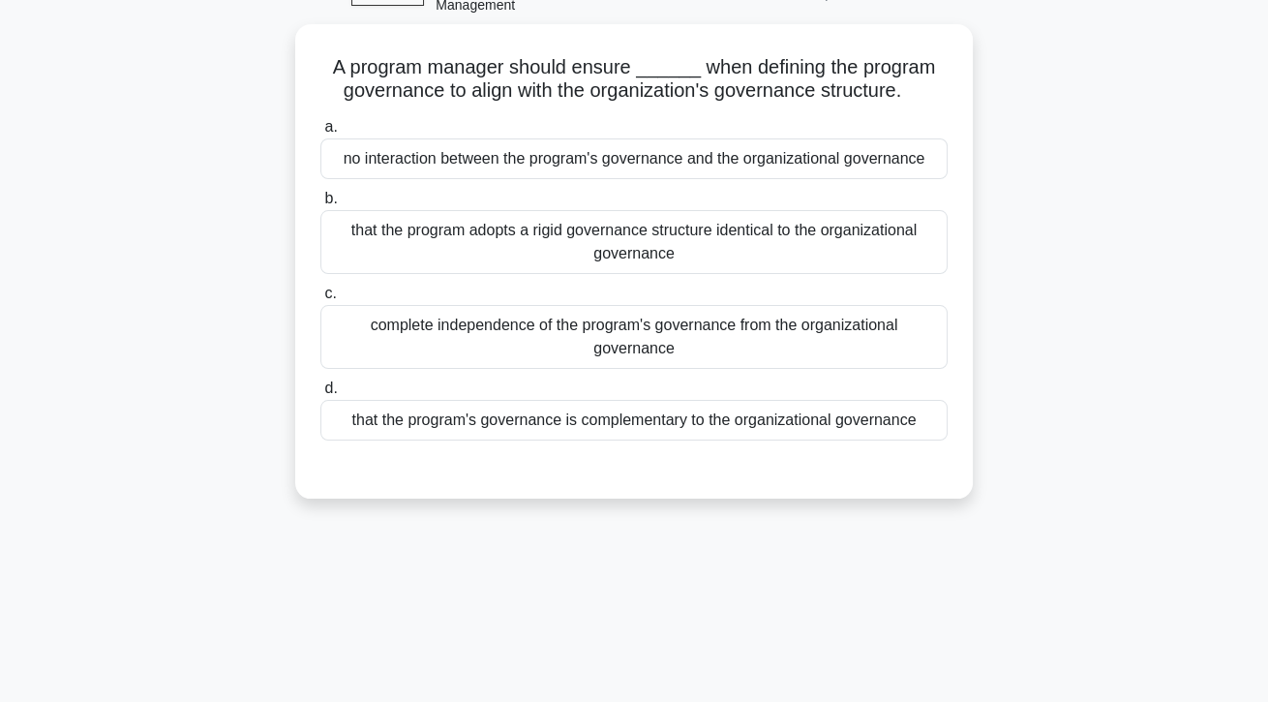
scroll to position [105, 0]
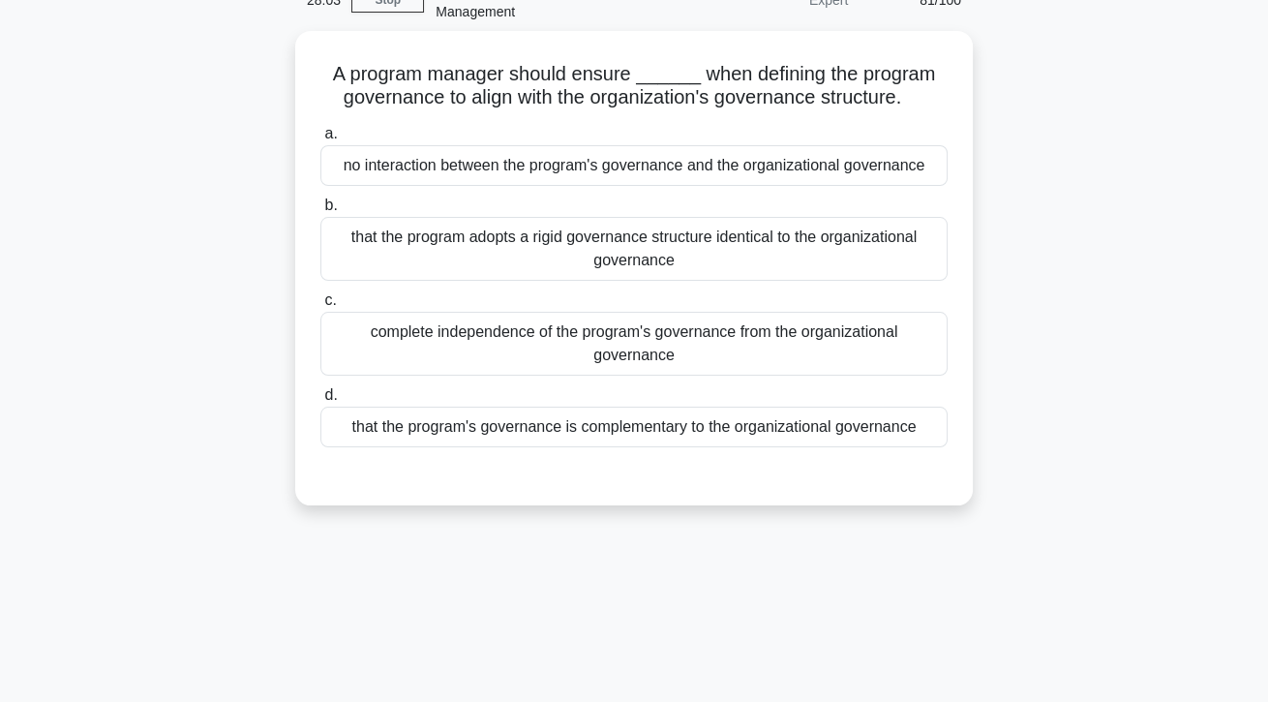
click at [510, 435] on div "that the program's governance is complementary to the organizational governance" at bounding box center [633, 426] width 627 height 41
click at [320, 402] on input "d. that the program's governance is complementary to the organizational governa…" at bounding box center [320, 395] width 0 height 13
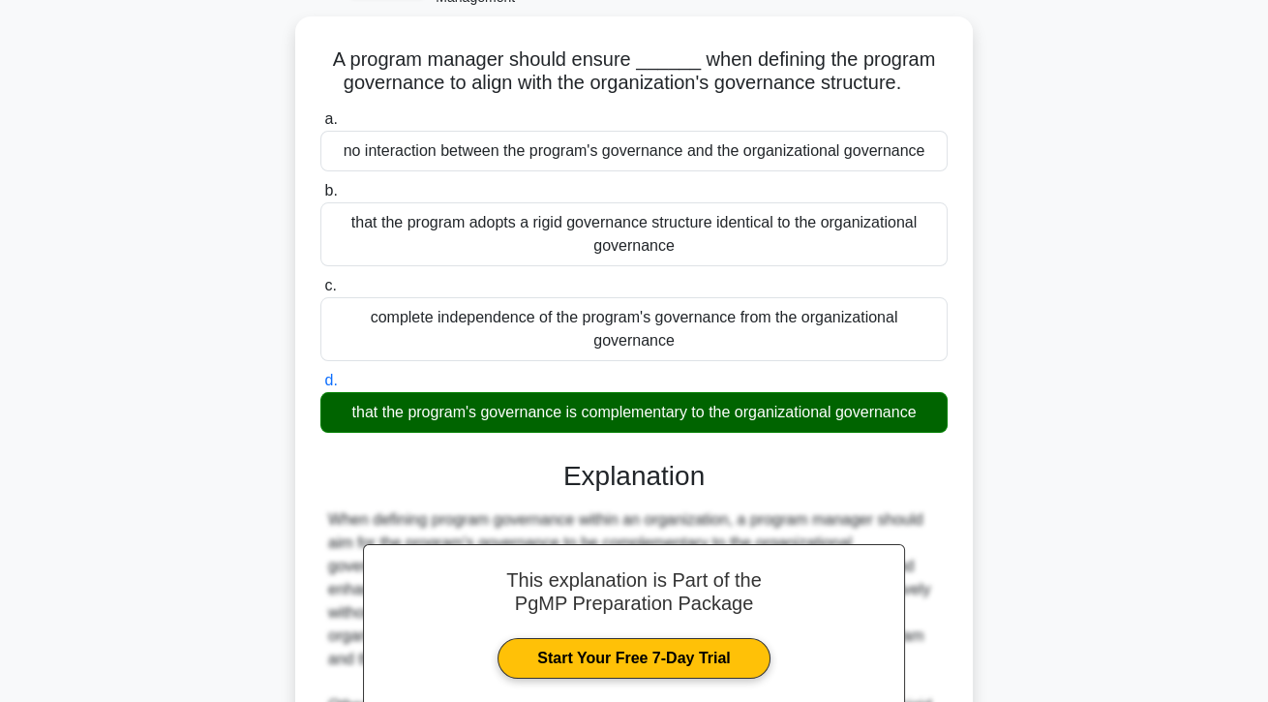
scroll to position [300, 0]
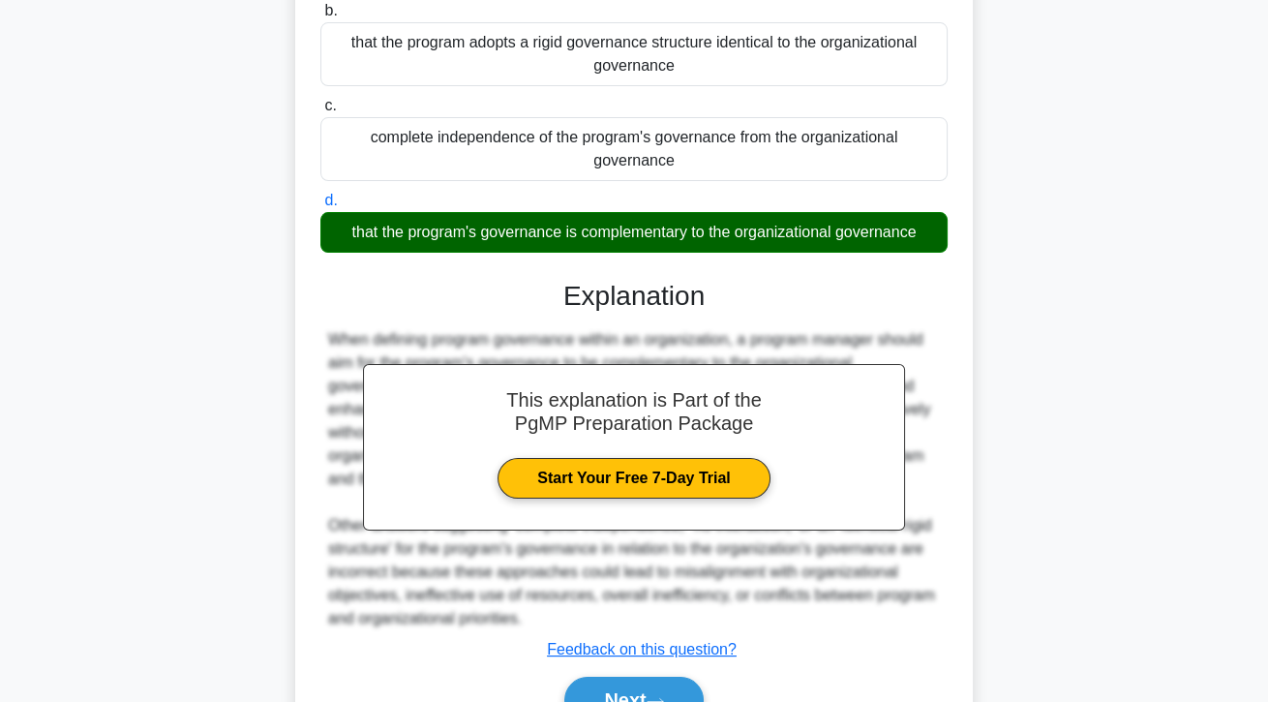
click at [626, 692] on button "Next" at bounding box center [633, 699] width 138 height 46
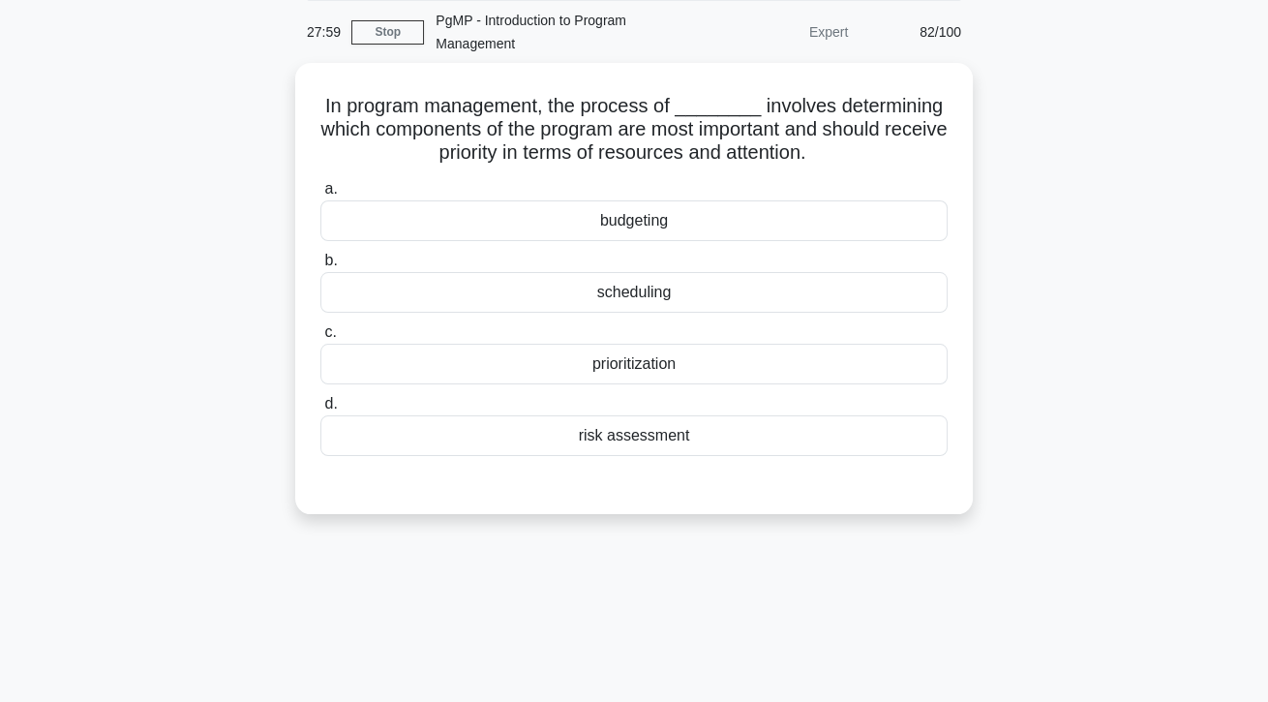
scroll to position [75, 0]
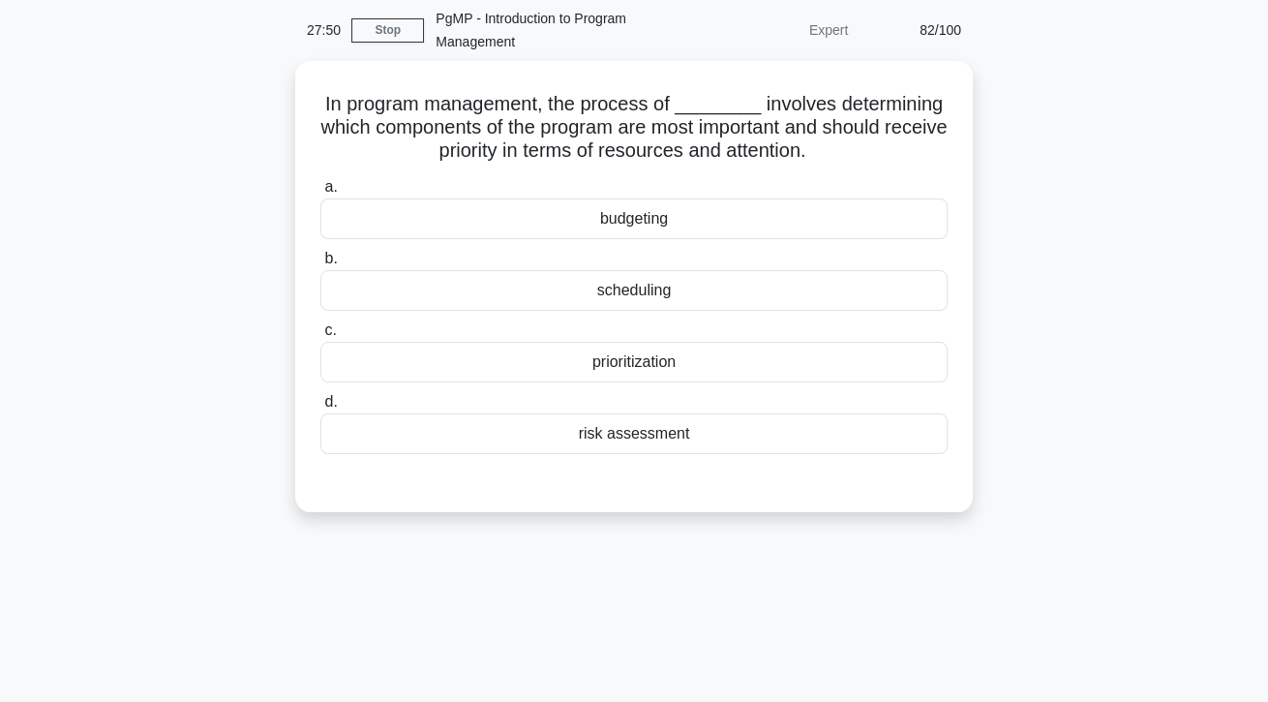
click at [649, 359] on div "prioritization" at bounding box center [633, 362] width 627 height 41
click at [320, 337] on input "c. prioritization" at bounding box center [320, 330] width 0 height 13
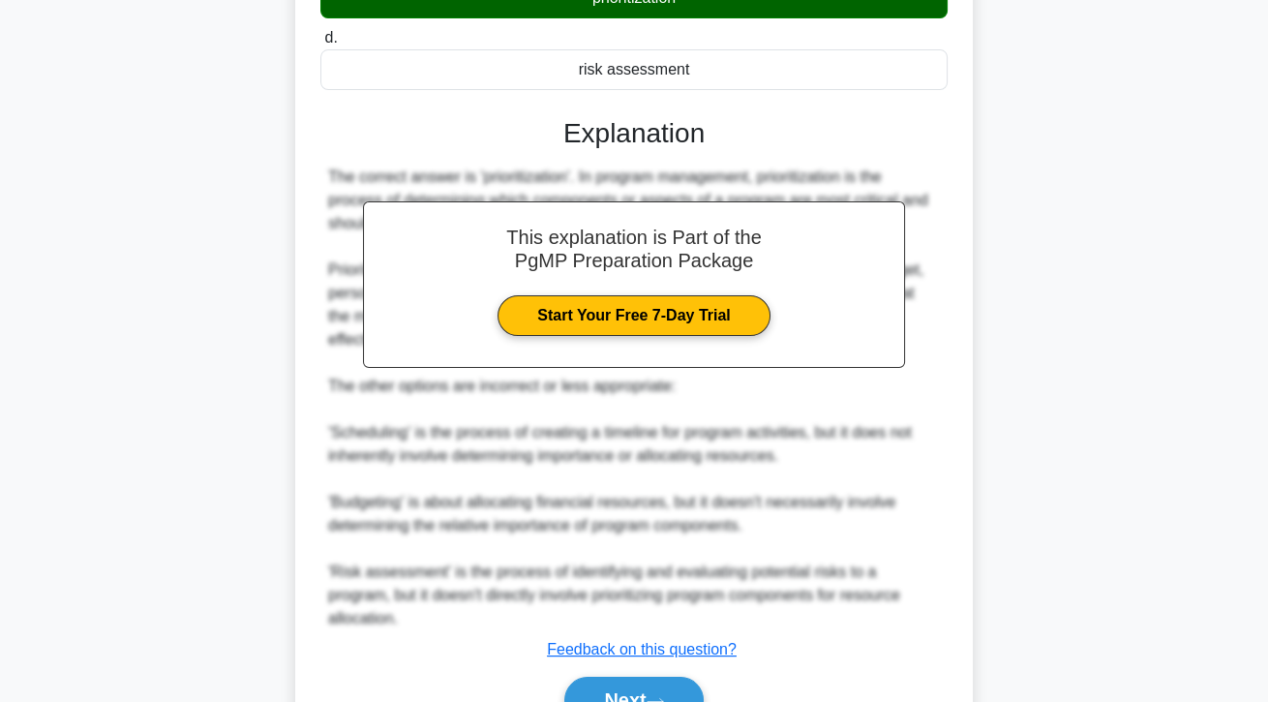
click at [646, 694] on button "Next" at bounding box center [633, 699] width 138 height 46
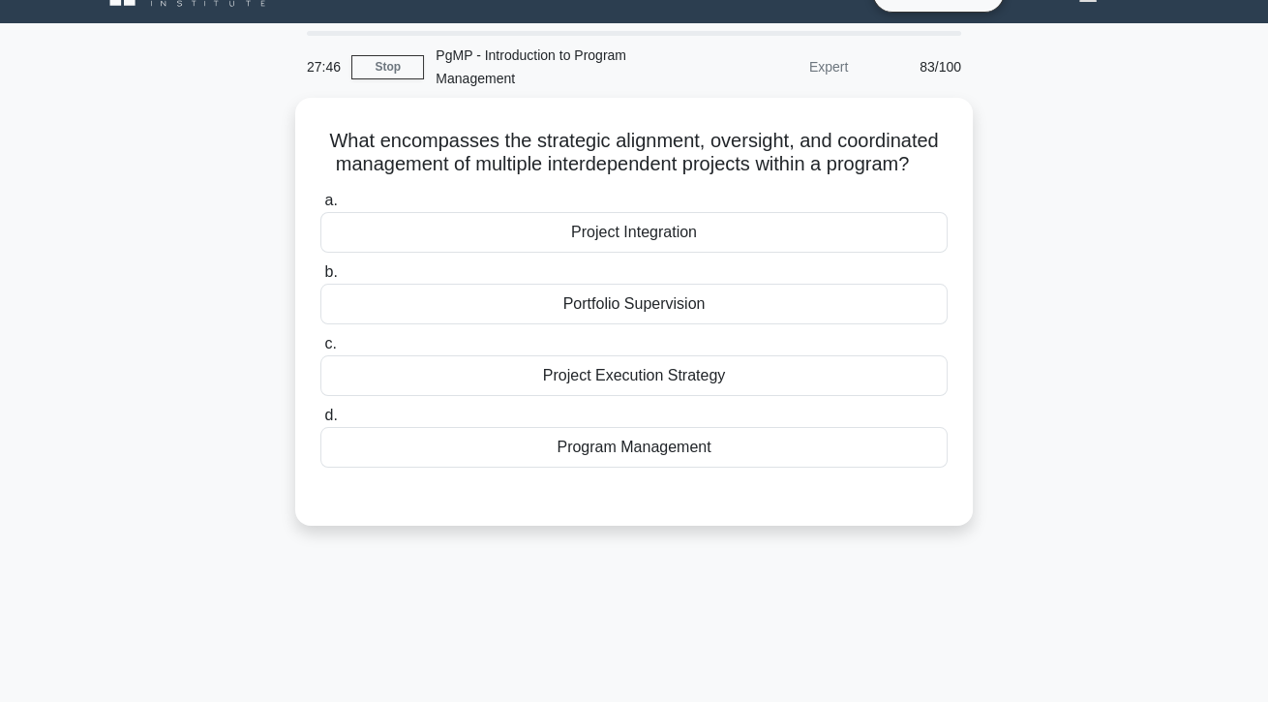
scroll to position [42, 0]
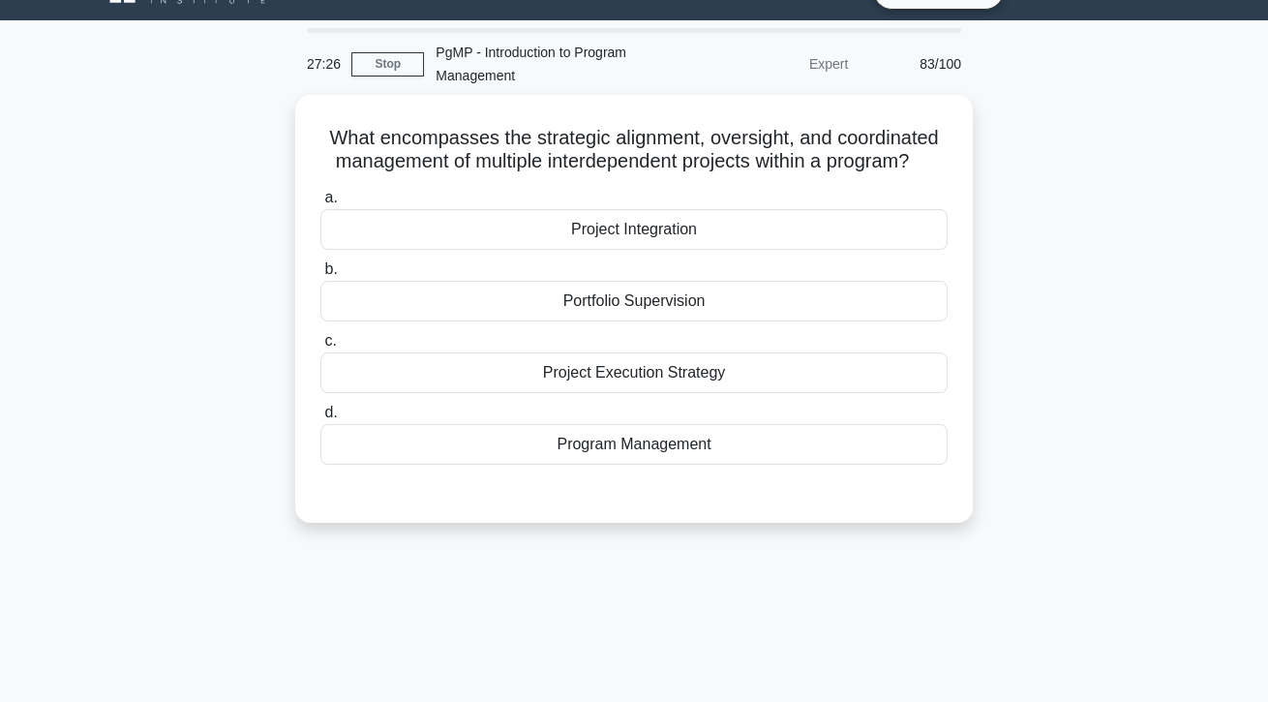
click at [611, 465] on div "Program Management" at bounding box center [633, 444] width 627 height 41
click at [320, 419] on input "d. Program Management" at bounding box center [320, 412] width 0 height 13
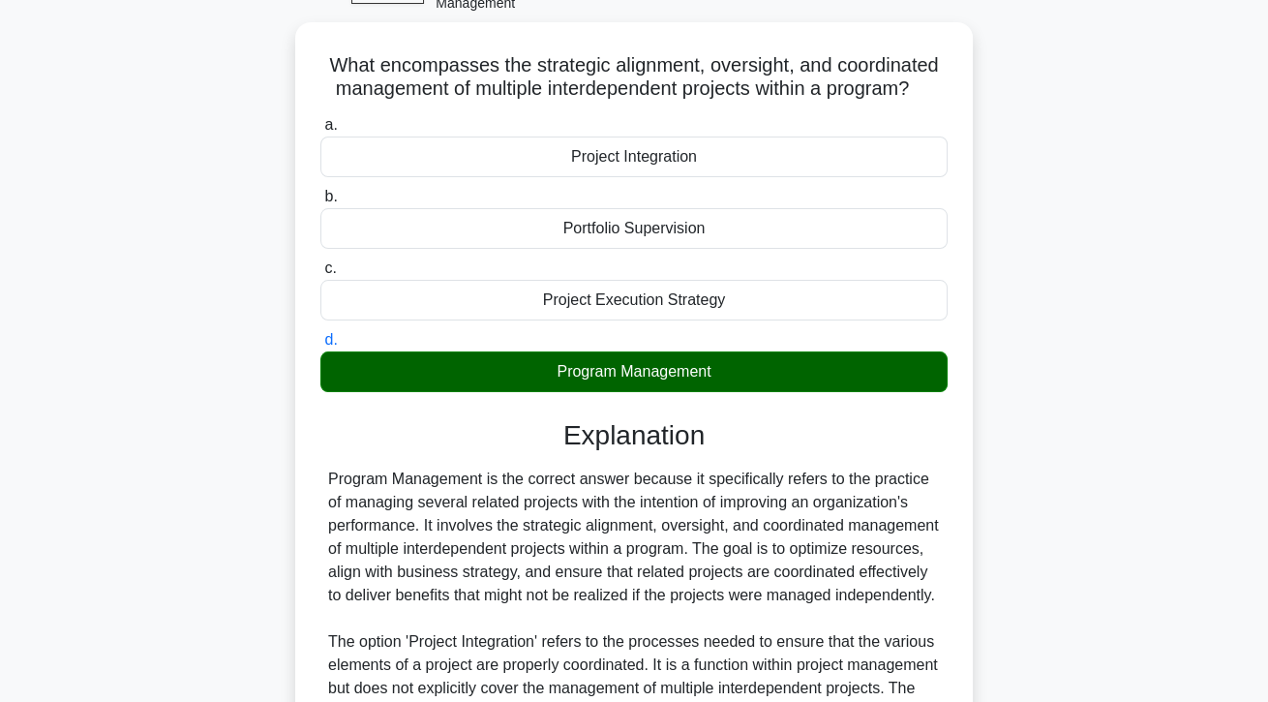
scroll to position [393, 0]
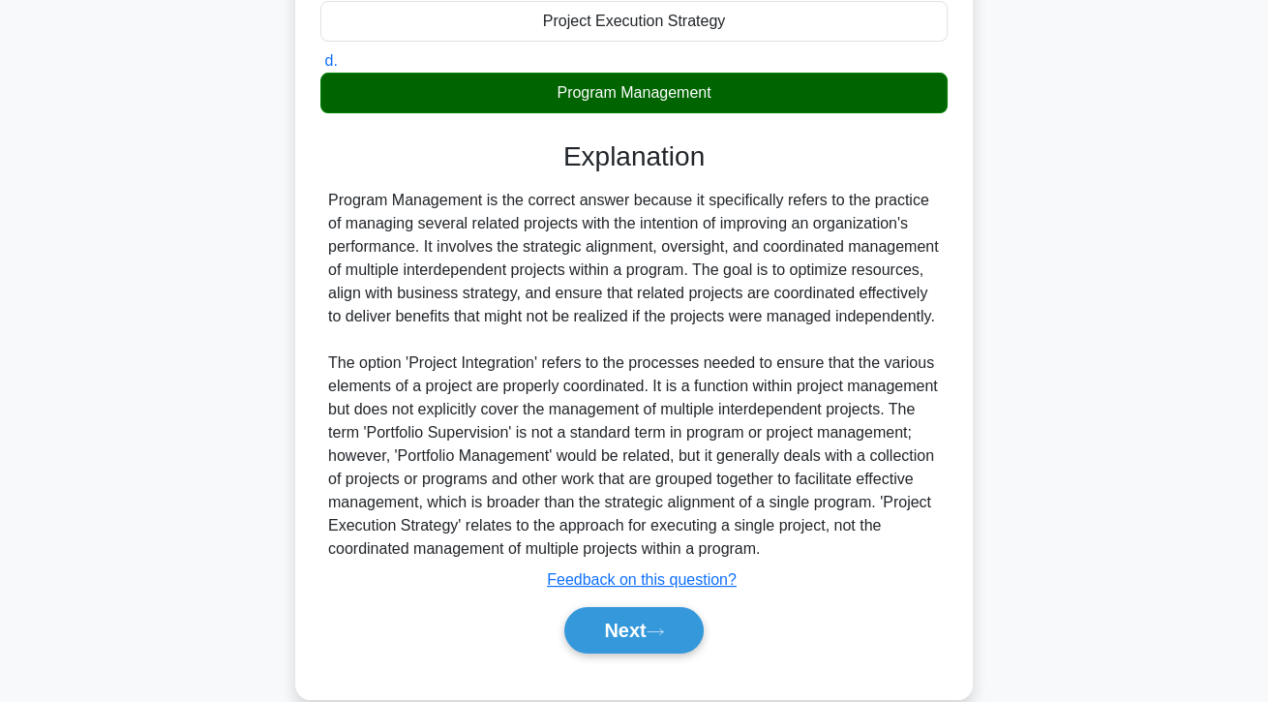
click at [638, 653] on button "Next" at bounding box center [633, 630] width 138 height 46
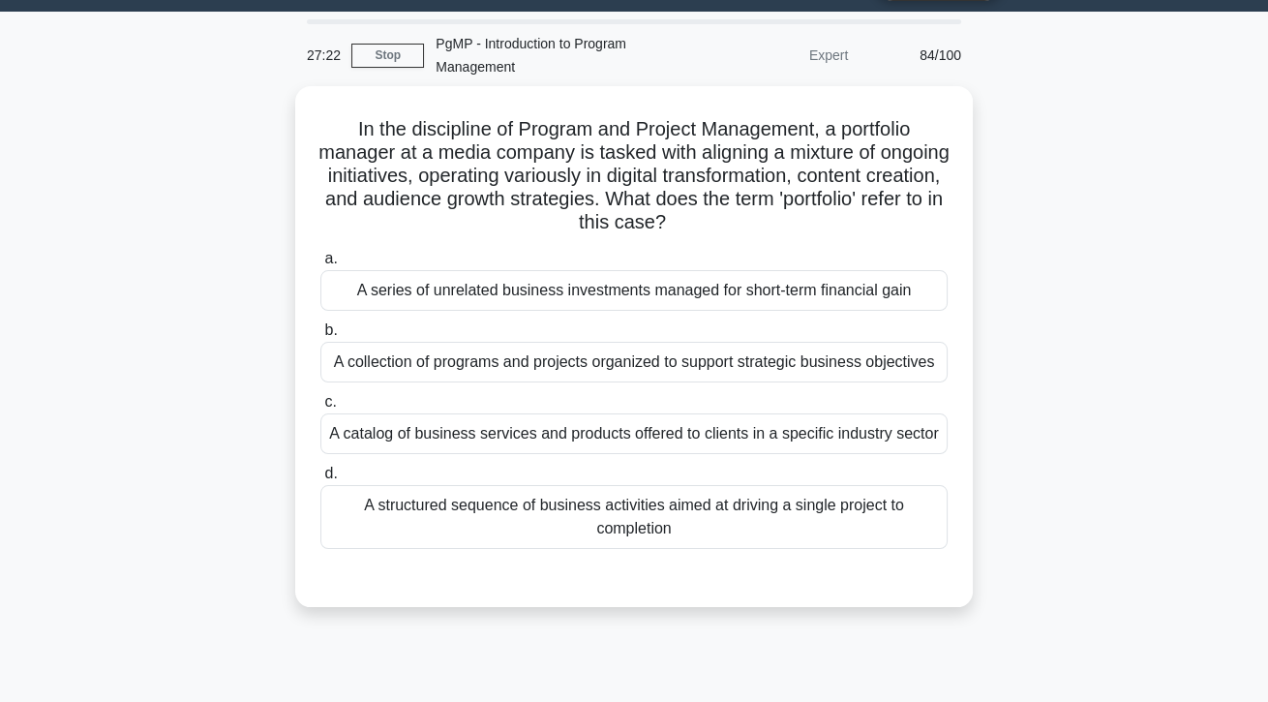
scroll to position [57, 0]
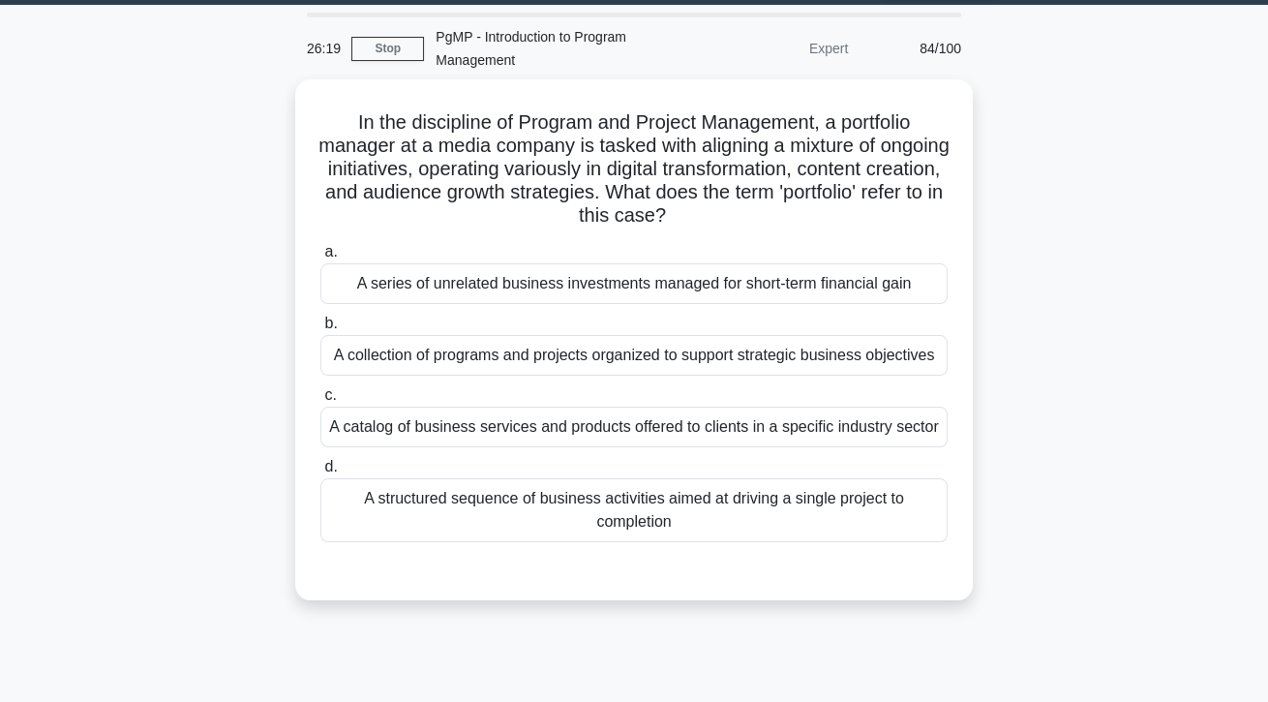
click at [884, 372] on div "A collection of programs and projects organized to support strategic business o…" at bounding box center [633, 355] width 627 height 41
click at [320, 330] on input "b. A collection of programs and projects organized to support strategic busines…" at bounding box center [320, 323] width 0 height 13
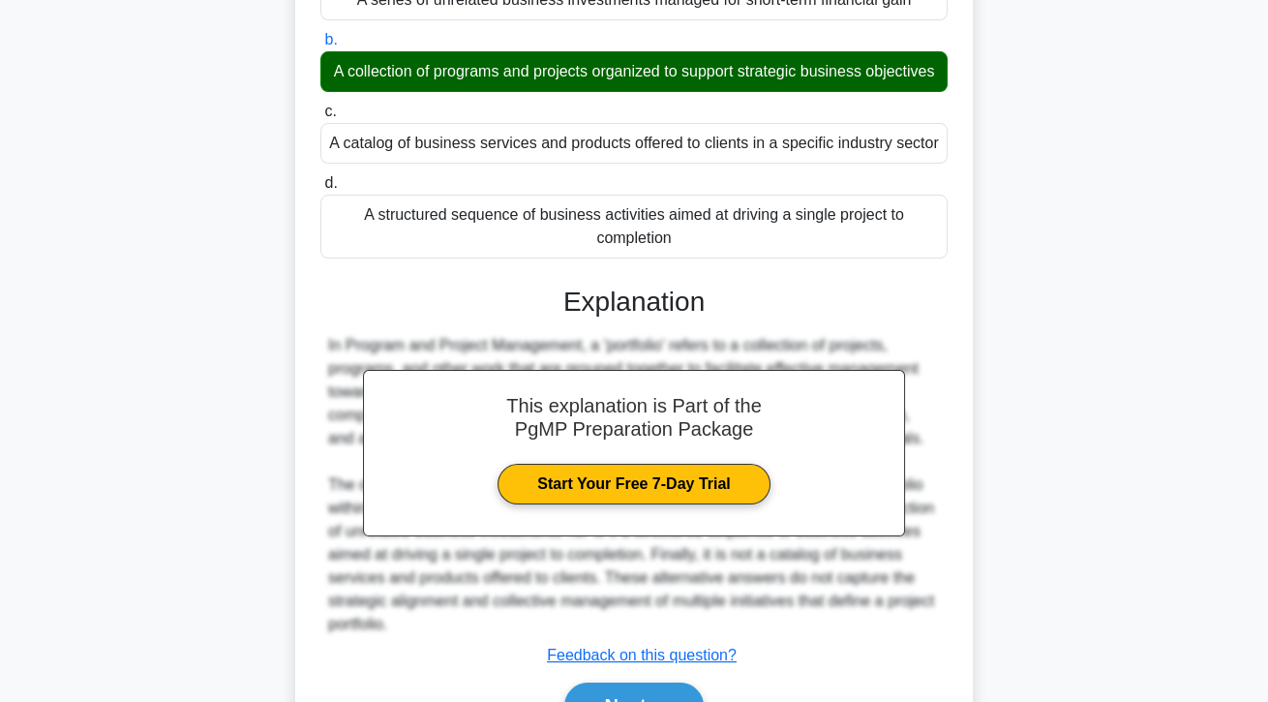
scroll to position [416, 0]
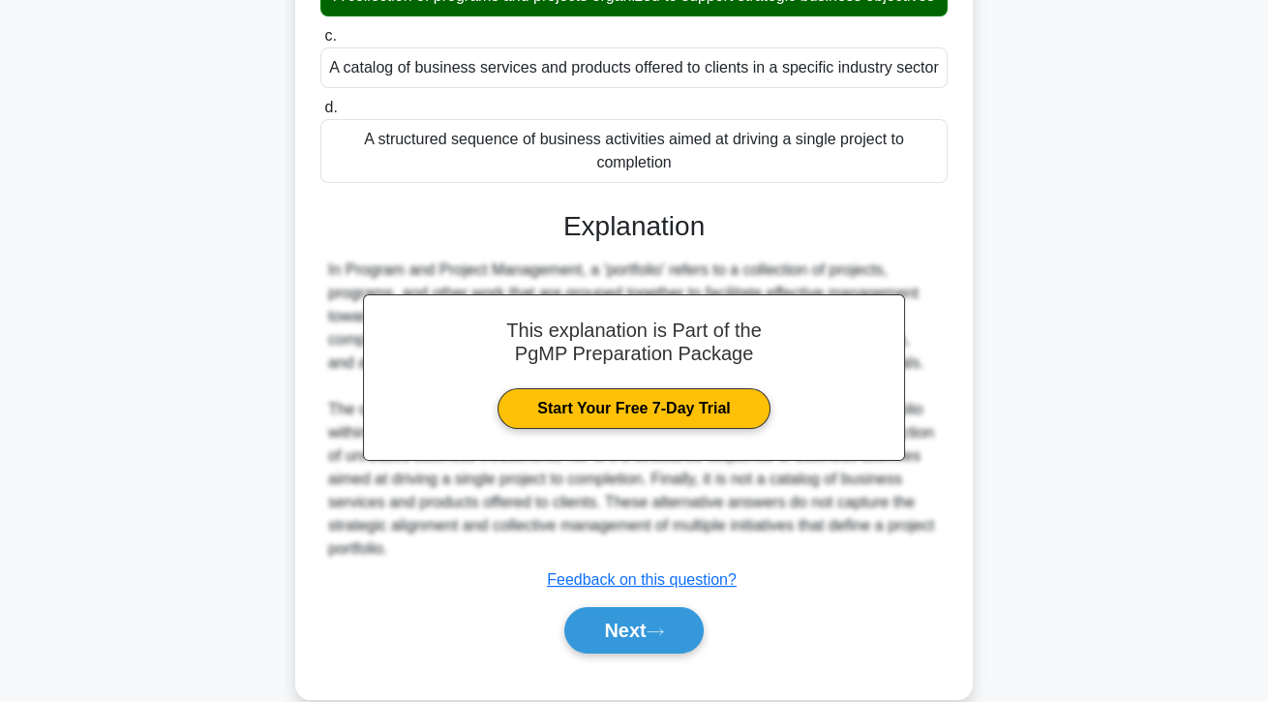
click at [656, 653] on button "Next" at bounding box center [633, 630] width 138 height 46
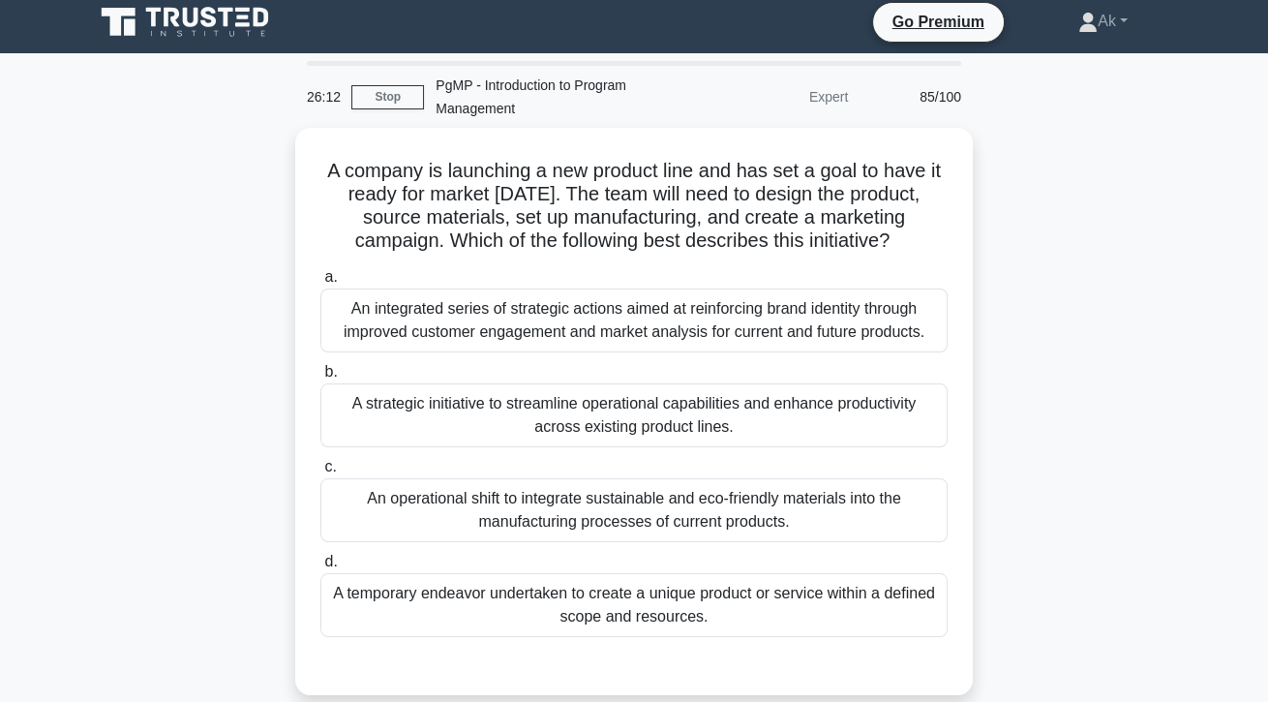
scroll to position [11, 0]
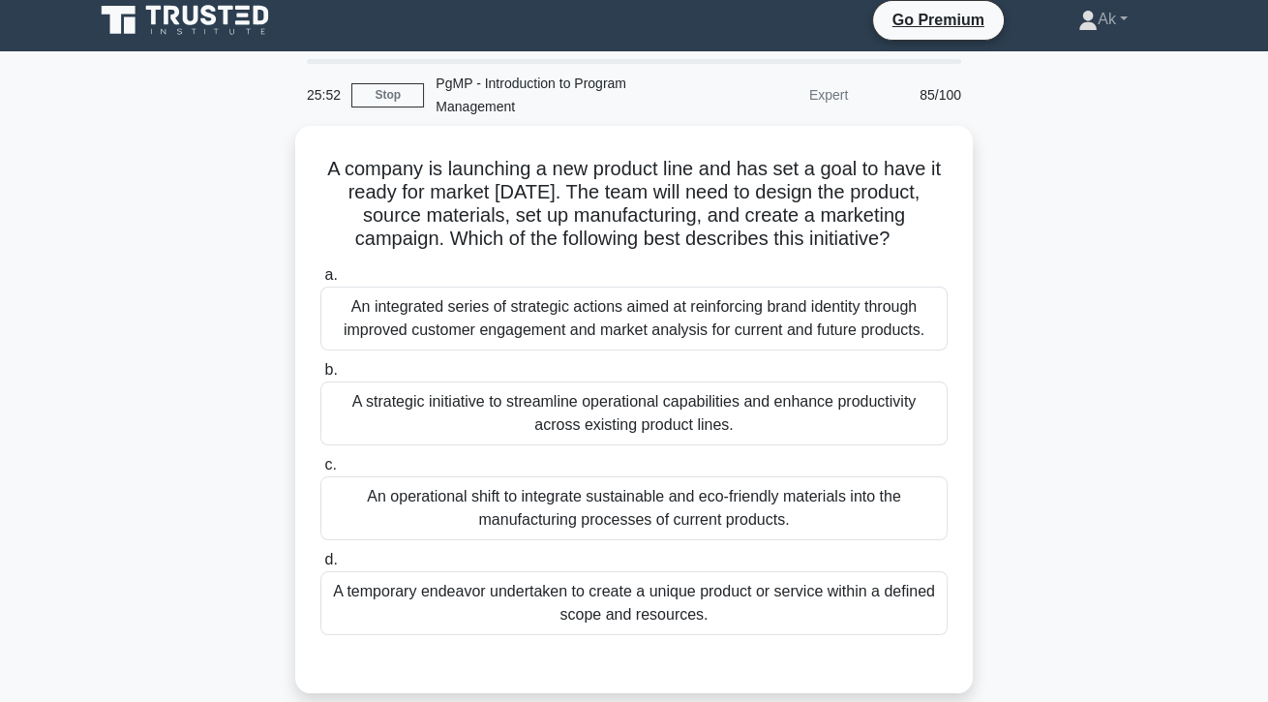
click at [503, 635] on div "A temporary endeavor undertaken to create a unique product or service within a …" at bounding box center [633, 603] width 627 height 64
click at [320, 566] on input "d. A temporary endeavor undertaken to create a unique product or service within…" at bounding box center [320, 560] width 0 height 13
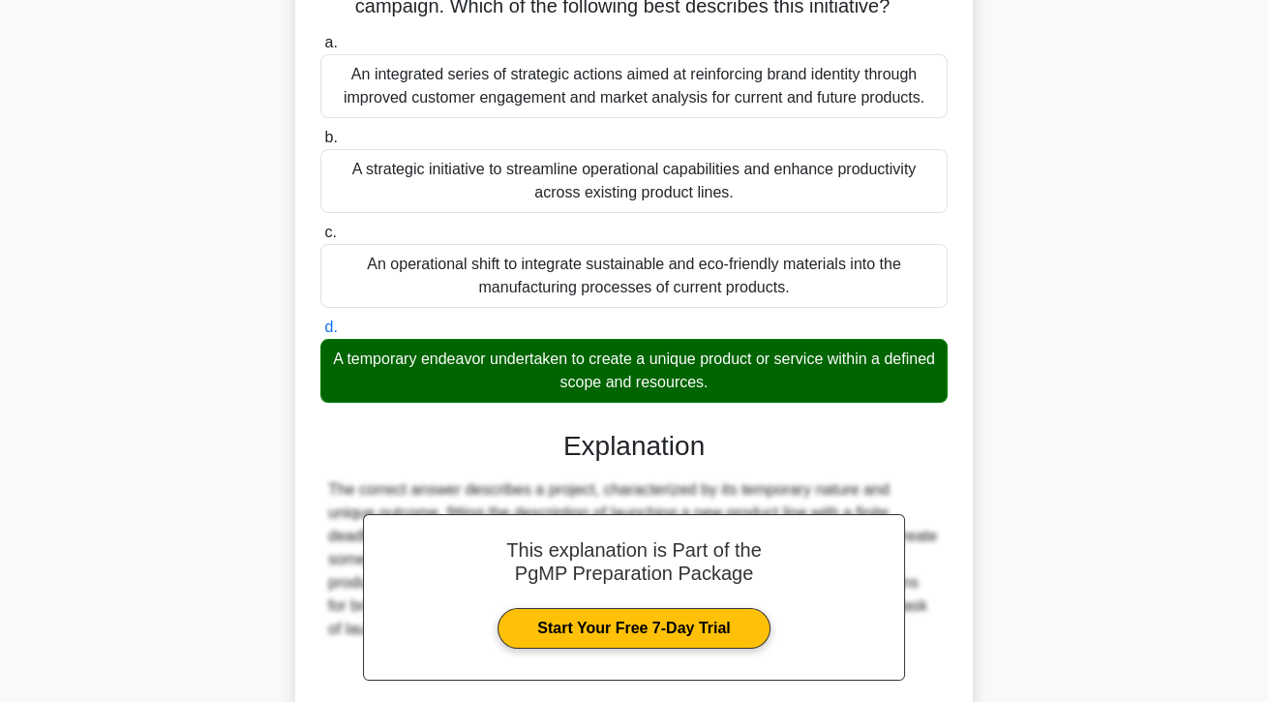
scroll to position [346, 0]
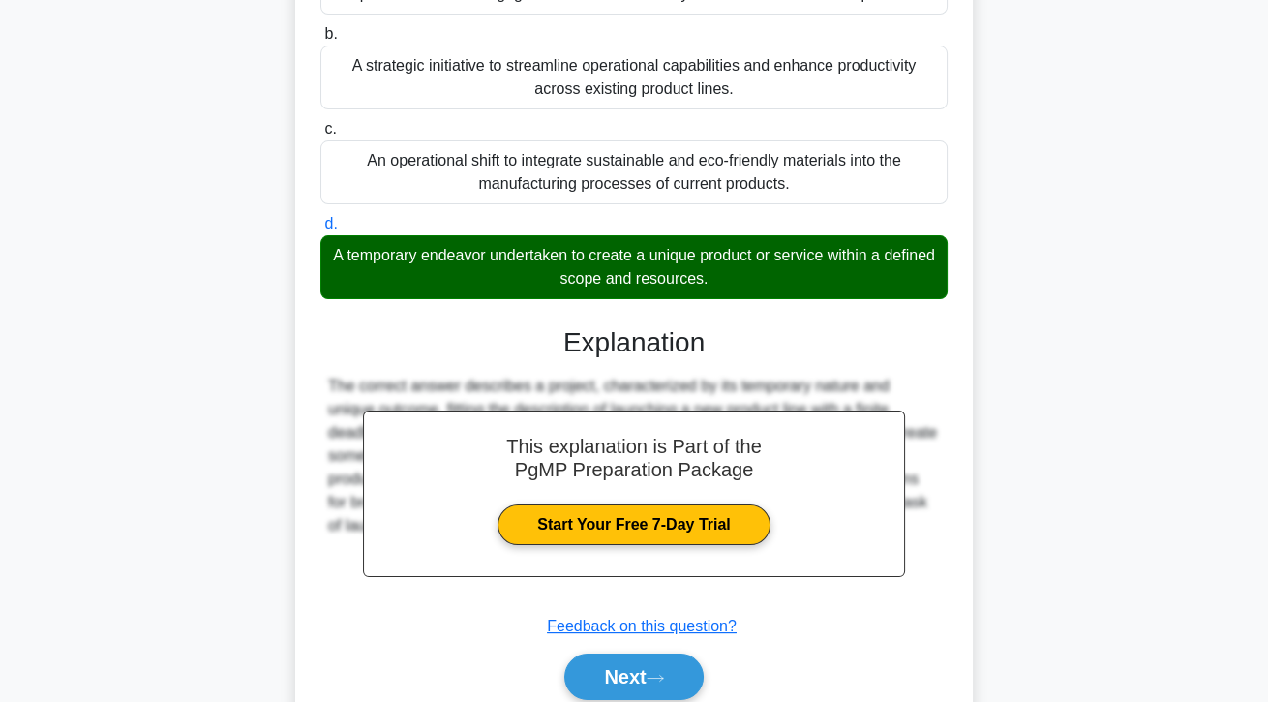
click at [581, 700] on button "Next" at bounding box center [633, 676] width 138 height 46
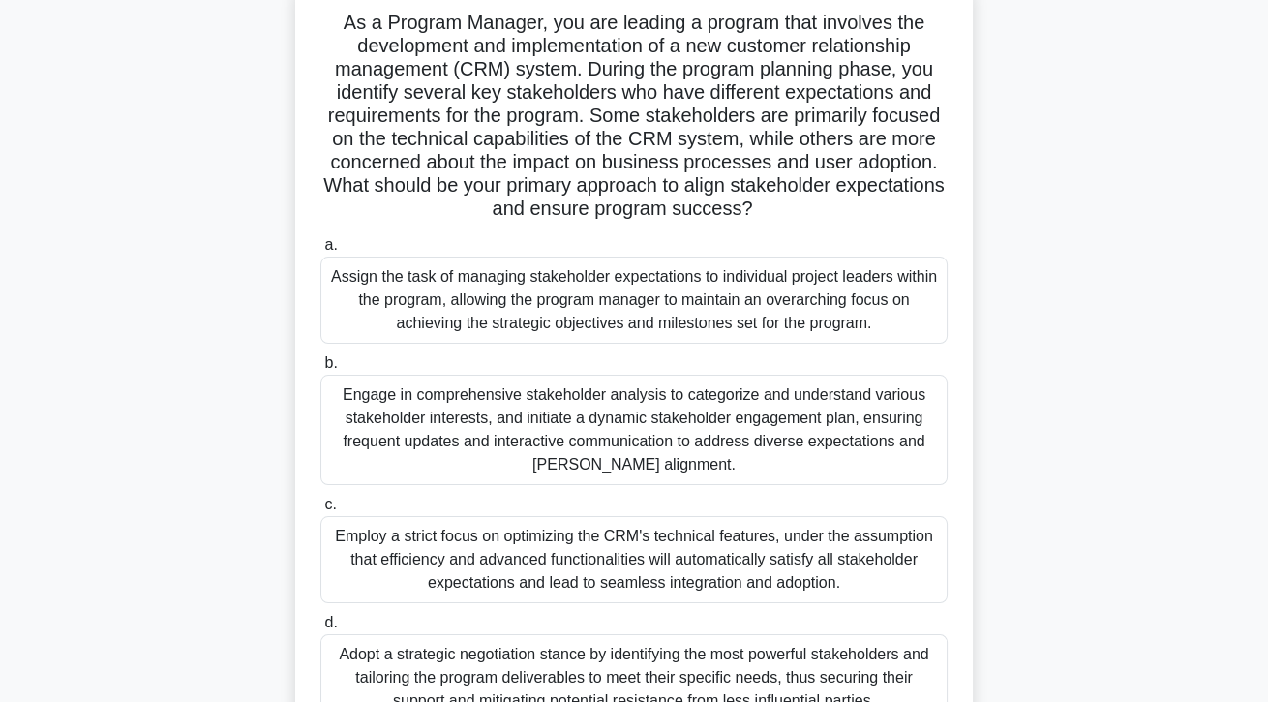
scroll to position [157, 0]
click at [357, 443] on div "Engage in comprehensive stakeholder analysis to categorize and understand vario…" at bounding box center [633, 430] width 627 height 110
click at [320, 370] on input "b. Engage in comprehensive stakeholder analysis to categorize and understand va…" at bounding box center [320, 363] width 0 height 13
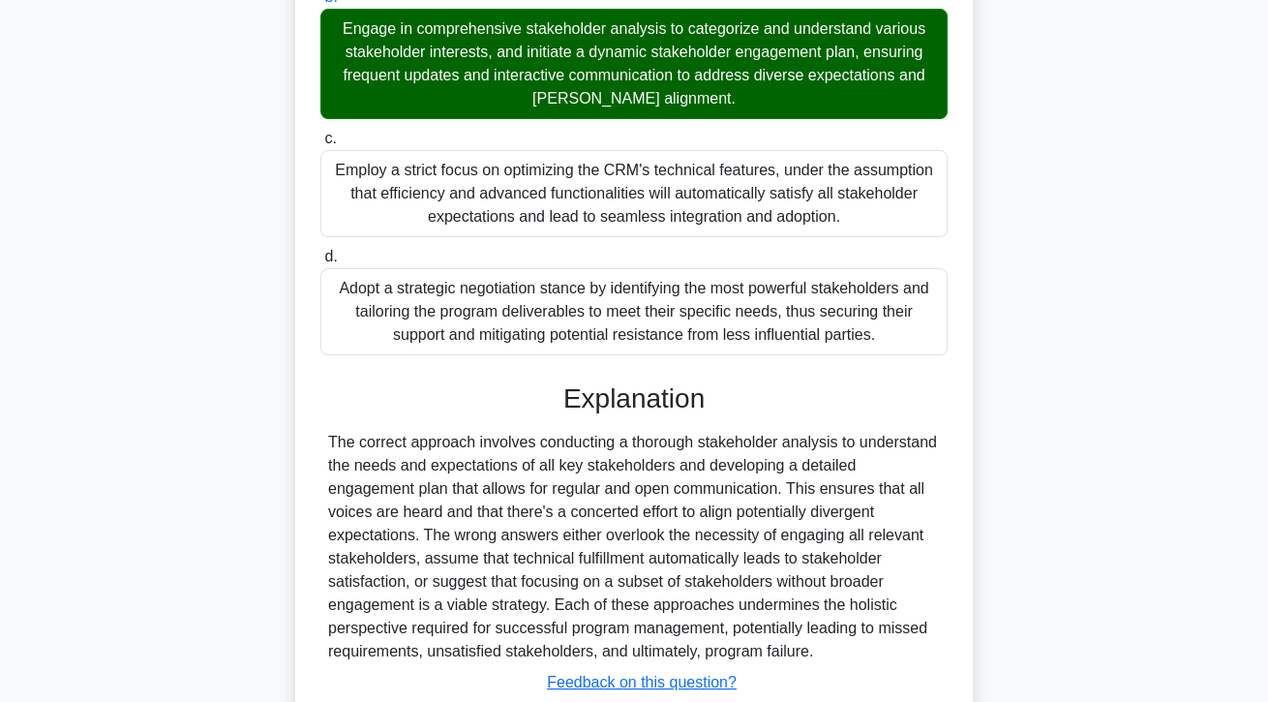
scroll to position [556, 0]
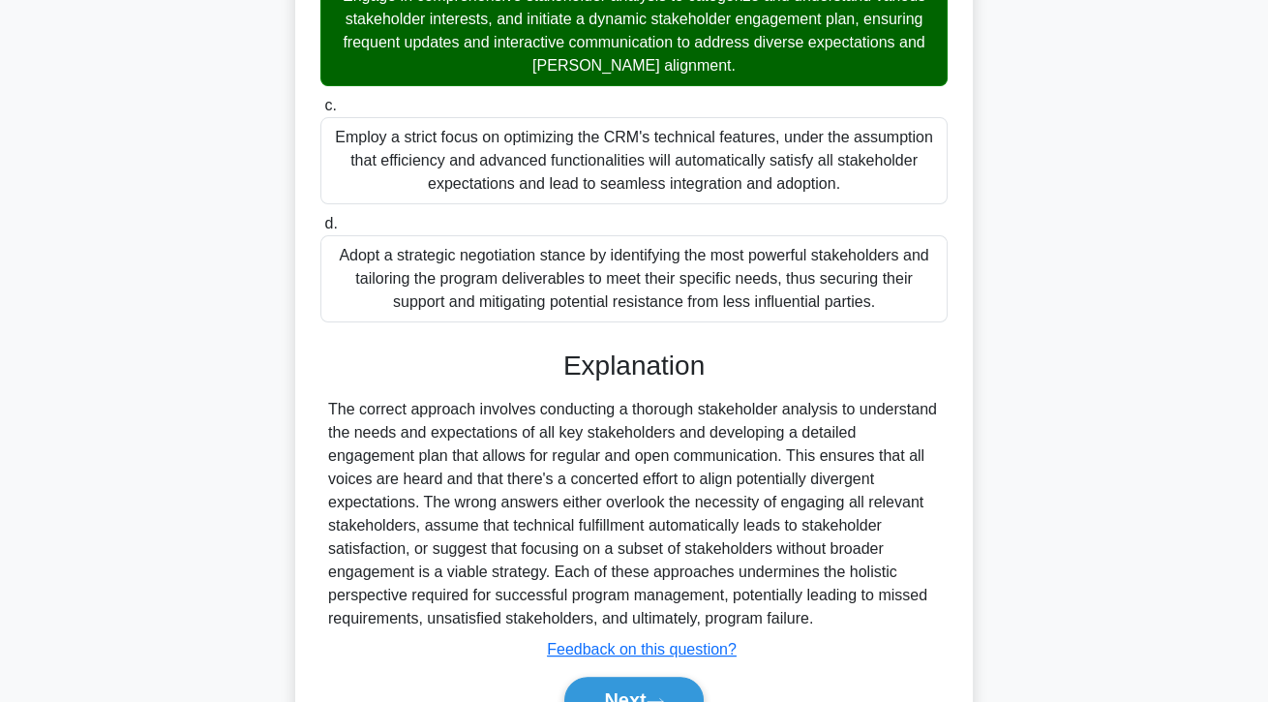
click at [583, 686] on button "Next" at bounding box center [633, 699] width 138 height 46
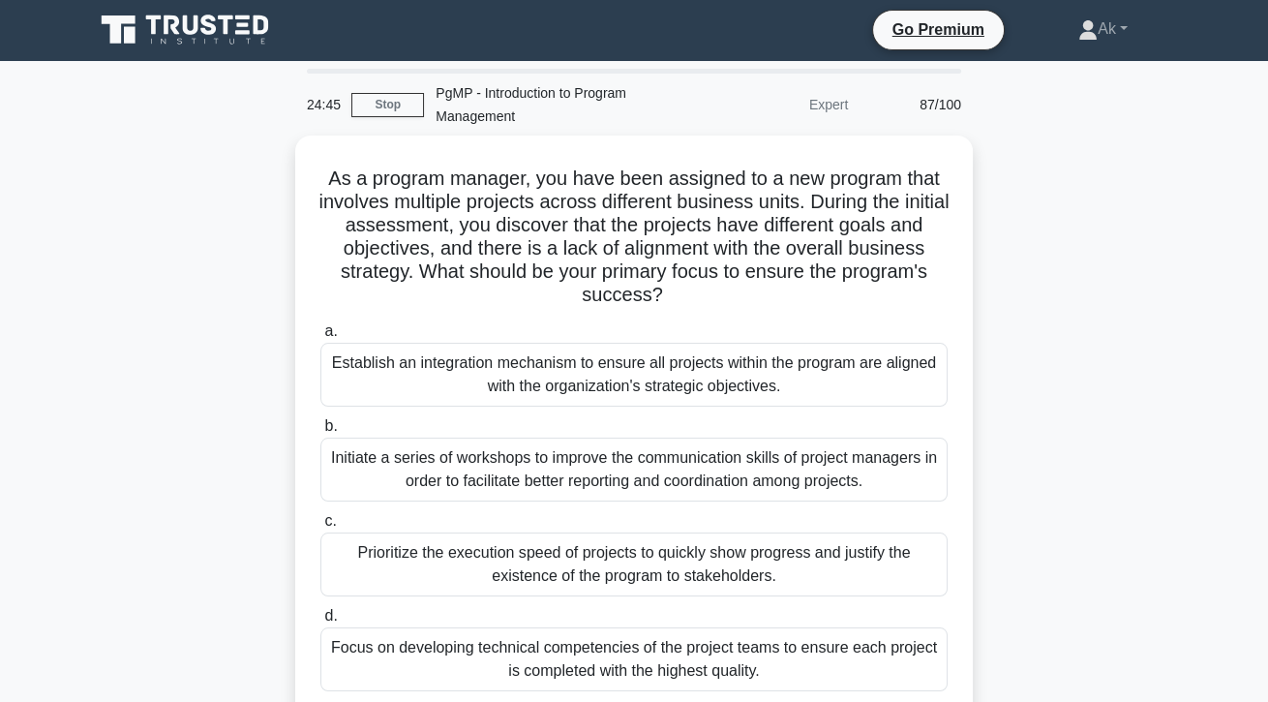
scroll to position [9, 0]
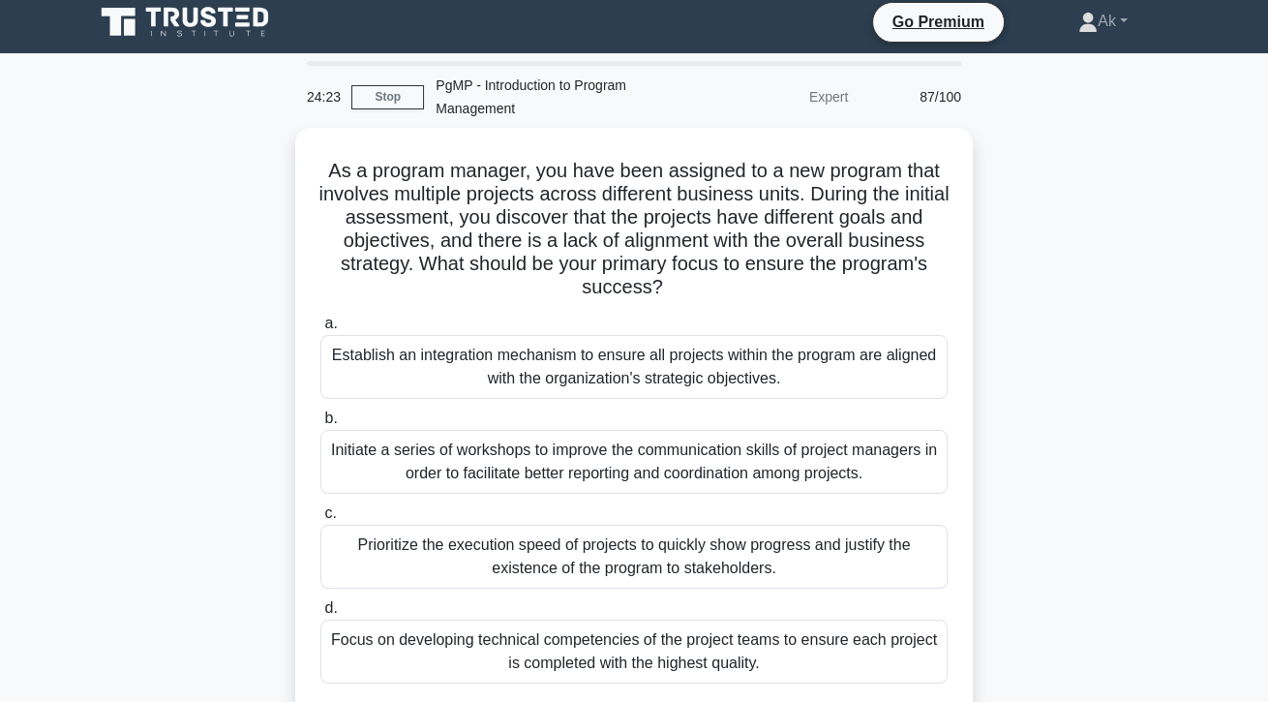
click at [836, 370] on div "Establish an integration mechanism to ensure all projects within the program ar…" at bounding box center [633, 367] width 627 height 64
click at [320, 330] on input "a. Establish an integration mechanism to ensure all projects within the program…" at bounding box center [320, 323] width 0 height 13
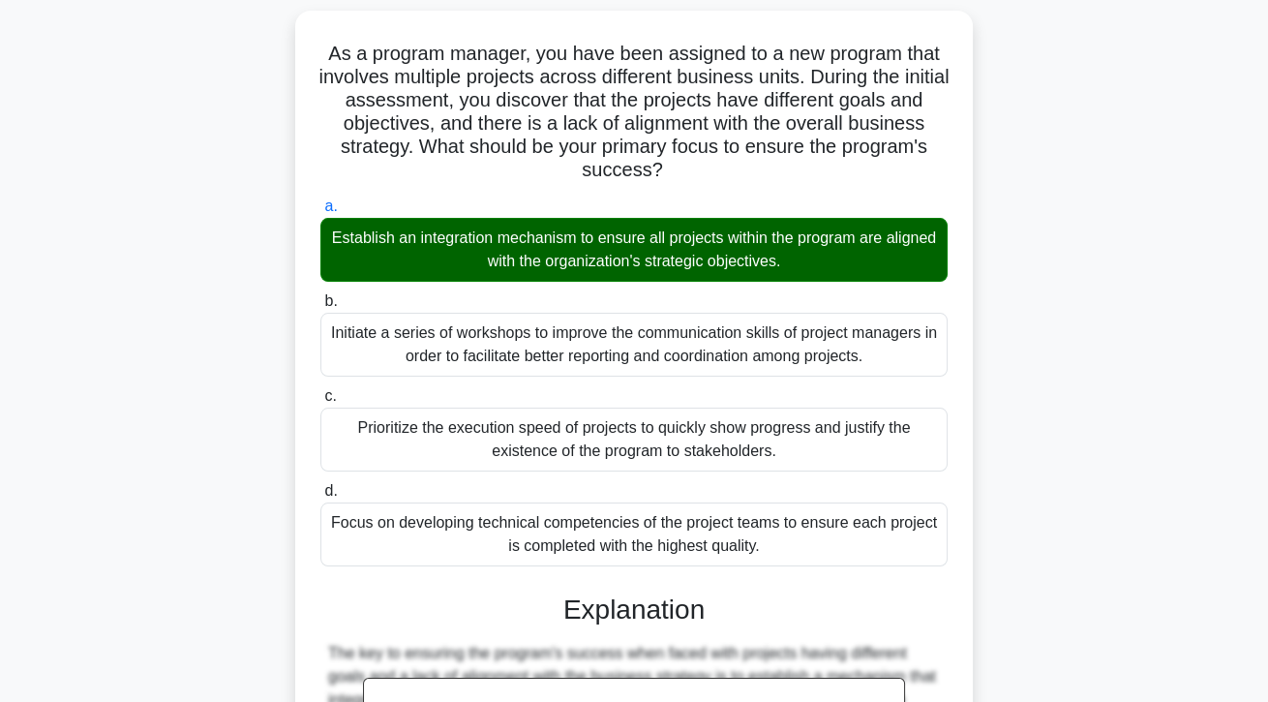
scroll to position [393, 0]
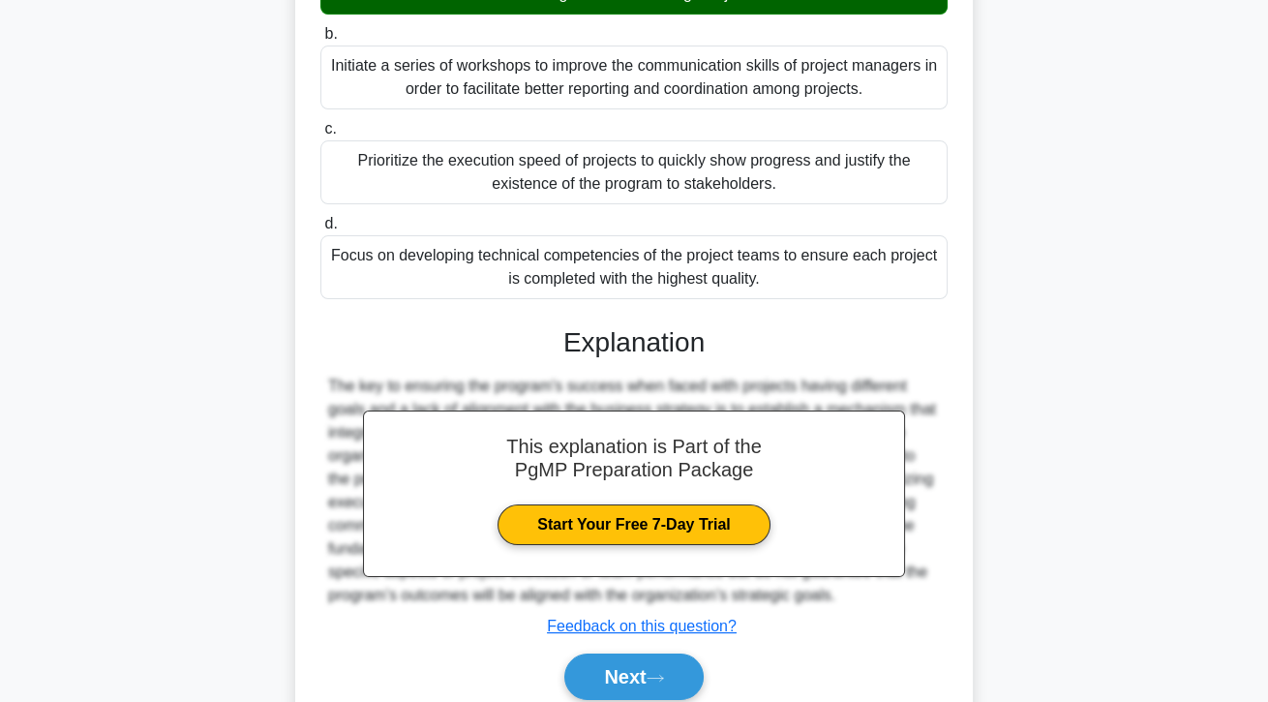
click at [681, 697] on button "Next" at bounding box center [633, 676] width 138 height 46
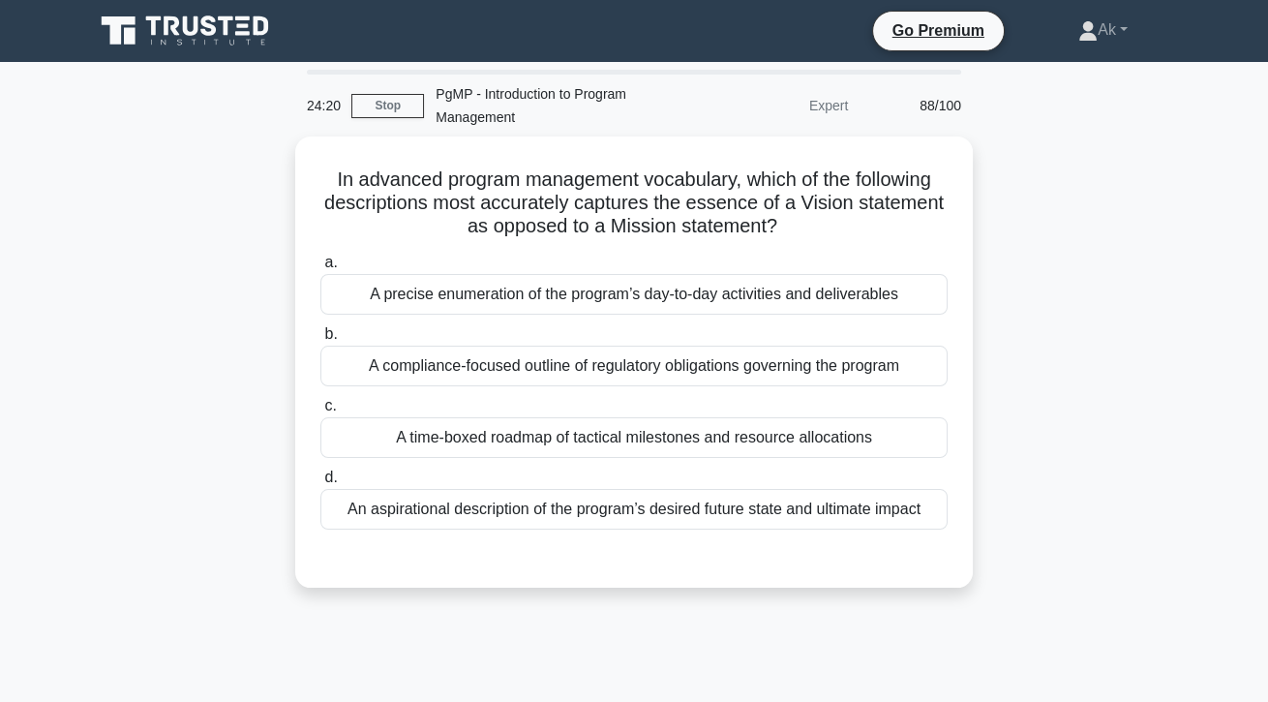
scroll to position [0, 0]
click at [840, 521] on div "An aspirational description of the program’s desired future state and ultimate …" at bounding box center [633, 509] width 627 height 41
click at [320, 484] on input "d. An aspirational description of the program’s desired future state and ultima…" at bounding box center [320, 477] width 0 height 13
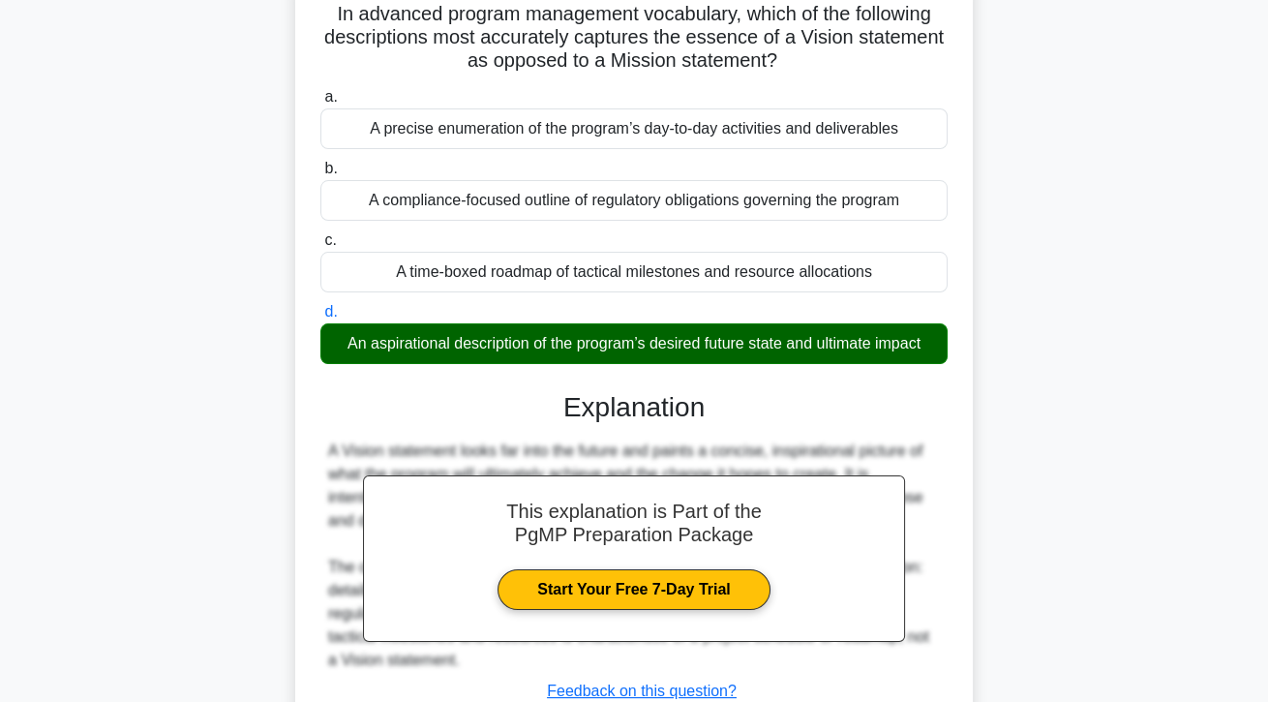
scroll to position [251, 0]
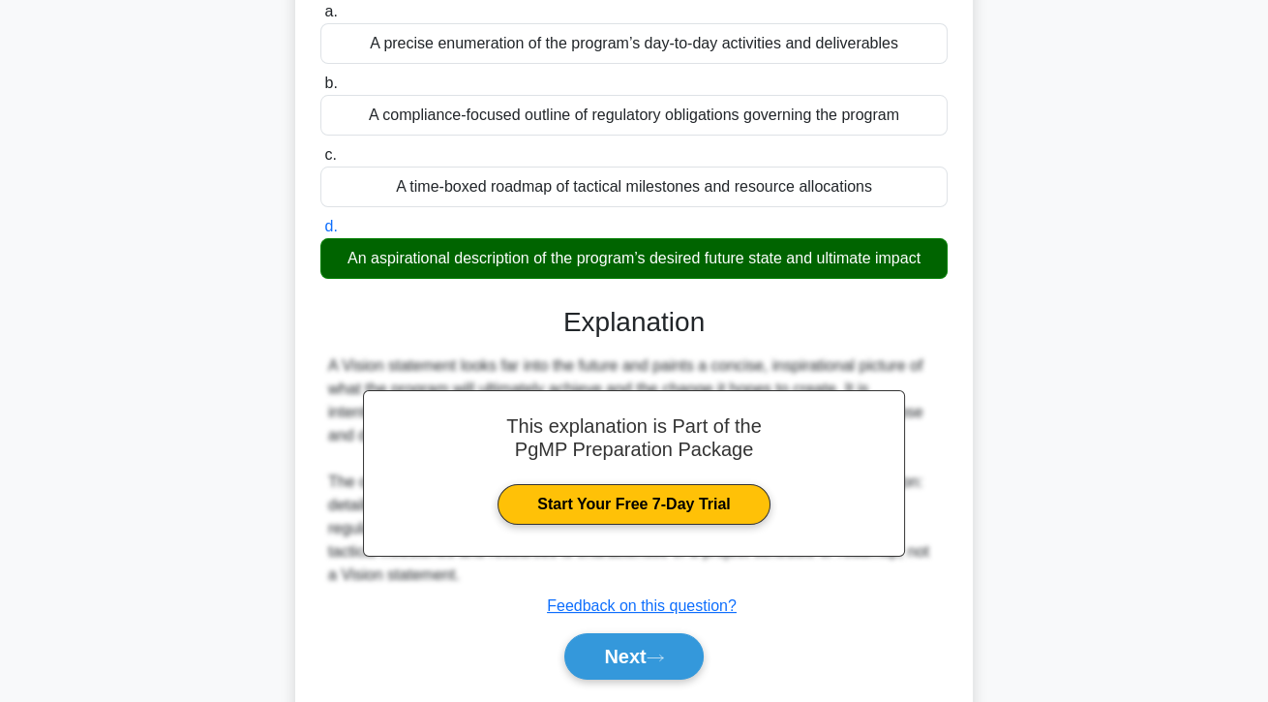
click at [666, 679] on div "Next" at bounding box center [633, 656] width 635 height 46
click at [666, 678] on button "Next" at bounding box center [633, 656] width 138 height 46
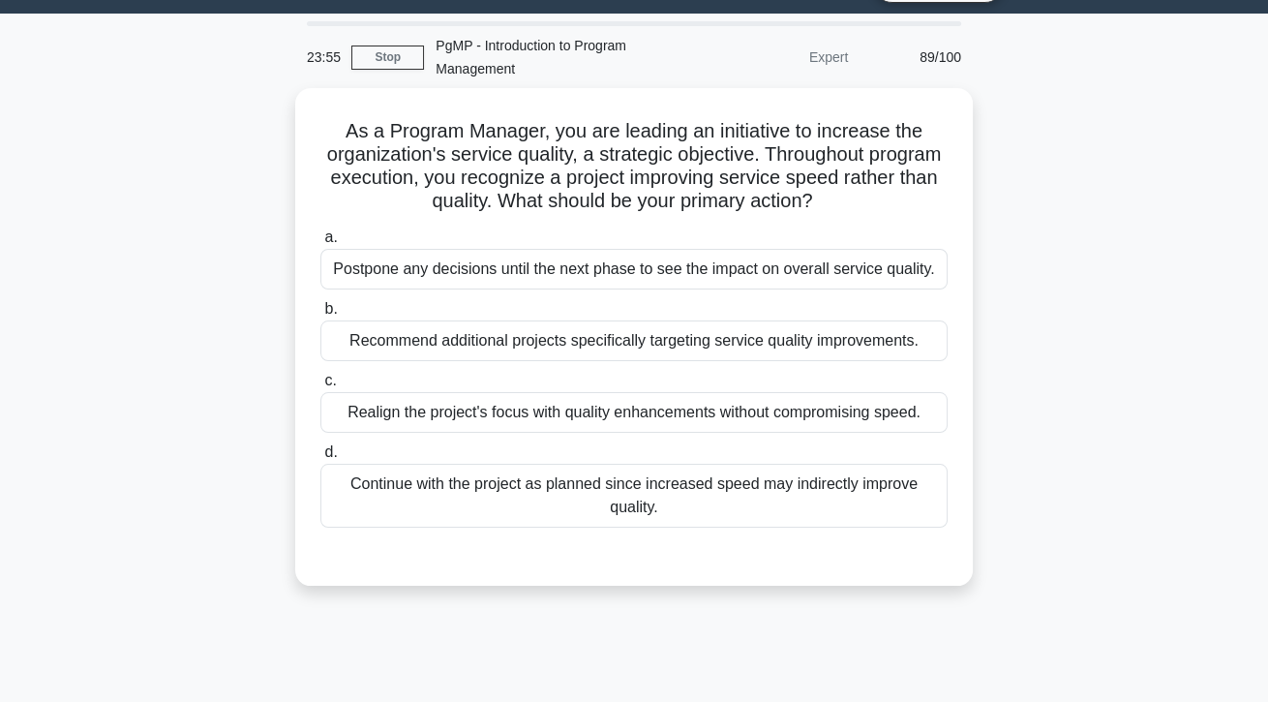
scroll to position [0, 0]
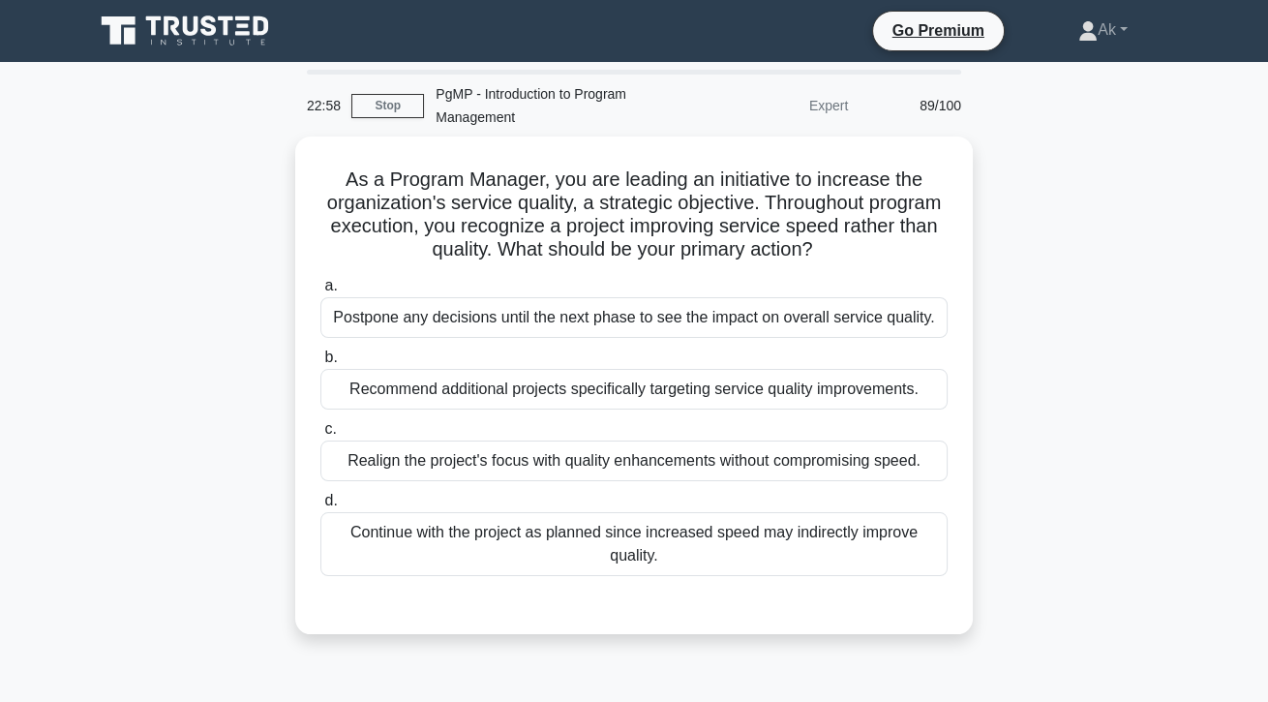
click at [758, 474] on div "Realign the project's focus with quality enhancements without compromising spee…" at bounding box center [633, 460] width 627 height 41
click at [320, 436] on input "c. Realign the project's focus with quality enhancements without compromising s…" at bounding box center [320, 429] width 0 height 13
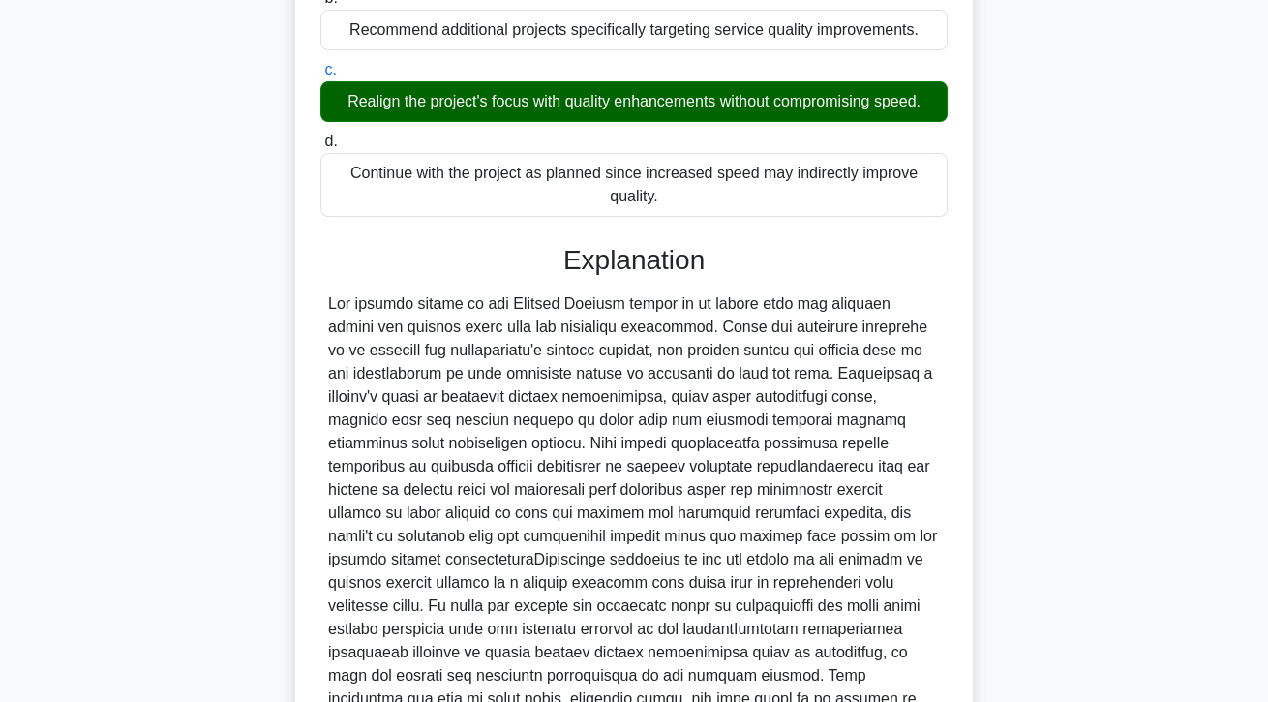
scroll to position [532, 0]
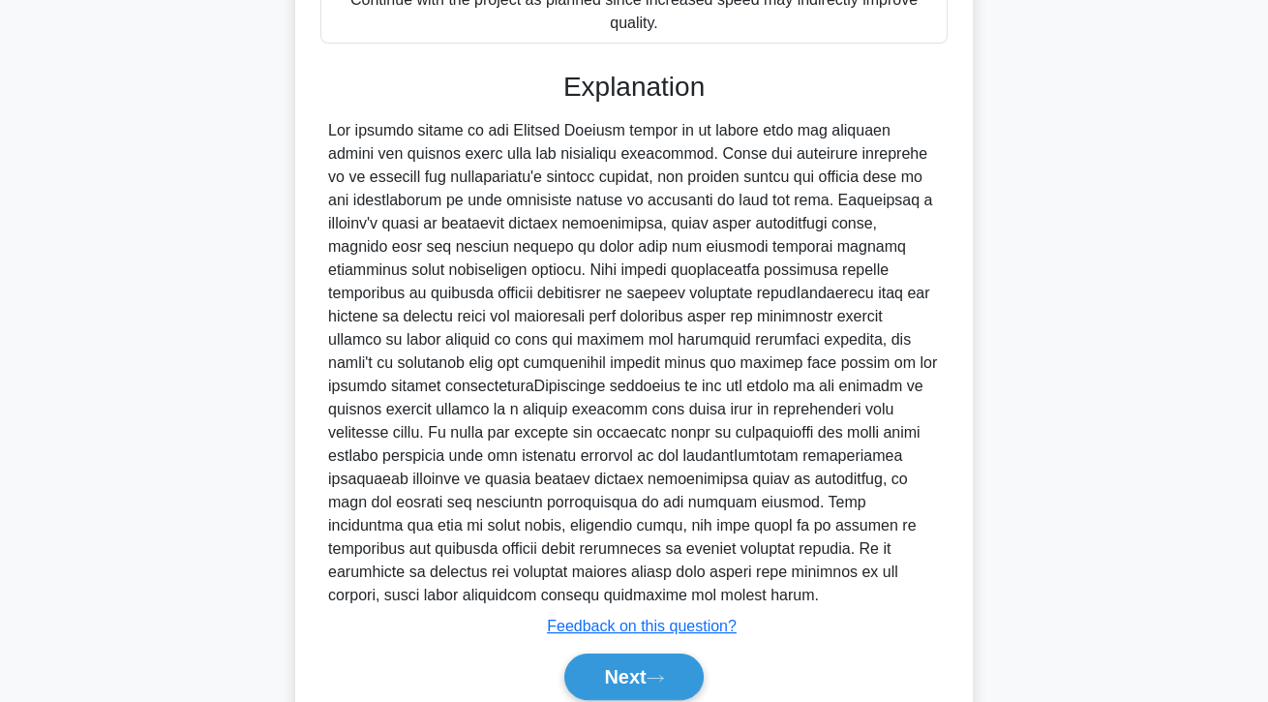
click at [662, 700] on button "Next" at bounding box center [633, 676] width 138 height 46
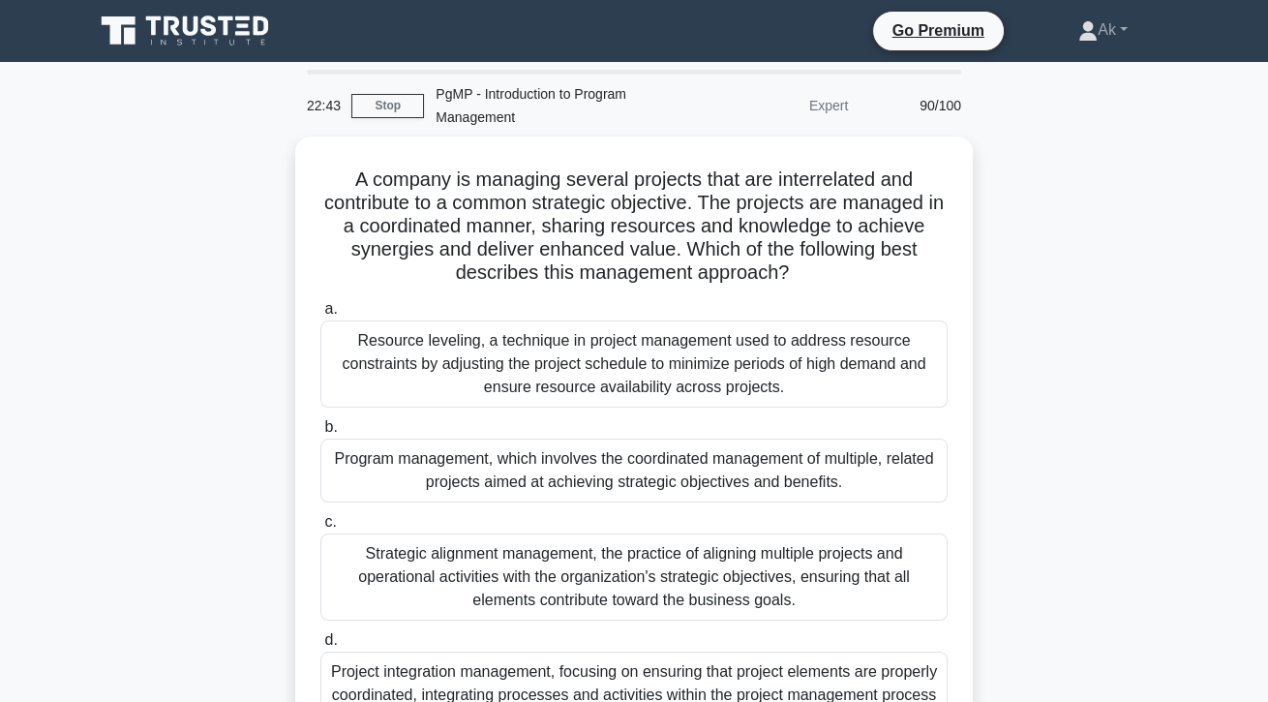
scroll to position [10, 0]
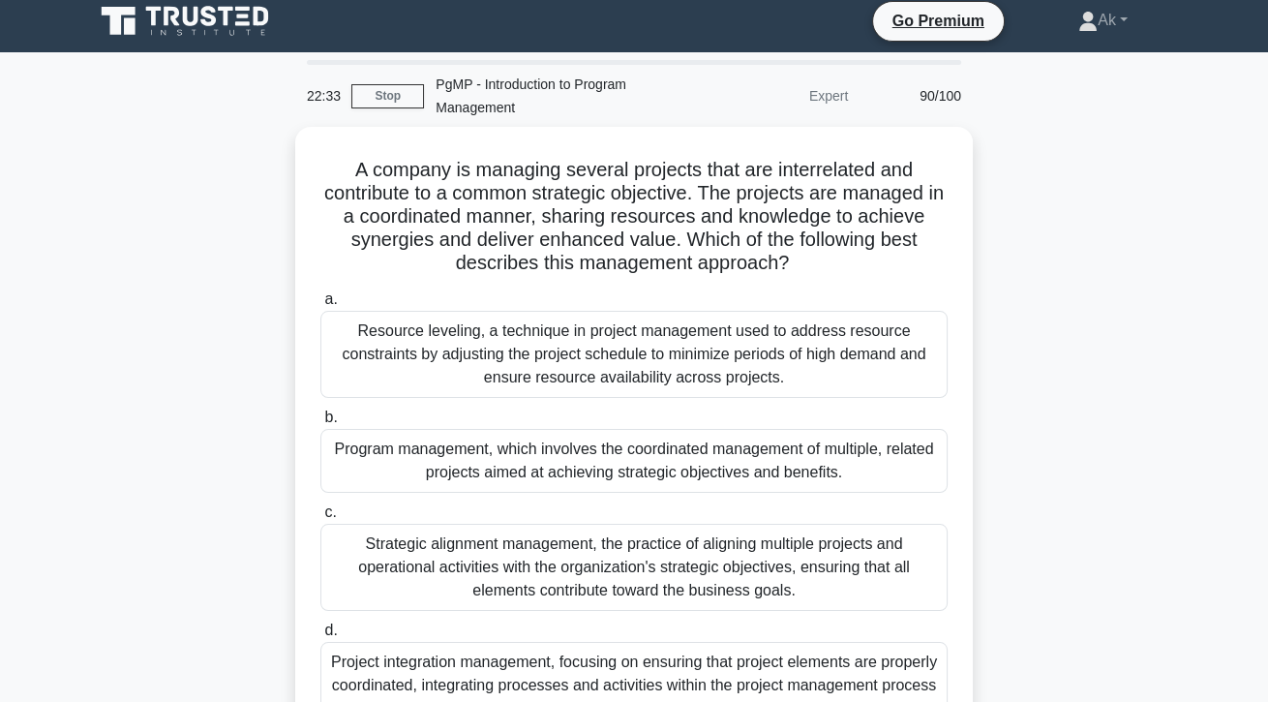
click at [836, 460] on div "Program management, which involves the coordinated management of multiple, rela…" at bounding box center [633, 461] width 627 height 64
click at [320, 424] on input "b. Program management, which involves the coordinated management of multiple, r…" at bounding box center [320, 417] width 0 height 13
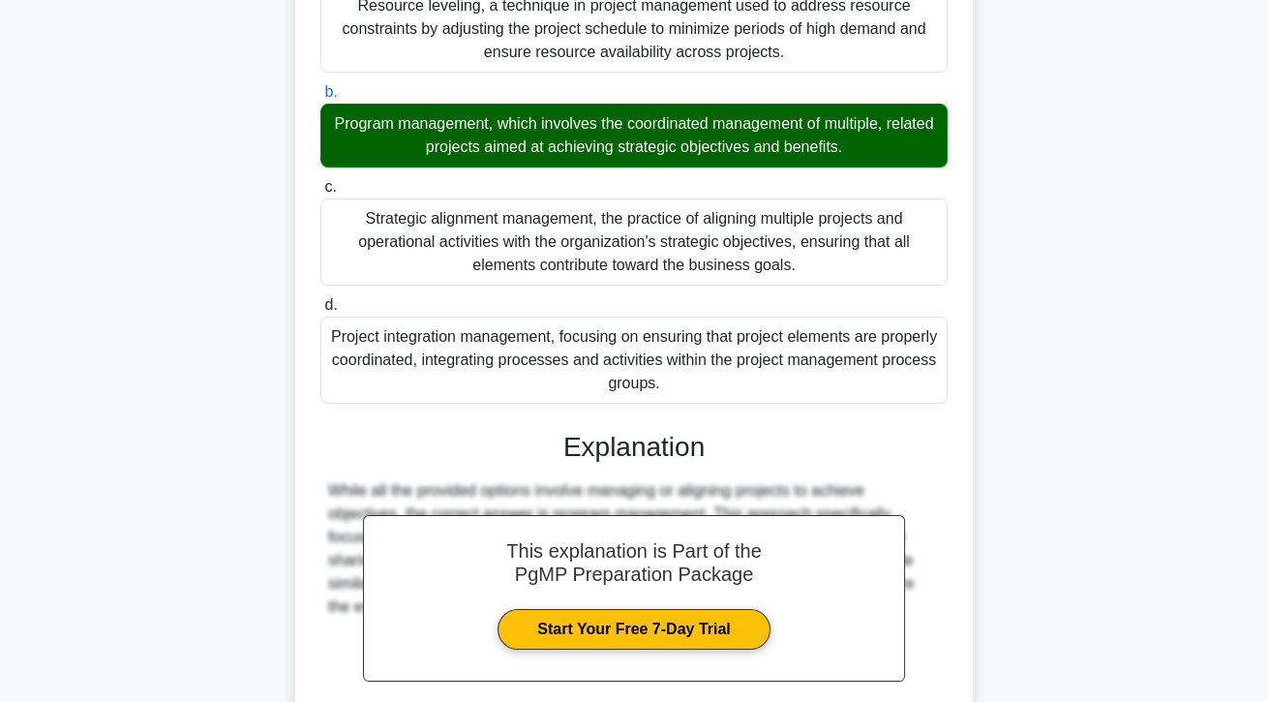
scroll to position [416, 0]
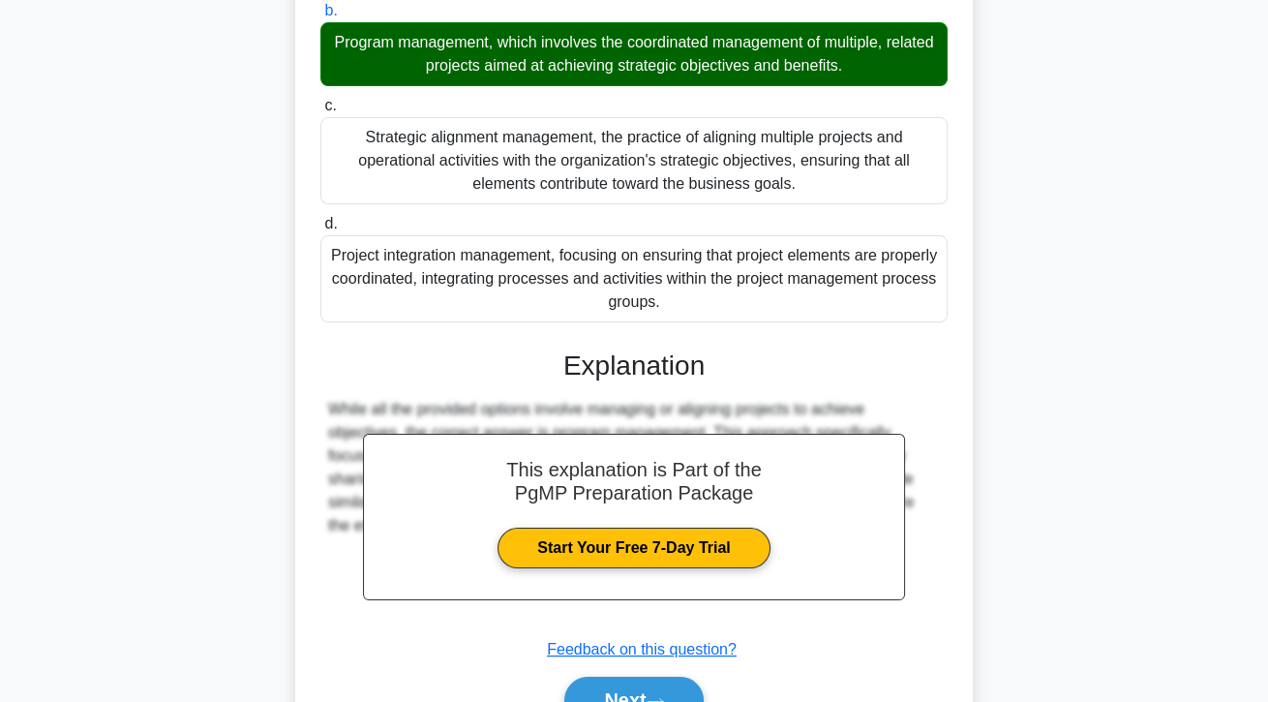
click at [681, 701] on button "Next" at bounding box center [633, 699] width 138 height 46
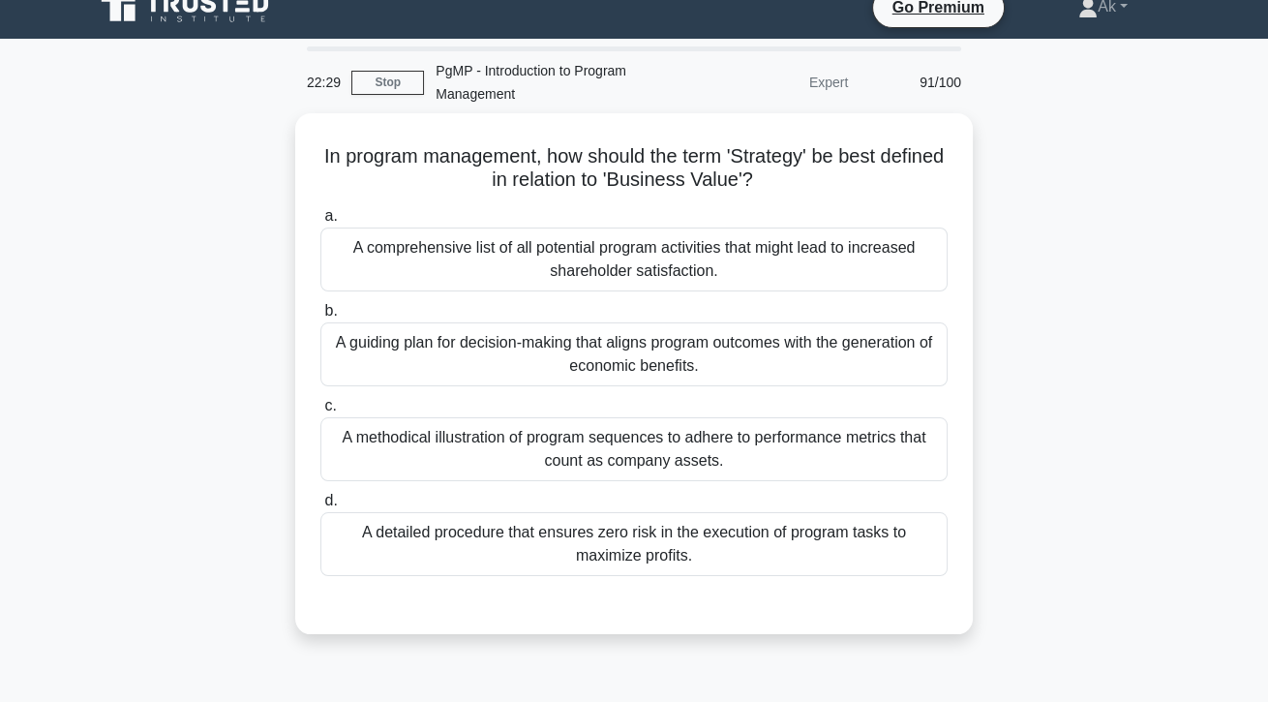
scroll to position [0, 0]
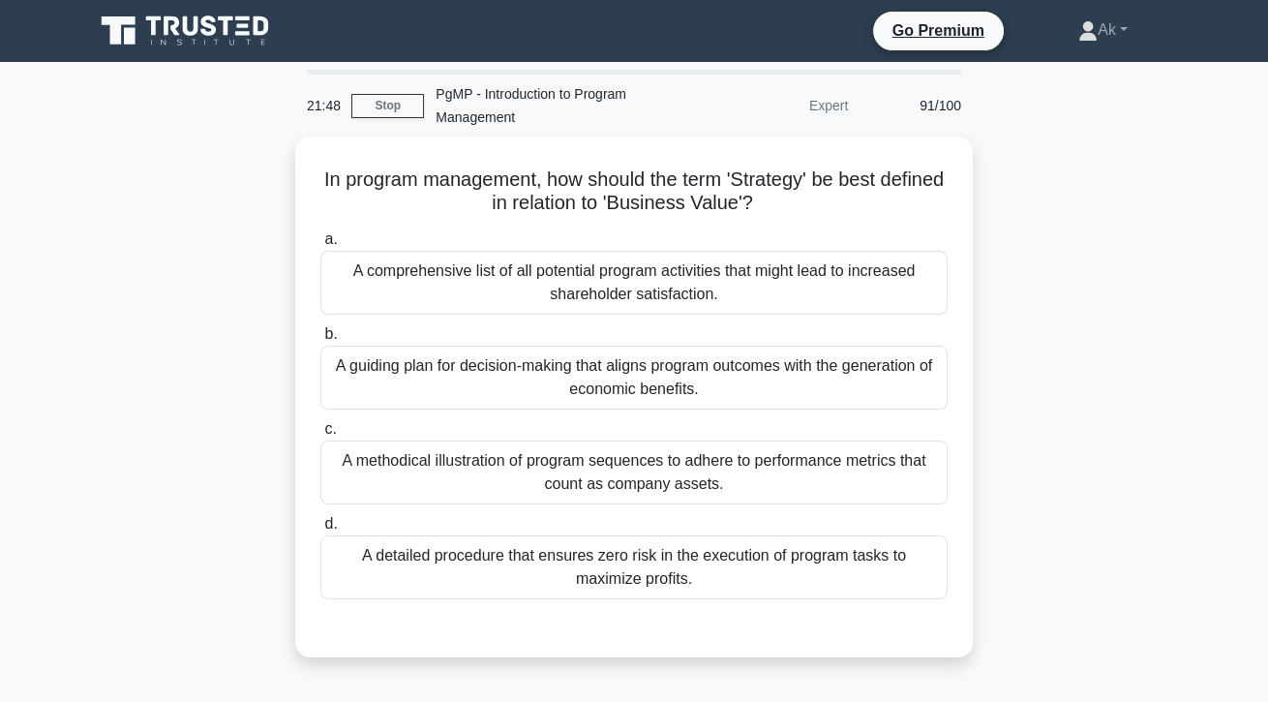
click at [888, 384] on div "A guiding plan for decision-making that aligns program outcomes with the genera…" at bounding box center [633, 378] width 627 height 64
click at [320, 341] on input "b. A guiding plan for decision-making that aligns program outcomes with the gen…" at bounding box center [320, 334] width 0 height 13
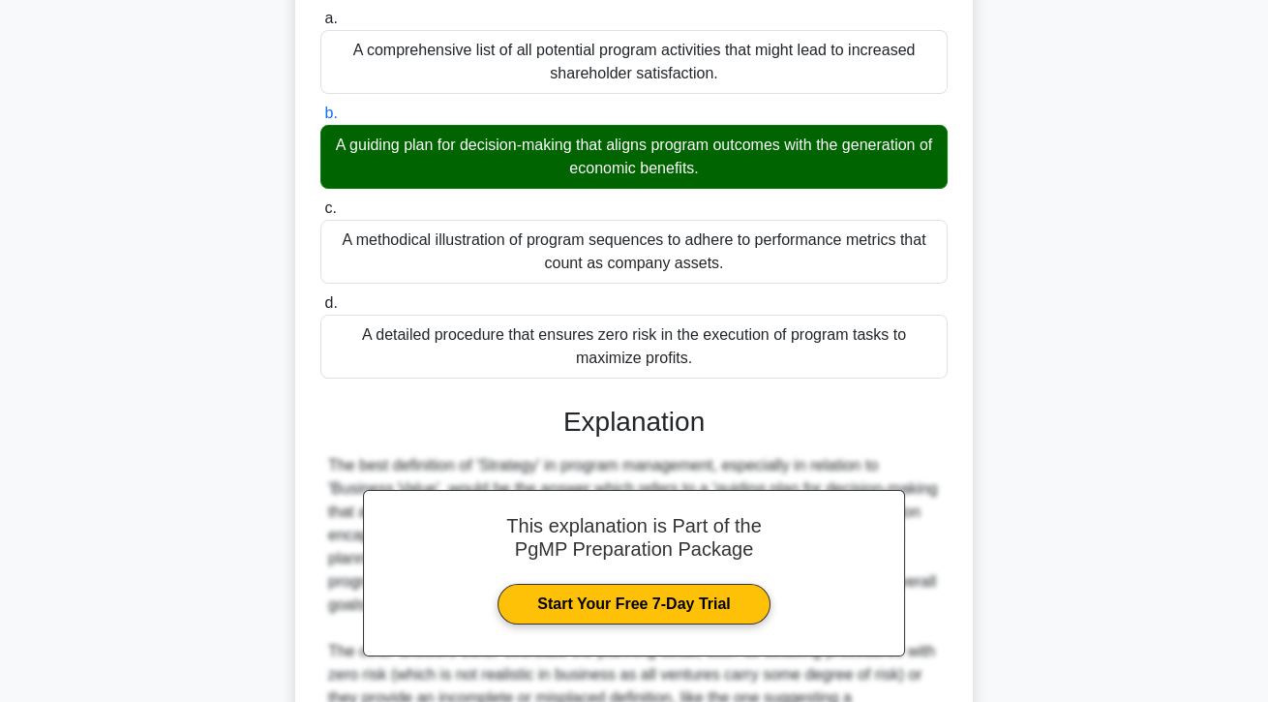
scroll to position [393, 0]
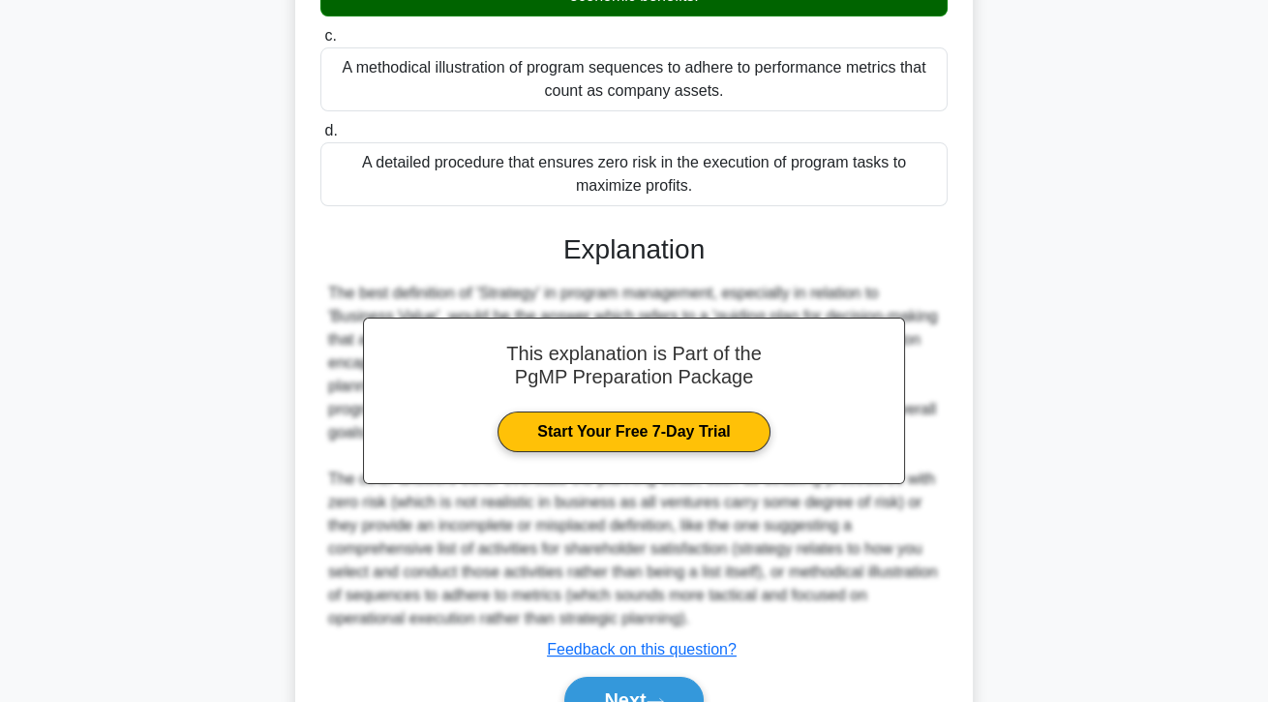
click at [675, 701] on button "Next" at bounding box center [633, 699] width 138 height 46
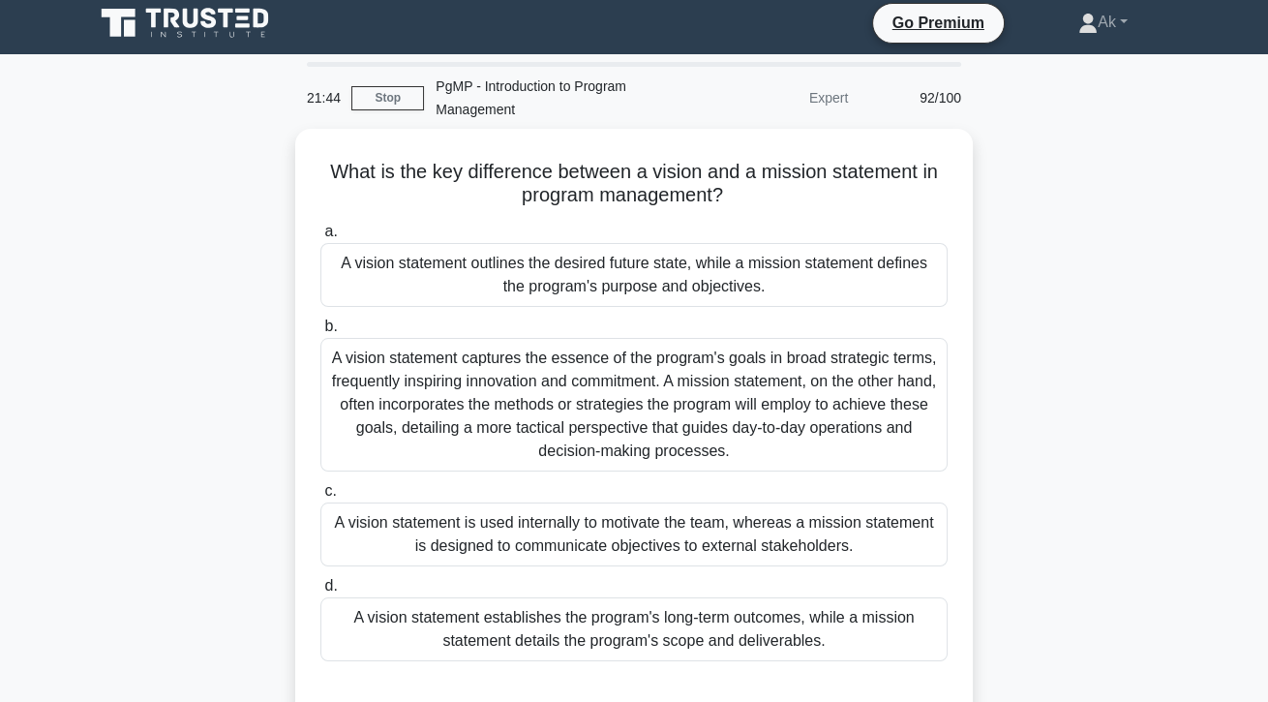
scroll to position [0, 0]
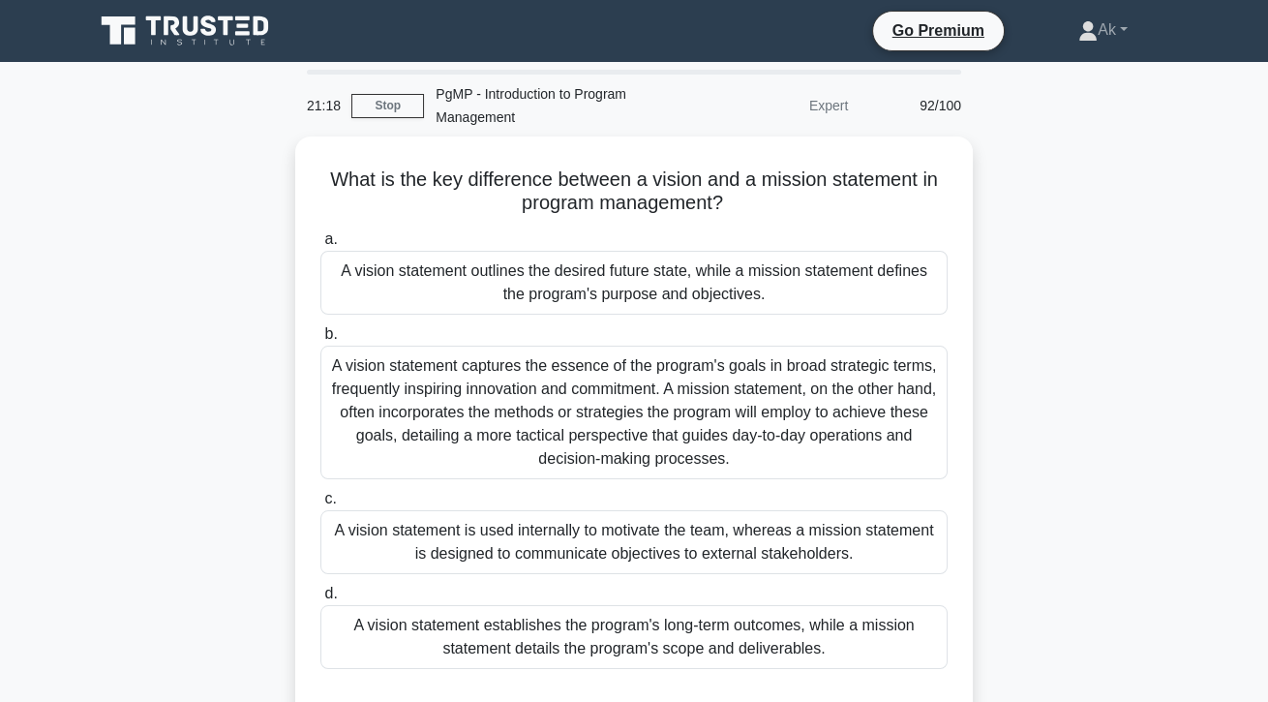
click at [888, 646] on div "A vision statement establishes the program's long-term outcomes, while a missio…" at bounding box center [633, 637] width 627 height 64
click at [320, 600] on input "d. A vision statement establishes the program's long-term outcomes, while a mis…" at bounding box center [320, 593] width 0 height 13
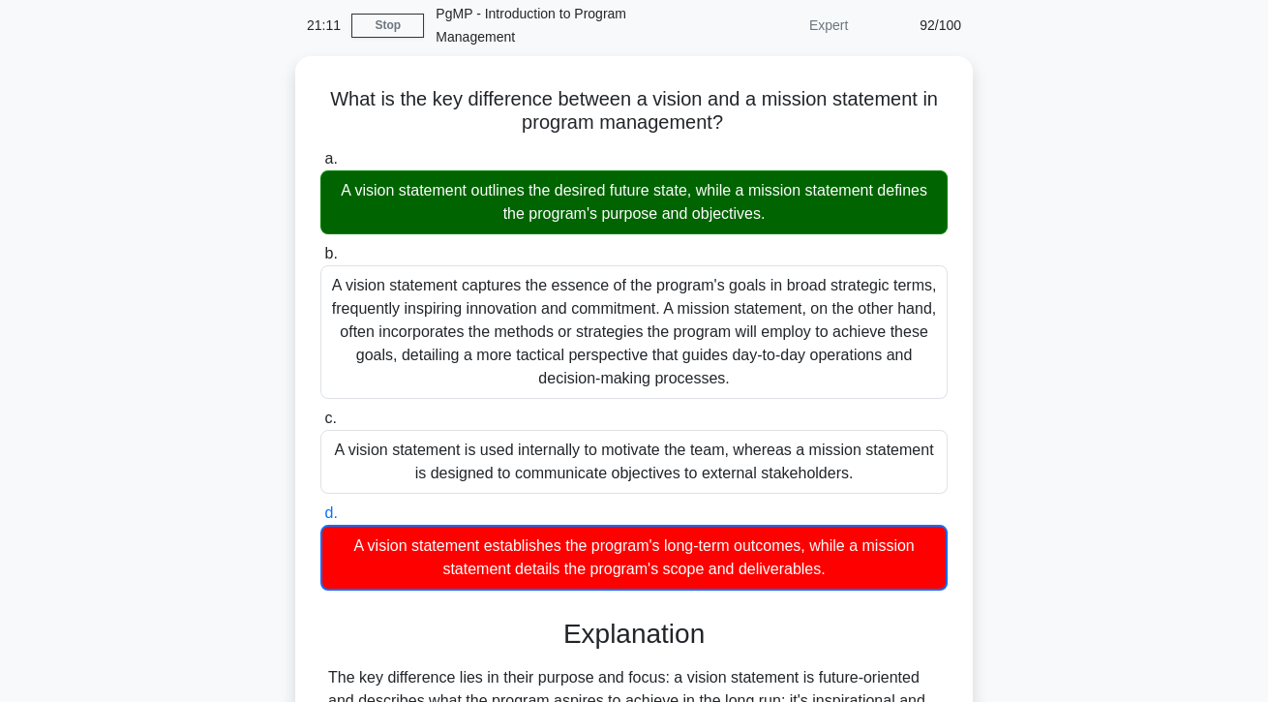
scroll to position [325, 0]
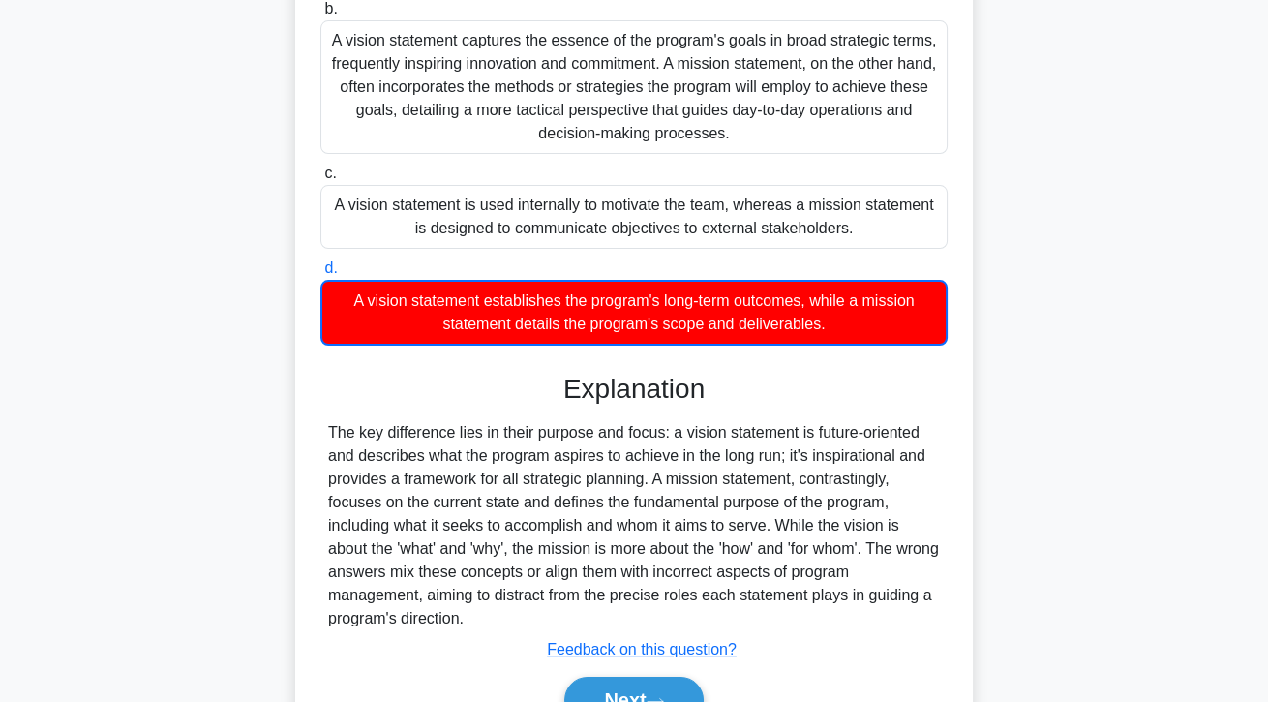
click at [683, 701] on button "Next" at bounding box center [633, 699] width 138 height 46
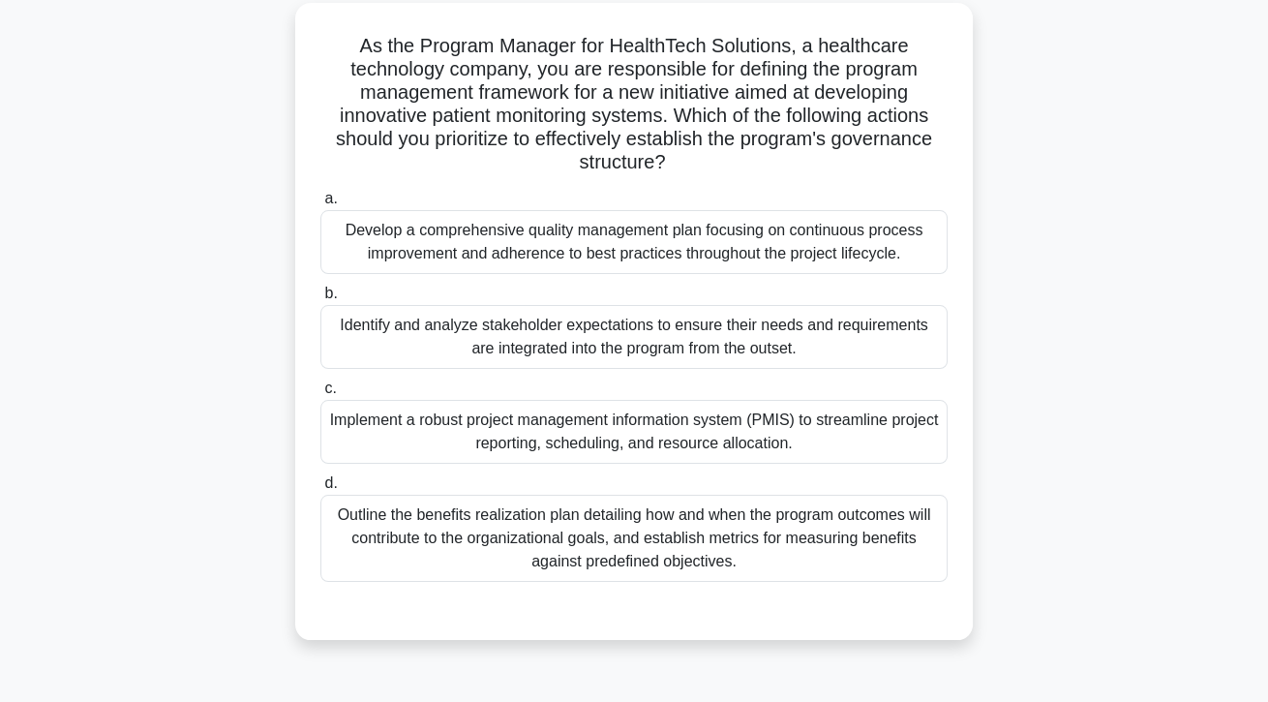
scroll to position [0, 0]
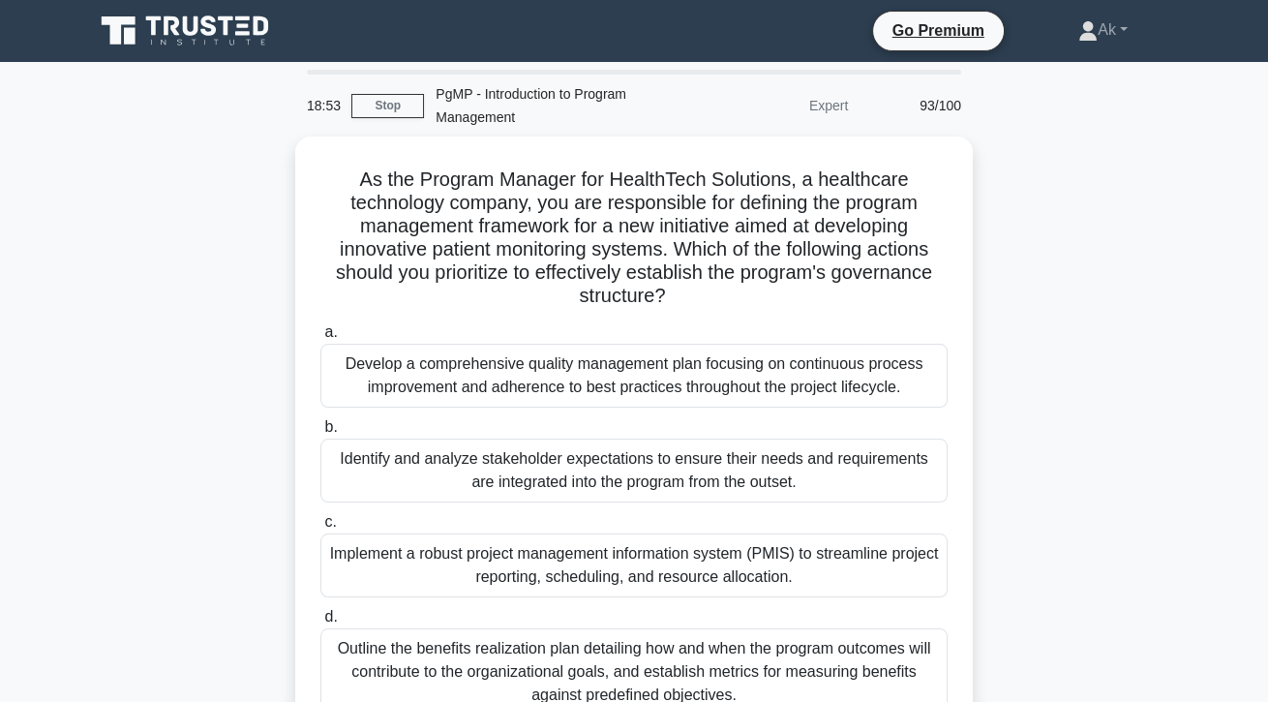
click at [697, 678] on div "Outline the benefits realization plan detailing how and when the program outcom…" at bounding box center [633, 671] width 627 height 87
click at [320, 623] on input "d. Outline the benefits realization plan detailing how and when the program out…" at bounding box center [320, 617] width 0 height 13
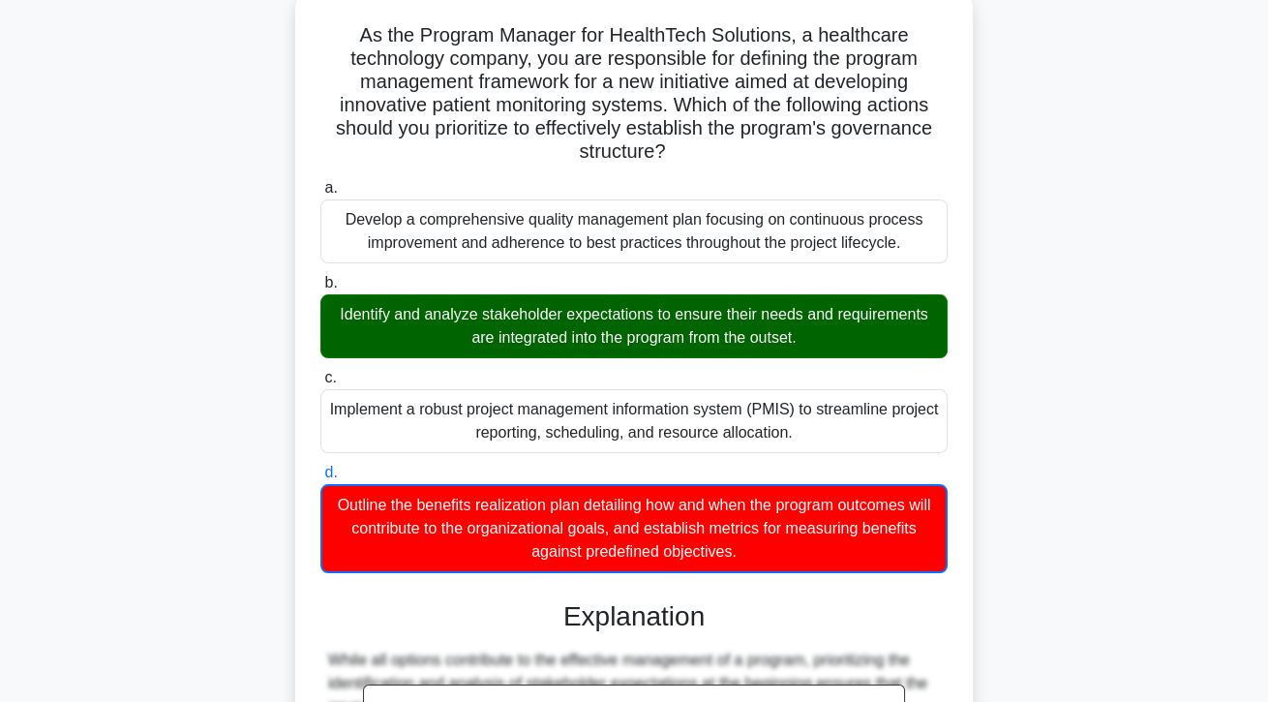
scroll to position [395, 0]
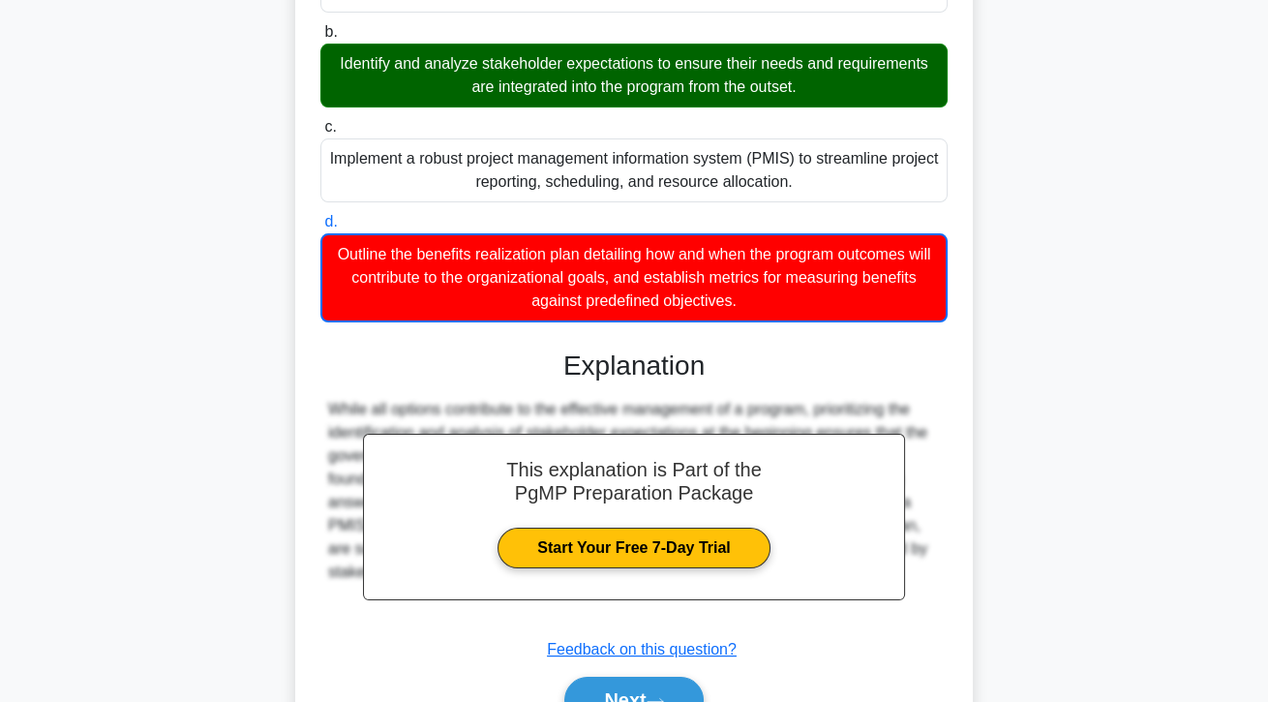
click at [684, 701] on button "Next" at bounding box center [633, 699] width 138 height 46
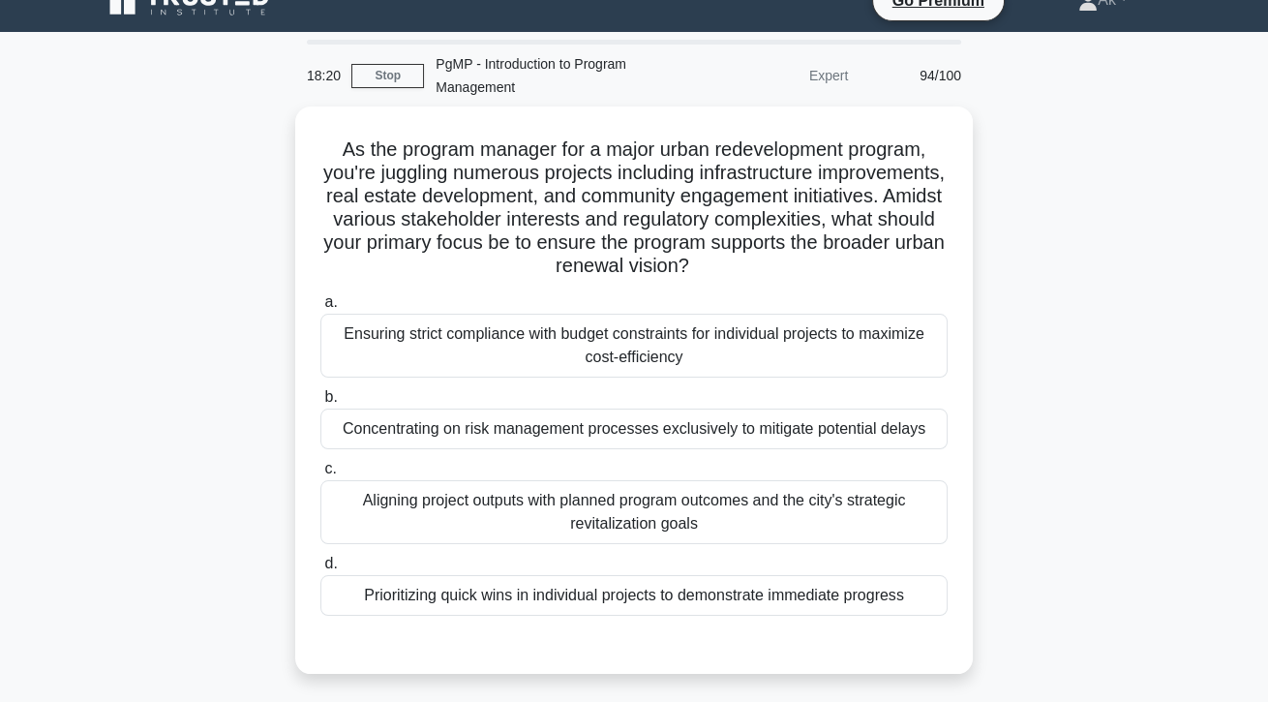
scroll to position [31, 0]
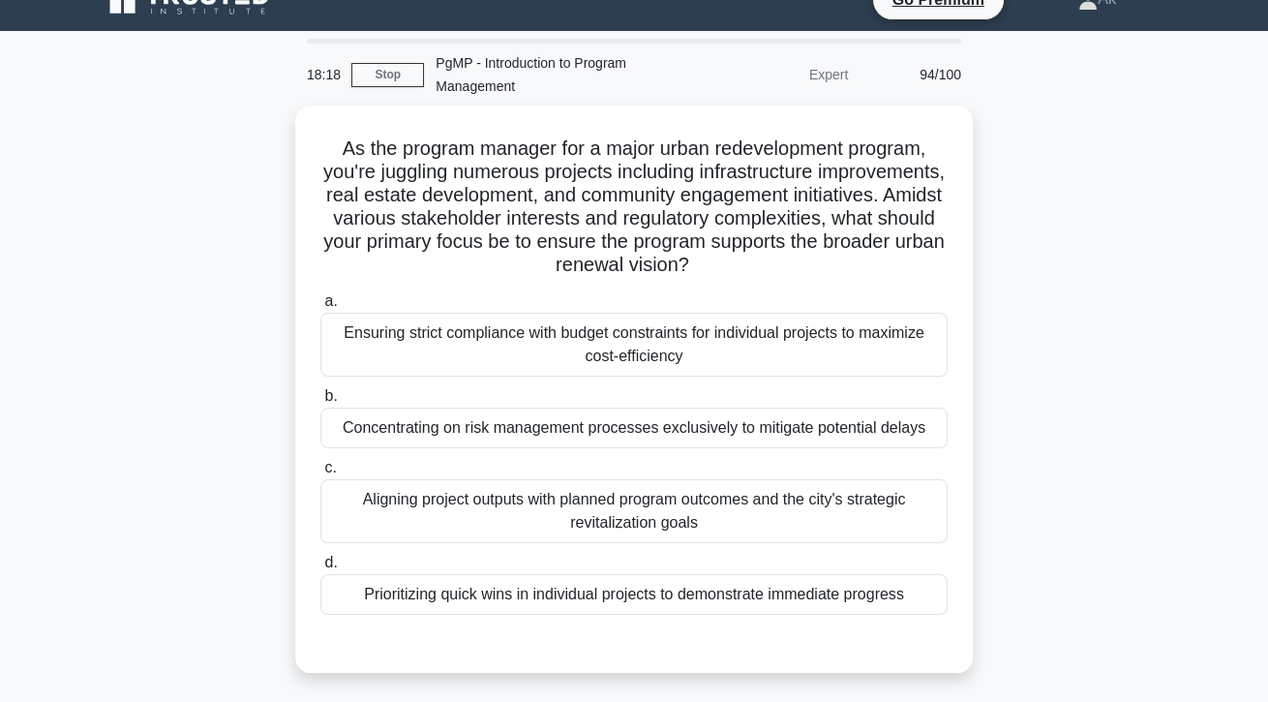
click at [735, 522] on div "Aligning project outputs with planned program outcomes and the city's strategic…" at bounding box center [633, 511] width 627 height 64
click at [320, 474] on input "c. Aligning project outputs with planned program outcomes and the city's strate…" at bounding box center [320, 468] width 0 height 13
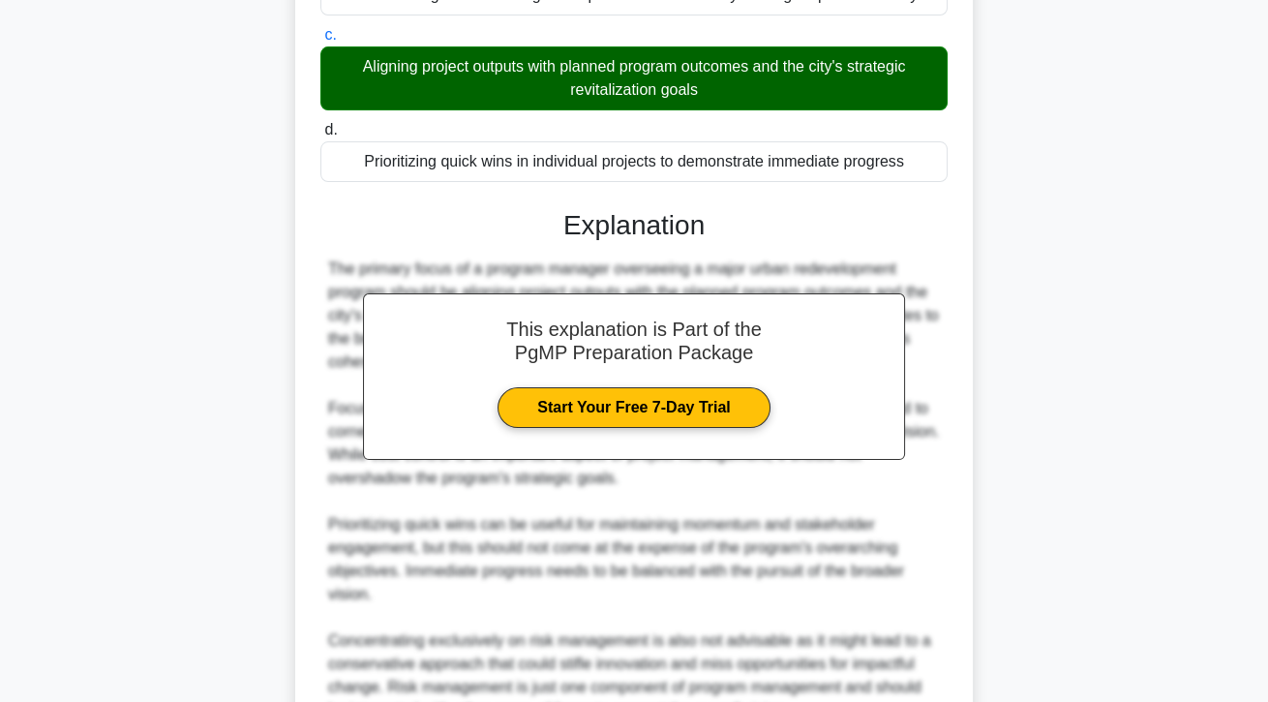
scroll to position [556, 0]
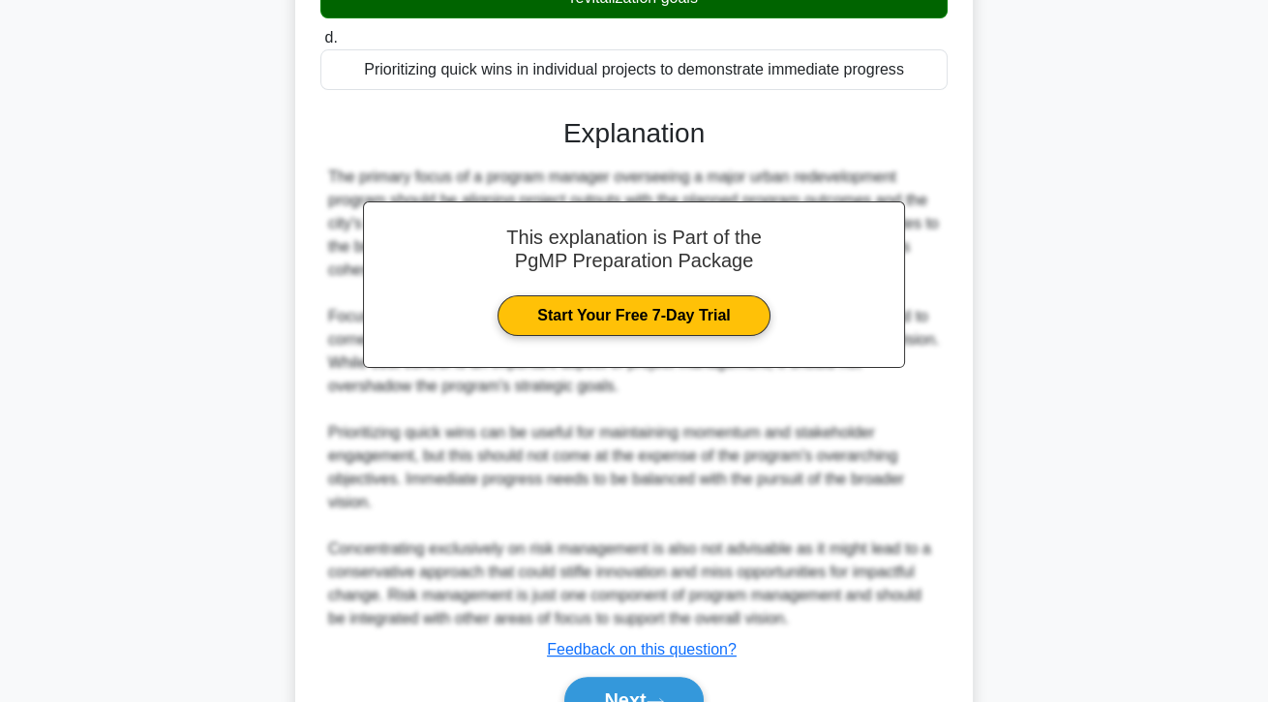
click at [693, 694] on button "Next" at bounding box center [633, 699] width 138 height 46
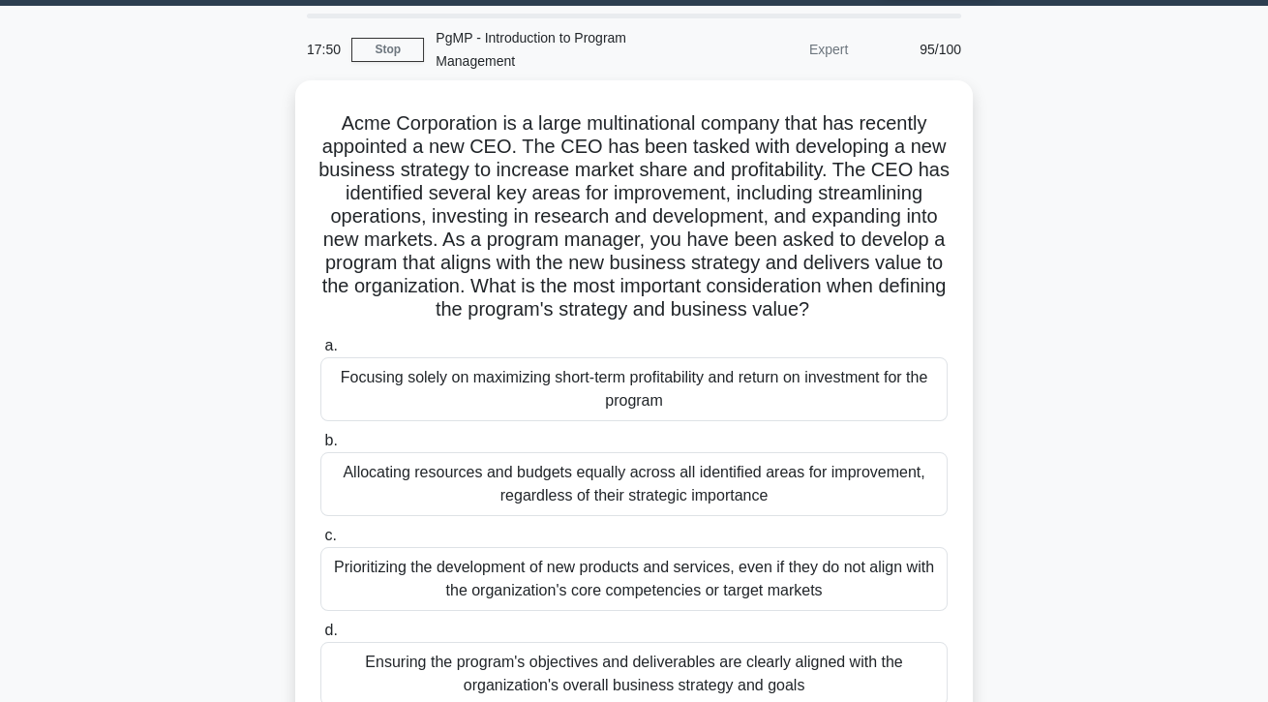
scroll to position [65, 0]
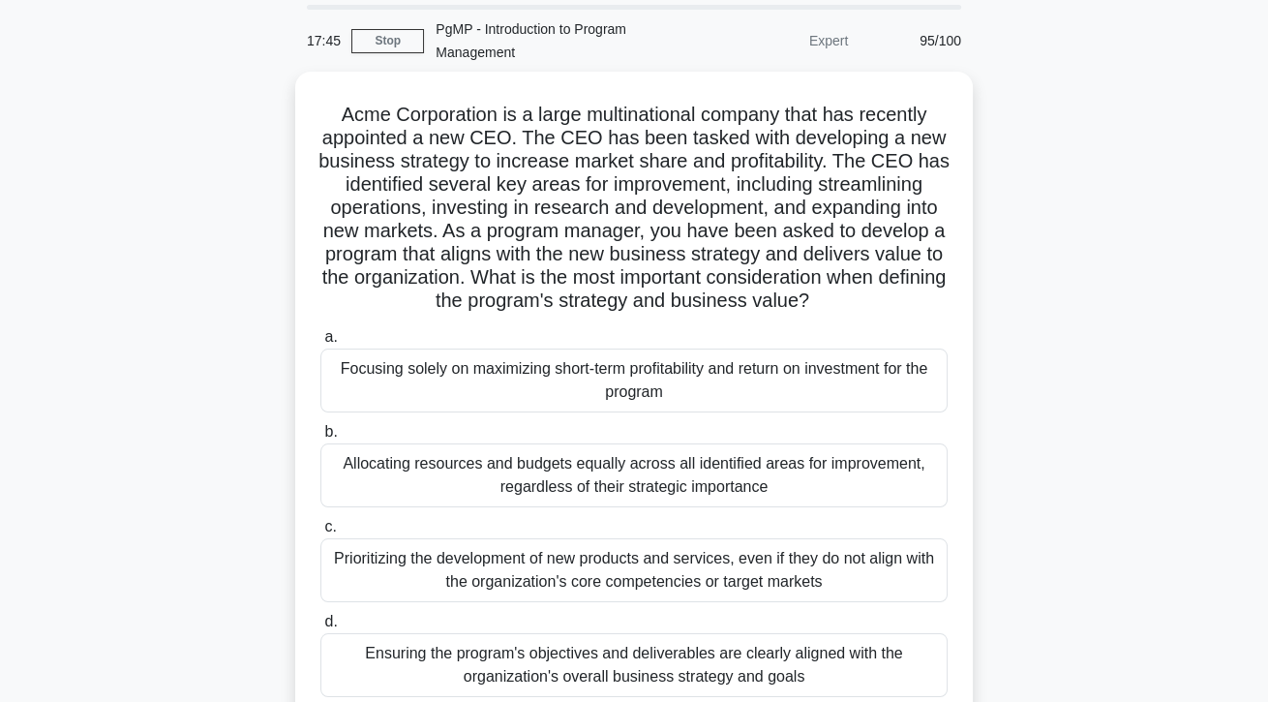
click at [705, 693] on div "Ensuring the program's objectives and deliverables are clearly aligned with the…" at bounding box center [633, 665] width 627 height 64
click at [320, 628] on input "d. Ensuring the program's objectives and deliverables are clearly aligned with …" at bounding box center [320, 622] width 0 height 13
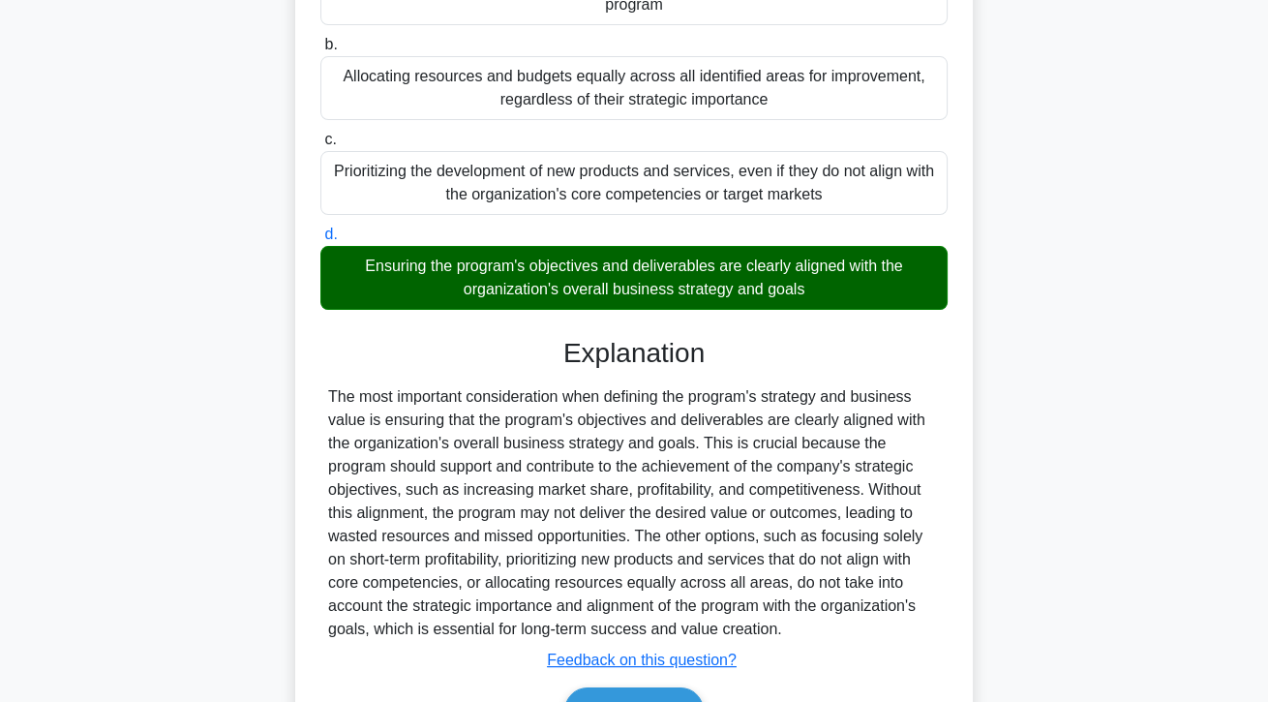
scroll to position [486, 0]
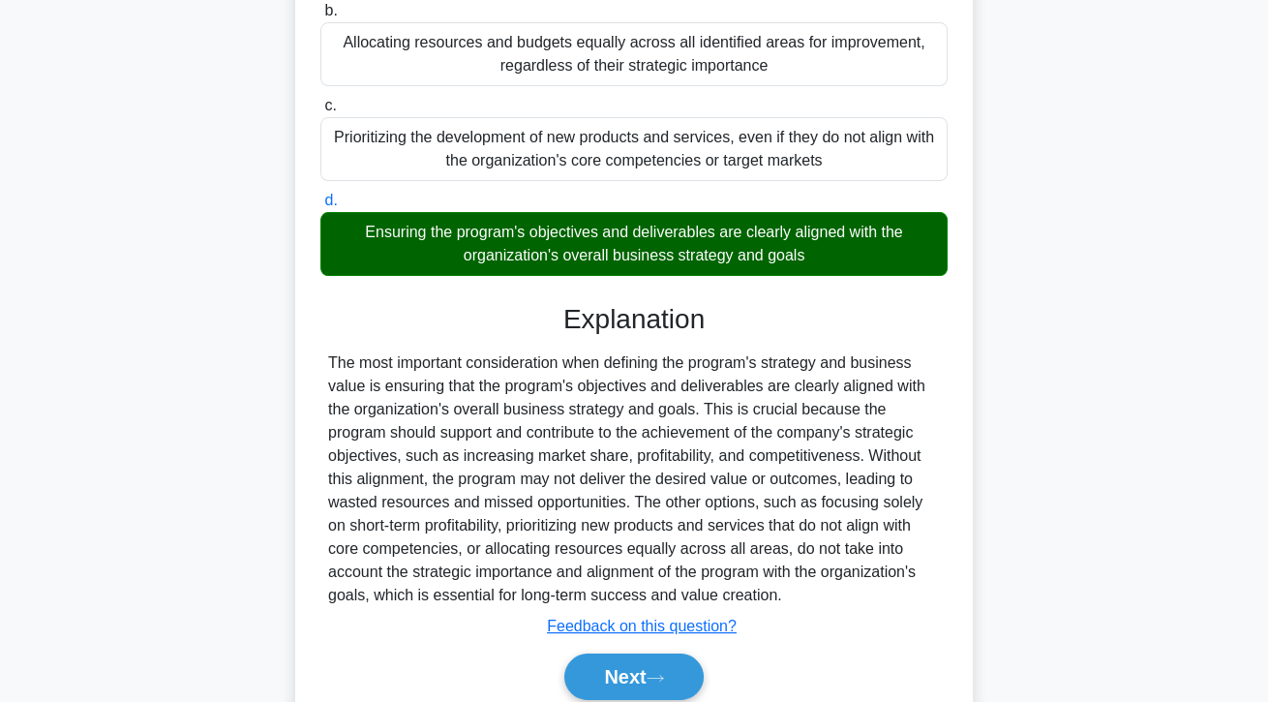
click at [675, 694] on button "Next" at bounding box center [633, 676] width 138 height 46
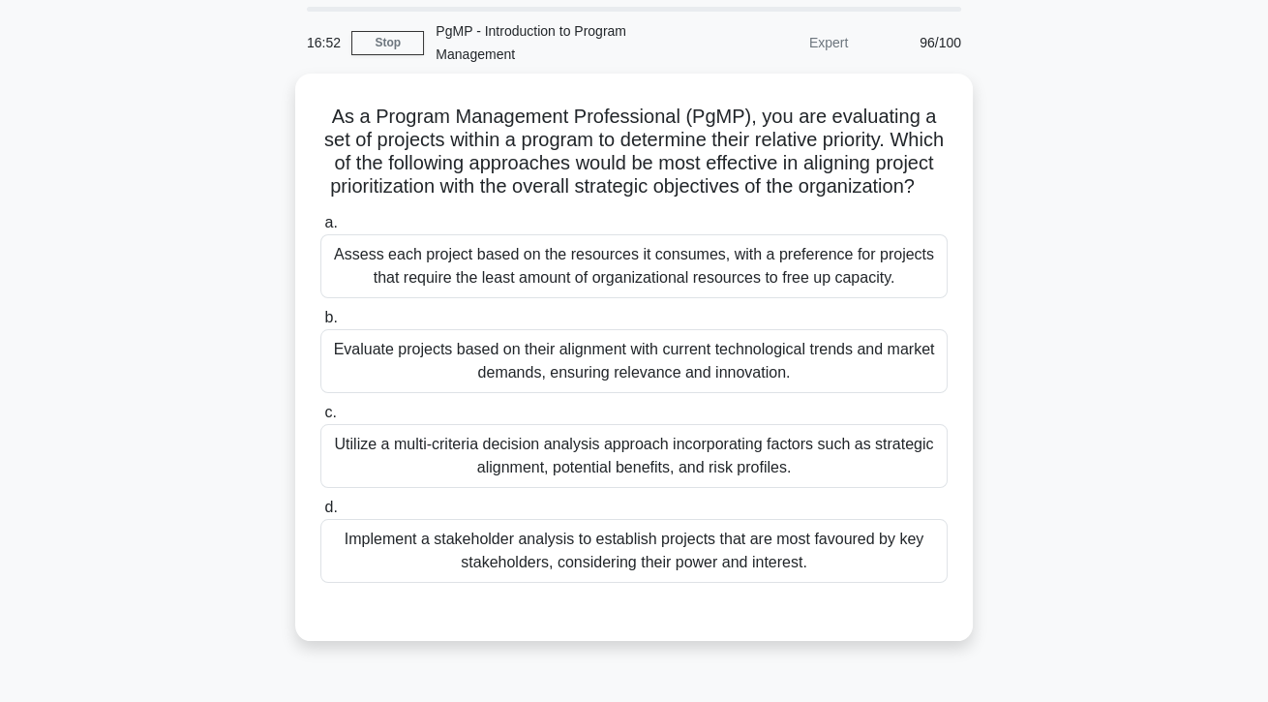
scroll to position [66, 0]
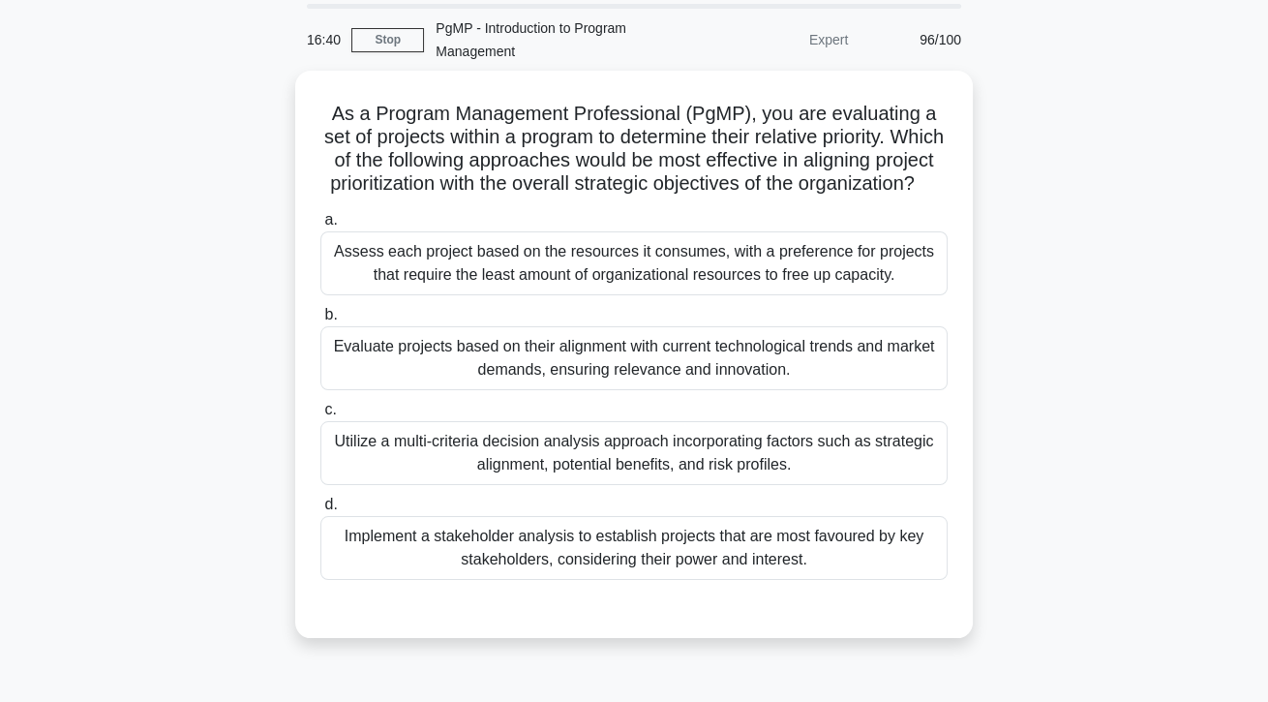
click at [893, 469] on div "Utilize a multi-criteria decision analysis approach incorporating factors such …" at bounding box center [633, 453] width 627 height 64
click at [320, 416] on input "c. Utilize a multi-criteria decision analysis approach incorporating factors su…" at bounding box center [320, 410] width 0 height 13
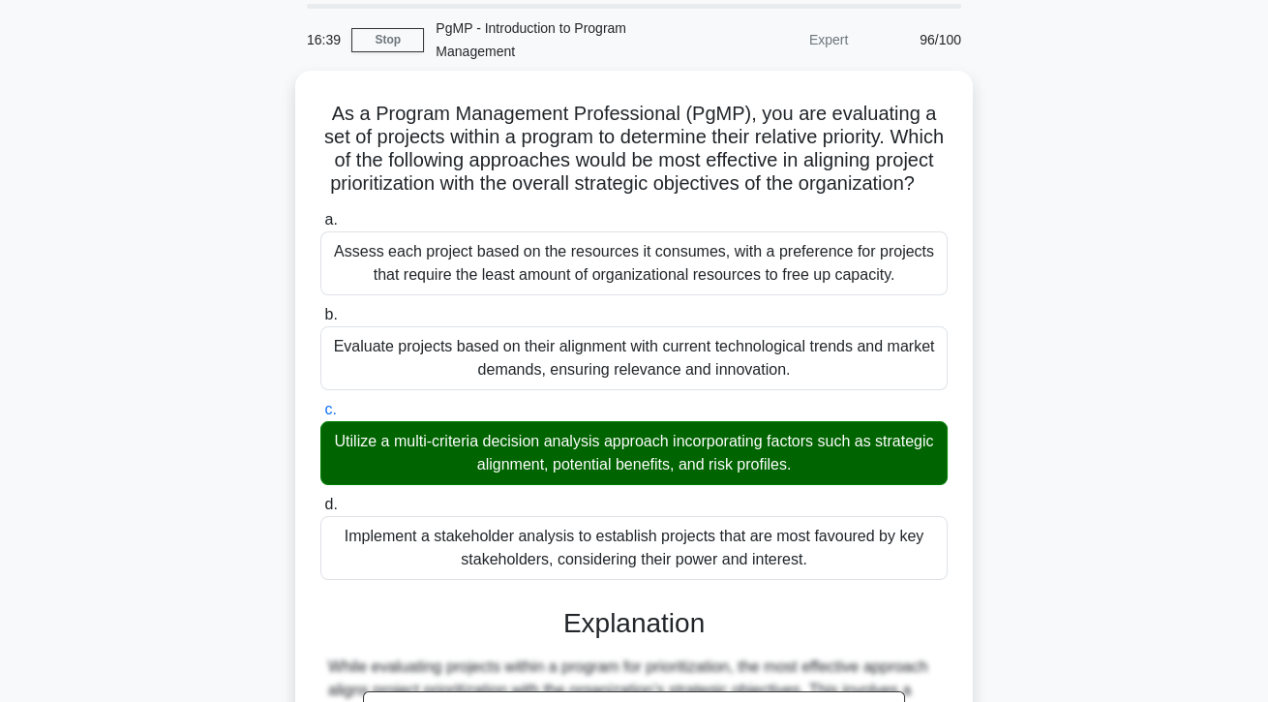
scroll to position [346, 0]
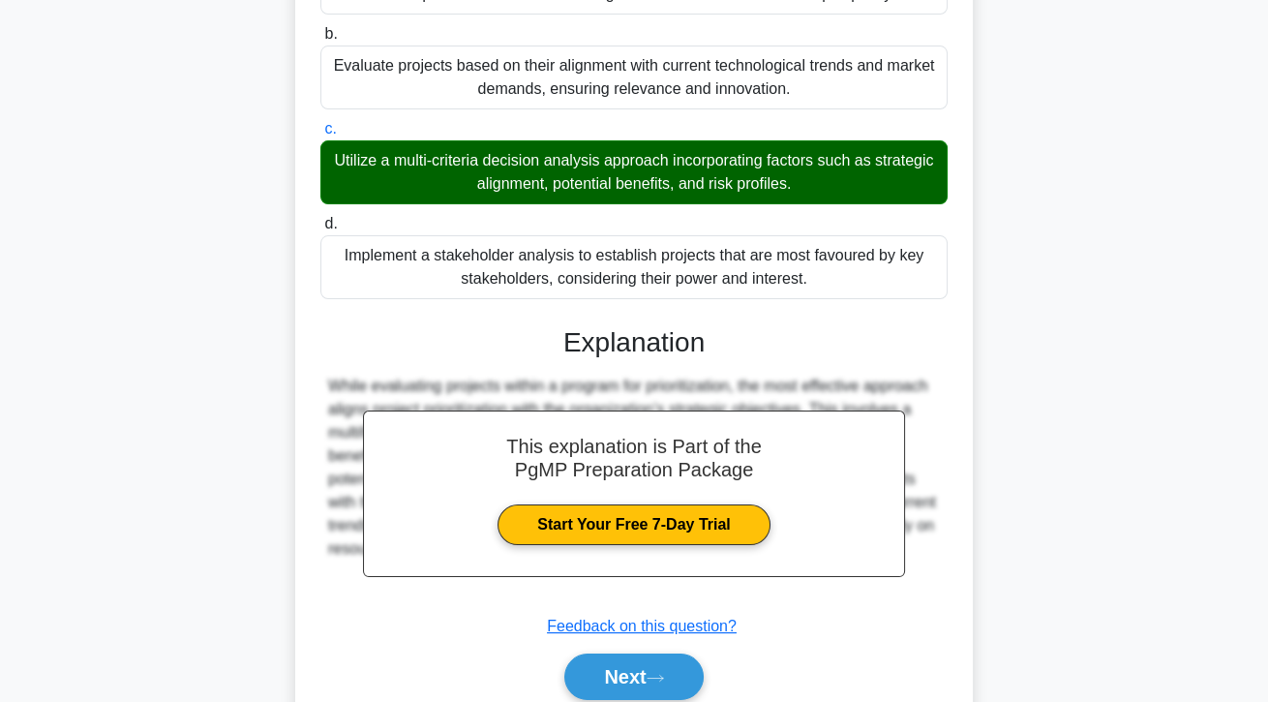
click at [590, 700] on button "Next" at bounding box center [633, 676] width 138 height 46
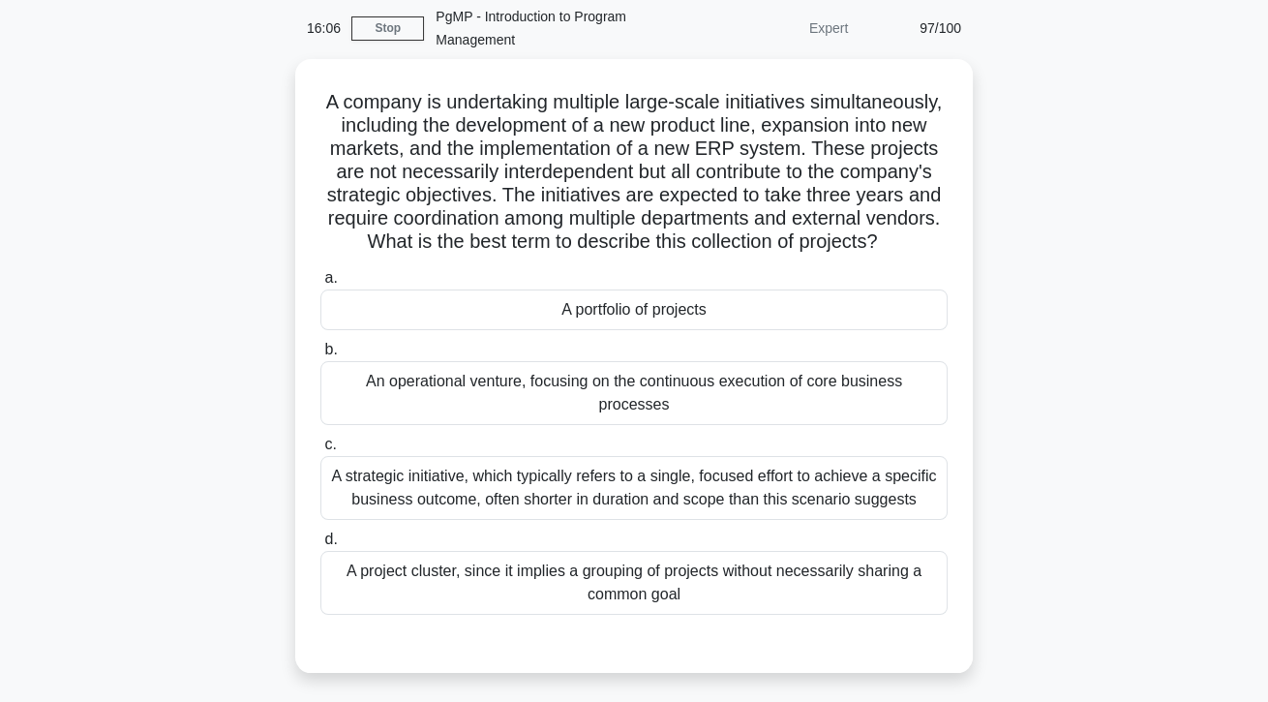
scroll to position [78, 0]
click at [897, 327] on div "A portfolio of projects" at bounding box center [633, 308] width 627 height 41
click at [320, 284] on input "a. A portfolio of projects" at bounding box center [320, 277] width 0 height 13
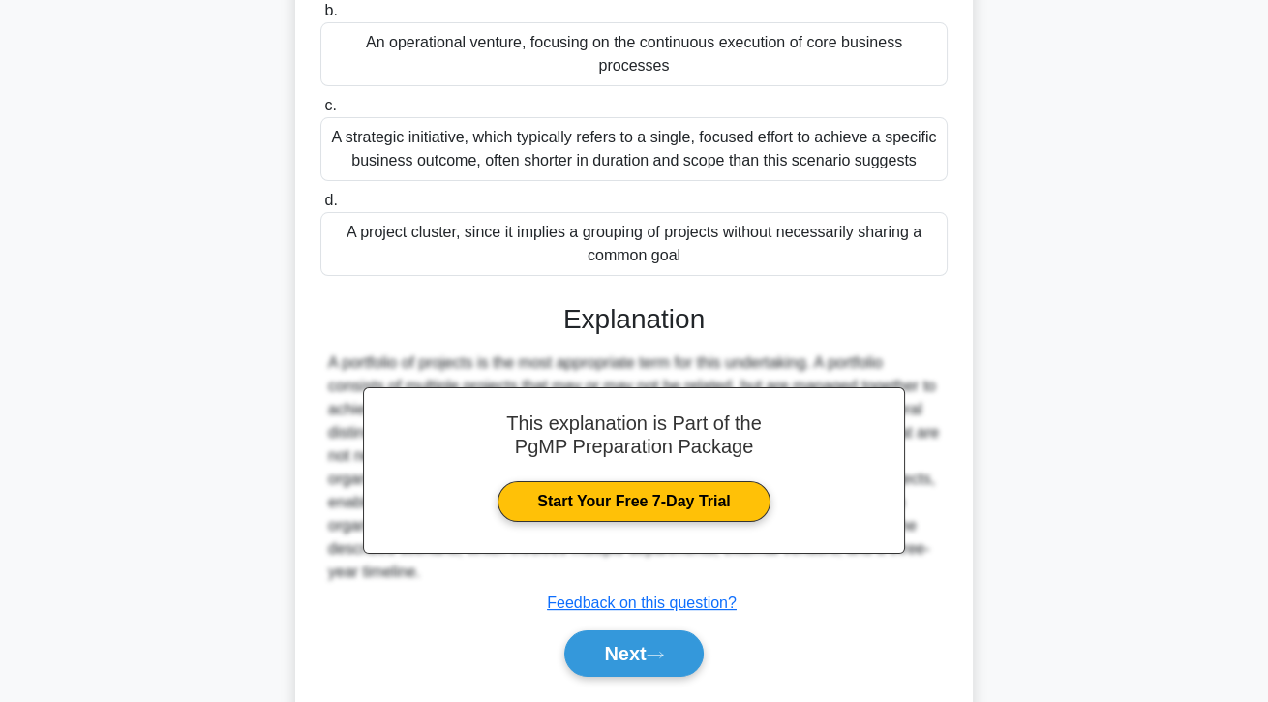
click at [685, 676] on button "Next" at bounding box center [633, 653] width 138 height 46
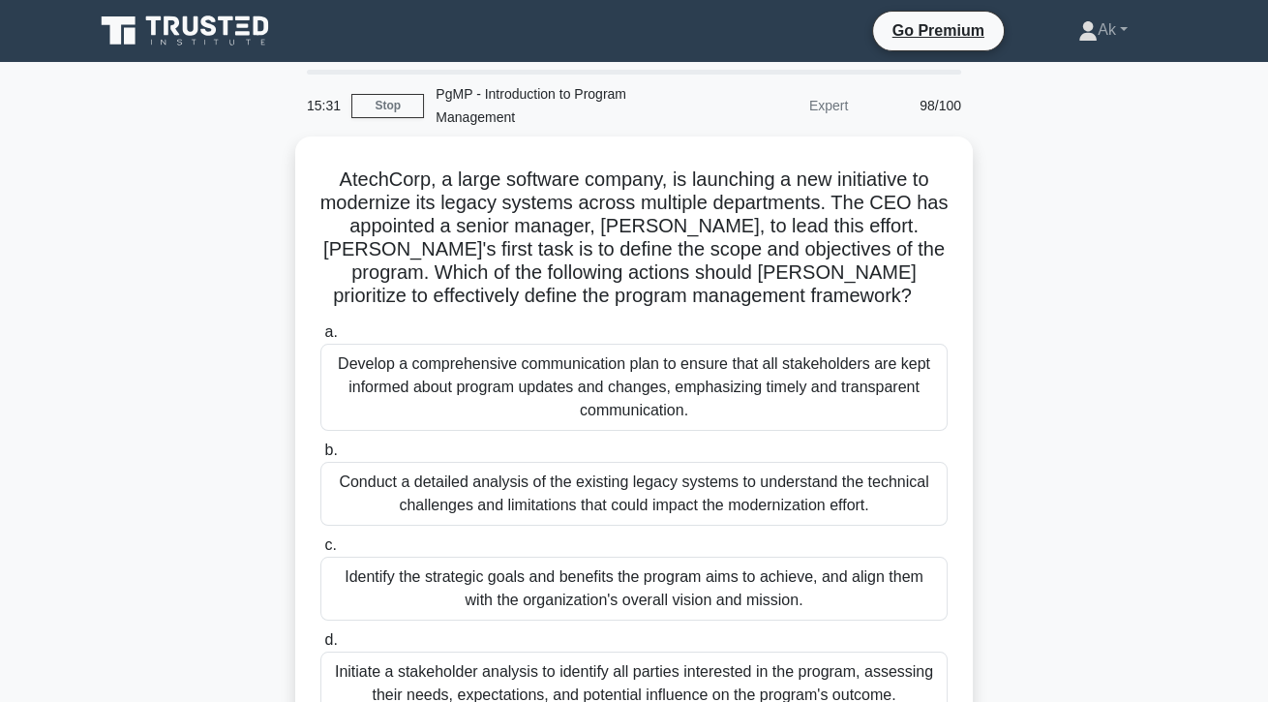
scroll to position [3, 0]
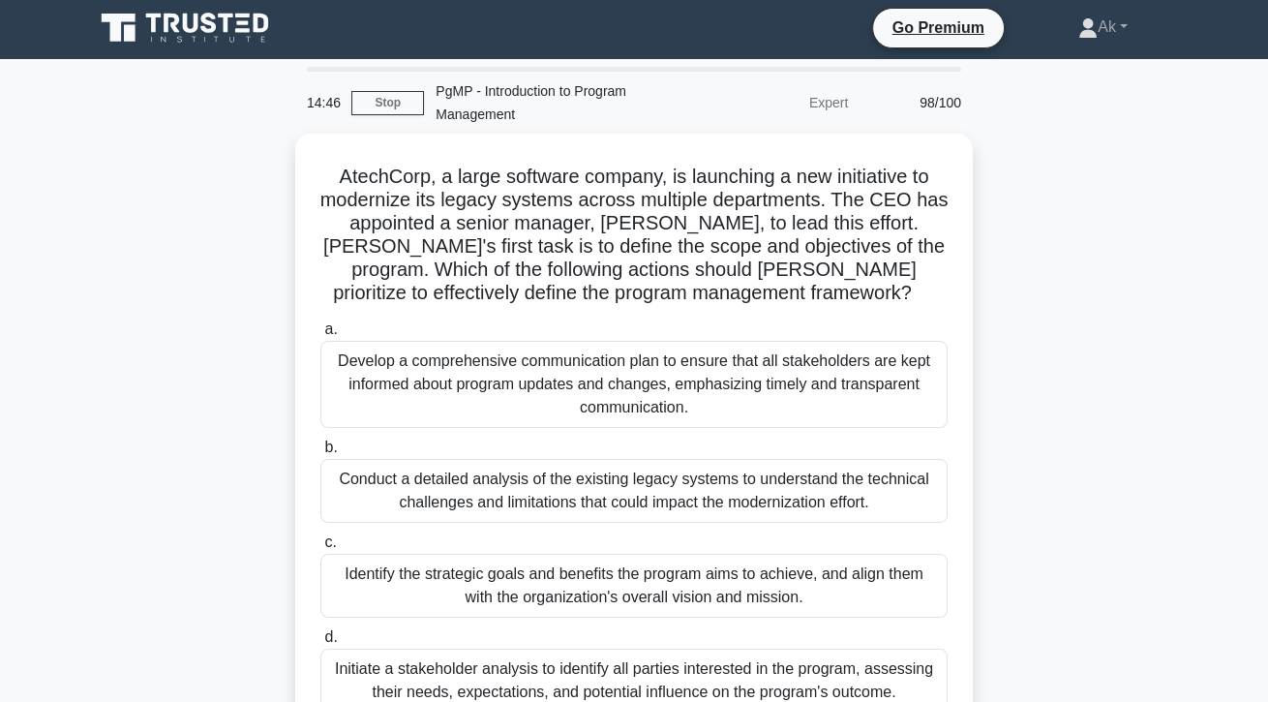
click at [804, 594] on div "Identify the strategic goals and benefits the program aims to achieve, and alig…" at bounding box center [633, 586] width 627 height 64
click at [320, 549] on input "c. Identify the strategic goals and benefits the program aims to achieve, and a…" at bounding box center [320, 542] width 0 height 13
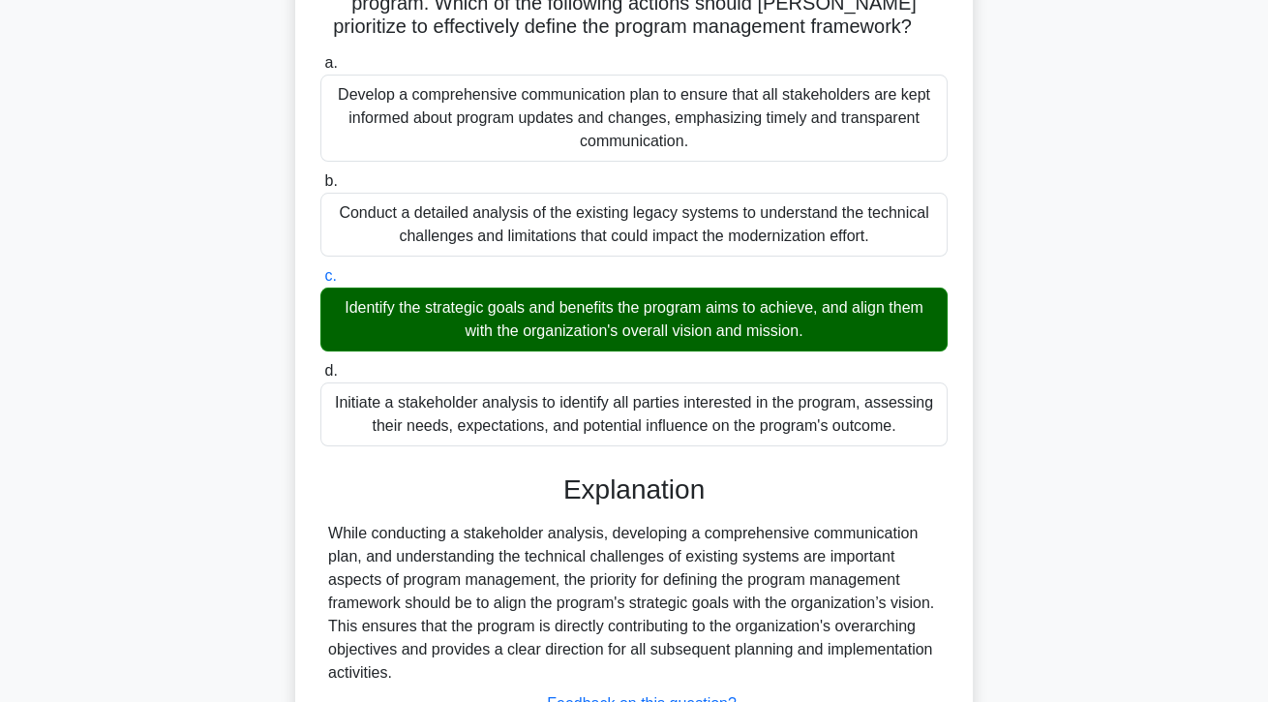
scroll to position [346, 0]
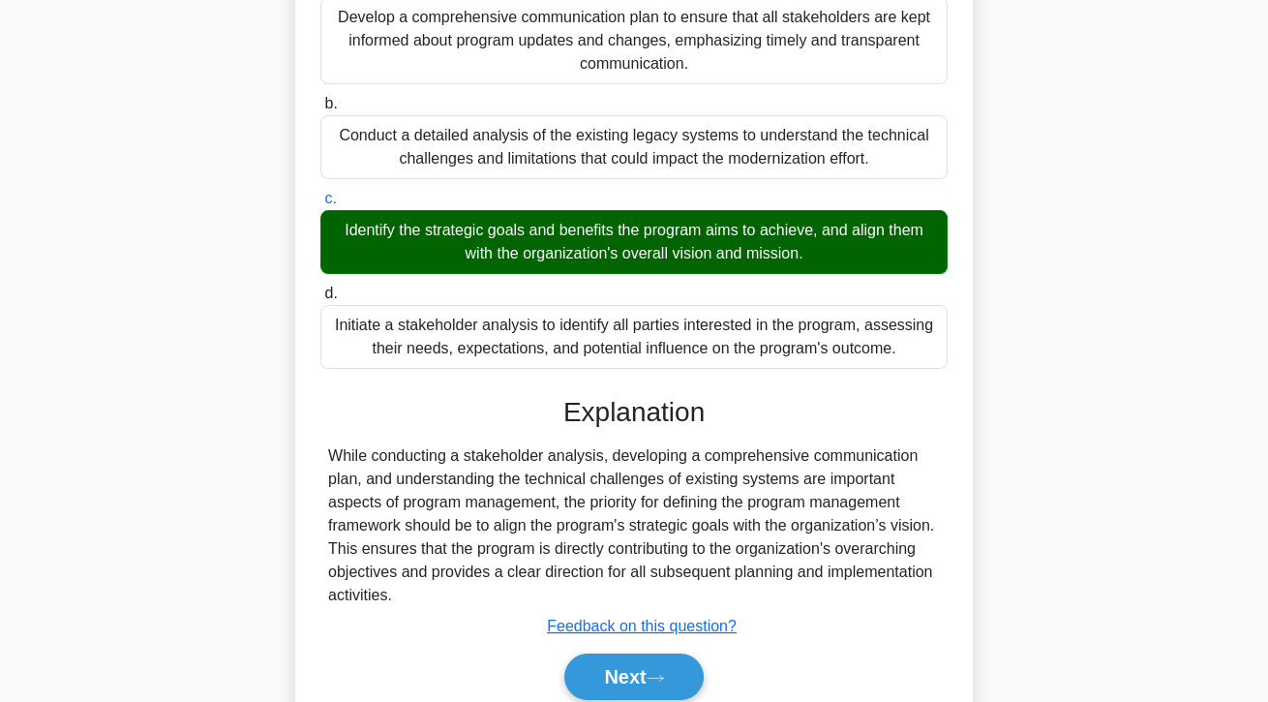
click at [676, 700] on button "Next" at bounding box center [633, 676] width 138 height 46
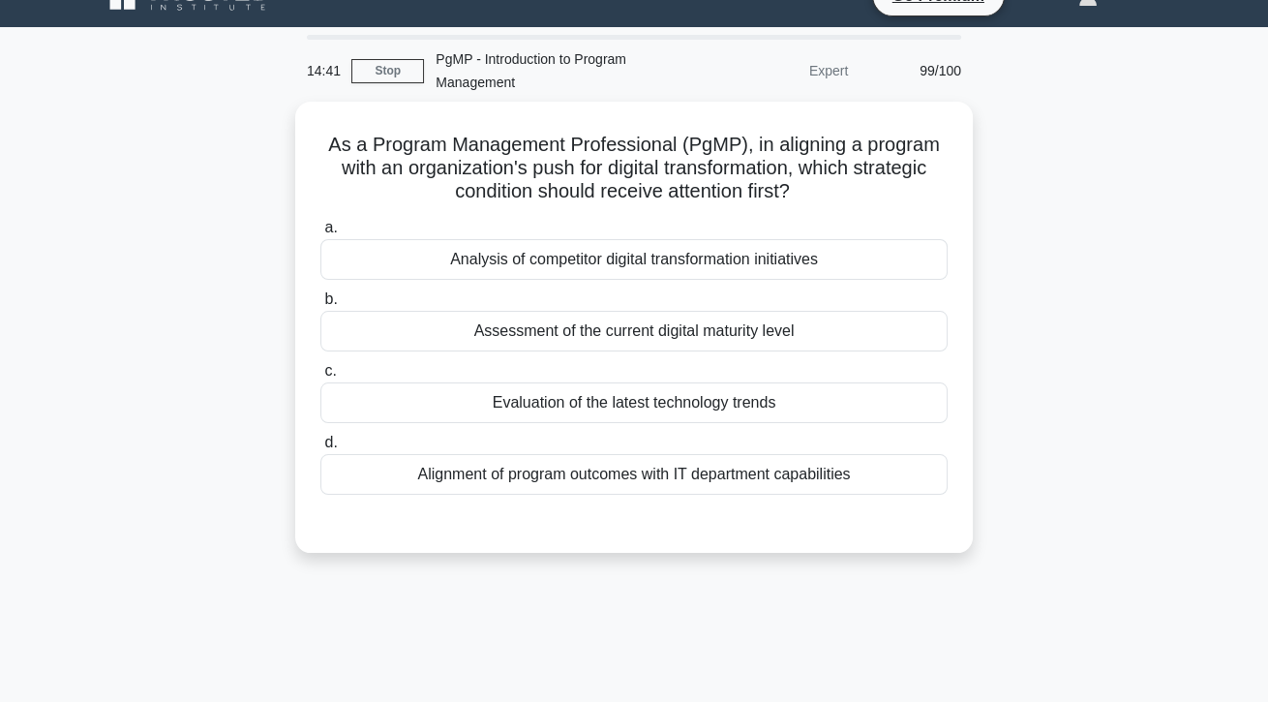
scroll to position [7, 0]
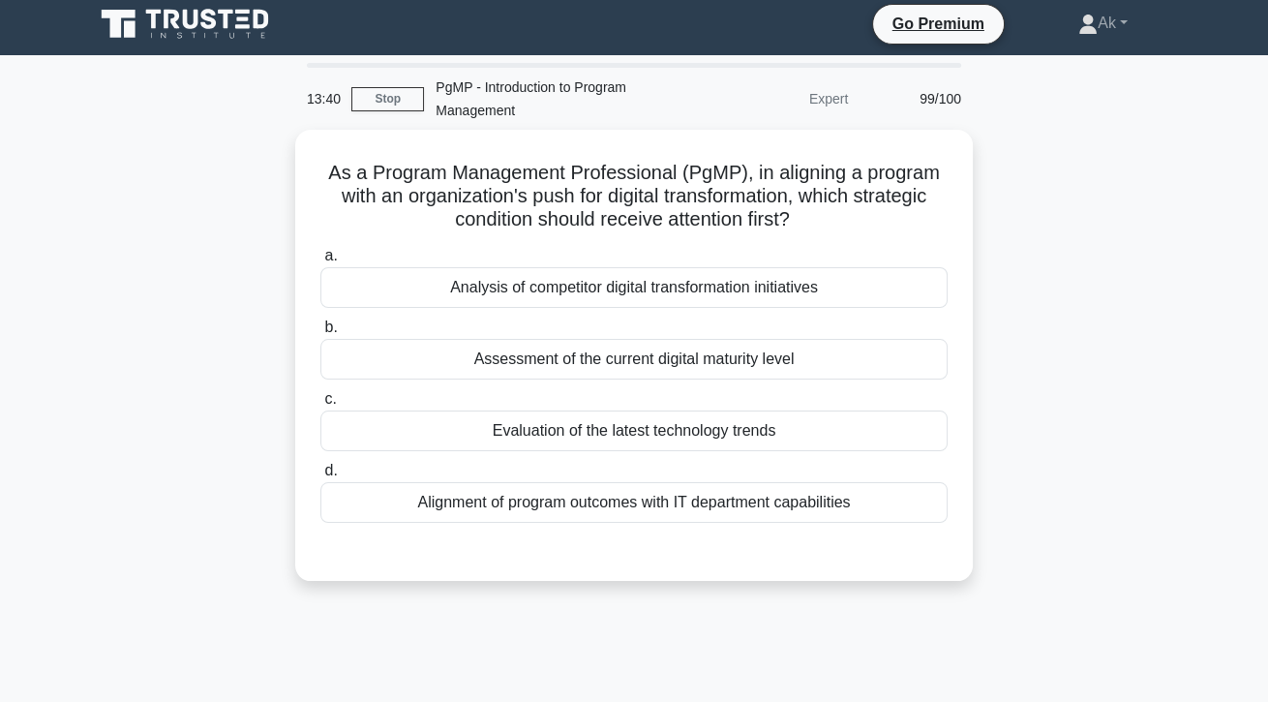
click at [765, 516] on div "Alignment of program outcomes with IT department capabilities" at bounding box center [633, 502] width 627 height 41
click at [320, 477] on input "d. Alignment of program outcomes with IT department capabilities" at bounding box center [320, 471] width 0 height 13
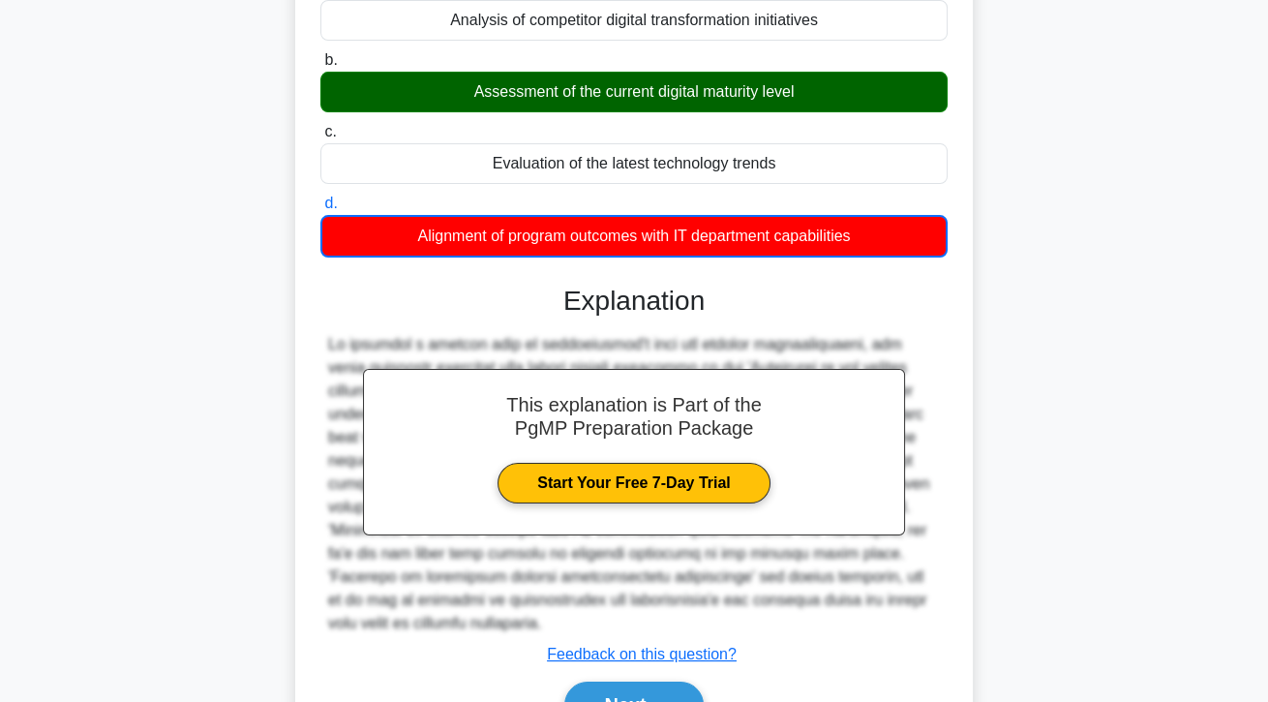
scroll to position [279, 0]
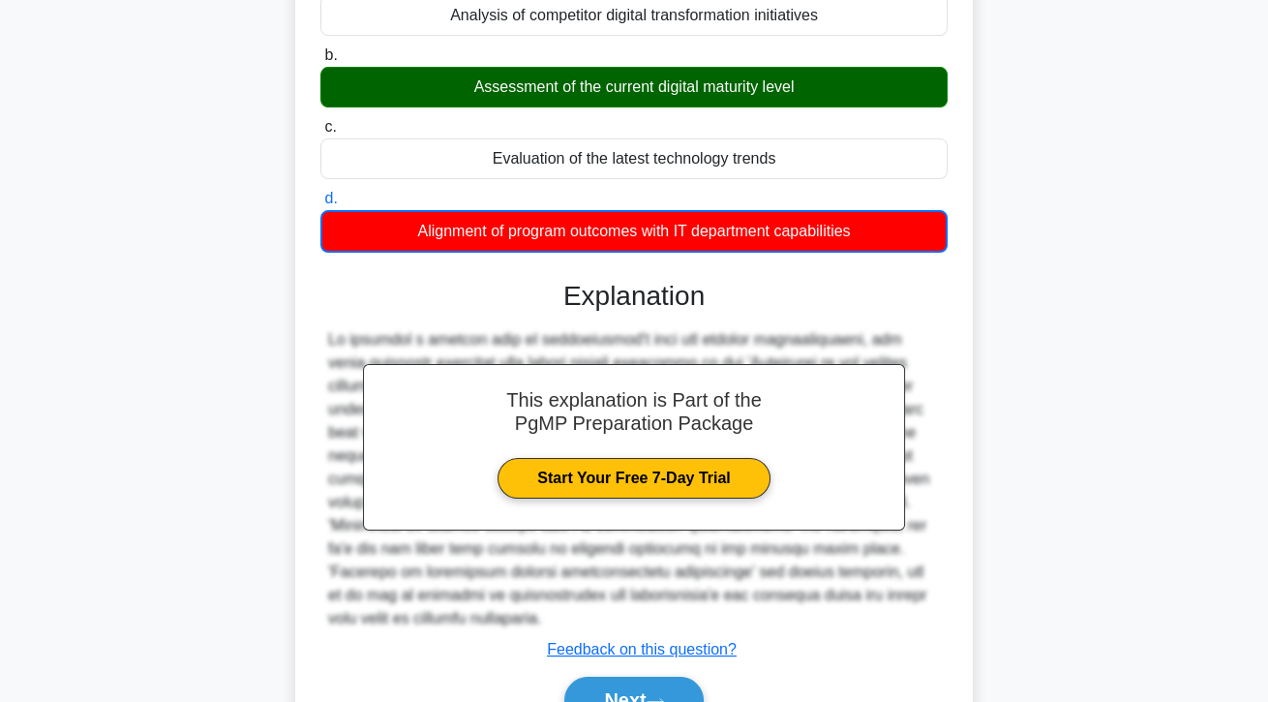
click at [684, 701] on button "Next" at bounding box center [633, 699] width 138 height 46
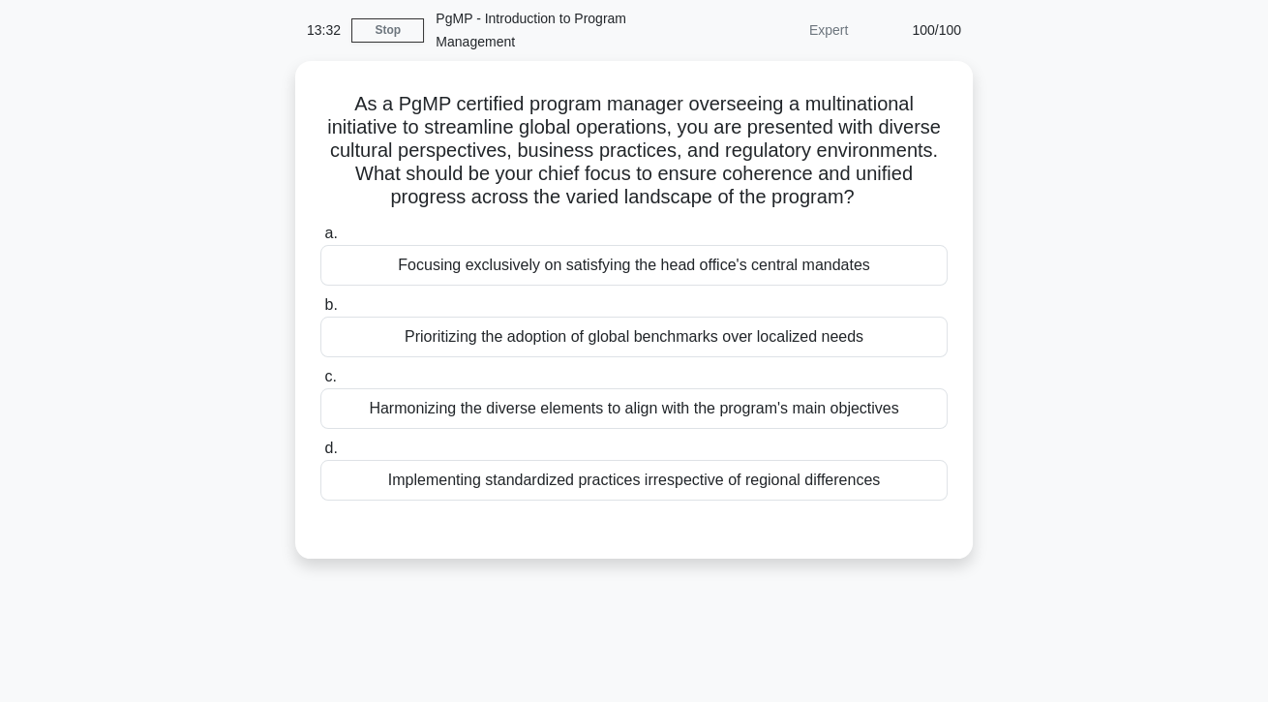
scroll to position [32, 0]
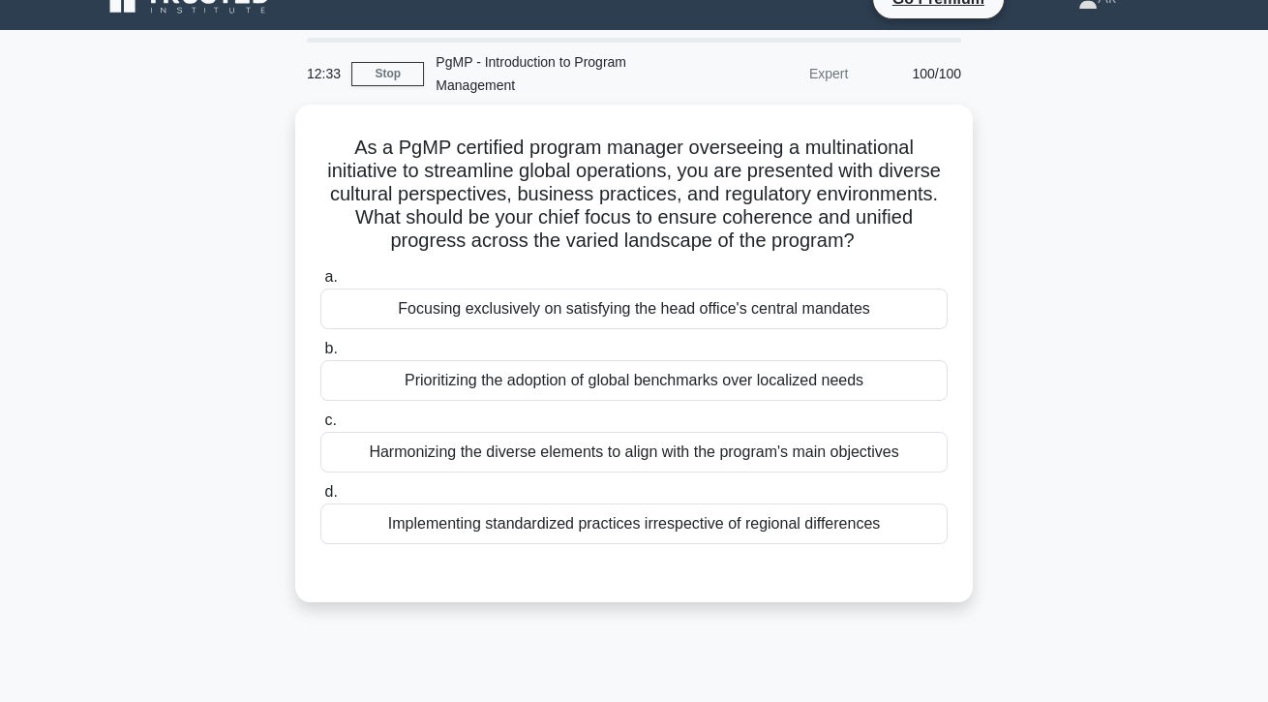
click at [849, 456] on div "Harmonizing the diverse elements to align with the program's main objectives" at bounding box center [633, 452] width 627 height 41
click at [320, 427] on input "c. Harmonizing the diverse elements to align with the program's main objectives" at bounding box center [320, 420] width 0 height 13
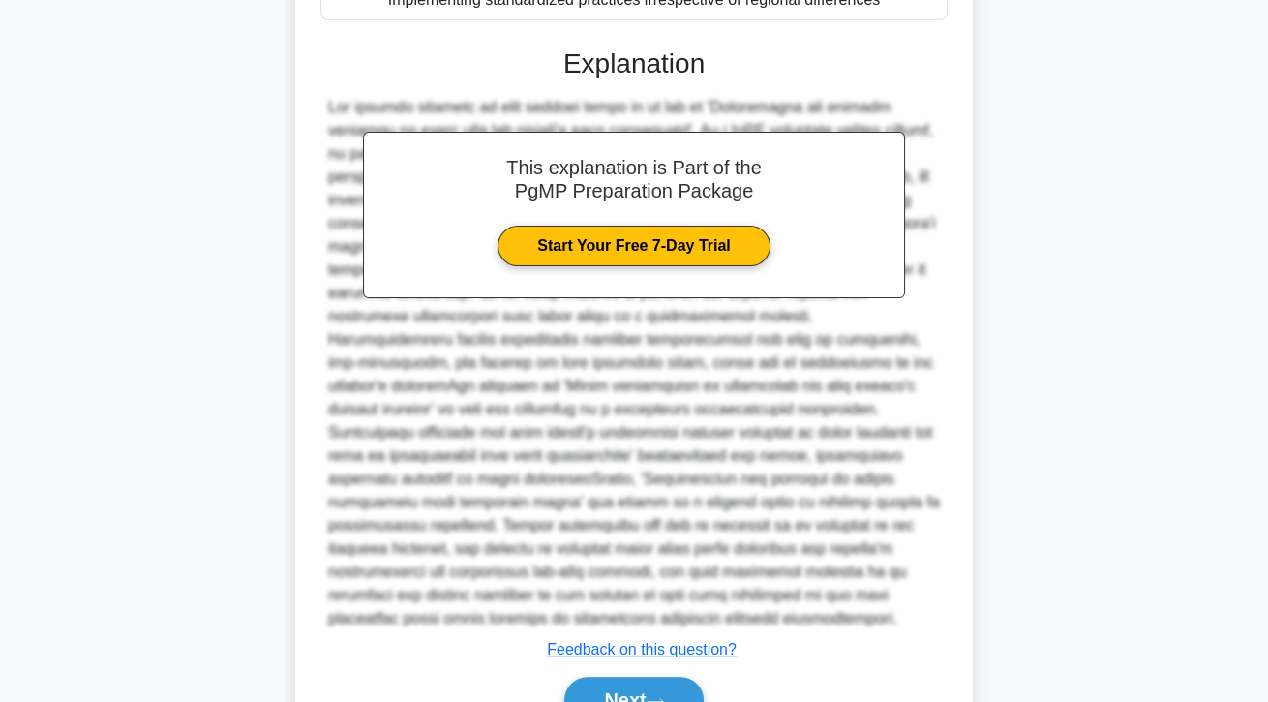
click at [690, 695] on button "Next" at bounding box center [633, 699] width 138 height 46
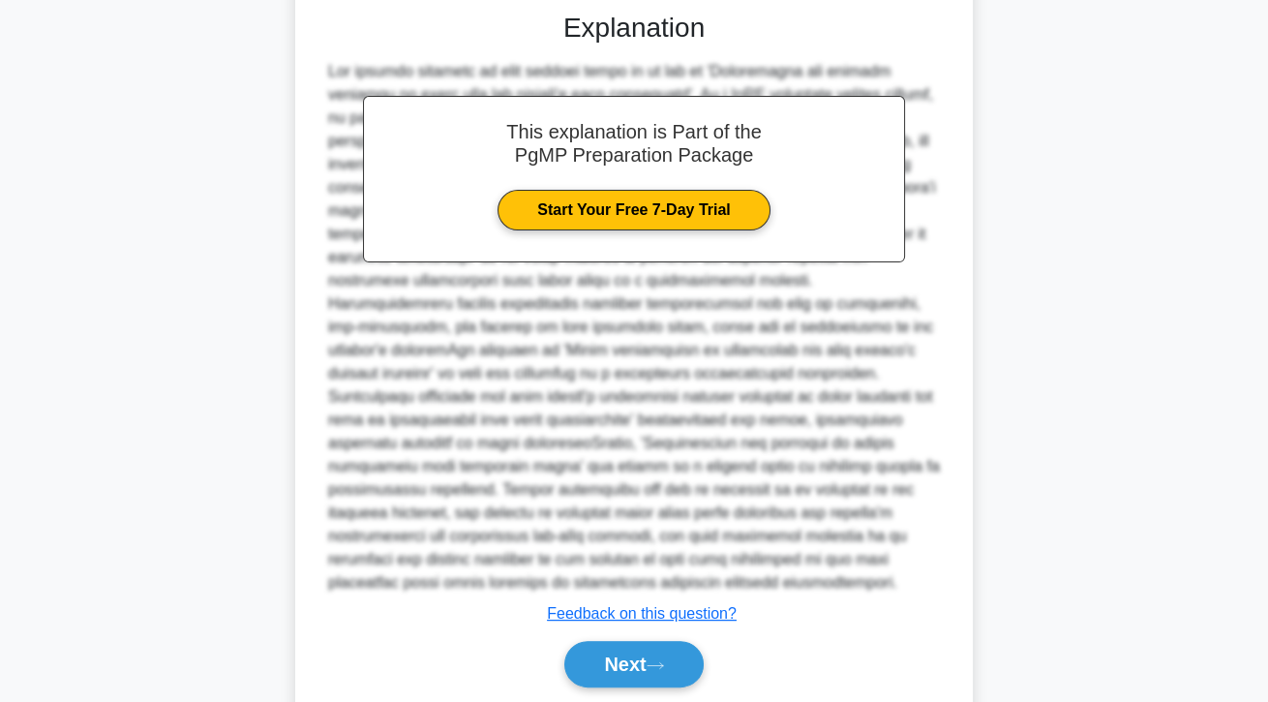
scroll to position [644, 0]
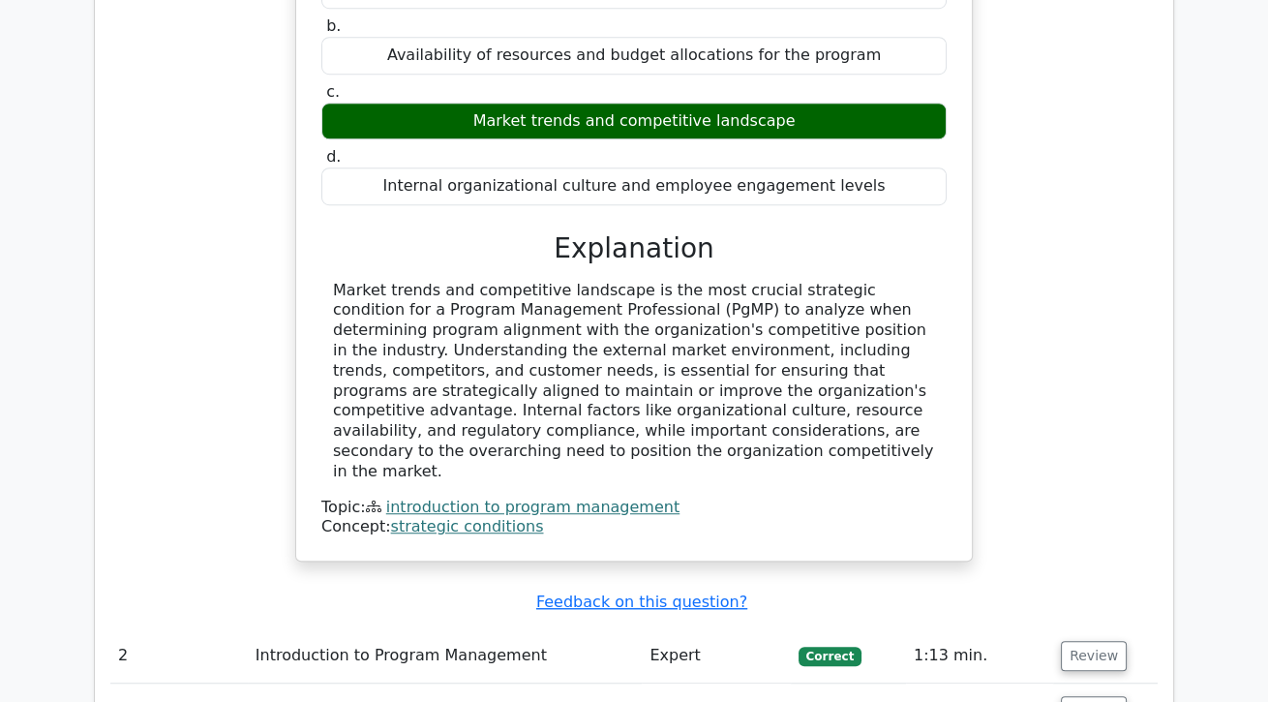
scroll to position [1798, 0]
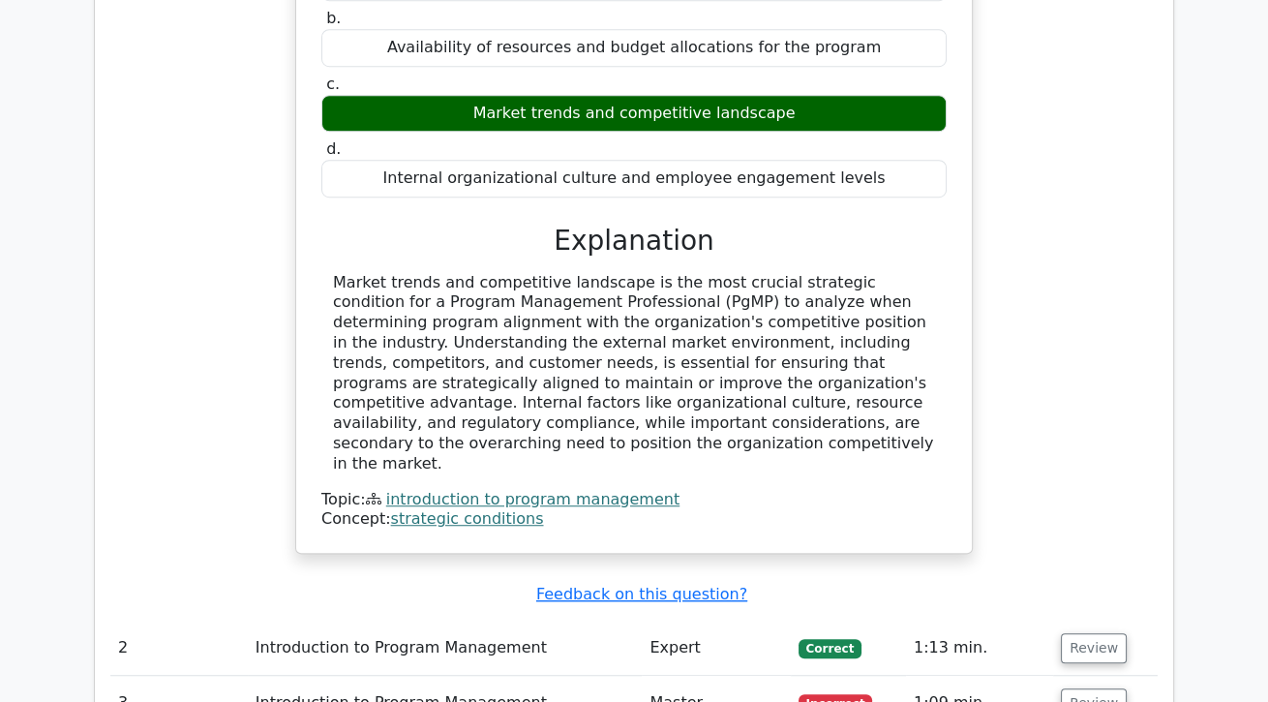
click at [1108, 688] on button "Review" at bounding box center [1094, 703] width 66 height 30
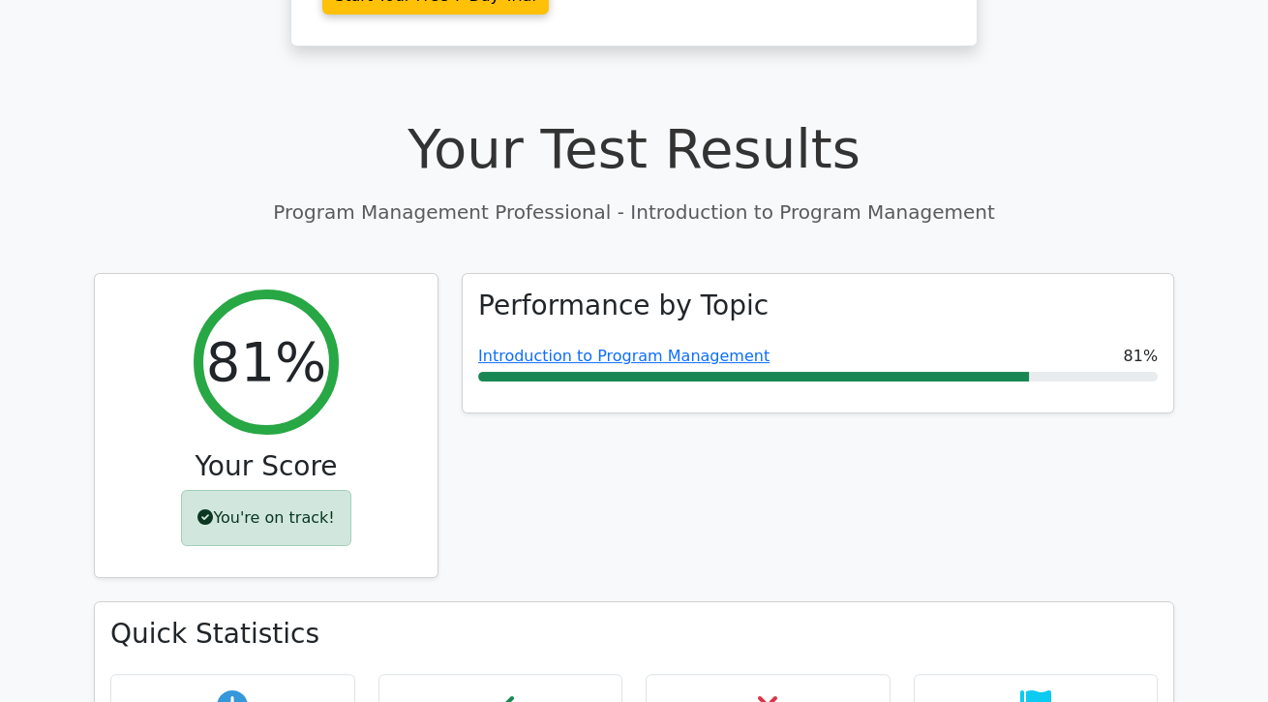
scroll to position [0, 0]
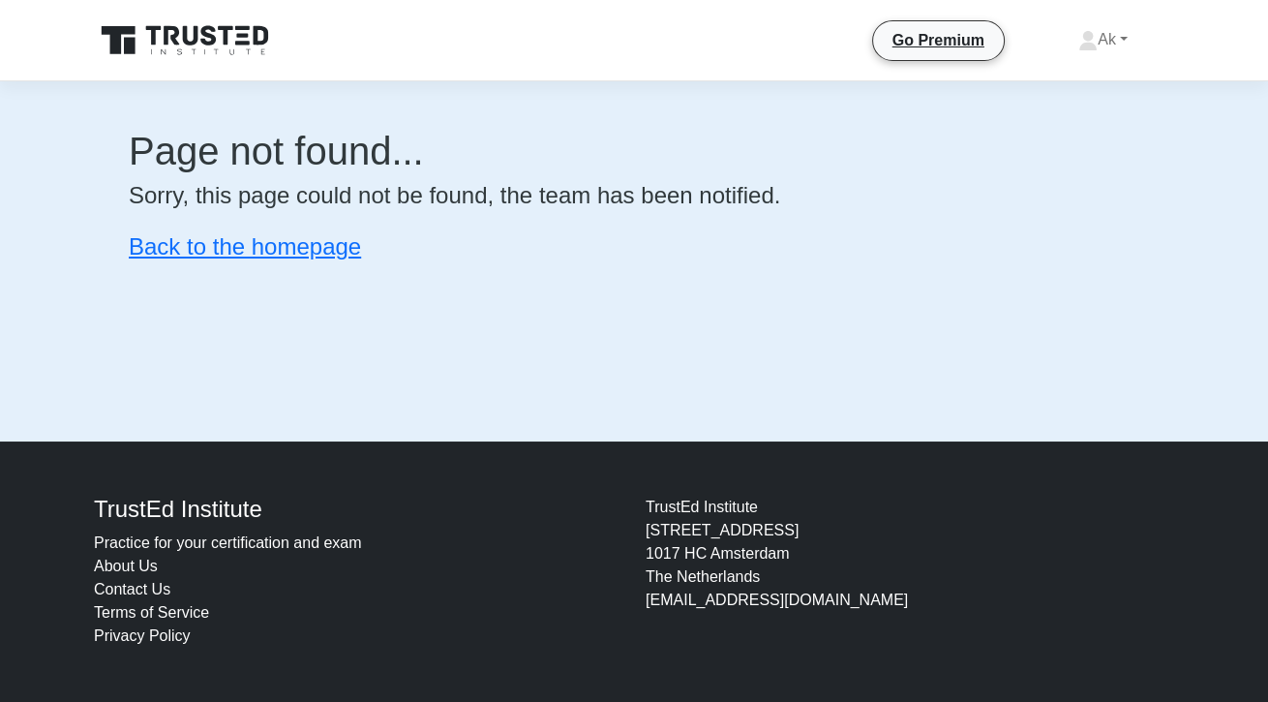
click at [130, 48] on icon at bounding box center [130, 46] width 12 height 16
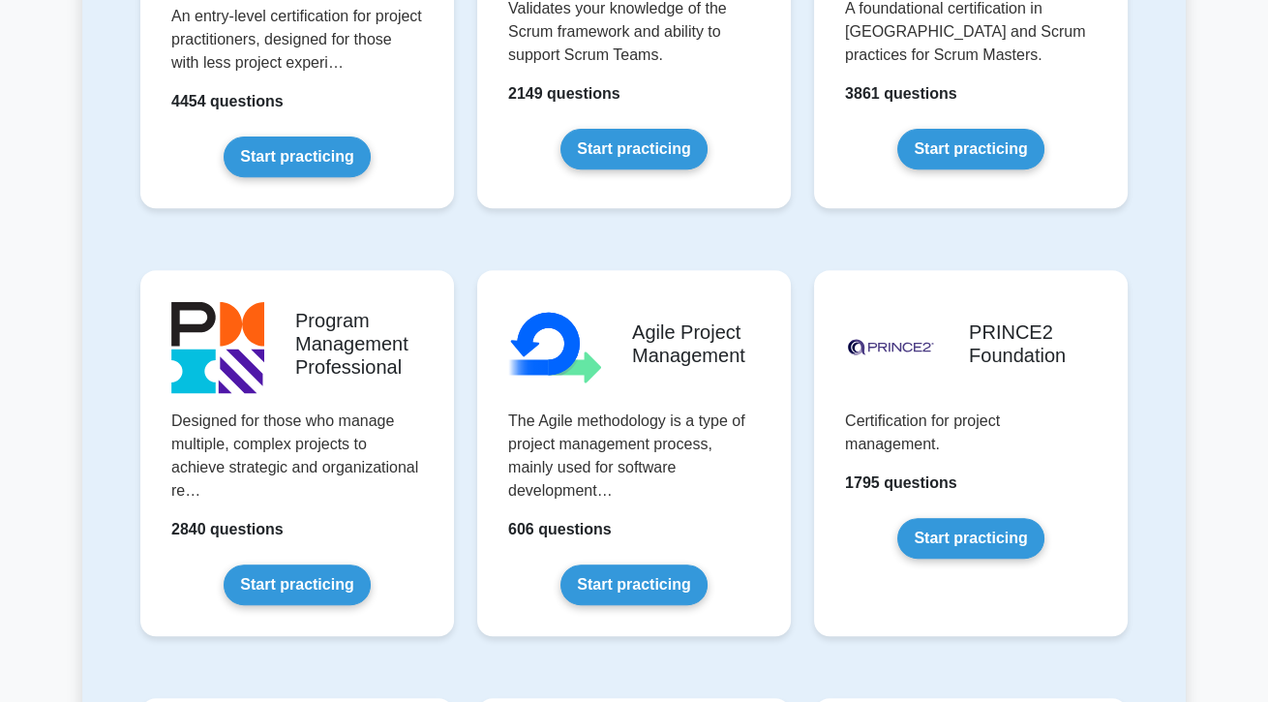
scroll to position [1028, 0]
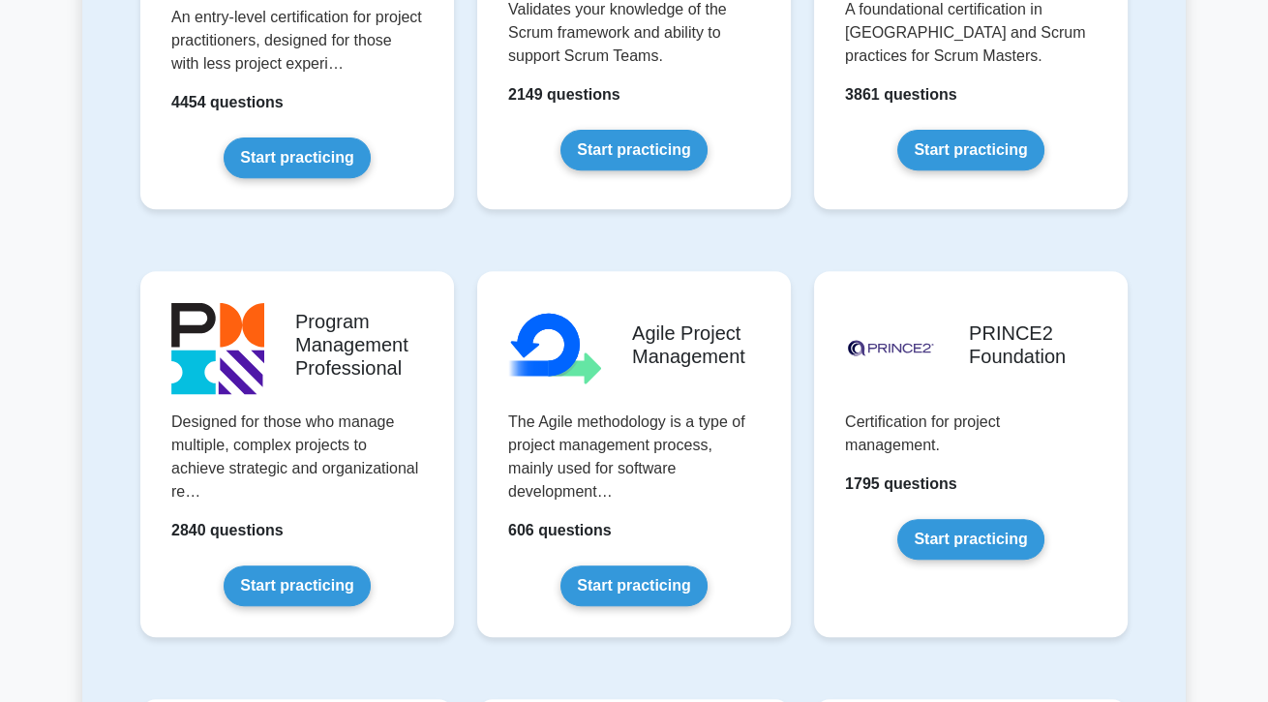
click at [305, 565] on link "Start practicing" at bounding box center [297, 585] width 146 height 41
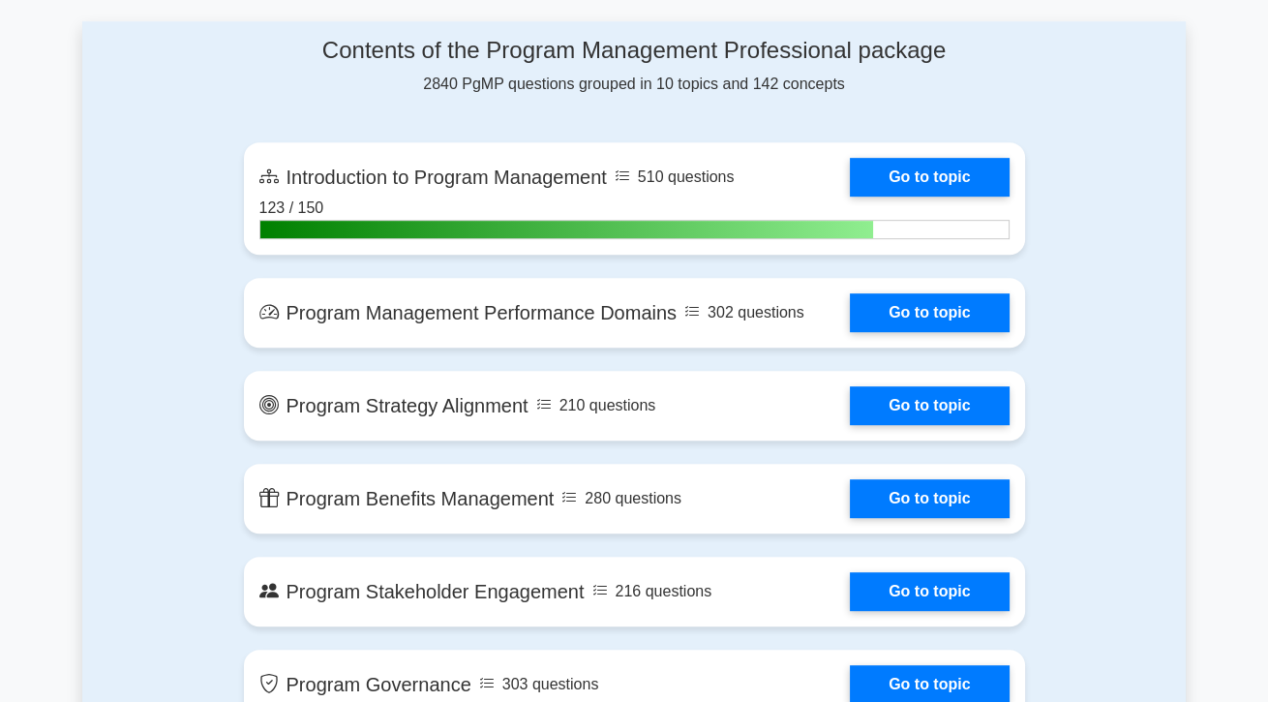
scroll to position [1186, 0]
